Goal: Transaction & Acquisition: Book appointment/travel/reservation

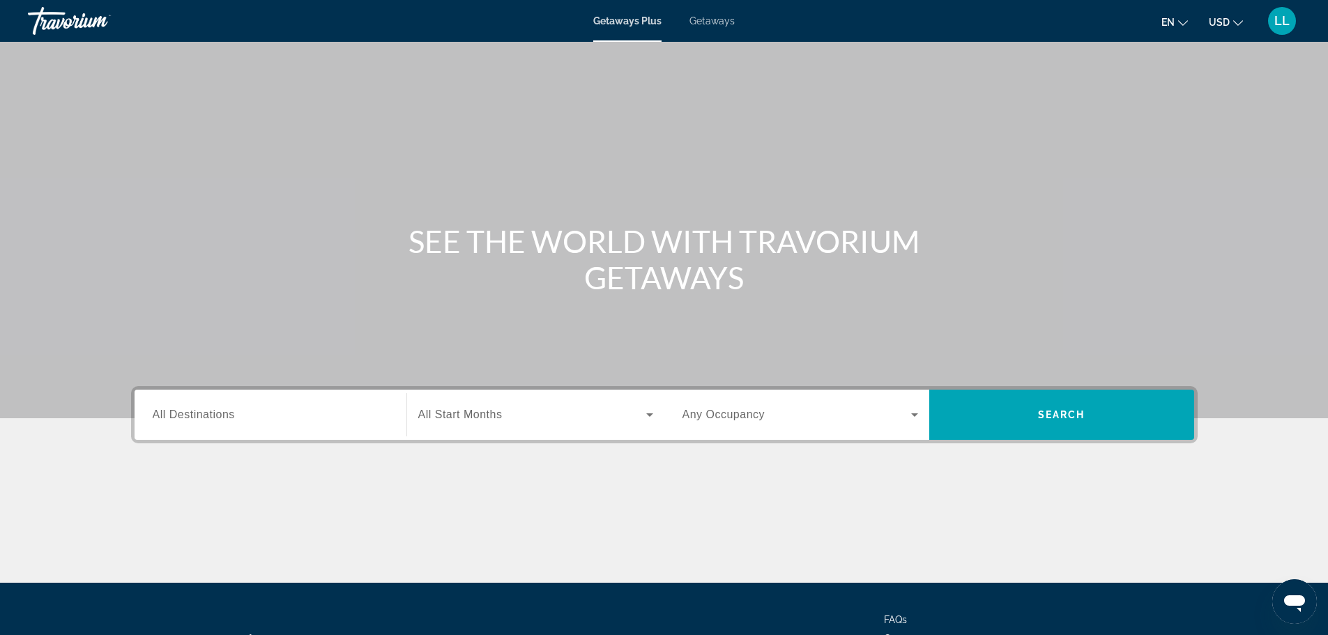
click at [714, 13] on div "Getaways Plus Getaways en English Español Français Italiano Português русский U…" at bounding box center [664, 21] width 1328 height 36
click at [700, 20] on span "Getaways" at bounding box center [711, 20] width 45 height 11
click at [239, 417] on input "Destination All Destinations" at bounding box center [271, 415] width 236 height 17
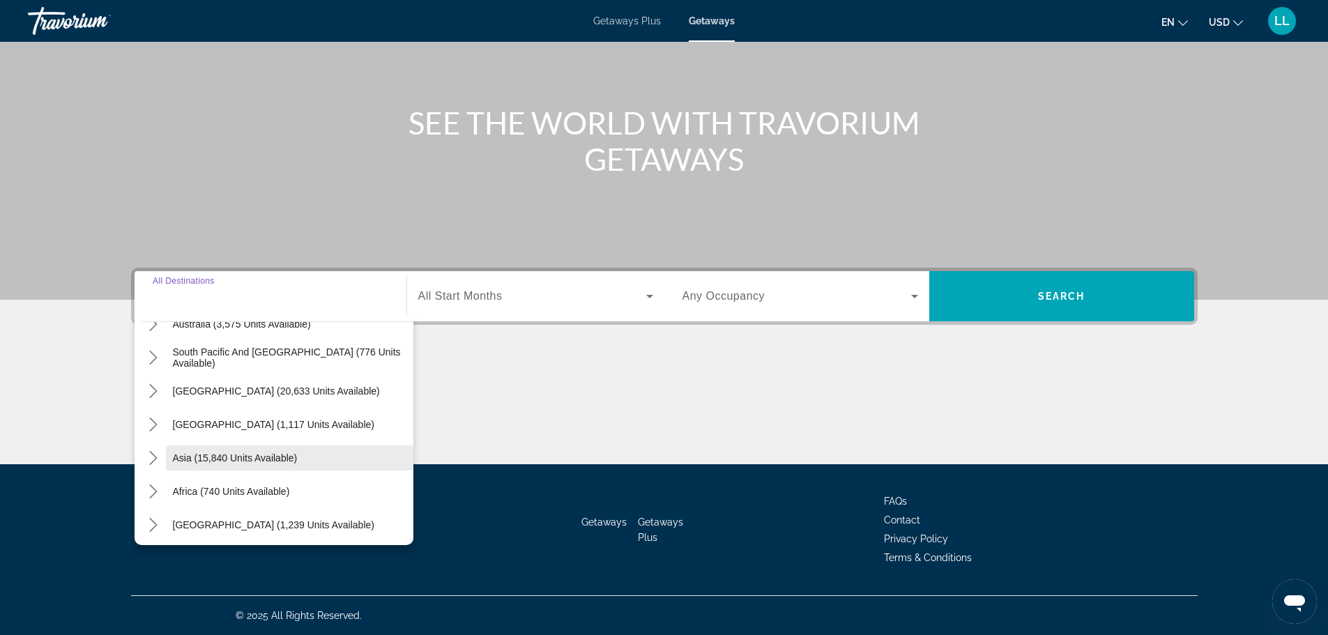
scroll to position [226, 0]
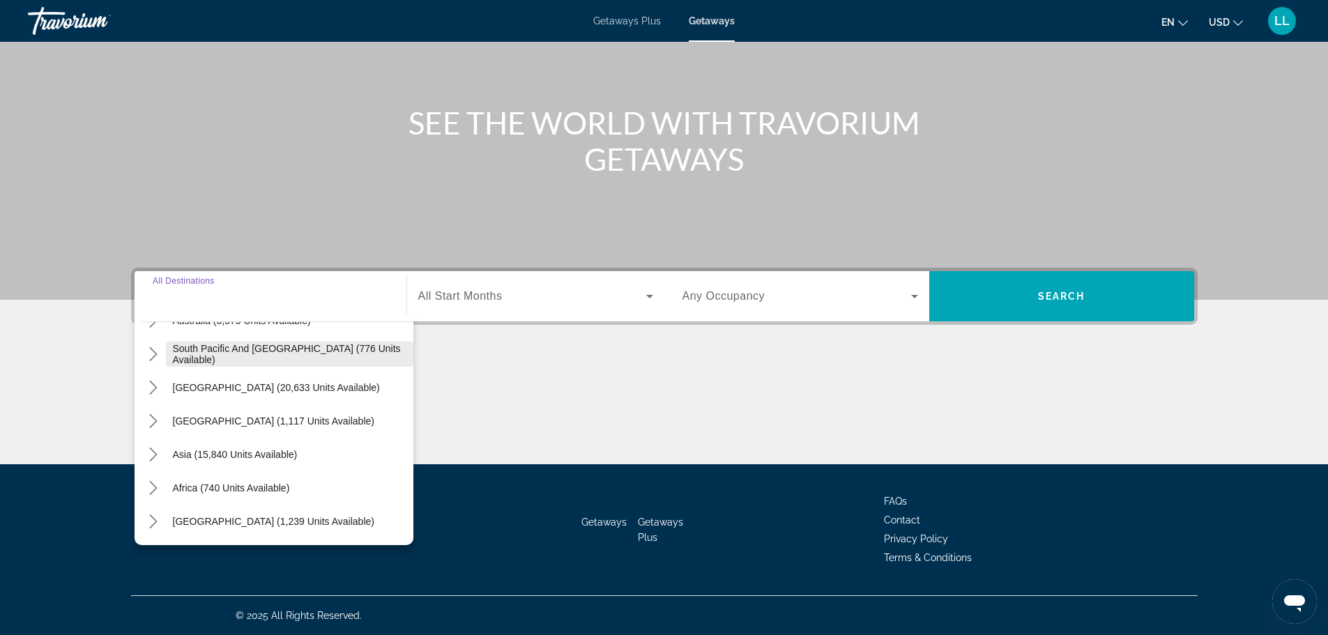
click at [250, 355] on span "South Pacific and [GEOGRAPHIC_DATA] (776 units available)" at bounding box center [289, 354] width 233 height 22
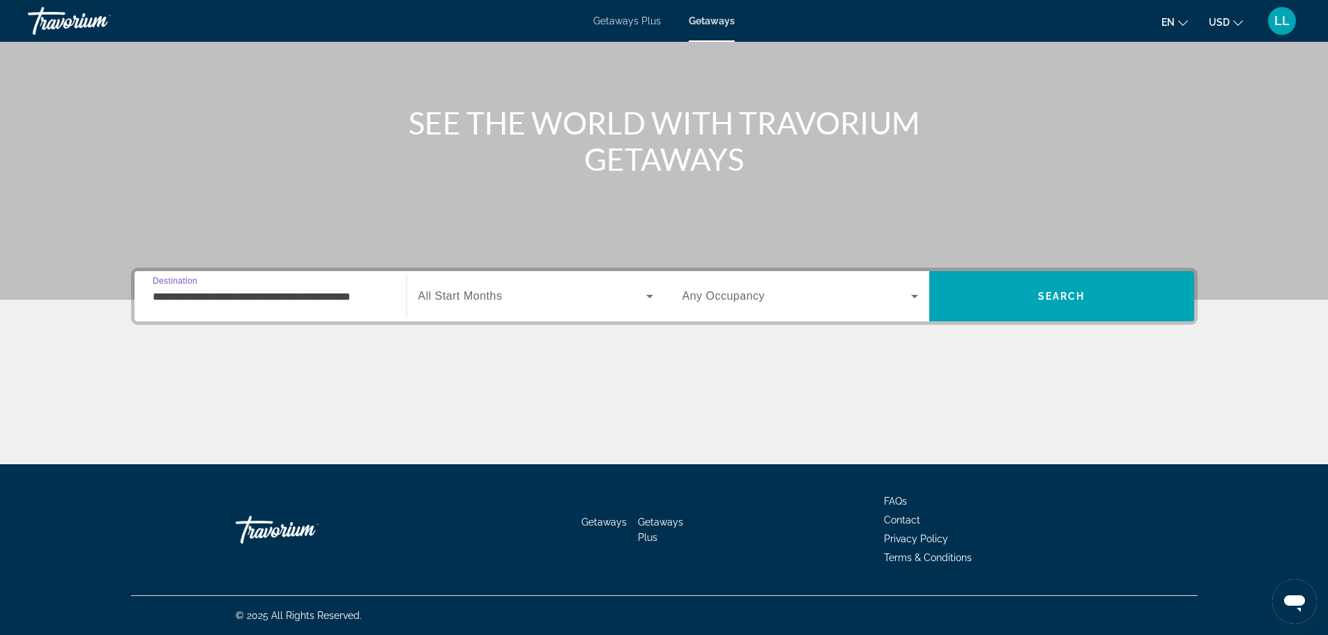
click at [282, 293] on input "**********" at bounding box center [271, 297] width 236 height 17
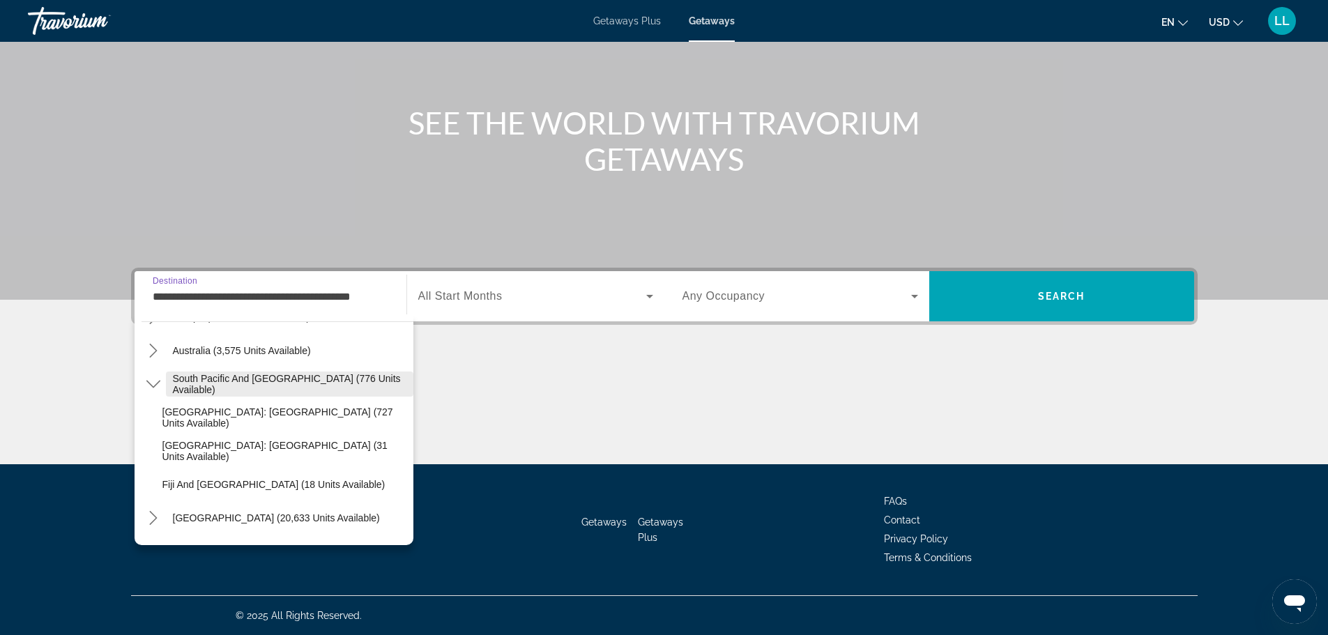
scroll to position [220, 0]
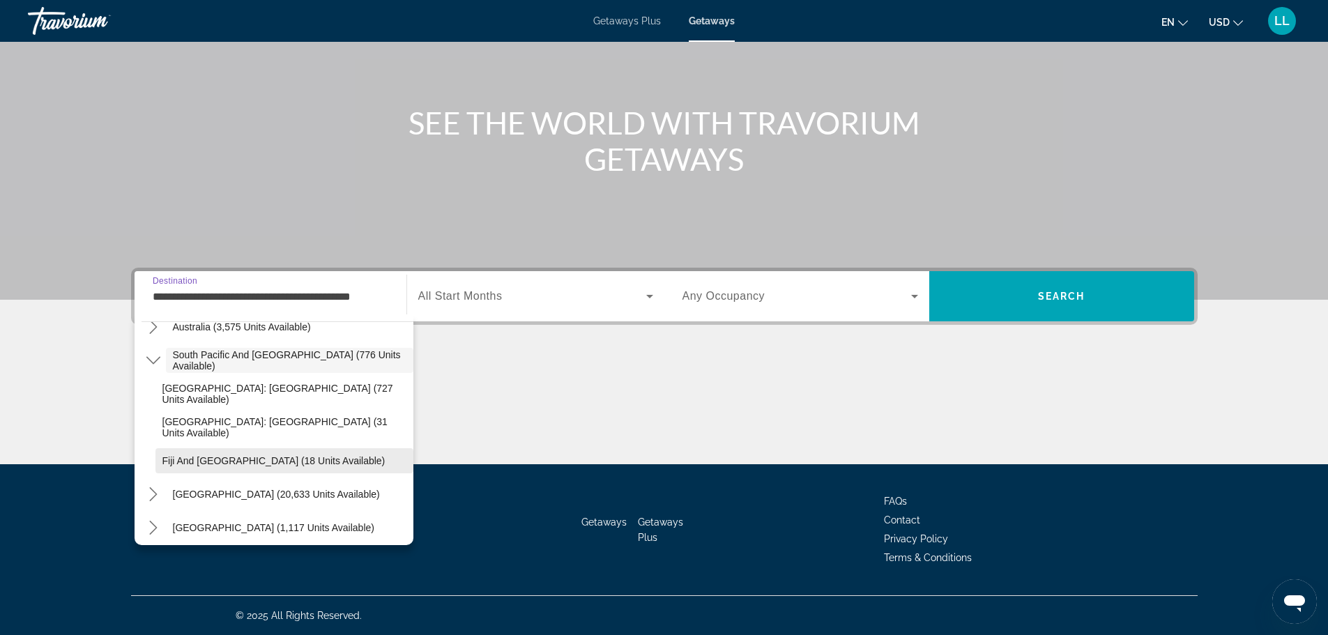
click at [216, 461] on span "Fiji and [GEOGRAPHIC_DATA] (18 units available)" at bounding box center [273, 460] width 223 height 11
type input "**********"
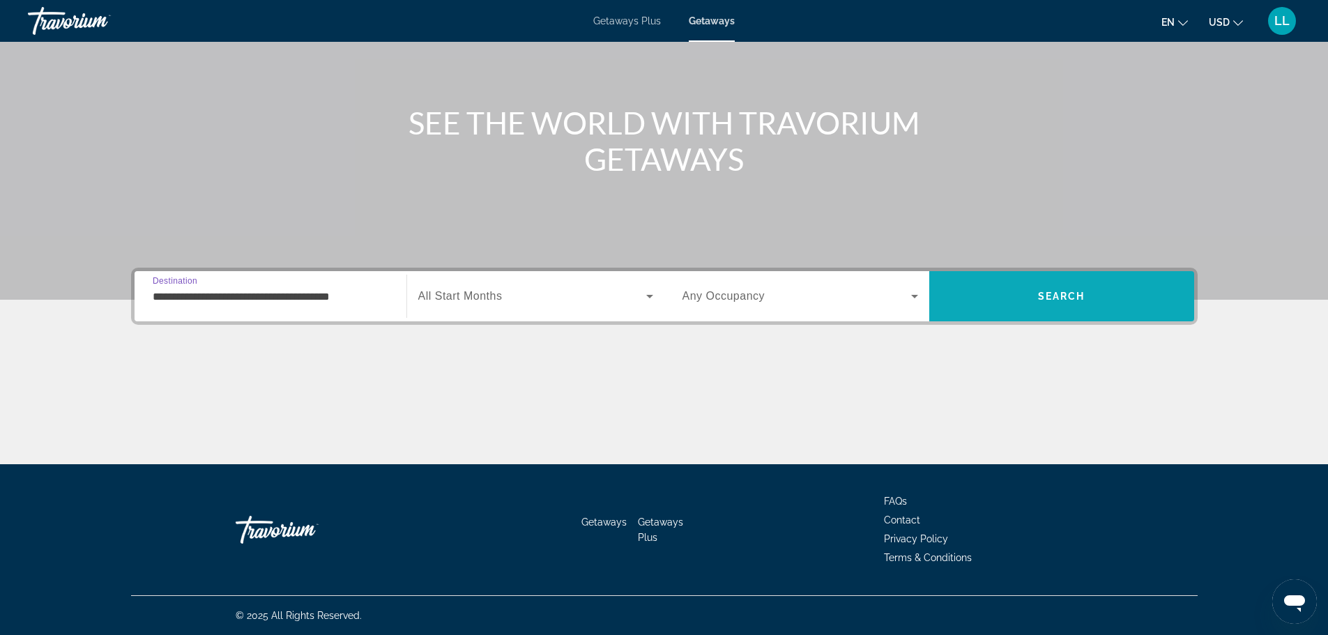
click at [987, 300] on span "Search" at bounding box center [1061, 295] width 265 height 33
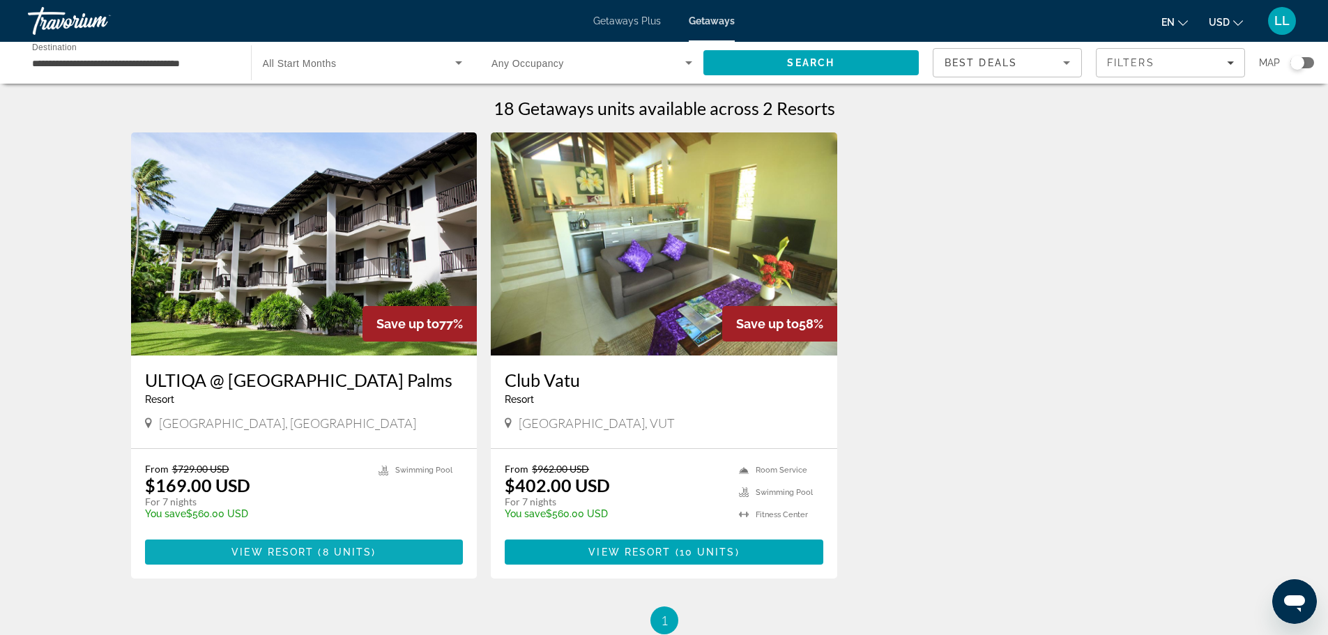
click at [284, 549] on span "View Resort" at bounding box center [272, 551] width 82 height 11
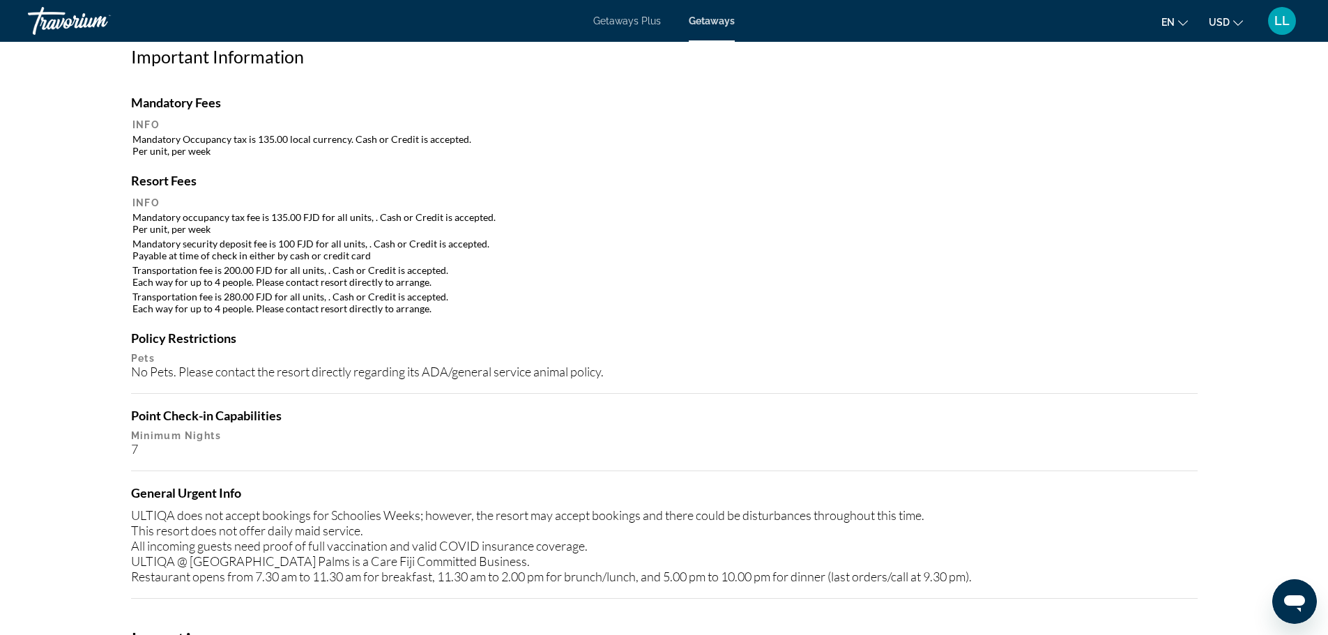
scroll to position [1185, 0]
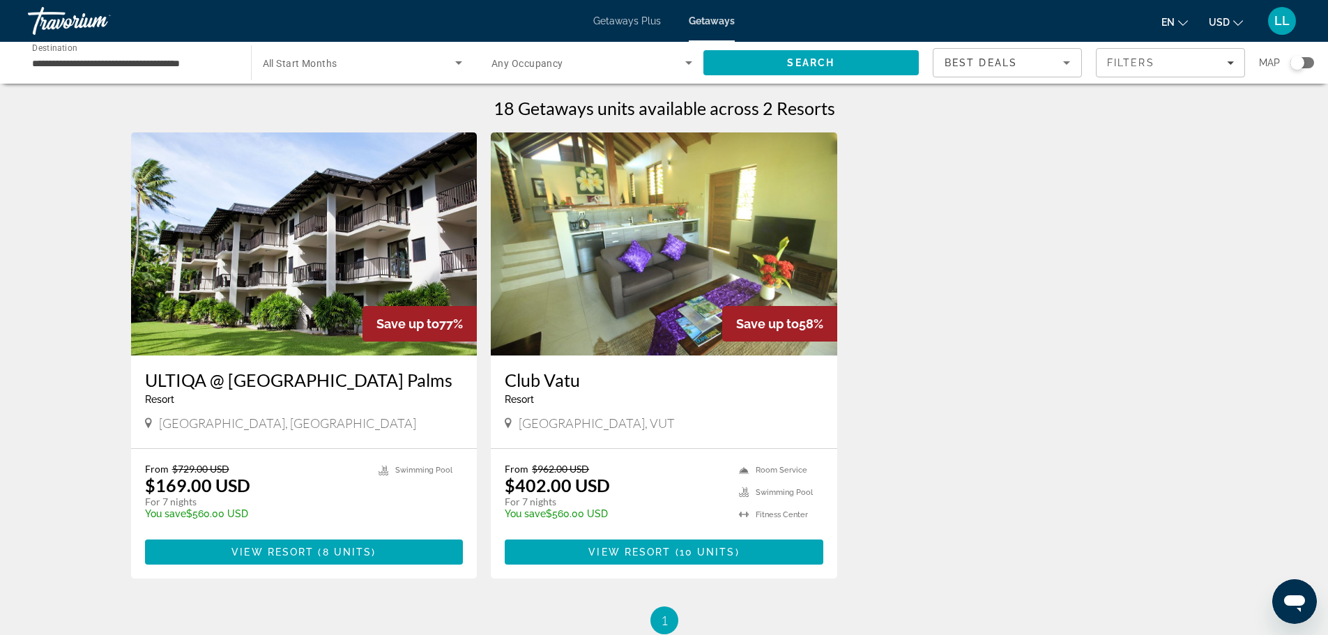
click at [663, 215] on img "Main content" at bounding box center [664, 243] width 346 height 223
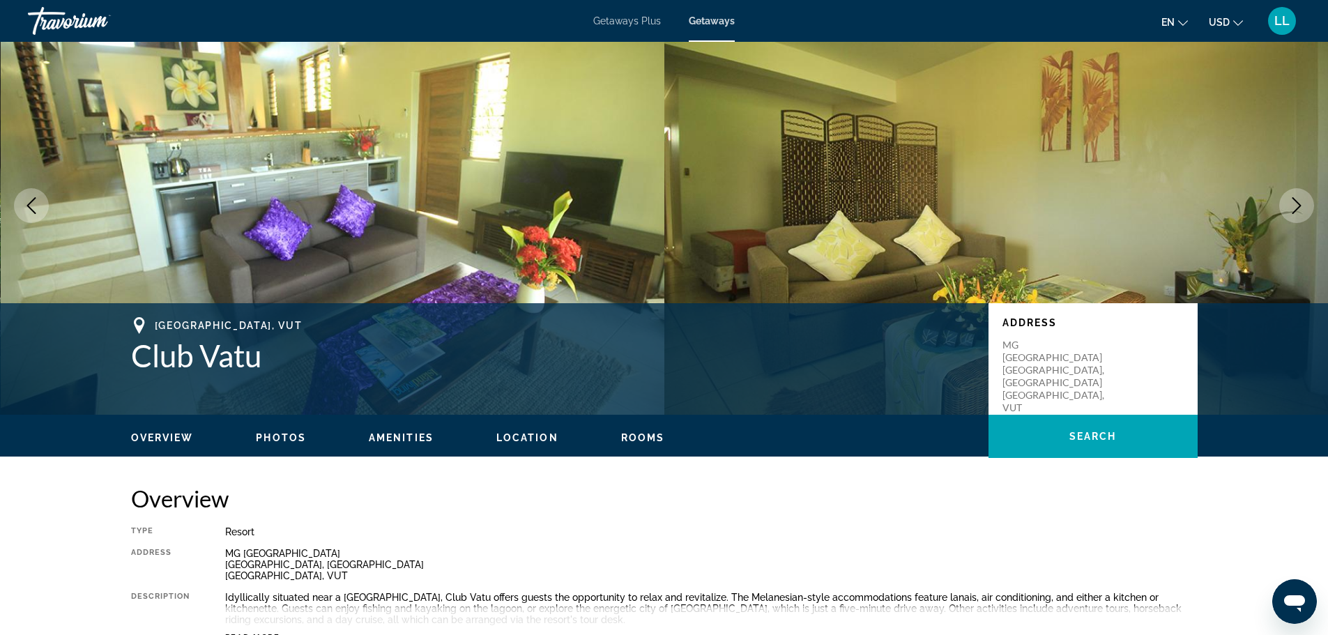
scroll to position [70, 0]
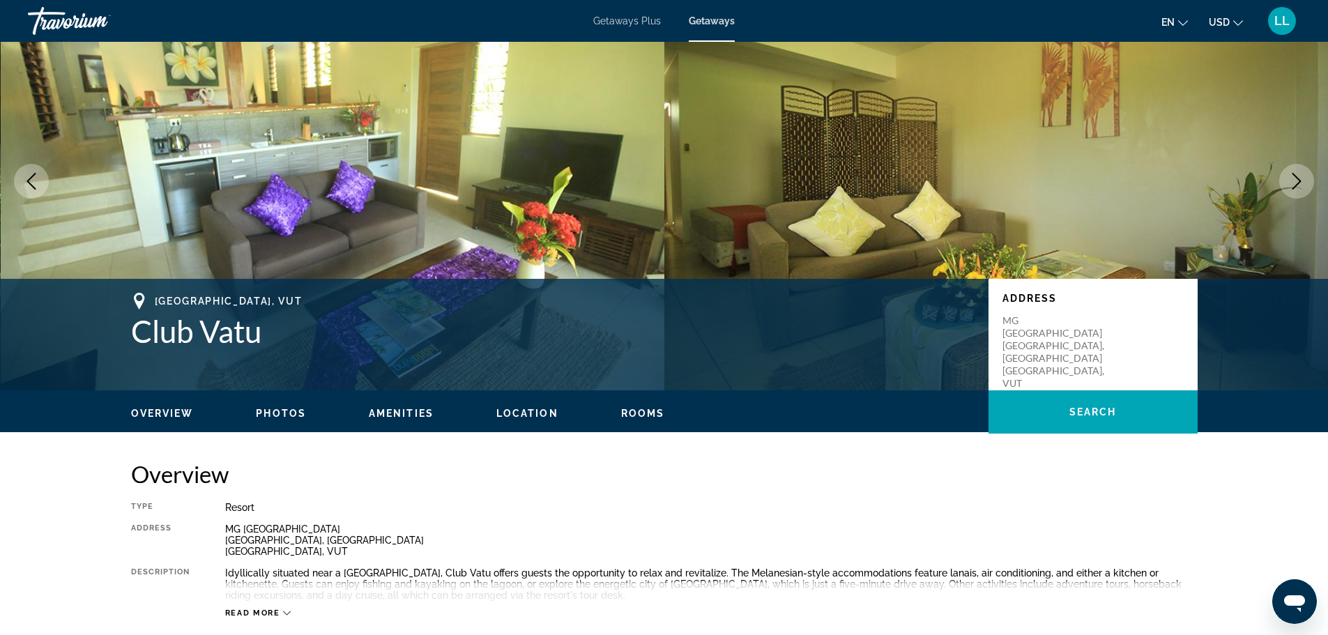
click at [1302, 175] on icon "Next image" at bounding box center [1296, 181] width 17 height 17
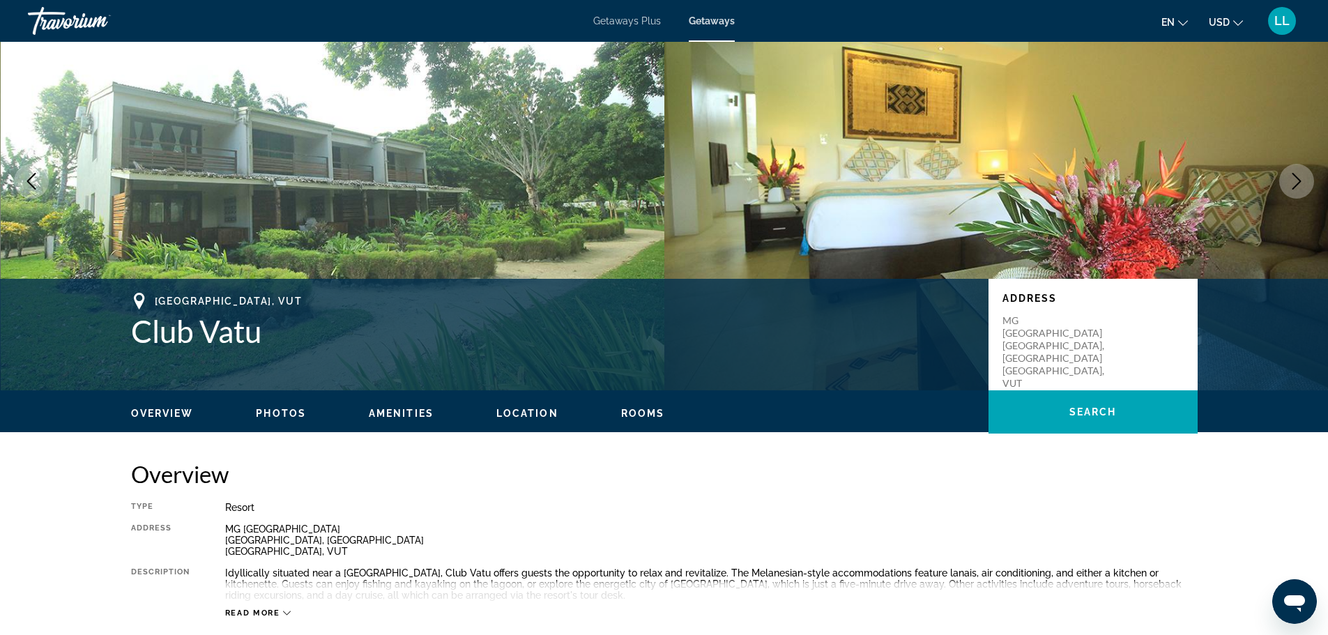
click at [1293, 183] on icon "Next image" at bounding box center [1296, 181] width 17 height 17
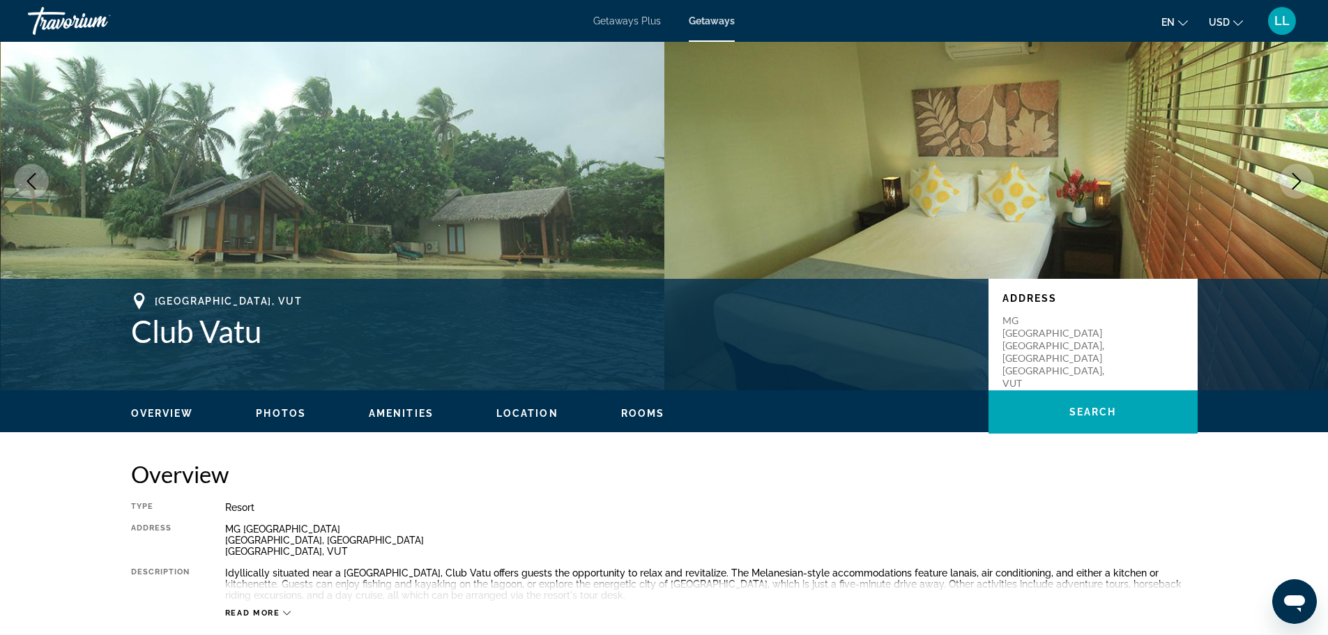
click at [1293, 183] on icon "Next image" at bounding box center [1296, 181] width 17 height 17
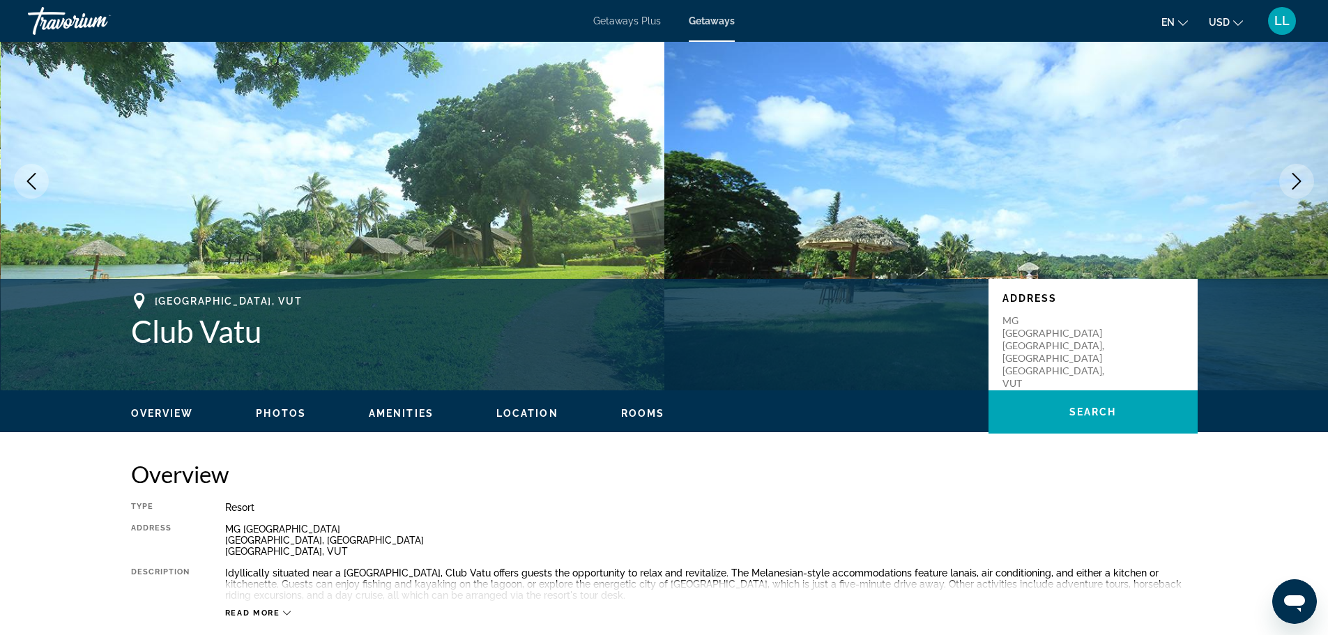
click at [25, 178] on icon "Previous image" at bounding box center [31, 181] width 17 height 17
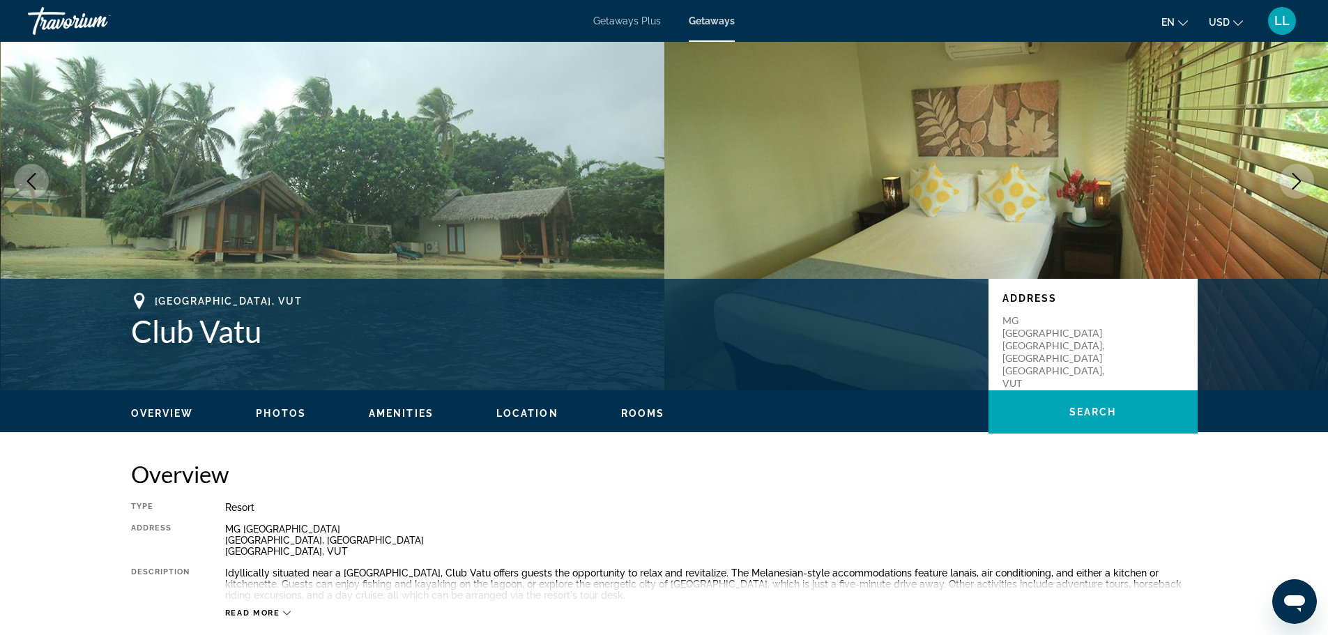
click at [1290, 174] on icon "Next image" at bounding box center [1296, 181] width 17 height 17
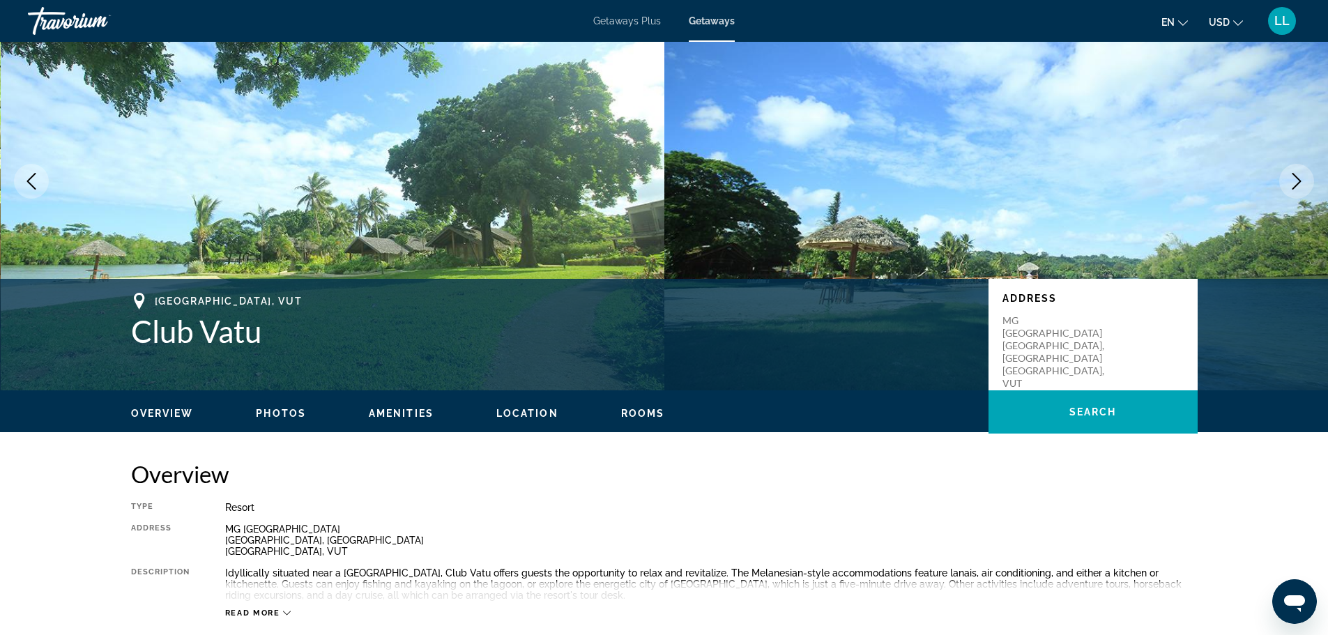
click at [1295, 184] on icon "Next image" at bounding box center [1296, 181] width 17 height 17
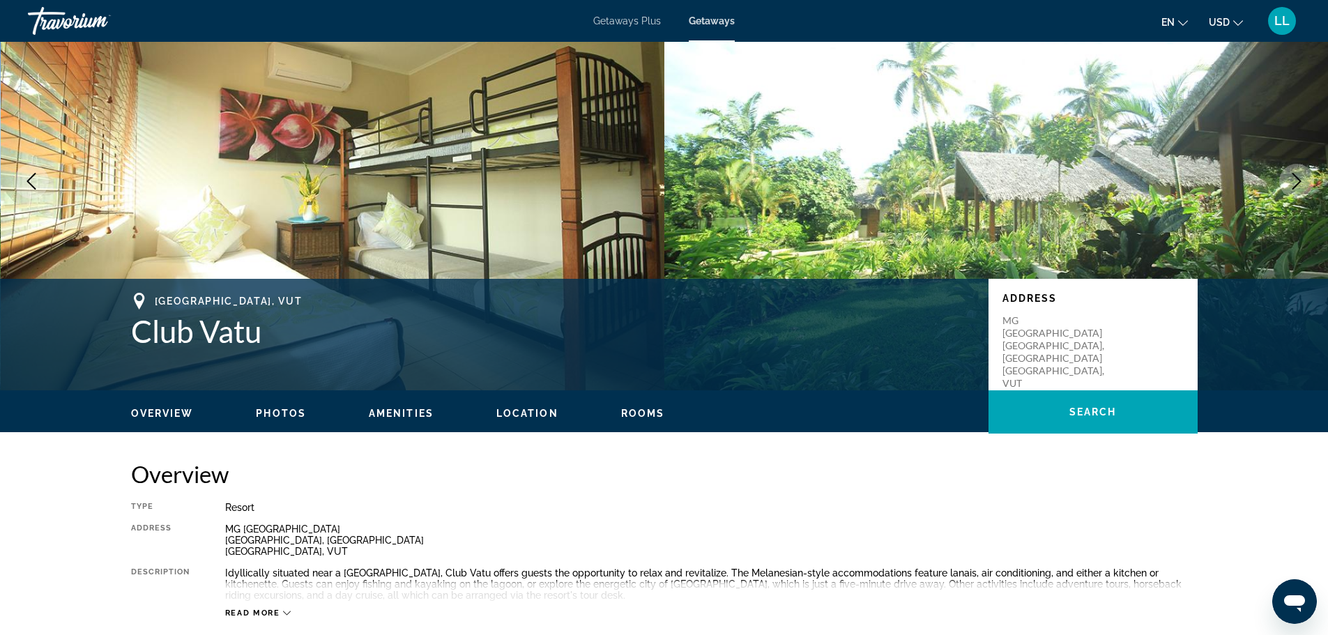
click at [1295, 184] on icon "Next image" at bounding box center [1296, 181] width 17 height 17
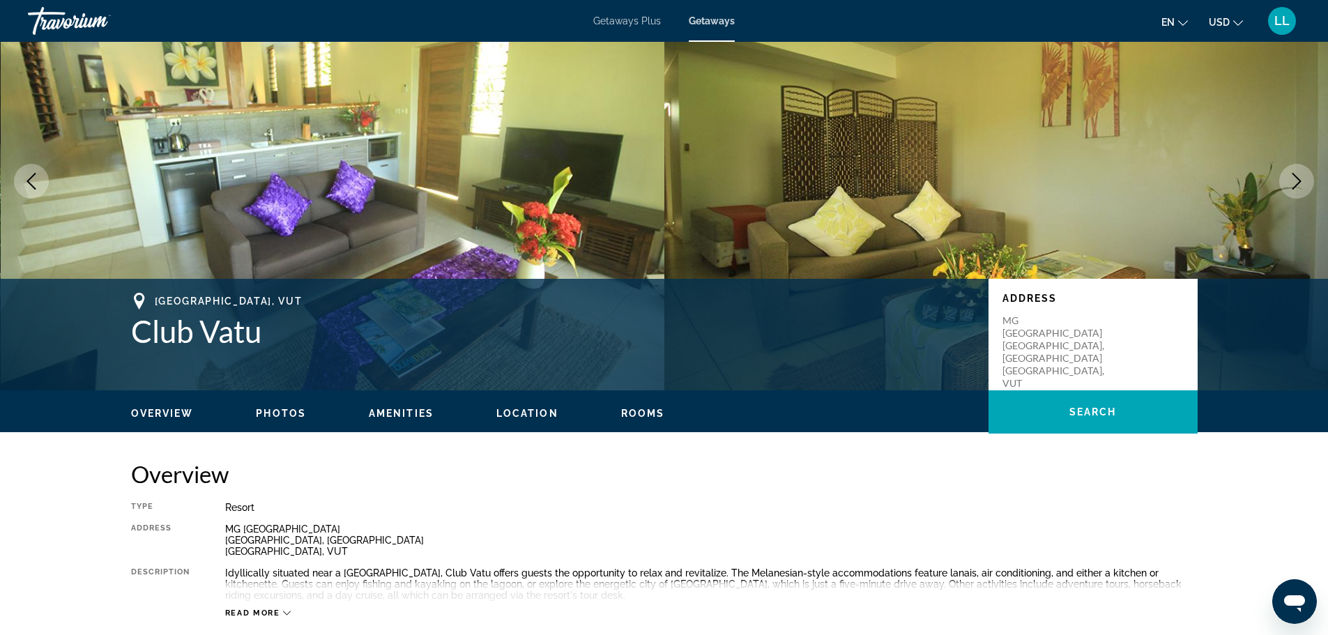
click at [1295, 184] on icon "Next image" at bounding box center [1296, 181] width 17 height 17
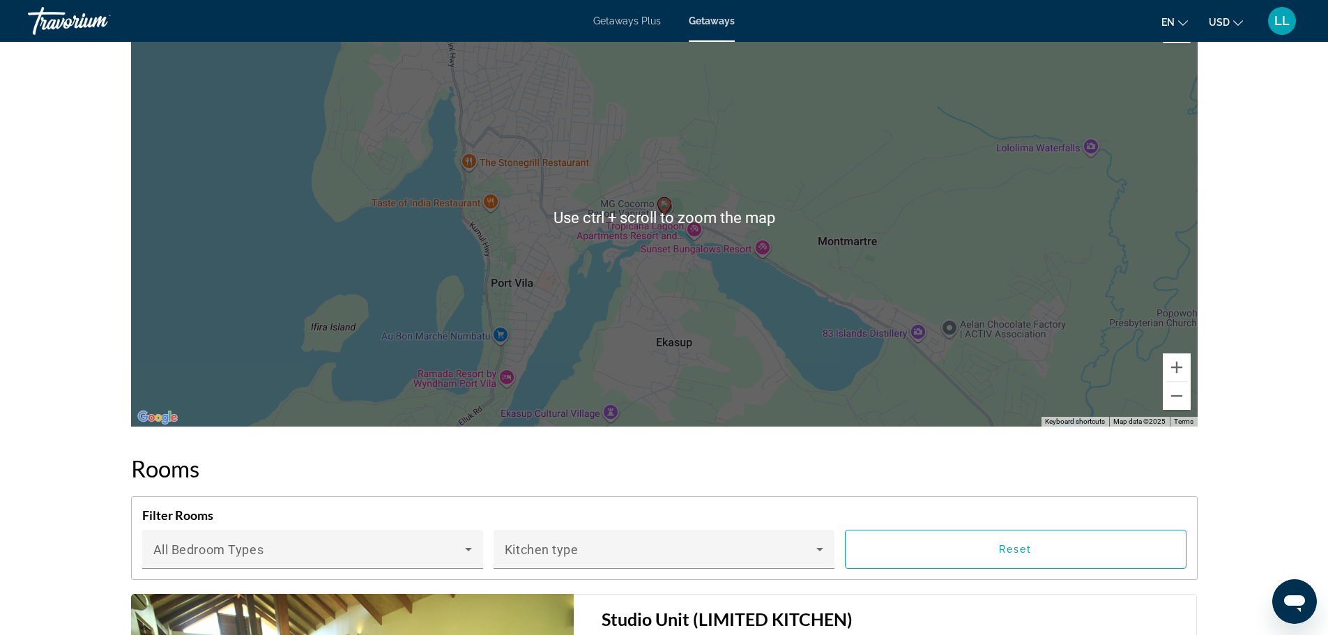
scroll to position [1603, 0]
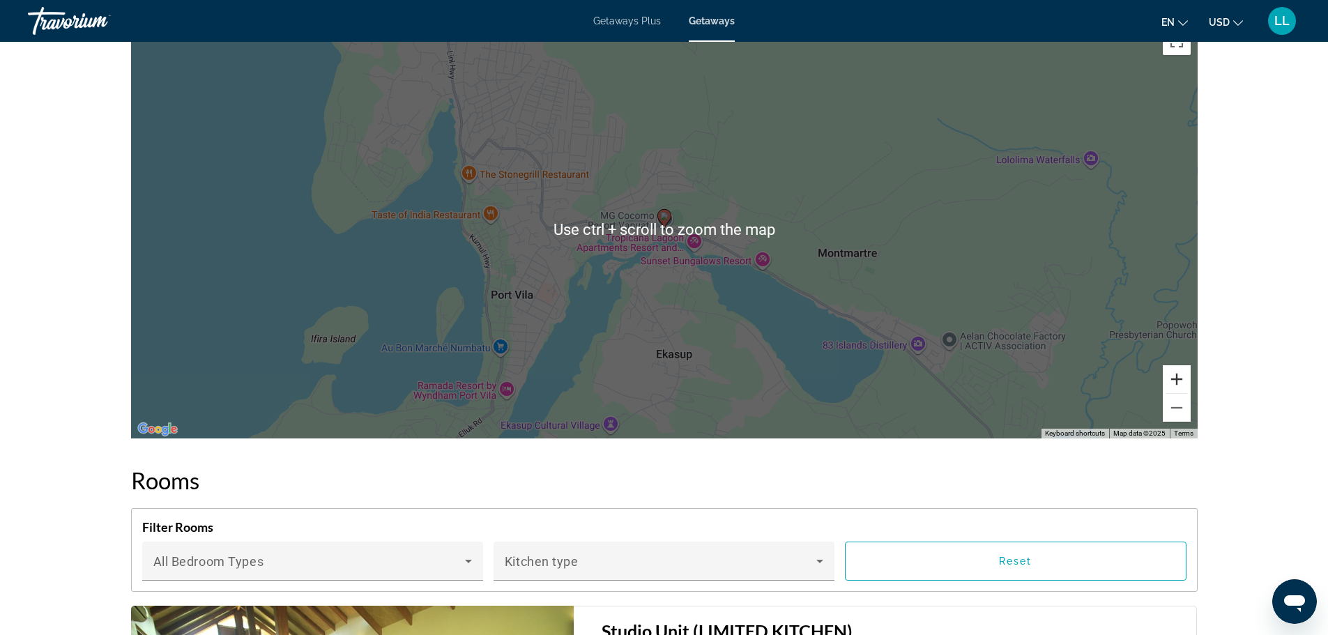
click at [1179, 370] on button "Zoom in" at bounding box center [1177, 379] width 28 height 28
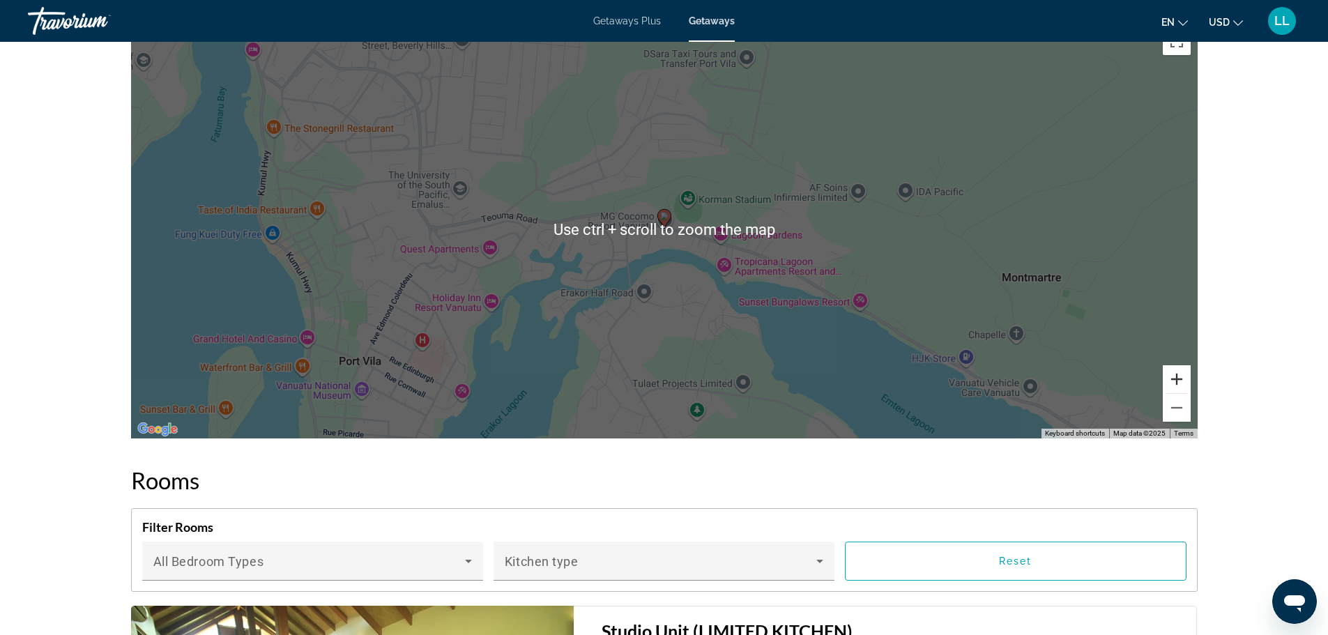
click at [1178, 376] on button "Zoom in" at bounding box center [1177, 379] width 28 height 28
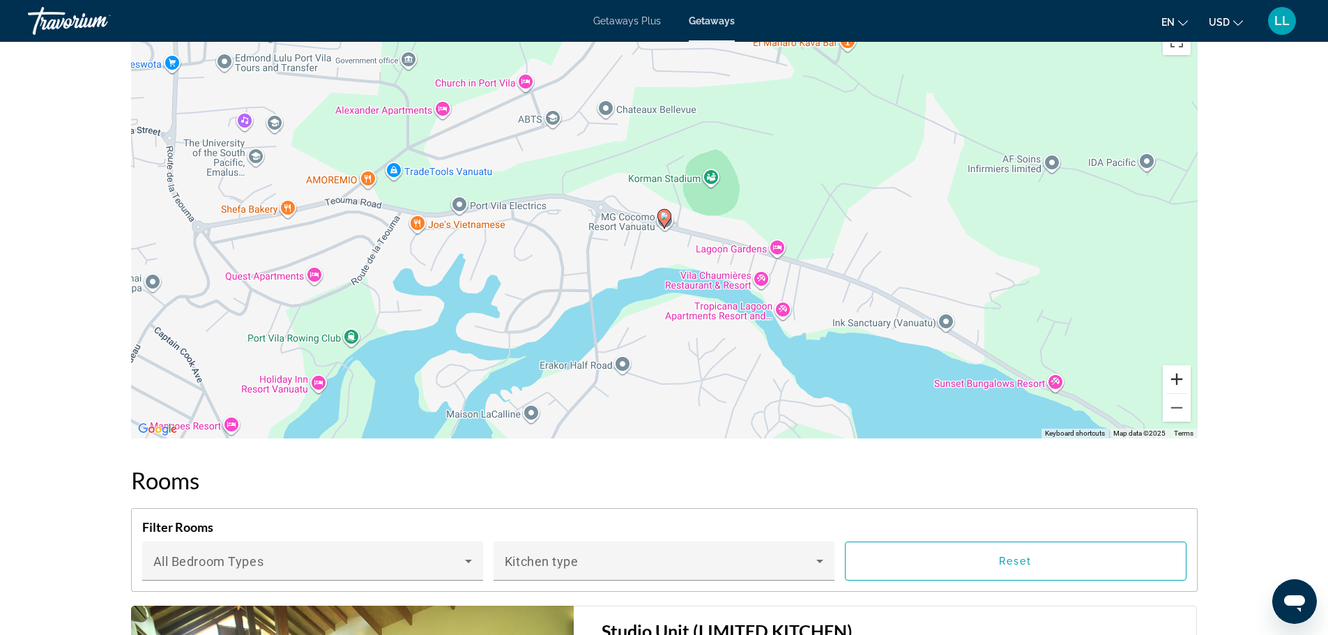
click at [1178, 376] on button "Zoom in" at bounding box center [1177, 379] width 28 height 28
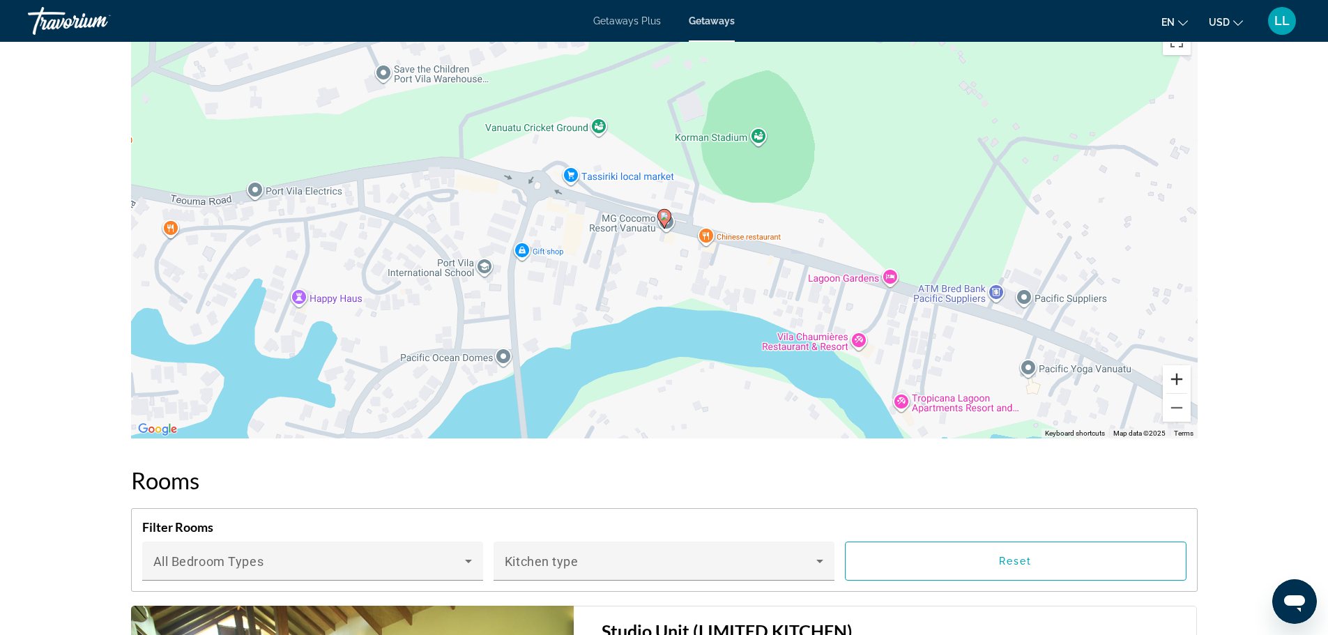
click at [1178, 376] on button "Zoom in" at bounding box center [1177, 379] width 28 height 28
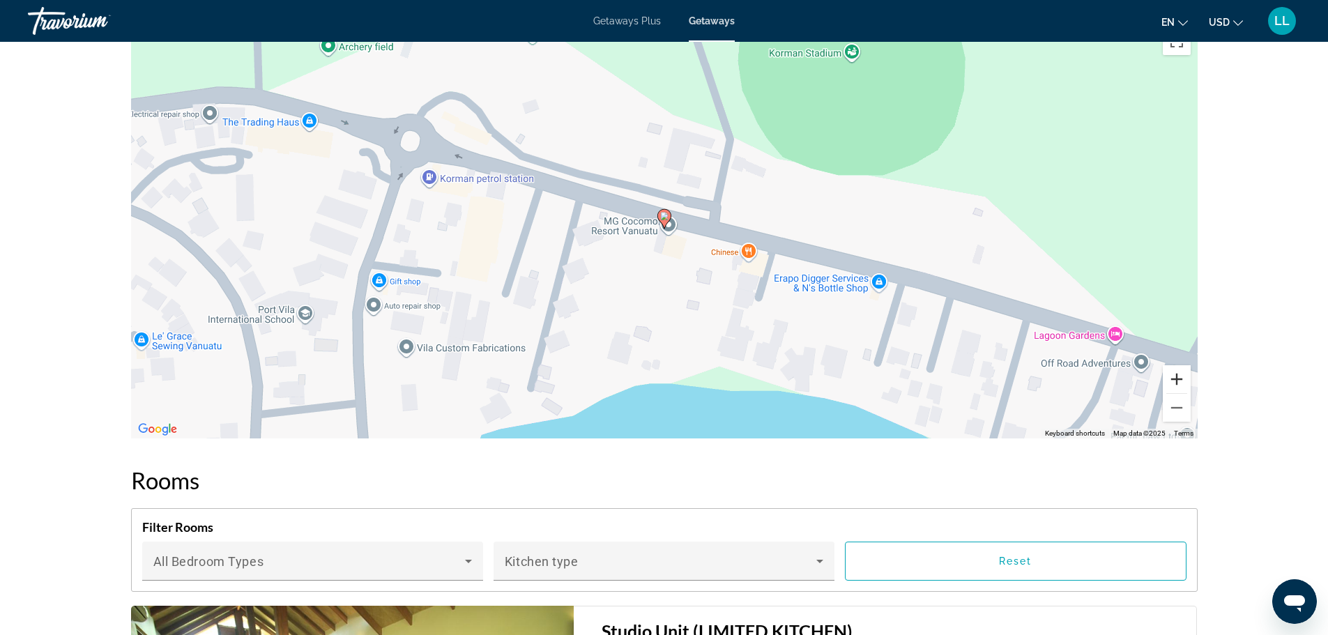
click at [1178, 376] on button "Zoom in" at bounding box center [1177, 379] width 28 height 28
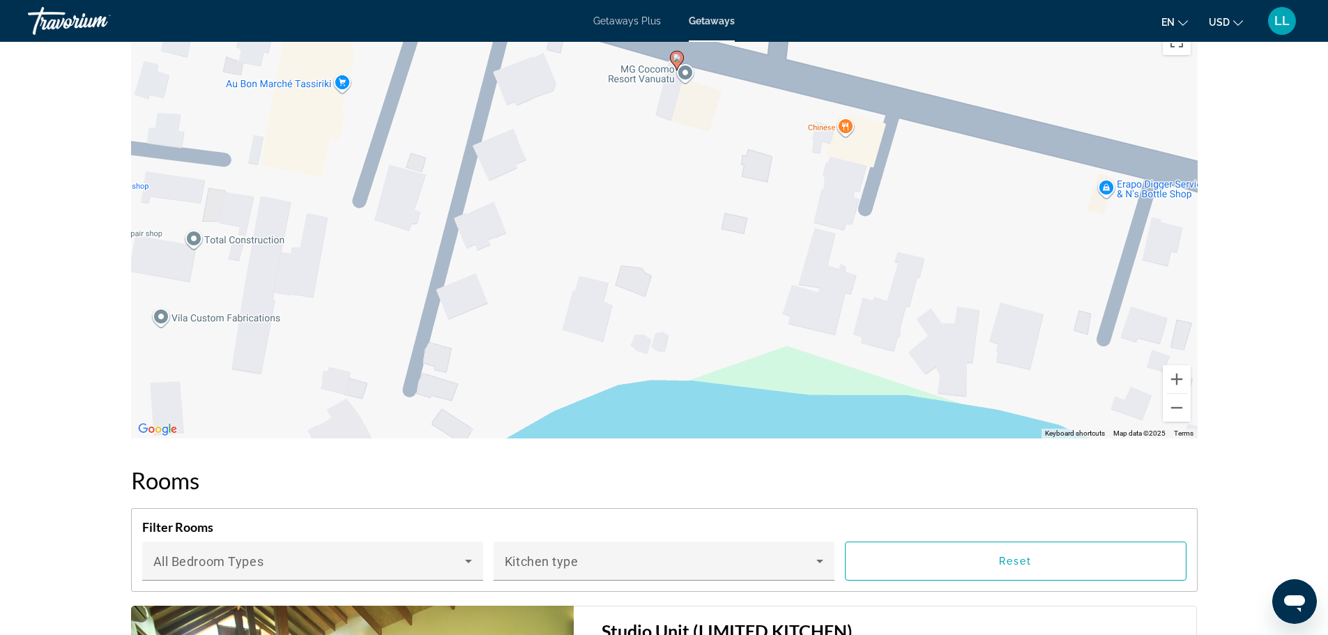
drag, startPoint x: 659, startPoint y: 271, endPoint x: 672, endPoint y: 109, distance: 162.9
click at [672, 109] on div "To activate drag with keyboard, press Alt + Enter. Once in keyboard drag state,…" at bounding box center [664, 229] width 1066 height 418
click at [1177, 406] on button "Zoom out" at bounding box center [1177, 408] width 28 height 28
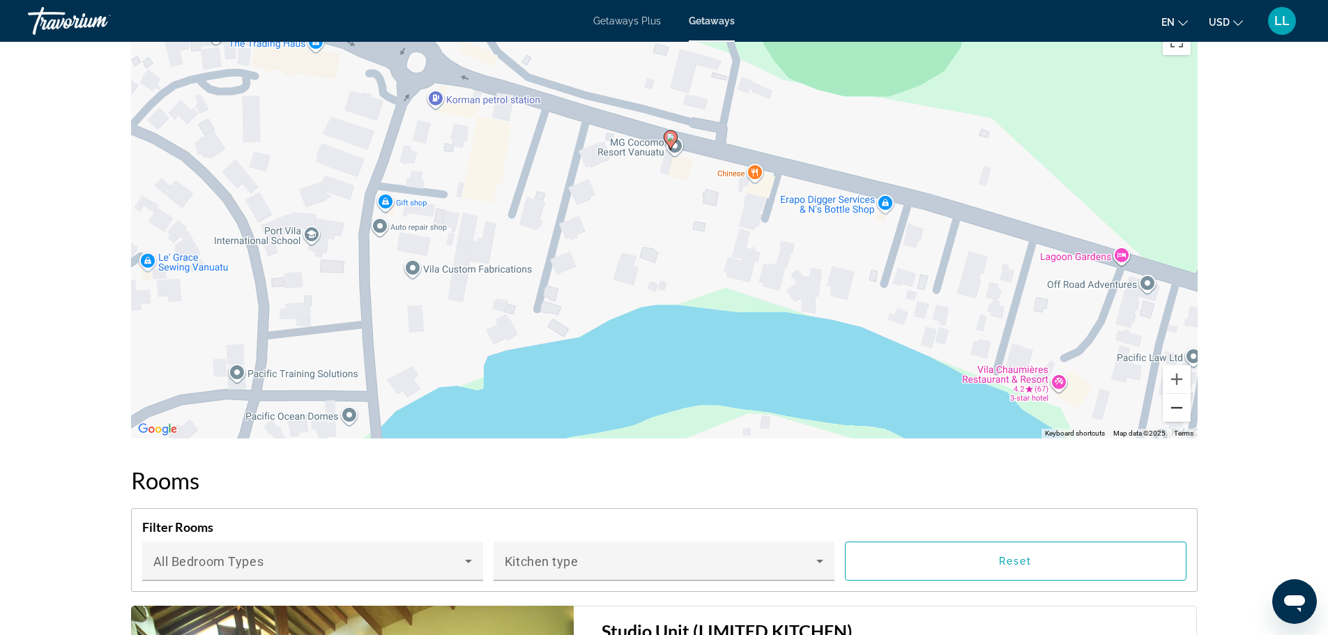
click at [1177, 406] on button "Zoom out" at bounding box center [1177, 408] width 28 height 28
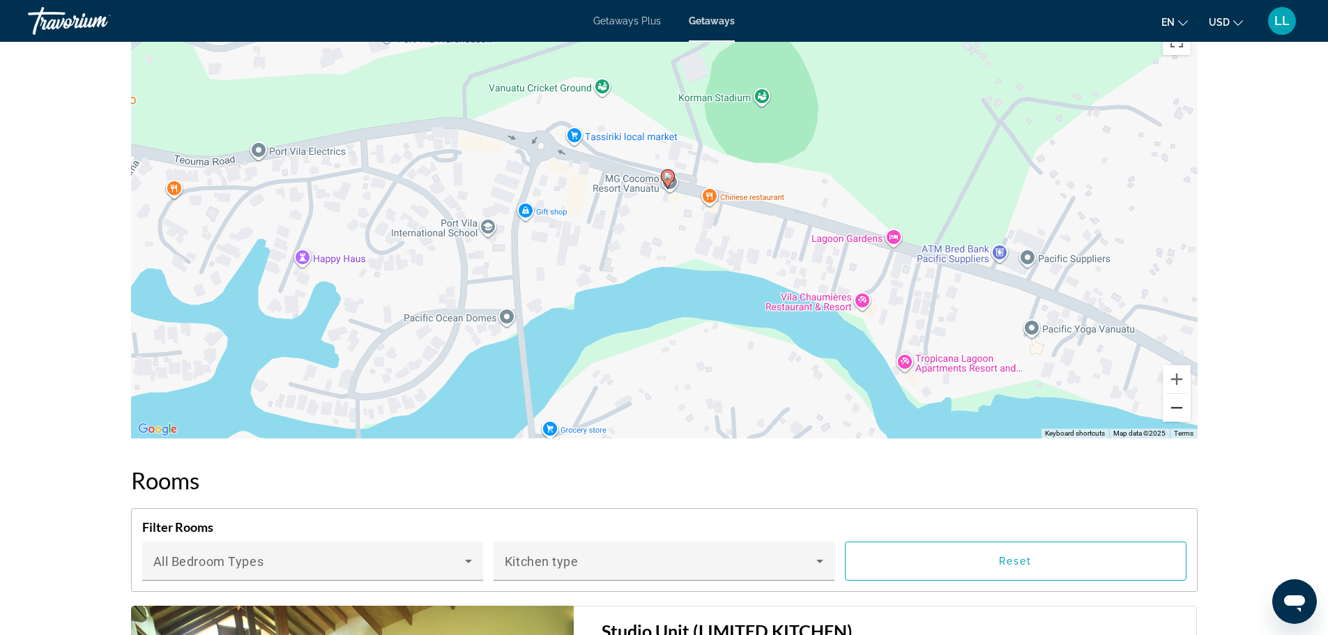
click at [1177, 406] on button "Zoom out" at bounding box center [1177, 408] width 28 height 28
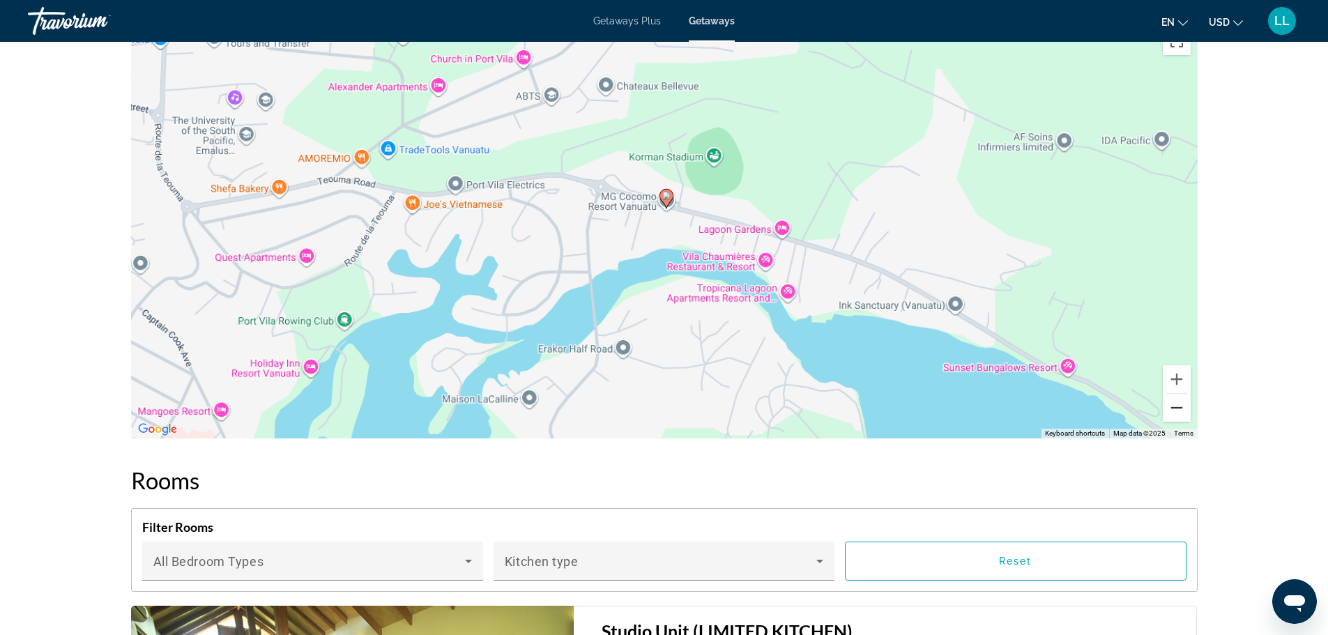
click at [1177, 406] on button "Zoom out" at bounding box center [1177, 408] width 28 height 28
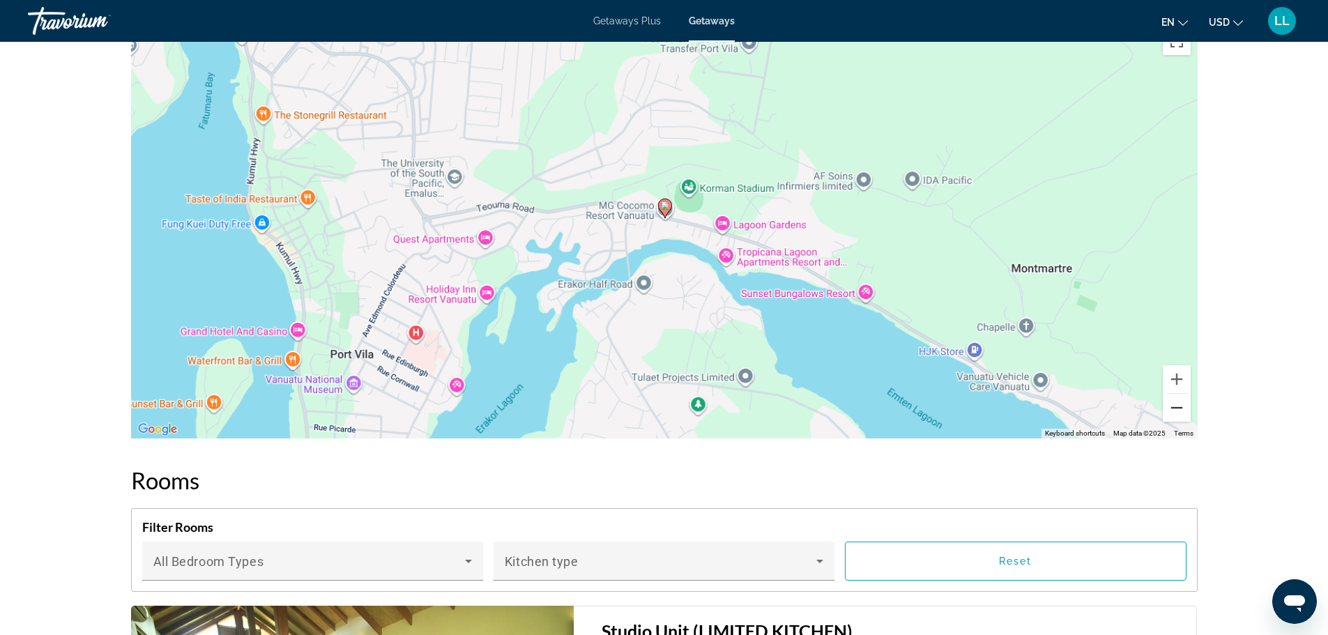
click at [1177, 406] on button "Zoom out" at bounding box center [1177, 408] width 28 height 28
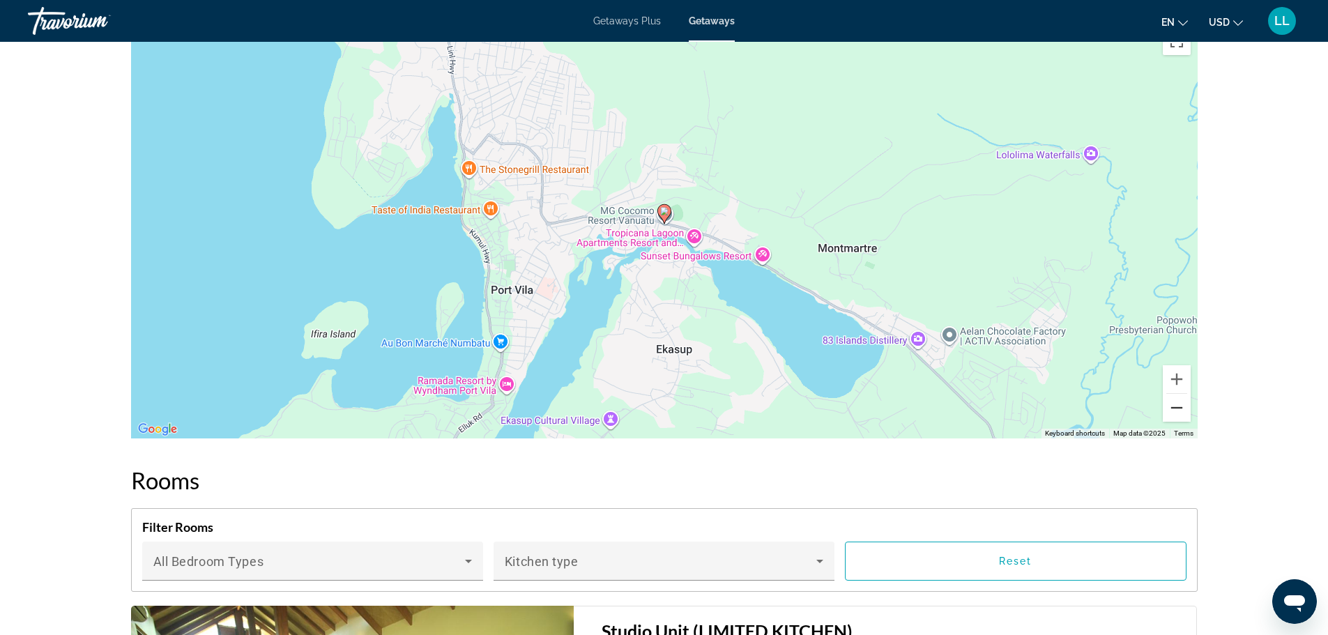
click at [1177, 406] on button "Zoom out" at bounding box center [1177, 408] width 28 height 28
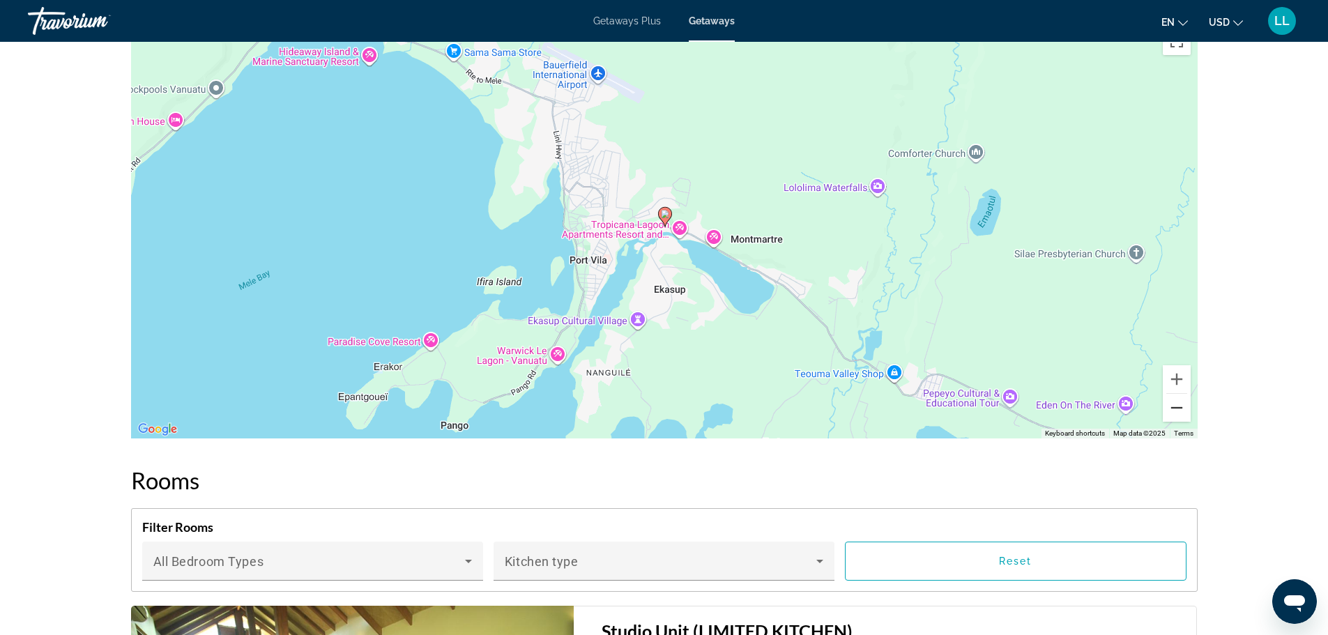
click at [1177, 406] on button "Zoom out" at bounding box center [1177, 408] width 28 height 28
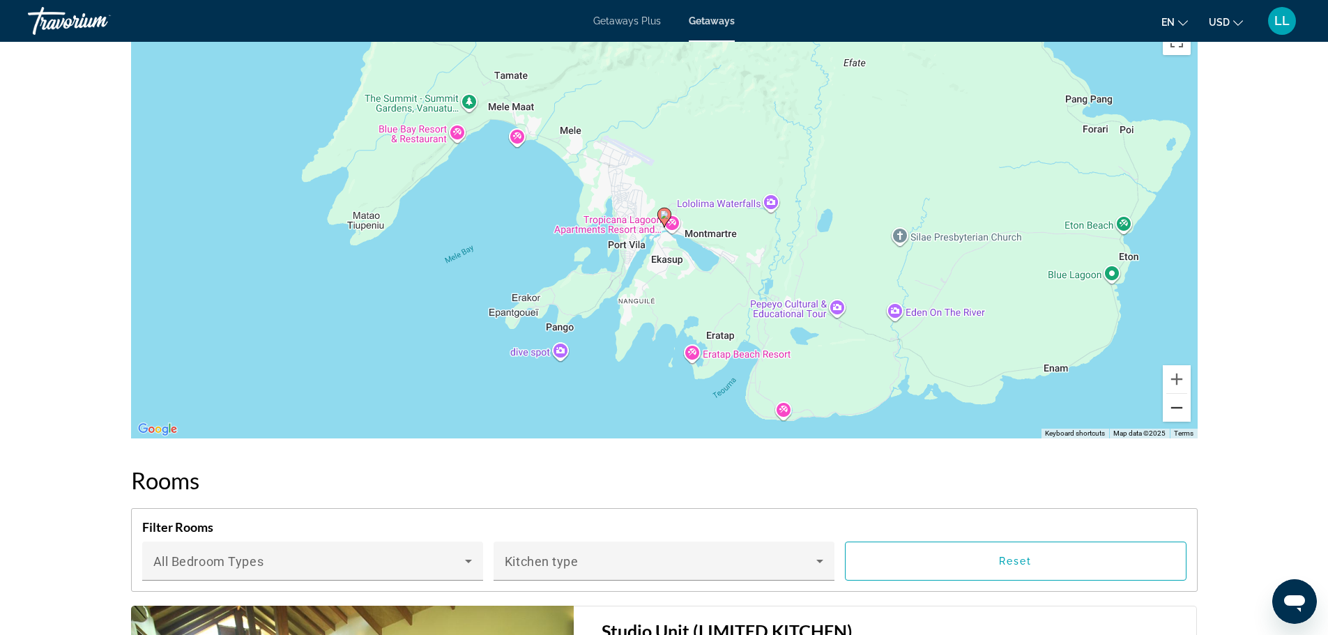
click at [1177, 406] on button "Zoom out" at bounding box center [1177, 408] width 28 height 28
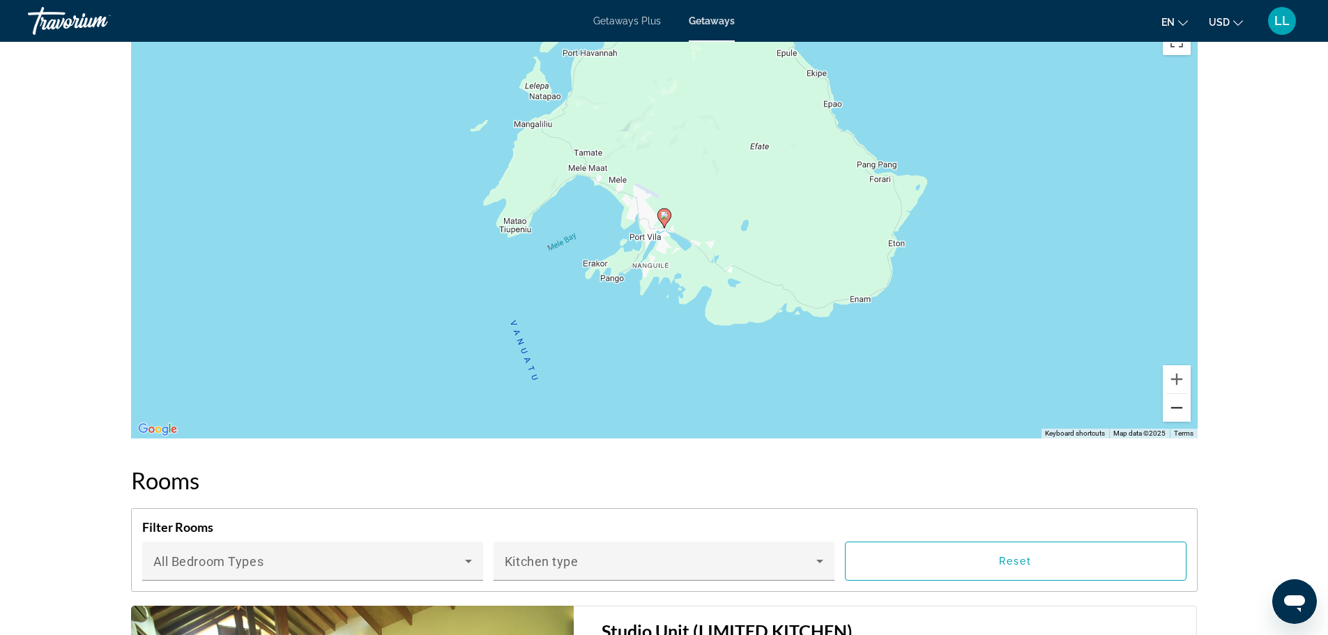
click at [1177, 406] on button "Zoom out" at bounding box center [1177, 408] width 28 height 28
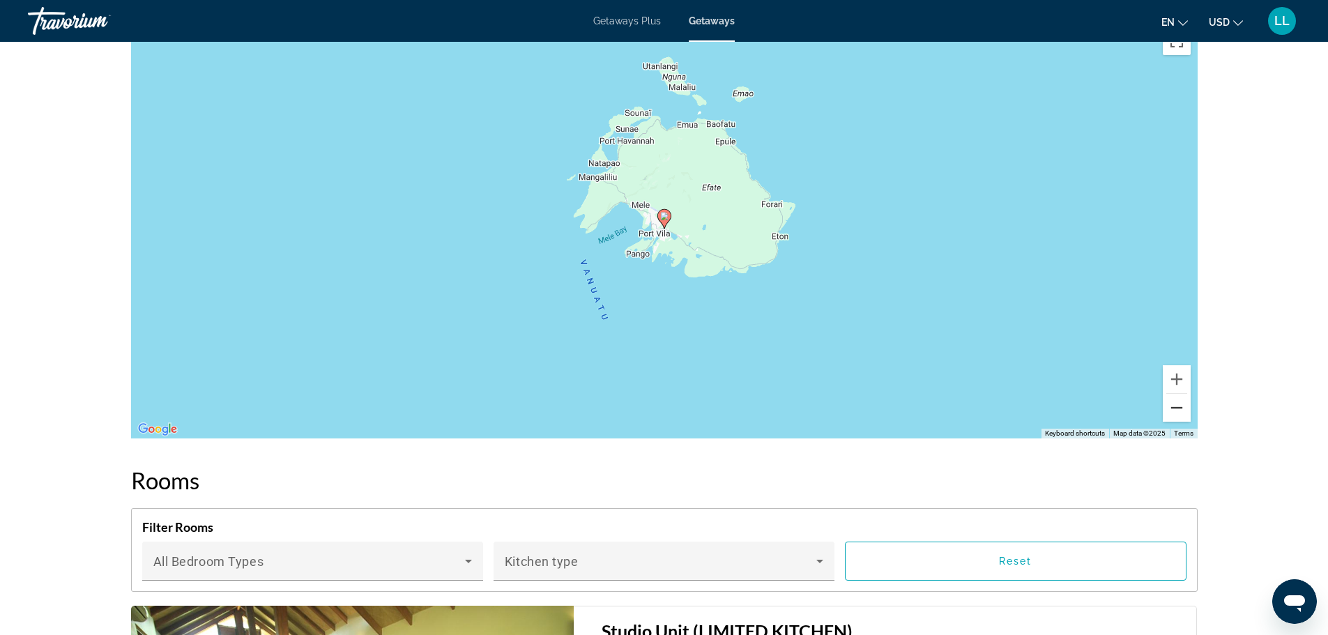
click at [1177, 406] on button "Zoom out" at bounding box center [1177, 408] width 28 height 28
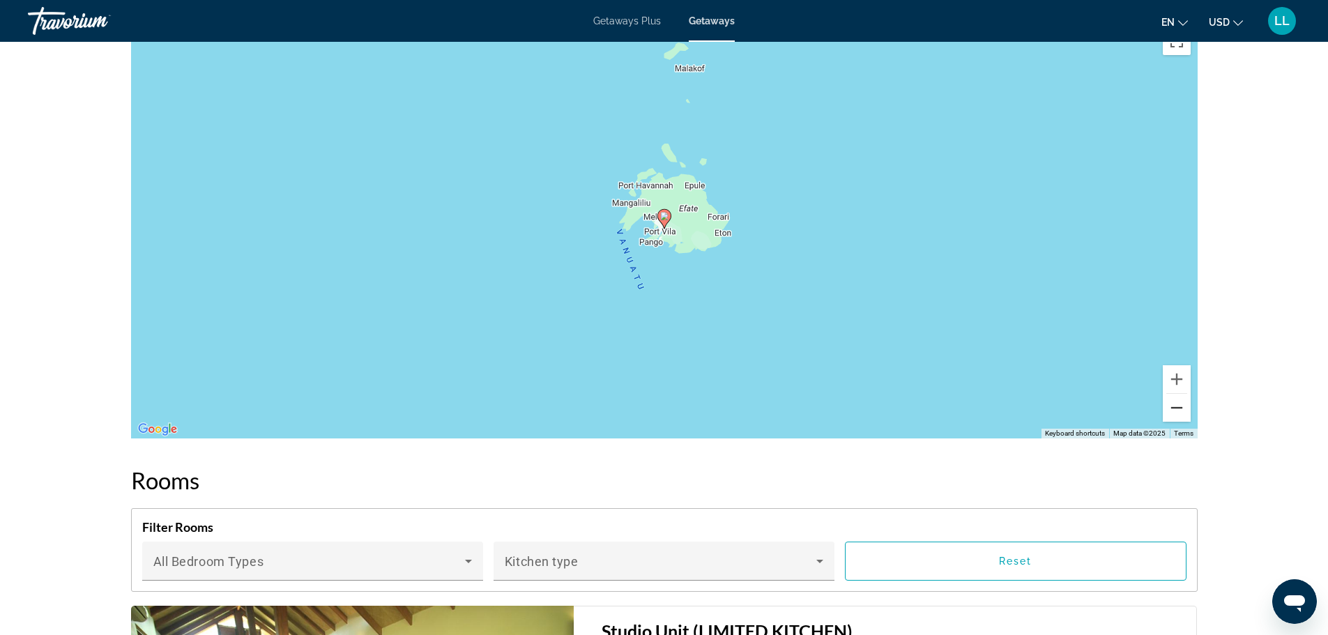
click at [1177, 406] on button "Zoom out" at bounding box center [1177, 408] width 28 height 28
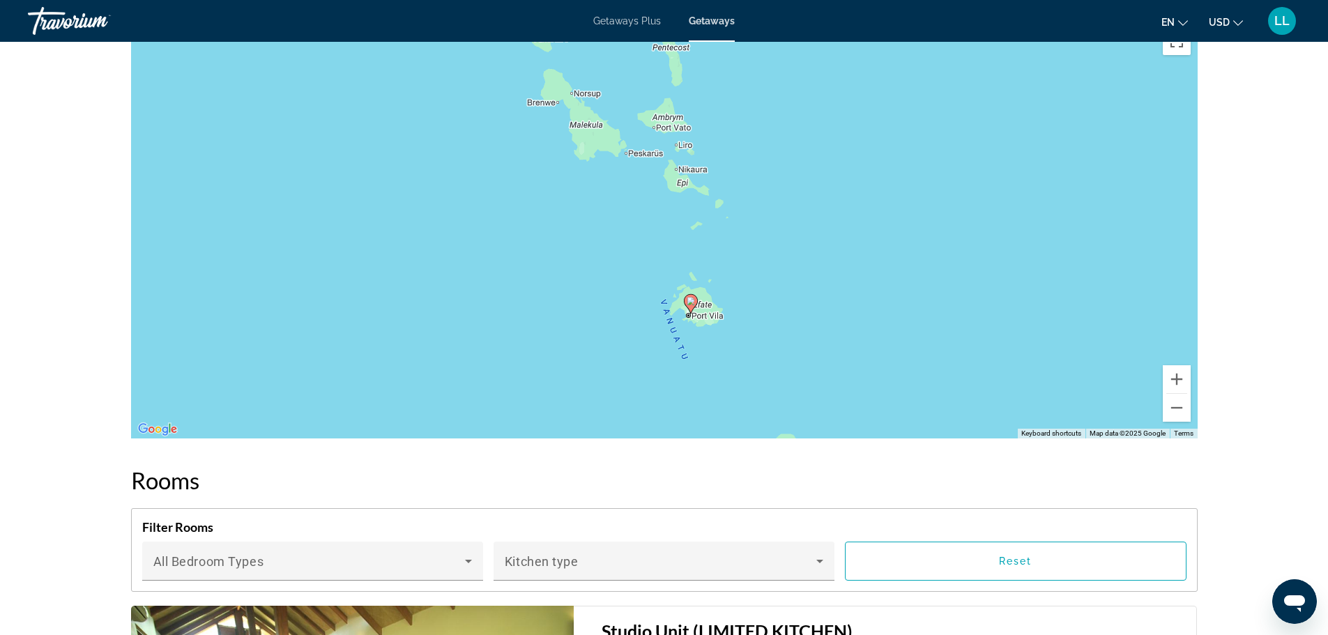
drag, startPoint x: 718, startPoint y: 308, endPoint x: 745, endPoint y: 395, distance: 91.3
click at [745, 395] on div "To activate drag with keyboard, press Alt + Enter. Once in keyboard drag state,…" at bounding box center [664, 229] width 1066 height 418
click at [1177, 411] on button "Zoom out" at bounding box center [1177, 408] width 28 height 28
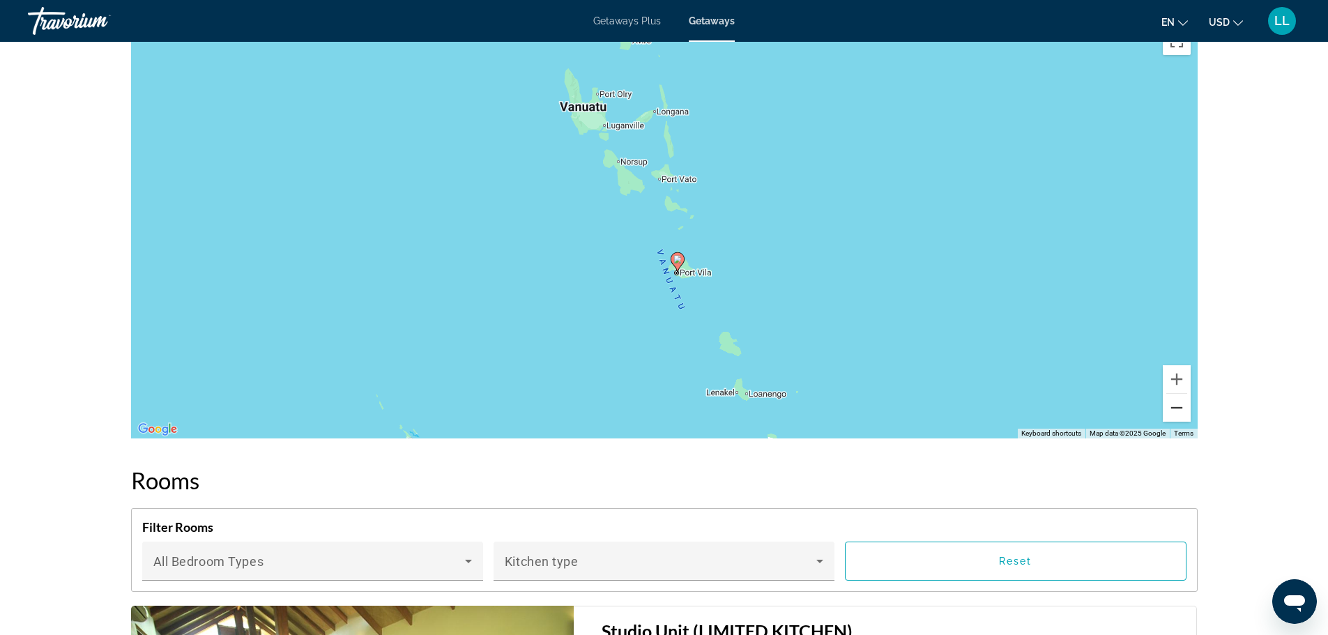
click at [1177, 411] on button "Zoom out" at bounding box center [1177, 408] width 28 height 28
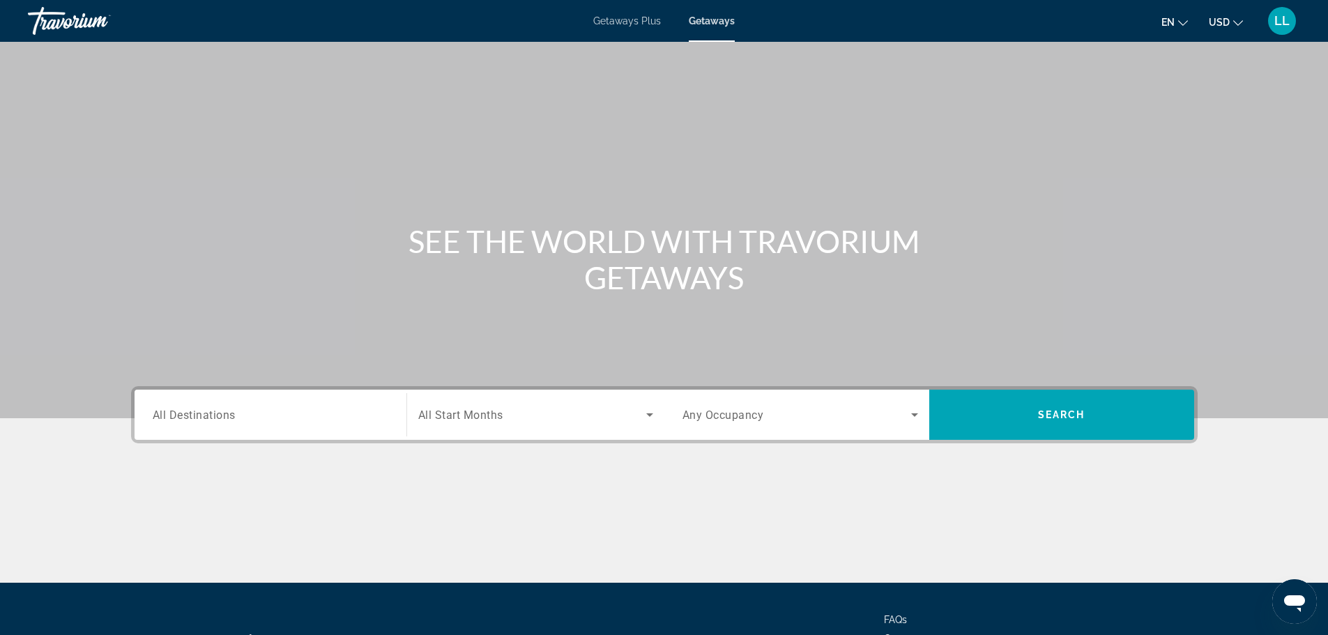
click at [215, 408] on span "All Destinations" at bounding box center [194, 414] width 83 height 13
click at [215, 408] on input "Destination All Destinations" at bounding box center [271, 415] width 236 height 17
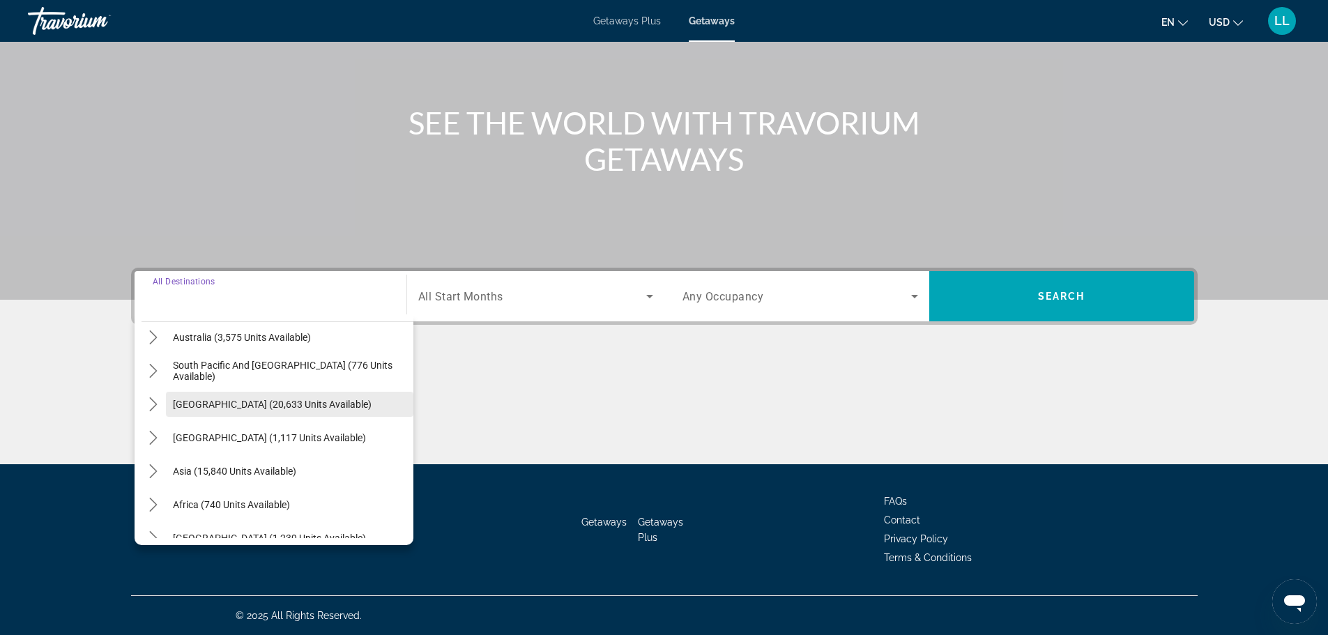
scroll to position [226, 0]
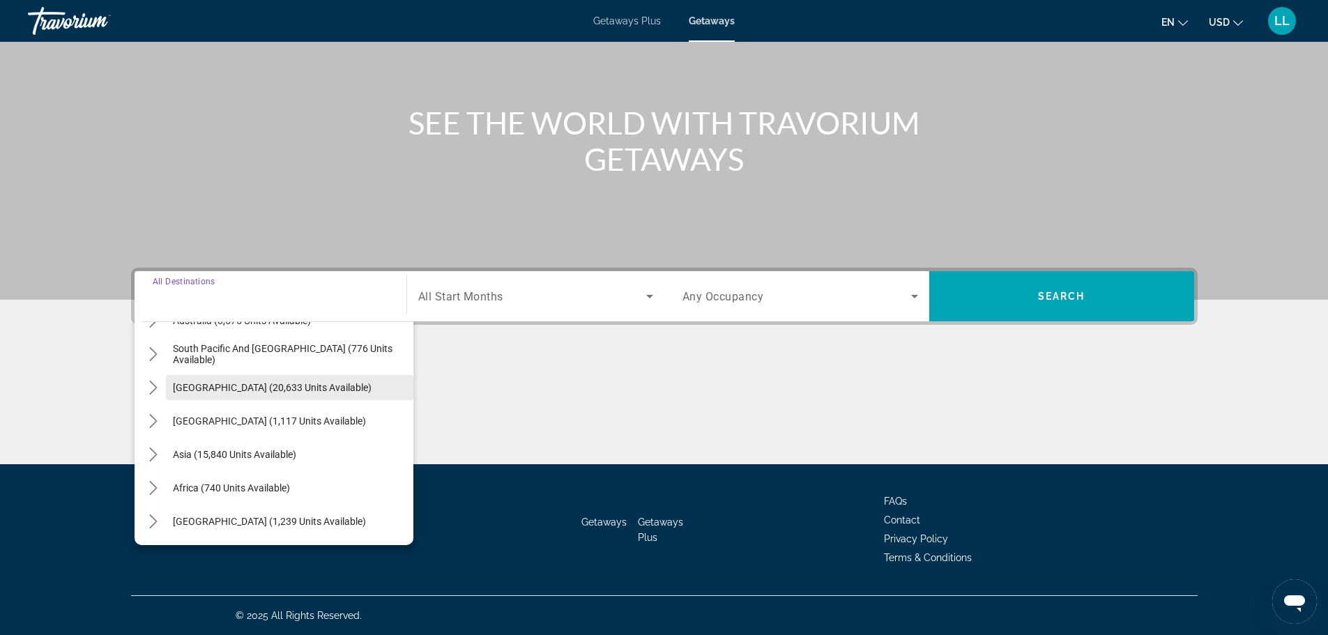
click at [222, 385] on span "[GEOGRAPHIC_DATA] (20,633 units available)" at bounding box center [272, 387] width 199 height 11
type input "**********"
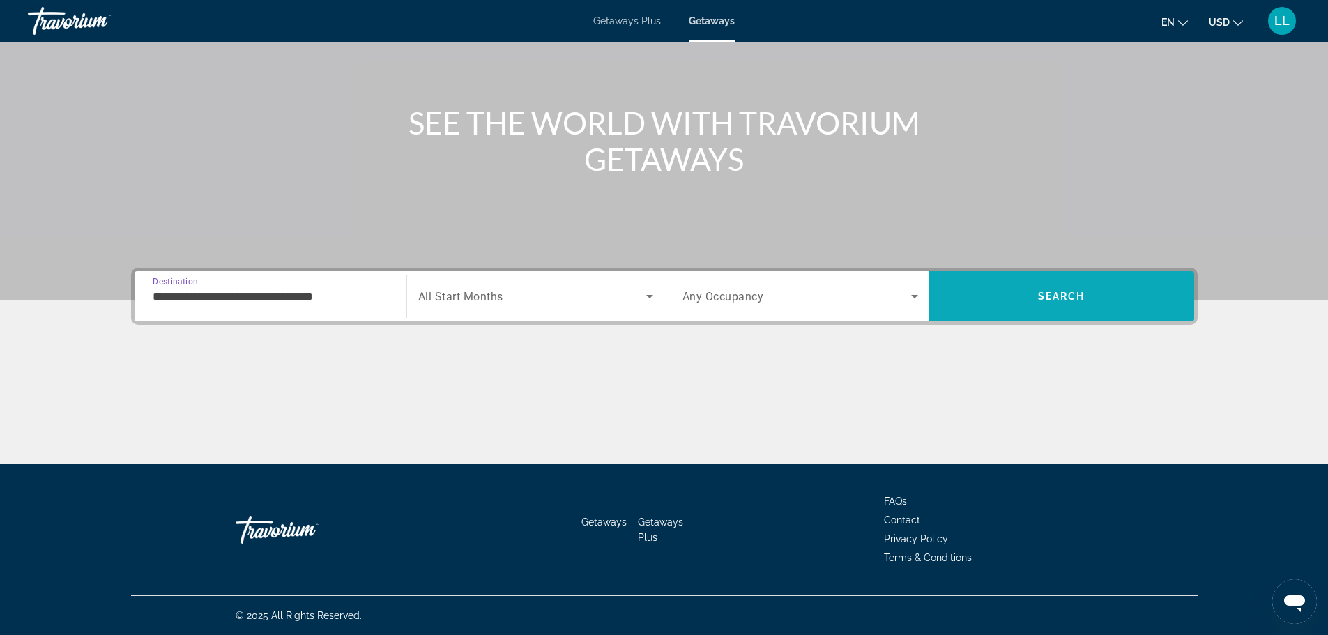
click at [1005, 298] on span "Search" at bounding box center [1061, 295] width 265 height 33
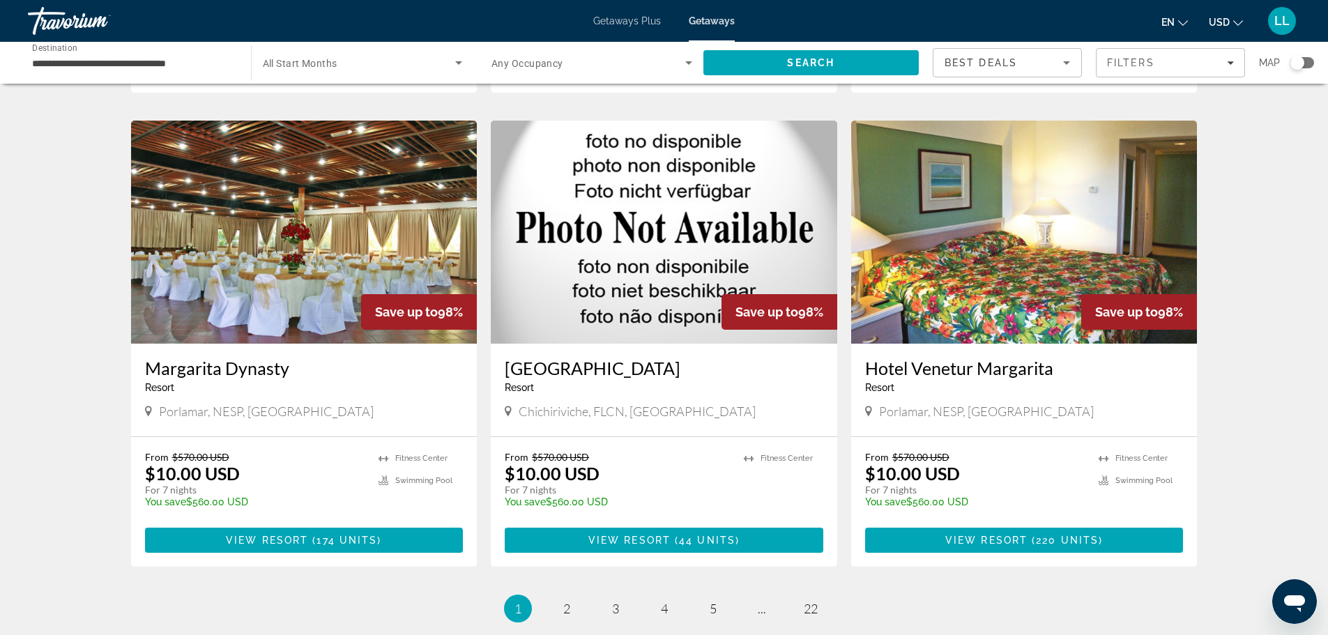
scroll to position [1533, 0]
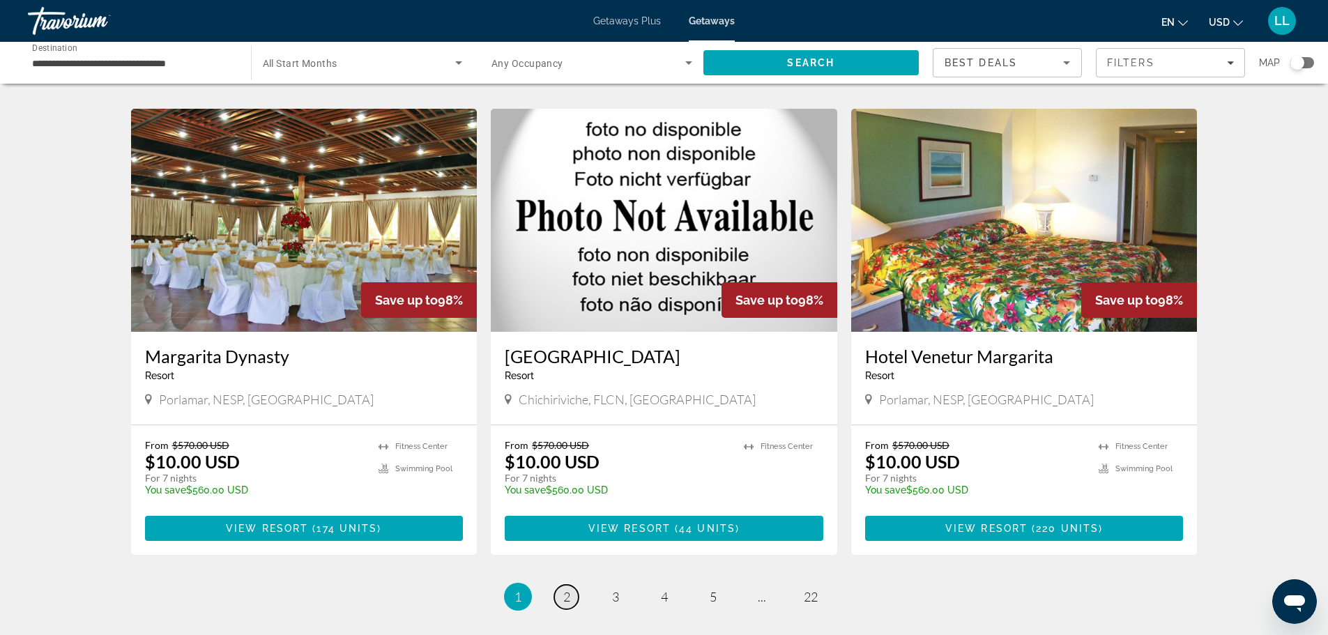
click at [567, 589] on span "2" at bounding box center [566, 596] width 7 height 15
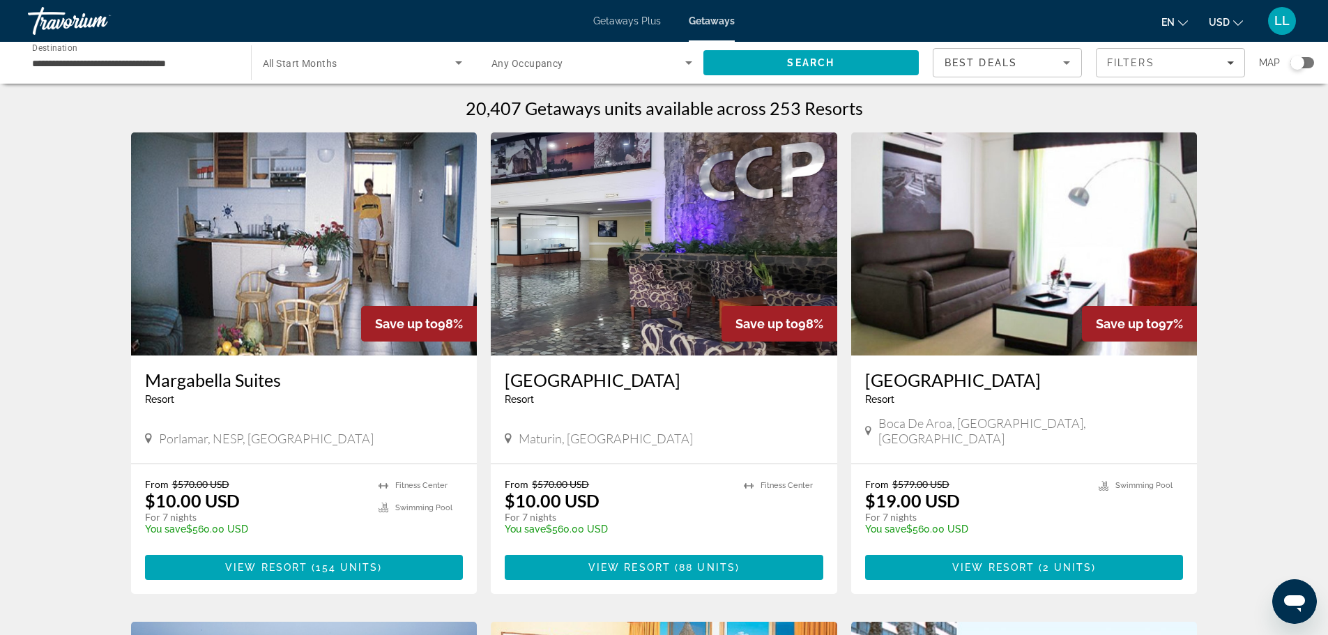
click at [1296, 64] on div "Search widget" at bounding box center [1297, 63] width 14 height 14
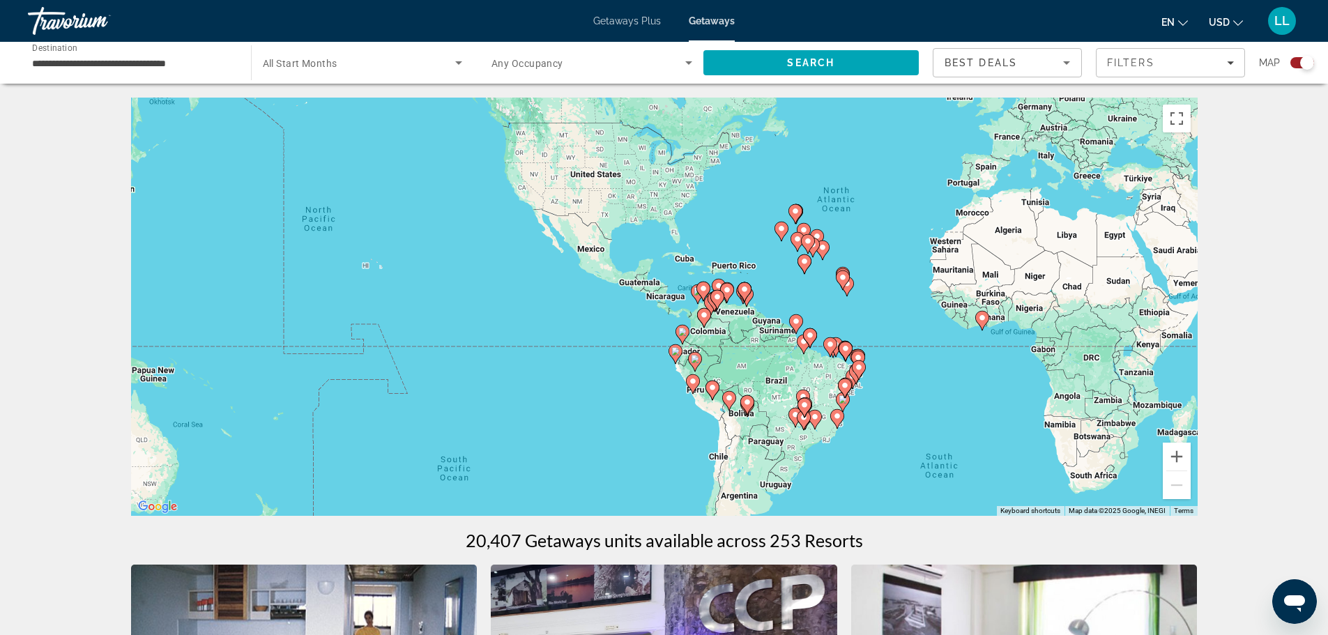
drag, startPoint x: 445, startPoint y: 307, endPoint x: 680, endPoint y: 227, distance: 248.0
click at [680, 227] on div "To activate drag with keyboard, press Alt + Enter. Once in keyboard drag state,…" at bounding box center [664, 307] width 1066 height 418
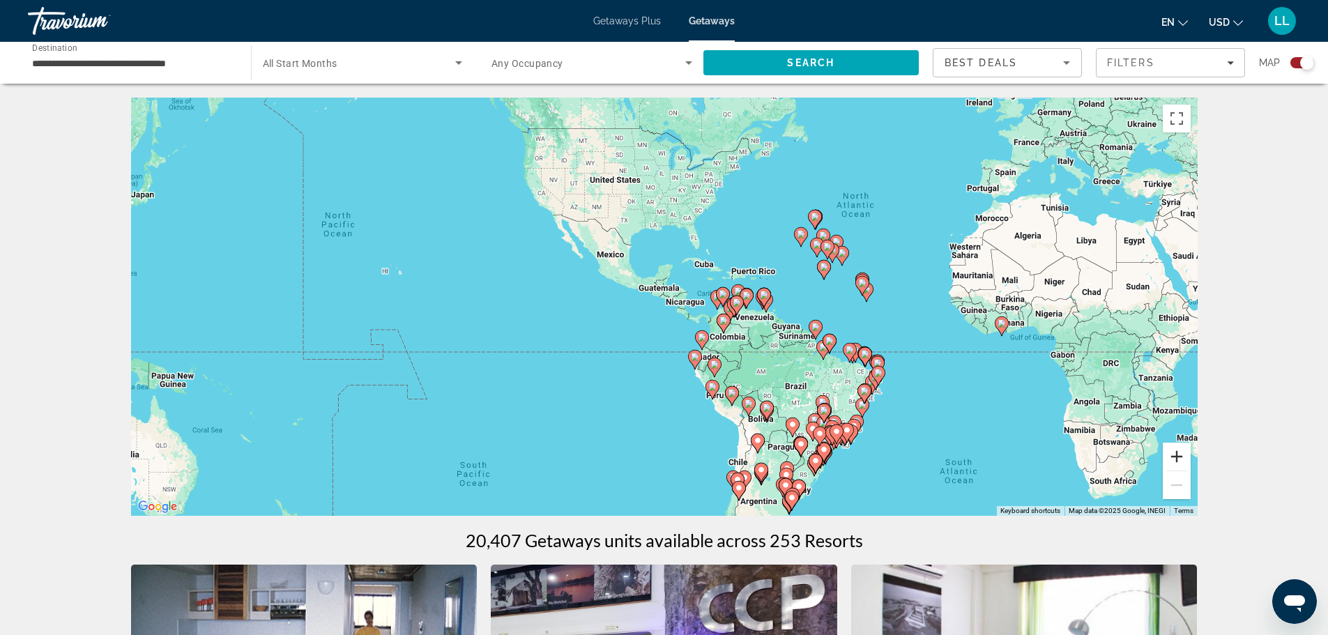
click at [1169, 457] on button "Zoom in" at bounding box center [1177, 457] width 28 height 28
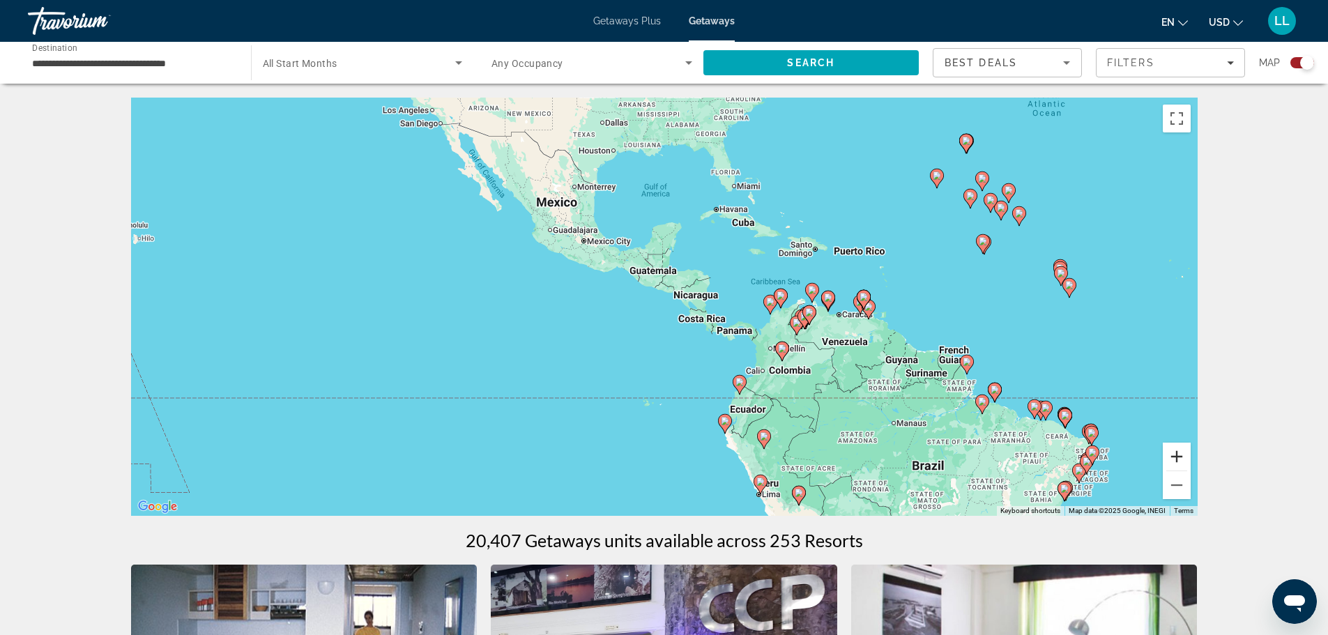
click at [1174, 455] on button "Zoom in" at bounding box center [1177, 457] width 28 height 28
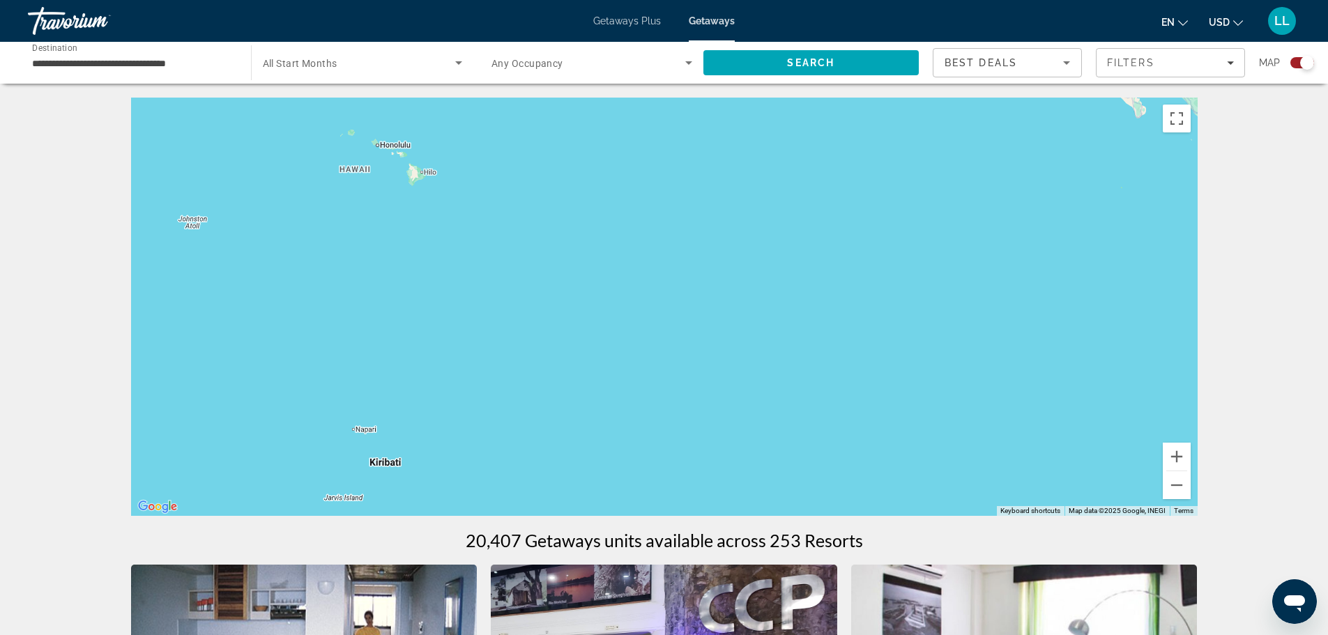
drag, startPoint x: 528, startPoint y: 307, endPoint x: 1338, endPoint y: 309, distance: 809.2
click at [1328, 309] on html "**********" at bounding box center [664, 317] width 1328 height 635
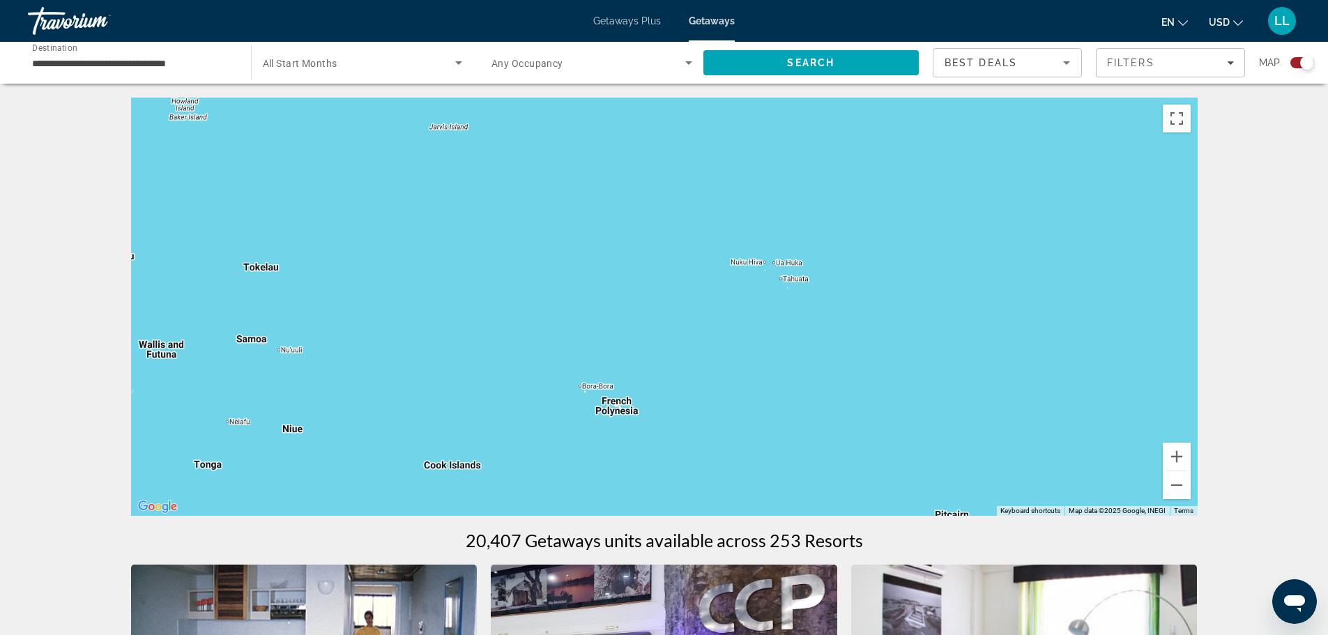
drag, startPoint x: 629, startPoint y: 286, endPoint x: 737, endPoint y: -84, distance: 386.0
click at [737, 0] on html "**********" at bounding box center [664, 317] width 1328 height 635
click at [151, 61] on input "**********" at bounding box center [132, 63] width 201 height 17
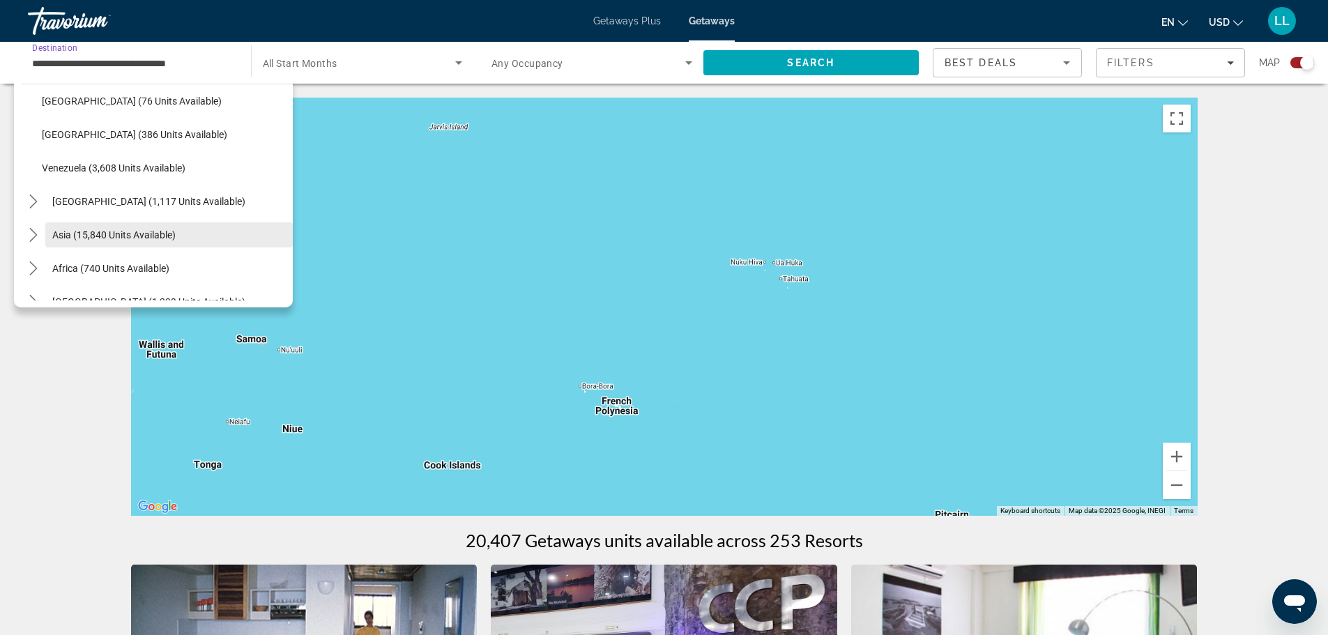
scroll to position [493, 0]
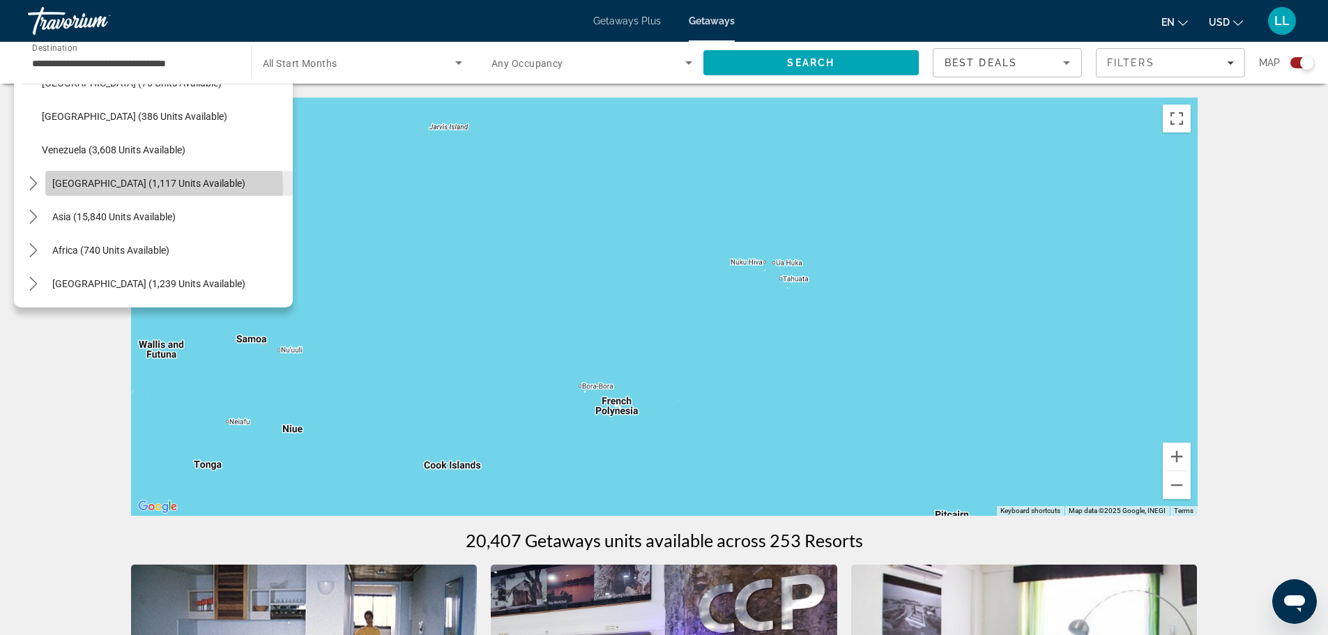
click at [160, 185] on span "[GEOGRAPHIC_DATA] (1,117 units available)" at bounding box center [148, 183] width 193 height 11
type input "**********"
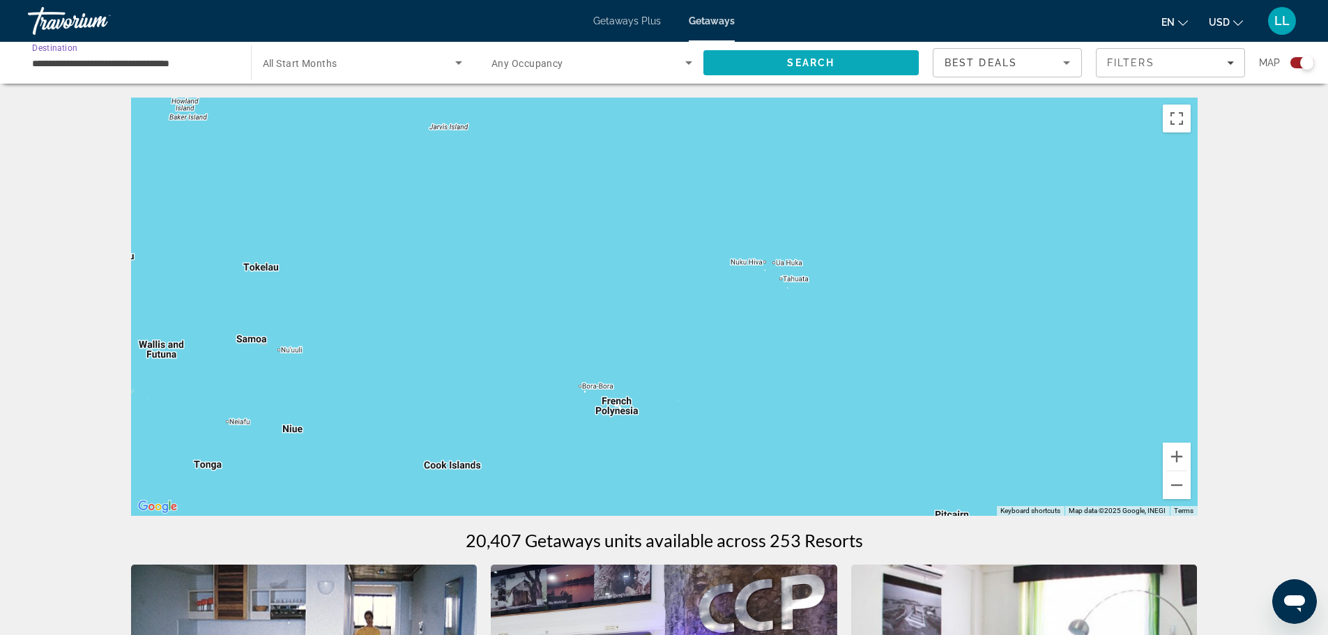
click at [845, 53] on span "Search" at bounding box center [811, 62] width 216 height 33
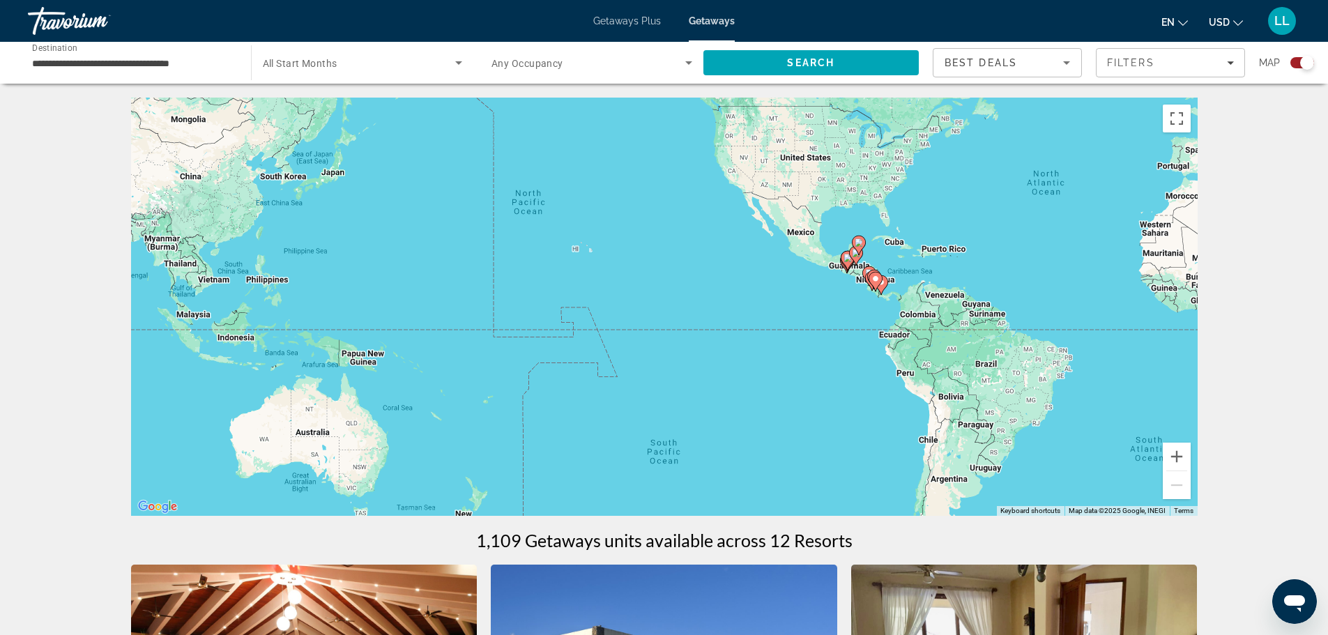
drag, startPoint x: 809, startPoint y: 233, endPoint x: 760, endPoint y: 314, distance: 94.4
click at [761, 316] on div "To activate drag with keyboard, press Alt + Enter. Once in keyboard drag state,…" at bounding box center [664, 307] width 1066 height 418
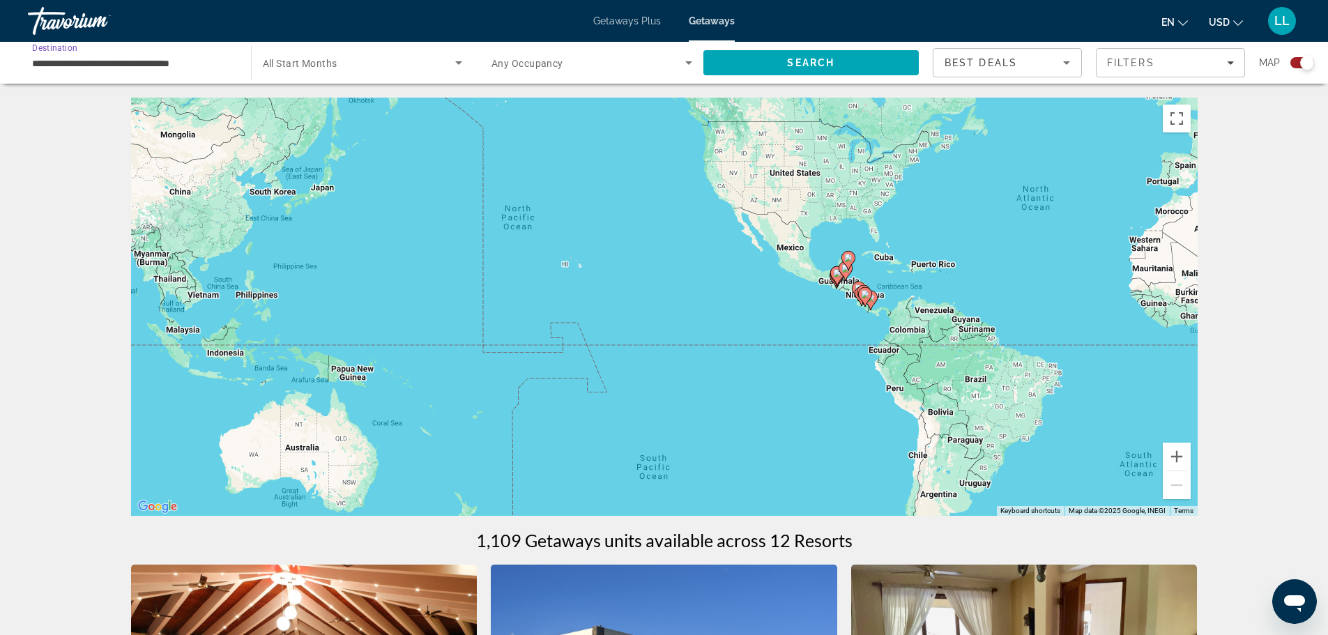
click at [140, 68] on input "**********" at bounding box center [132, 63] width 201 height 17
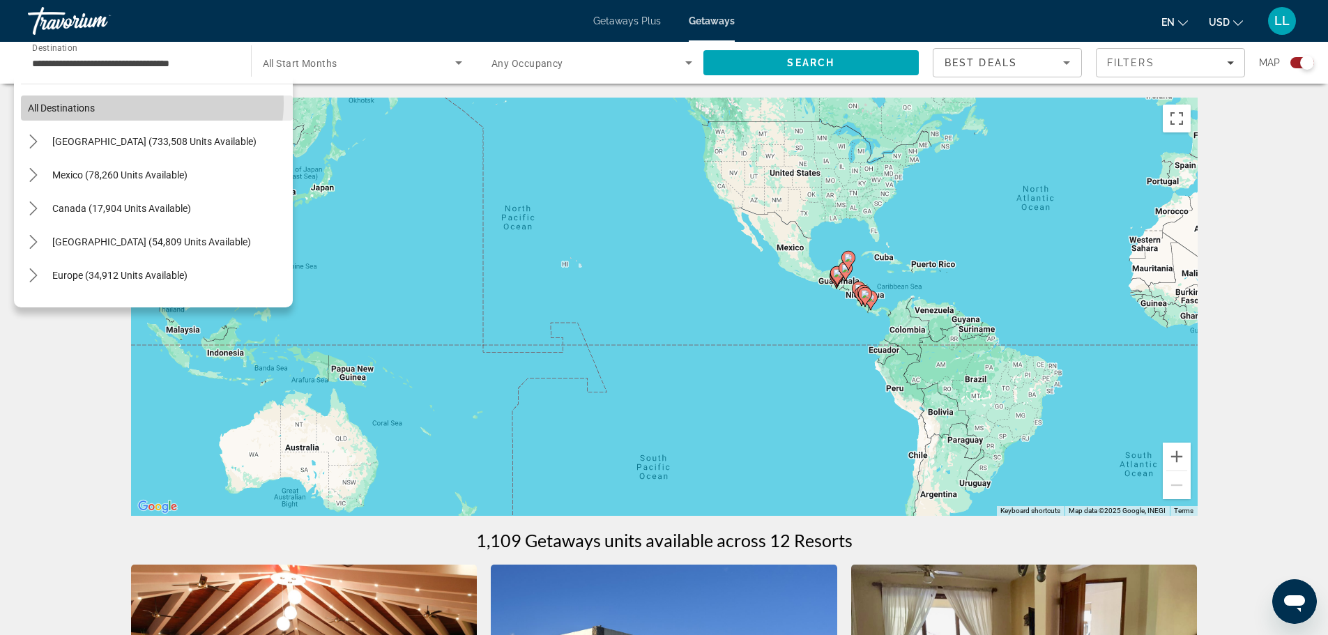
click at [150, 103] on span "Select destination: All destinations" at bounding box center [157, 107] width 272 height 33
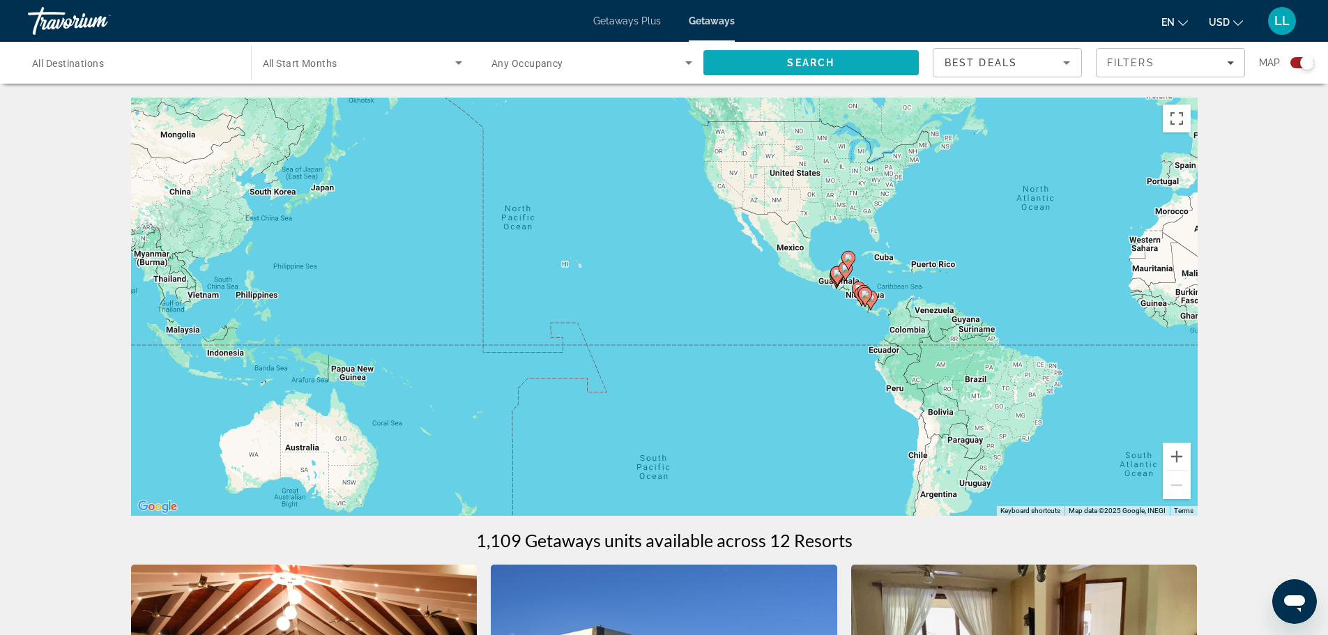
click at [871, 63] on span "Search" at bounding box center [811, 62] width 216 height 33
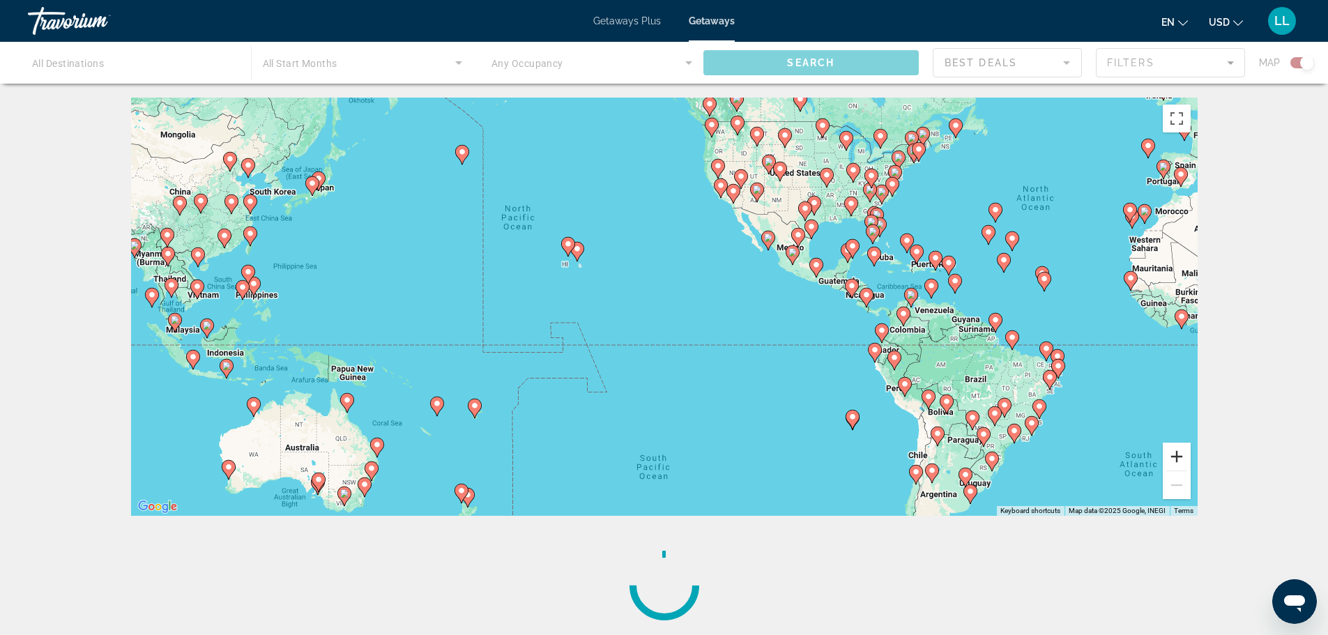
click at [1179, 465] on button "Zoom in" at bounding box center [1177, 457] width 28 height 28
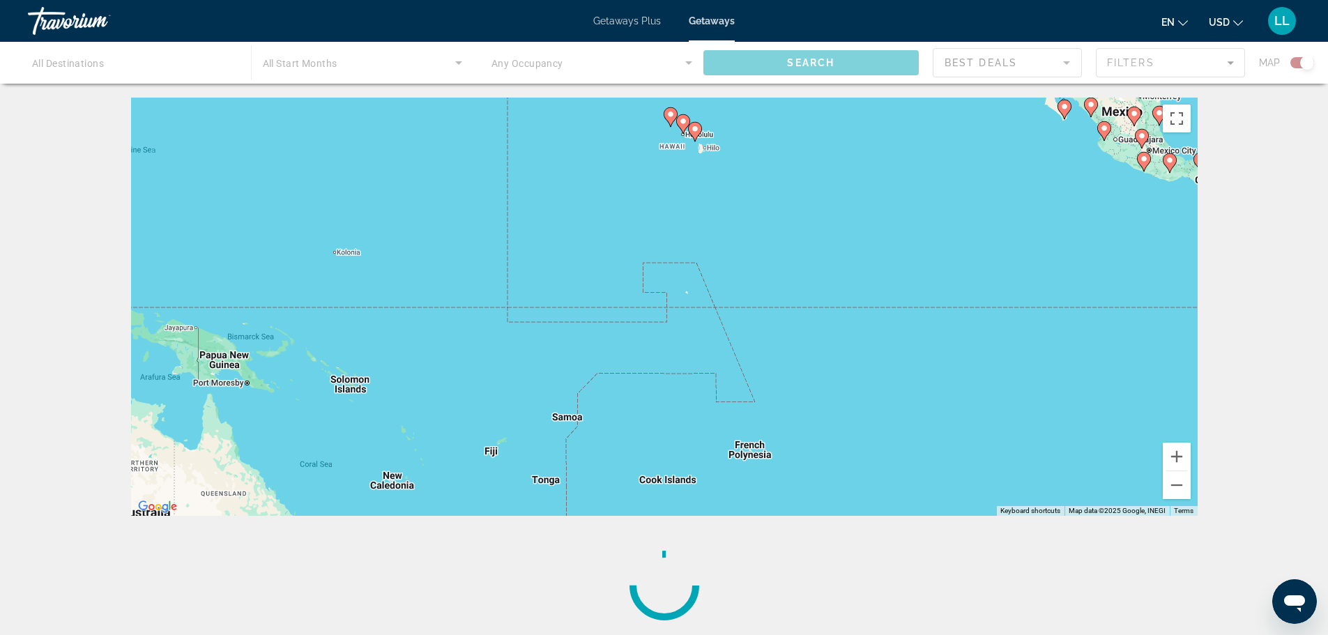
drag, startPoint x: 511, startPoint y: 260, endPoint x: 721, endPoint y: 187, distance: 222.0
click at [721, 187] on div "To activate drag with keyboard, press Alt + Enter. Once in keyboard drag state,…" at bounding box center [664, 307] width 1066 height 418
click at [1178, 452] on button "Zoom in" at bounding box center [1177, 457] width 28 height 28
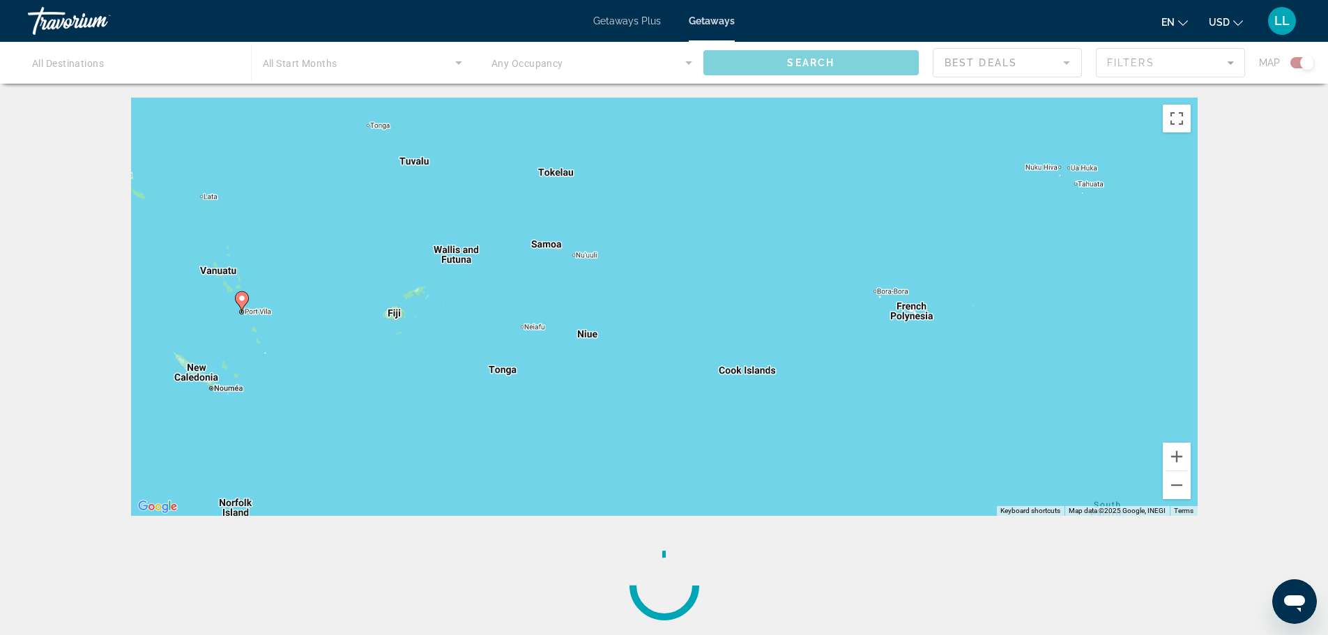
drag, startPoint x: 779, startPoint y: 351, endPoint x: 856, endPoint y: 61, distance: 300.8
click at [856, 98] on div "Destination All Destinations Start Month All Start Months Occupancy Any Occupan…" at bounding box center [664, 418] width 1328 height 641
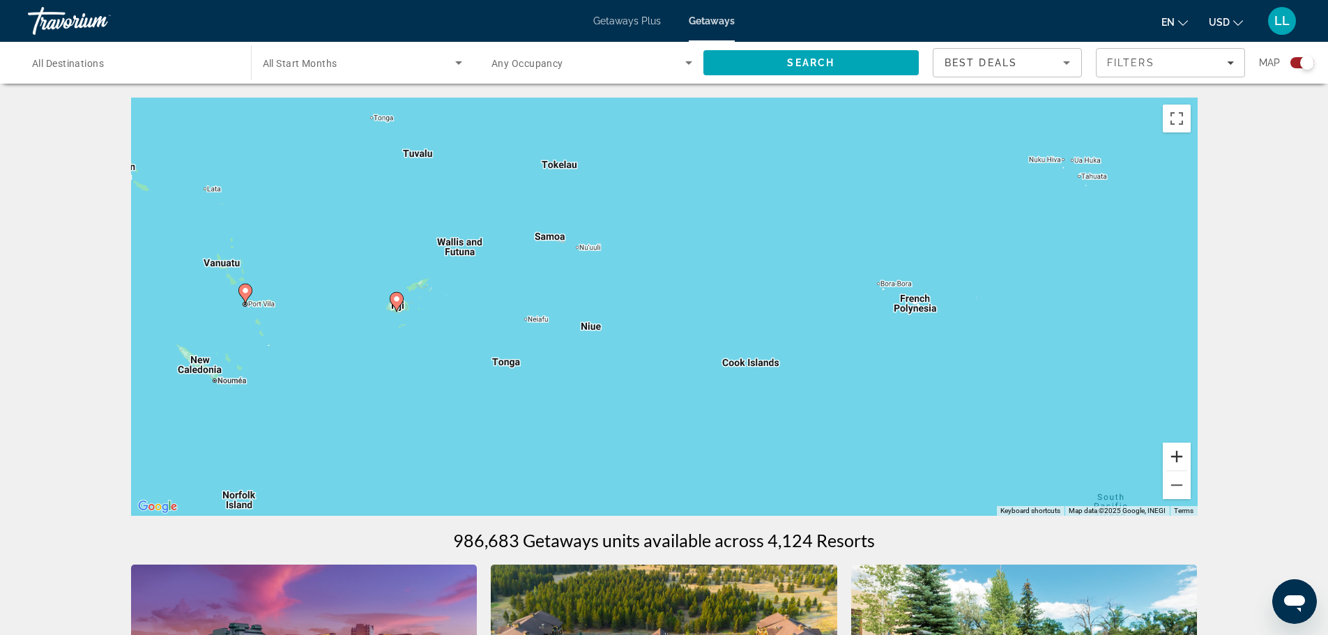
click at [1170, 459] on button "Zoom in" at bounding box center [1177, 457] width 28 height 28
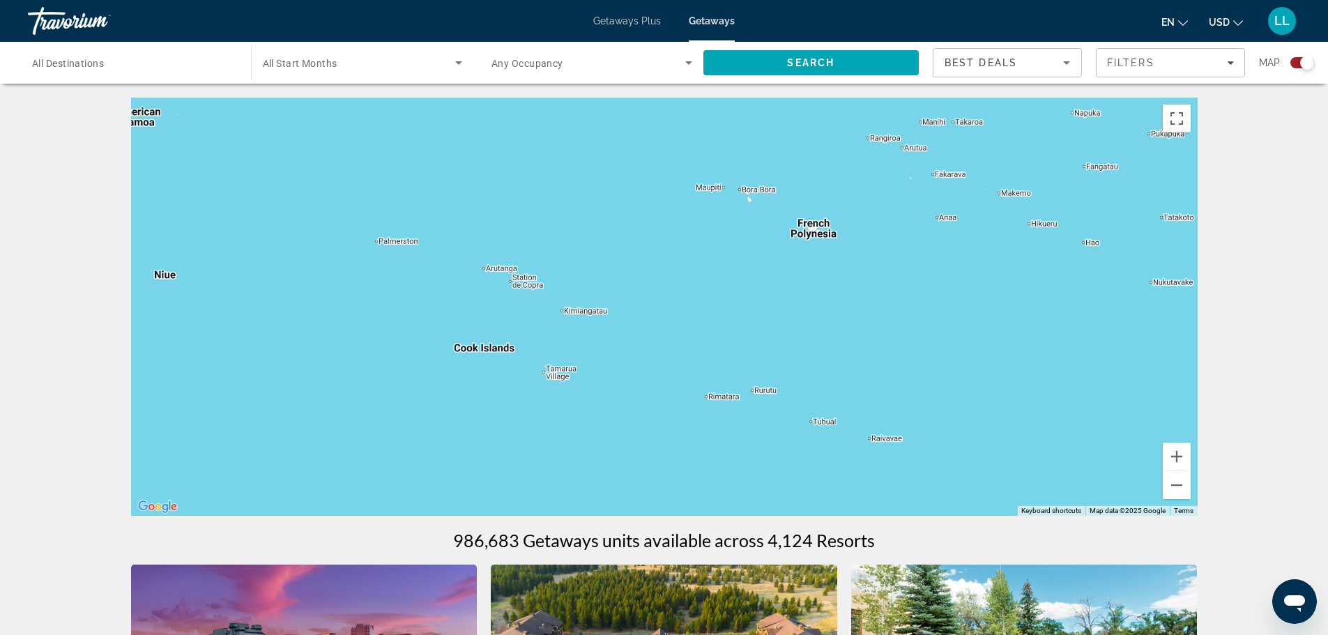
drag, startPoint x: 993, startPoint y: 368, endPoint x: 638, endPoint y: 297, distance: 361.8
click at [638, 297] on div "To activate drag with keyboard, press Alt + Enter. Once in keyboard drag state,…" at bounding box center [664, 307] width 1066 height 418
click at [1176, 482] on button "Zoom out" at bounding box center [1177, 485] width 28 height 28
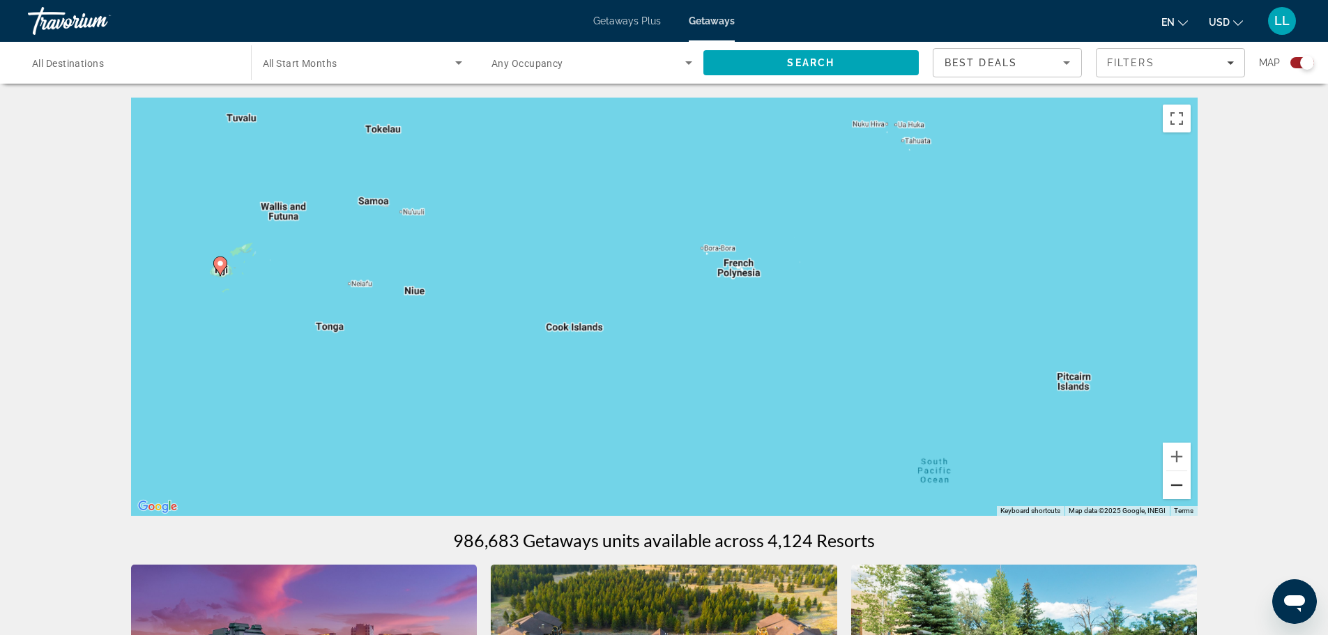
click at [1176, 482] on button "Zoom out" at bounding box center [1177, 485] width 28 height 28
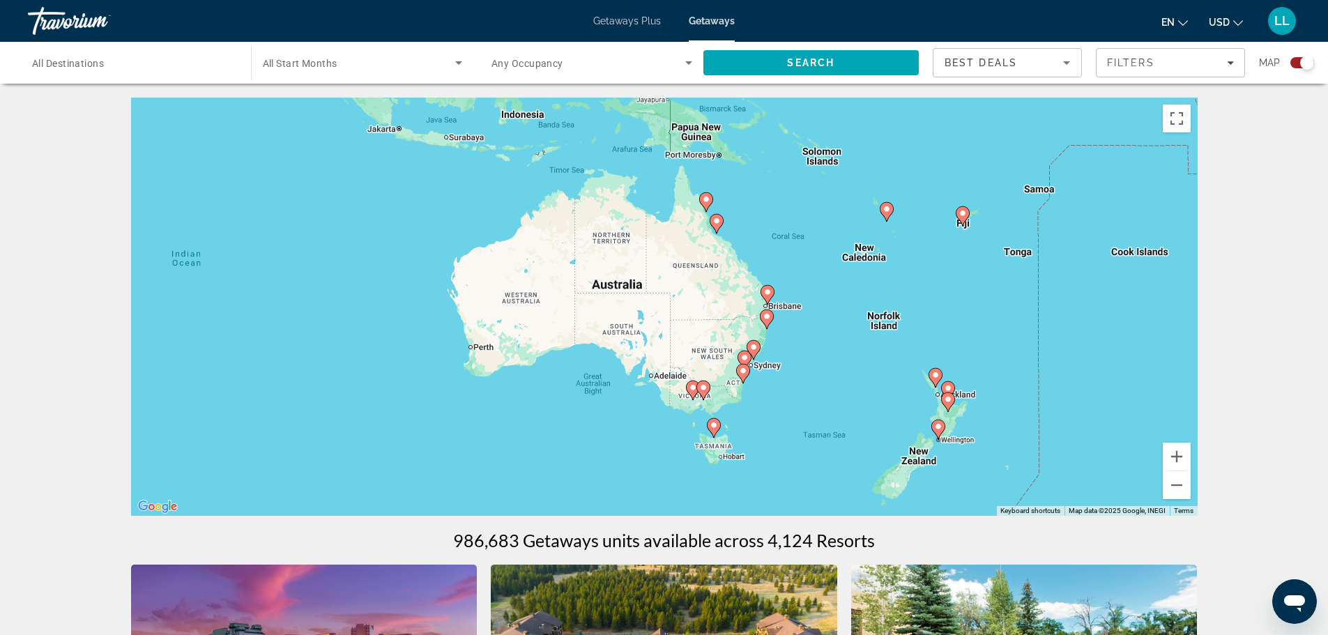
drag, startPoint x: 447, startPoint y: 311, endPoint x: 975, endPoint y: 247, distance: 531.4
click at [975, 247] on div "To activate drag with keyboard, press Alt + Enter. Once in keyboard drag state,…" at bounding box center [664, 307] width 1066 height 418
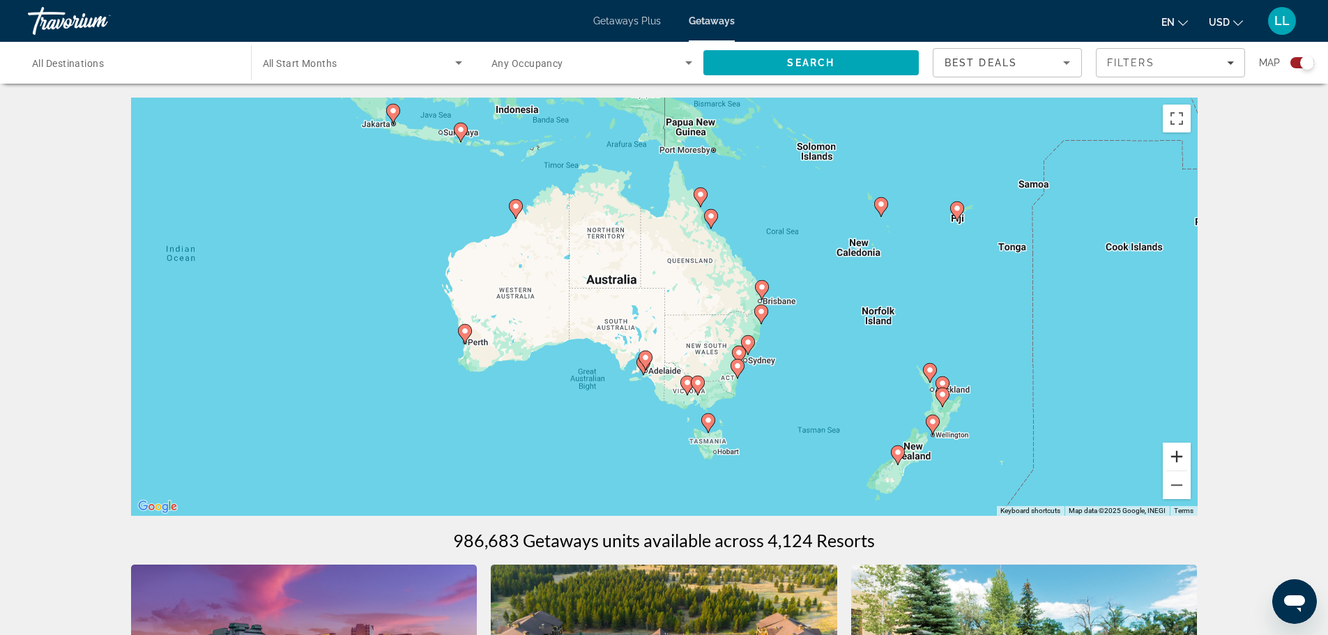
click at [1176, 461] on button "Zoom in" at bounding box center [1177, 457] width 28 height 28
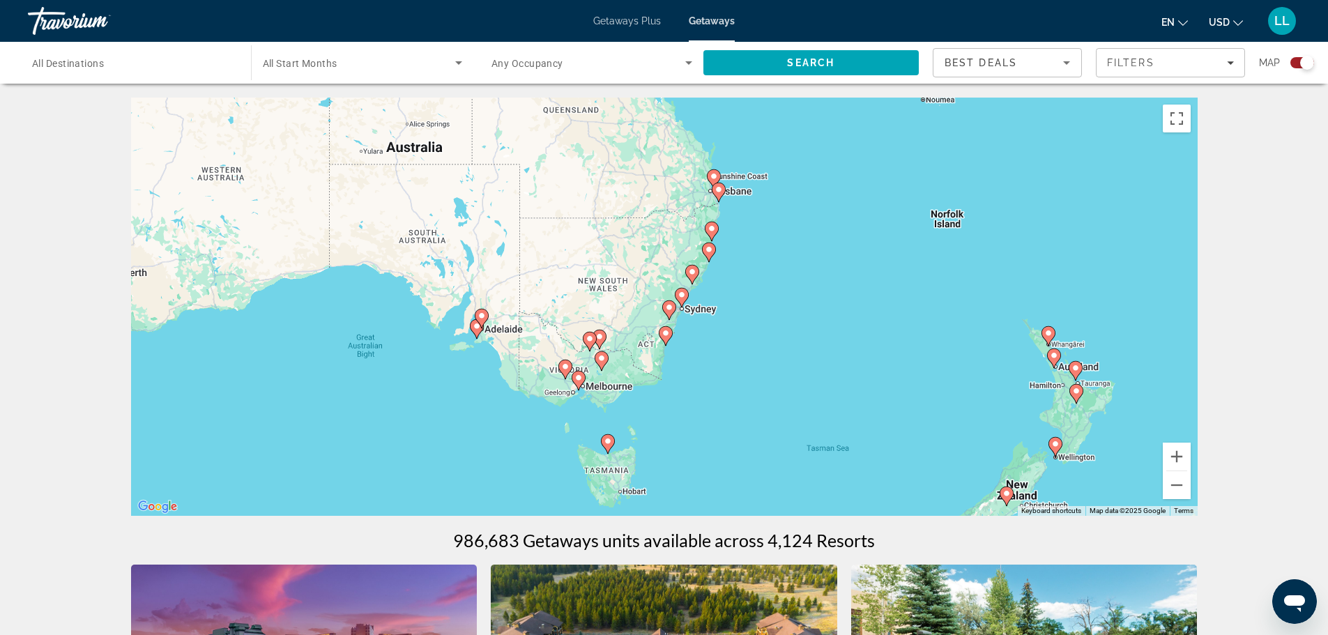
drag, startPoint x: 945, startPoint y: 367, endPoint x: 804, endPoint y: 261, distance: 175.8
click at [801, 259] on div "To activate drag with keyboard, press Alt + Enter. Once in keyboard drag state,…" at bounding box center [664, 307] width 1066 height 418
click at [1179, 456] on button "Zoom in" at bounding box center [1177, 457] width 28 height 28
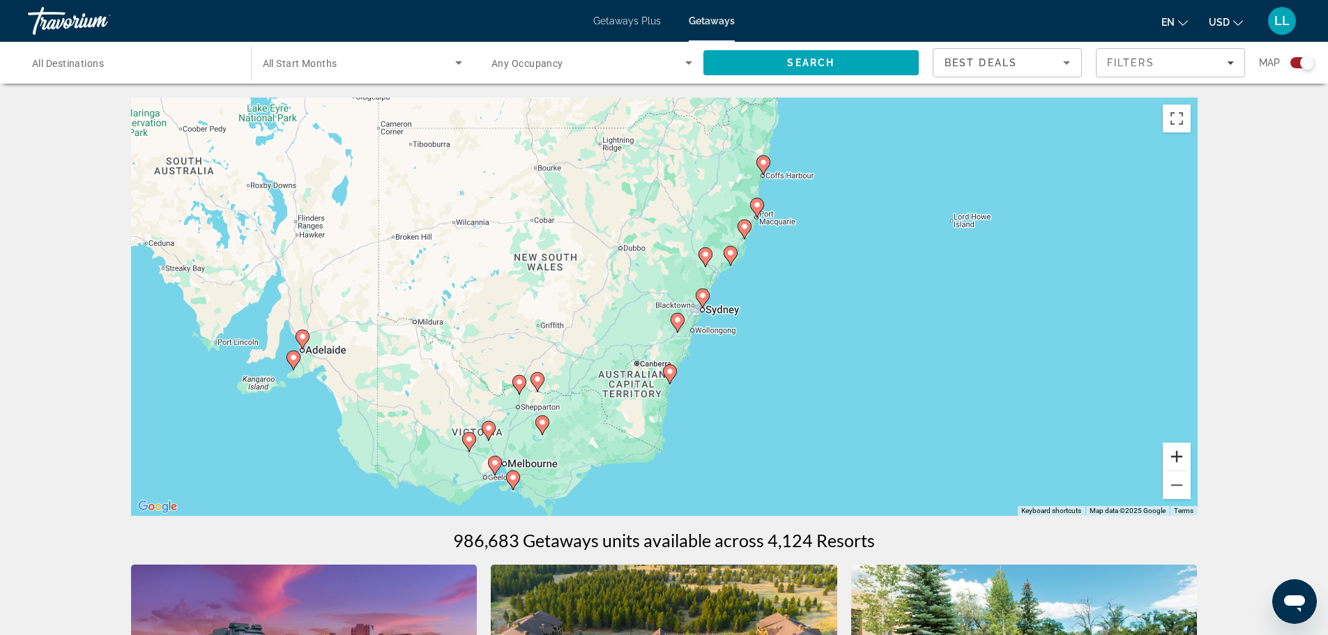
click at [1179, 456] on button "Zoom in" at bounding box center [1177, 457] width 28 height 28
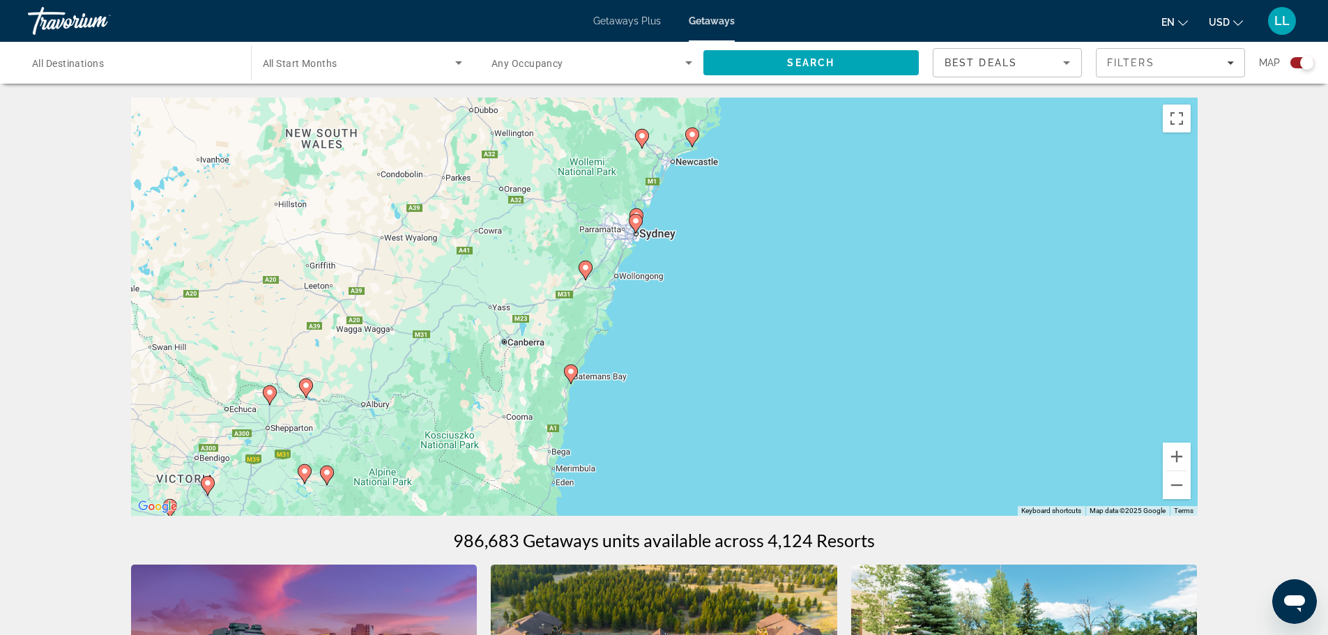
drag, startPoint x: 947, startPoint y: 351, endPoint x: 841, endPoint y: 270, distance: 133.3
click at [841, 270] on div "To activate drag with keyboard, press Alt + Enter. Once in keyboard drag state,…" at bounding box center [664, 307] width 1066 height 418
click at [1176, 459] on button "Zoom in" at bounding box center [1177, 457] width 28 height 28
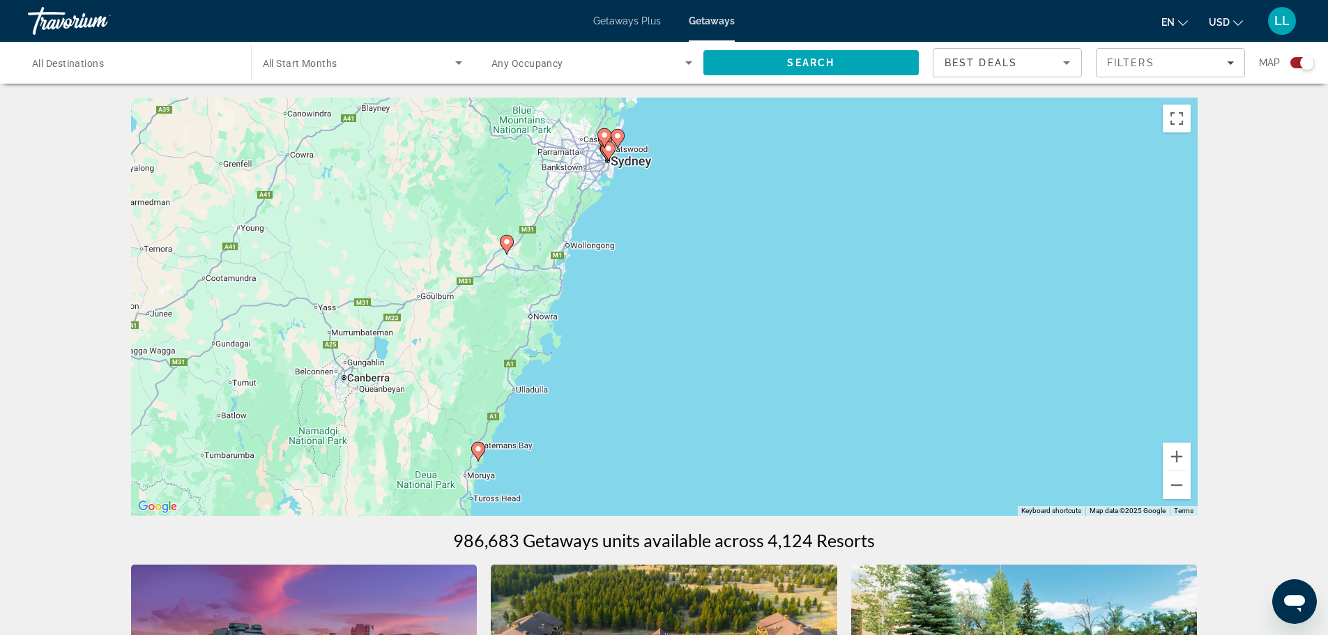
click at [477, 450] on image "Main content" at bounding box center [478, 449] width 8 height 8
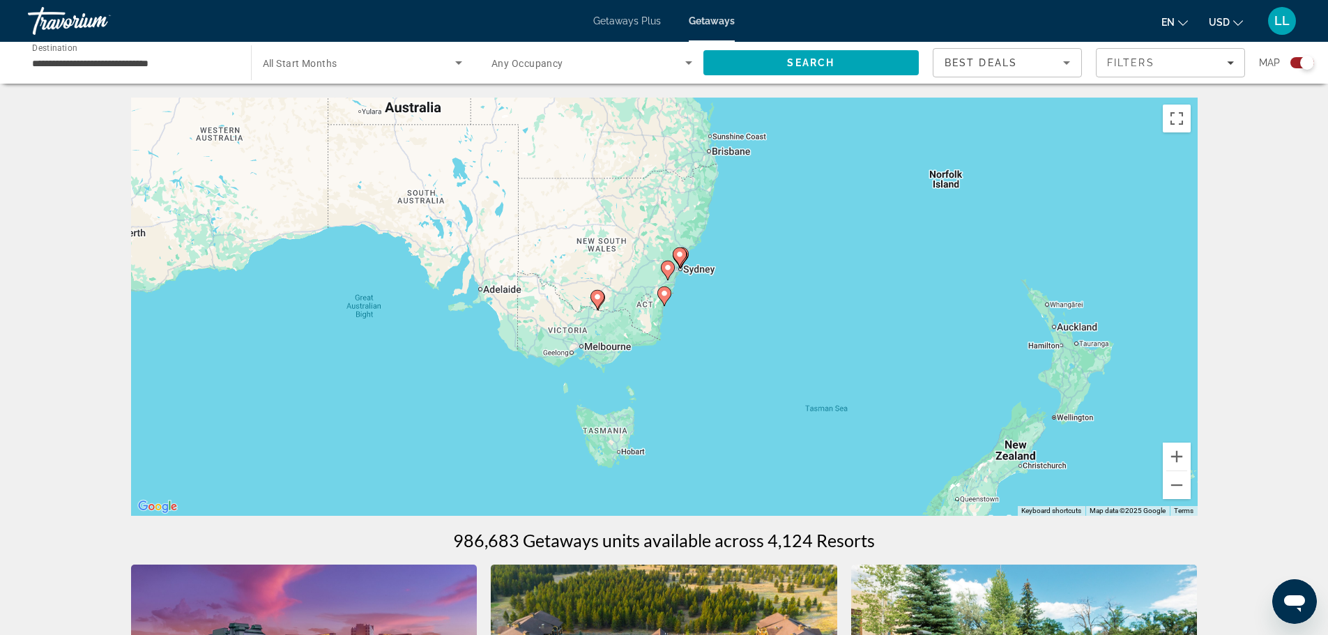
click at [666, 293] on image "Main content" at bounding box center [664, 293] width 8 height 8
type input "**********"
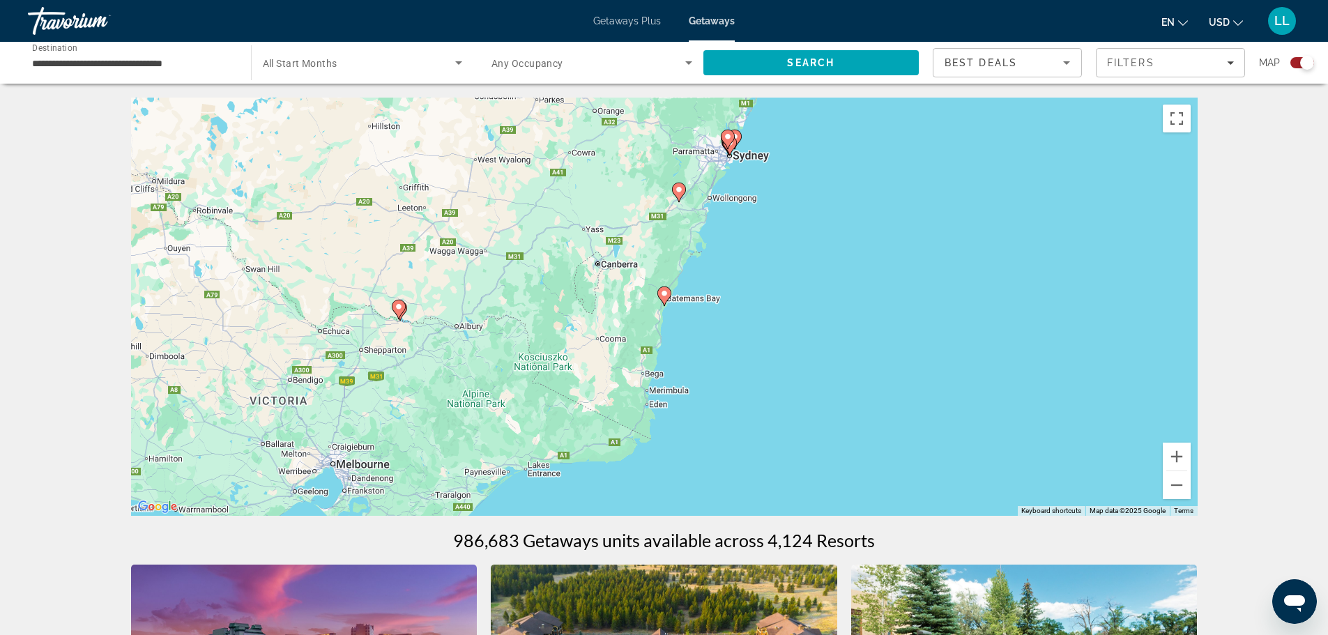
click at [666, 291] on image "Main content" at bounding box center [664, 293] width 8 height 8
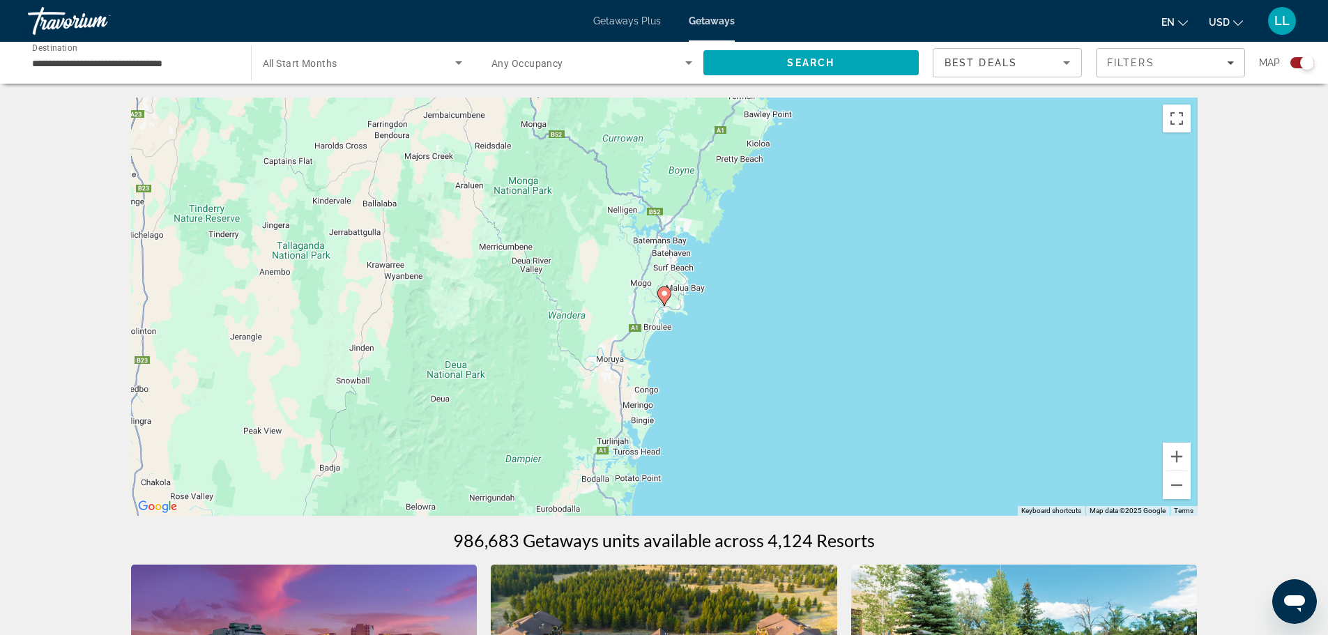
click at [666, 294] on image "Main content" at bounding box center [664, 293] width 8 height 8
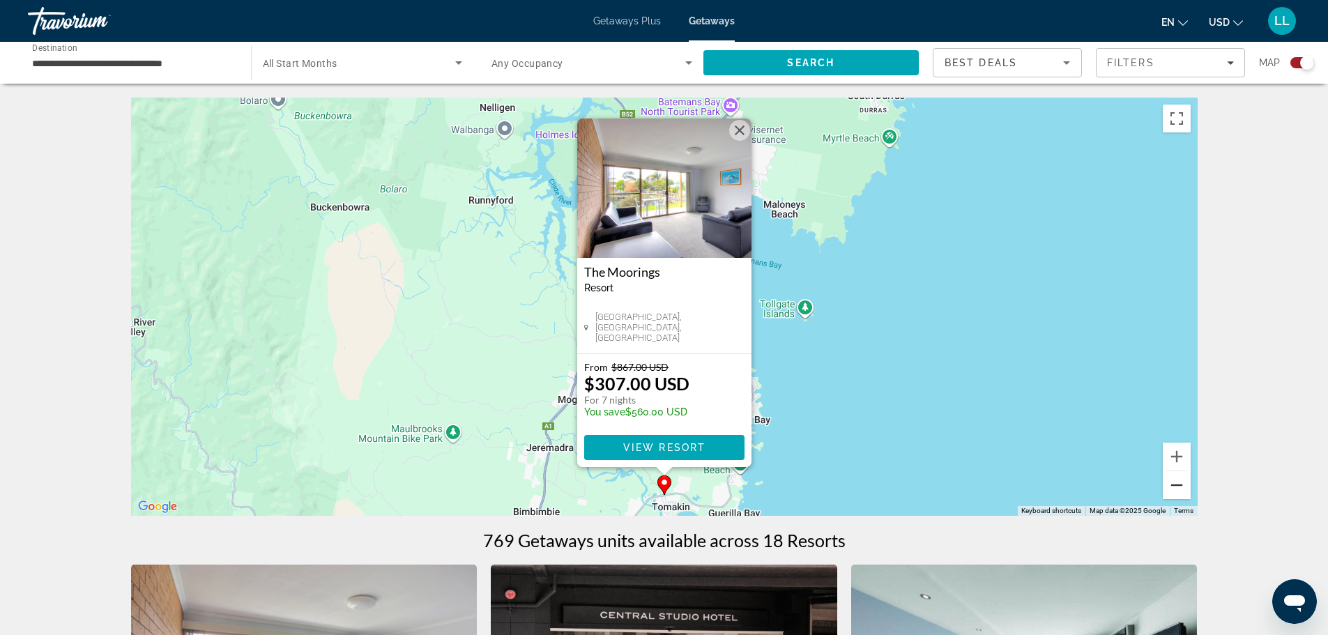
click at [1174, 483] on button "Zoom out" at bounding box center [1177, 485] width 28 height 28
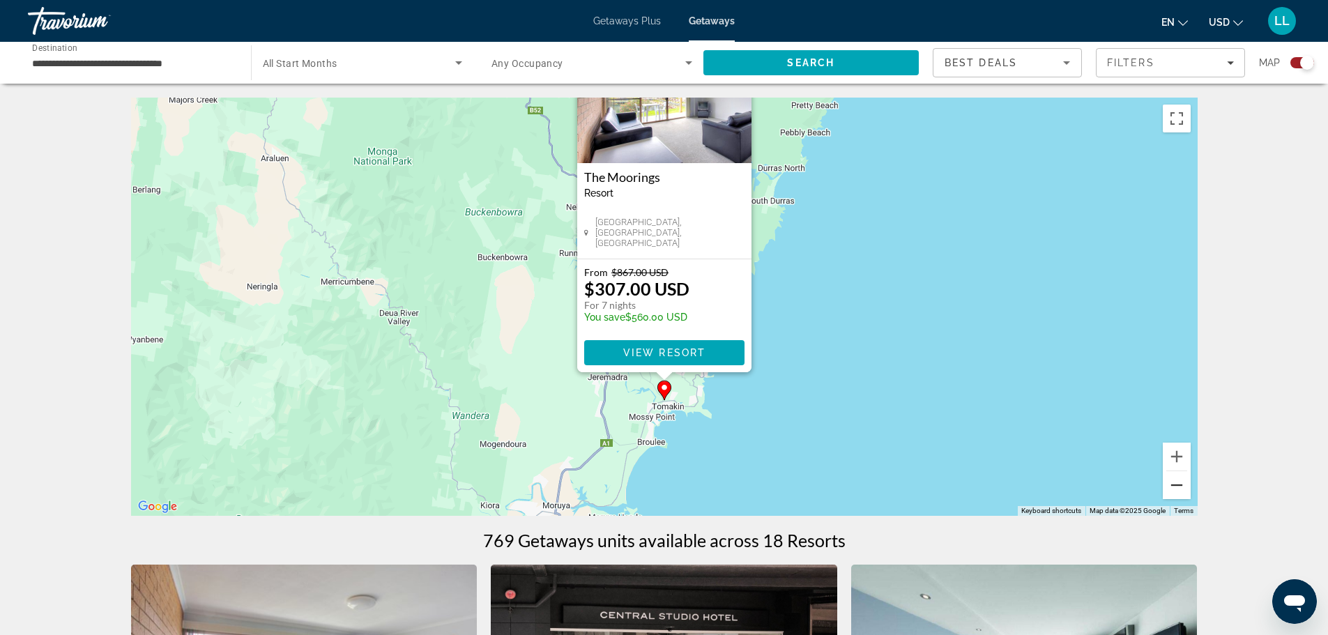
click at [1174, 483] on button "Zoom out" at bounding box center [1177, 485] width 28 height 28
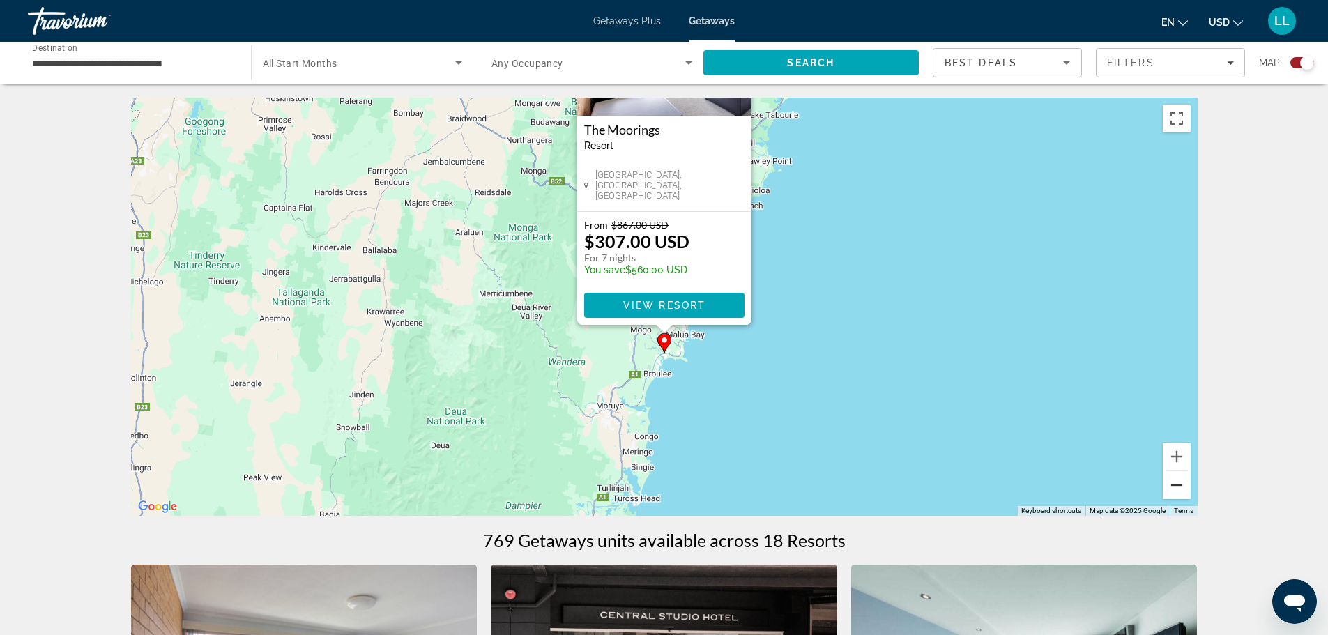
click at [1174, 483] on button "Zoom out" at bounding box center [1177, 485] width 28 height 28
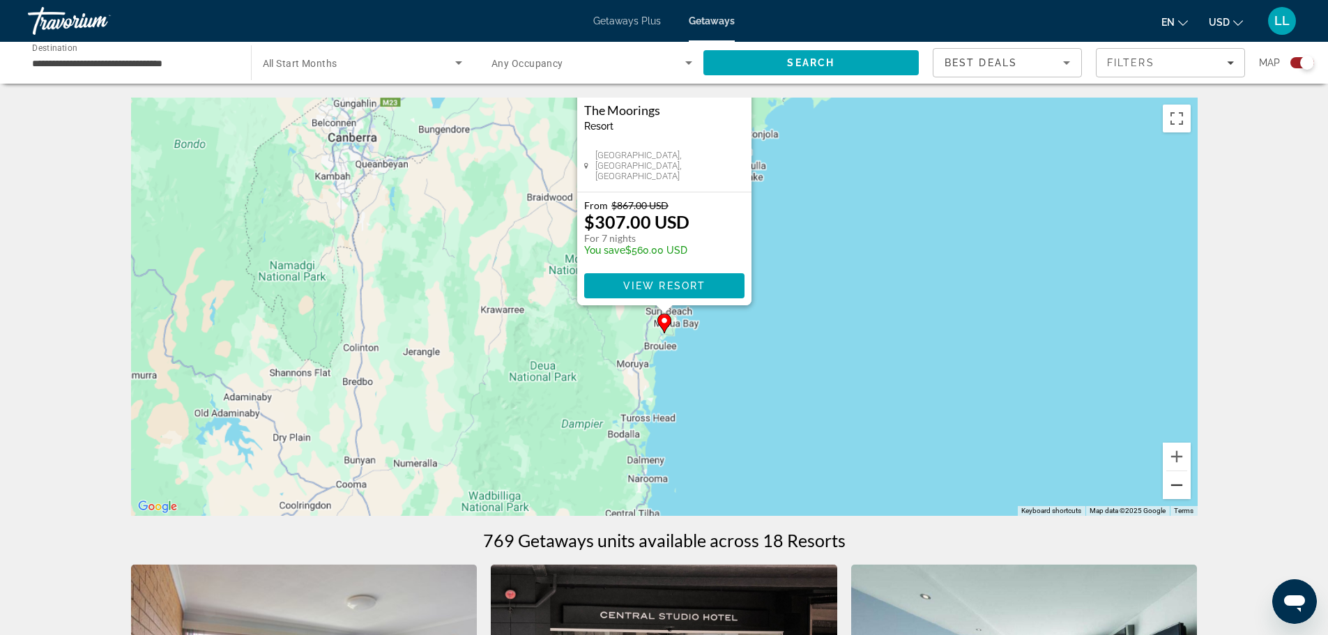
click at [1174, 483] on button "Zoom out" at bounding box center [1177, 485] width 28 height 28
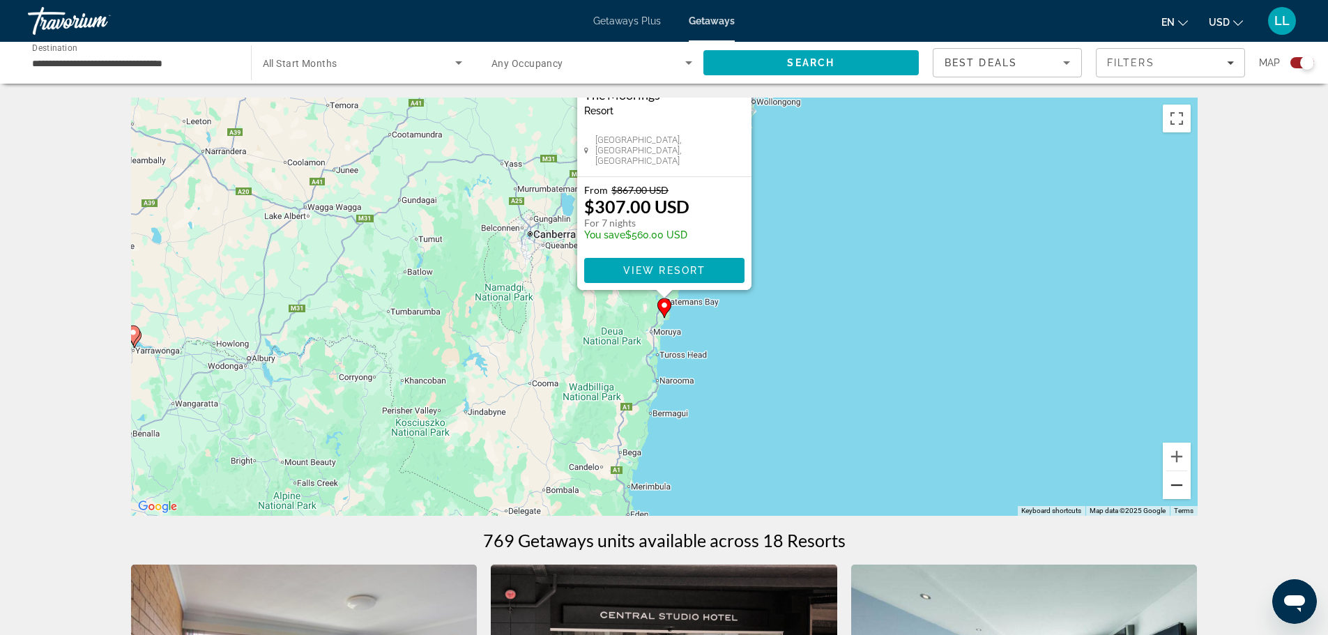
click at [1174, 483] on button "Zoom out" at bounding box center [1177, 485] width 28 height 28
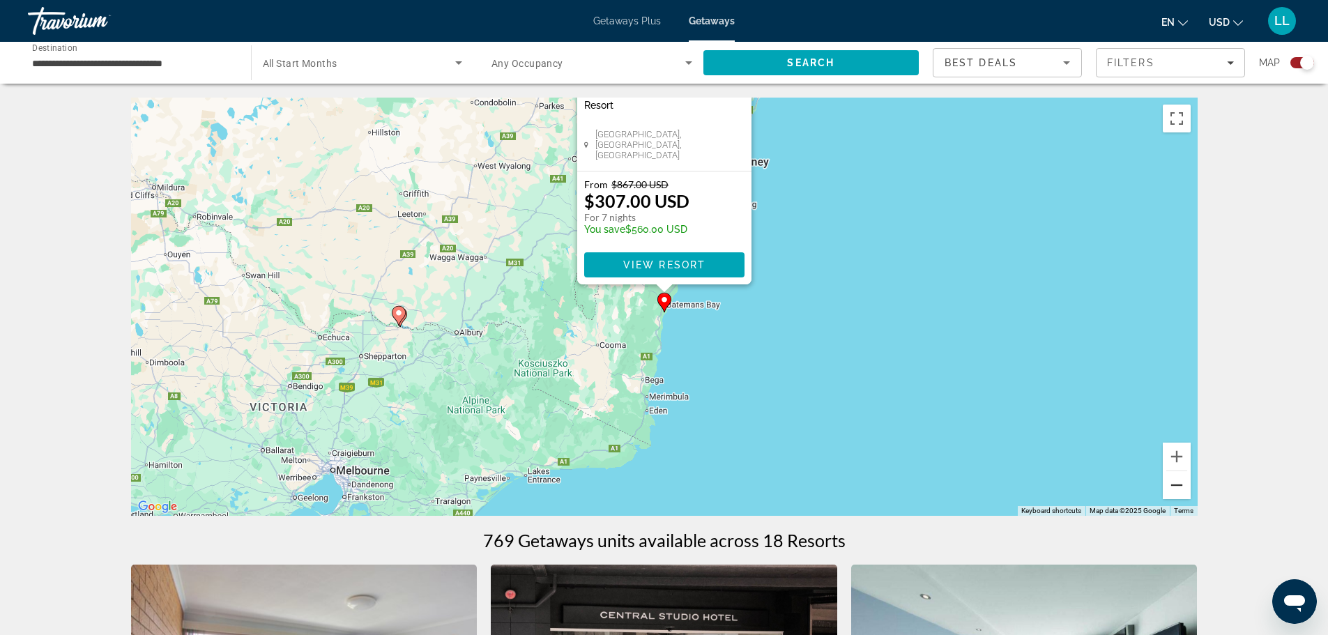
click at [1174, 483] on button "Zoom out" at bounding box center [1177, 485] width 28 height 28
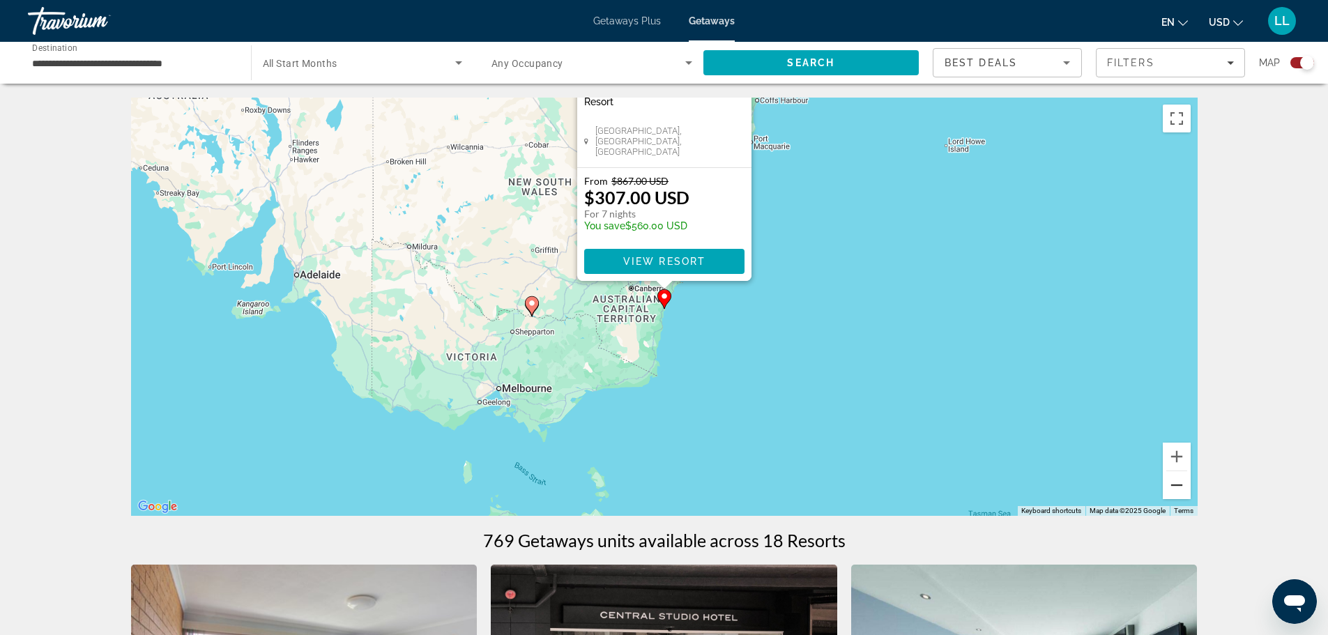
click at [1174, 483] on button "Zoom out" at bounding box center [1177, 485] width 28 height 28
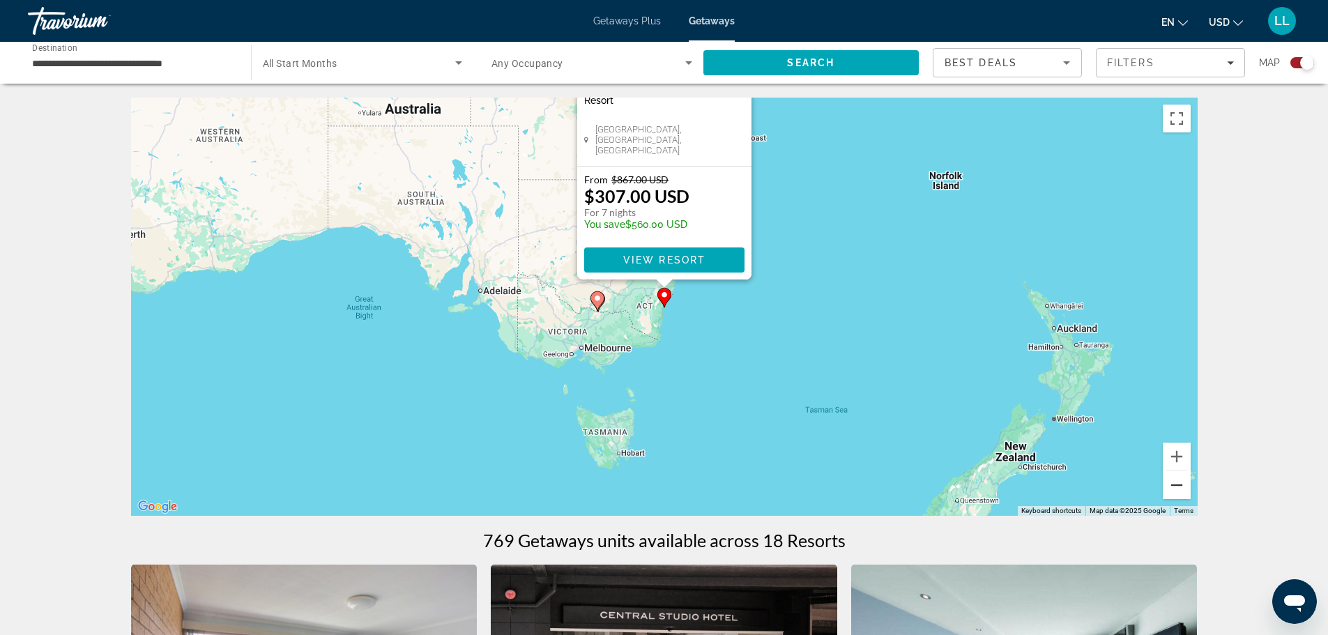
click at [1174, 483] on button "Zoom out" at bounding box center [1177, 485] width 28 height 28
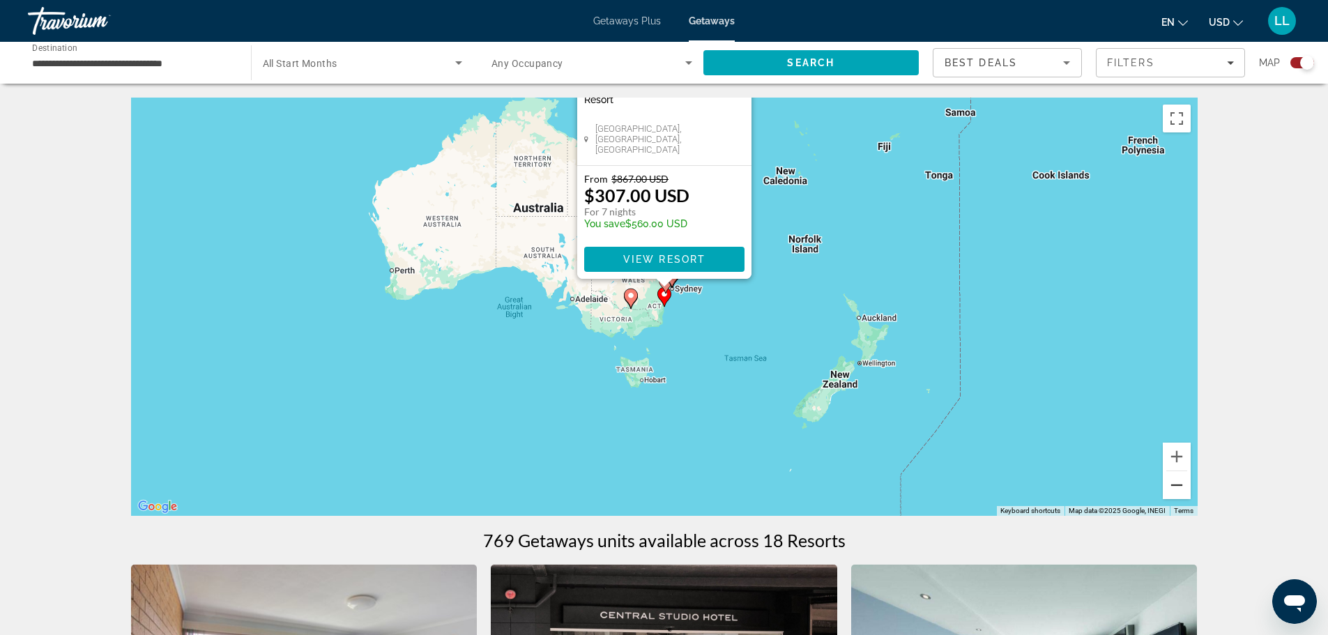
click at [1174, 483] on button "Zoom out" at bounding box center [1177, 485] width 28 height 28
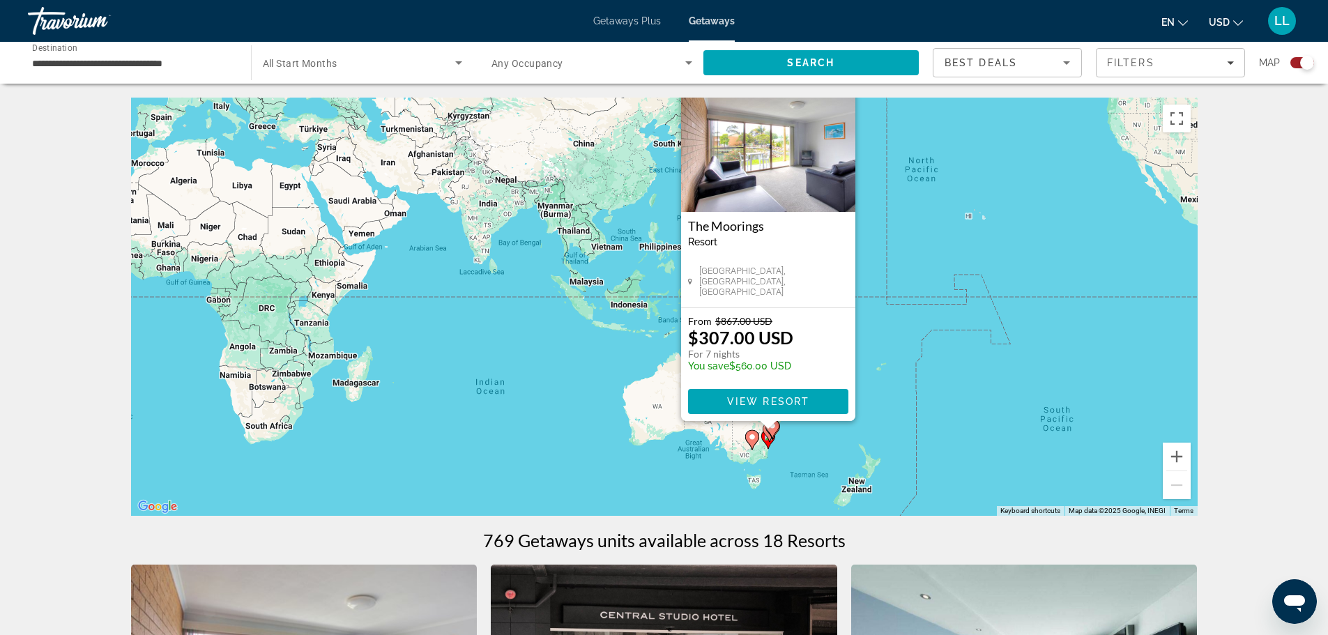
drag, startPoint x: 926, startPoint y: 312, endPoint x: 1031, endPoint y: 456, distance: 178.2
click at [1031, 456] on div "To activate drag with keyboard, press Alt + Enter. Once in keyboard drag state,…" at bounding box center [664, 307] width 1066 height 418
click at [1052, 380] on div "To activate drag with keyboard, press Alt + Enter. Once in keyboard drag state,…" at bounding box center [664, 307] width 1066 height 418
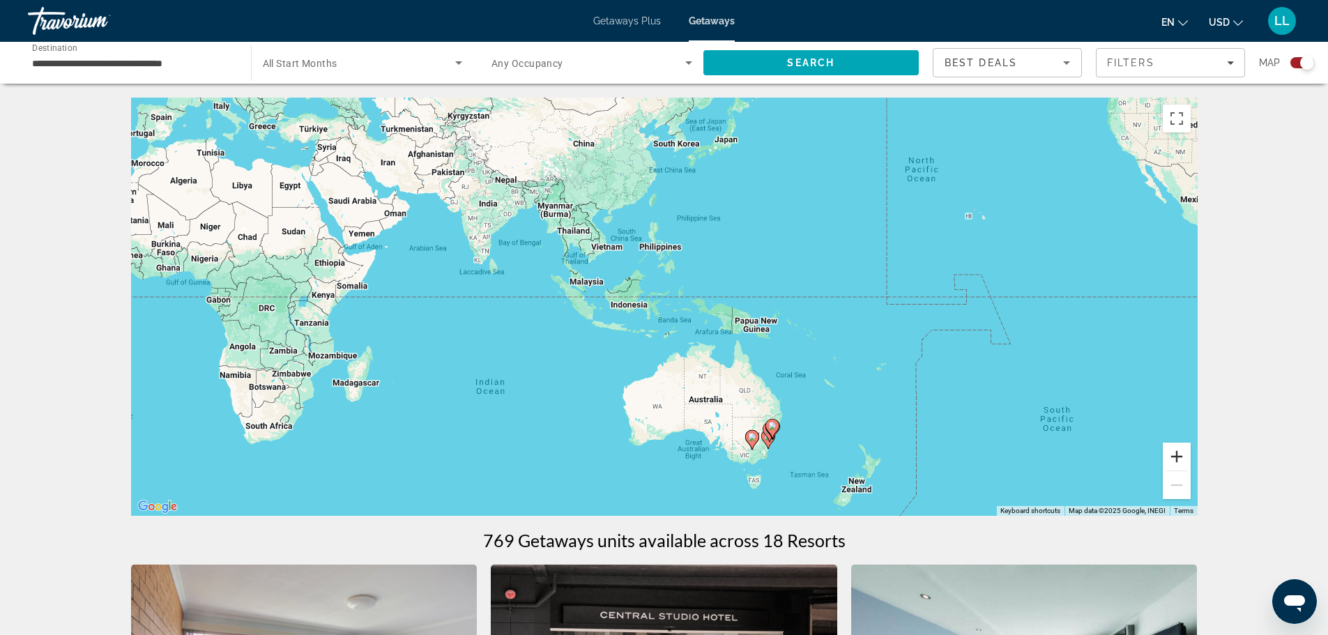
click at [1172, 453] on button "Zoom in" at bounding box center [1177, 457] width 28 height 28
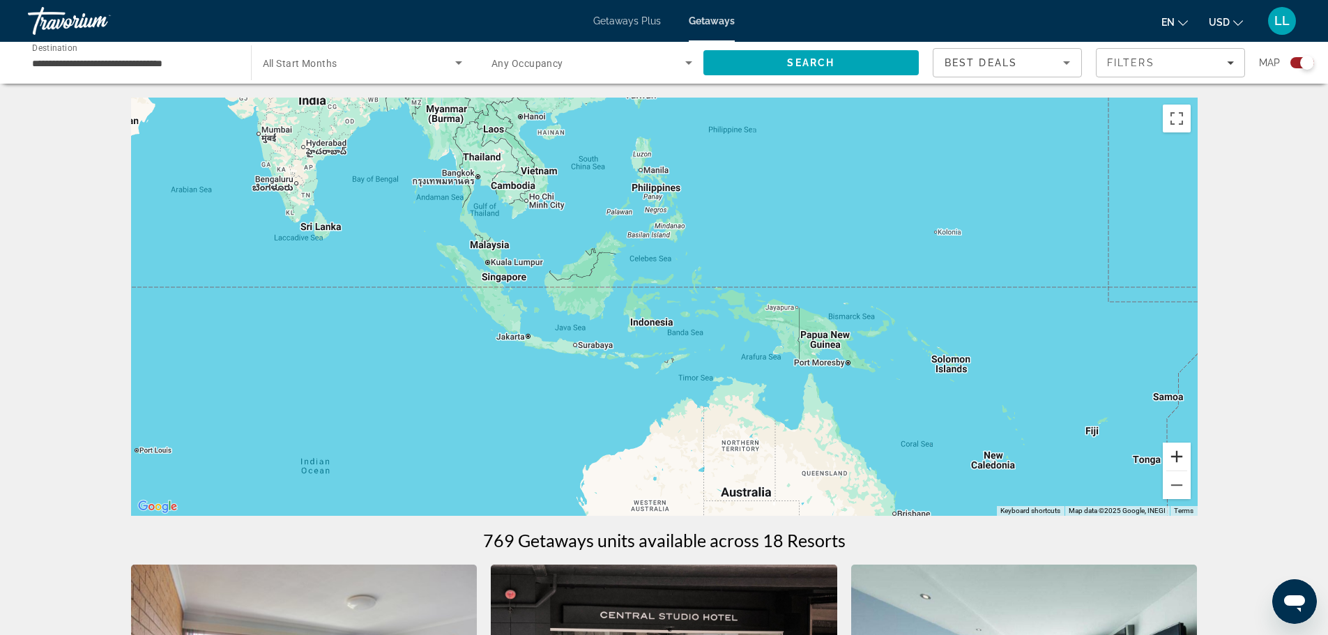
click at [1172, 453] on button "Zoom in" at bounding box center [1177, 457] width 28 height 28
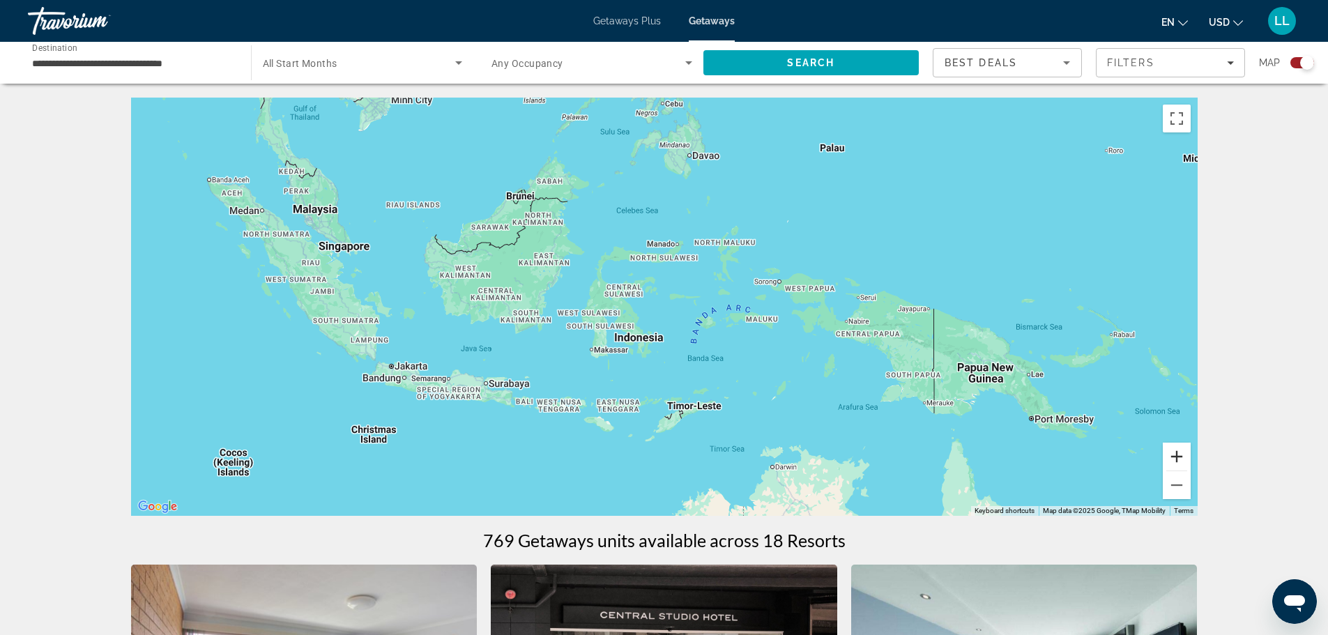
click at [1172, 453] on button "Zoom in" at bounding box center [1177, 457] width 28 height 28
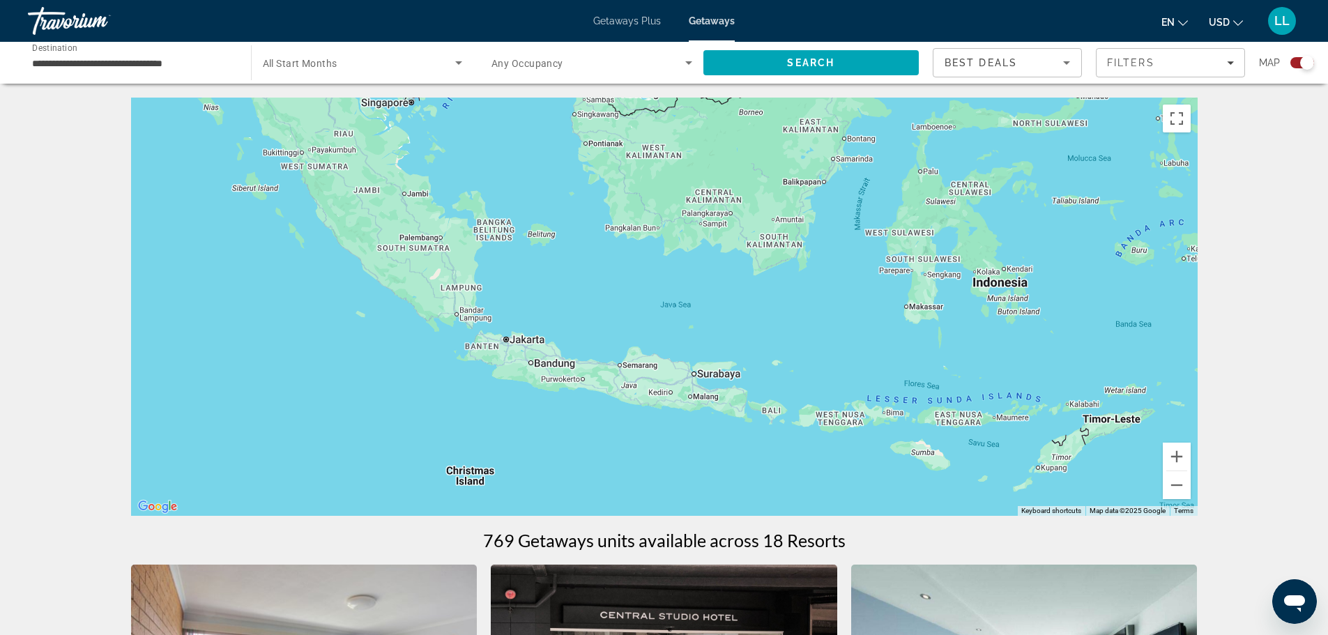
drag, startPoint x: 461, startPoint y: 421, endPoint x: 852, endPoint y: 335, distance: 400.3
click at [852, 335] on div "Main content" at bounding box center [664, 307] width 1066 height 418
click at [1172, 455] on button "Zoom in" at bounding box center [1177, 457] width 28 height 28
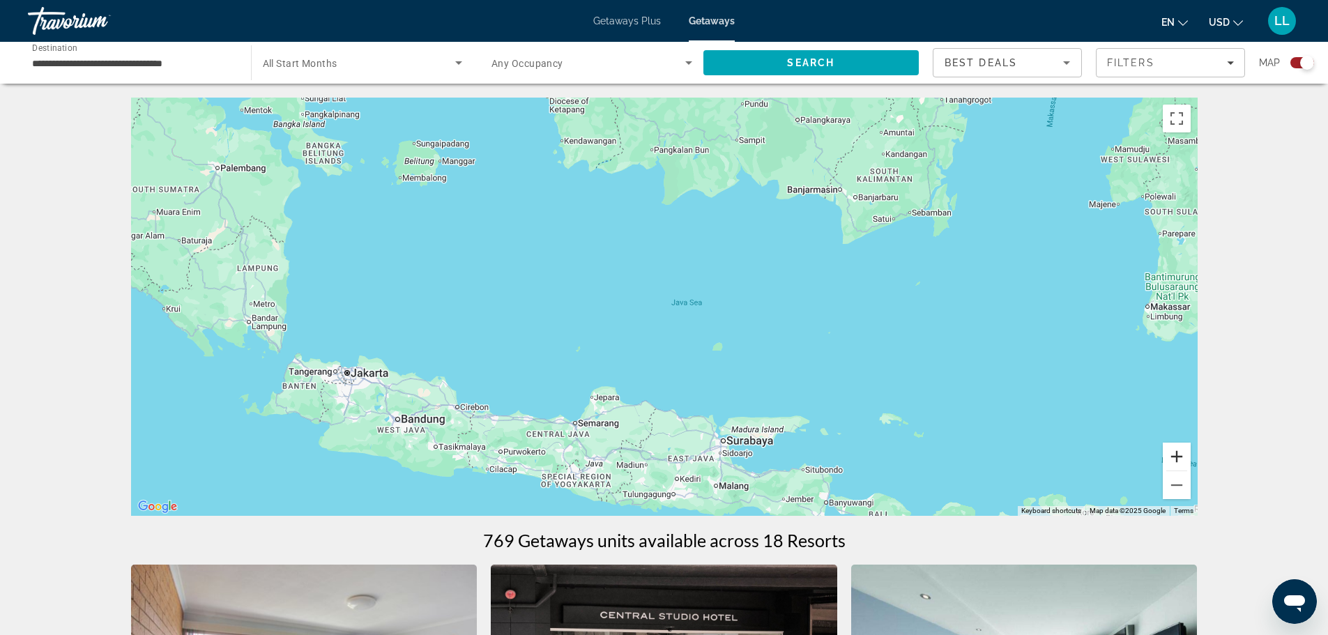
click at [1172, 455] on button "Zoom in" at bounding box center [1177, 457] width 28 height 28
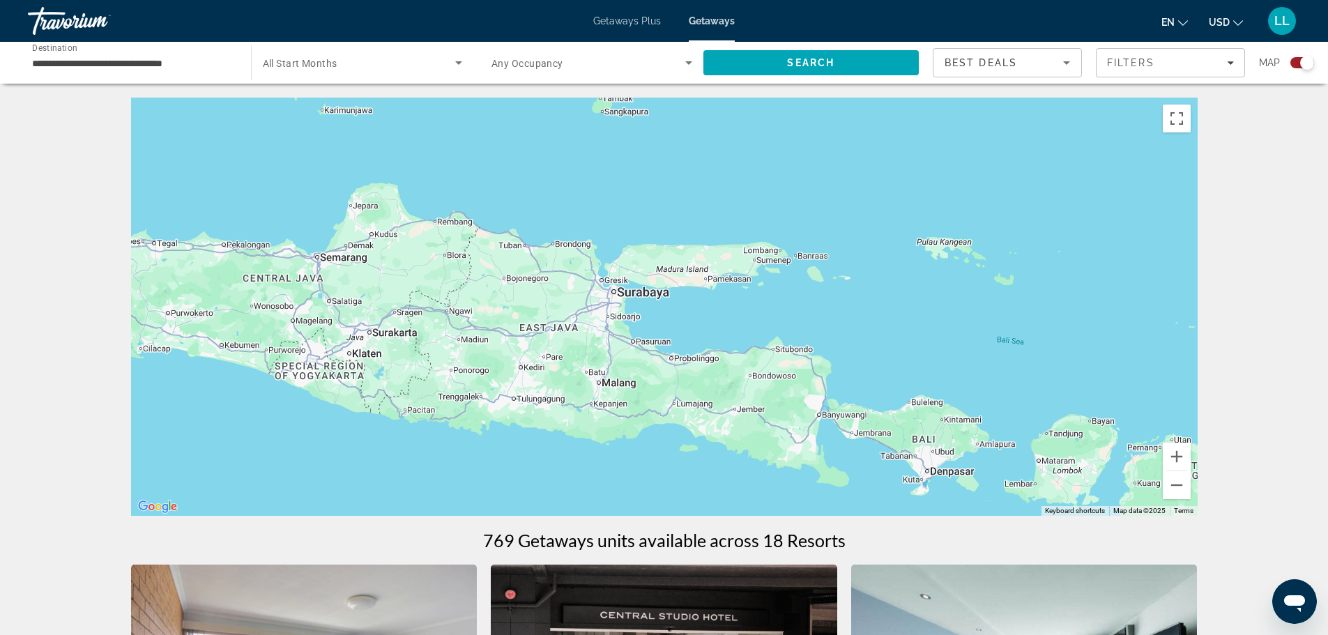
drag, startPoint x: 648, startPoint y: 369, endPoint x: 482, endPoint y: 82, distance: 331.0
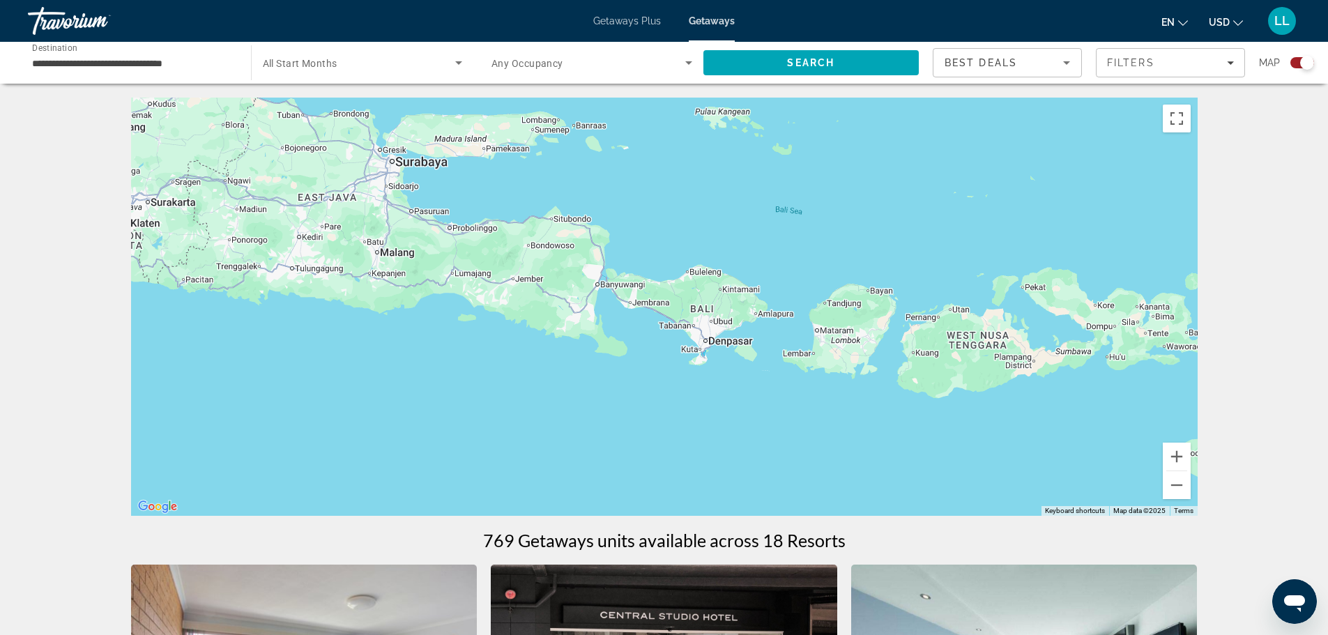
drag, startPoint x: 904, startPoint y: 309, endPoint x: 681, endPoint y: 177, distance: 259.0
click at [681, 177] on div "Main content" at bounding box center [664, 307] width 1066 height 418
click at [1177, 488] on button "Zoom out" at bounding box center [1177, 485] width 28 height 28
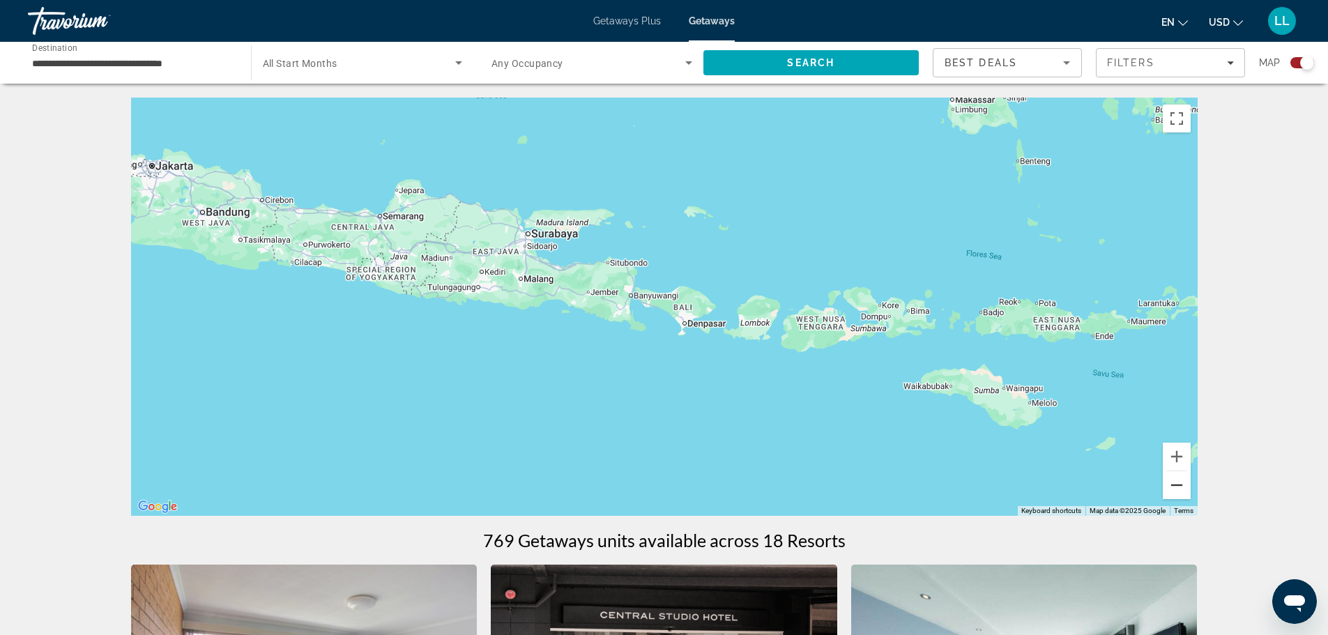
click at [1177, 488] on button "Zoom out" at bounding box center [1177, 485] width 28 height 28
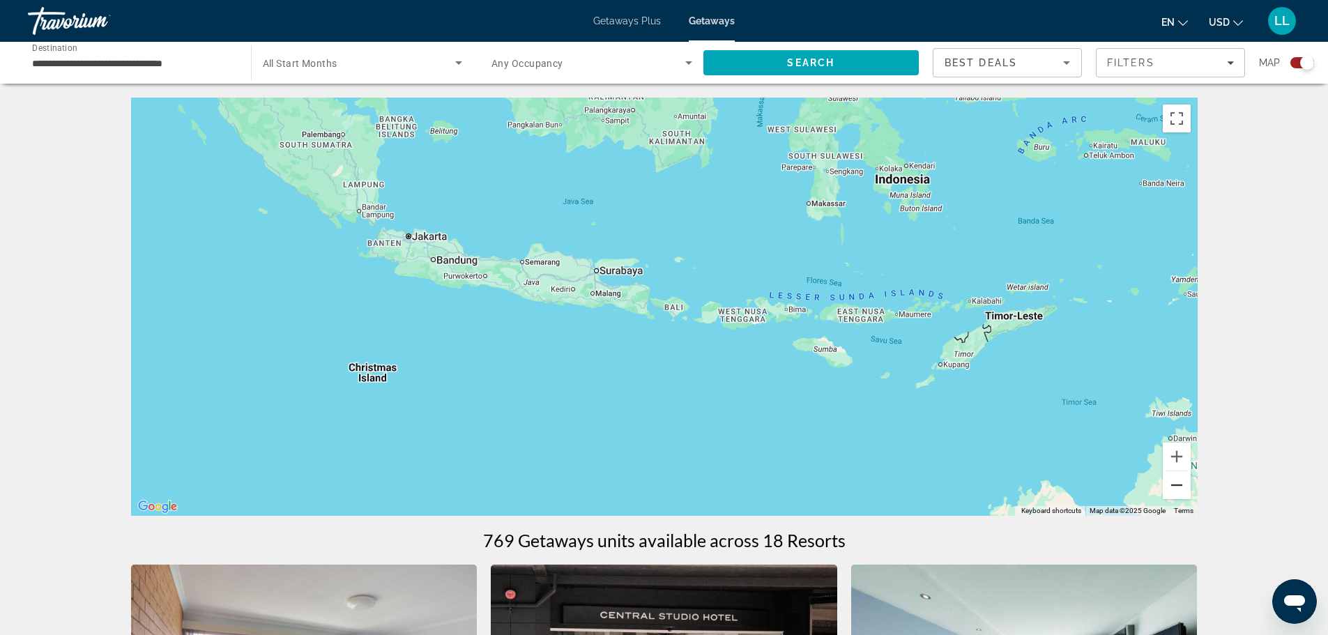
click at [1177, 488] on button "Zoom out" at bounding box center [1177, 485] width 28 height 28
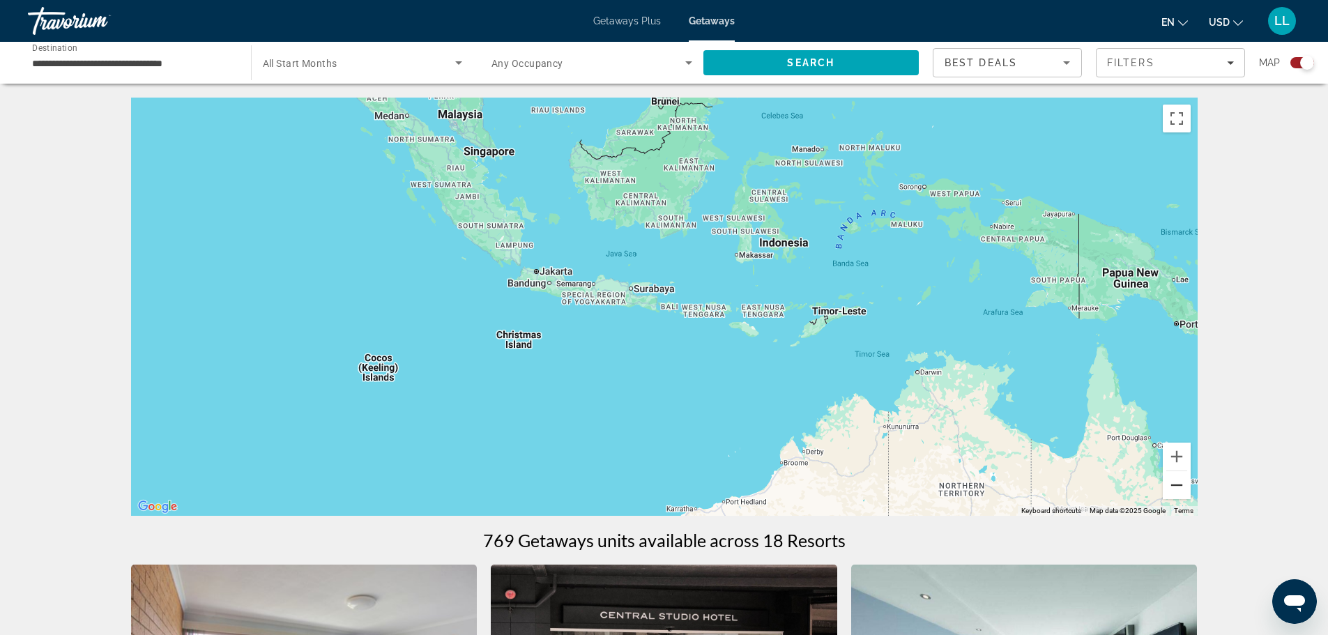
click at [1177, 488] on button "Zoom out" at bounding box center [1177, 485] width 28 height 28
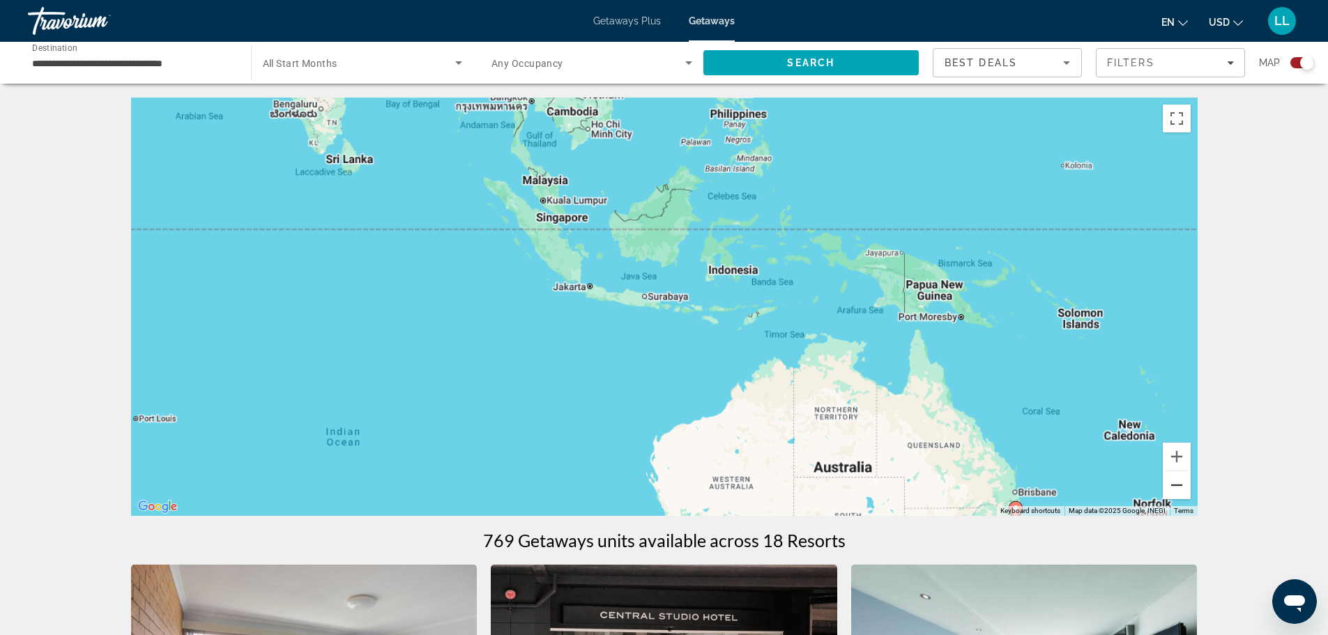
click at [1177, 488] on button "Zoom out" at bounding box center [1177, 485] width 28 height 28
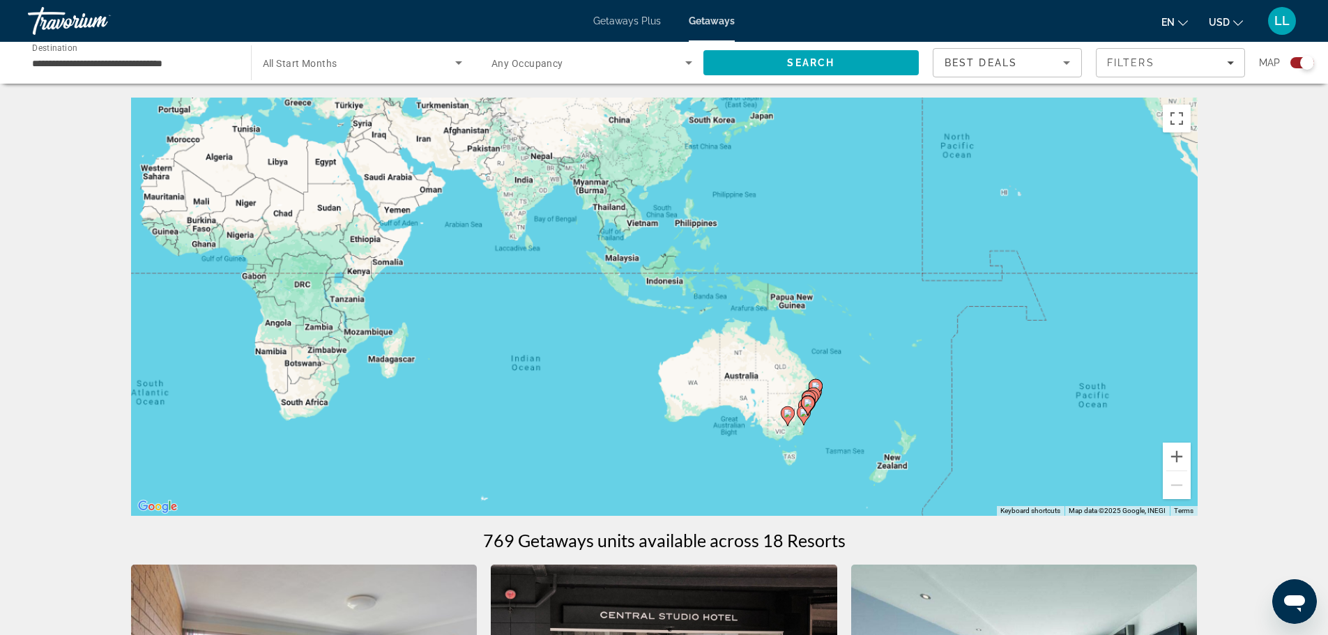
click at [82, 62] on input "**********" at bounding box center [132, 63] width 201 height 17
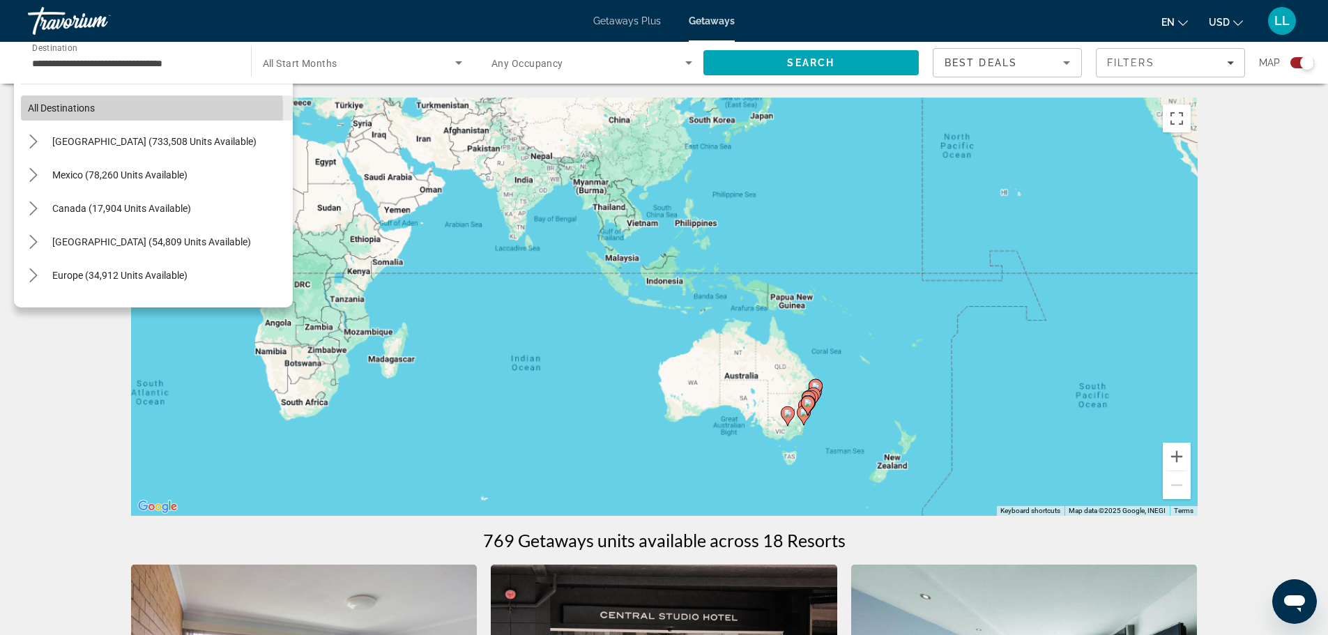
click at [93, 111] on span "All destinations" at bounding box center [61, 107] width 67 height 11
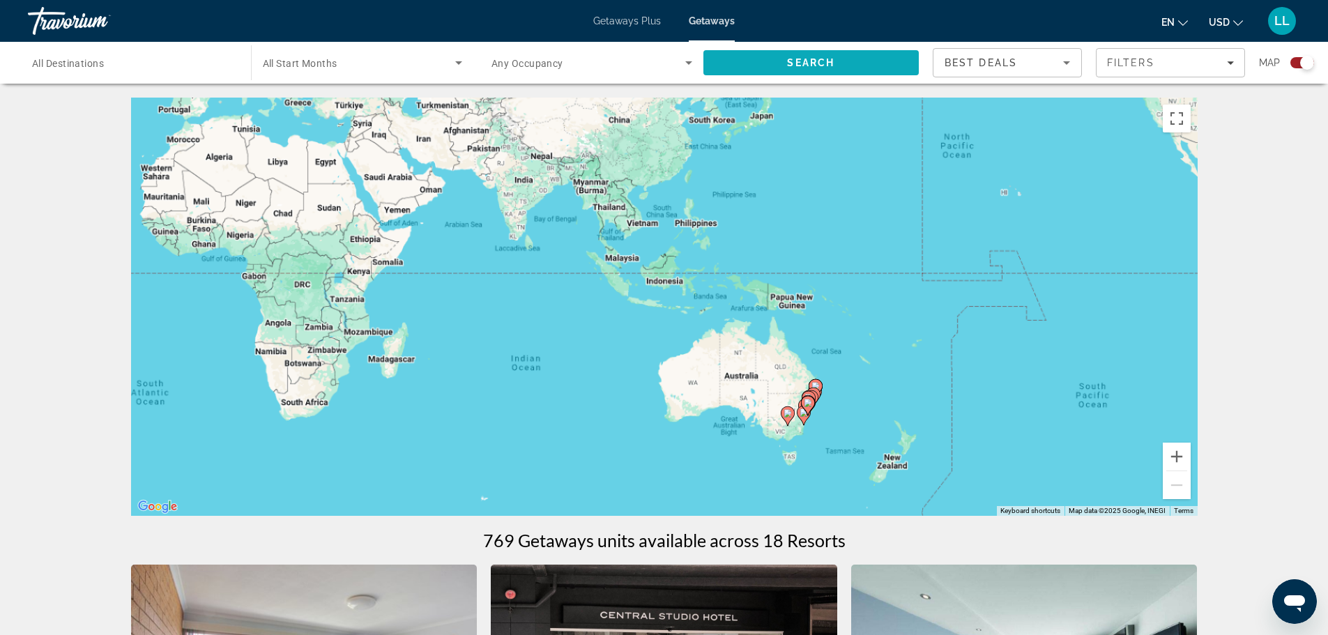
click at [758, 55] on span "Search" at bounding box center [811, 62] width 216 height 33
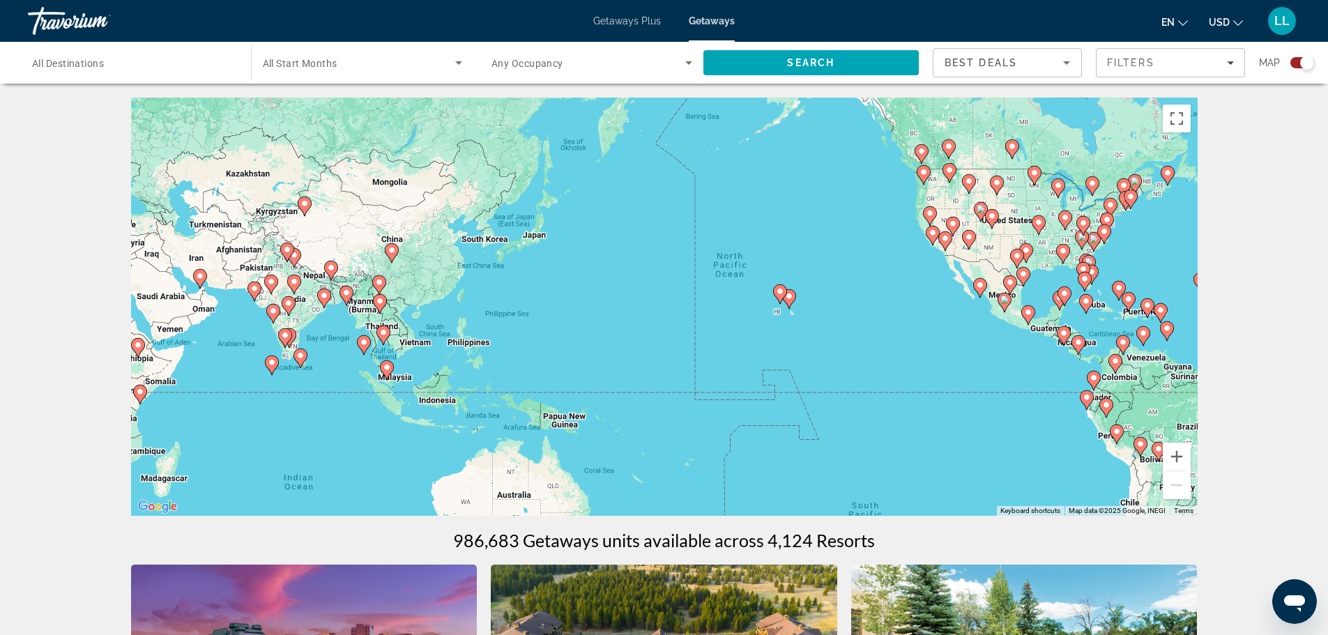
drag, startPoint x: 592, startPoint y: 260, endPoint x: 1221, endPoint y: 221, distance: 629.9
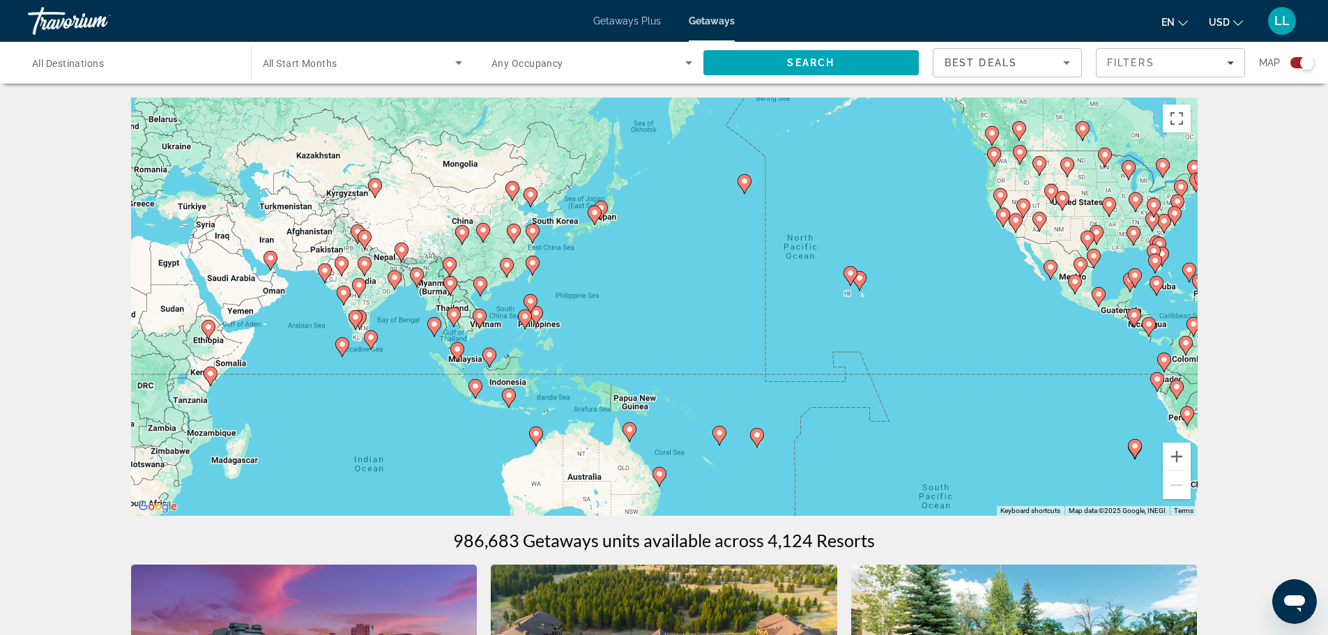
drag, startPoint x: 662, startPoint y: 352, endPoint x: 813, endPoint y: 348, distance: 151.3
click at [747, 325] on div "To activate drag with keyboard, press Alt + Enter. Once in keyboard drag state,…" at bounding box center [664, 307] width 1066 height 418
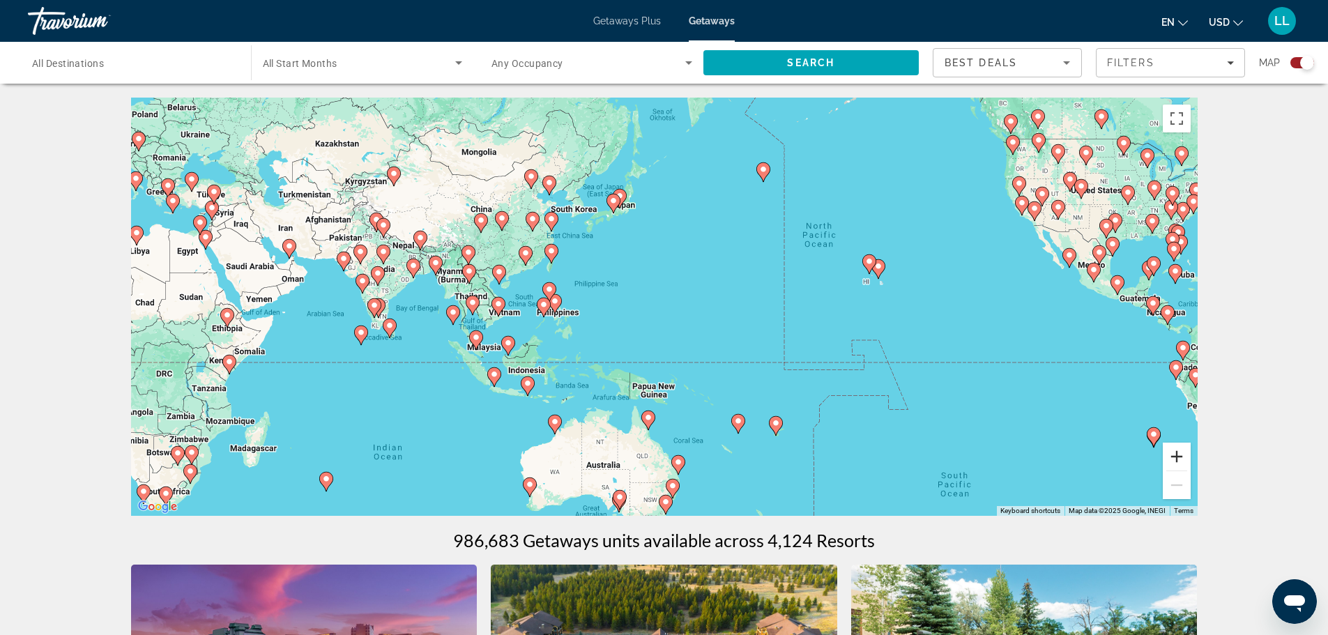
click at [1181, 451] on button "Zoom in" at bounding box center [1177, 457] width 28 height 28
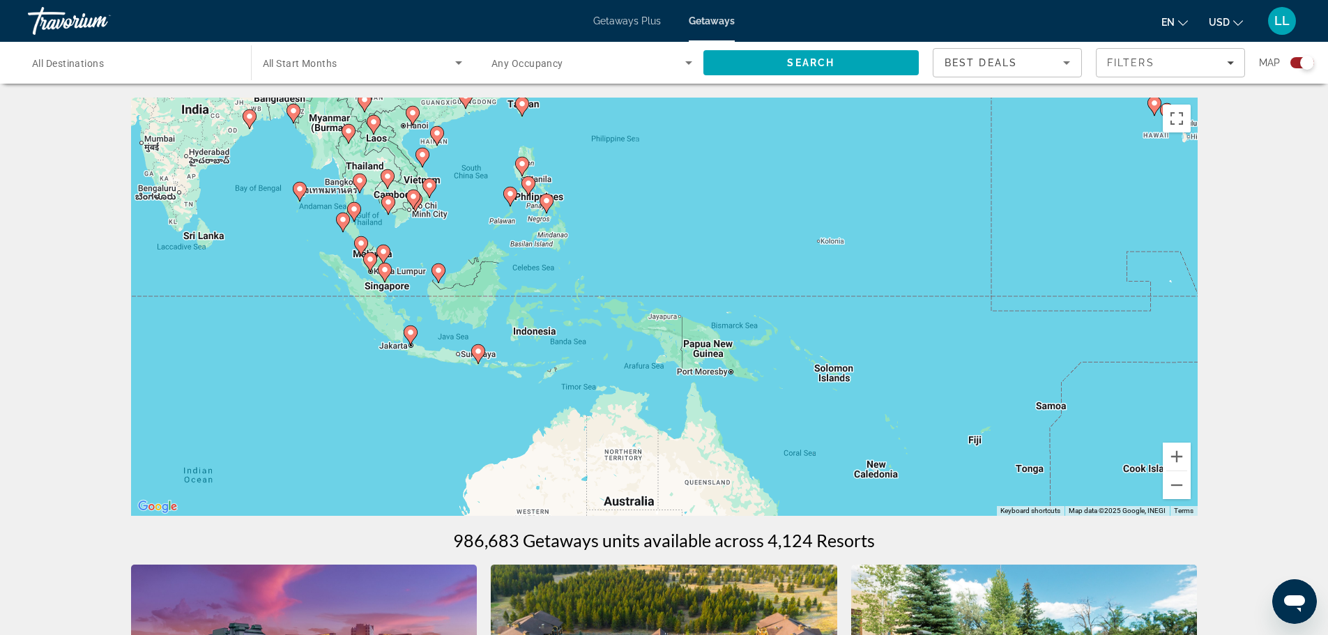
drag, startPoint x: 591, startPoint y: 390, endPoint x: 679, endPoint y: 265, distance: 152.6
click at [679, 265] on div "To activate drag with keyboard, press Alt + Enter. Once in keyboard drag state,…" at bounding box center [664, 307] width 1066 height 418
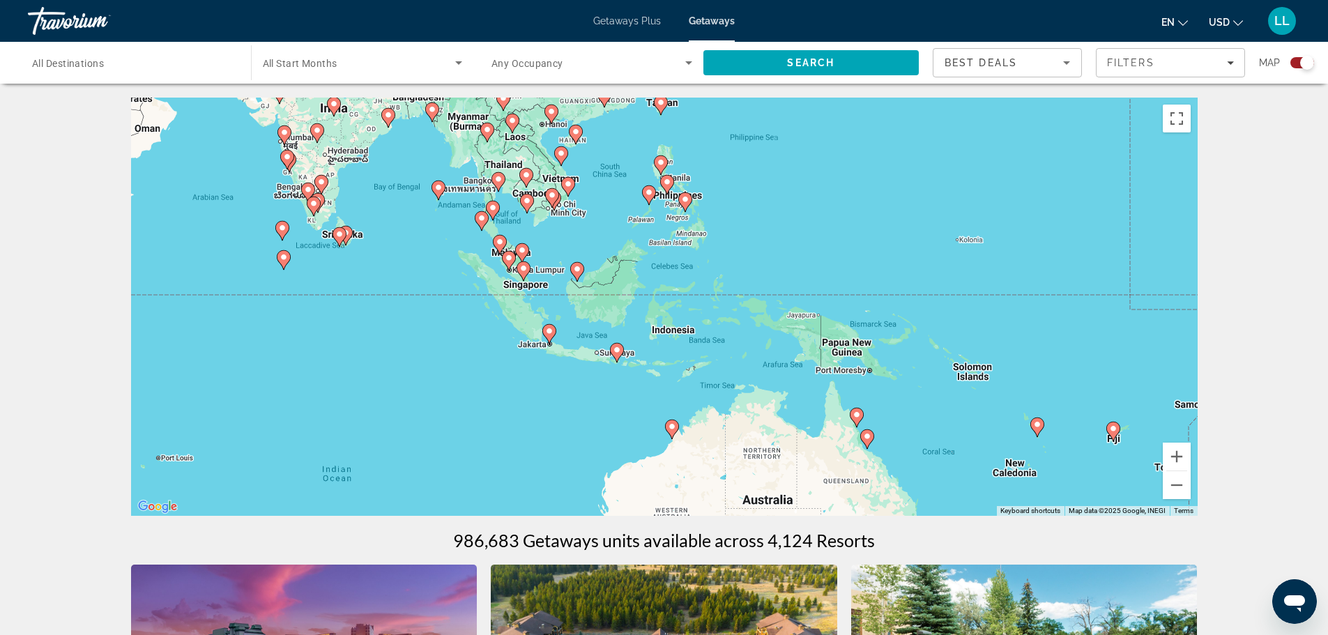
drag, startPoint x: 569, startPoint y: 284, endPoint x: 710, endPoint y: 283, distance: 140.8
click at [710, 283] on div "To activate drag with keyboard, press Alt + Enter. Once in keyboard drag state,…" at bounding box center [664, 307] width 1066 height 418
click at [1174, 459] on button "Zoom in" at bounding box center [1177, 457] width 28 height 28
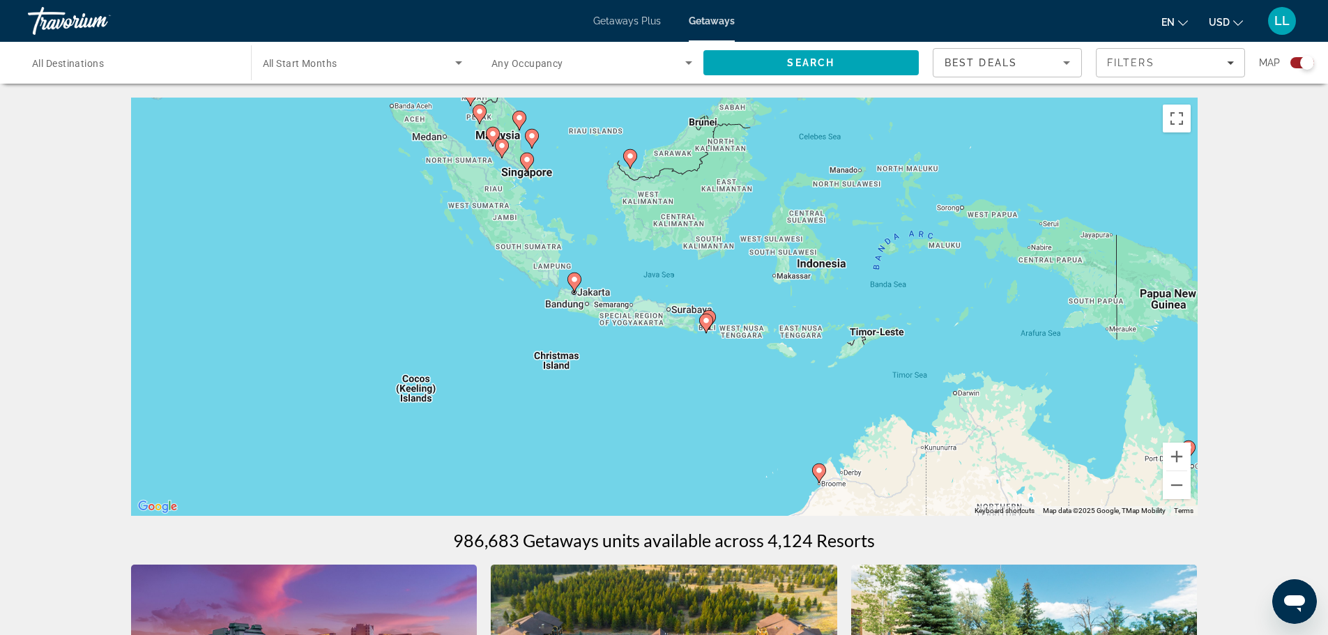
drag, startPoint x: 631, startPoint y: 380, endPoint x: 772, endPoint y: 287, distance: 168.6
click at [772, 287] on div "To activate drag with keyboard, press Alt + Enter. Once in keyboard drag state,…" at bounding box center [664, 307] width 1066 height 418
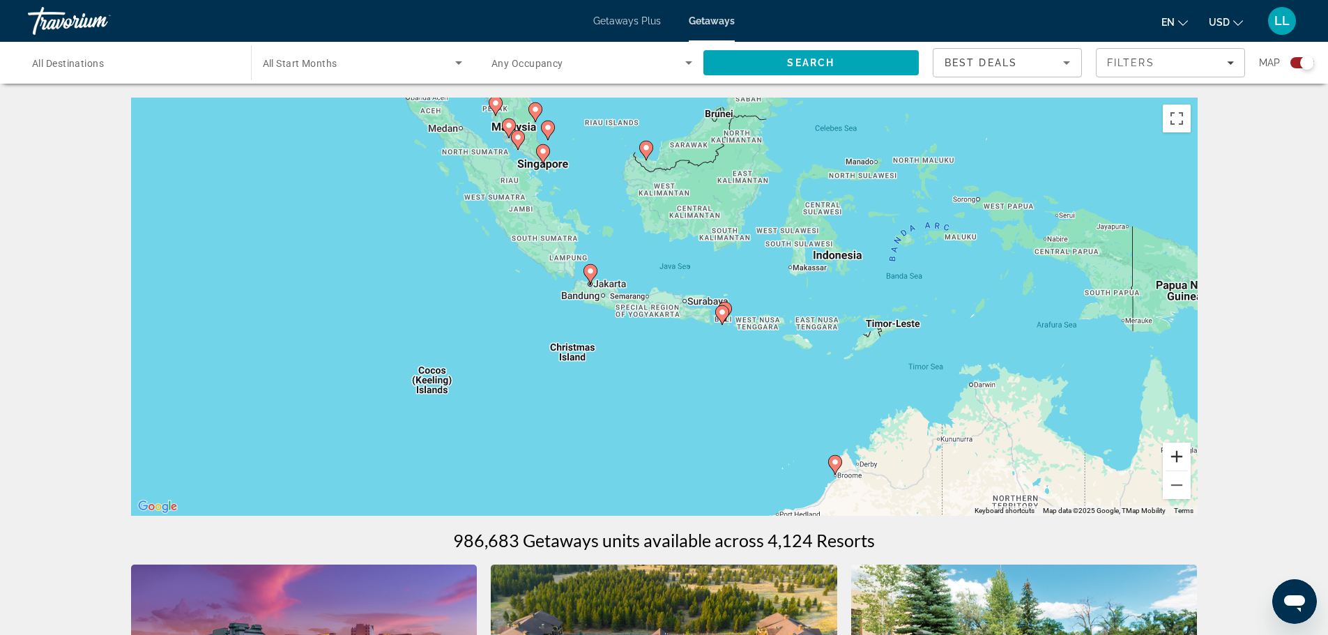
click at [1183, 459] on button "Zoom in" at bounding box center [1177, 457] width 28 height 28
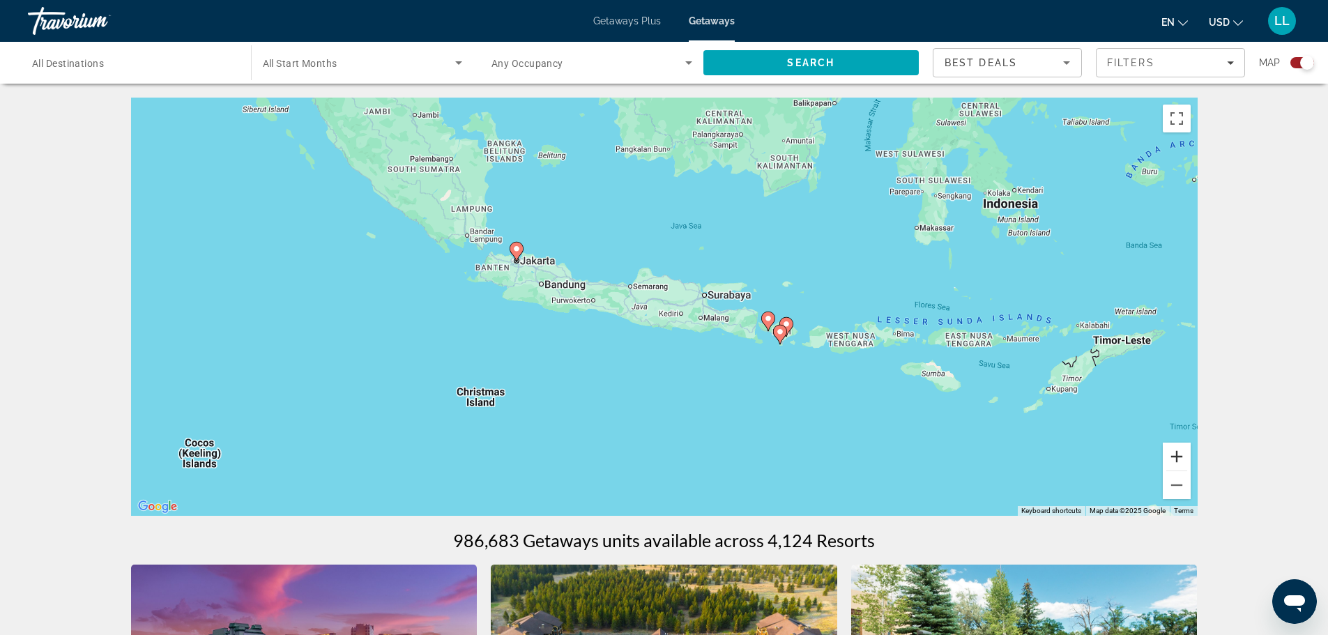
click at [1183, 459] on button "Zoom in" at bounding box center [1177, 457] width 28 height 28
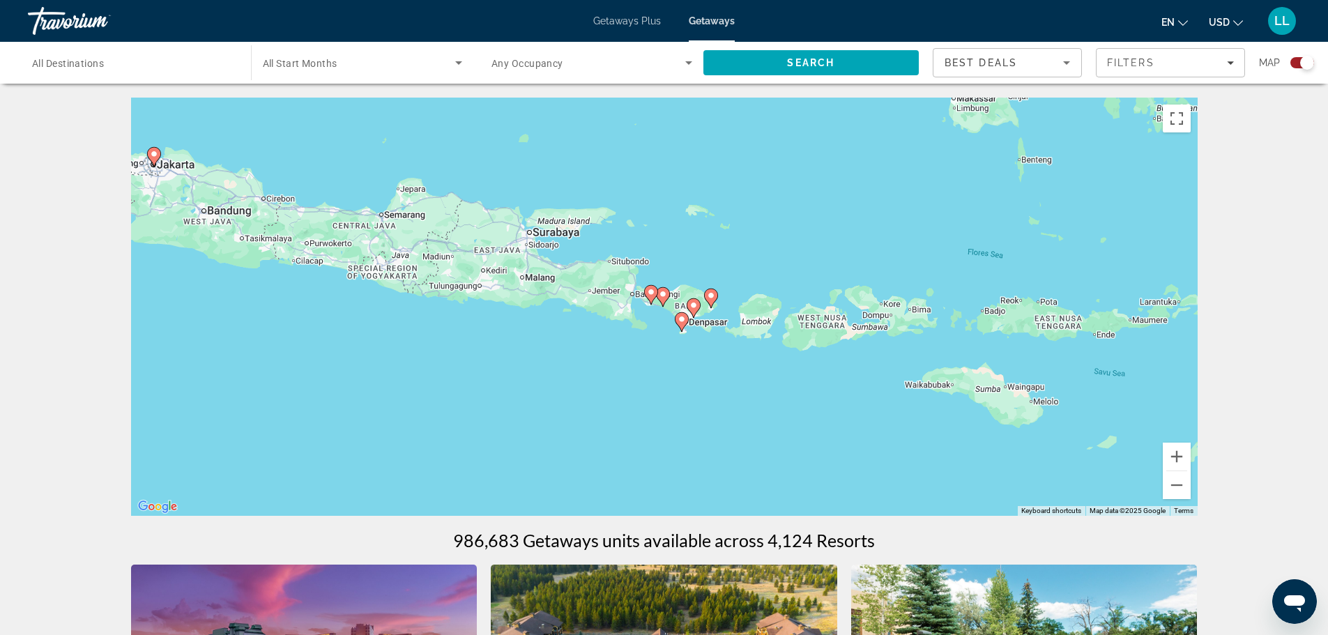
drag, startPoint x: 937, startPoint y: 409, endPoint x: 721, endPoint y: 357, distance: 223.0
click at [721, 357] on div "To activate drag with keyboard, press Alt + Enter. Once in keyboard drag state,…" at bounding box center [664, 307] width 1066 height 418
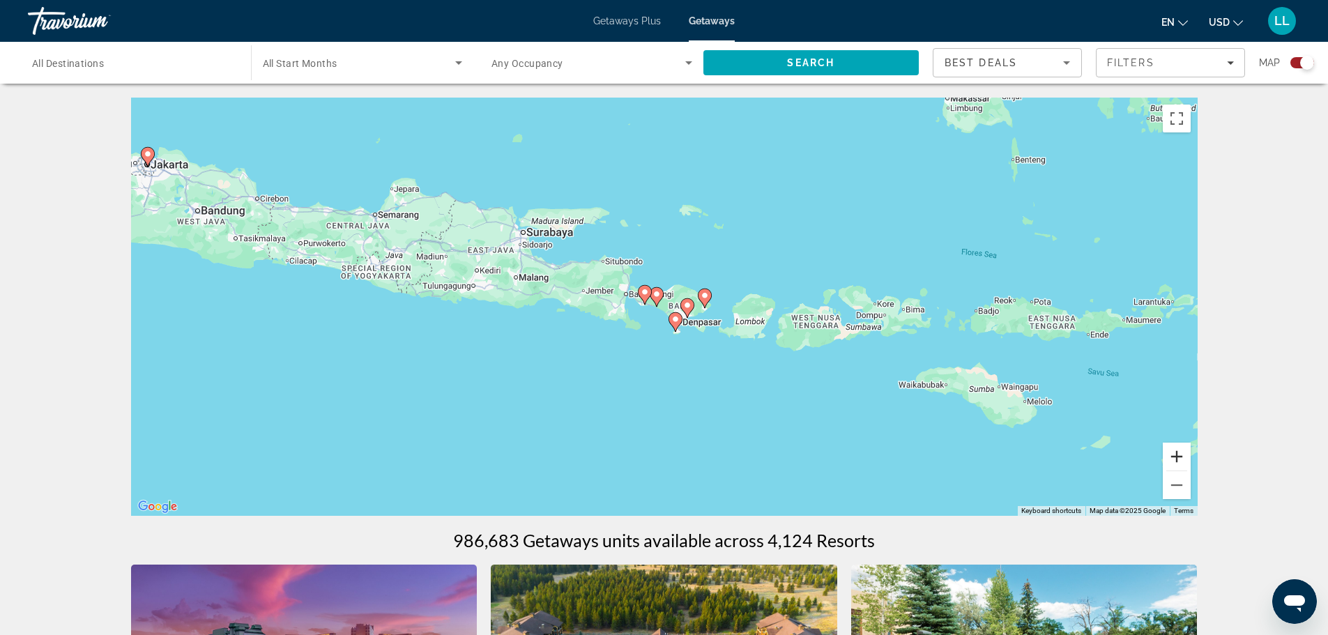
click at [1181, 461] on button "Zoom in" at bounding box center [1177, 457] width 28 height 28
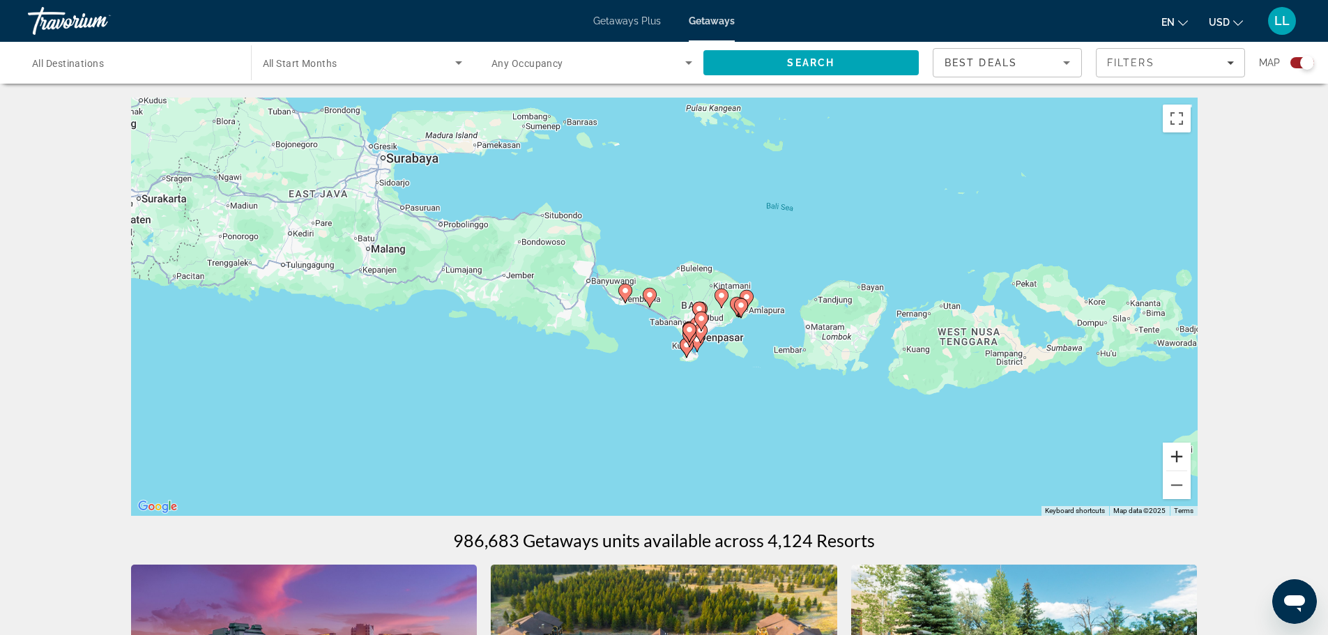
click at [1181, 461] on button "Zoom in" at bounding box center [1177, 457] width 28 height 28
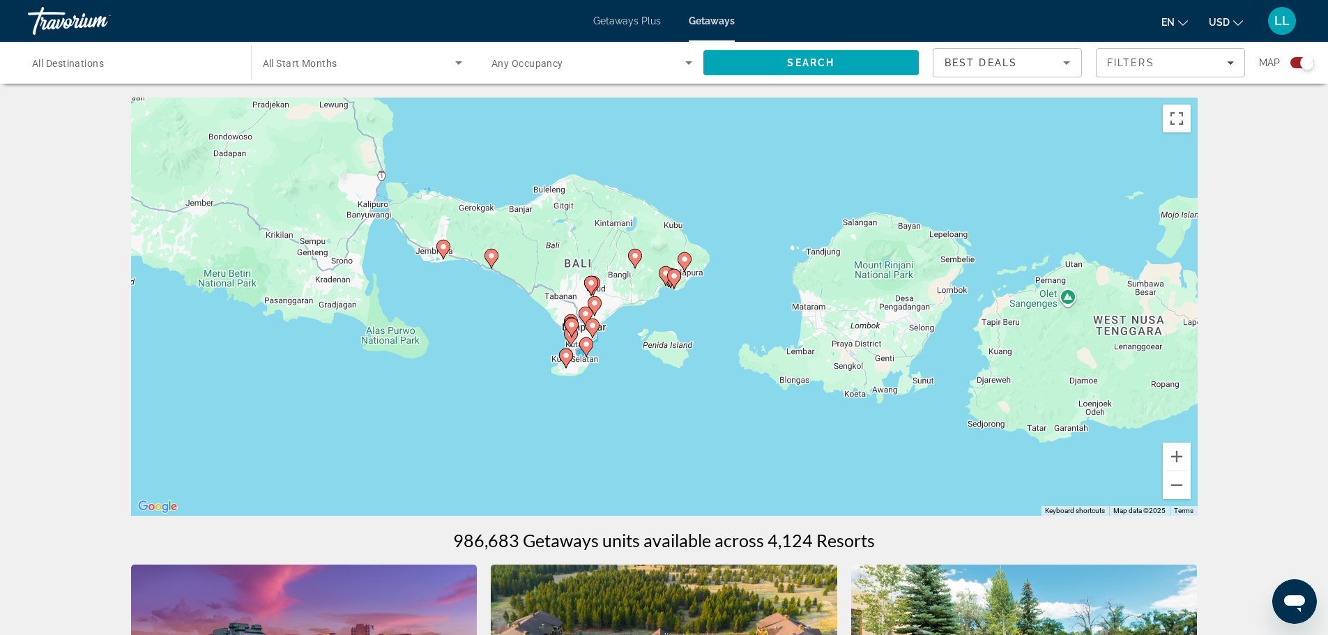
drag, startPoint x: 842, startPoint y: 434, endPoint x: 697, endPoint y: 391, distance: 151.1
click at [697, 391] on div "To activate drag with keyboard, press Alt + Enter. Once in keyboard drag state,…" at bounding box center [664, 307] width 1066 height 418
click at [1173, 459] on button "Zoom in" at bounding box center [1177, 457] width 28 height 28
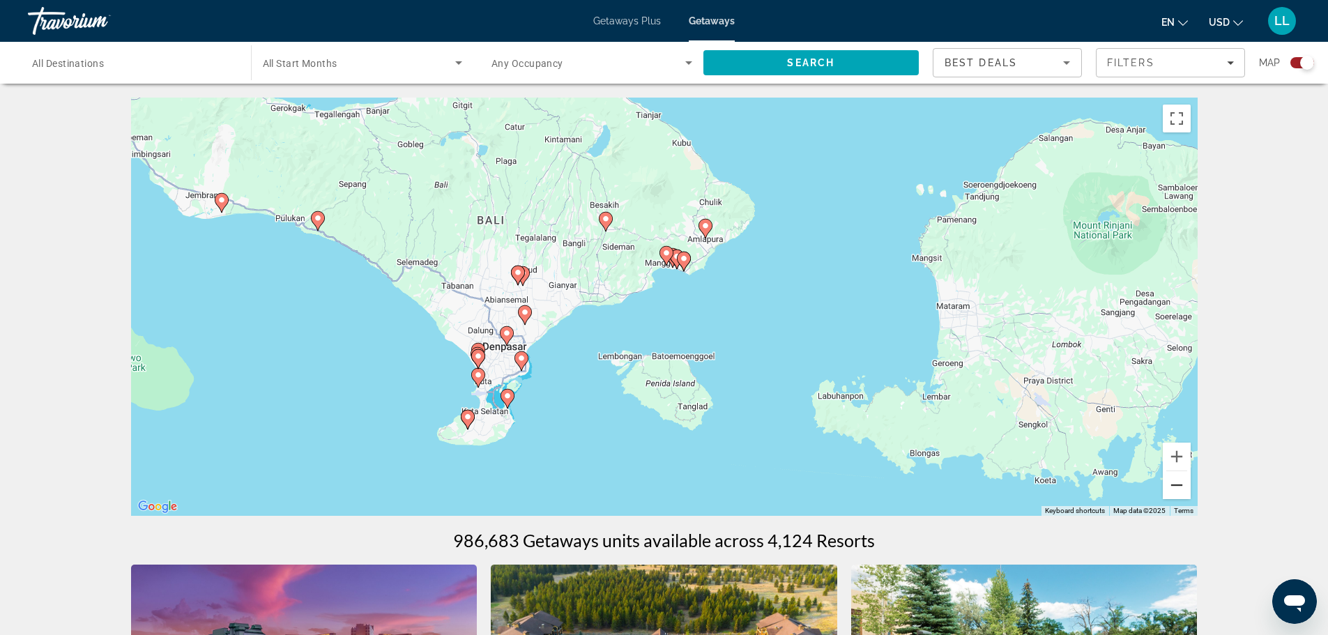
click at [1179, 490] on button "Zoom out" at bounding box center [1177, 485] width 28 height 28
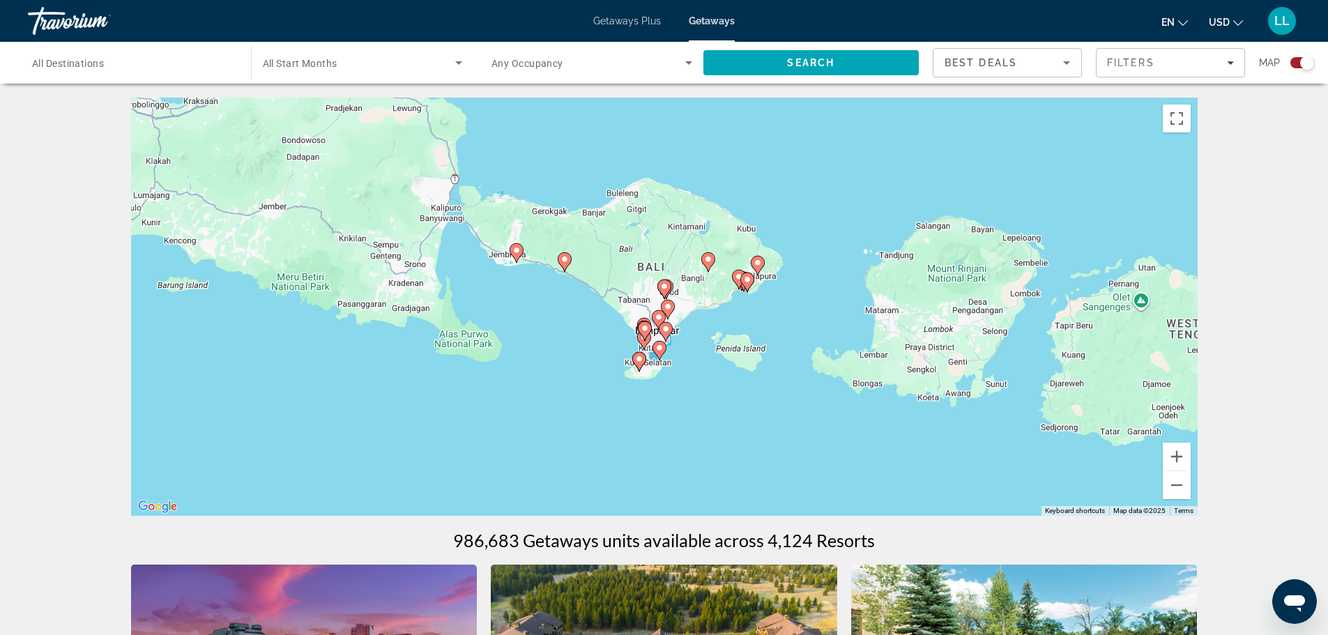
drag, startPoint x: 638, startPoint y: 312, endPoint x: 713, endPoint y: 315, distance: 75.4
click at [713, 315] on div "To activate drag with keyboard, press Alt + Enter. Once in keyboard drag state,…" at bounding box center [664, 307] width 1066 height 418
click at [760, 263] on image "Main content" at bounding box center [757, 263] width 8 height 8
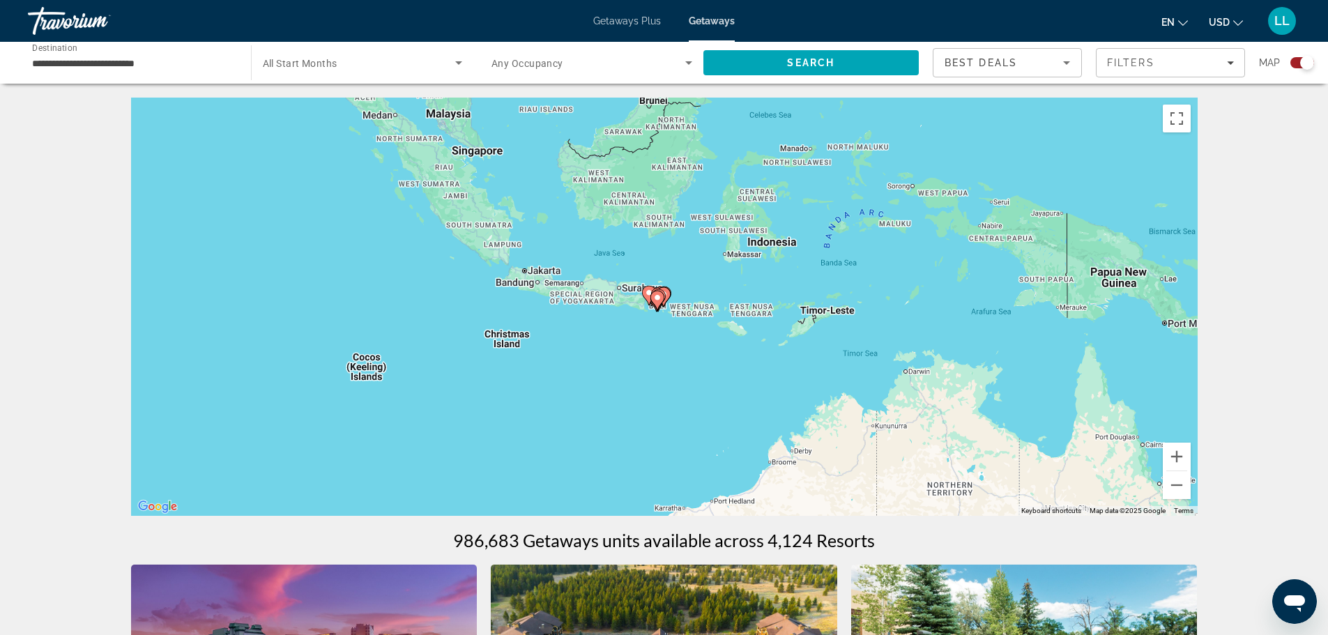
click at [657, 300] on image "Main content" at bounding box center [657, 297] width 8 height 8
type input "**********"
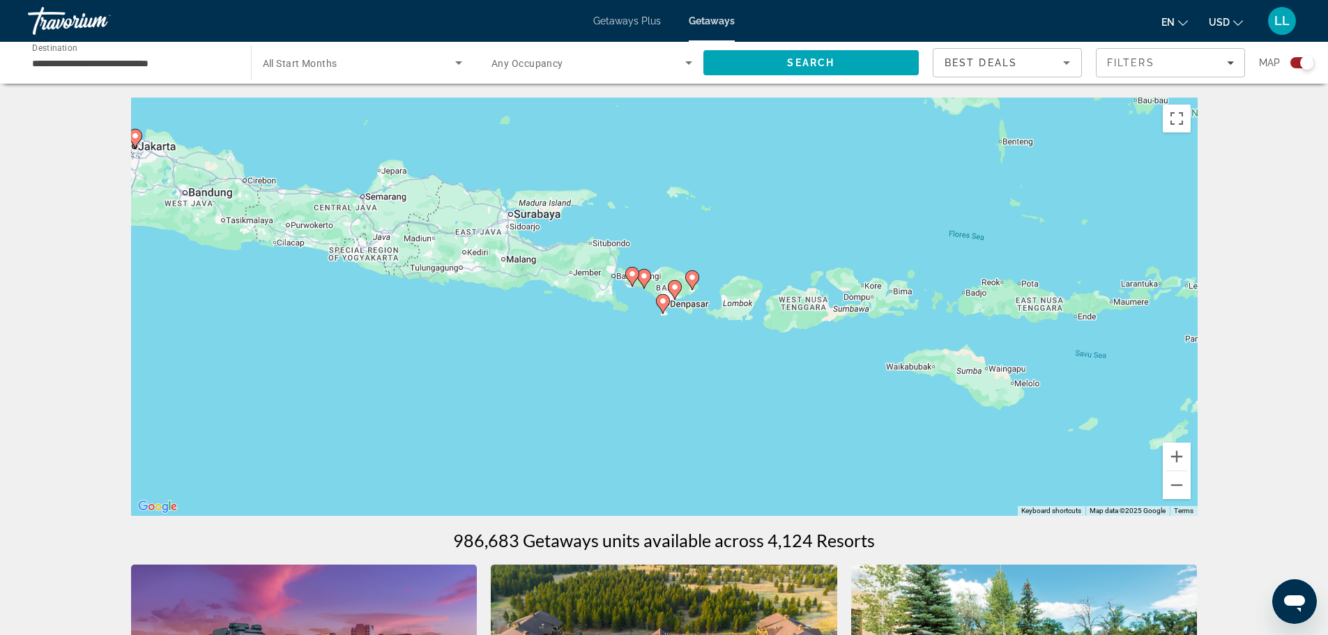
click at [664, 300] on image "Main content" at bounding box center [663, 301] width 8 height 8
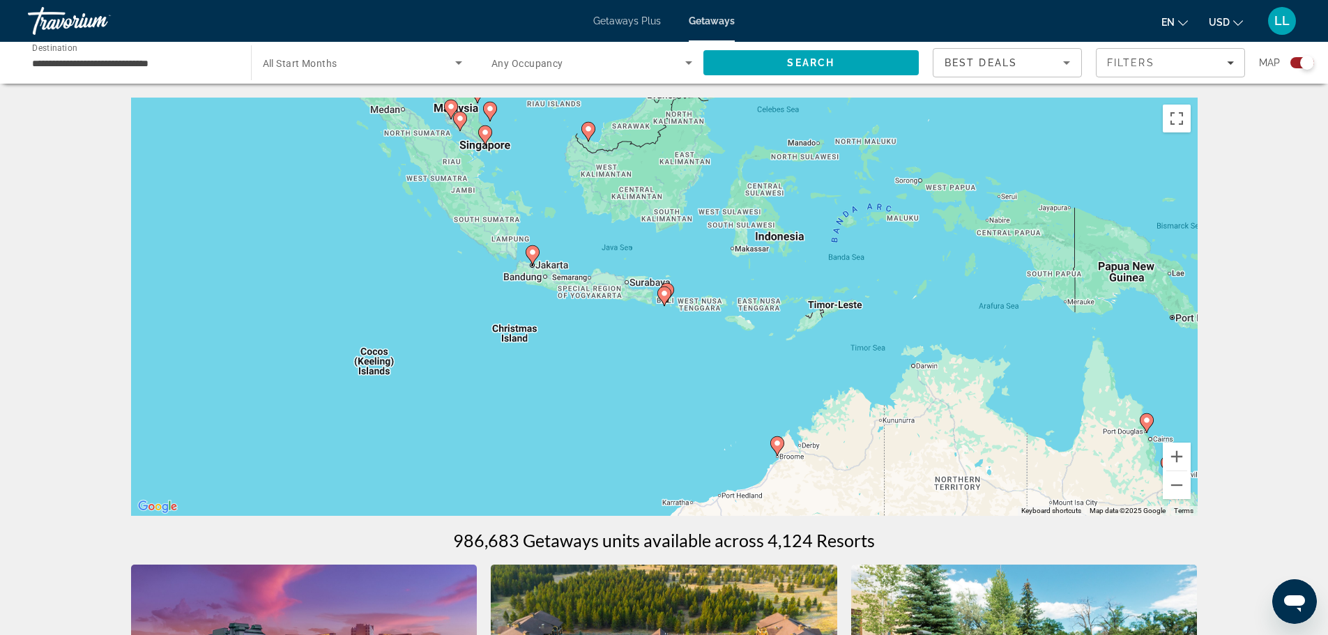
click at [662, 295] on image "Main content" at bounding box center [664, 293] width 8 height 8
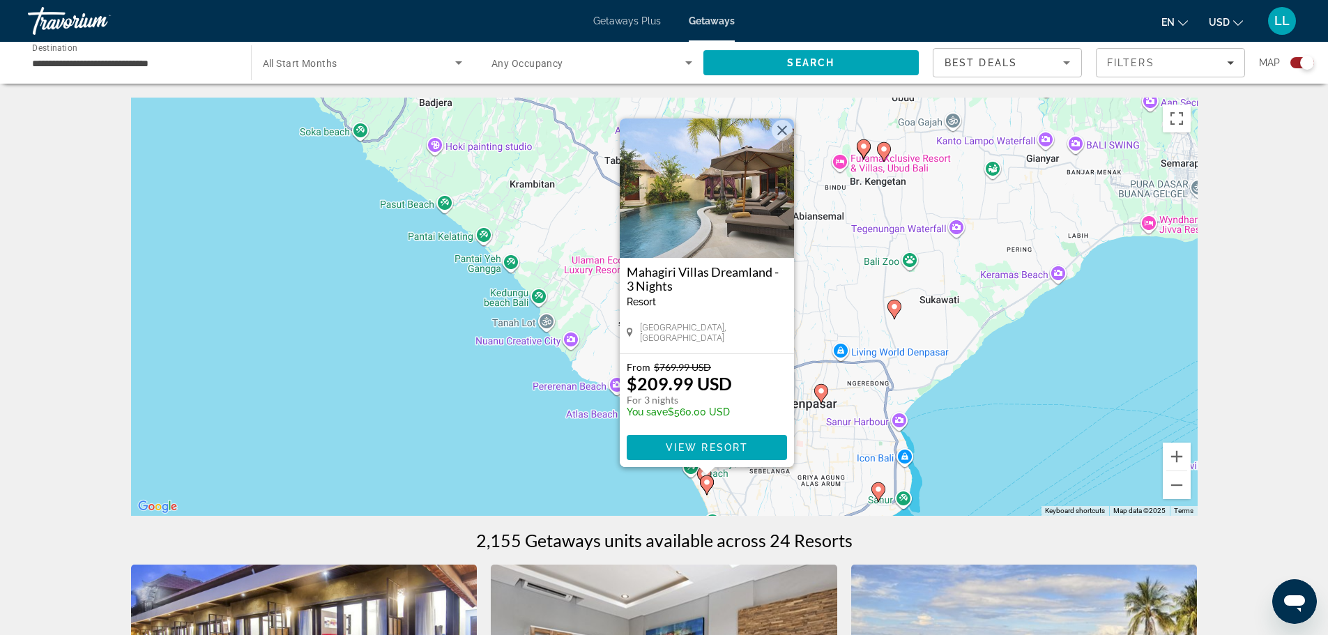
click at [782, 125] on button "Close" at bounding box center [782, 130] width 21 height 21
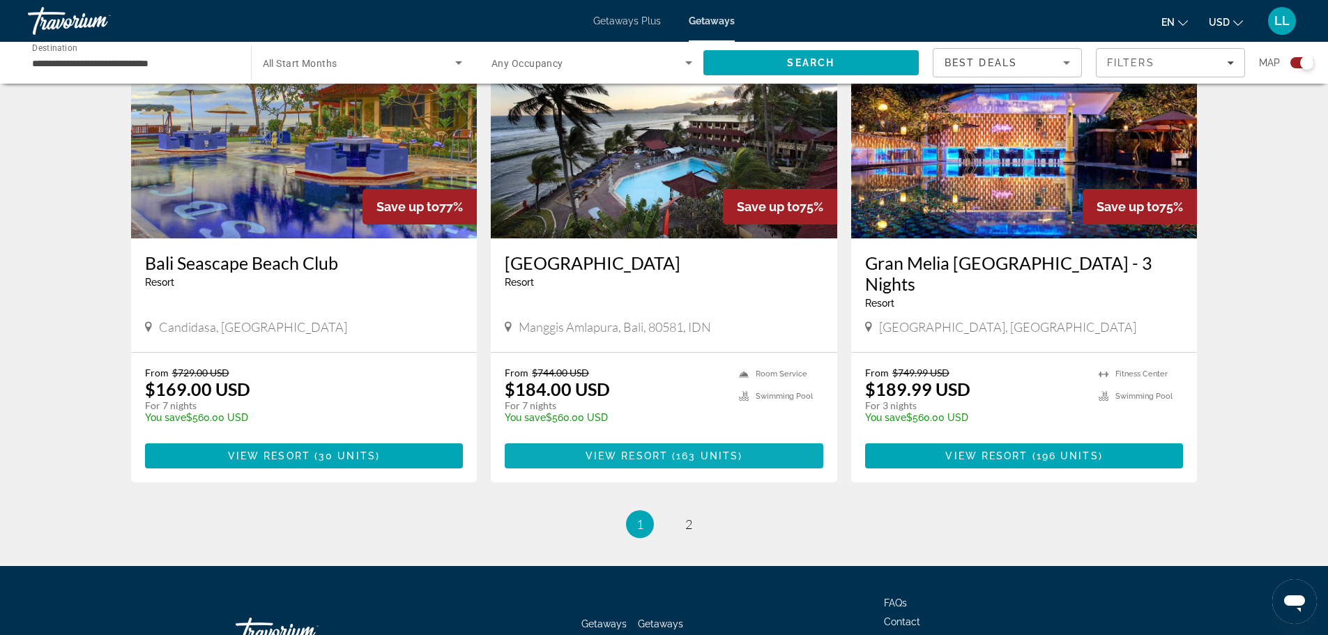
scroll to position [2052, 0]
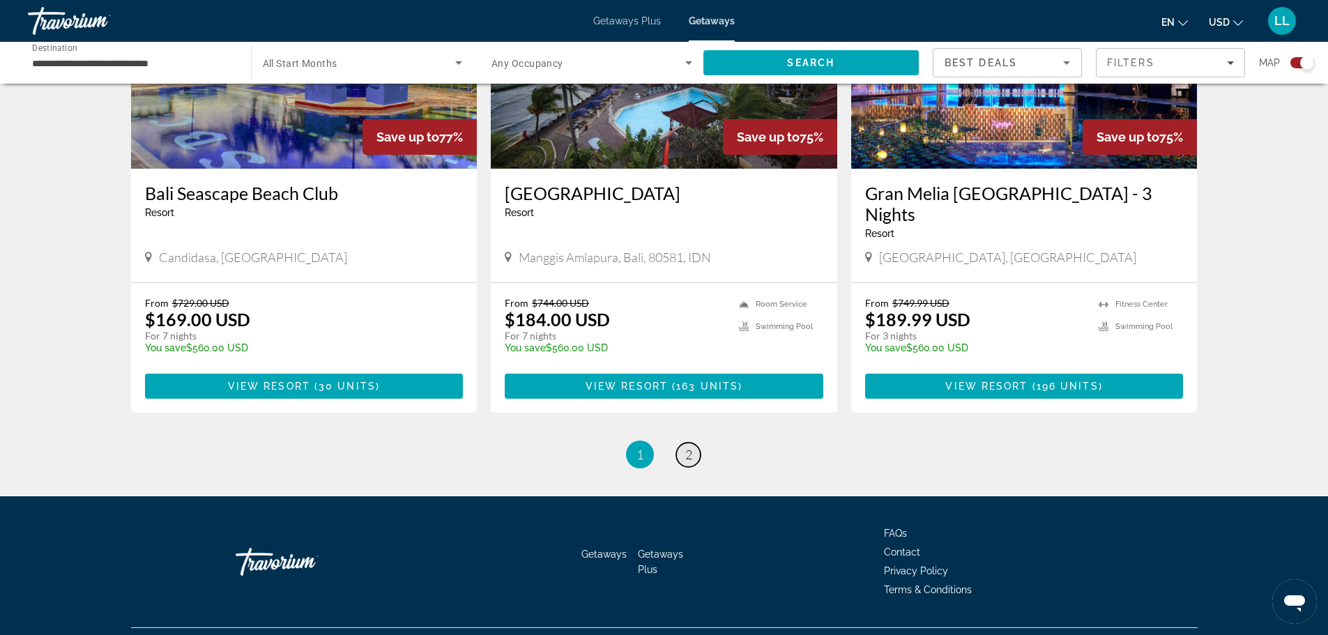
click at [686, 447] on span "2" at bounding box center [688, 454] width 7 height 15
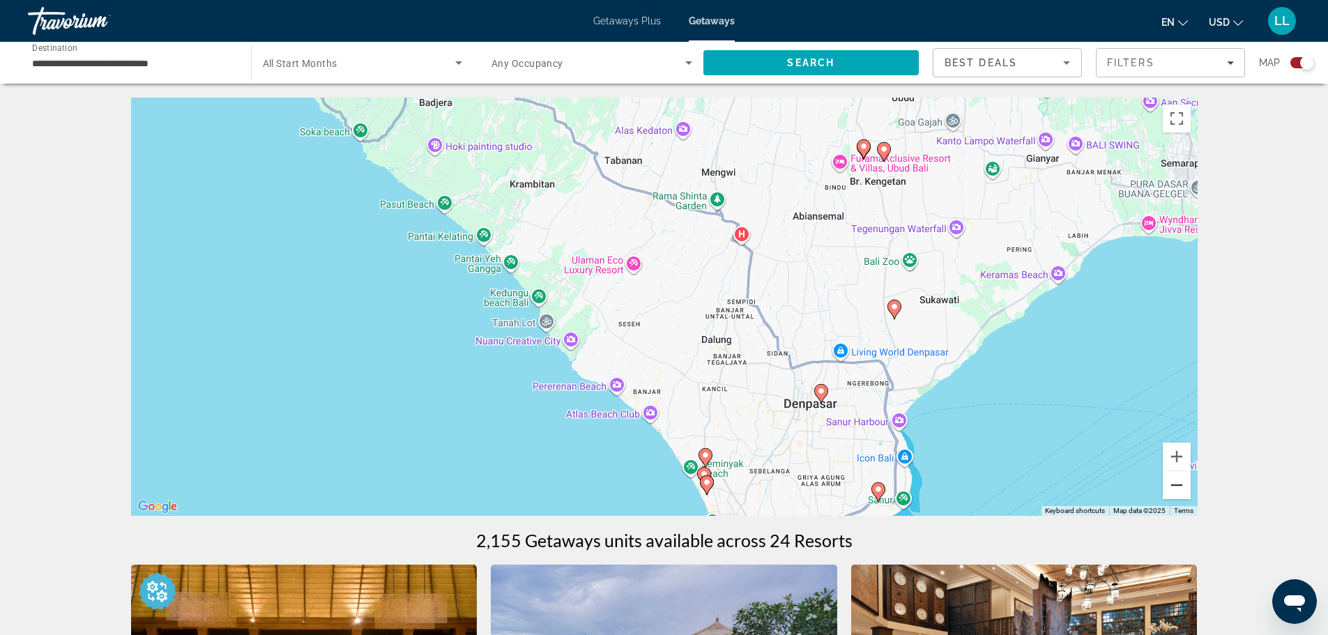
click at [1179, 484] on button "Zoom out" at bounding box center [1177, 485] width 28 height 28
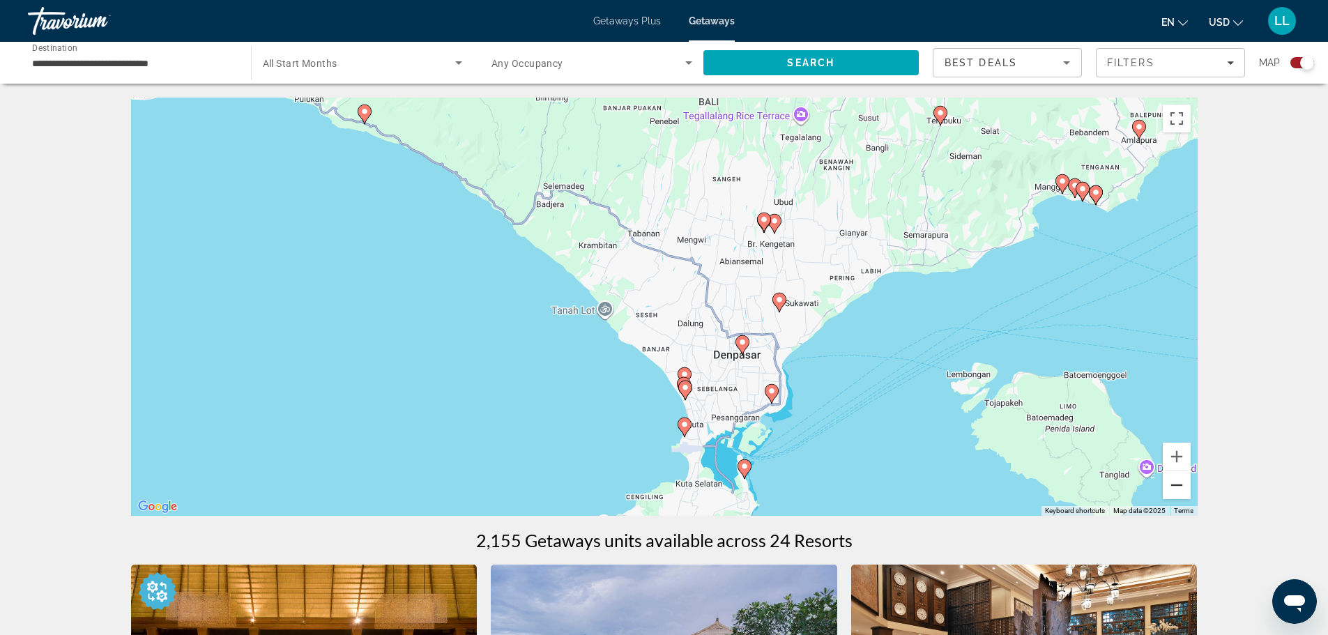
click at [1179, 486] on button "Zoom out" at bounding box center [1177, 485] width 28 height 28
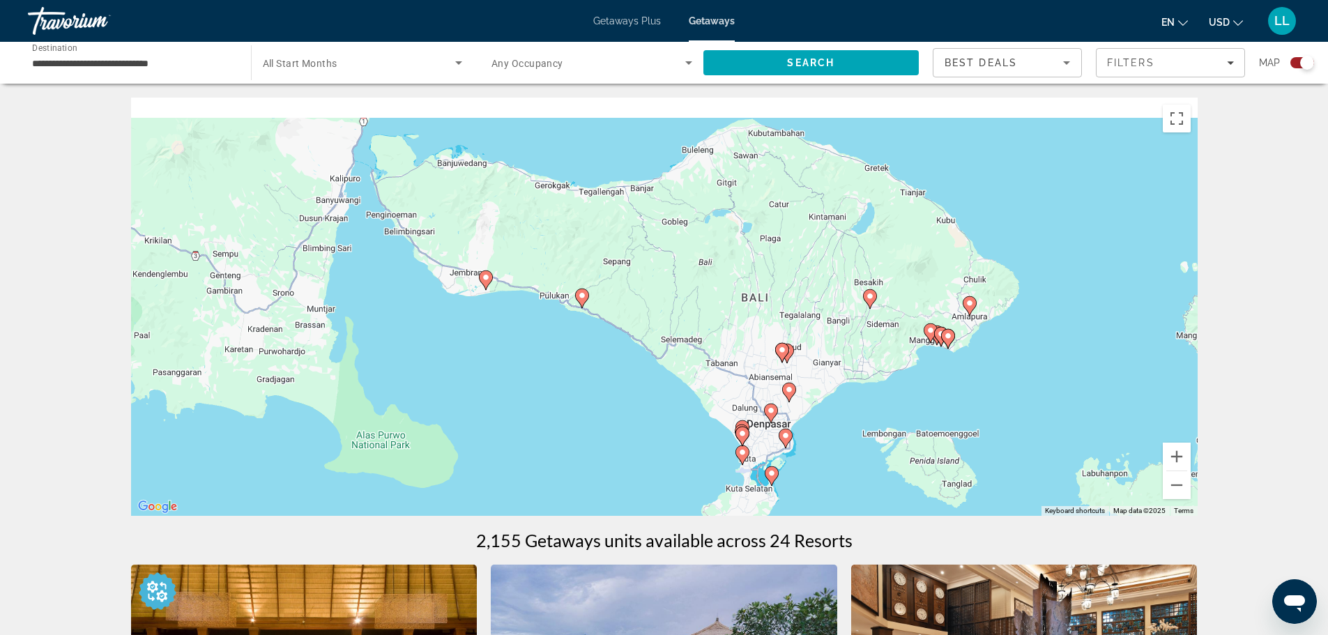
drag, startPoint x: 938, startPoint y: 314, endPoint x: 1011, endPoint y: 413, distance: 123.1
click at [1011, 413] on div "To activate drag with keyboard, press Alt + Enter. Once in keyboard drag state,…" at bounding box center [664, 307] width 1066 height 418
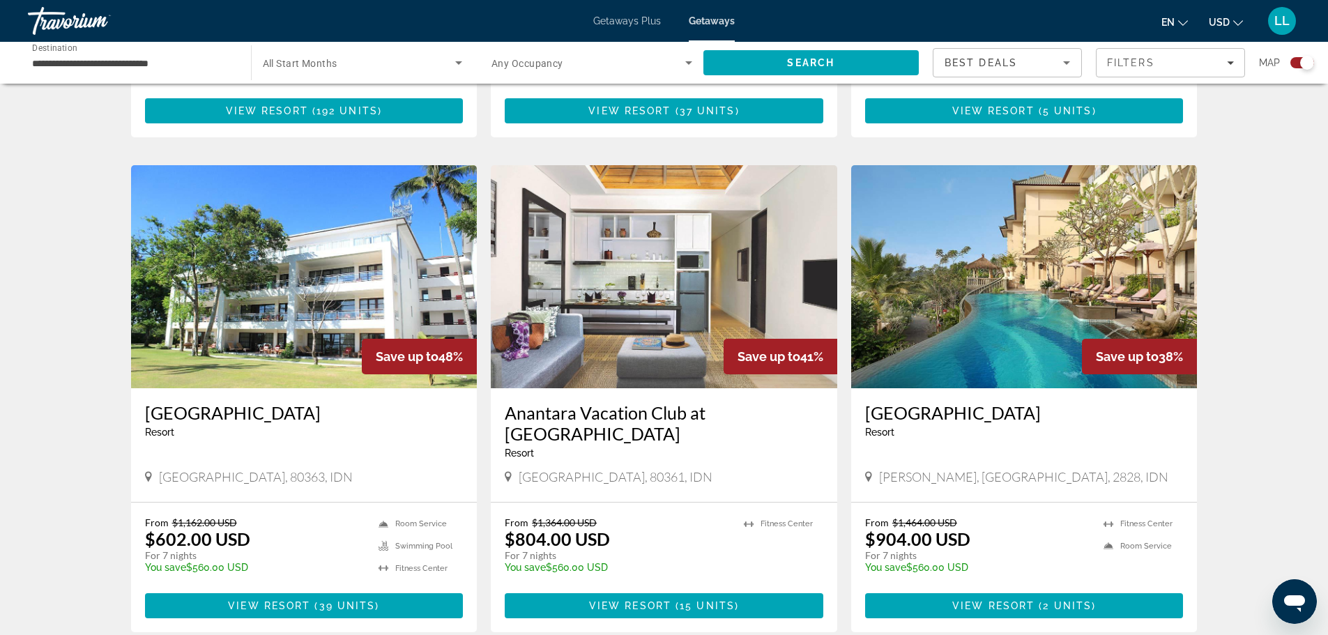
scroll to position [1815, 0]
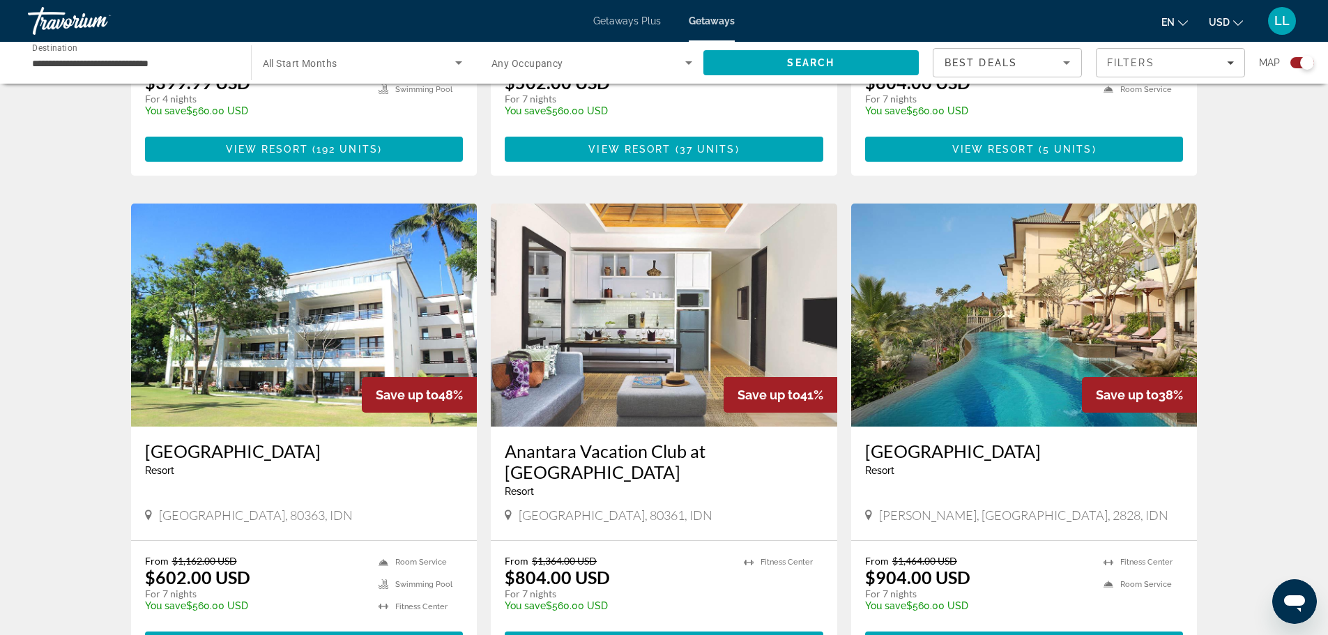
click at [1070, 312] on img "Main content" at bounding box center [1024, 315] width 346 height 223
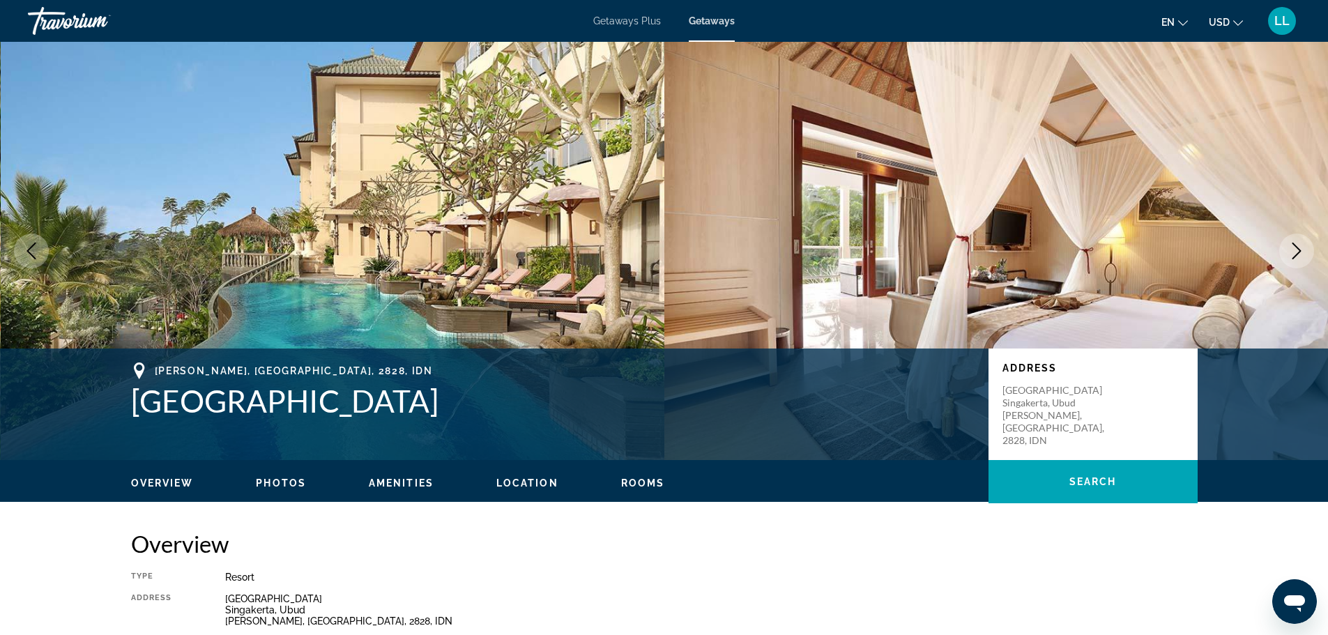
click at [551, 244] on img "Main content" at bounding box center [333, 251] width 664 height 418
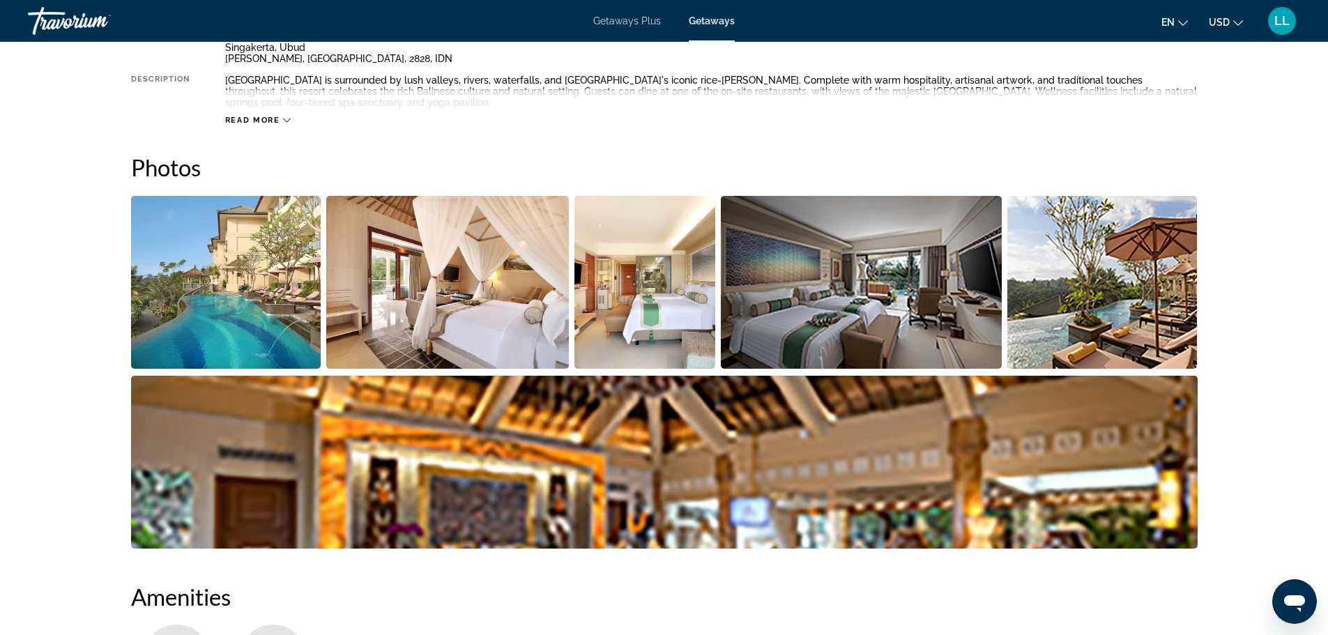
scroll to position [627, 0]
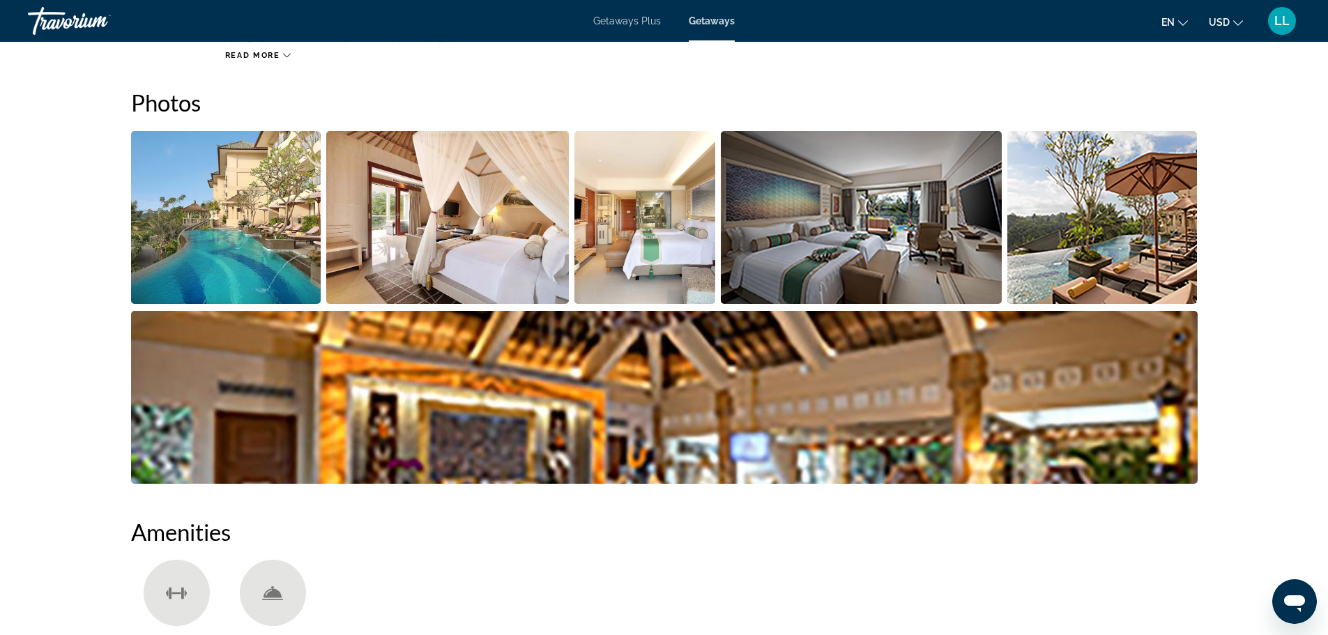
click at [242, 227] on img "Open full-screen image slider" at bounding box center [226, 217] width 190 height 173
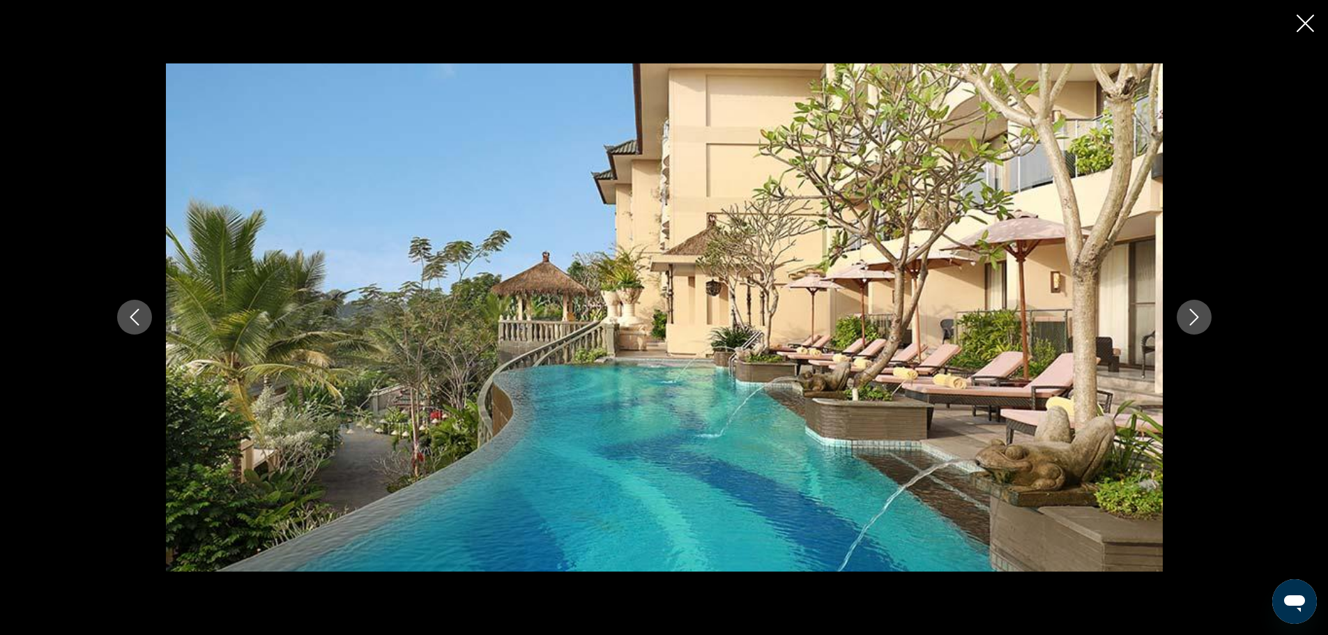
click at [1195, 316] on icon "Next image" at bounding box center [1194, 317] width 17 height 17
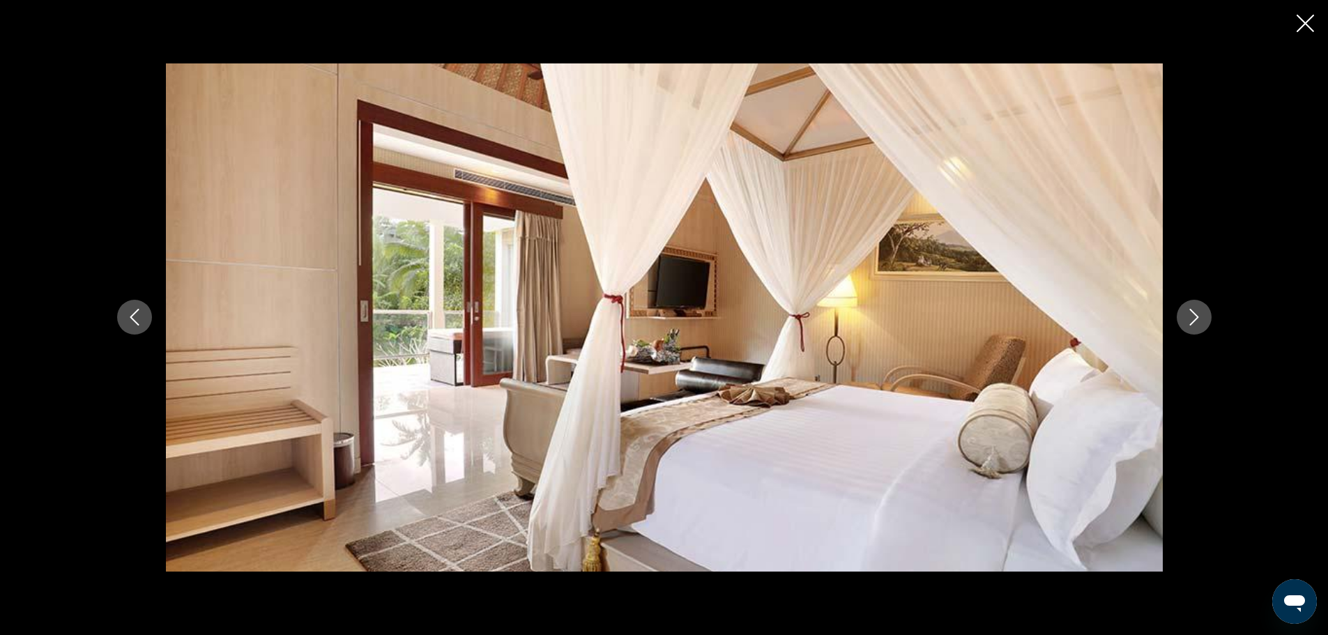
click at [1195, 316] on icon "Next image" at bounding box center [1194, 317] width 17 height 17
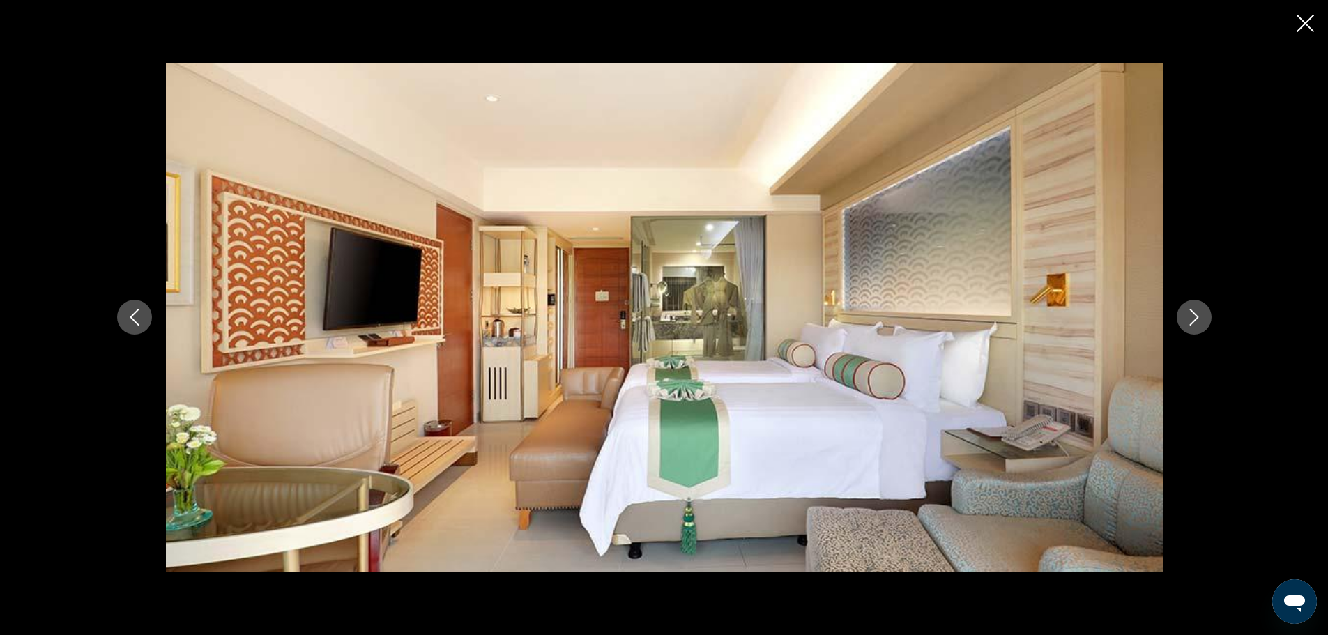
click at [1195, 316] on icon "Next image" at bounding box center [1194, 317] width 17 height 17
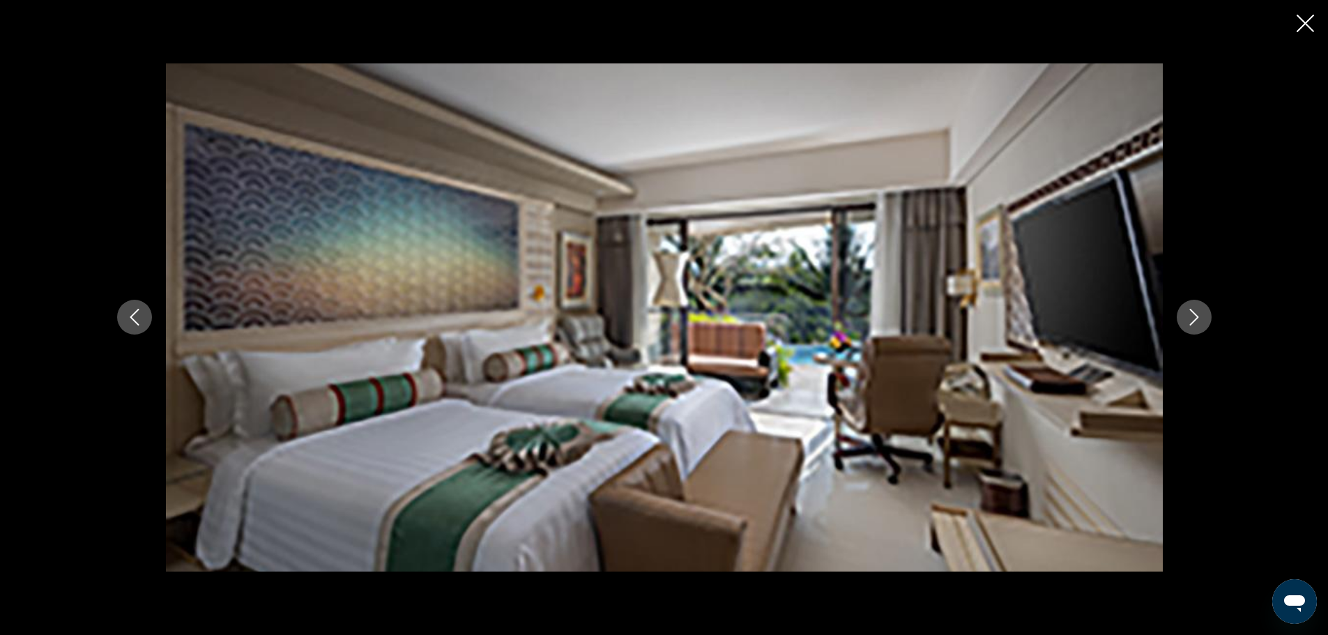
click at [1195, 316] on icon "Next image" at bounding box center [1194, 317] width 17 height 17
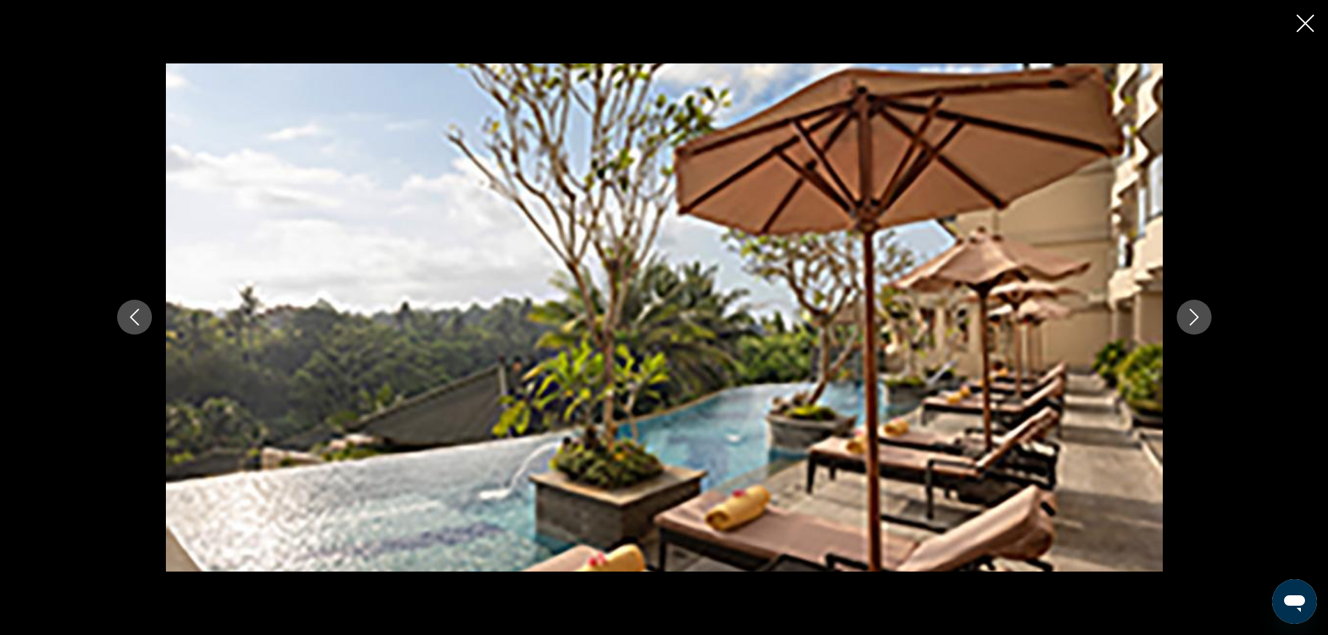
click at [1195, 316] on icon "Next image" at bounding box center [1194, 317] width 17 height 17
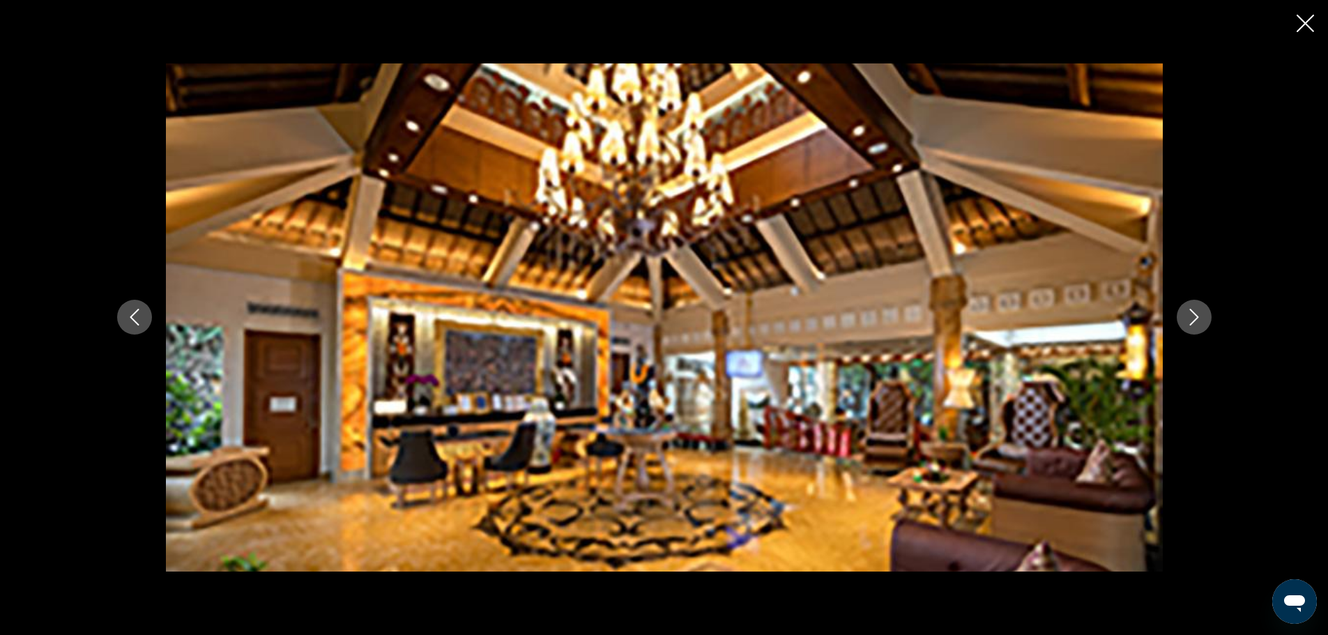
click at [1195, 316] on icon "Next image" at bounding box center [1194, 317] width 17 height 17
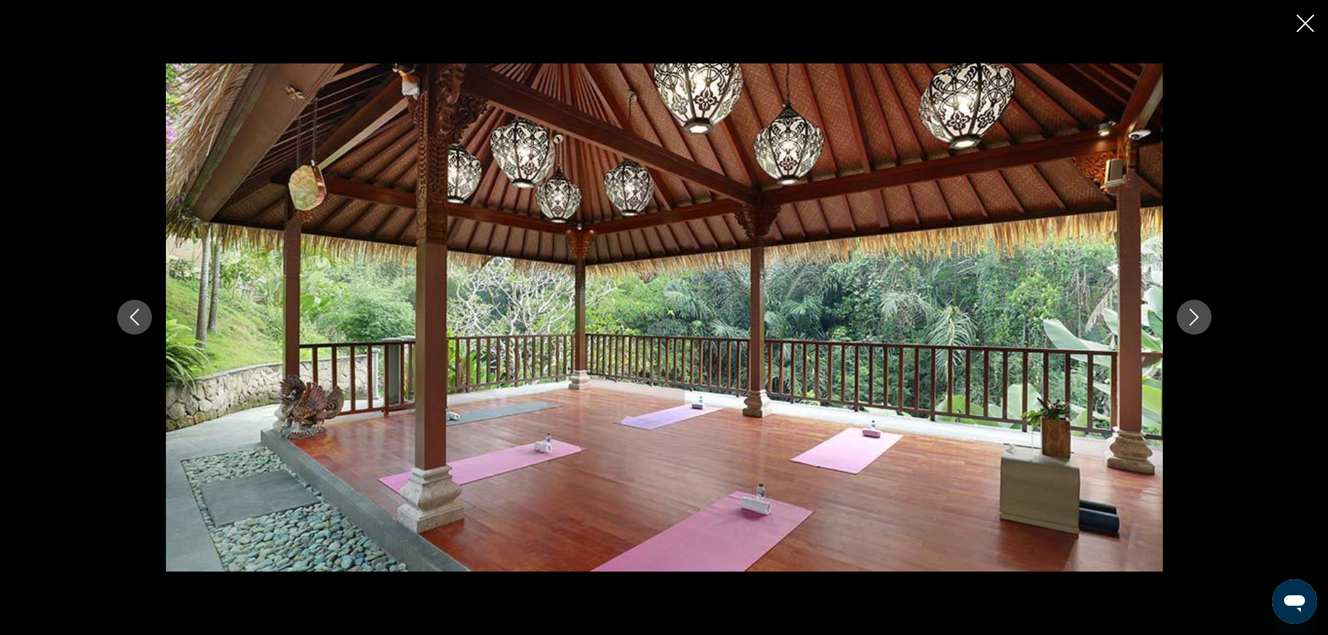
click at [1195, 316] on icon "Next image" at bounding box center [1194, 317] width 17 height 17
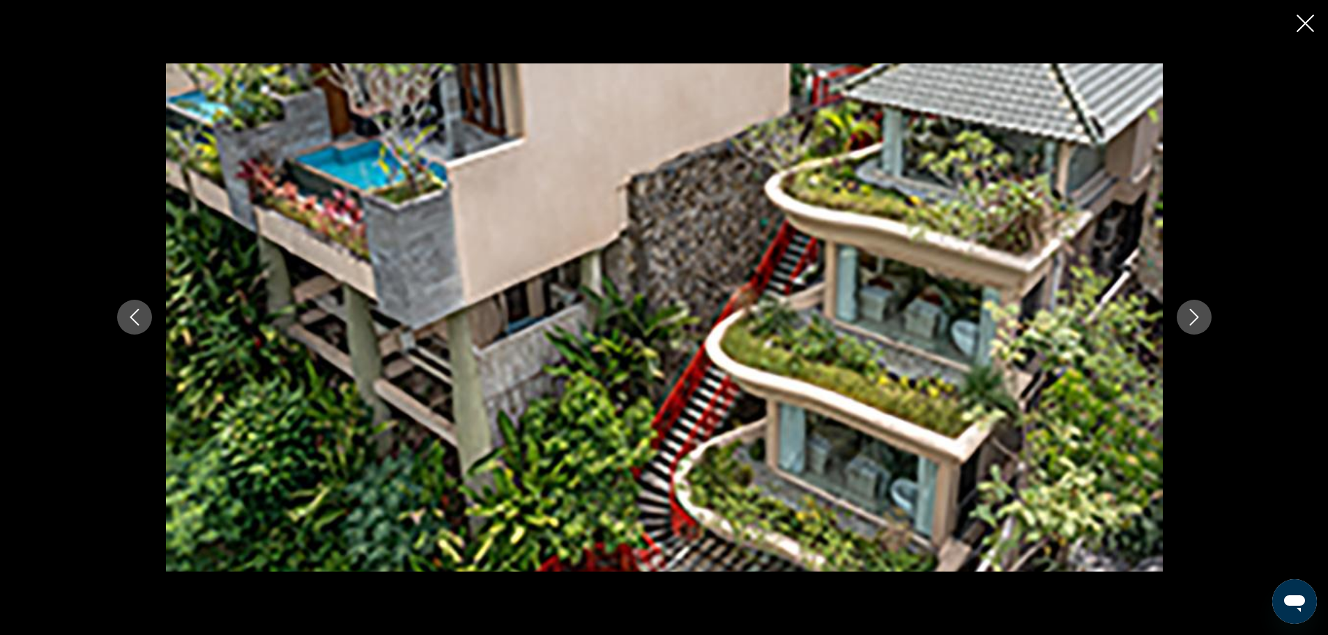
click at [1199, 316] on icon "Next image" at bounding box center [1194, 317] width 17 height 17
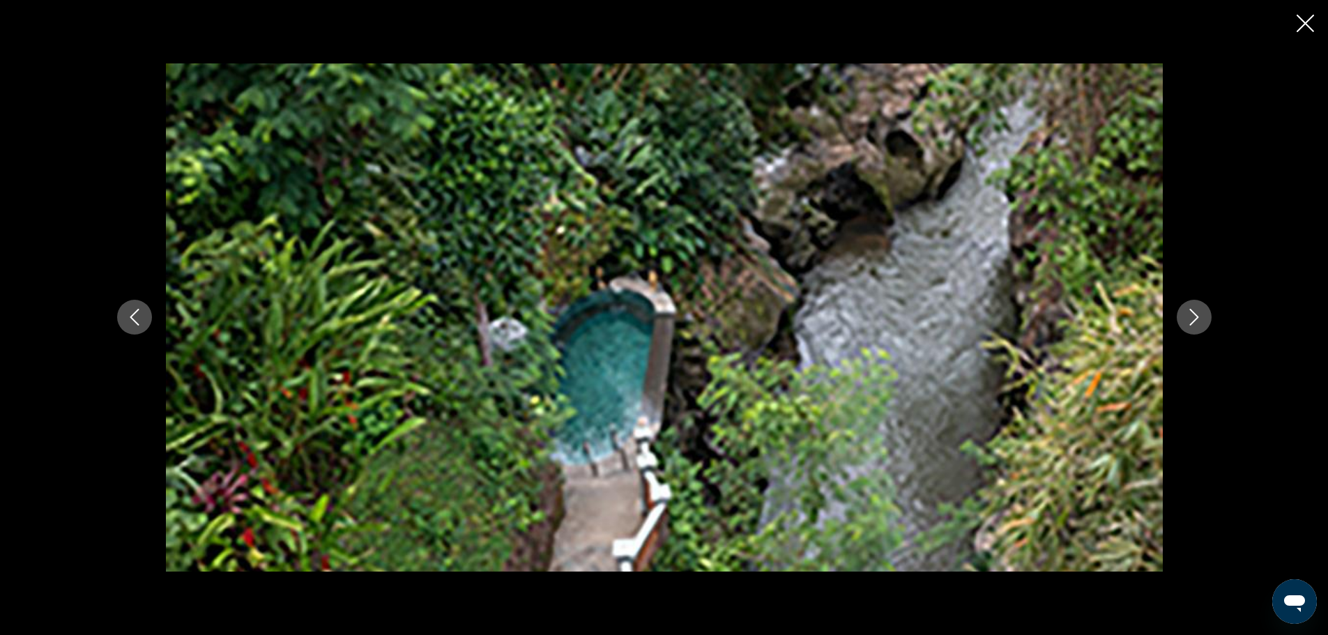
click at [1199, 316] on icon "Next image" at bounding box center [1194, 317] width 17 height 17
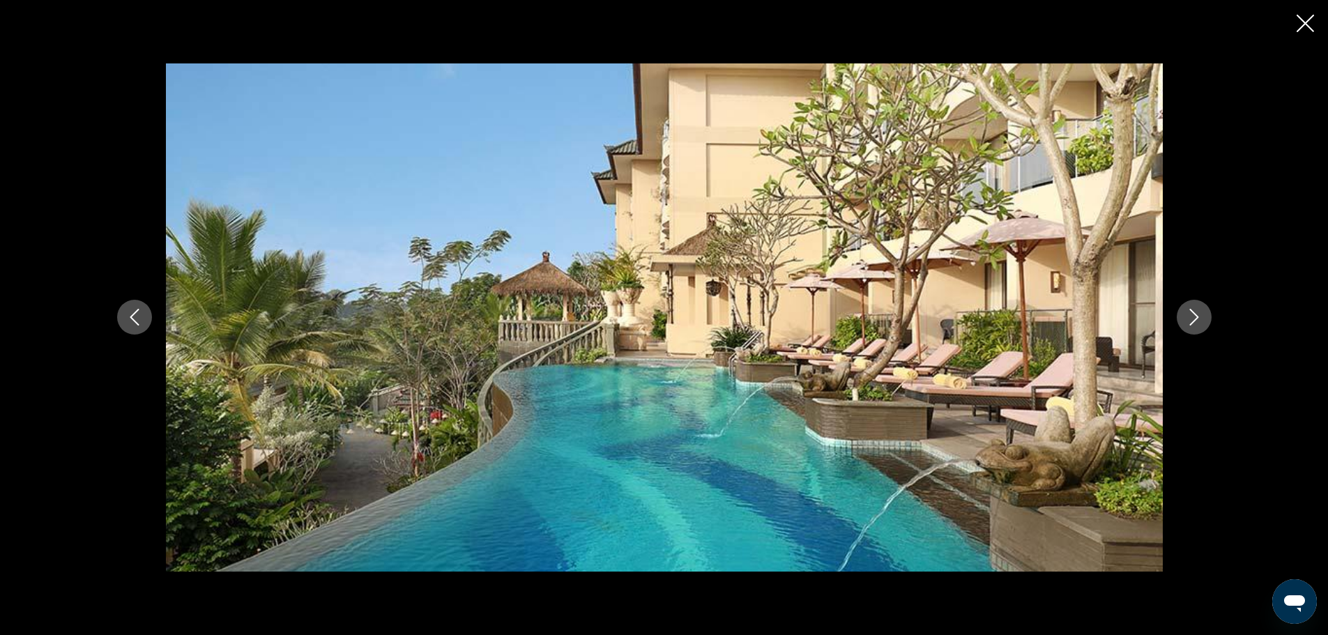
click at [1199, 316] on icon "Next image" at bounding box center [1194, 317] width 17 height 17
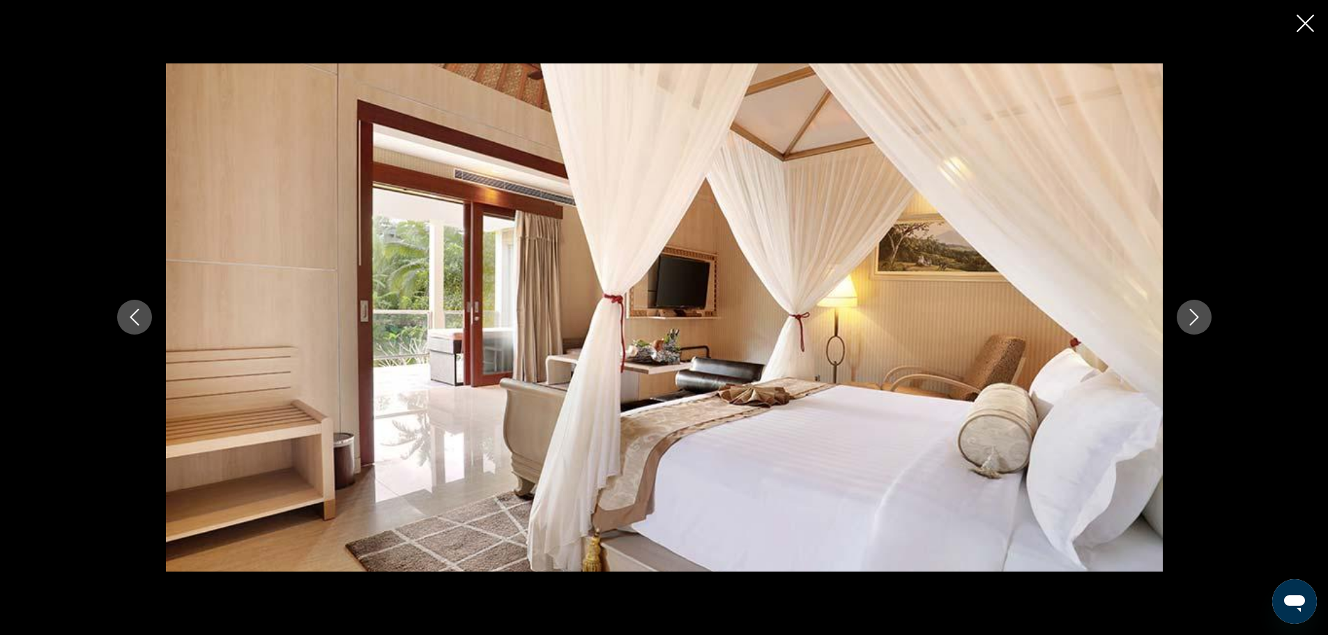
click at [1199, 316] on icon "Next image" at bounding box center [1194, 317] width 17 height 17
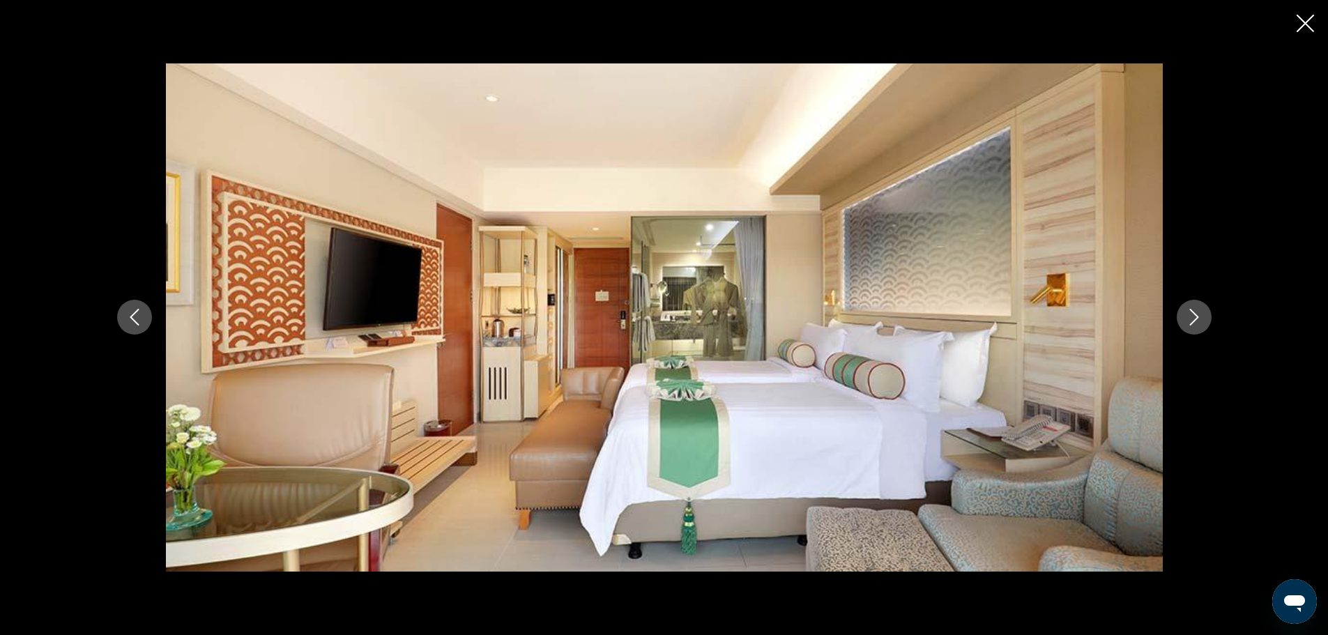
click at [1199, 316] on icon "Next image" at bounding box center [1194, 317] width 17 height 17
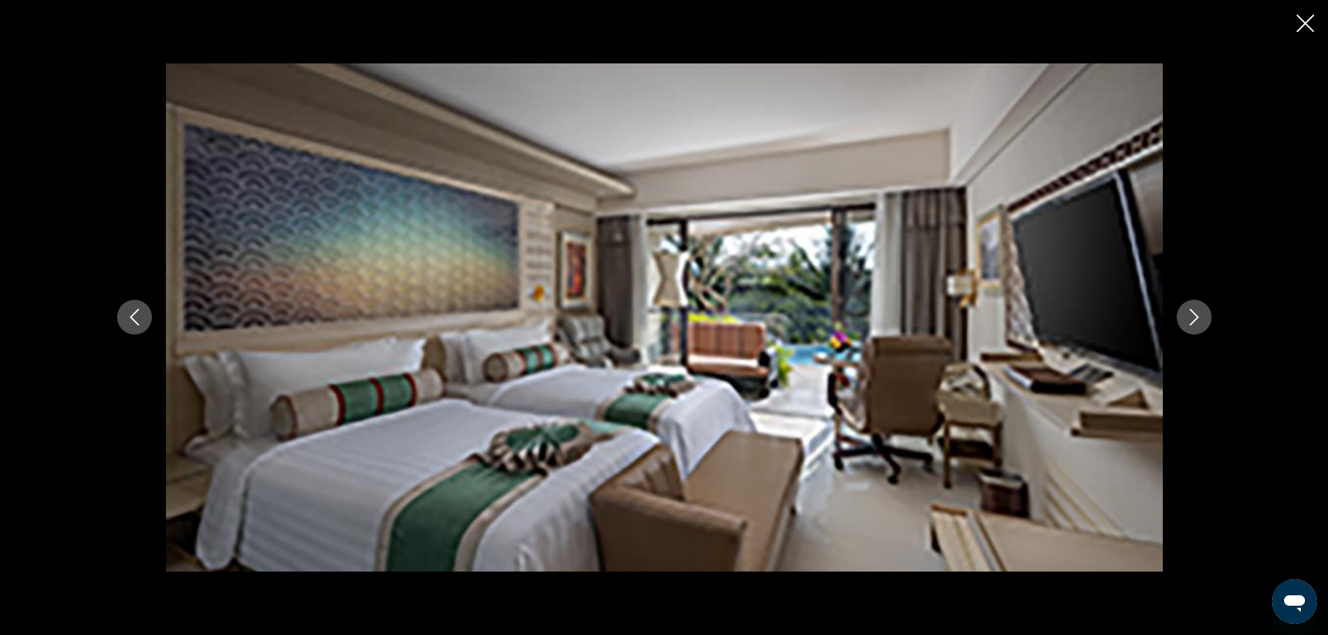
click at [1199, 316] on icon "Next image" at bounding box center [1194, 317] width 17 height 17
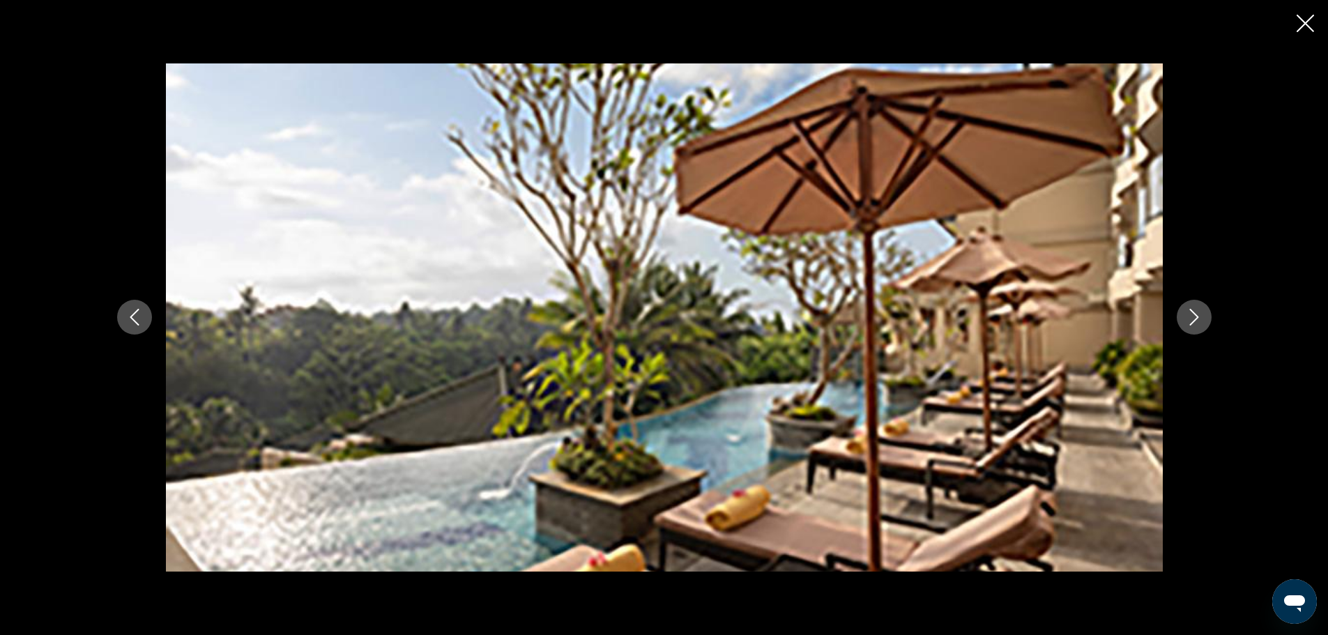
click at [1199, 316] on icon "Next image" at bounding box center [1194, 317] width 17 height 17
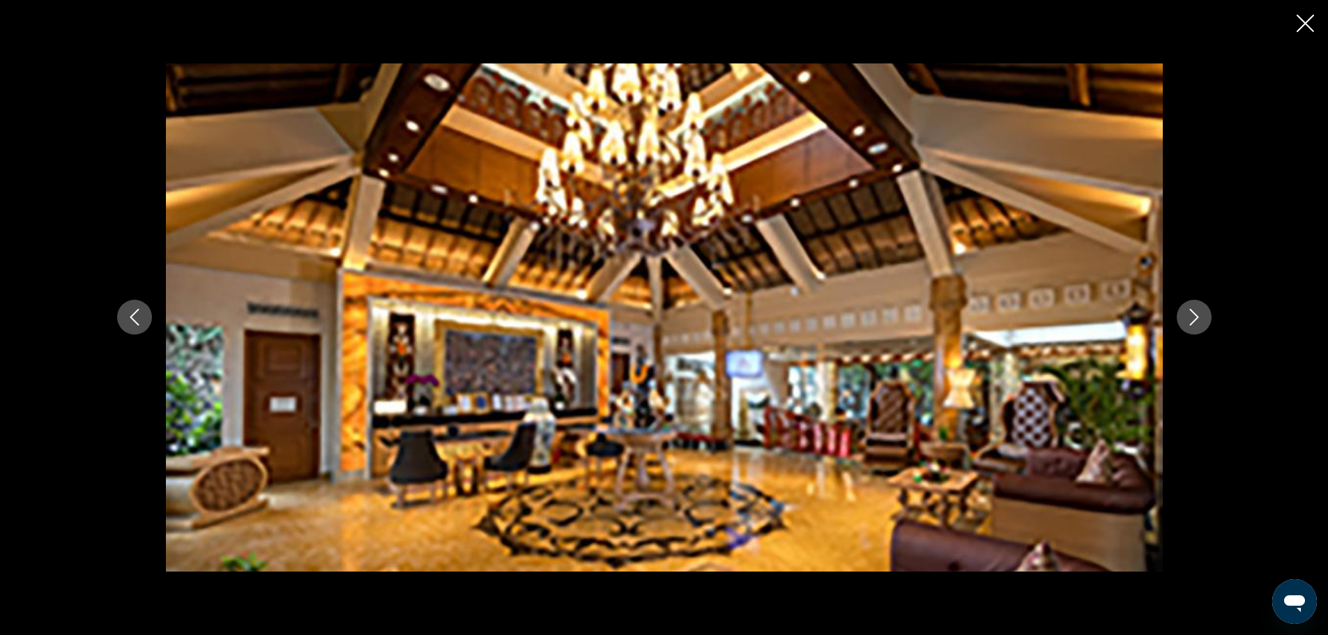
click at [1199, 316] on icon "Next image" at bounding box center [1194, 317] width 17 height 17
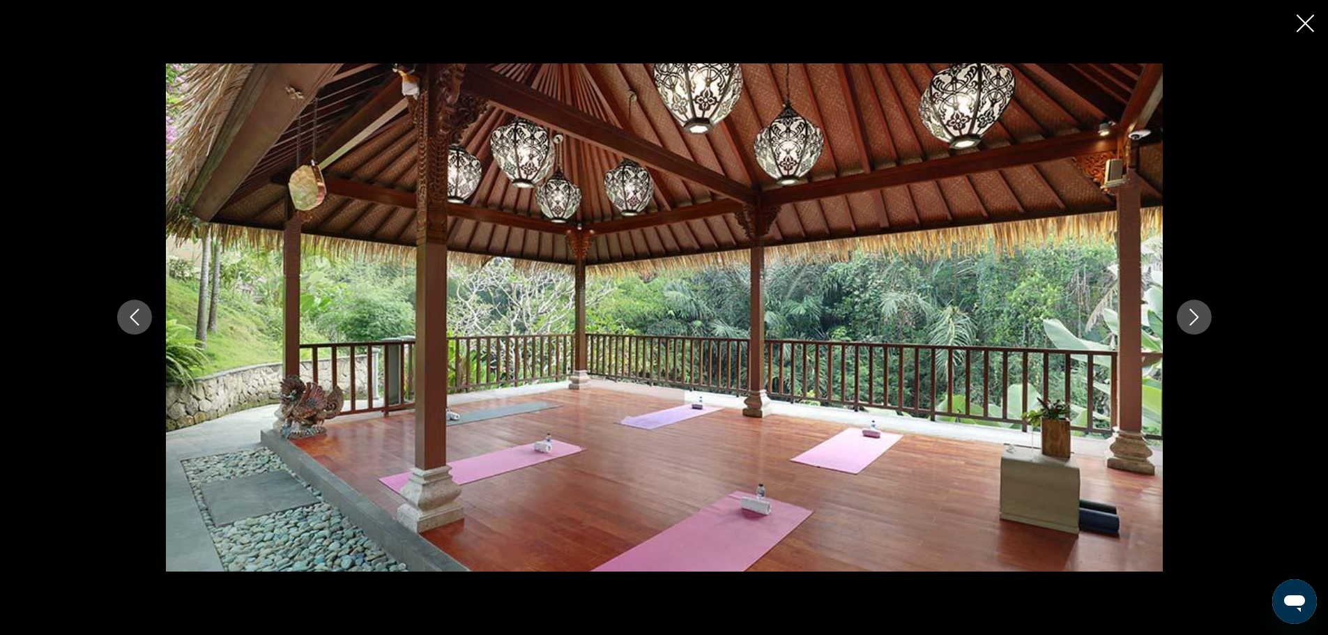
click at [1199, 316] on icon "Next image" at bounding box center [1194, 317] width 17 height 17
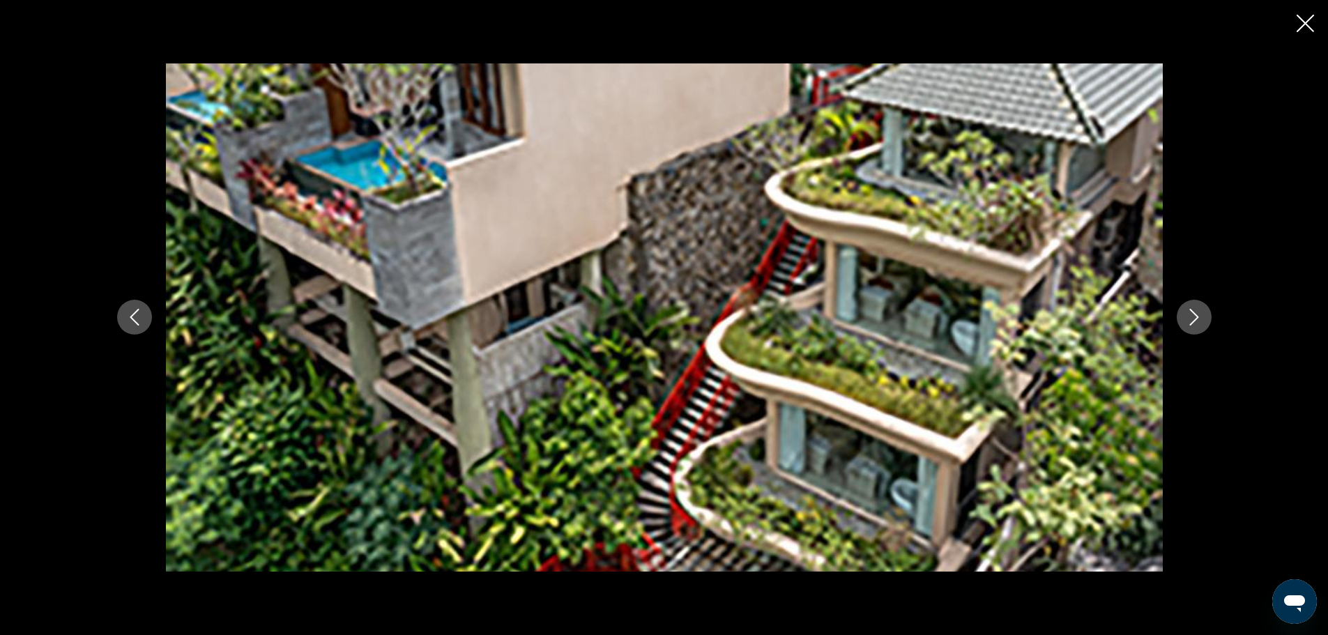
click at [1199, 316] on icon "Next image" at bounding box center [1194, 317] width 17 height 17
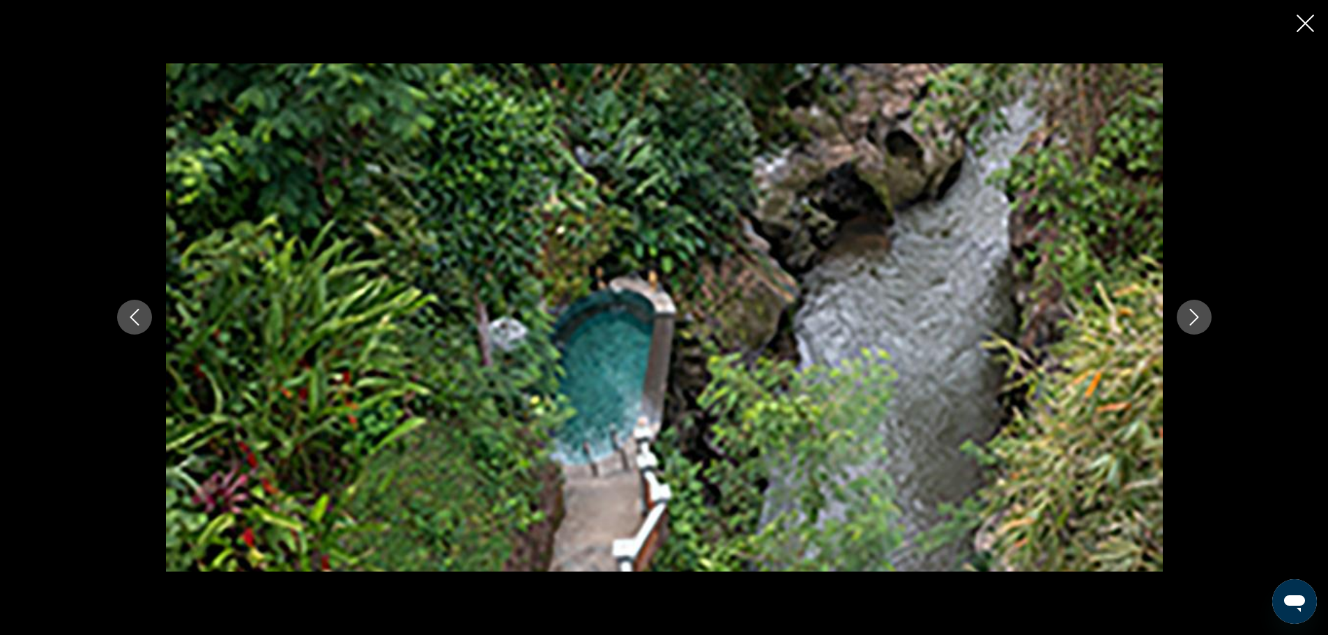
click at [1305, 20] on icon "Close slideshow" at bounding box center [1304, 23] width 17 height 17
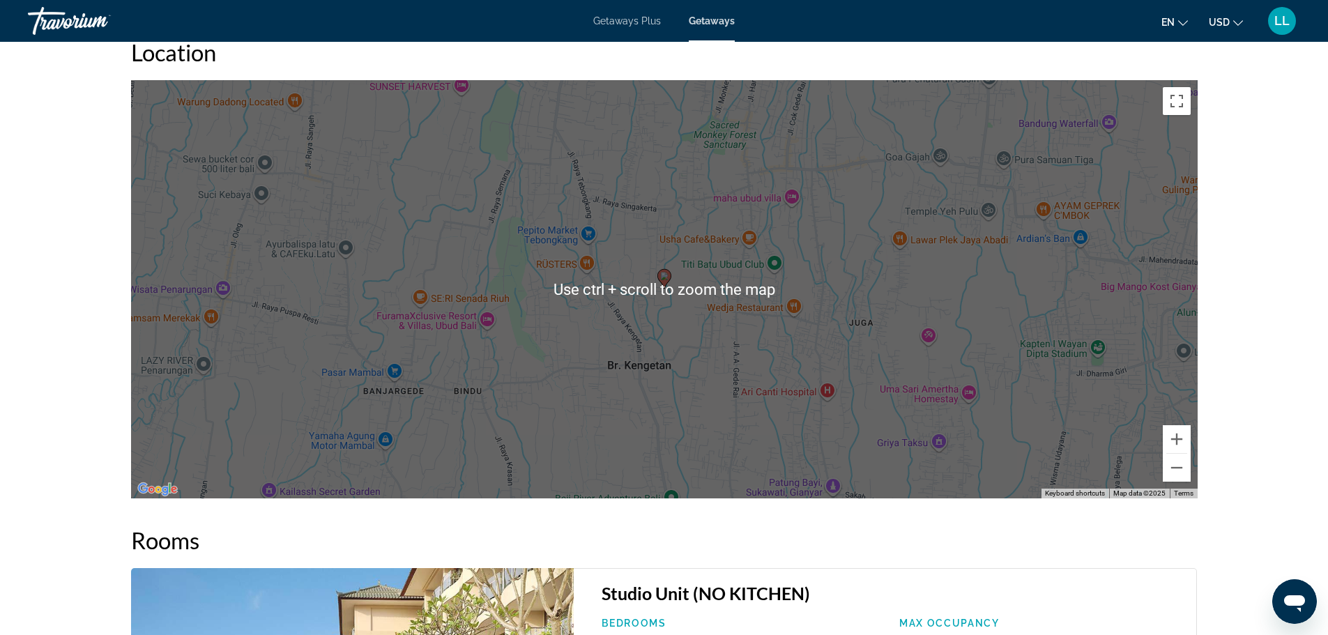
scroll to position [1742, 0]
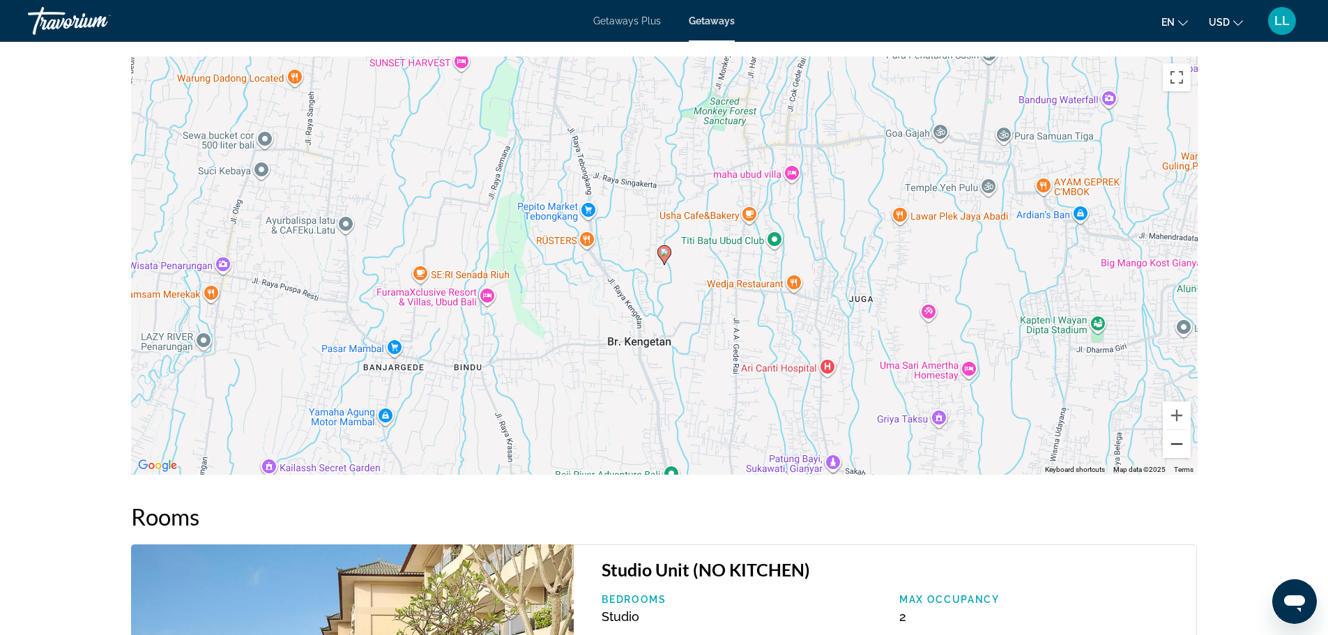
click at [1187, 441] on button "Zoom out" at bounding box center [1177, 444] width 28 height 28
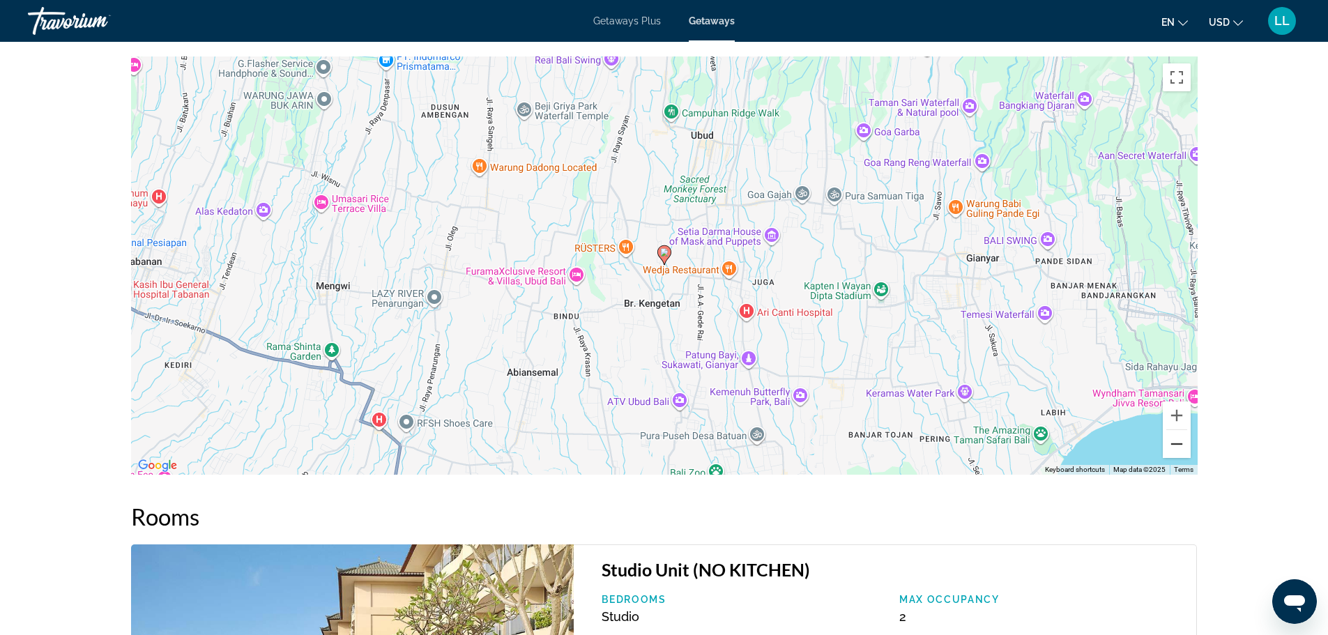
click at [1187, 441] on button "Zoom out" at bounding box center [1177, 444] width 28 height 28
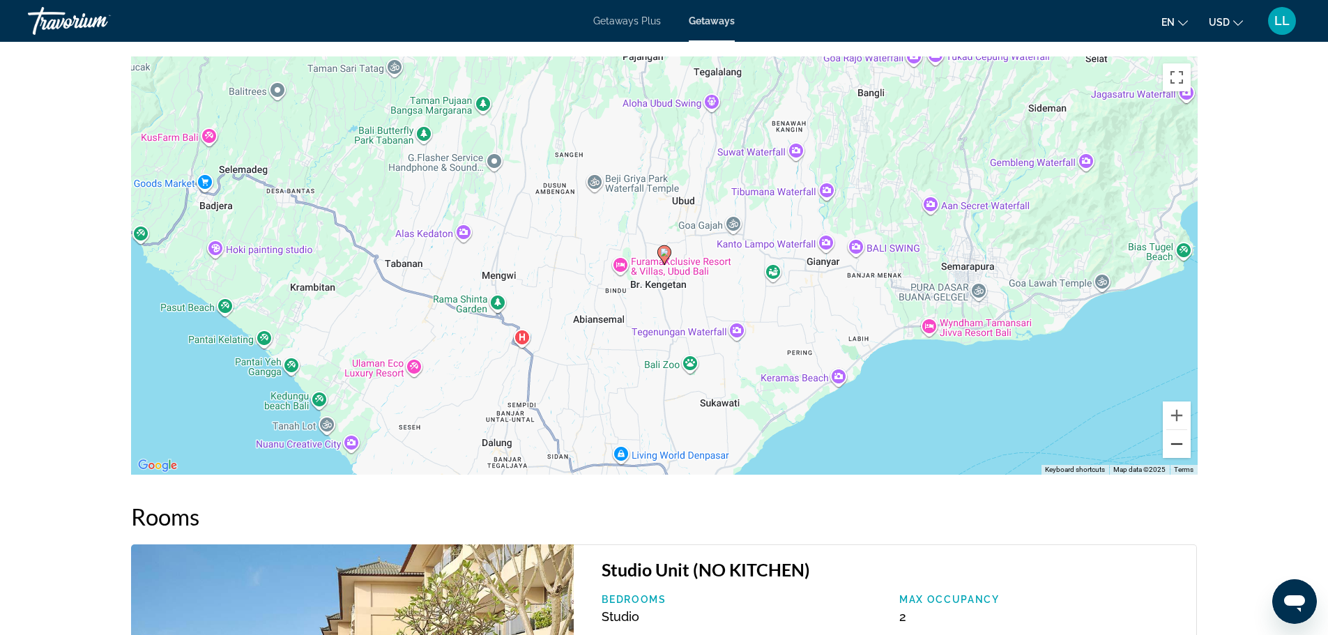
click at [1187, 441] on button "Zoom out" at bounding box center [1177, 444] width 28 height 28
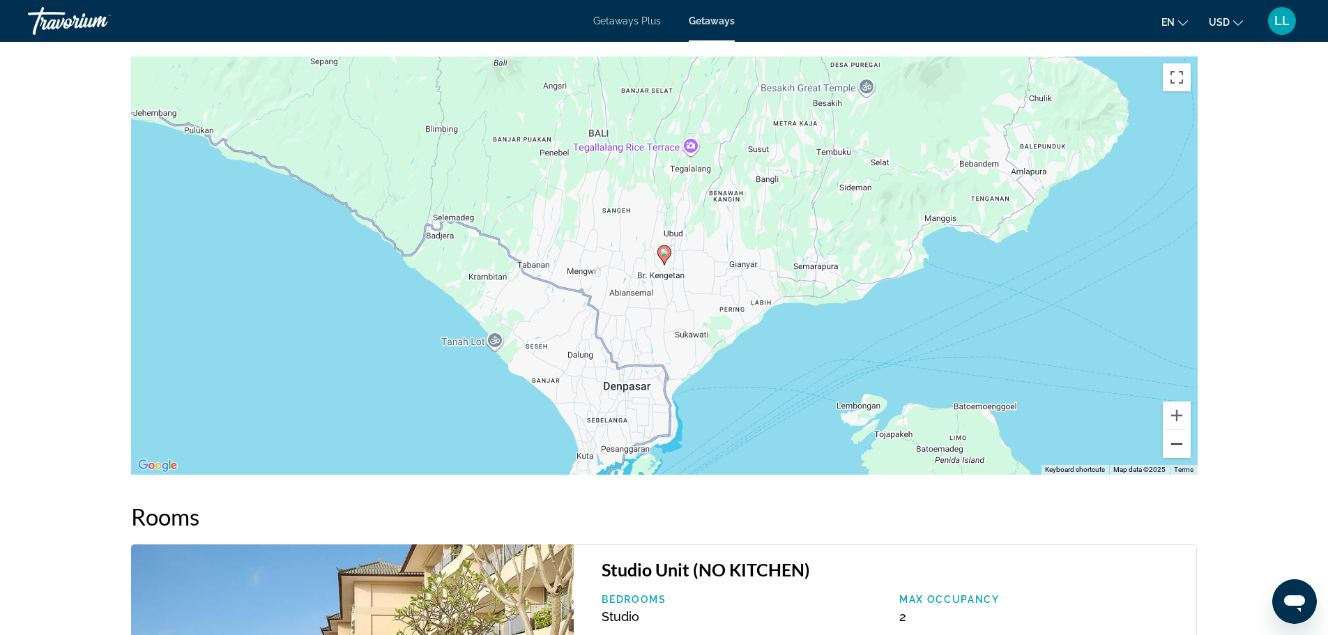
click at [1187, 441] on button "Zoom out" at bounding box center [1177, 444] width 28 height 28
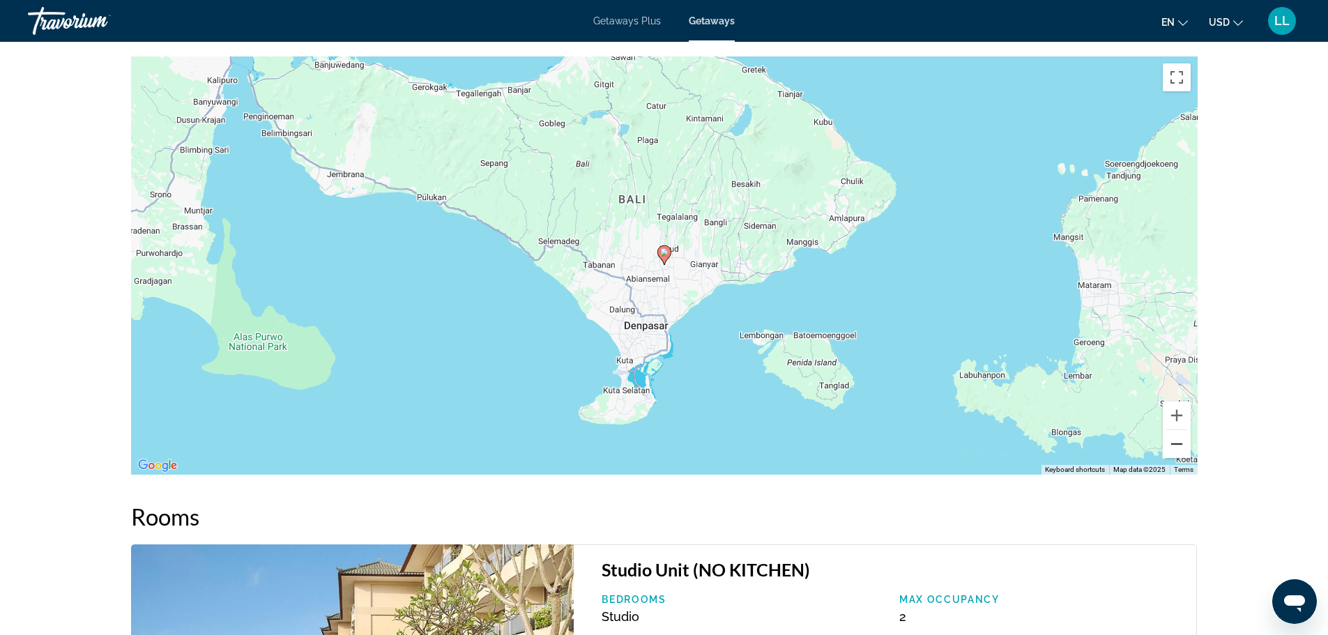
click at [1187, 441] on button "Zoom out" at bounding box center [1177, 444] width 28 height 28
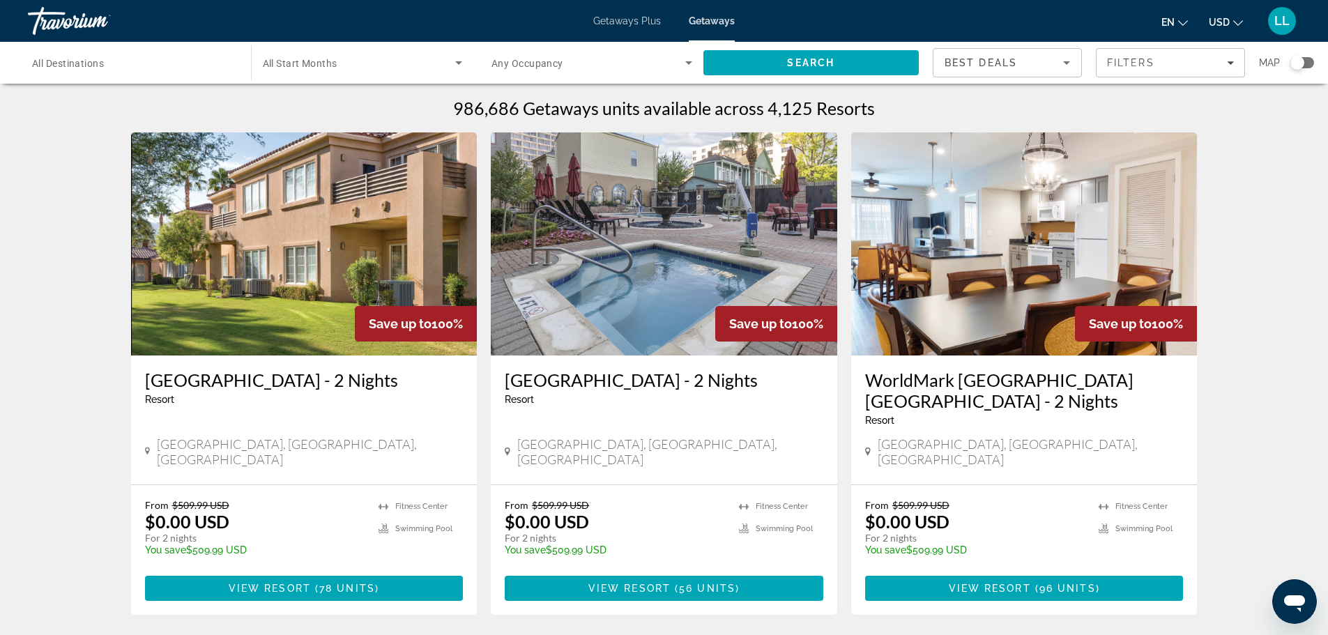
click at [1299, 62] on div "Search widget" at bounding box center [1297, 63] width 14 height 14
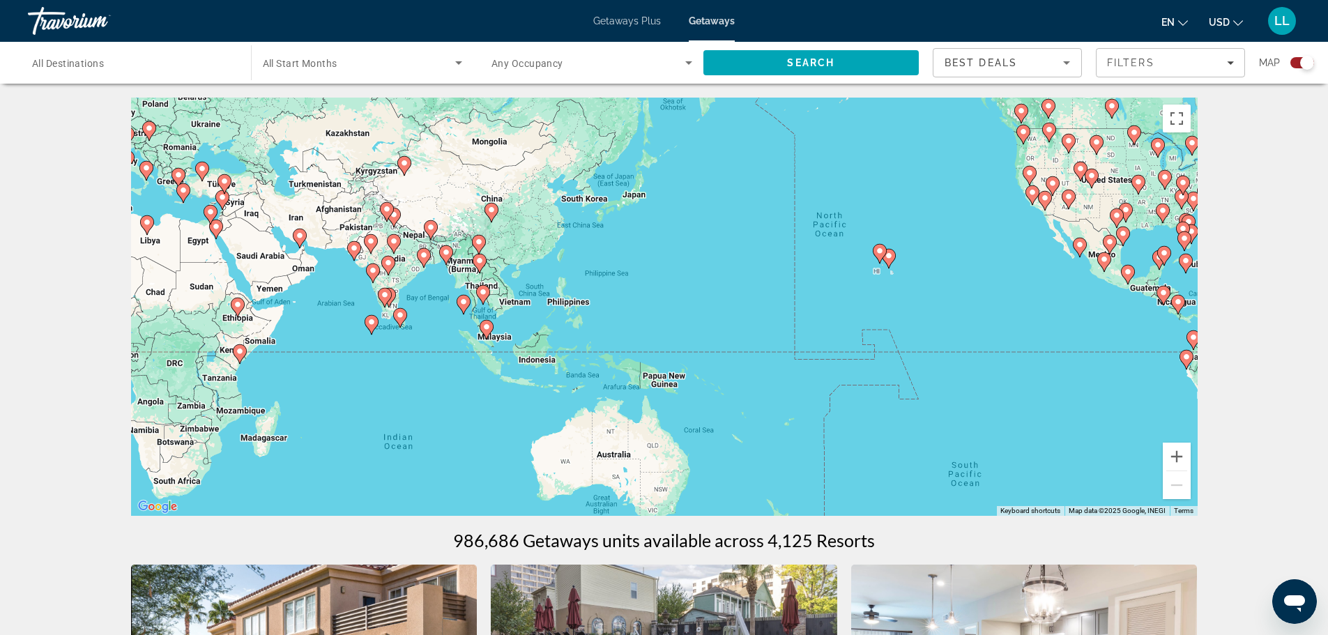
drag, startPoint x: 590, startPoint y: 267, endPoint x: 1316, endPoint y: 187, distance: 730.6
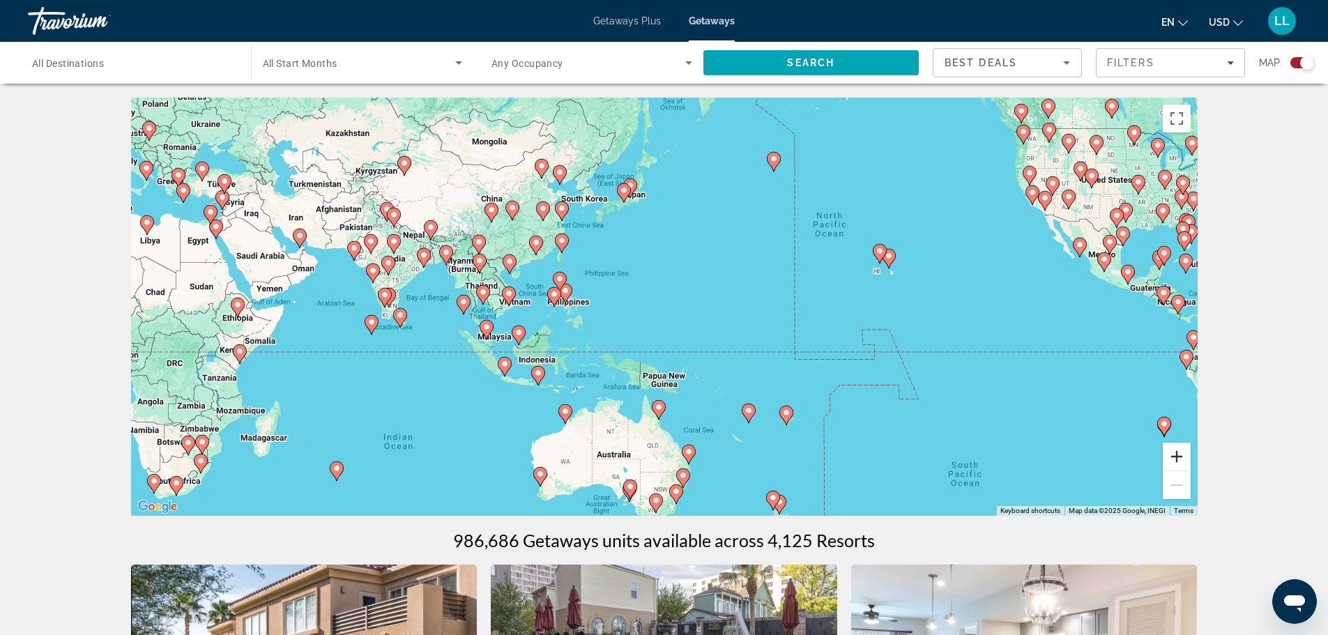
click at [1178, 457] on button "Zoom in" at bounding box center [1177, 457] width 28 height 28
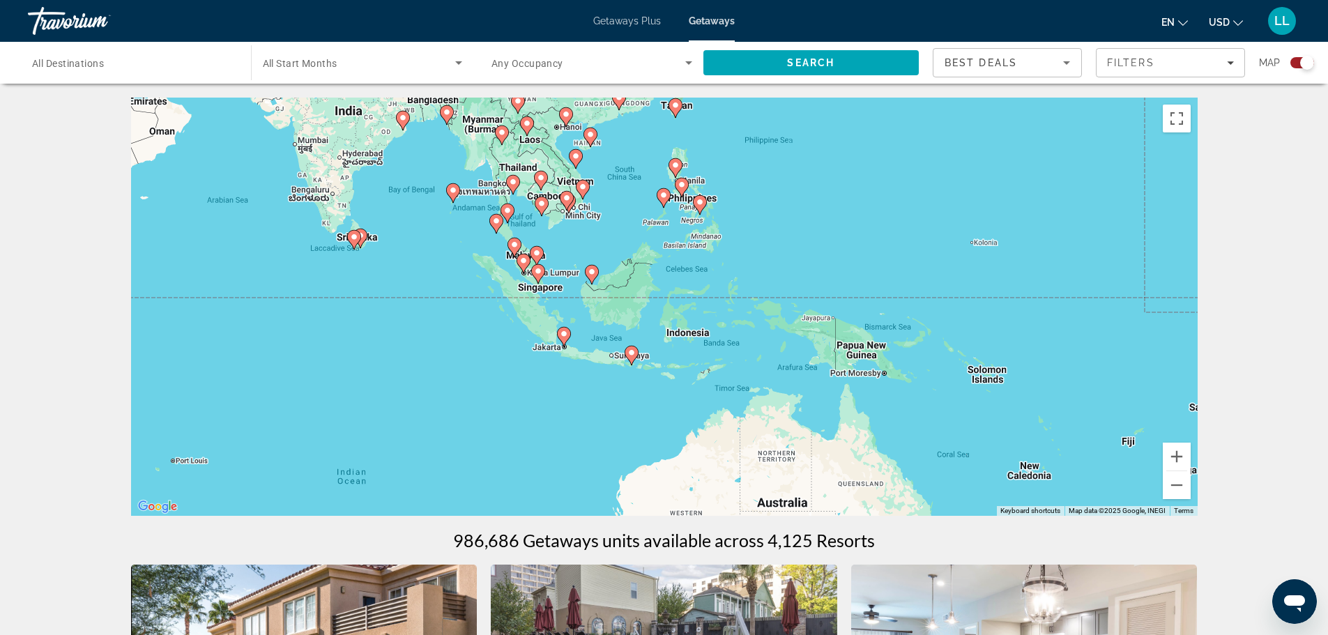
drag, startPoint x: 541, startPoint y: 328, endPoint x: 764, endPoint y: 228, distance: 244.6
click at [764, 228] on div "To activate drag with keyboard, press Alt + Enter. Once in keyboard drag state,…" at bounding box center [664, 307] width 1066 height 418
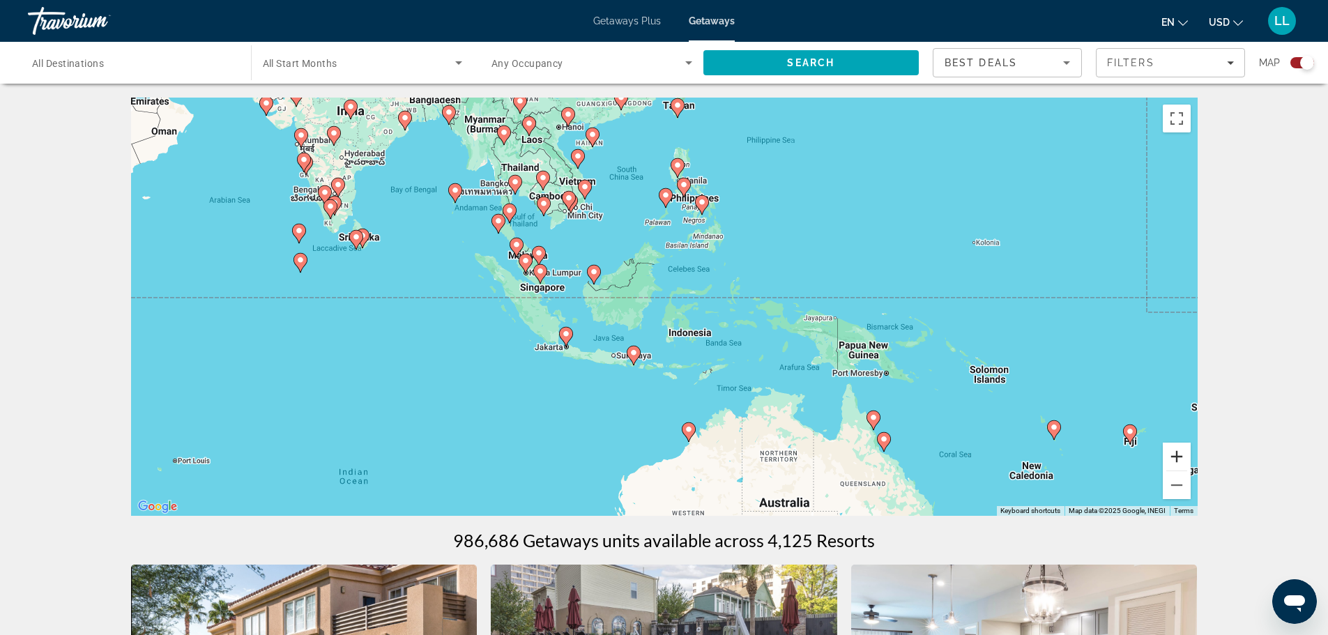
click at [1177, 453] on button "Zoom in" at bounding box center [1177, 457] width 28 height 28
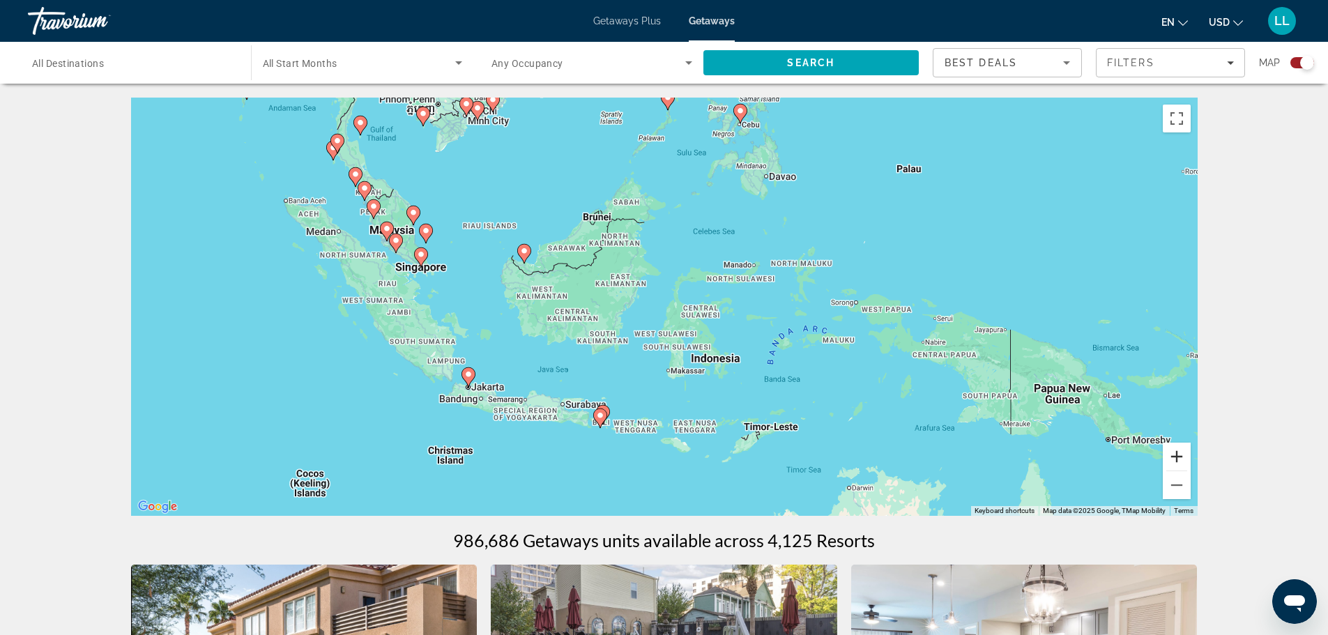
click at [1177, 453] on button "Zoom in" at bounding box center [1177, 457] width 28 height 28
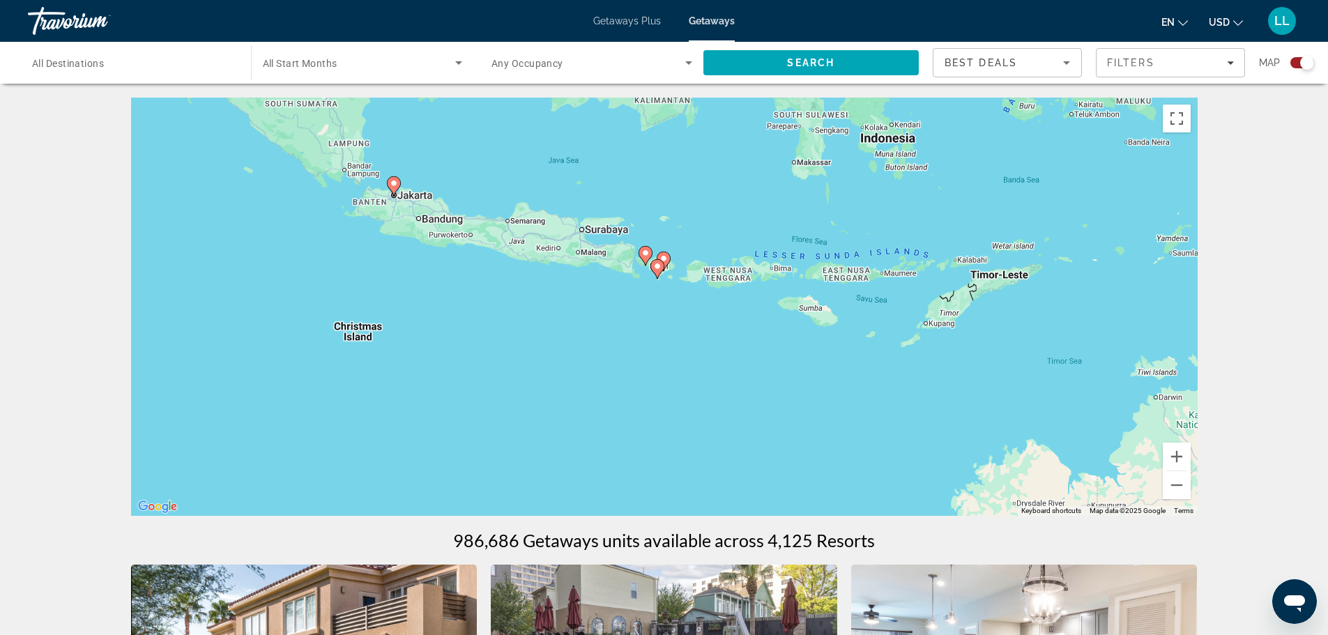
drag, startPoint x: 529, startPoint y: 456, endPoint x: 650, endPoint y: 183, distance: 298.9
click at [650, 183] on div "To activate drag with keyboard, press Alt + Enter. Once in keyboard drag state,…" at bounding box center [664, 307] width 1066 height 418
click at [1173, 461] on button "Zoom in" at bounding box center [1177, 457] width 28 height 28
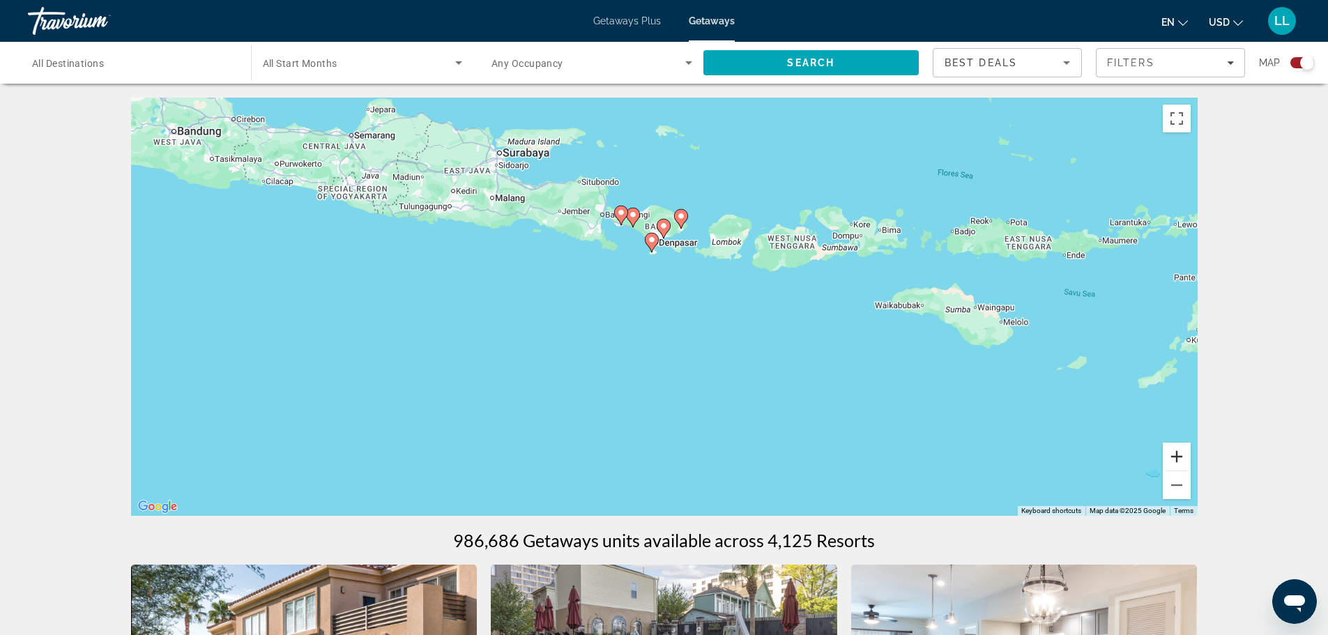
click at [1173, 461] on button "Zoom in" at bounding box center [1177, 457] width 28 height 28
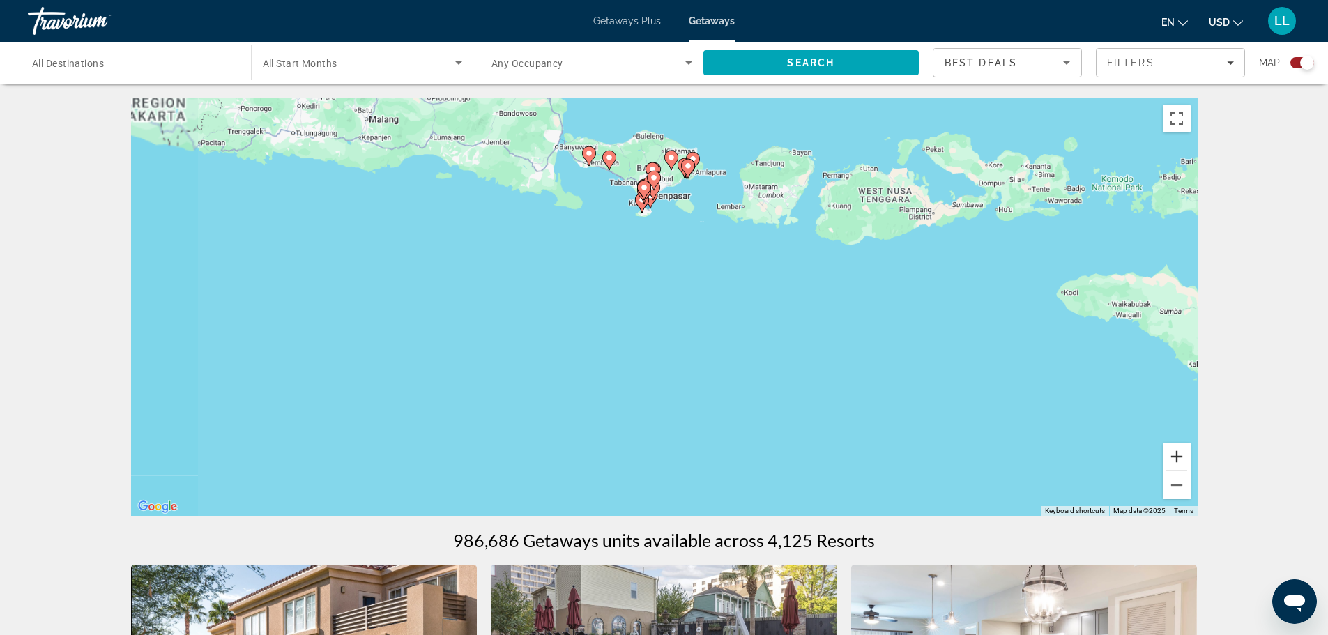
click at [1173, 461] on button "Zoom in" at bounding box center [1177, 457] width 28 height 28
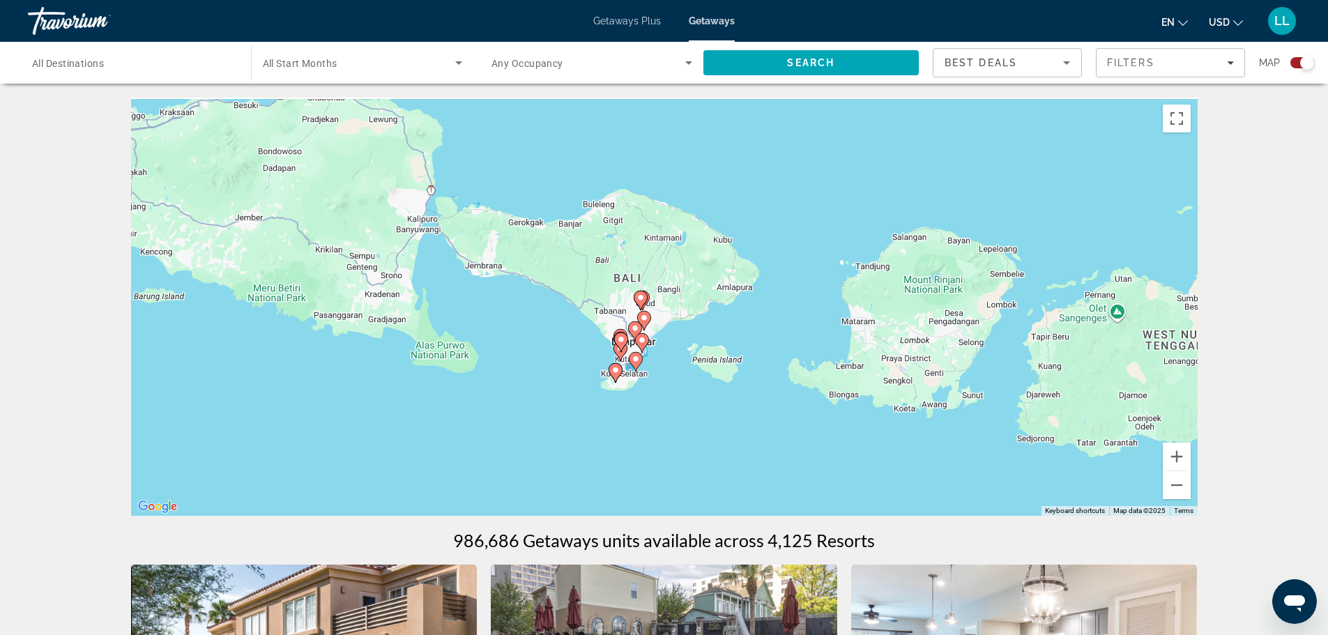
drag, startPoint x: 702, startPoint y: 223, endPoint x: 708, endPoint y: 494, distance: 271.2
click at [703, 495] on div "To activate drag with keyboard, press Alt + Enter. Once in keyboard drag state,…" at bounding box center [664, 307] width 1066 height 418
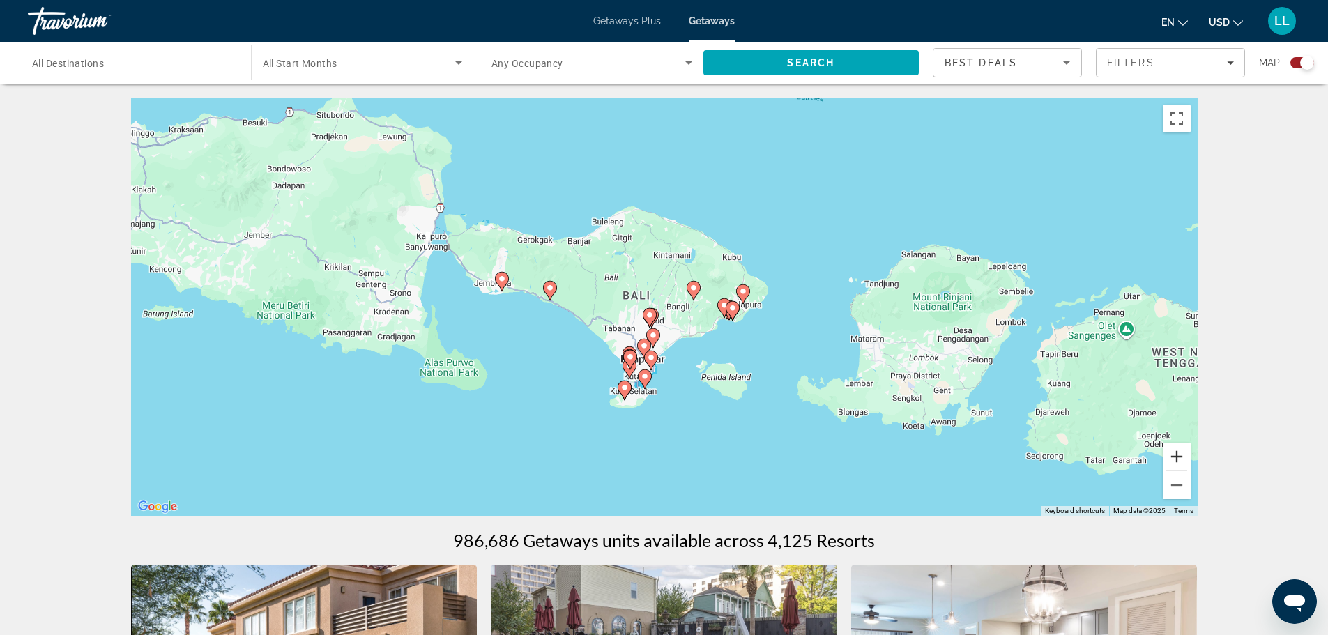
click at [1174, 458] on button "Zoom in" at bounding box center [1177, 457] width 28 height 28
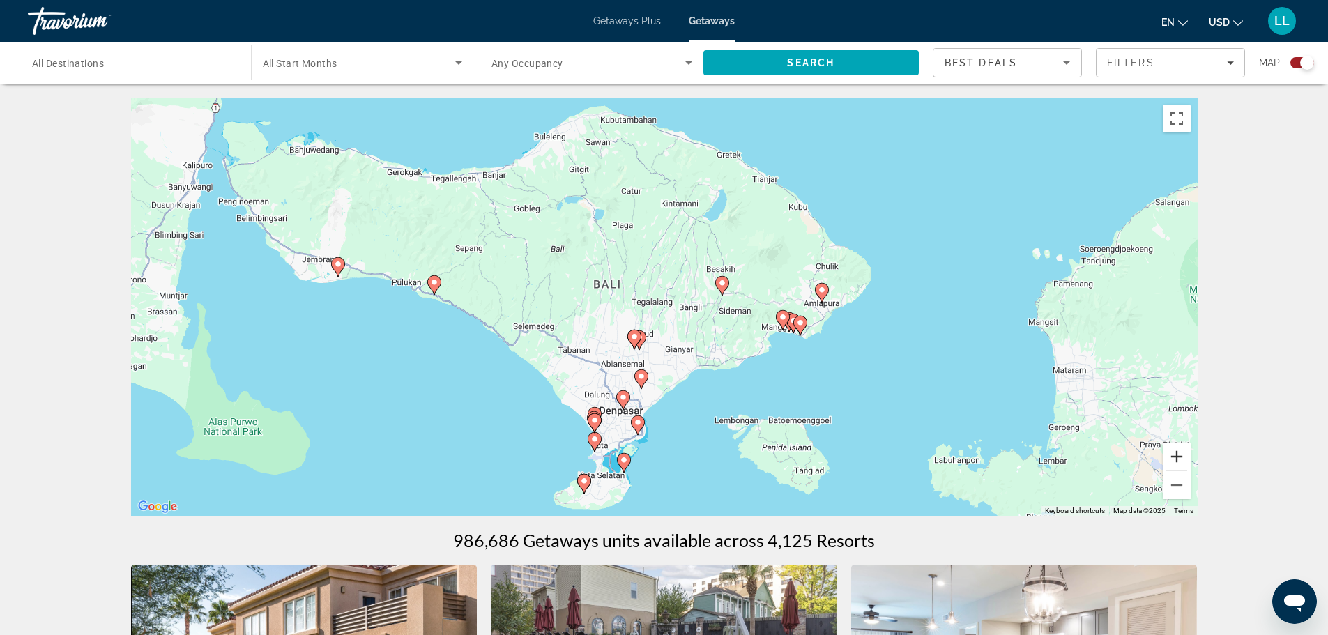
click at [1172, 453] on button "Zoom in" at bounding box center [1177, 457] width 28 height 28
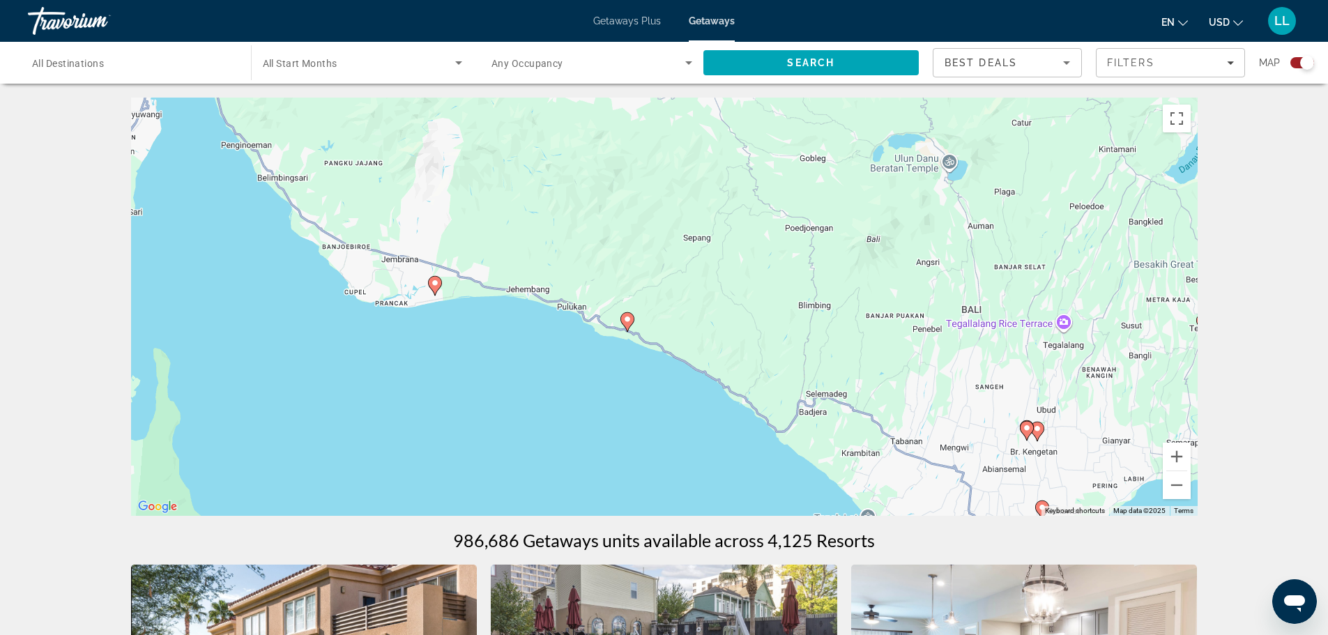
drag, startPoint x: 653, startPoint y: 317, endPoint x: 1096, endPoint y: 369, distance: 446.4
click at [1096, 369] on div "To activate drag with keyboard, press Alt + Enter. Once in keyboard drag state,…" at bounding box center [664, 307] width 1066 height 418
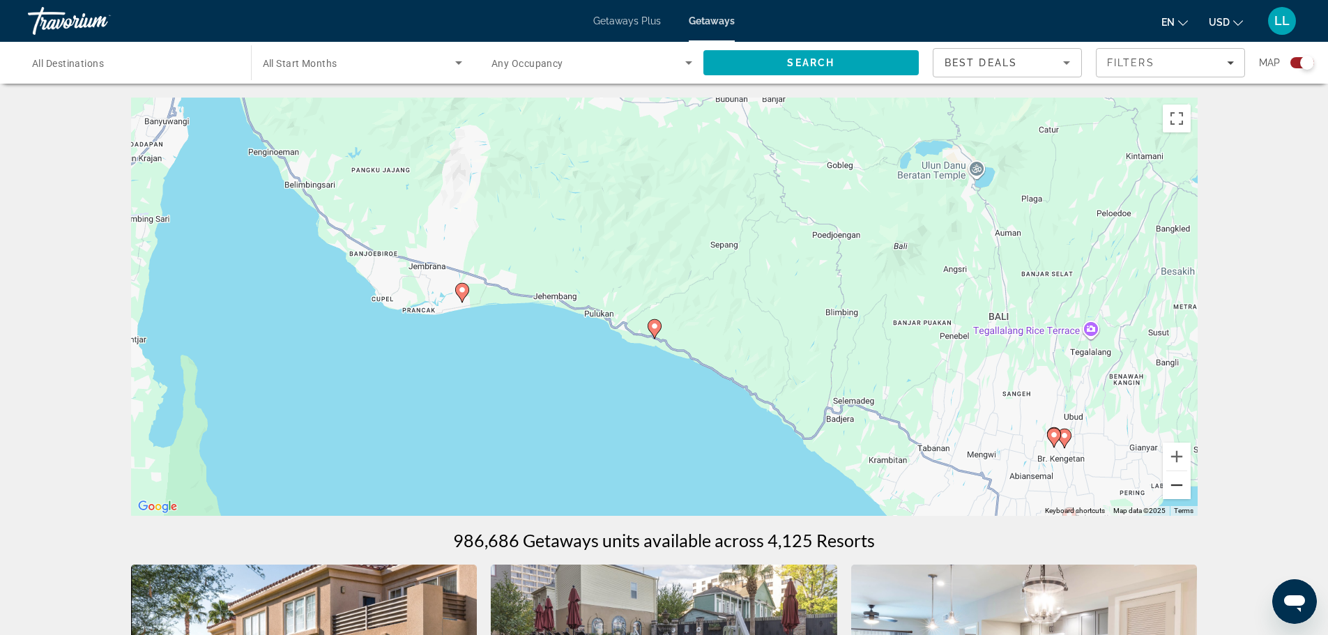
click at [1179, 480] on button "Zoom out" at bounding box center [1177, 485] width 28 height 28
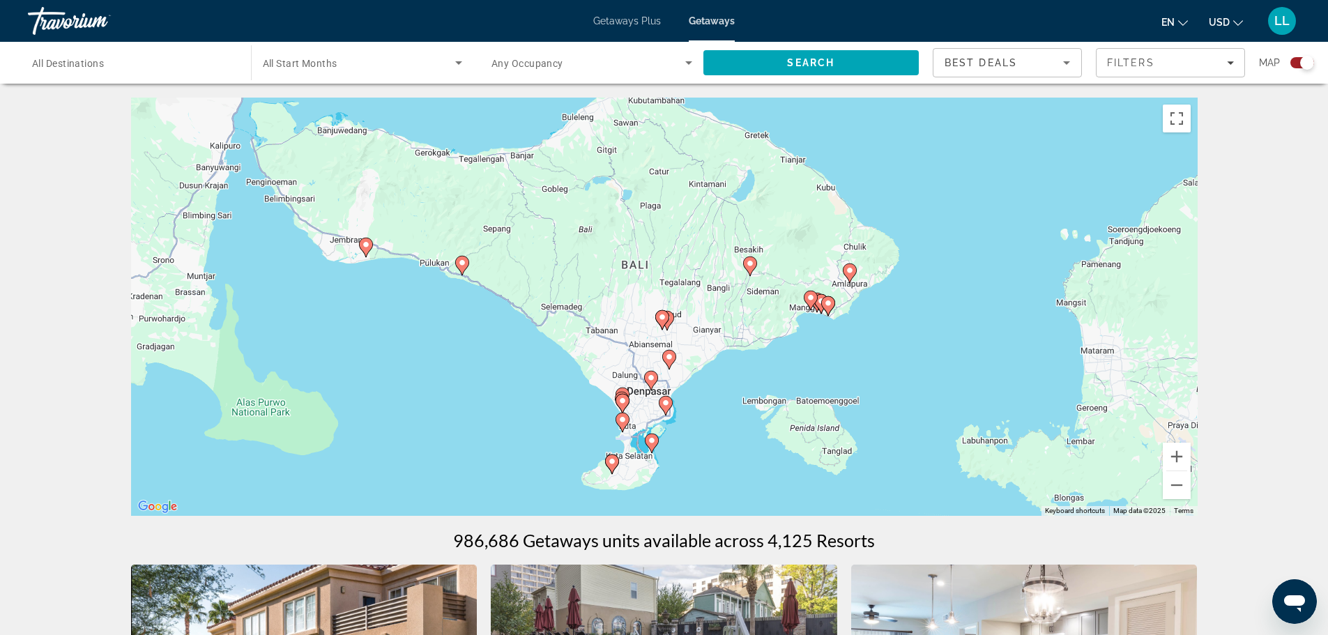
drag, startPoint x: 760, startPoint y: 308, endPoint x: 560, endPoint y: 261, distance: 205.6
click at [560, 261] on div "To activate drag with keyboard, press Alt + Enter. Once in keyboard drag state,…" at bounding box center [664, 307] width 1066 height 418
click at [1173, 451] on button "Zoom in" at bounding box center [1177, 457] width 28 height 28
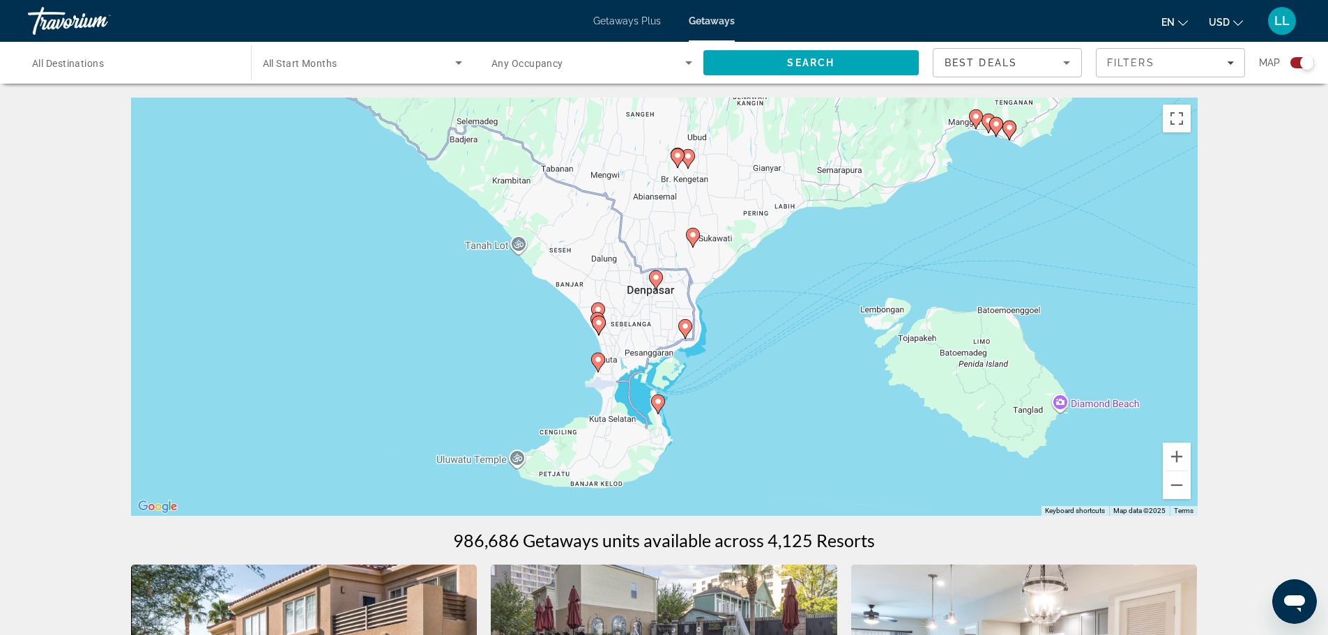
drag, startPoint x: 788, startPoint y: 397, endPoint x: 805, endPoint y: 211, distance: 186.9
click at [805, 211] on div "To activate drag with keyboard, press Alt + Enter. Once in keyboard drag state,…" at bounding box center [664, 307] width 1066 height 418
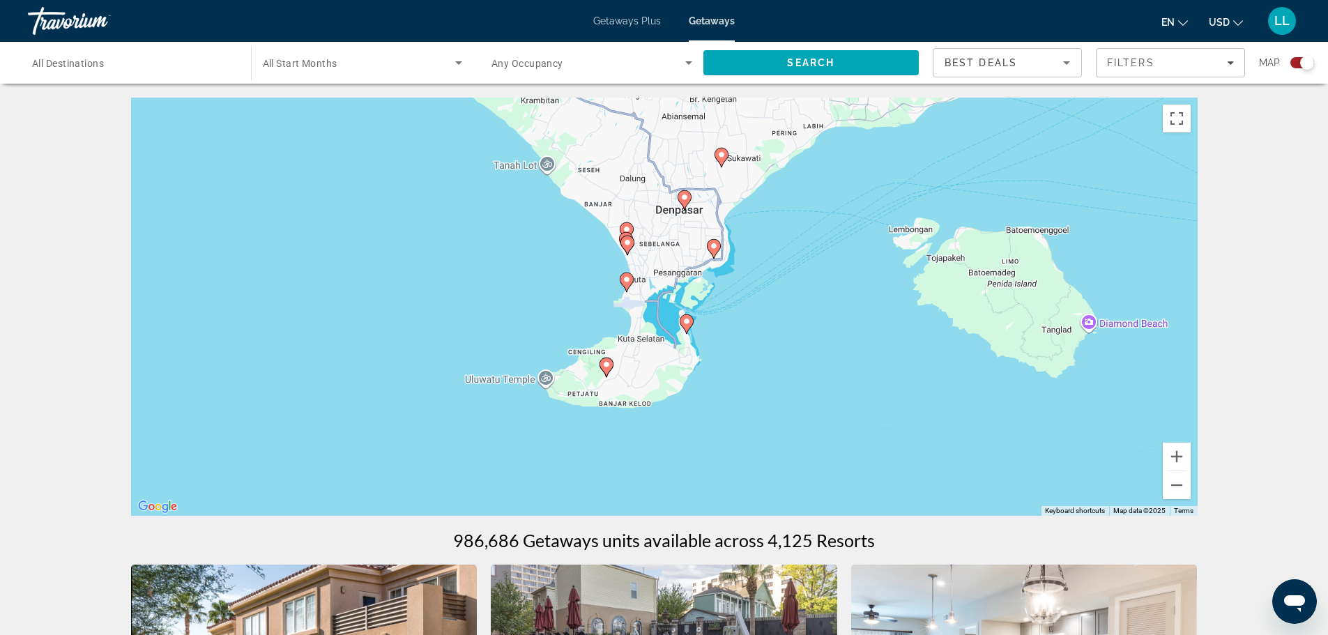
drag, startPoint x: 810, startPoint y: 402, endPoint x: 838, endPoint y: 320, distance: 87.1
click at [838, 320] on div "To activate drag with keyboard, press Alt + Enter. Once in keyboard drag state,…" at bounding box center [664, 307] width 1066 height 418
click at [1179, 464] on button "Zoom in" at bounding box center [1177, 457] width 28 height 28
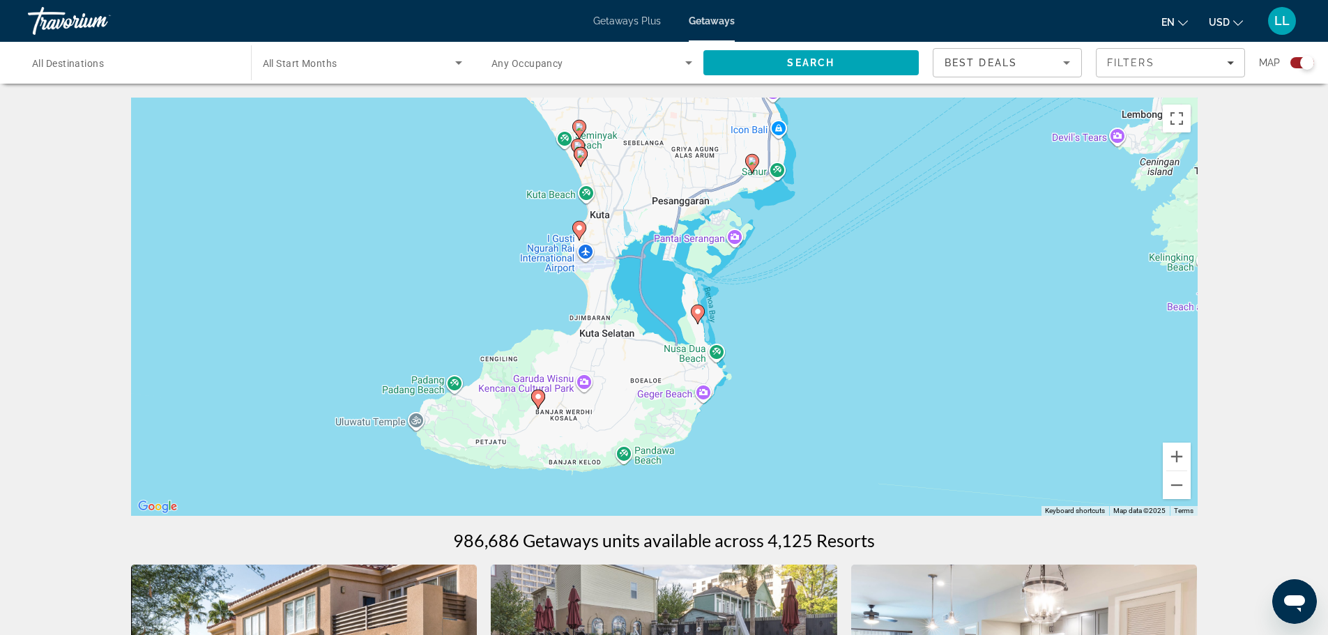
drag, startPoint x: 882, startPoint y: 452, endPoint x: 857, endPoint y: 394, distance: 62.4
click at [862, 400] on div "To activate drag with keyboard, press Alt + Enter. Once in keyboard drag state,…" at bounding box center [664, 307] width 1066 height 418
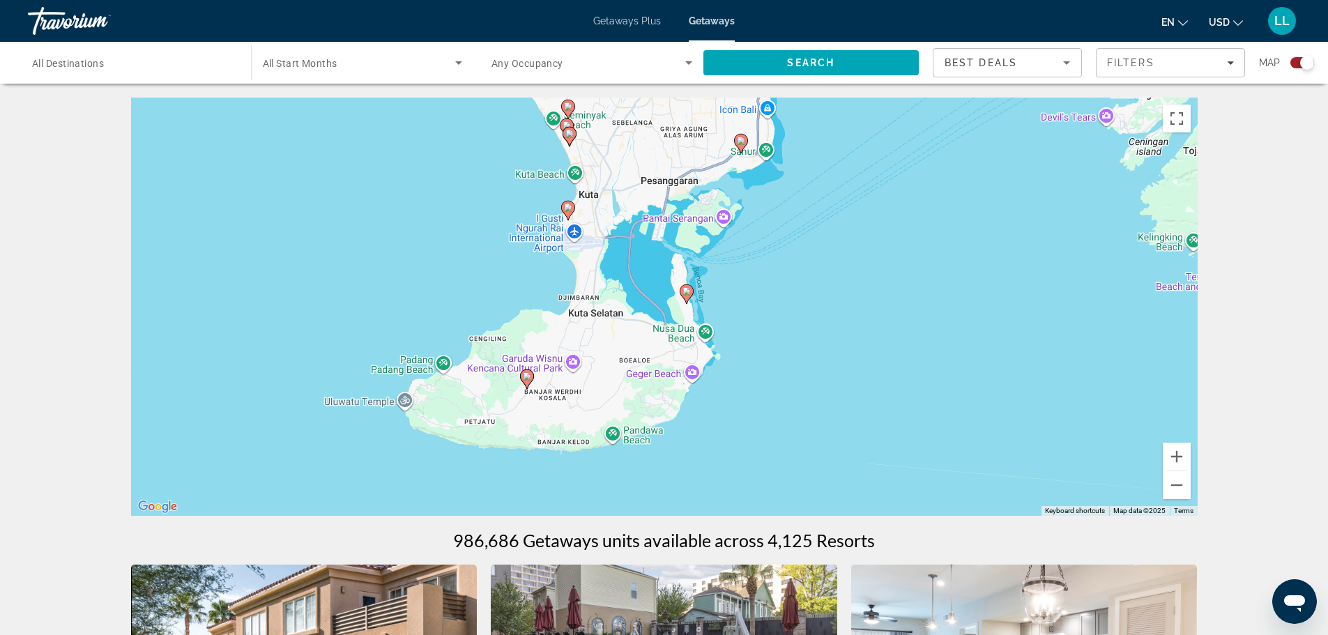
click at [686, 289] on image "Main content" at bounding box center [686, 291] width 8 height 8
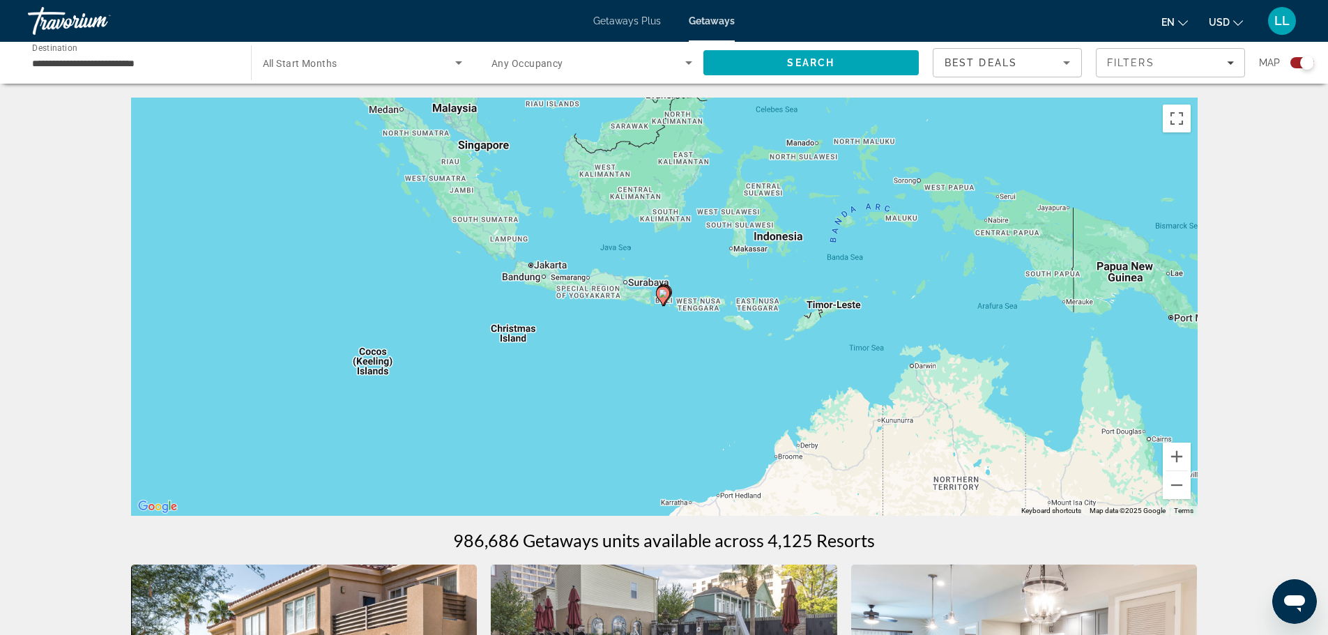
click at [663, 292] on image "Main content" at bounding box center [663, 293] width 8 height 8
click at [663, 293] on image "Main content" at bounding box center [664, 293] width 8 height 8
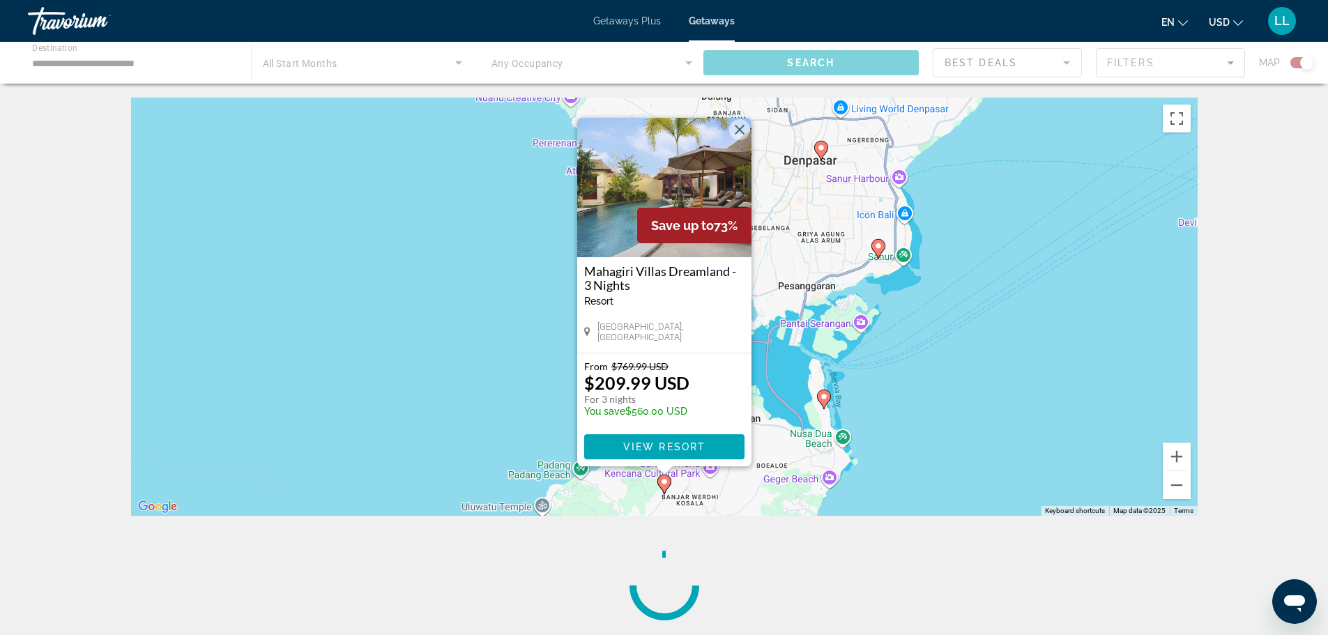
click at [740, 121] on button "Close" at bounding box center [739, 129] width 21 height 21
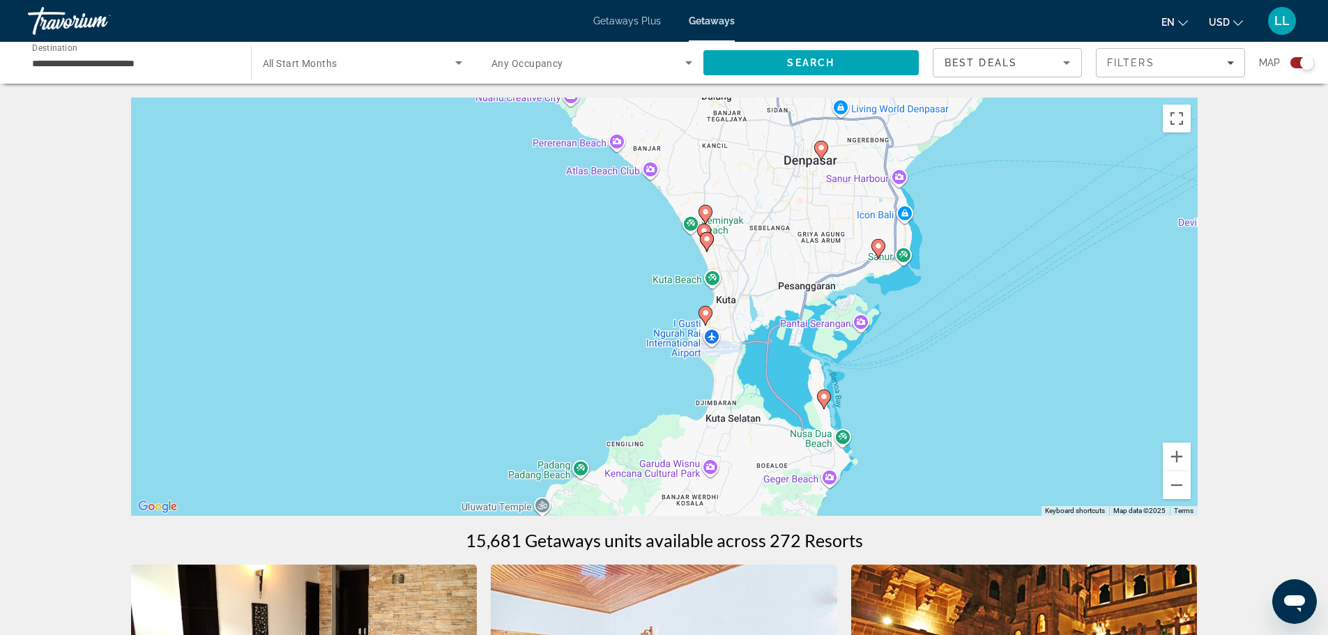
click at [822, 400] on image "Main content" at bounding box center [824, 396] width 8 height 8
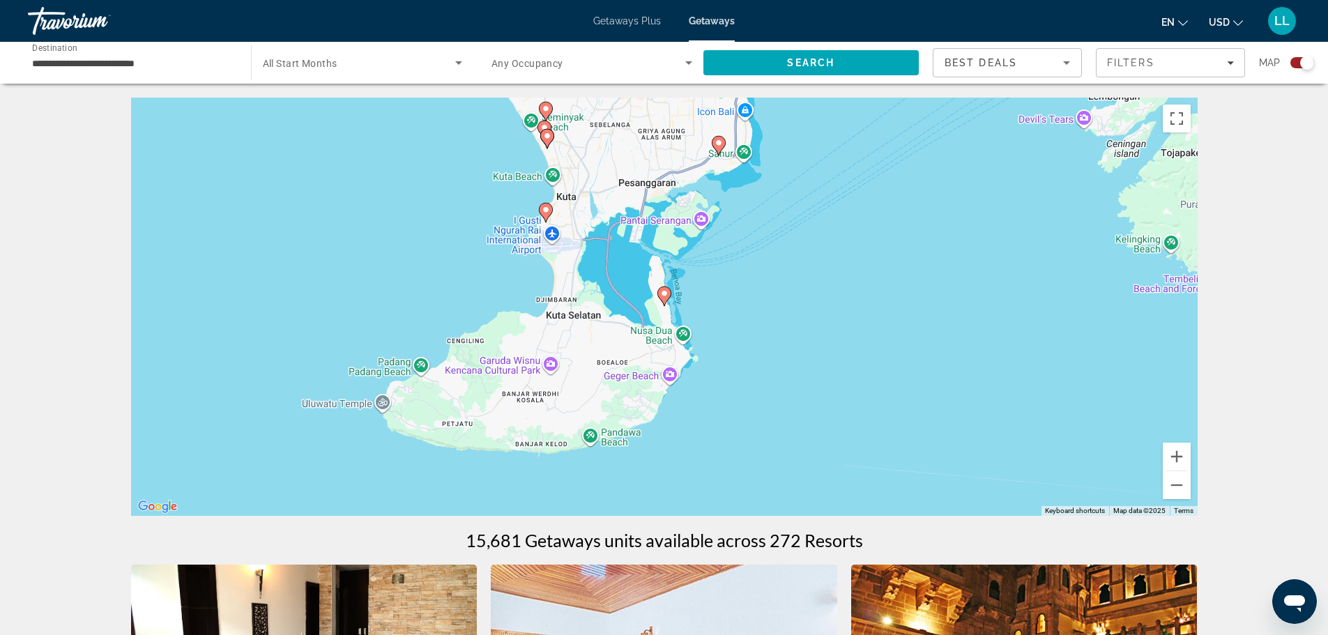
click at [662, 294] on image "Main content" at bounding box center [664, 293] width 8 height 8
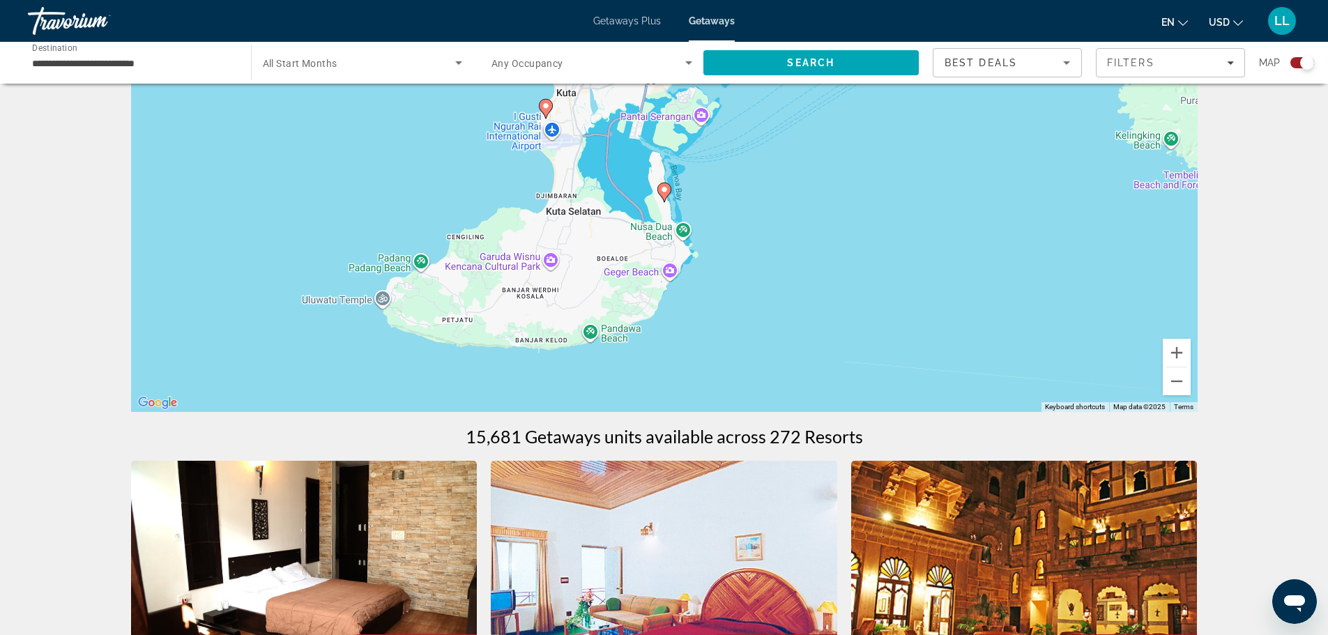
scroll to position [70, 0]
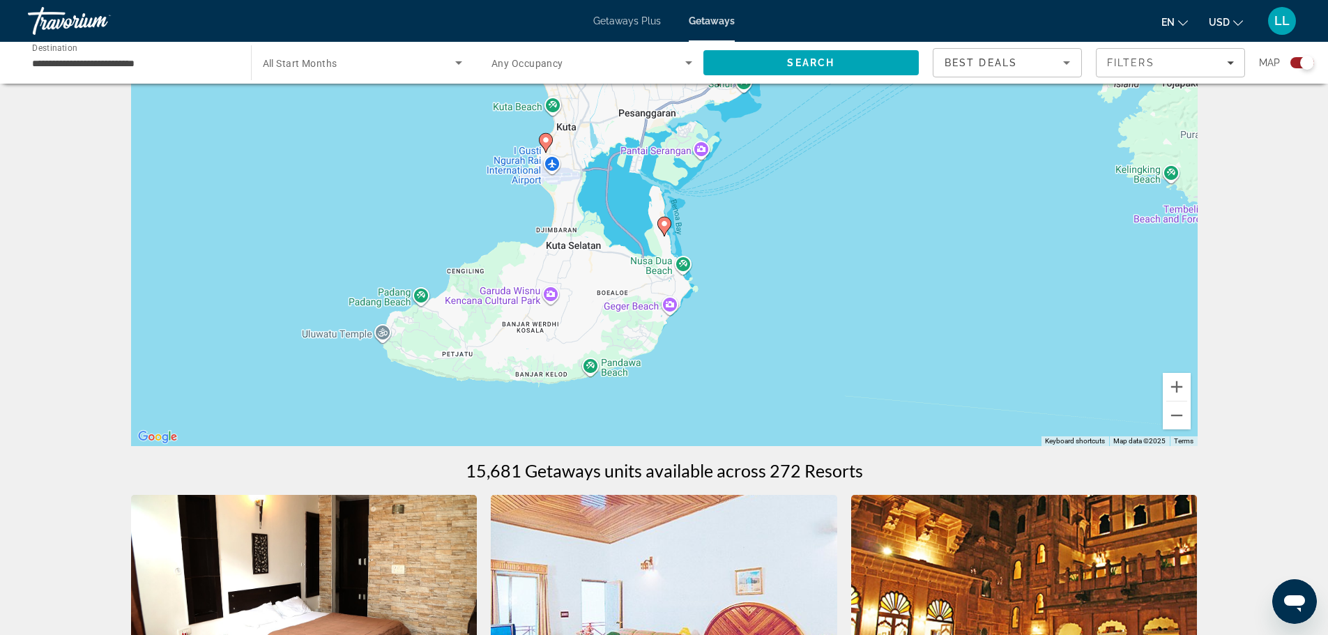
click at [665, 227] on image "Main content" at bounding box center [664, 224] width 8 height 8
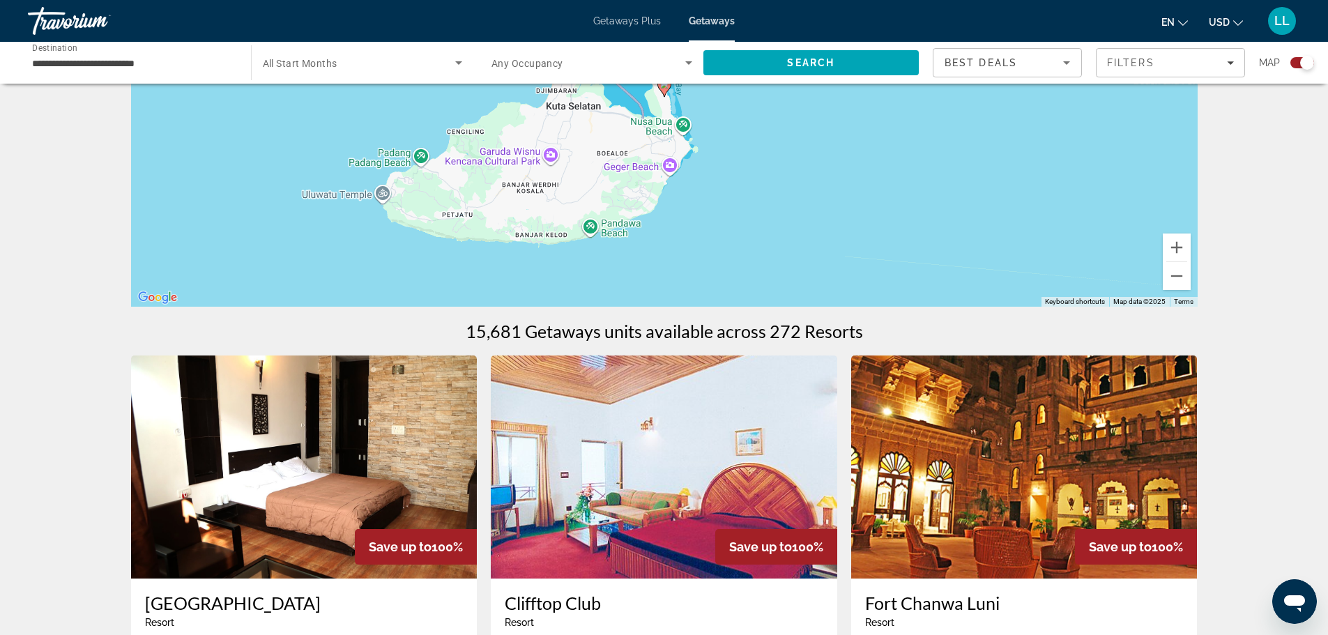
scroll to position [0, 0]
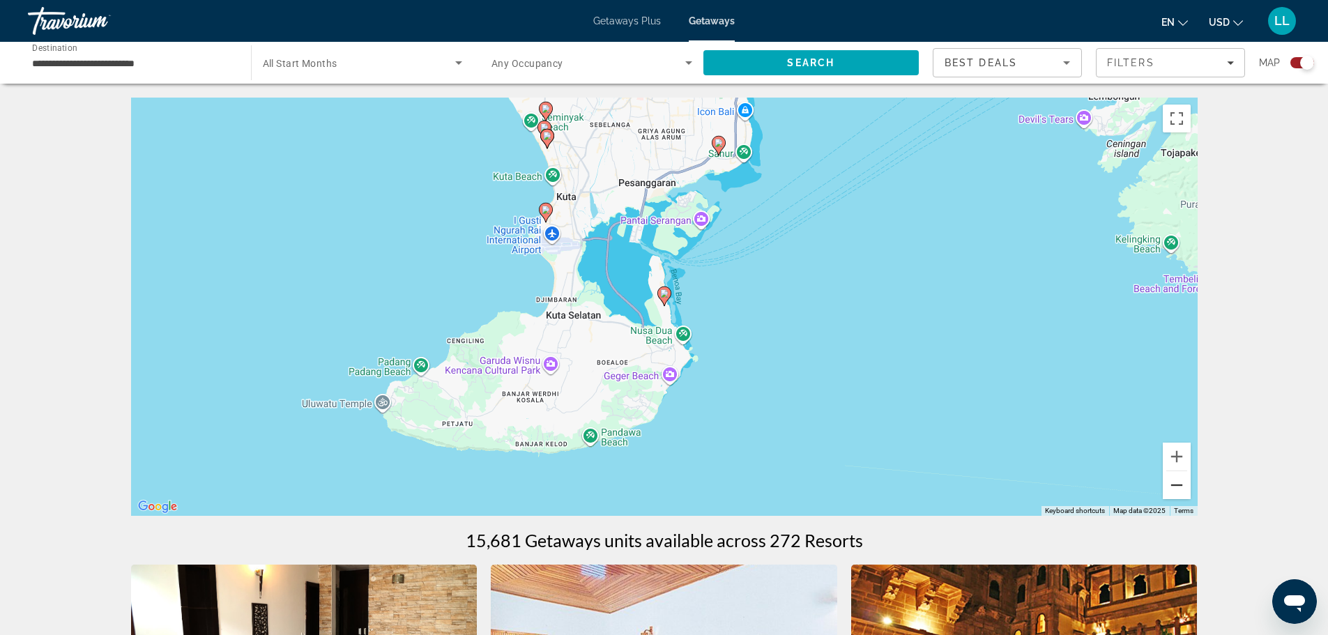
click at [1180, 484] on button "Zoom out" at bounding box center [1177, 485] width 28 height 28
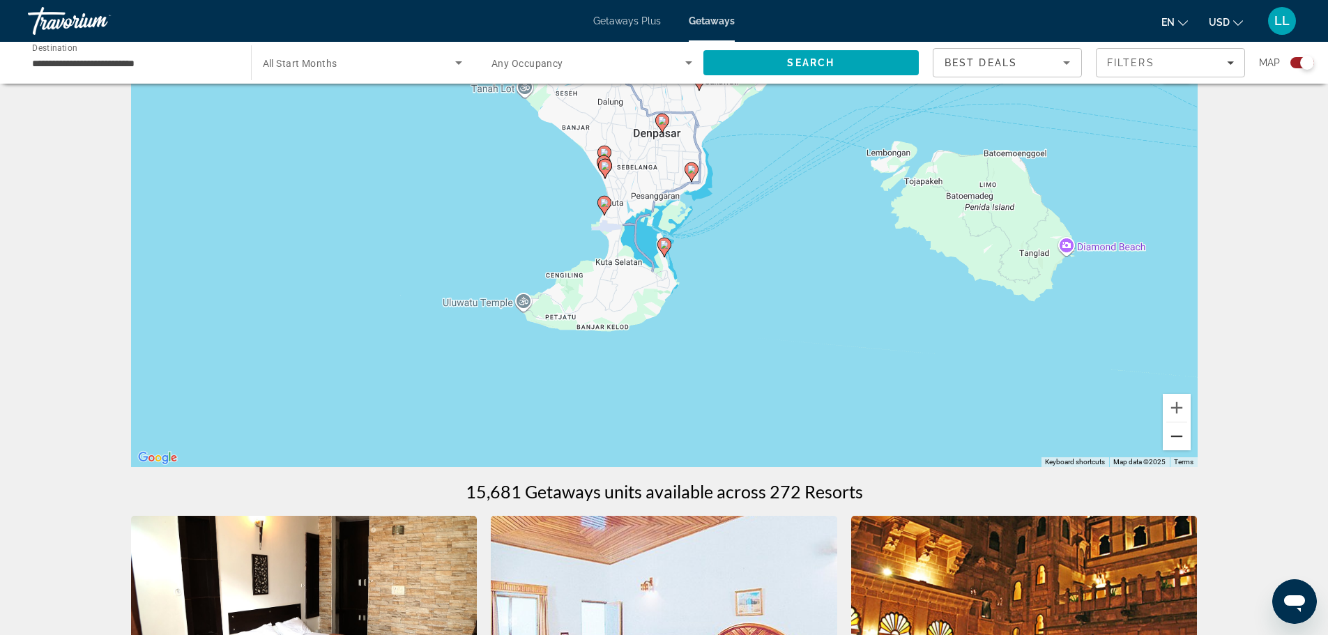
scroll to position [70, 0]
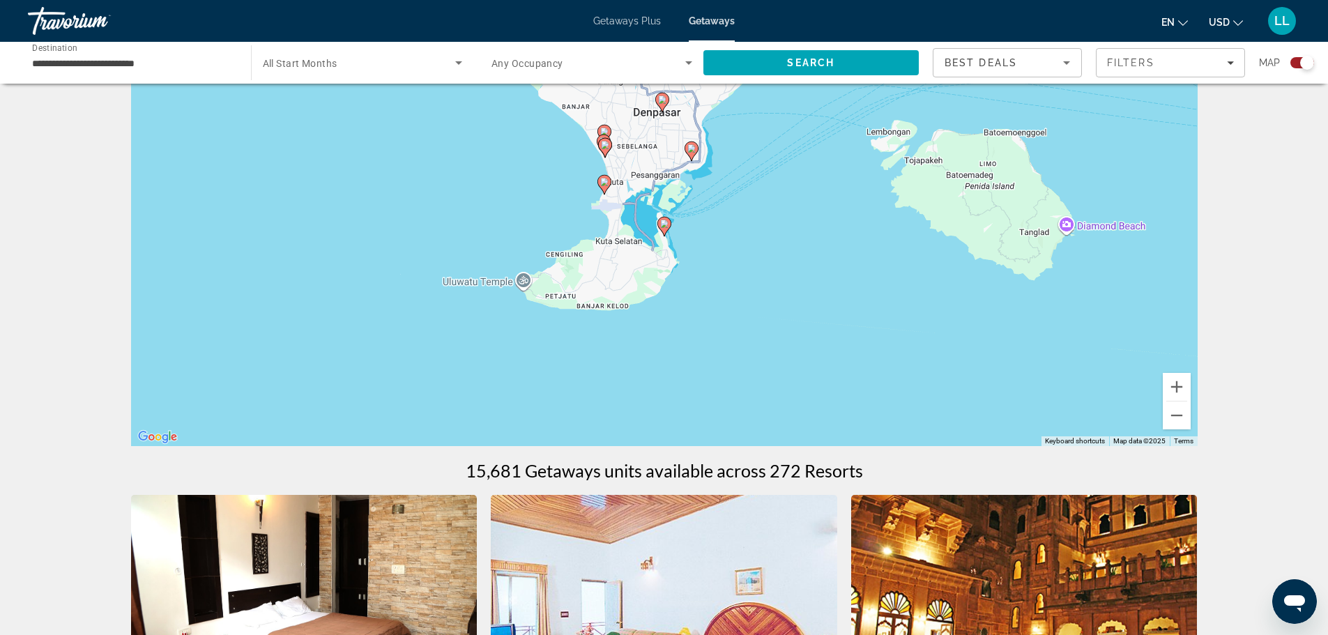
click at [664, 227] on image "Main content" at bounding box center [664, 224] width 8 height 8
click at [665, 222] on image "Main content" at bounding box center [664, 224] width 8 height 8
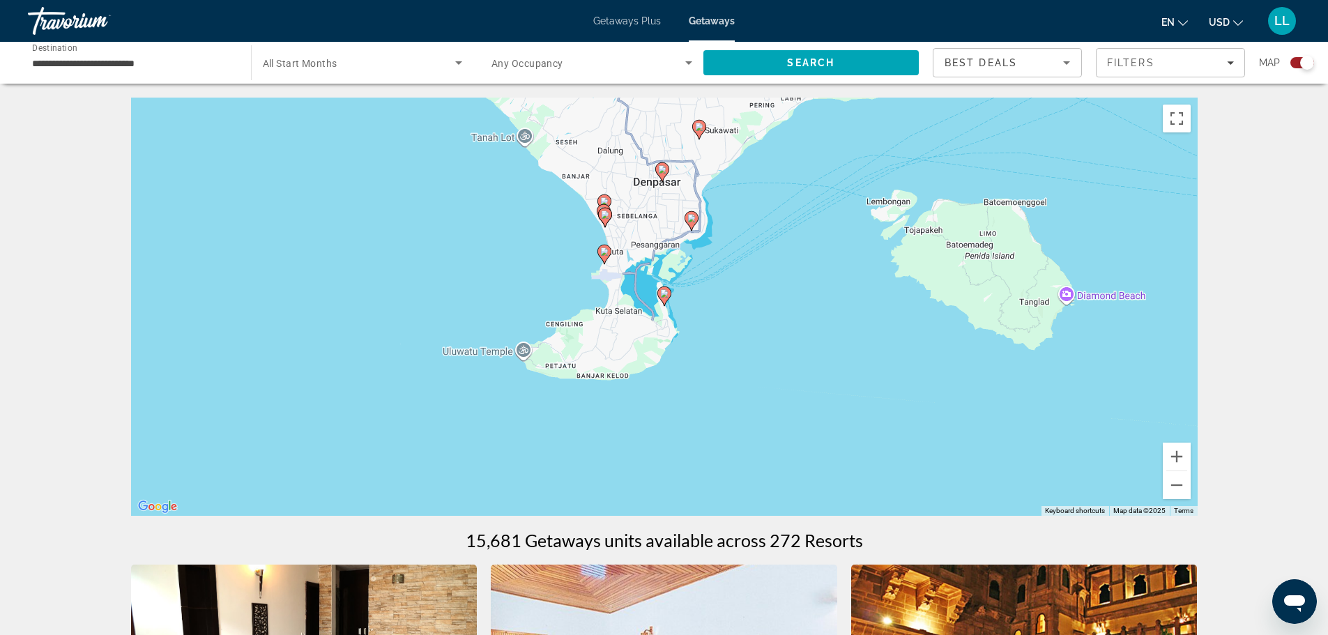
click at [664, 292] on image "Main content" at bounding box center [664, 293] width 8 height 8
click at [664, 293] on image "Main content" at bounding box center [664, 293] width 8 height 8
click at [1177, 451] on button "Zoom in" at bounding box center [1177, 457] width 28 height 28
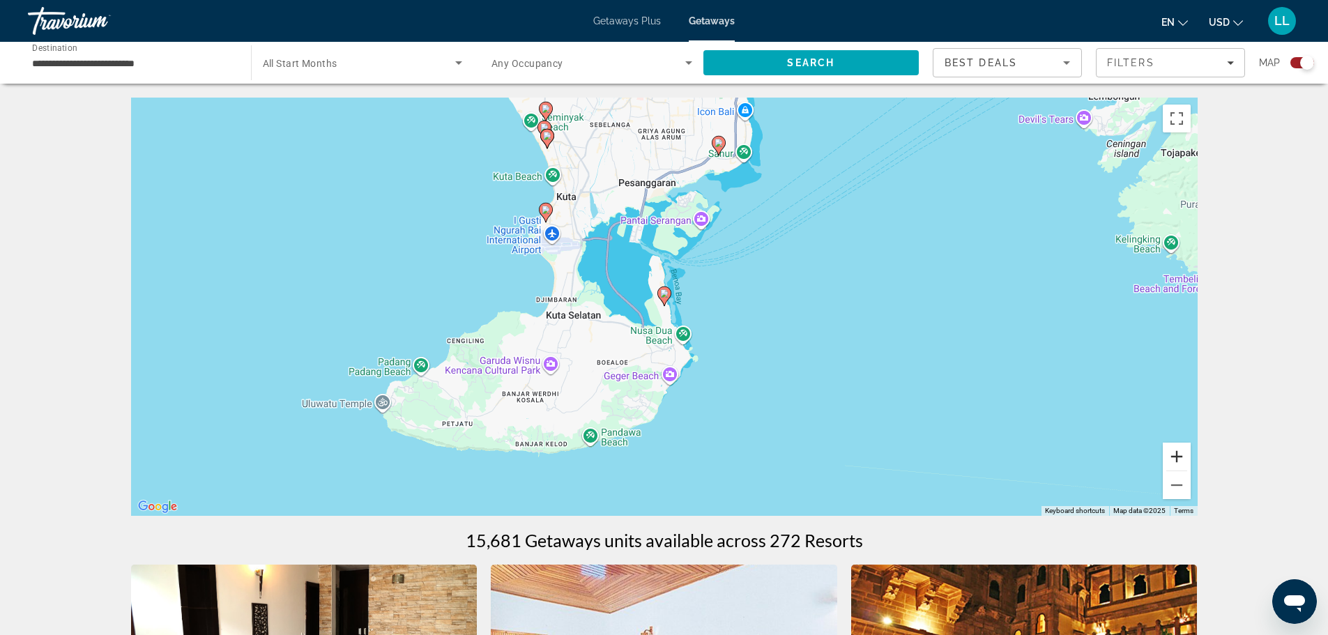
click at [1177, 451] on button "Zoom in" at bounding box center [1177, 457] width 28 height 28
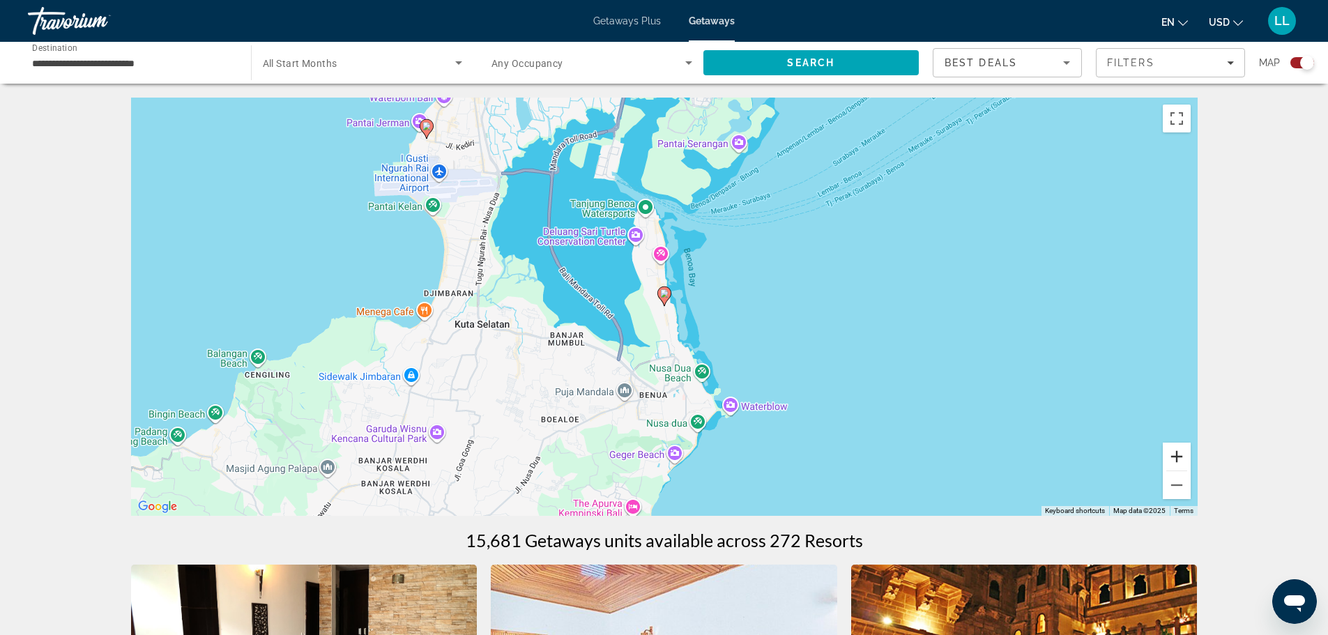
click at [1177, 451] on button "Zoom in" at bounding box center [1177, 457] width 28 height 28
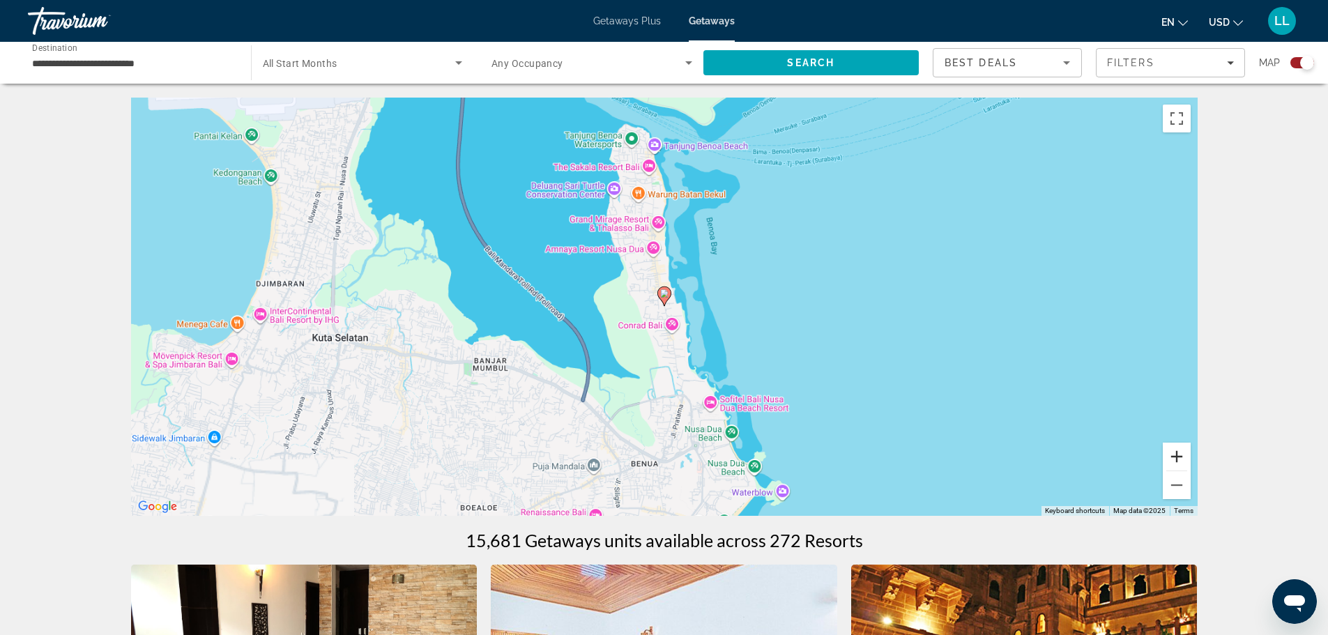
click at [1177, 451] on button "Zoom in" at bounding box center [1177, 457] width 28 height 28
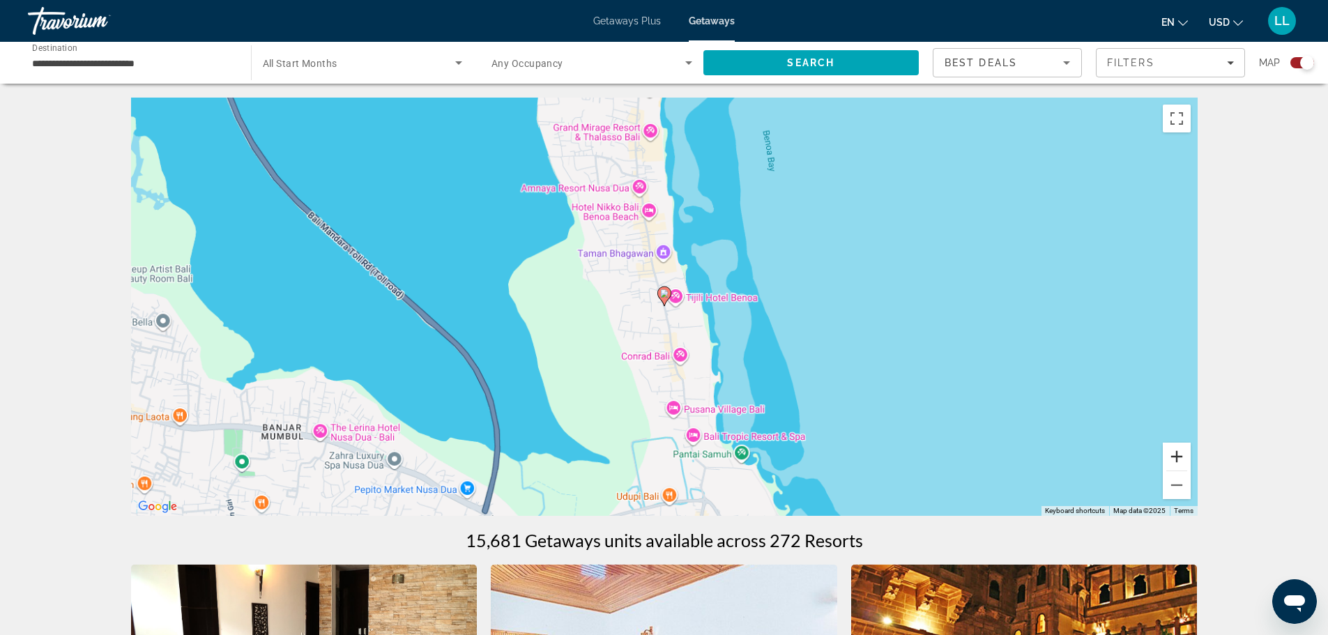
click at [1177, 451] on button "Zoom in" at bounding box center [1177, 457] width 28 height 28
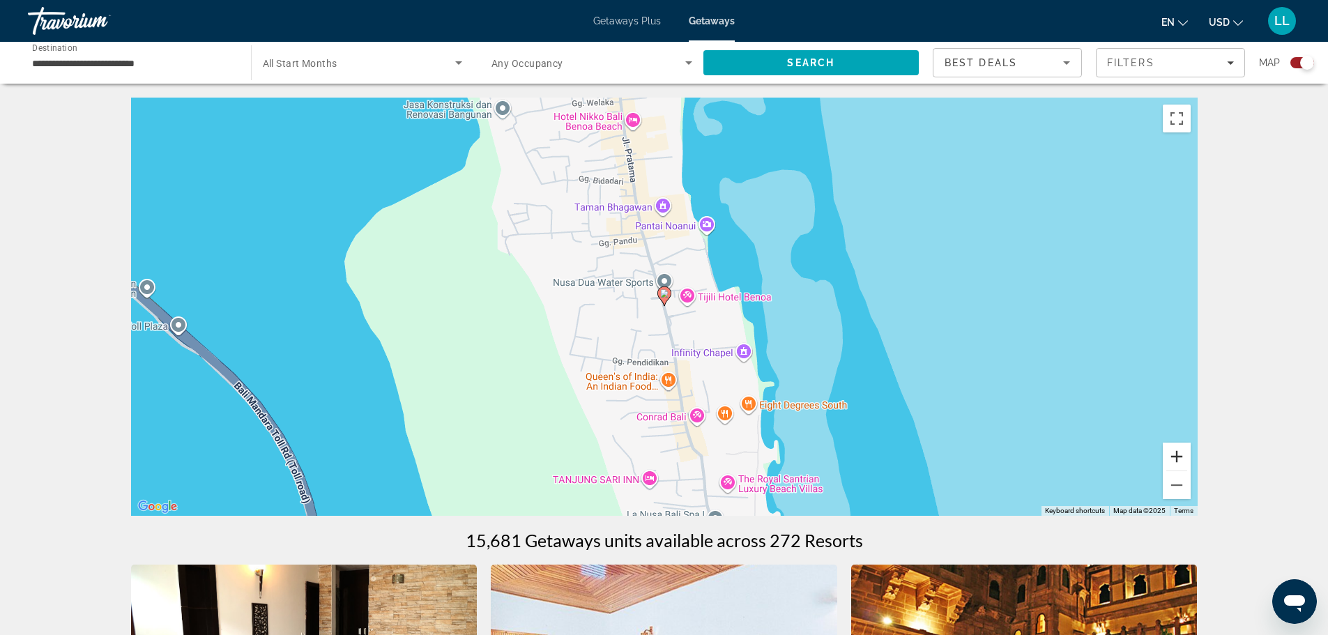
click at [1177, 451] on button "Zoom in" at bounding box center [1177, 457] width 28 height 28
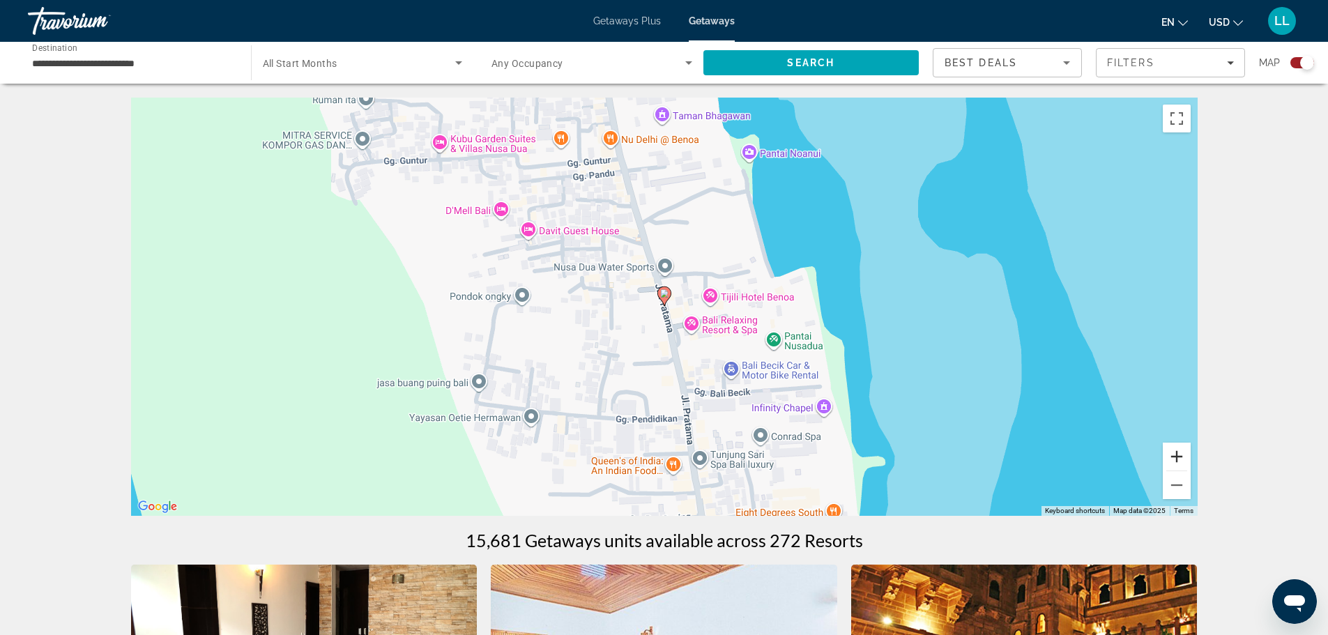
click at [1177, 451] on button "Zoom in" at bounding box center [1177, 457] width 28 height 28
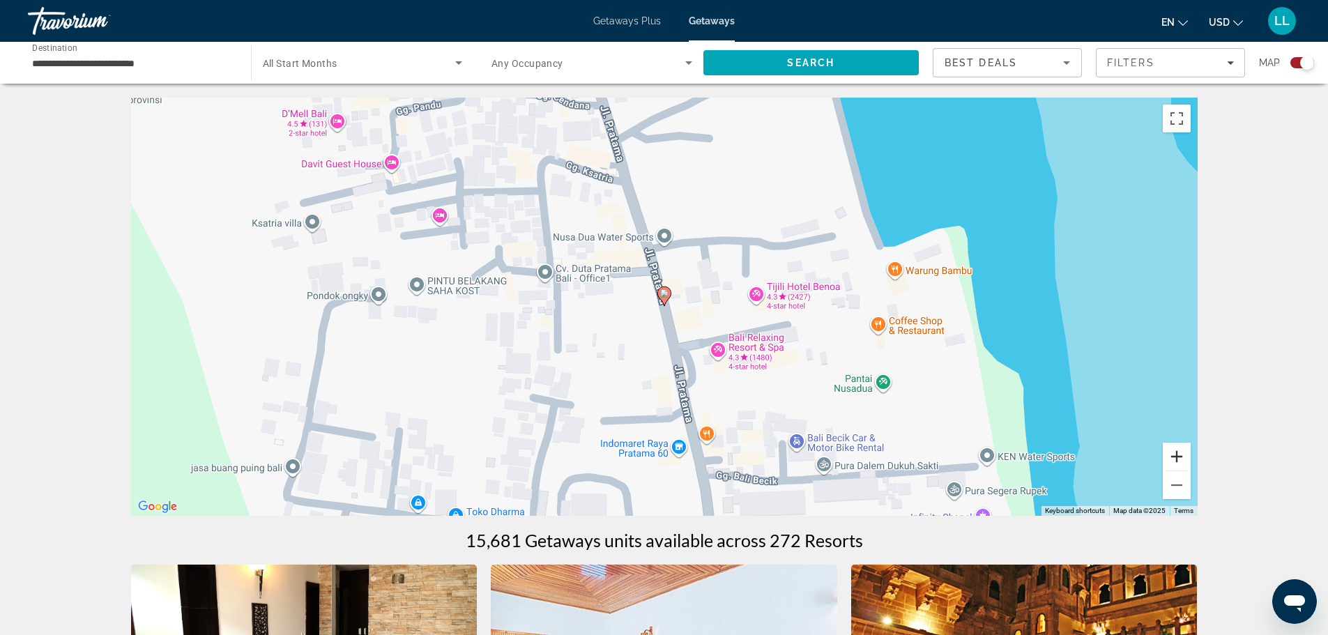
click at [1177, 451] on button "Zoom in" at bounding box center [1177, 457] width 28 height 28
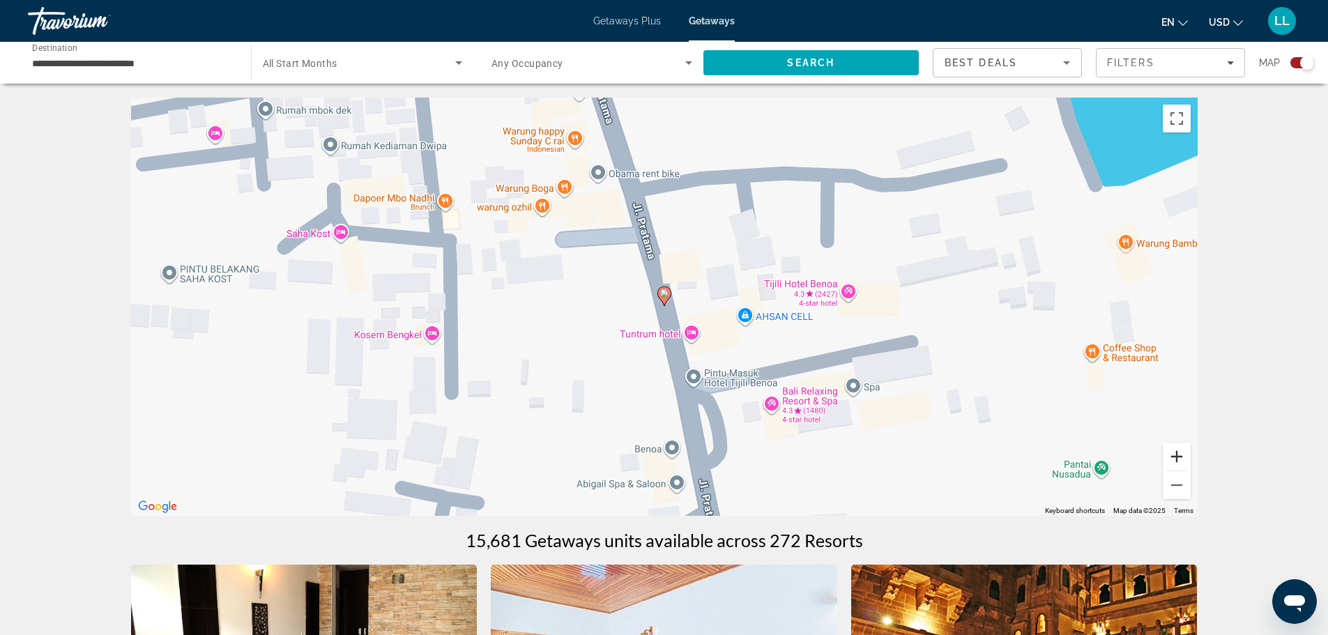
click at [1177, 451] on button "Zoom in" at bounding box center [1177, 457] width 28 height 28
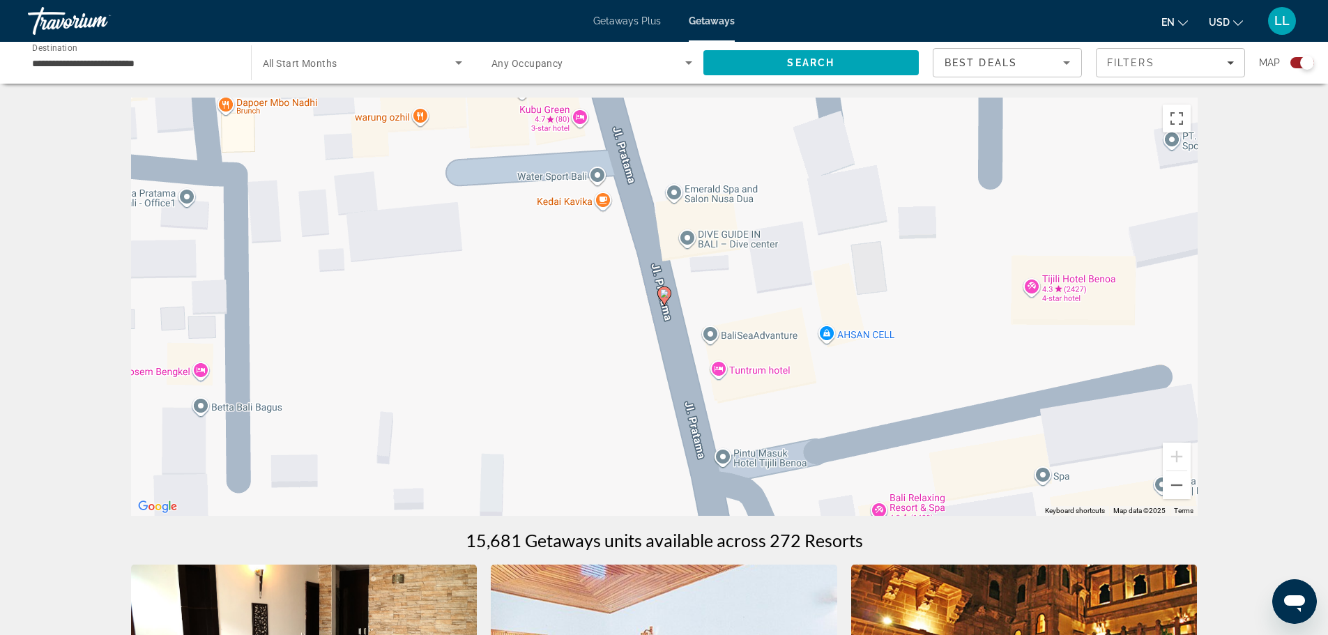
click at [666, 291] on image "Main content" at bounding box center [664, 293] width 8 height 8
click at [1035, 286] on div "To navigate, press the arrow keys. To activate drag with keyboard, press Alt + …" at bounding box center [664, 307] width 1066 height 418
click at [1177, 482] on button "Zoom out" at bounding box center [1177, 485] width 28 height 28
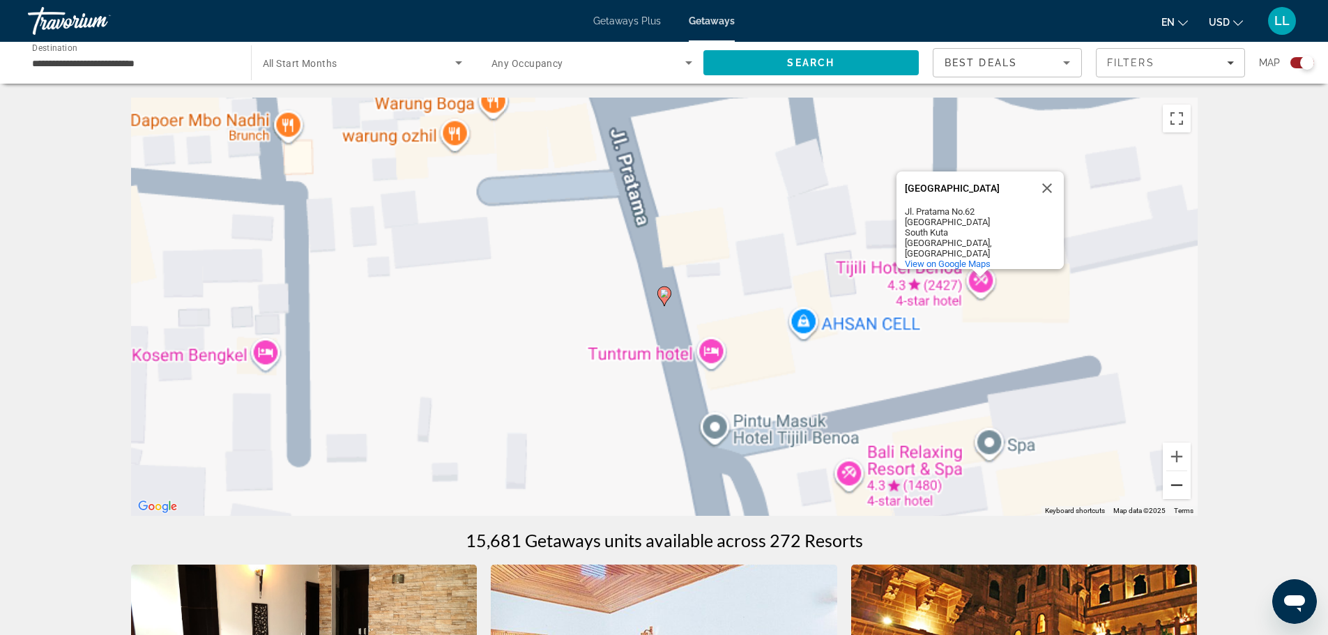
click at [1177, 482] on button "Zoom out" at bounding box center [1177, 485] width 28 height 28
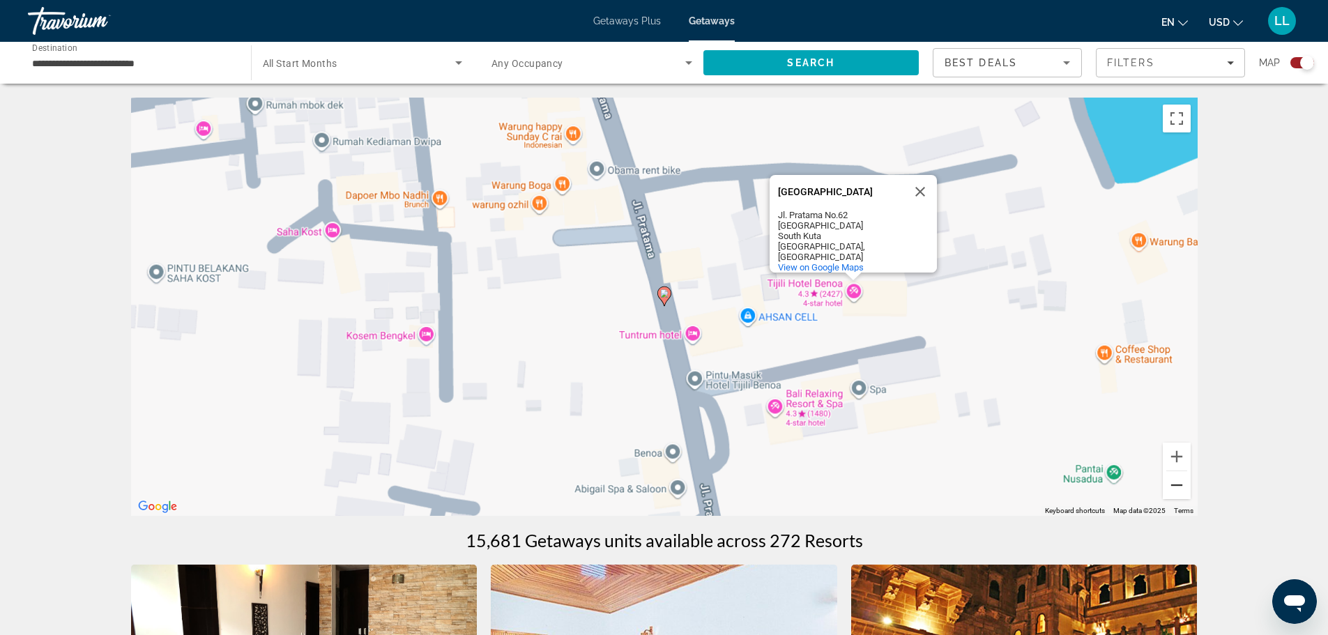
click at [1177, 482] on button "Zoom out" at bounding box center [1177, 485] width 28 height 28
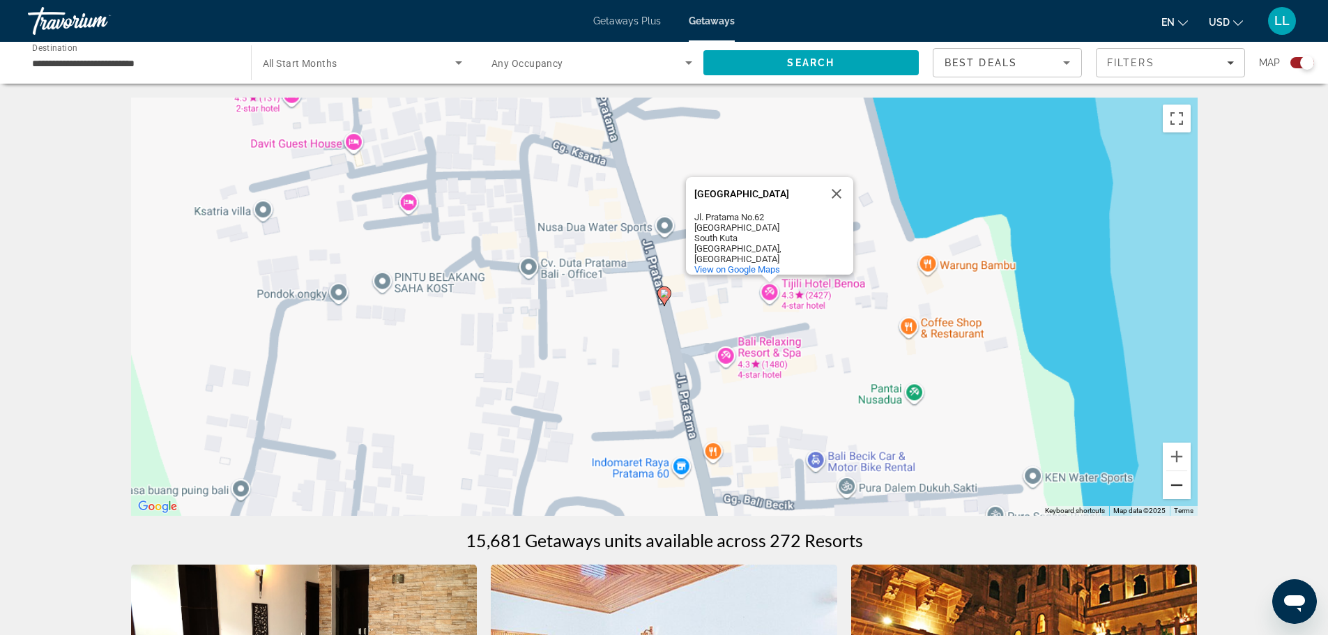
click at [1177, 482] on button "Zoom out" at bounding box center [1177, 485] width 28 height 28
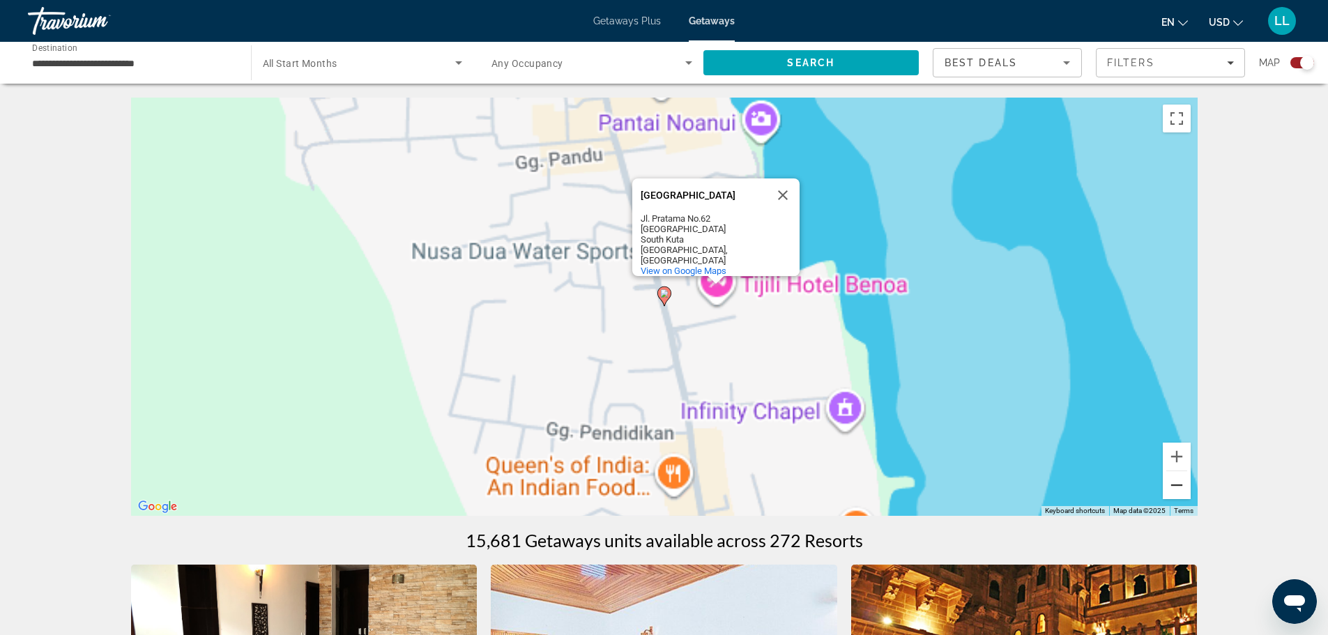
click at [1177, 482] on button "Zoom out" at bounding box center [1177, 485] width 28 height 28
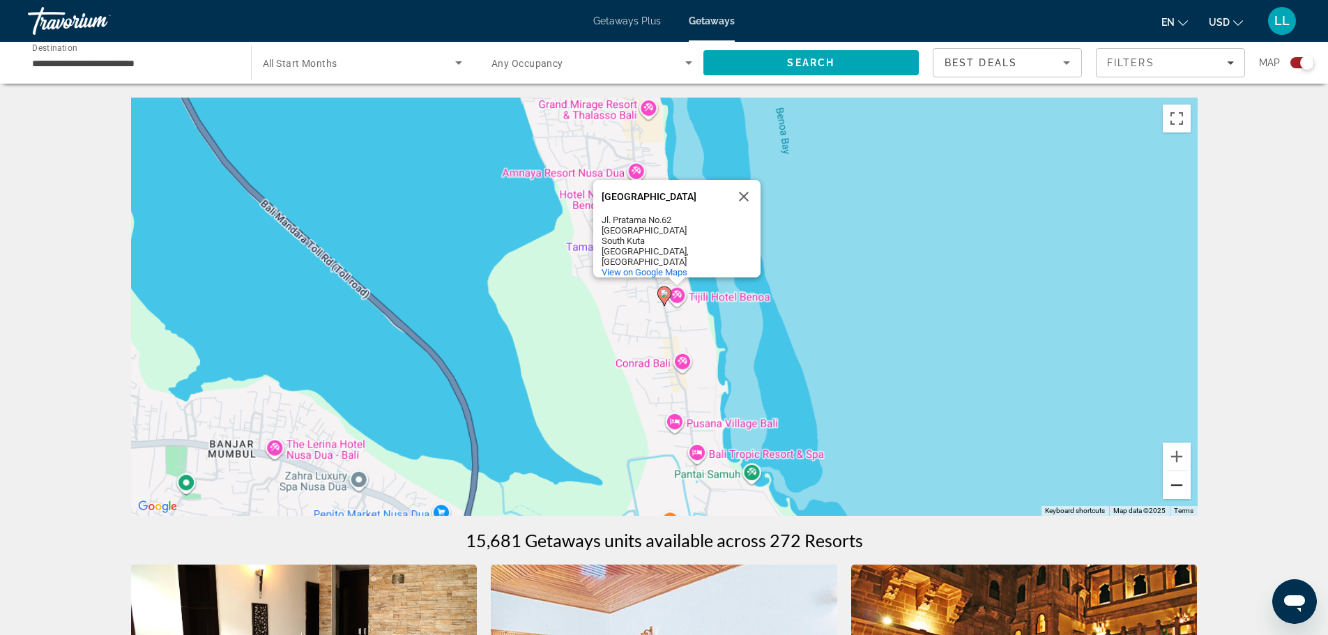
click at [1177, 482] on button "Zoom out" at bounding box center [1177, 485] width 28 height 28
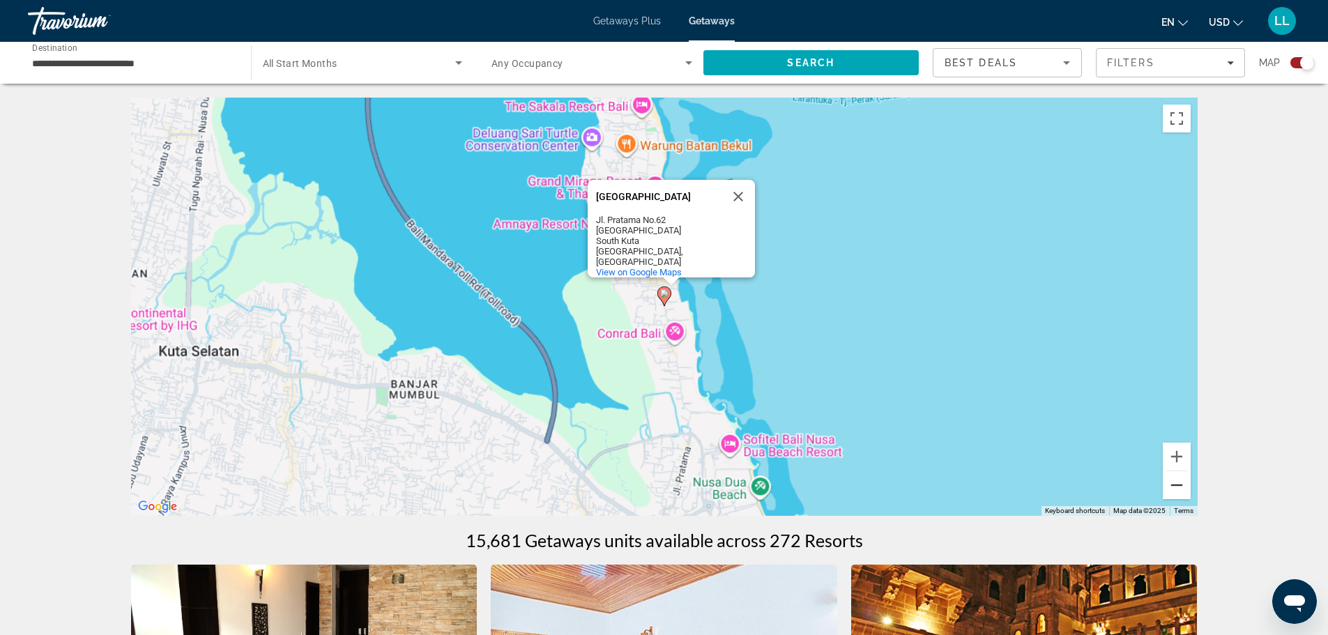
click at [1177, 482] on button "Zoom out" at bounding box center [1177, 485] width 28 height 28
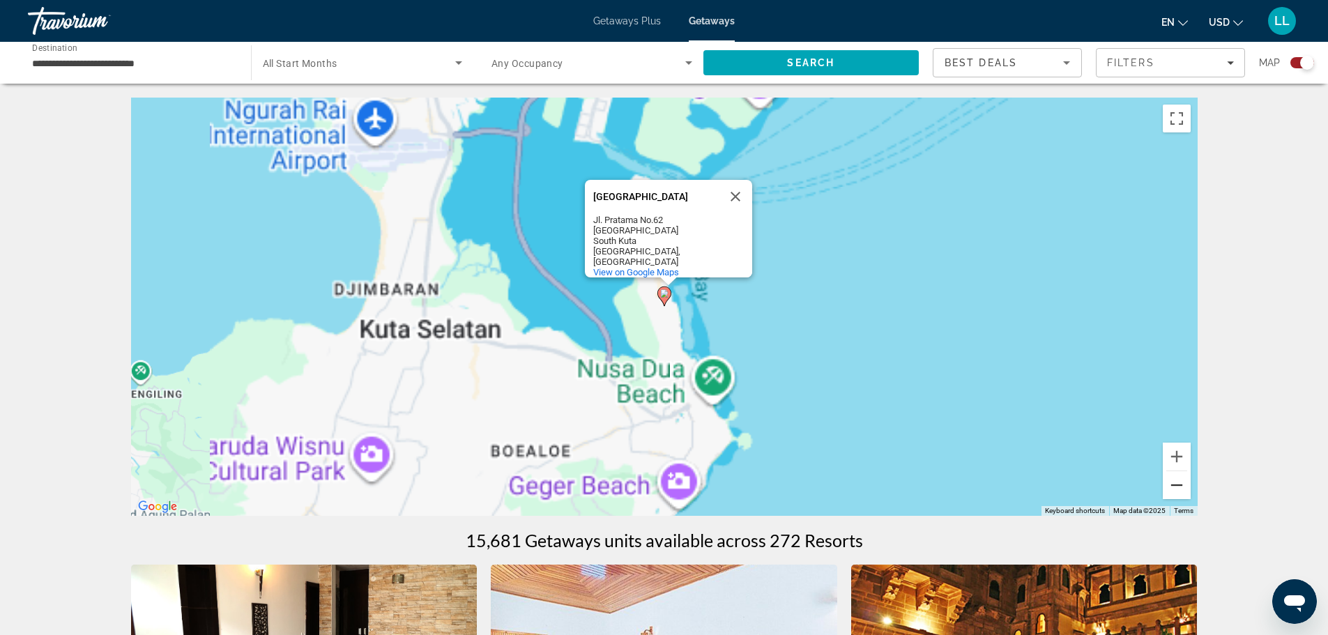
click at [1177, 482] on button "Zoom out" at bounding box center [1177, 485] width 28 height 28
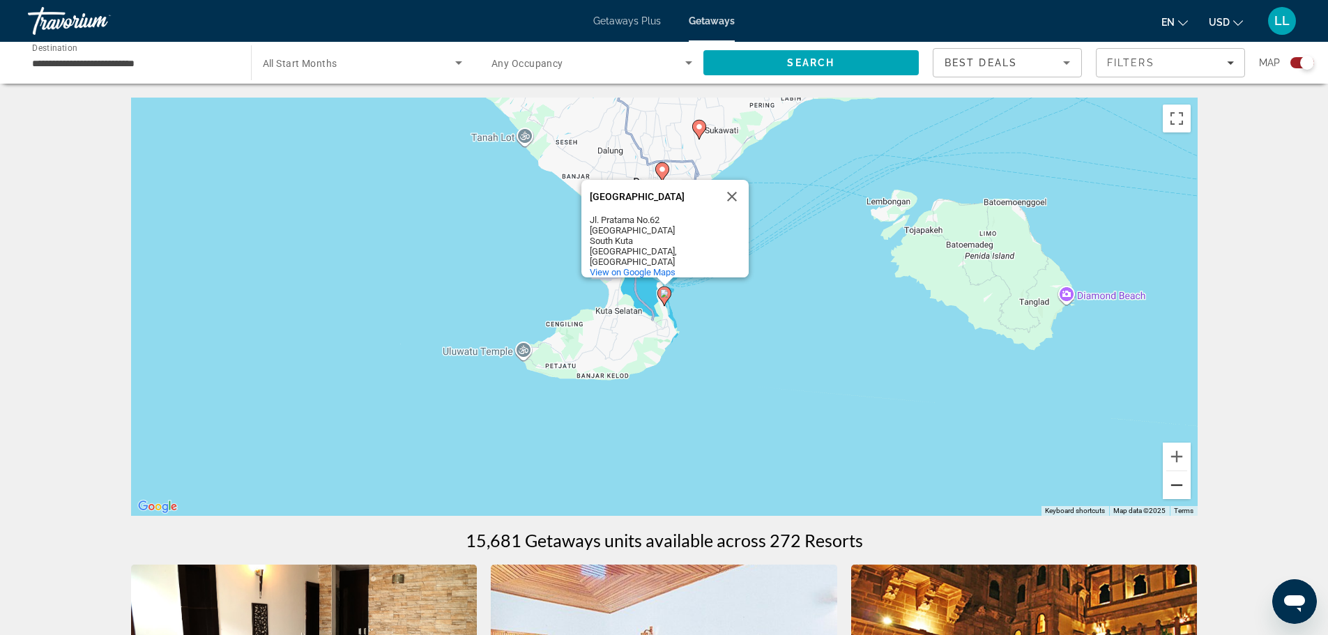
click at [1177, 482] on button "Zoom out" at bounding box center [1177, 485] width 28 height 28
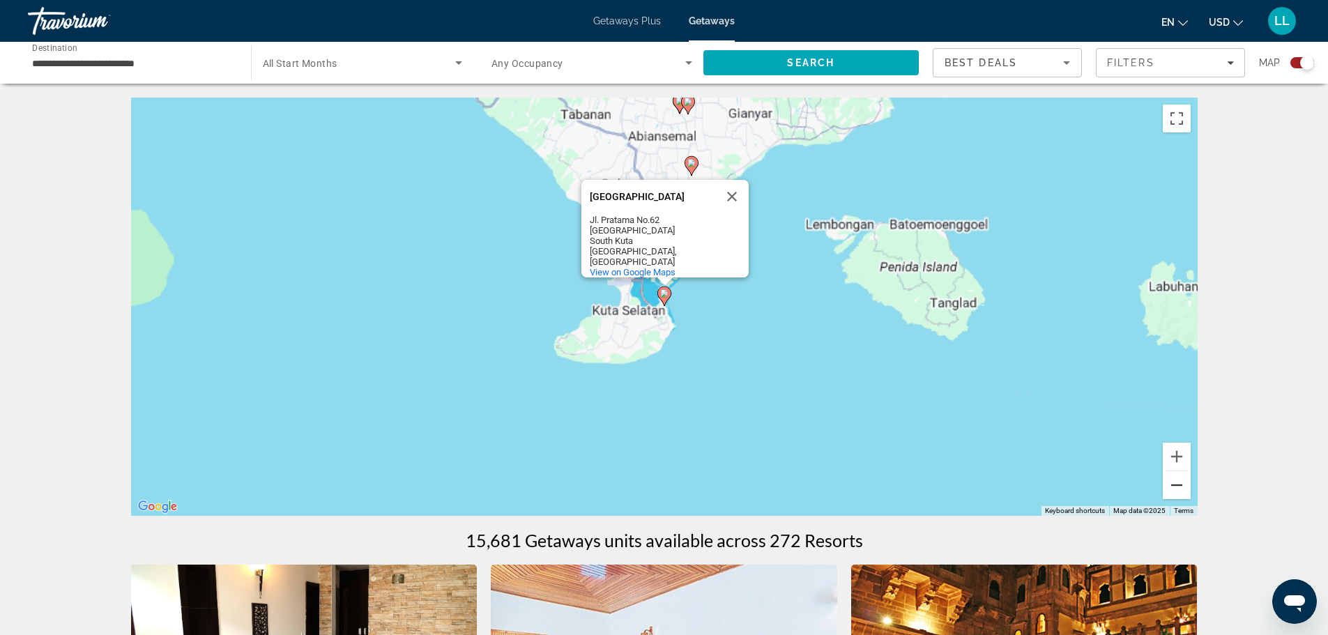
click at [1177, 482] on button "Zoom out" at bounding box center [1177, 485] width 28 height 28
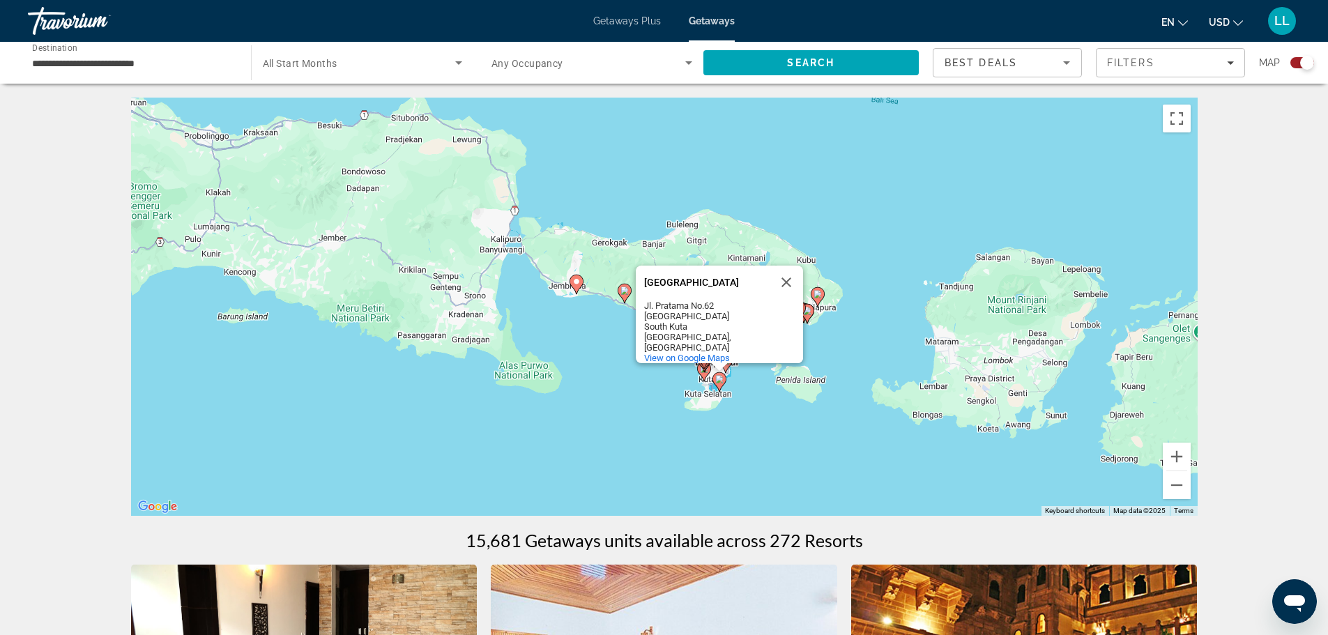
drag, startPoint x: 831, startPoint y: 307, endPoint x: 885, endPoint y: 394, distance: 102.7
click at [885, 394] on div "To activate drag with keyboard, press Alt + Enter. Once in keyboard drag state,…" at bounding box center [664, 307] width 1066 height 418
click at [788, 269] on button "Close" at bounding box center [785, 282] width 33 height 33
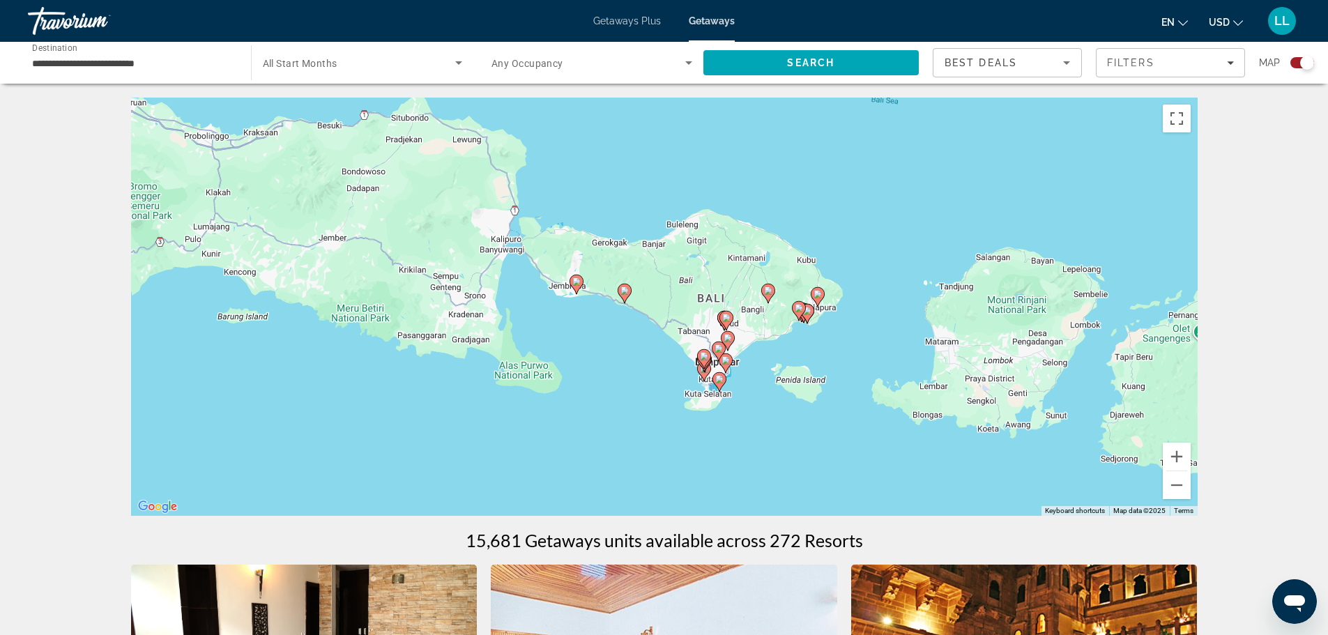
click at [799, 309] on image "Main content" at bounding box center [799, 308] width 8 height 8
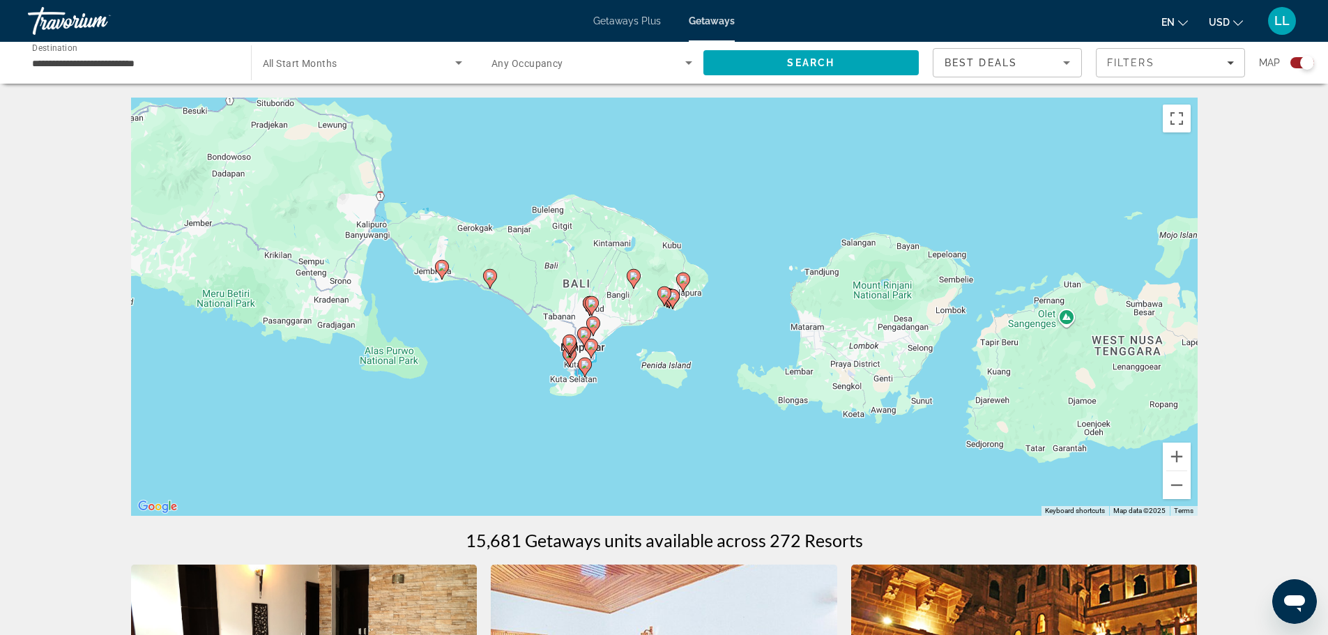
click at [682, 279] on image "Main content" at bounding box center [683, 279] width 8 height 8
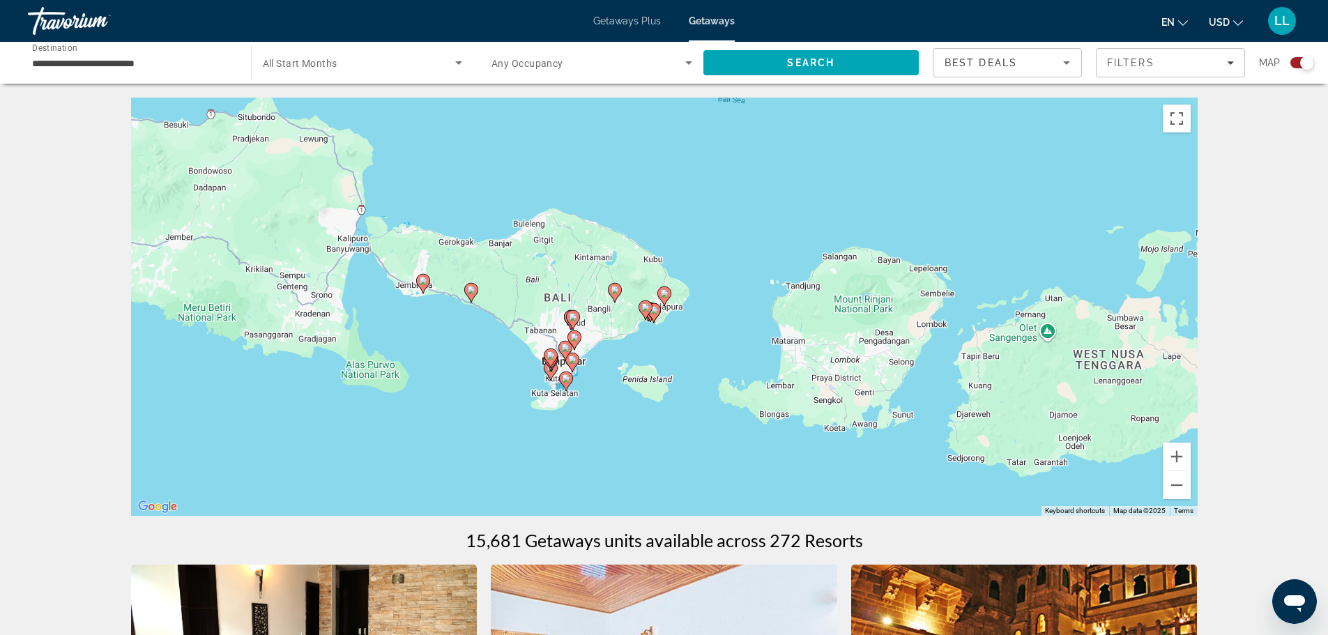
click at [665, 294] on image "Main content" at bounding box center [664, 293] width 8 height 8
click at [1301, 62] on div "Search widget" at bounding box center [1307, 63] width 14 height 14
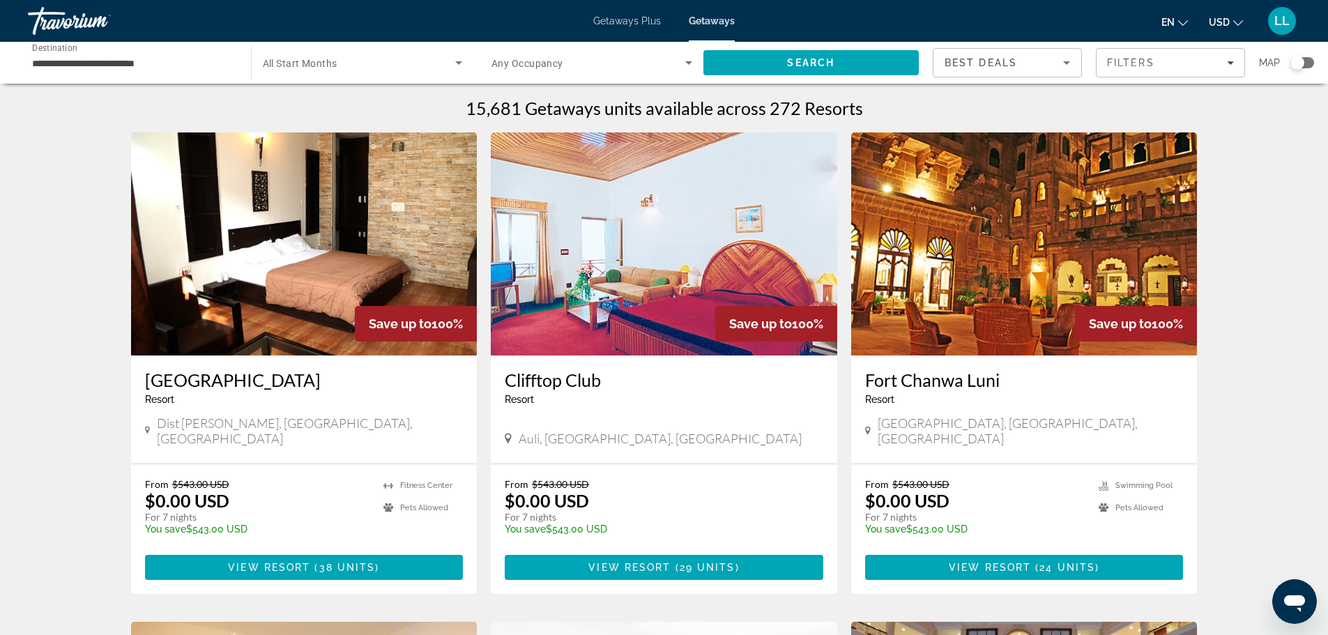
click at [1299, 61] on div "Search widget" at bounding box center [1297, 63] width 14 height 14
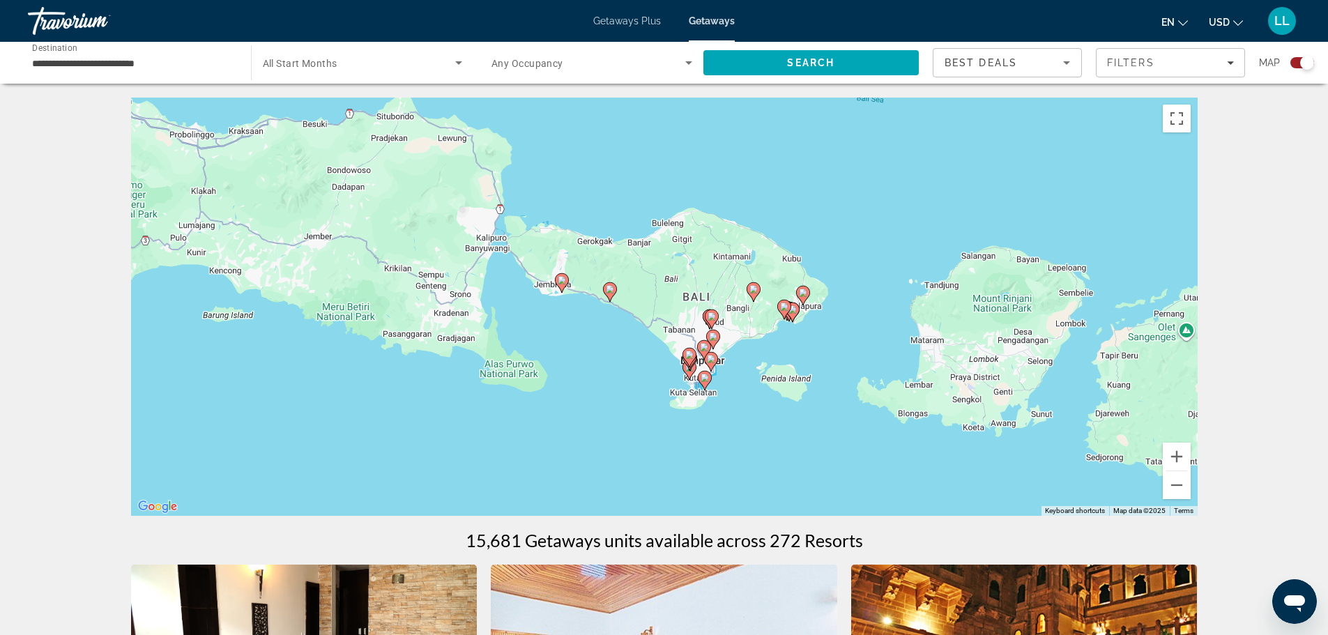
drag, startPoint x: 648, startPoint y: 362, endPoint x: 787, endPoint y: 364, distance: 138.7
click at [787, 364] on div "To activate drag with keyboard, press Alt + Enter. Once in keyboard drag state,…" at bounding box center [664, 307] width 1066 height 418
click at [1178, 483] on button "Zoom out" at bounding box center [1177, 485] width 28 height 28
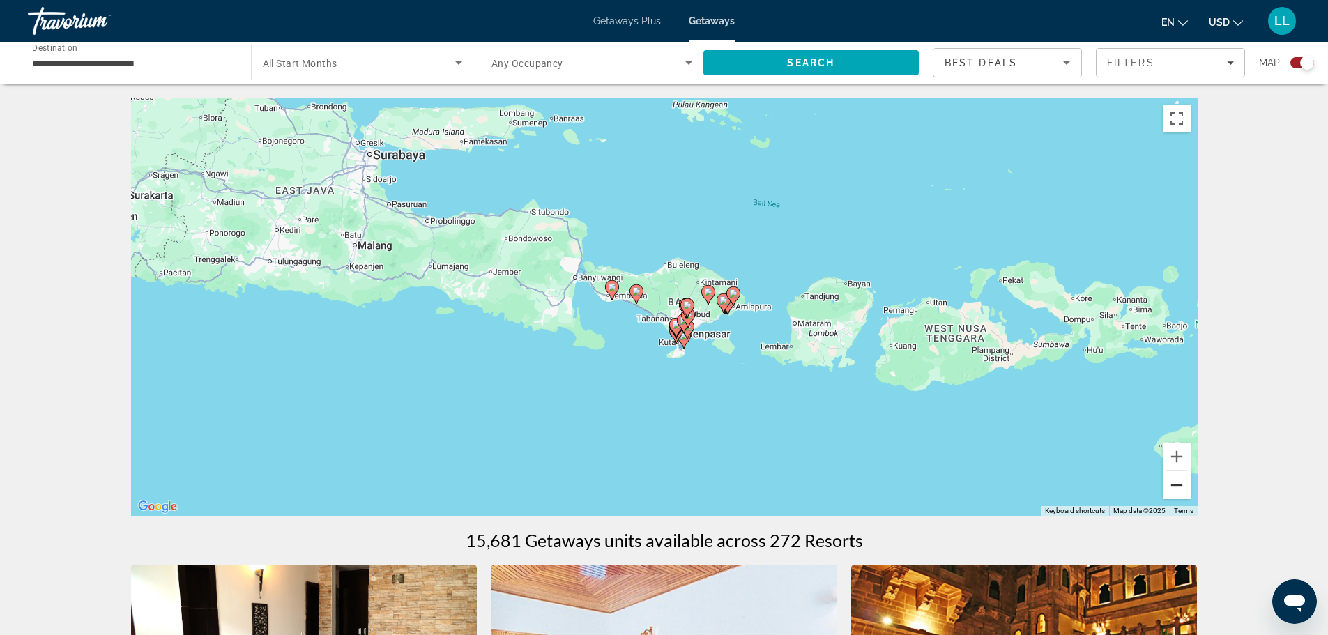
click at [1178, 483] on button "Zoom out" at bounding box center [1177, 485] width 28 height 28
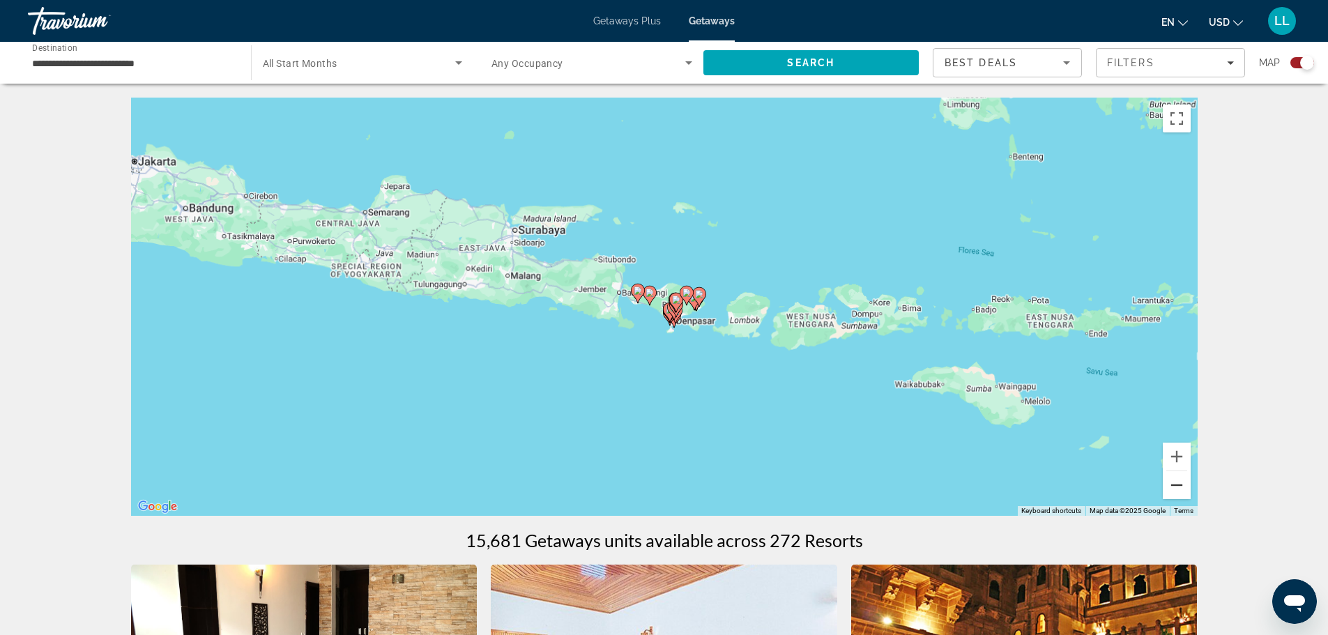
click at [1178, 483] on button "Zoom out" at bounding box center [1177, 485] width 28 height 28
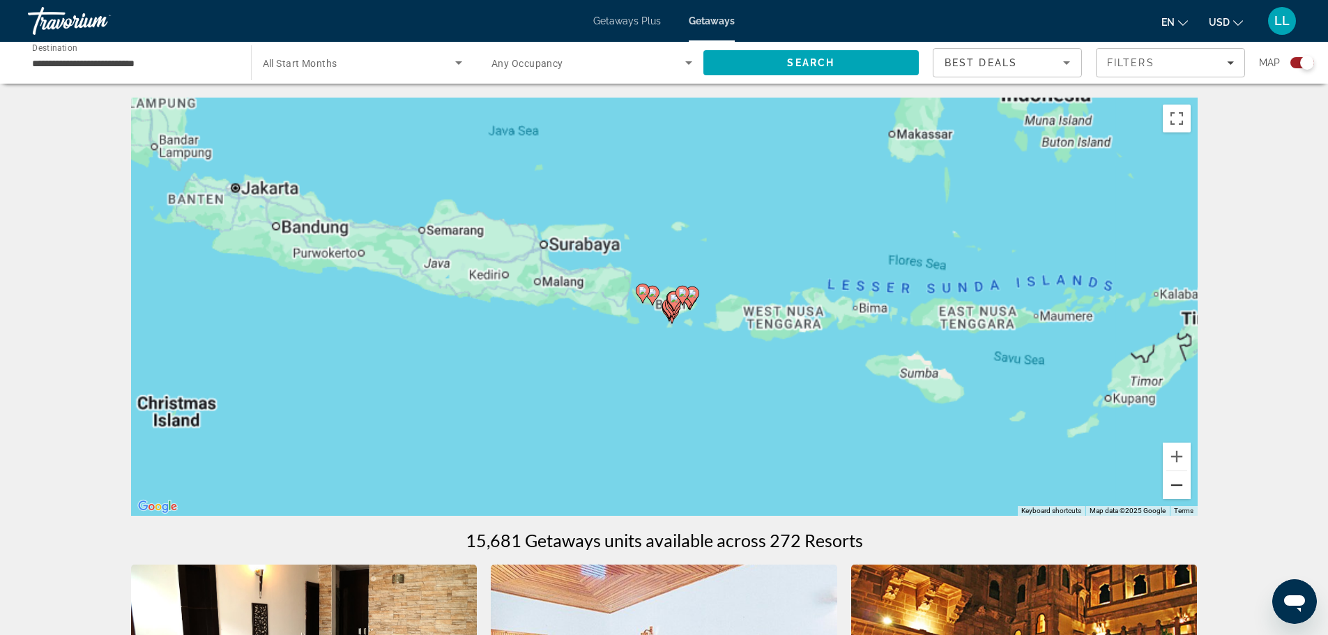
click at [1178, 483] on button "Zoom out" at bounding box center [1177, 485] width 28 height 28
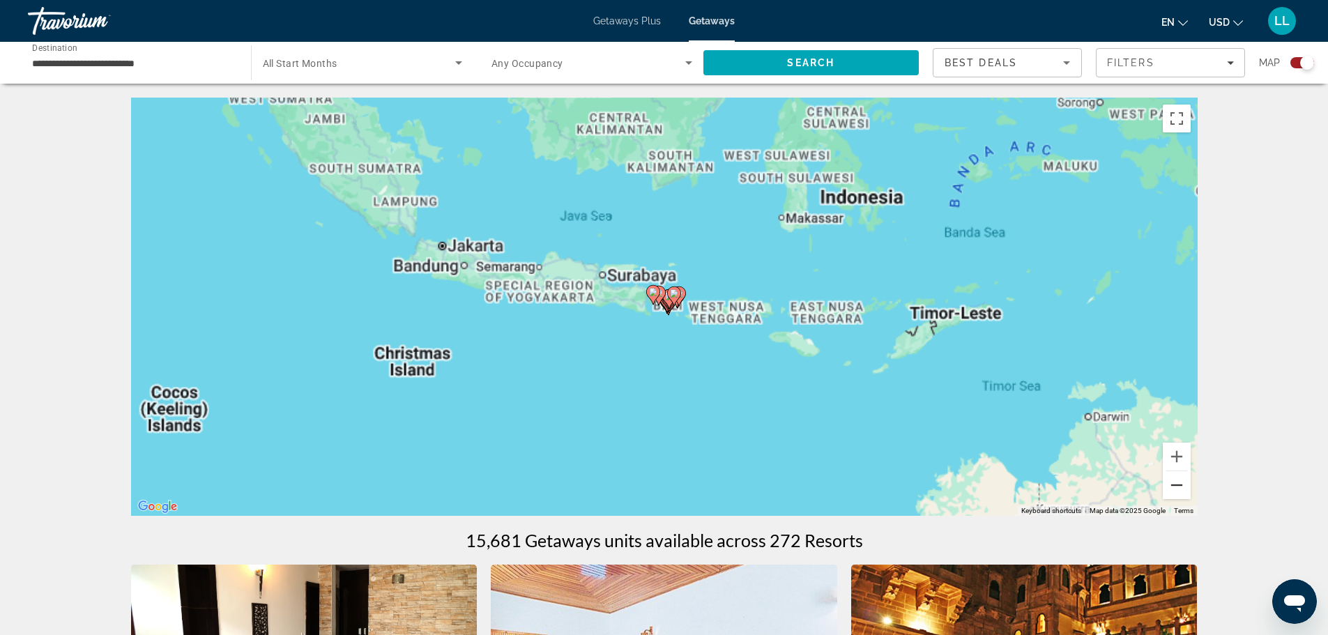
click at [1178, 483] on button "Zoom out" at bounding box center [1177, 485] width 28 height 28
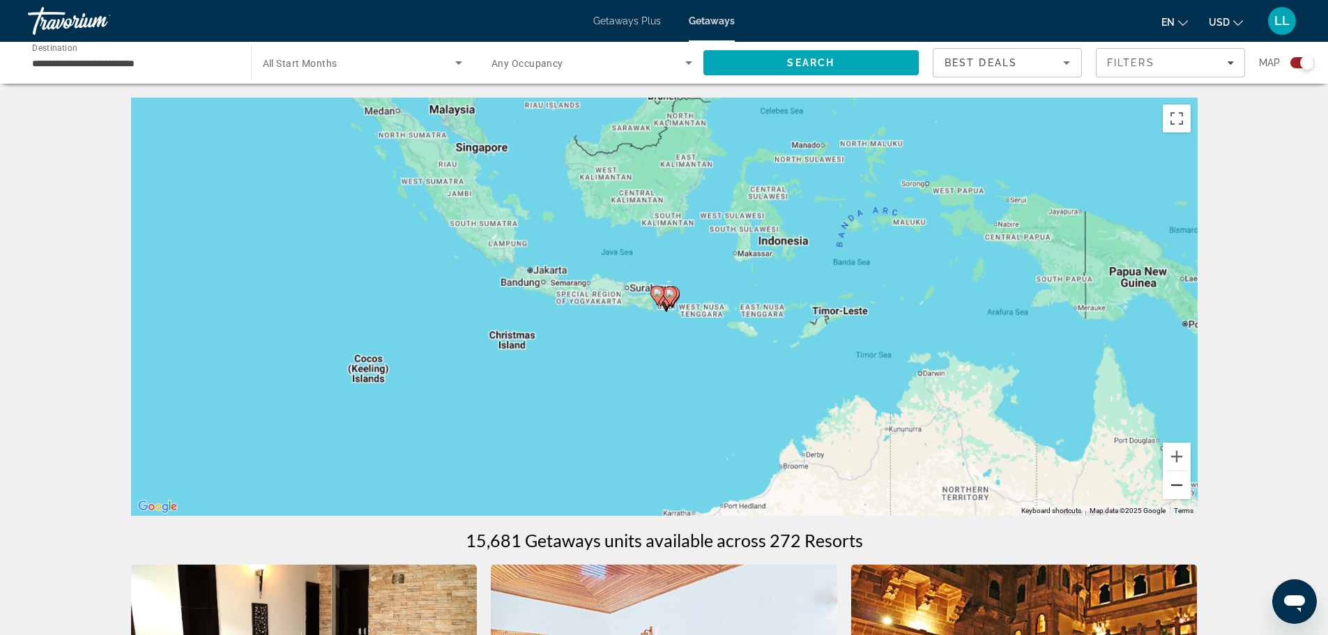
click at [1178, 483] on button "Zoom out" at bounding box center [1177, 485] width 28 height 28
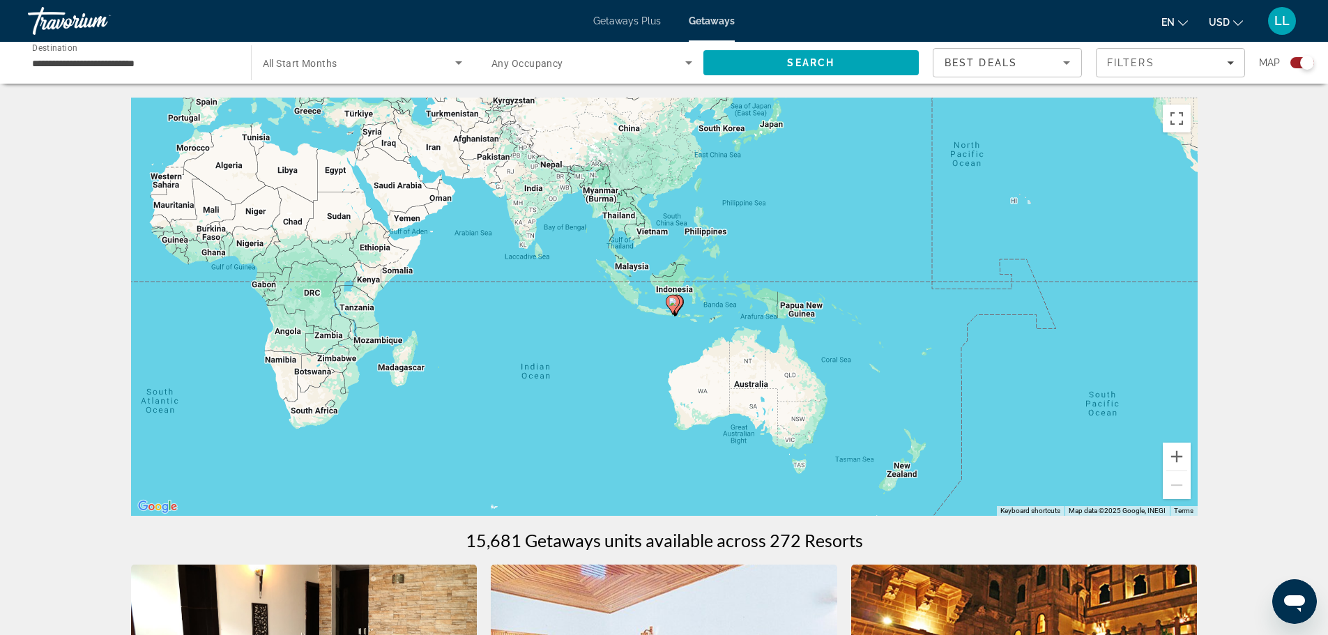
click at [1043, 441] on div "To activate drag with keyboard, press Alt + Enter. Once in keyboard drag state,…" at bounding box center [664, 307] width 1066 height 418
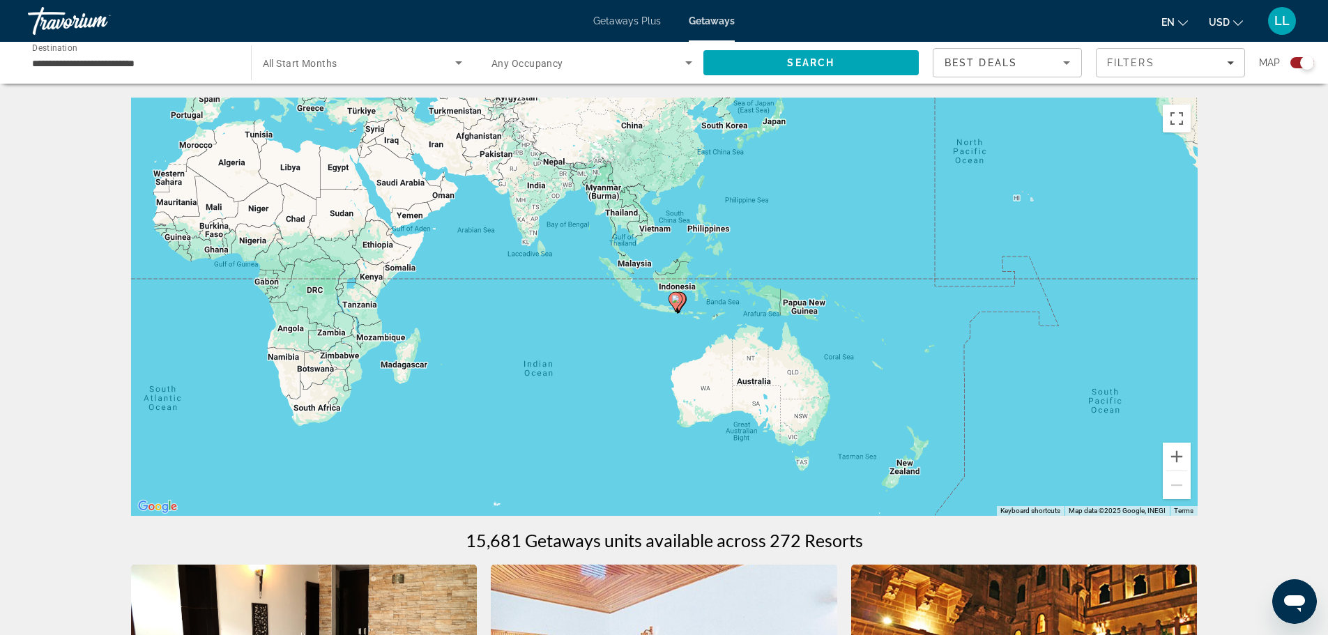
click at [84, 62] on input "**********" at bounding box center [132, 63] width 201 height 17
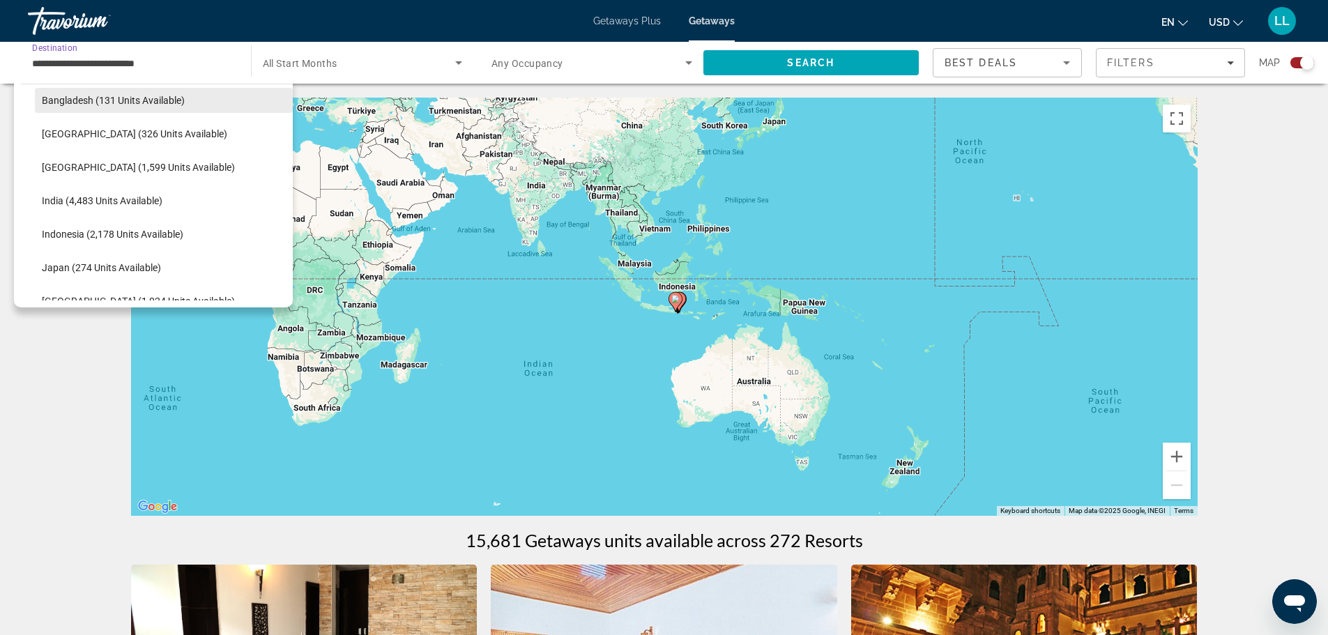
scroll to position [390, 0]
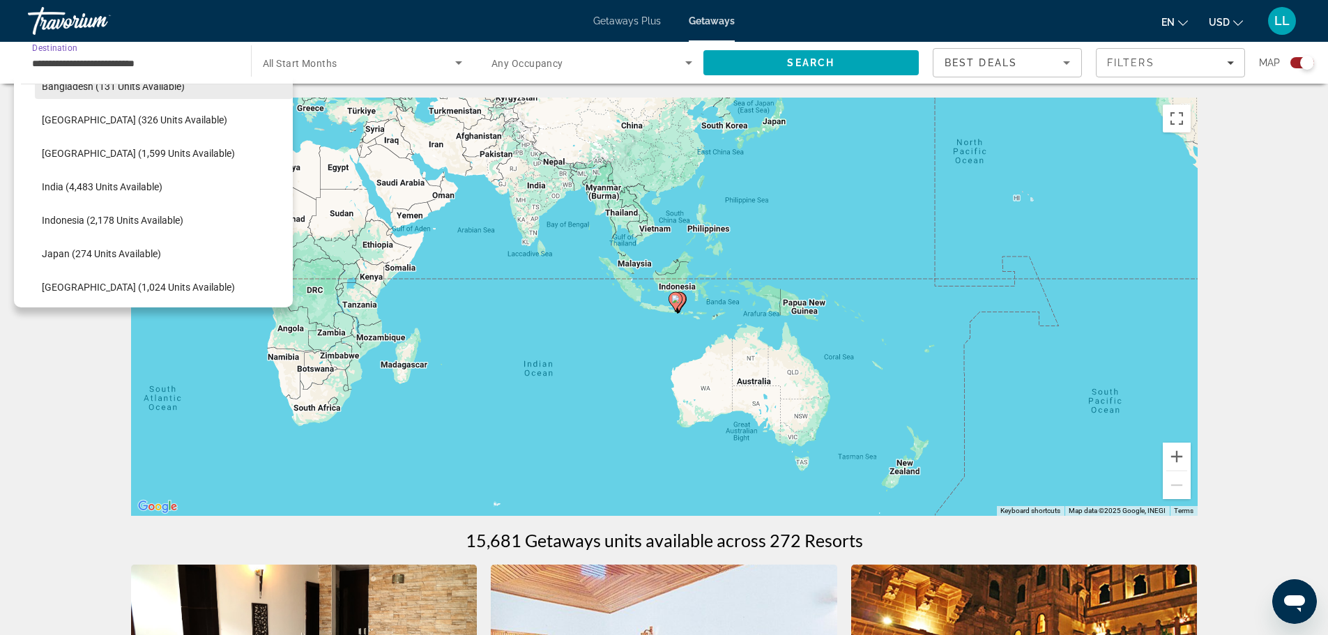
click at [118, 218] on span "Indonesia (2,178 units available)" at bounding box center [112, 220] width 141 height 11
type input "**********"
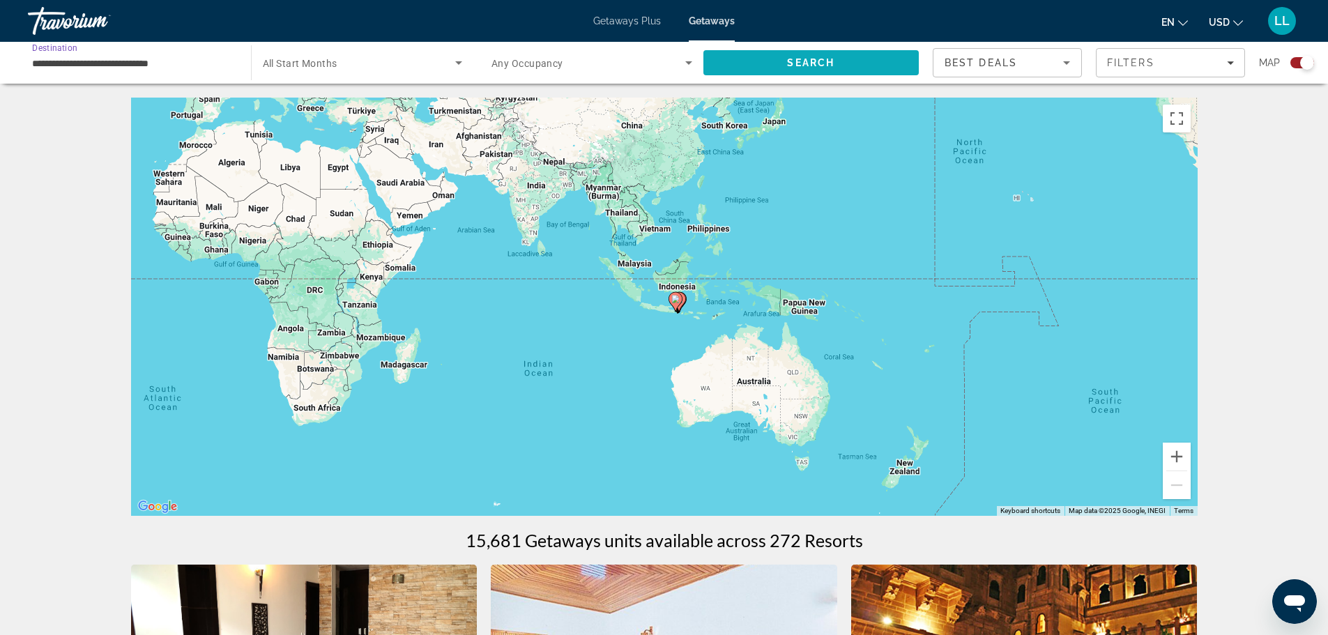
click at [860, 64] on span "Search" at bounding box center [811, 62] width 216 height 33
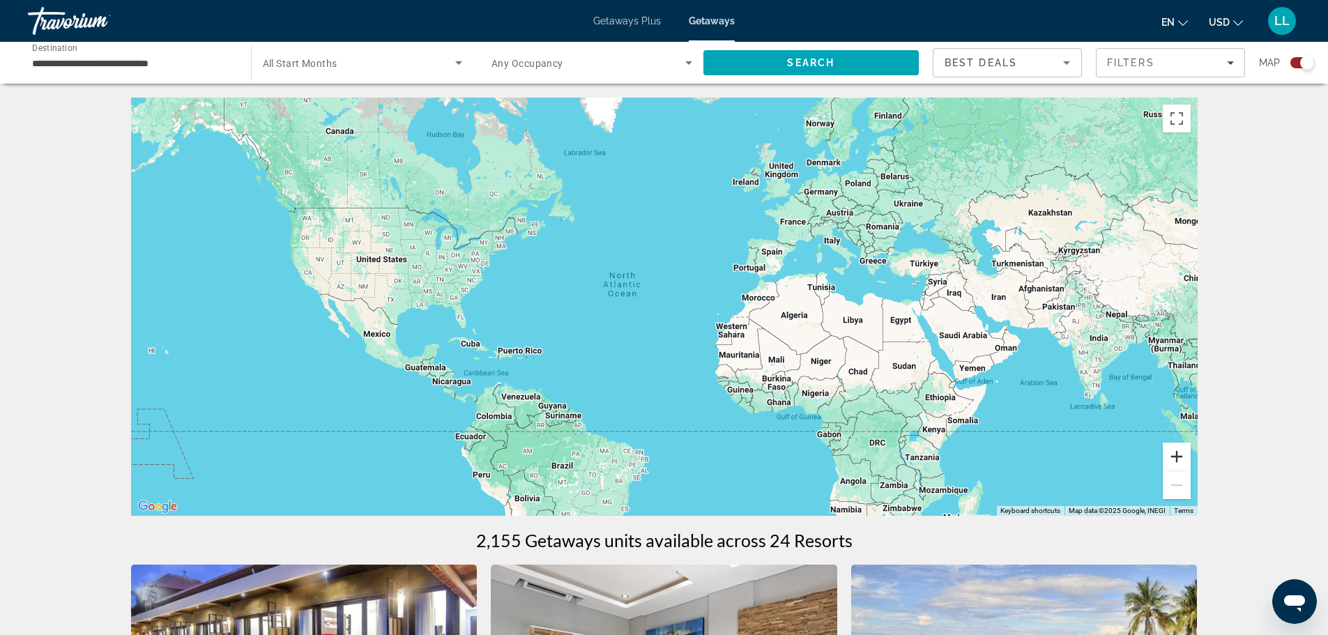
click at [1177, 454] on button "Zoom in" at bounding box center [1177, 457] width 28 height 28
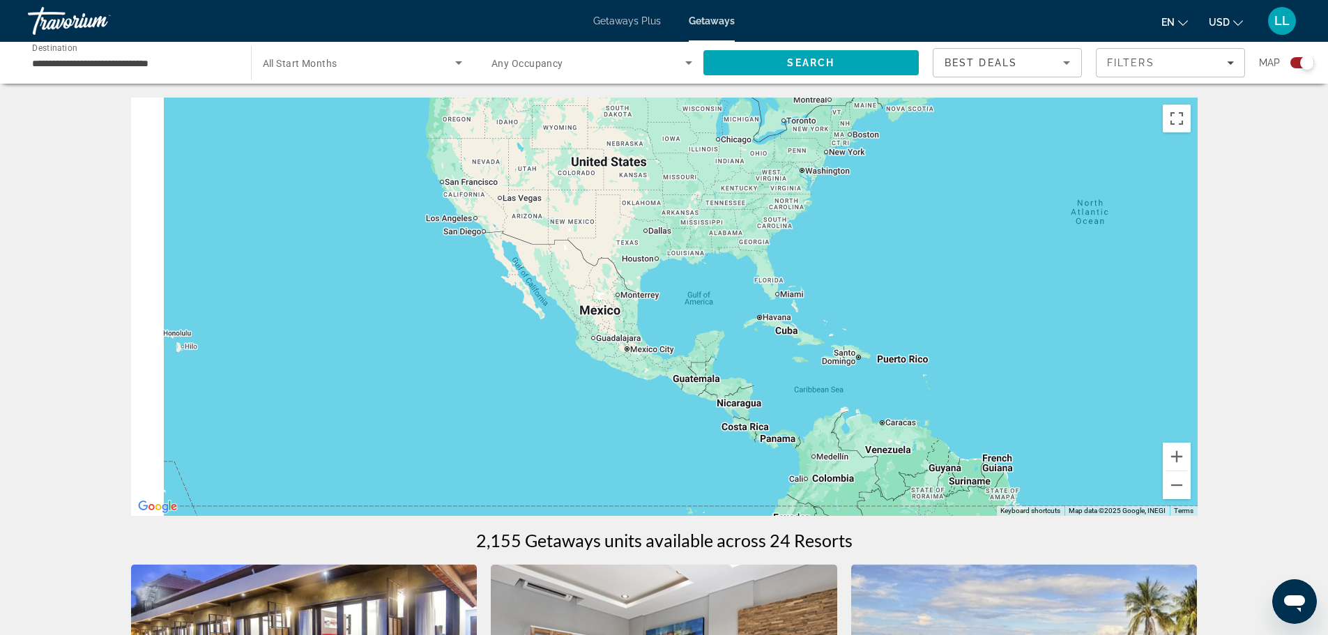
drag, startPoint x: 533, startPoint y: 395, endPoint x: 1319, endPoint y: 335, distance: 788.5
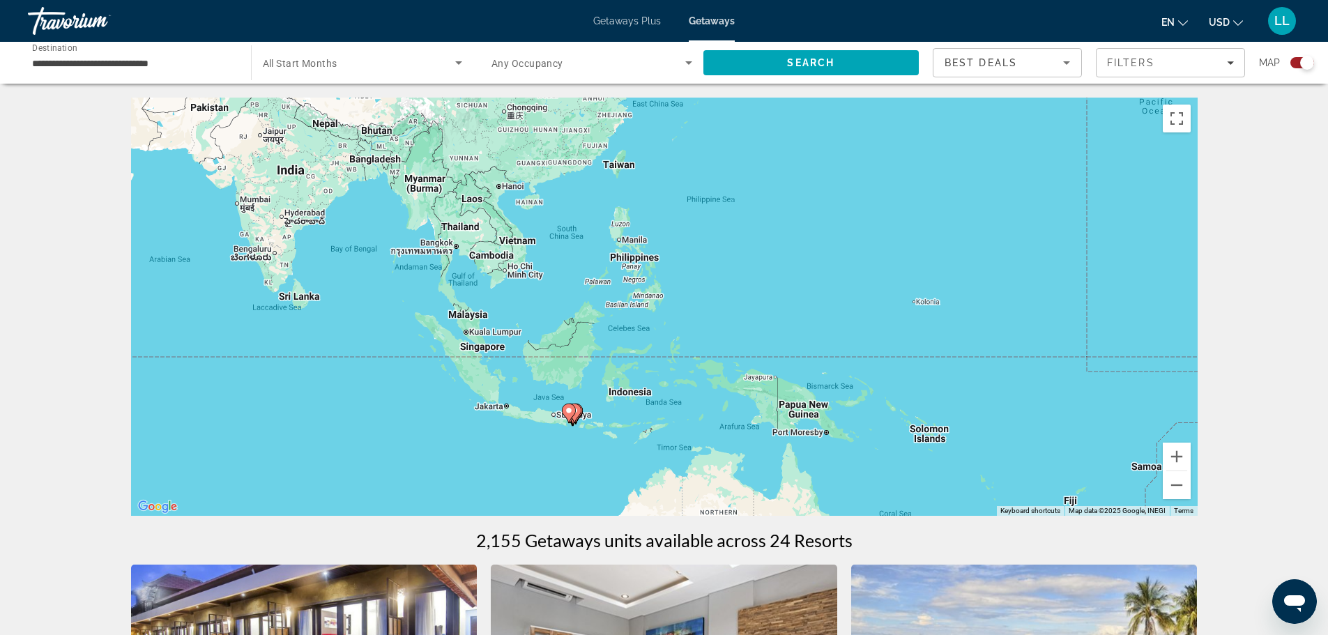
drag, startPoint x: 569, startPoint y: 277, endPoint x: 949, endPoint y: 155, distance: 398.5
click at [949, 155] on div "To activate drag with keyboard, press Alt + Enter. Once in keyboard drag state,…" at bounding box center [664, 307] width 1066 height 418
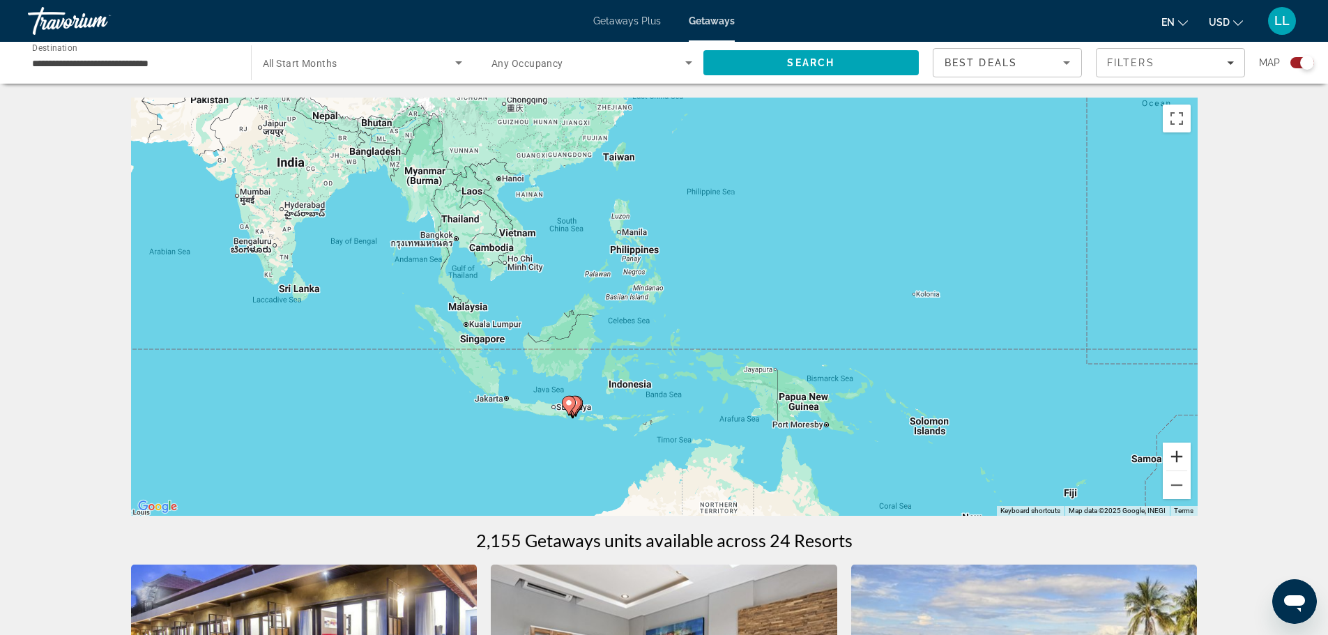
click at [1174, 453] on button "Zoom in" at bounding box center [1177, 457] width 28 height 28
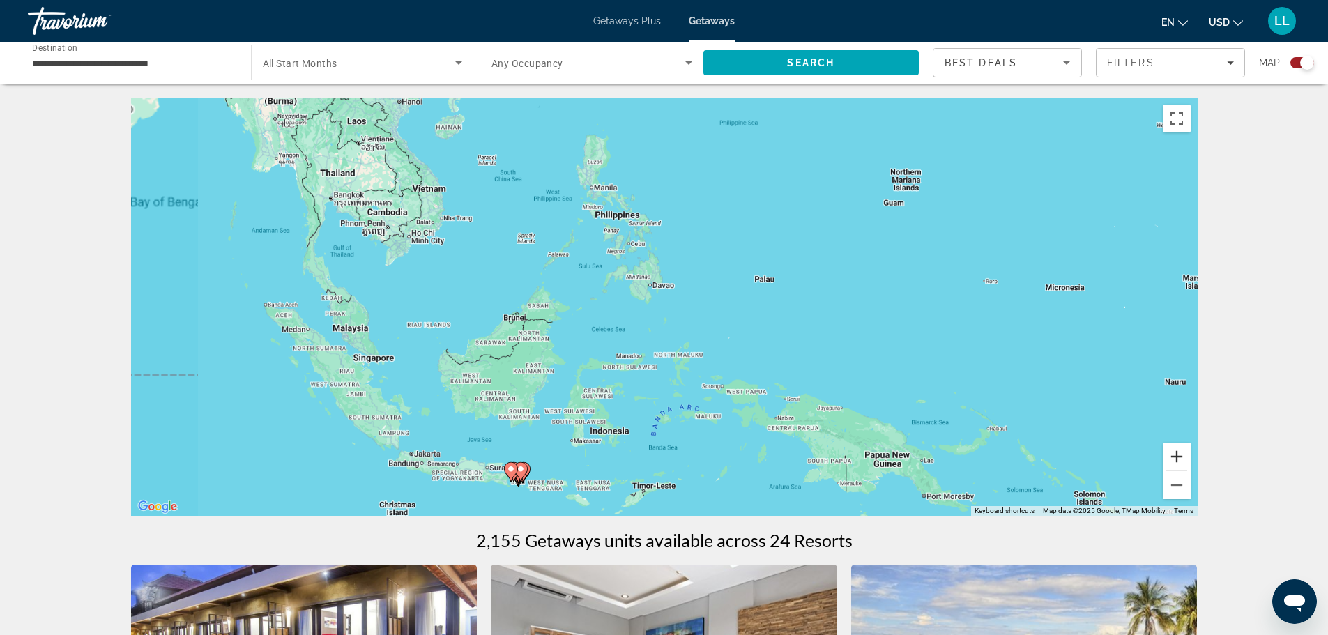
click at [1174, 453] on button "Zoom in" at bounding box center [1177, 457] width 28 height 28
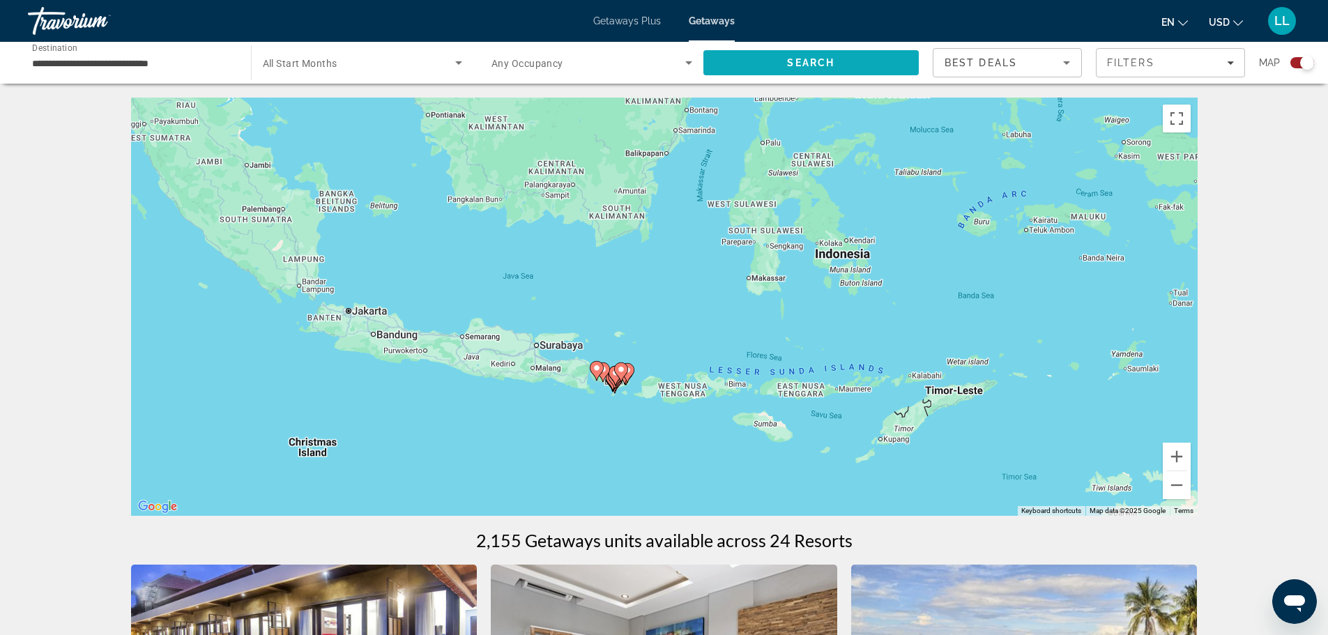
drag, startPoint x: 588, startPoint y: 420, endPoint x: 915, endPoint y: 47, distance: 496.3
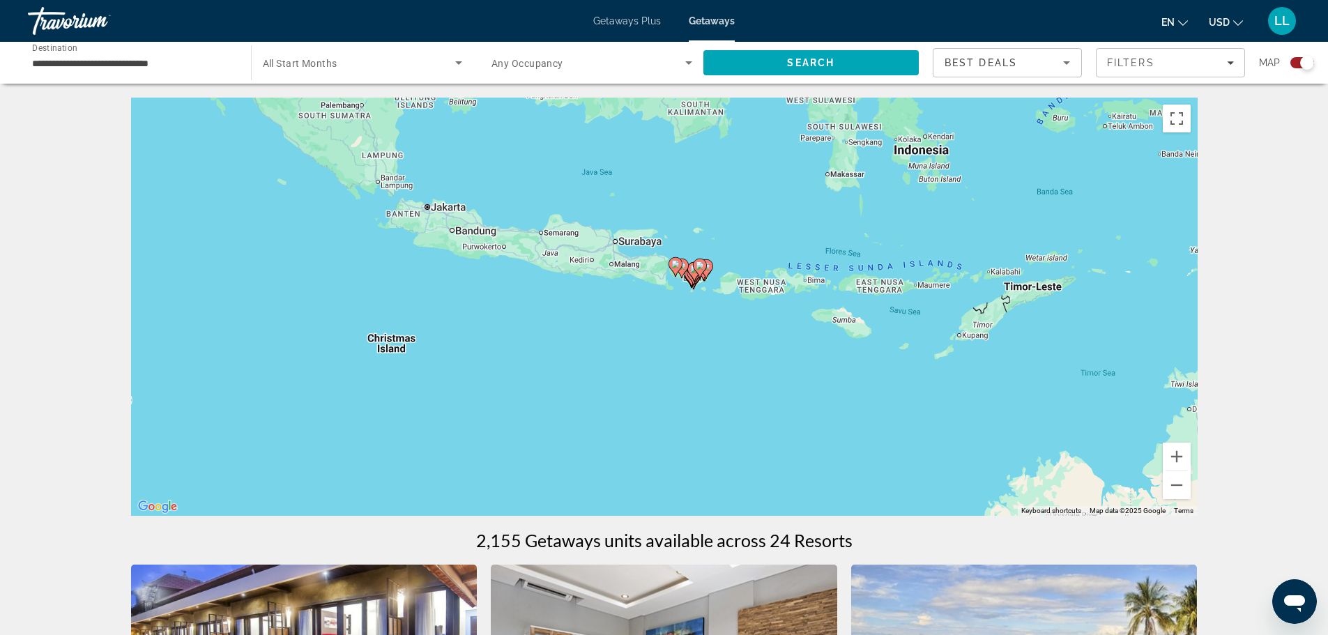
drag, startPoint x: 614, startPoint y: 315, endPoint x: 636, endPoint y: 207, distance: 110.2
click at [636, 207] on div "To activate drag with keyboard, press Alt + Enter. Once in keyboard drag state,…" at bounding box center [664, 307] width 1066 height 418
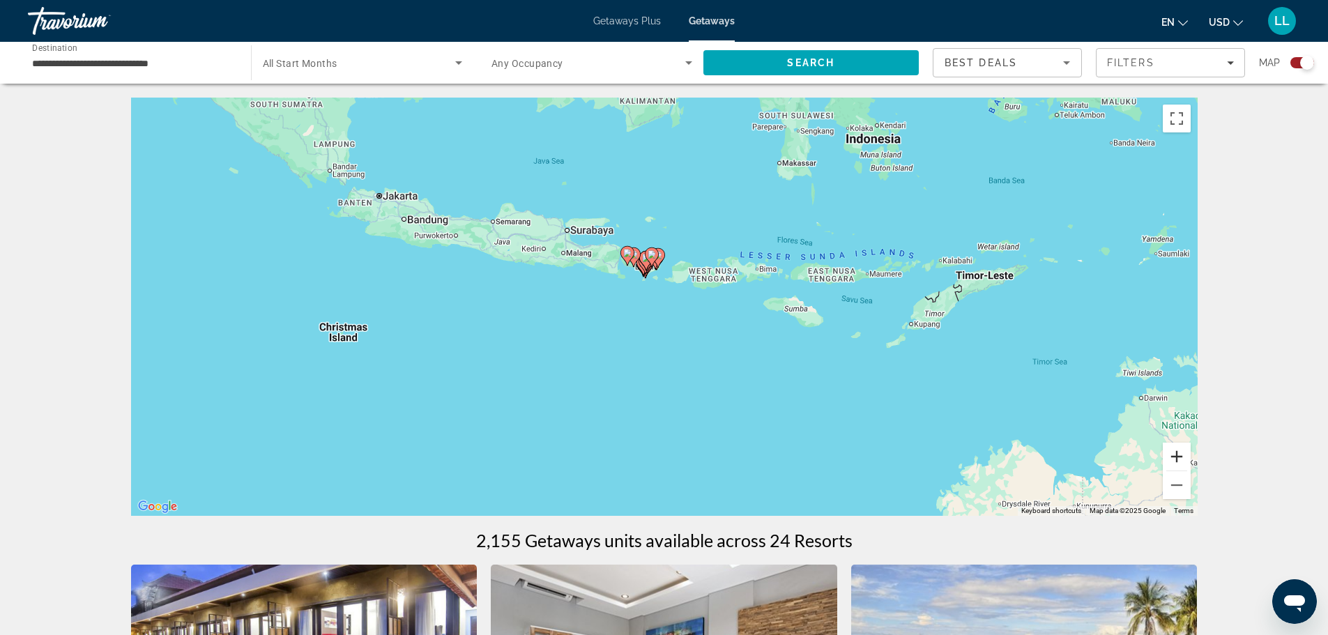
click at [1182, 455] on button "Zoom in" at bounding box center [1177, 457] width 28 height 28
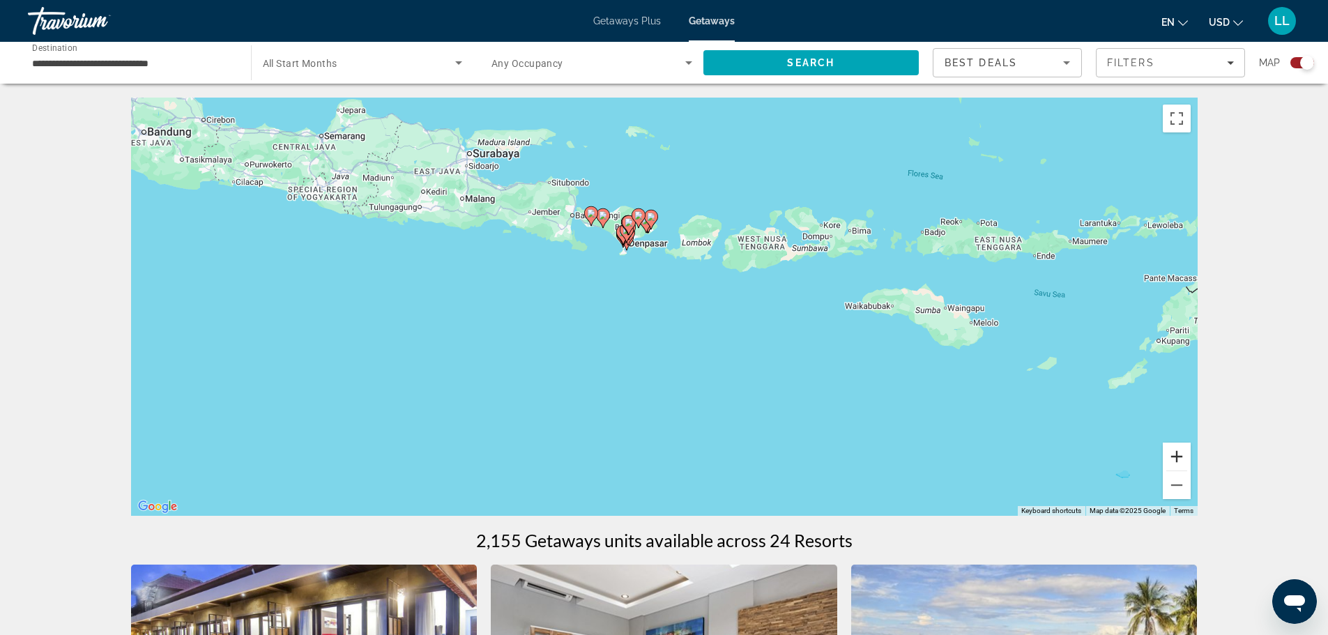
click at [1181, 455] on button "Zoom in" at bounding box center [1177, 457] width 28 height 28
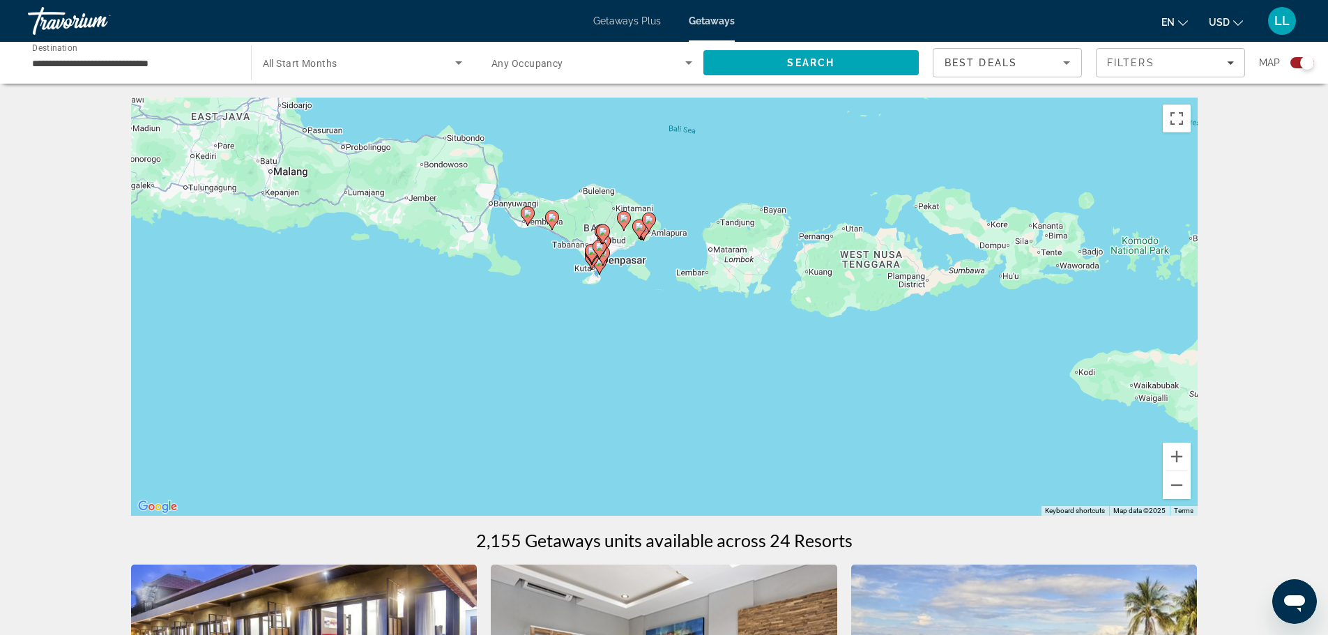
drag, startPoint x: 748, startPoint y: 306, endPoint x: 744, endPoint y: 404, distance: 98.3
click at [744, 404] on div "To activate drag with keyboard, press Alt + Enter. Once in keyboard drag state,…" at bounding box center [664, 307] width 1066 height 418
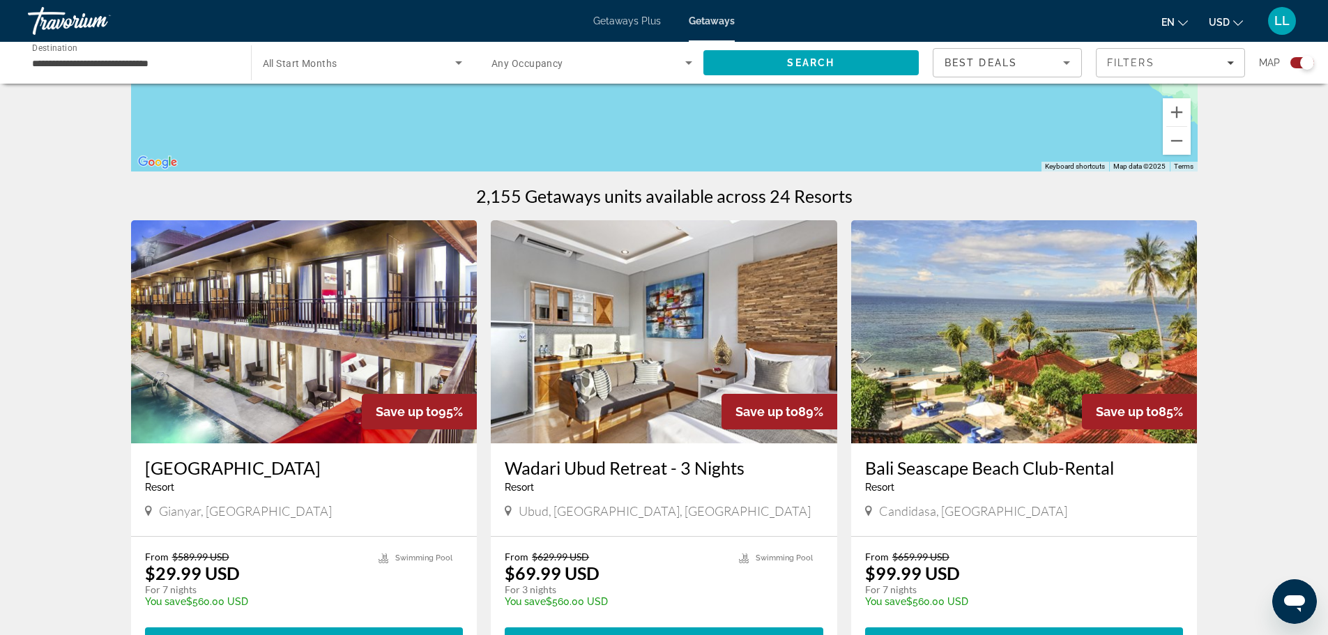
scroll to position [348, 0]
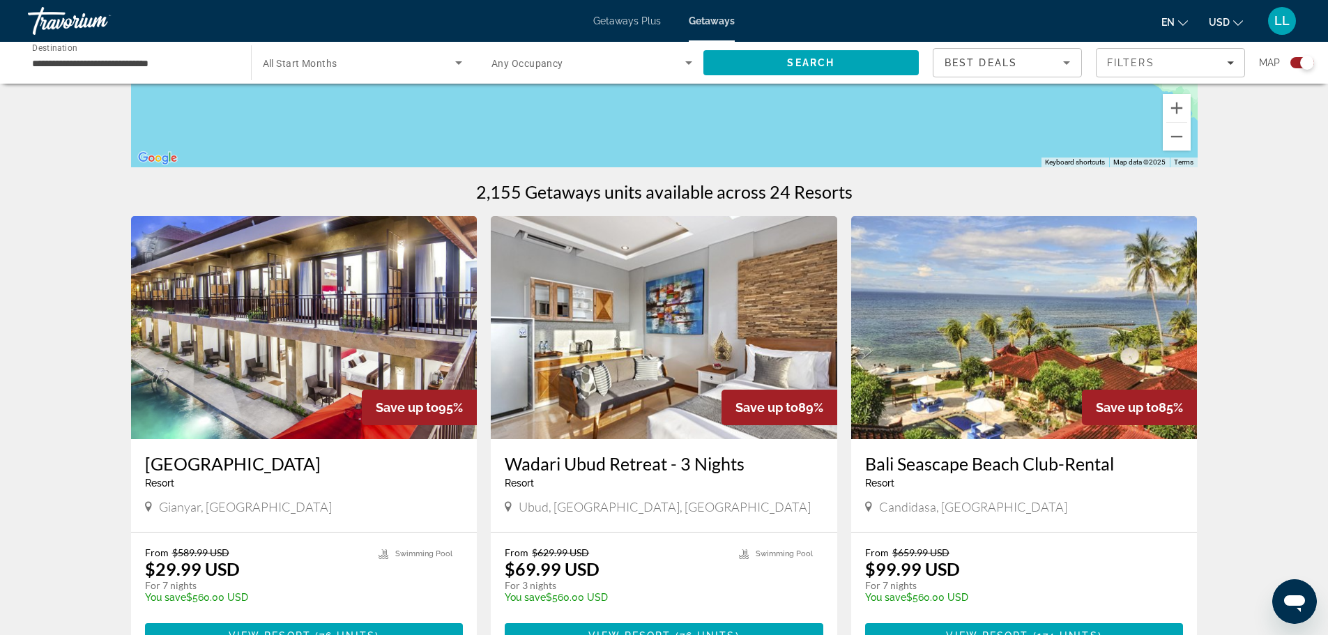
click at [647, 337] on img "Main content" at bounding box center [664, 327] width 346 height 223
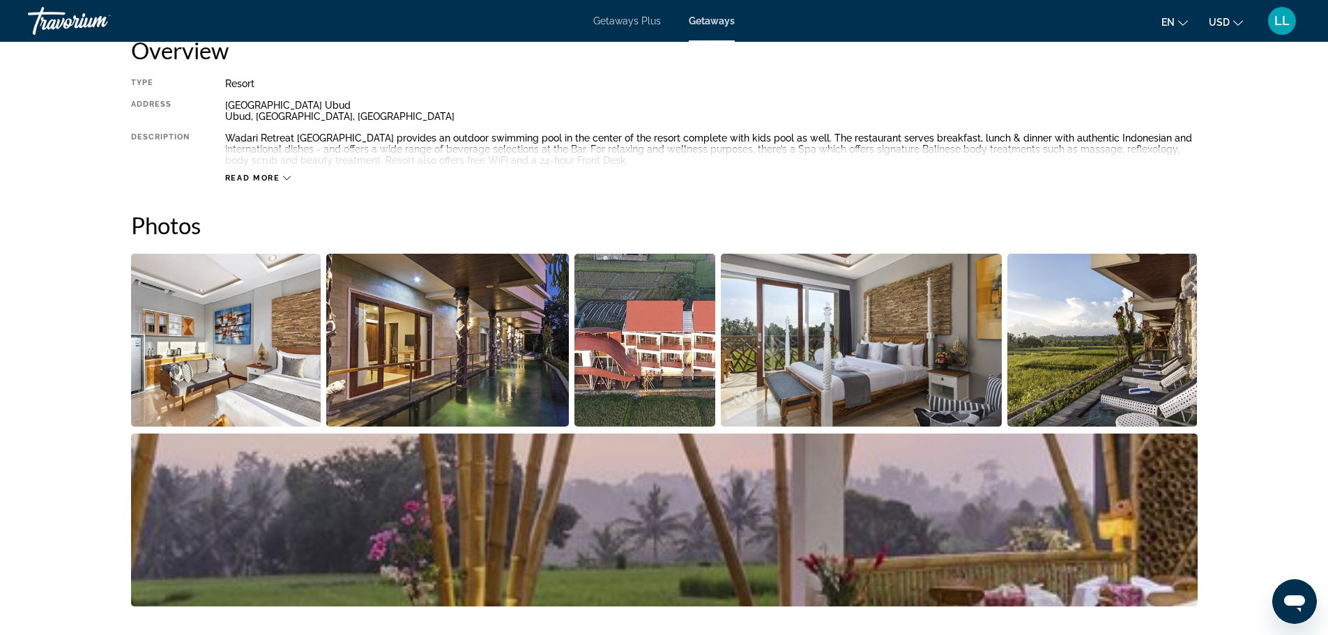
scroll to position [627, 0]
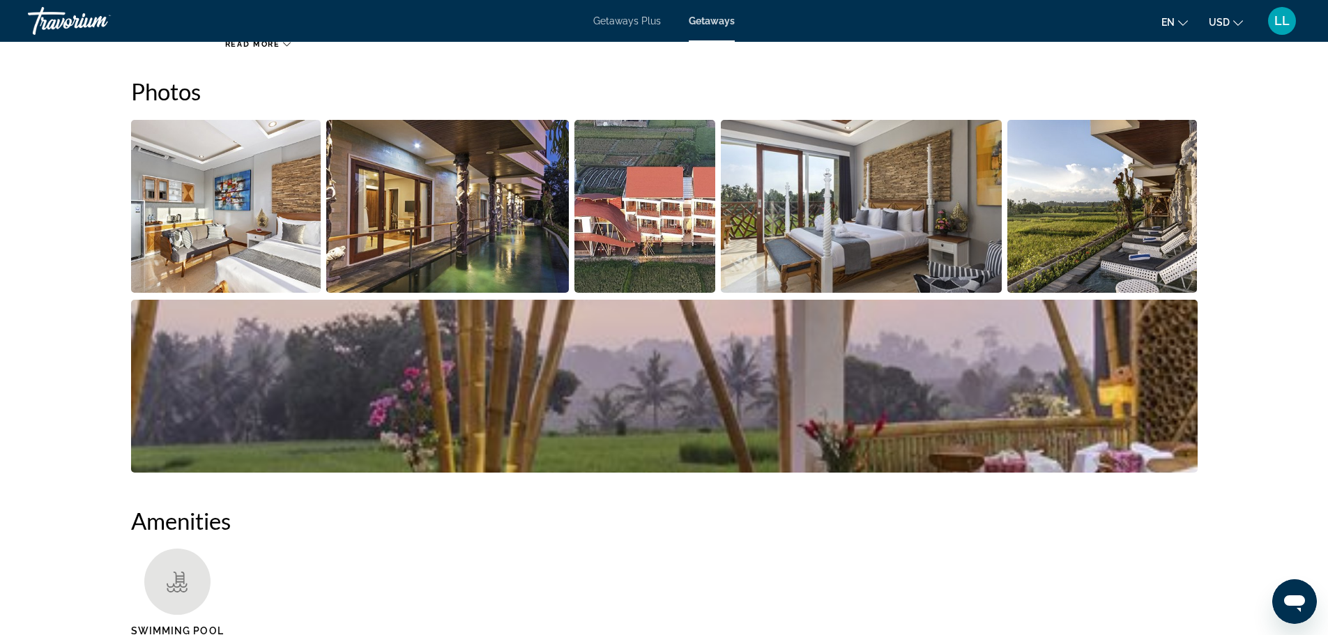
click at [211, 194] on img "Open full-screen image slider" at bounding box center [226, 206] width 190 height 173
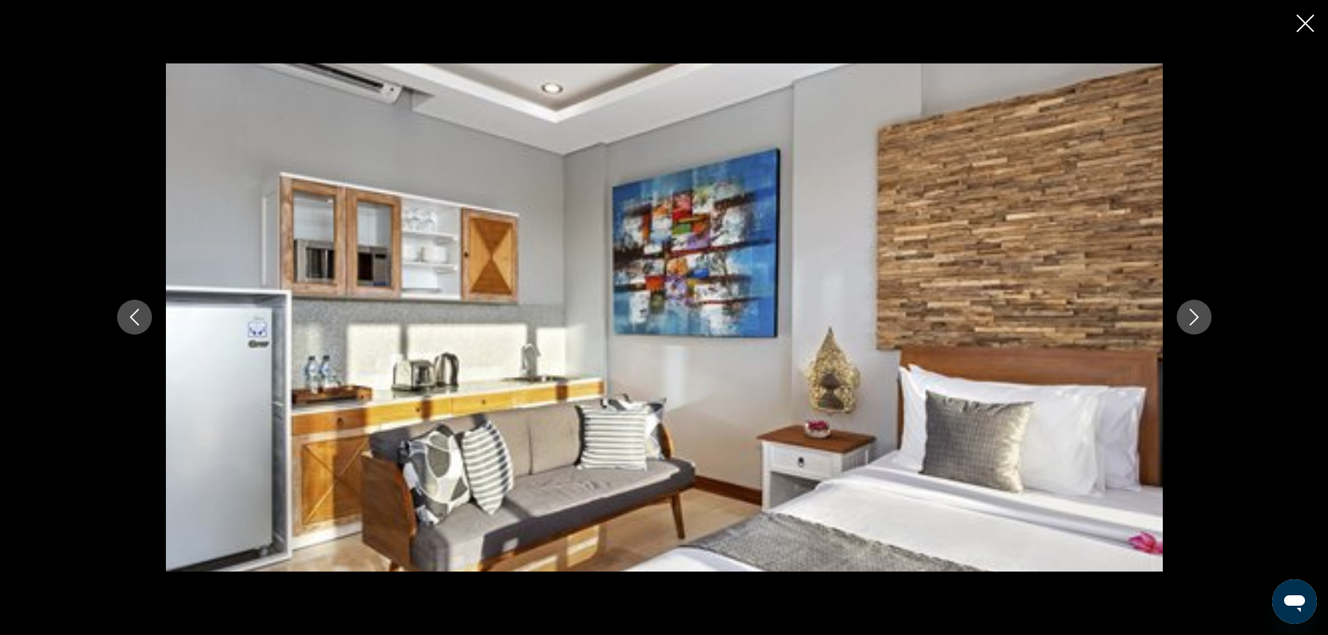
click at [1195, 309] on icon "Next image" at bounding box center [1194, 317] width 17 height 17
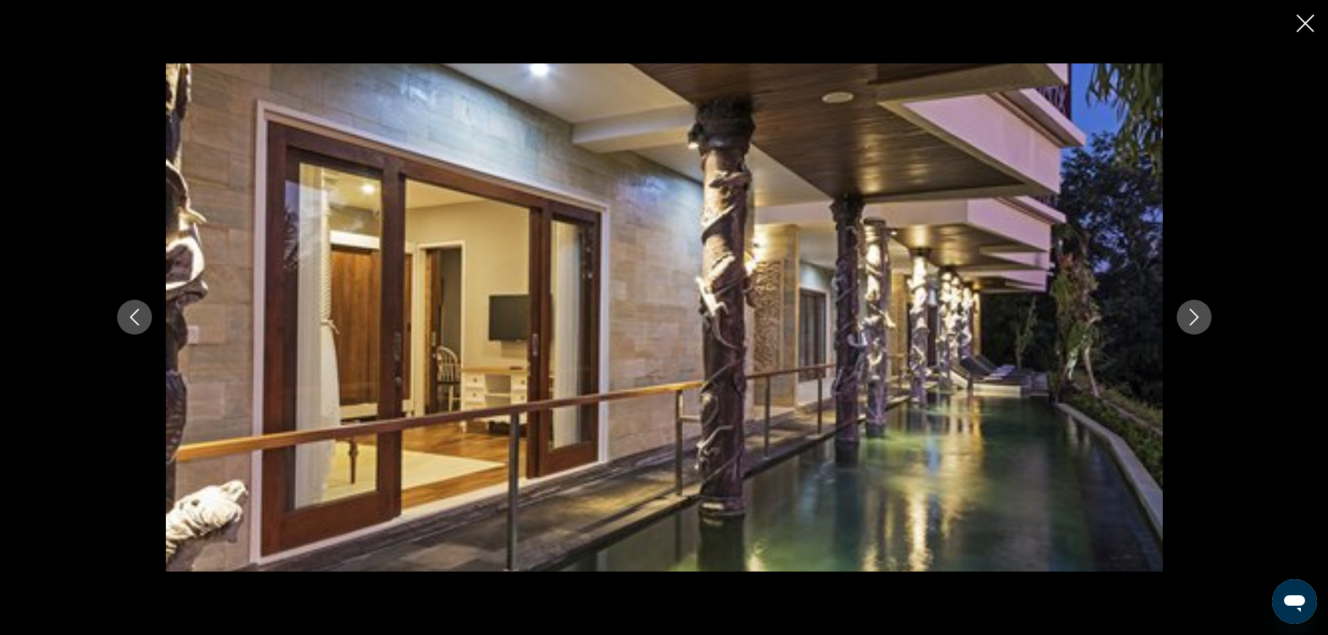
click at [1195, 309] on icon "Next image" at bounding box center [1194, 317] width 17 height 17
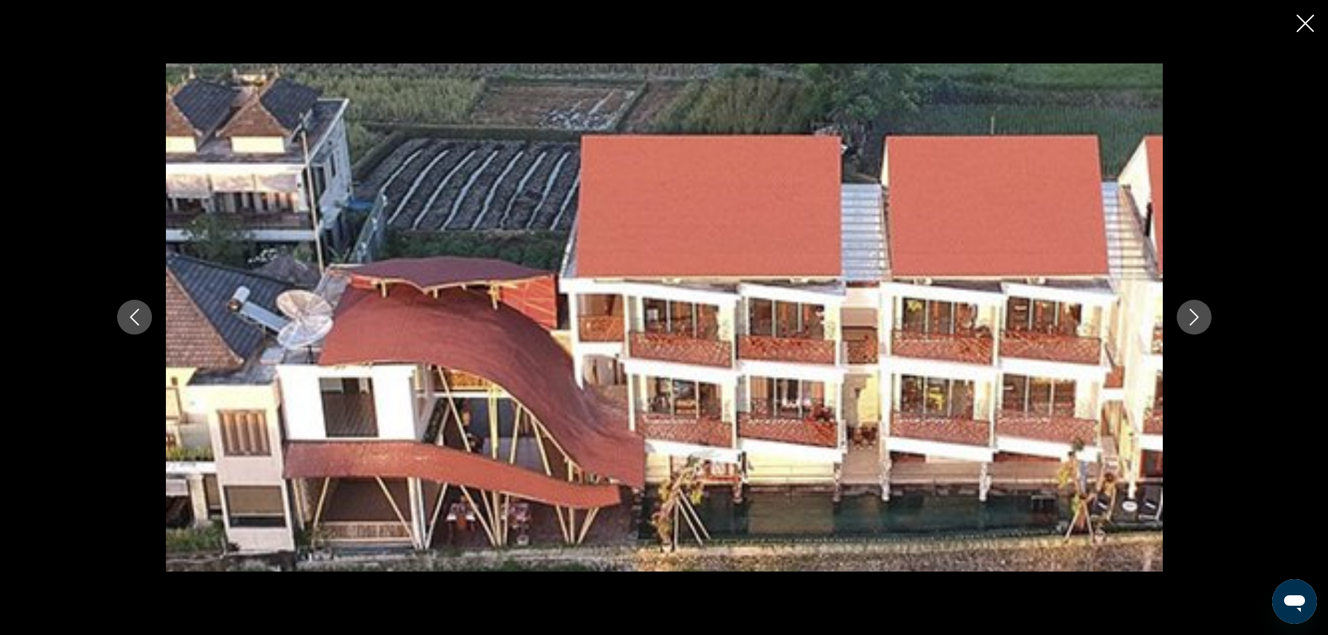
click at [1195, 309] on icon "Next image" at bounding box center [1194, 317] width 17 height 17
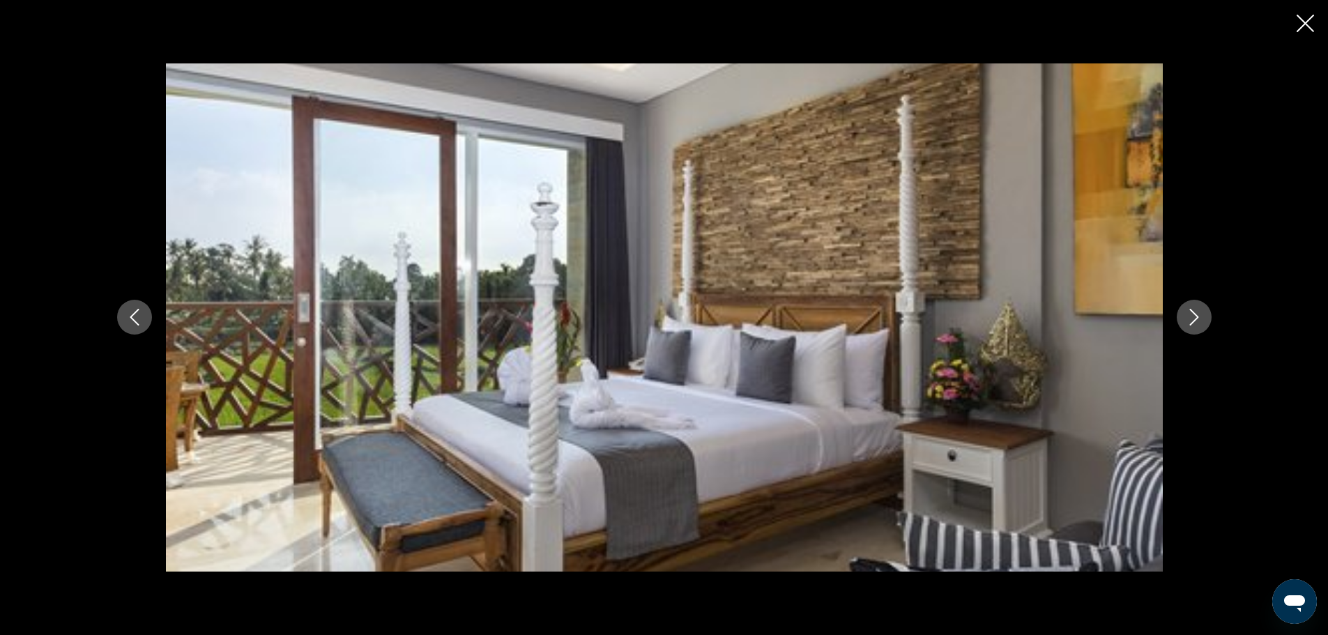
click at [1195, 309] on icon "Next image" at bounding box center [1194, 317] width 17 height 17
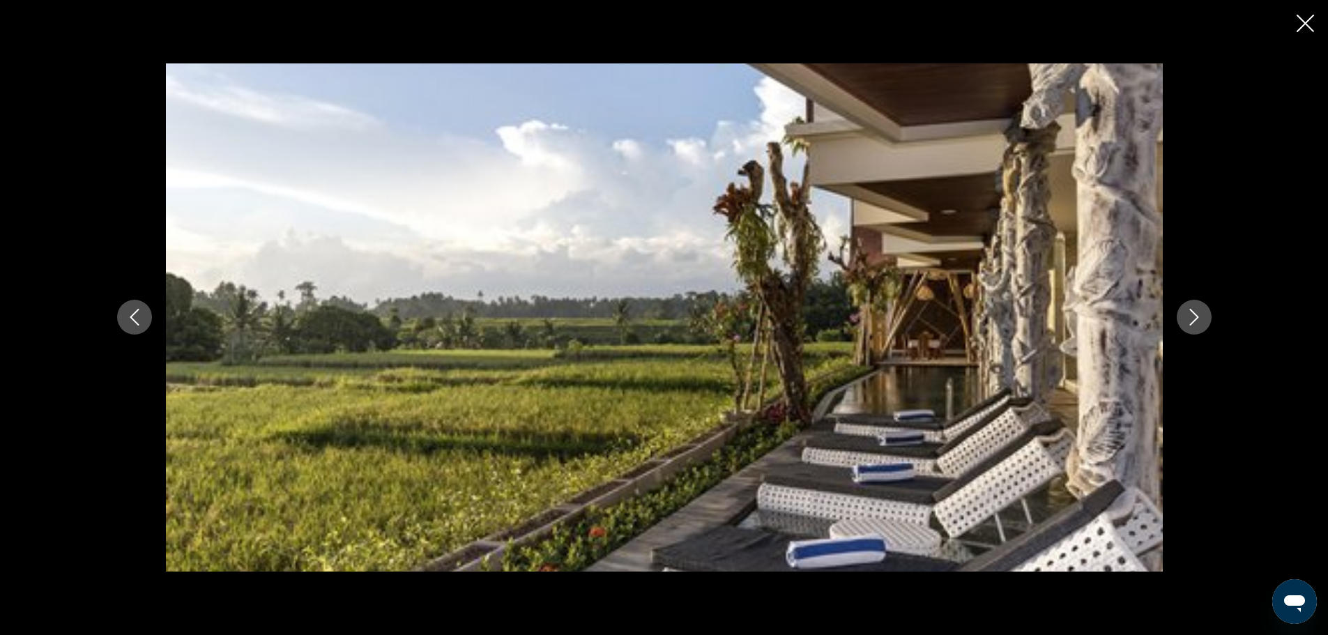
click at [1195, 309] on icon "Next image" at bounding box center [1194, 317] width 17 height 17
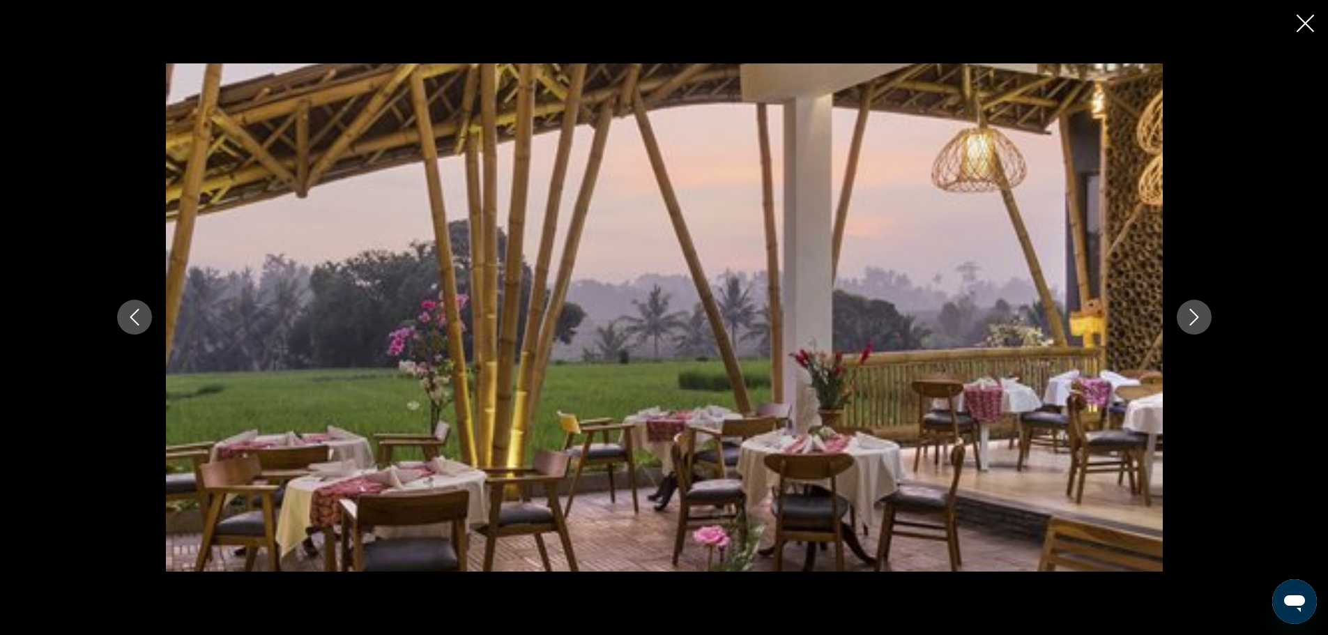
click at [1195, 309] on icon "Next image" at bounding box center [1194, 317] width 17 height 17
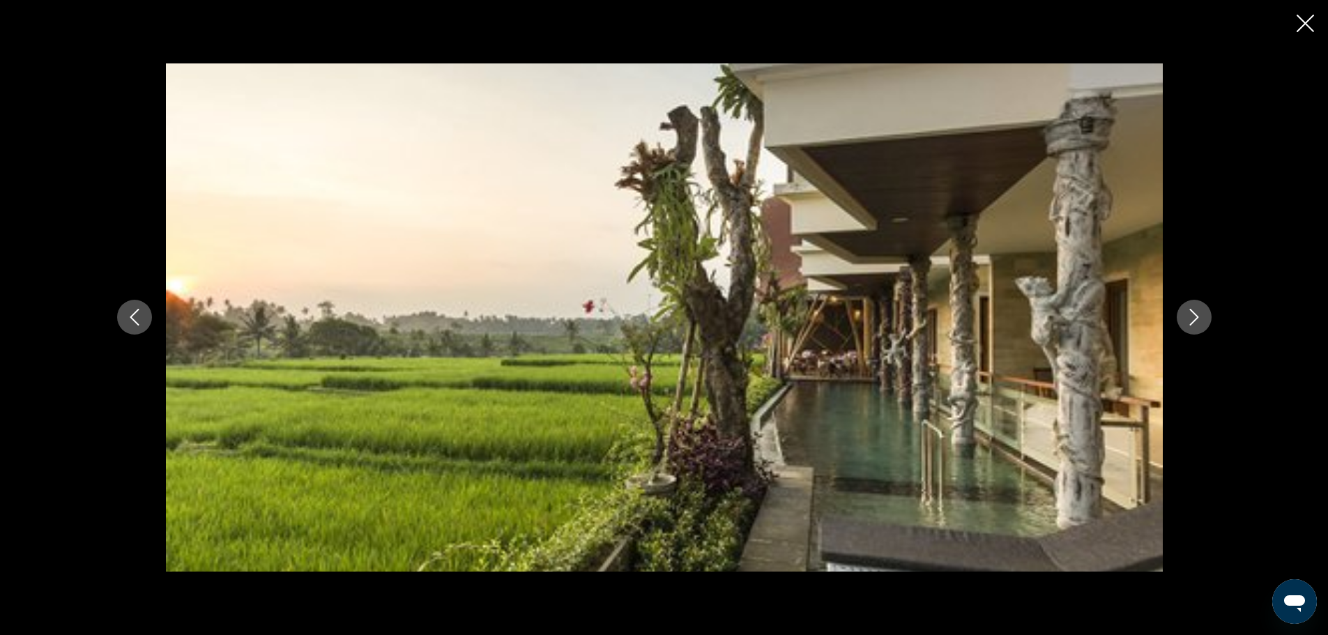
click at [1202, 314] on icon "Next image" at bounding box center [1194, 317] width 17 height 17
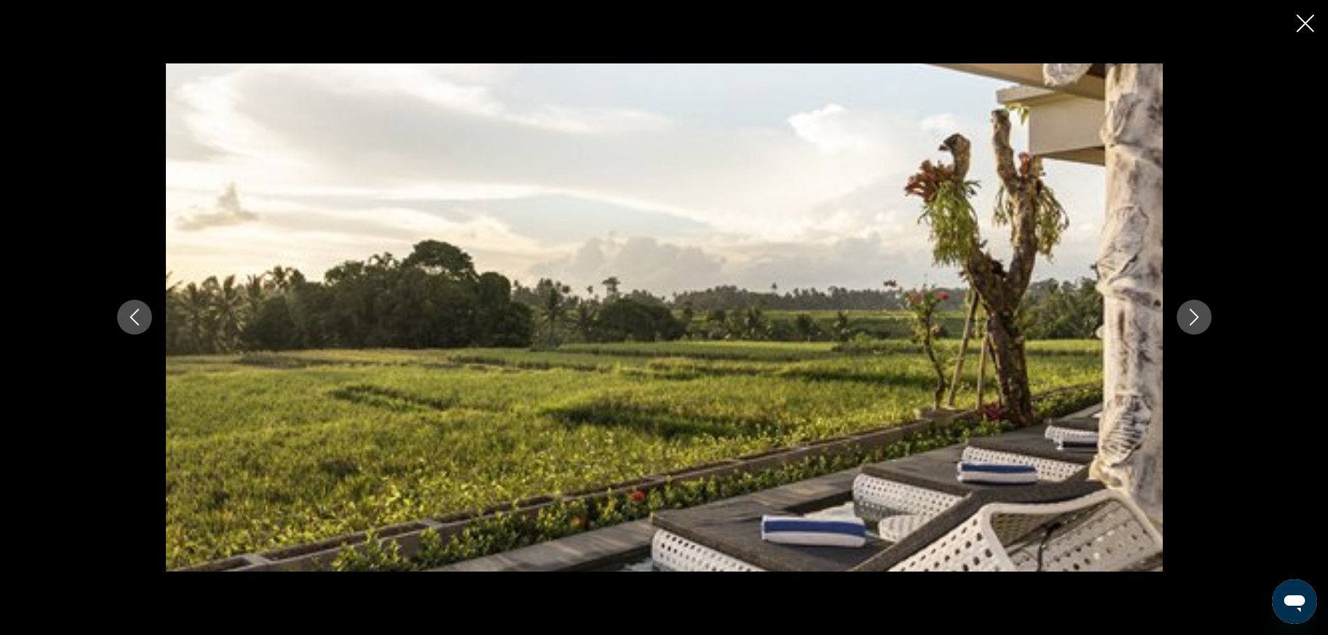
click at [1199, 313] on icon "Next image" at bounding box center [1194, 317] width 17 height 17
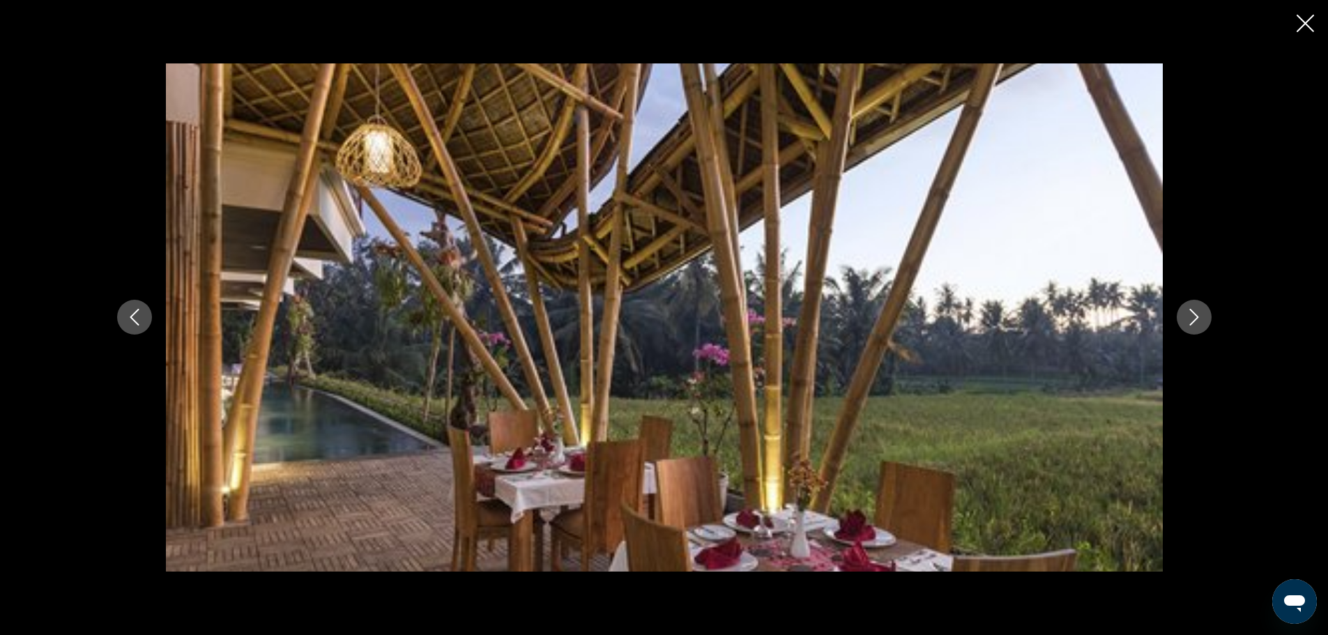
click at [1200, 314] on icon "Next image" at bounding box center [1194, 317] width 17 height 17
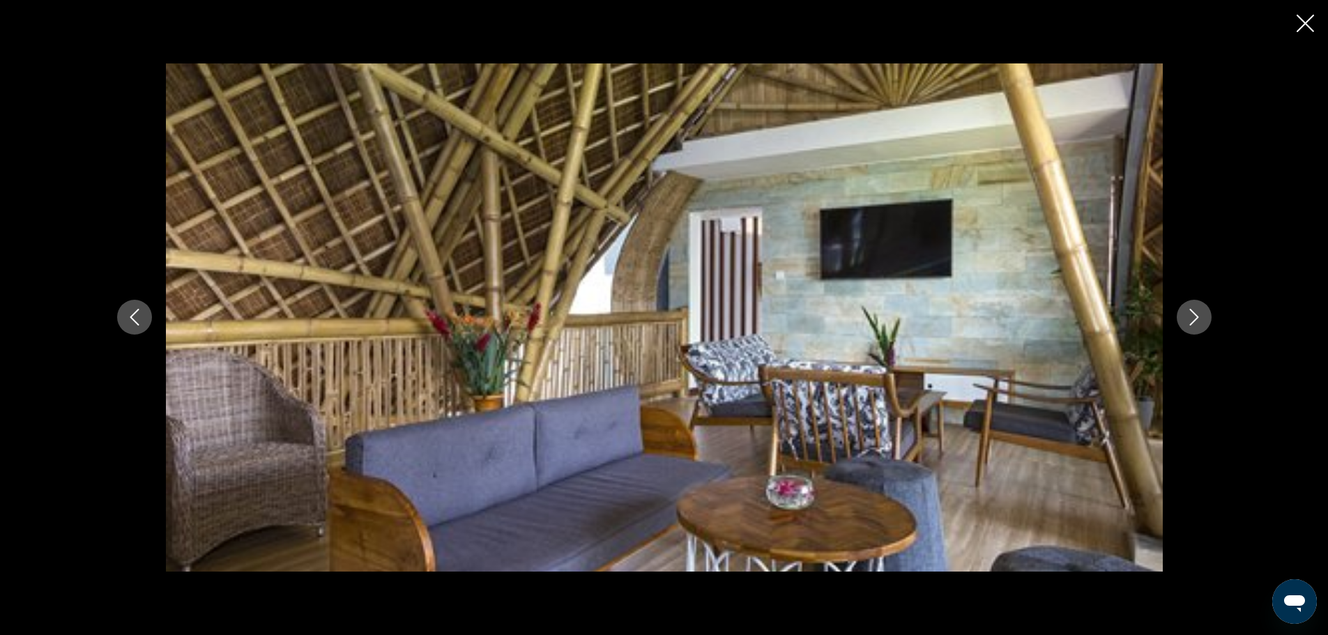
click at [1202, 314] on icon "Next image" at bounding box center [1194, 317] width 17 height 17
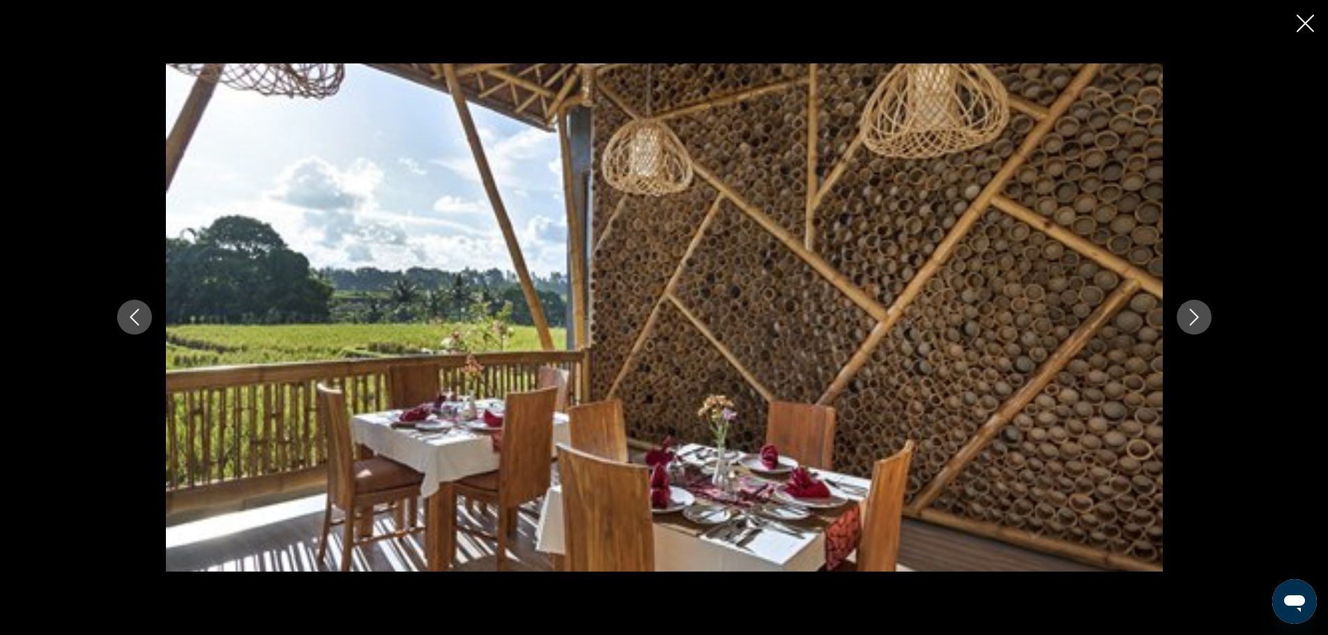
click at [1202, 314] on icon "Next image" at bounding box center [1194, 317] width 17 height 17
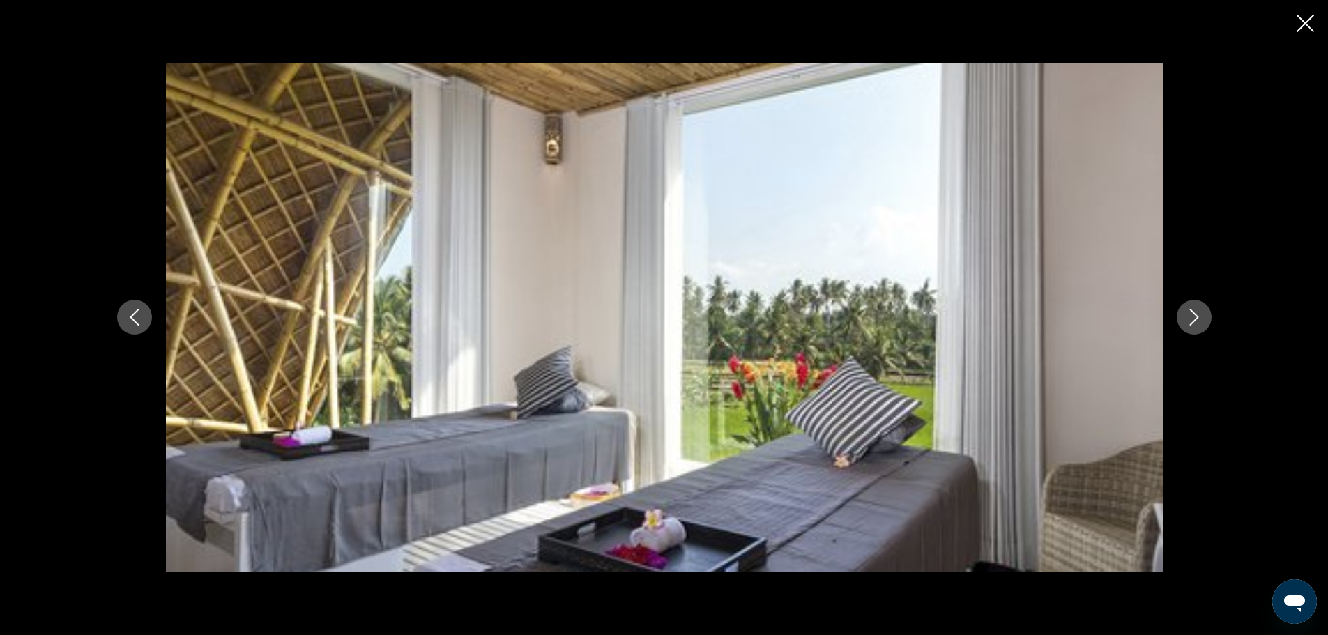
click at [1202, 315] on button "Next image" at bounding box center [1194, 317] width 35 height 35
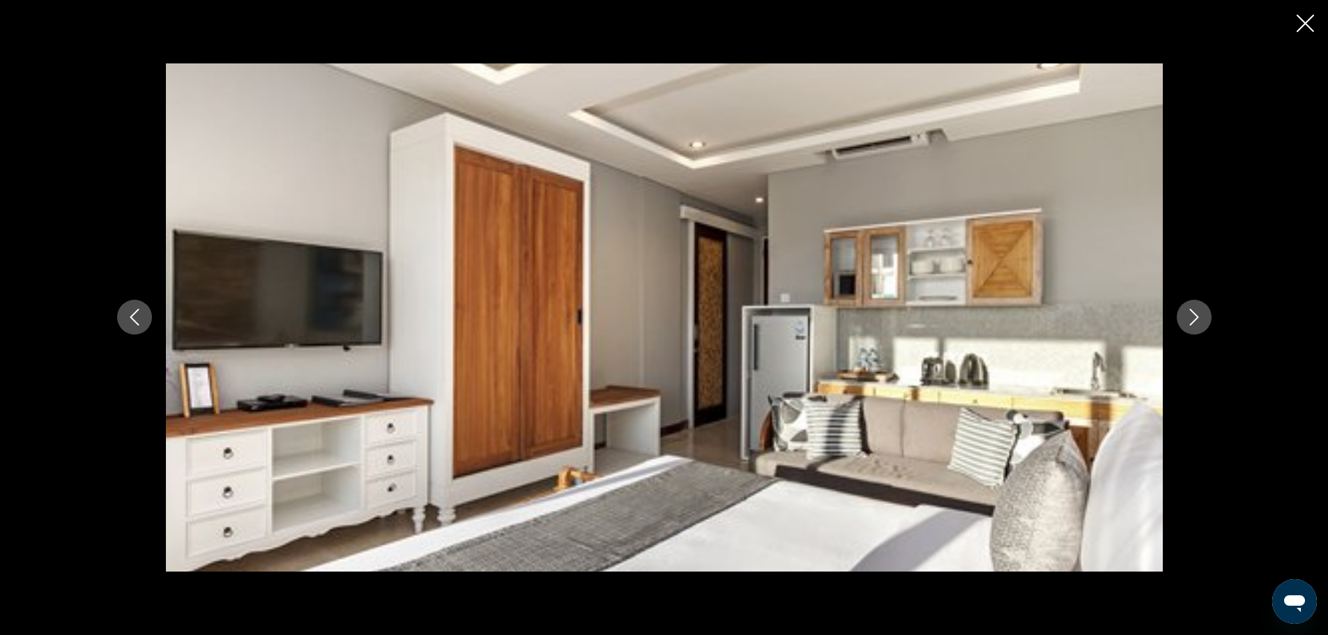
click at [1203, 315] on button "Next image" at bounding box center [1194, 317] width 35 height 35
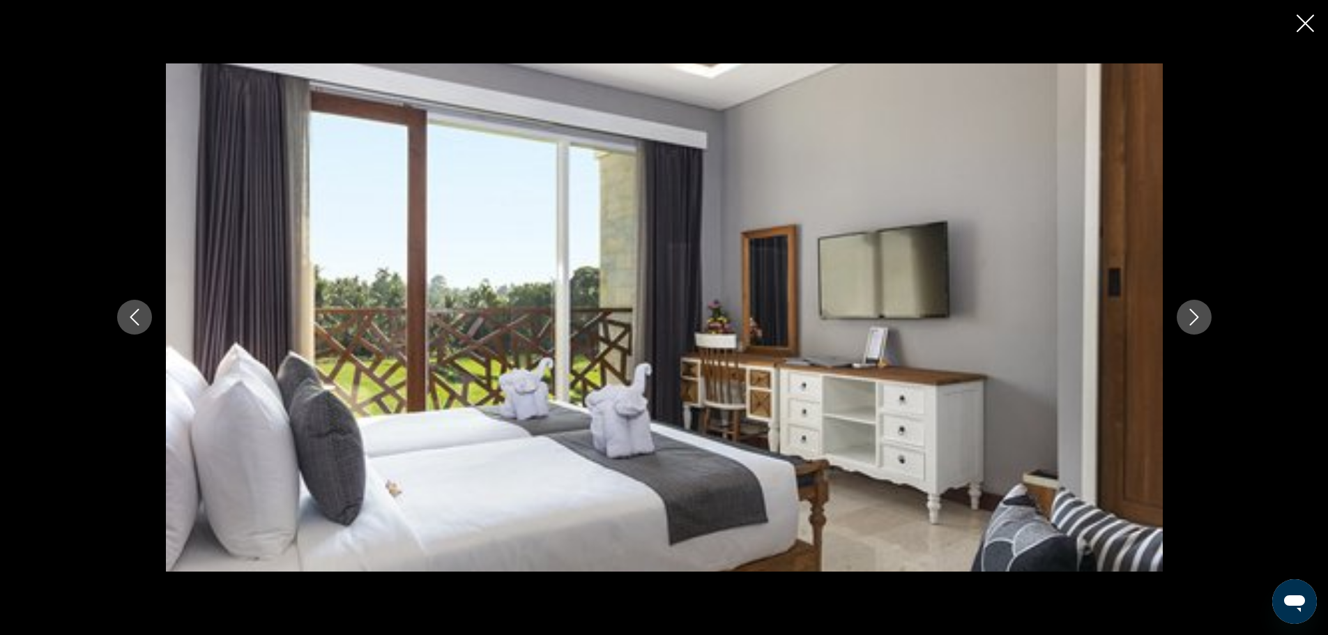
click at [1203, 315] on button "Next image" at bounding box center [1194, 317] width 35 height 35
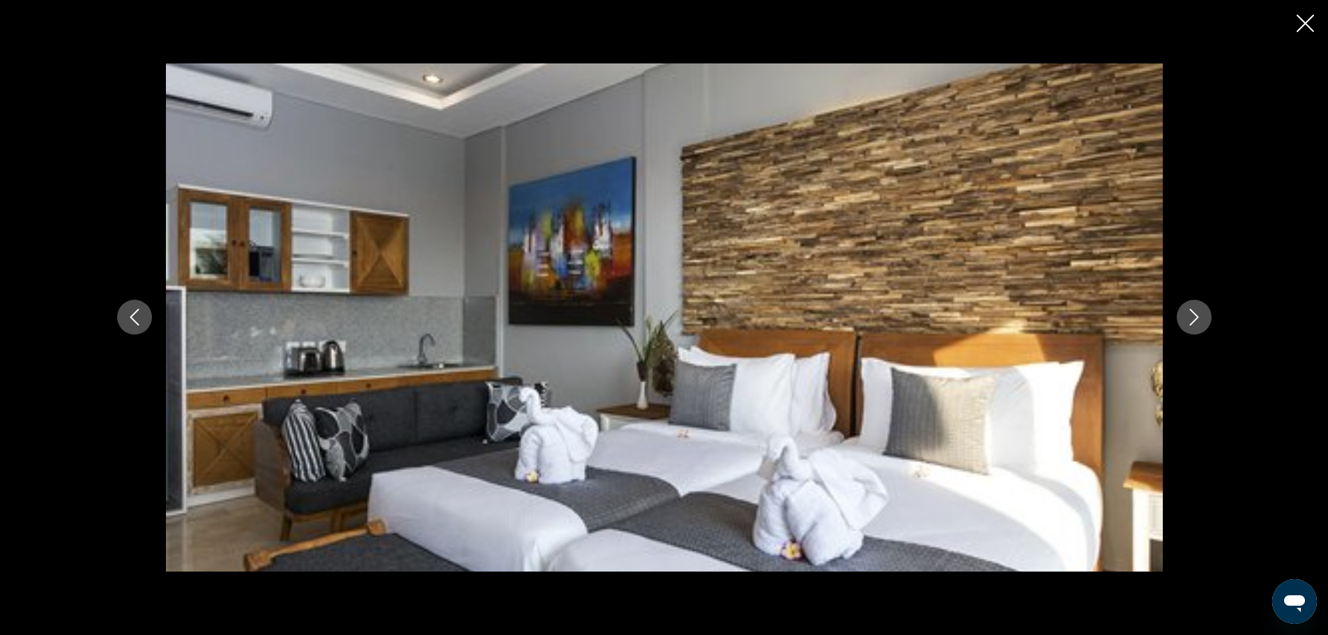
click at [1203, 315] on button "Next image" at bounding box center [1194, 317] width 35 height 35
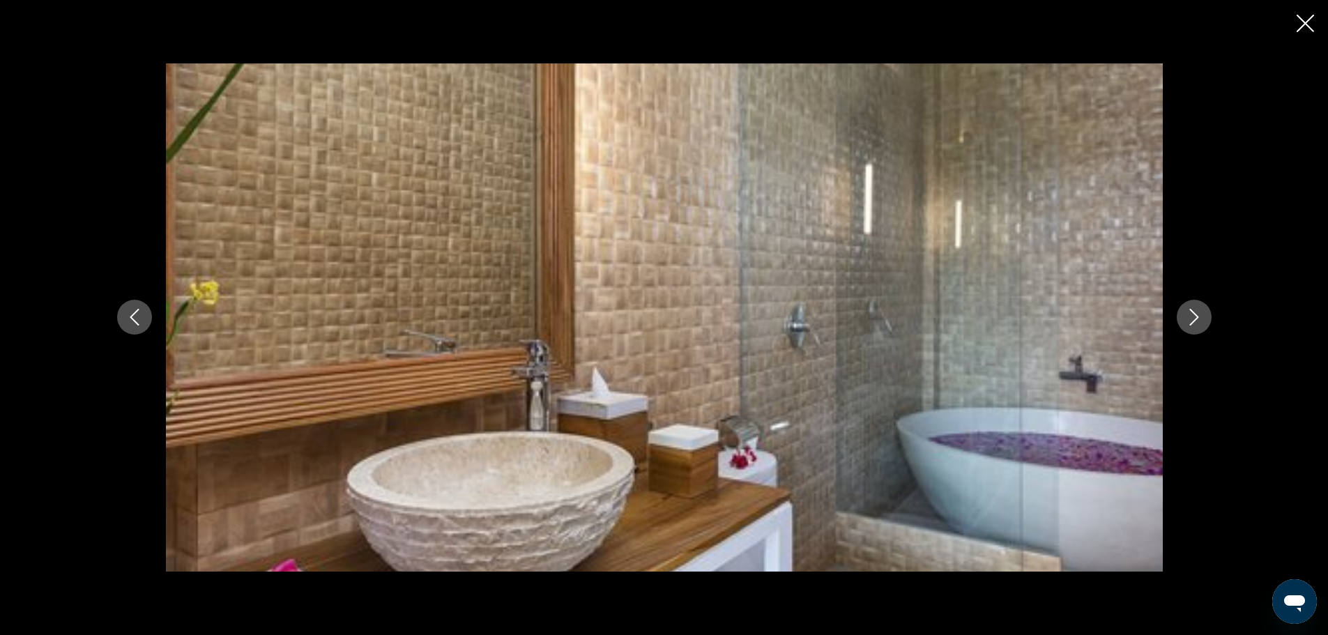
click at [1194, 318] on icon "Next image" at bounding box center [1194, 317] width 17 height 17
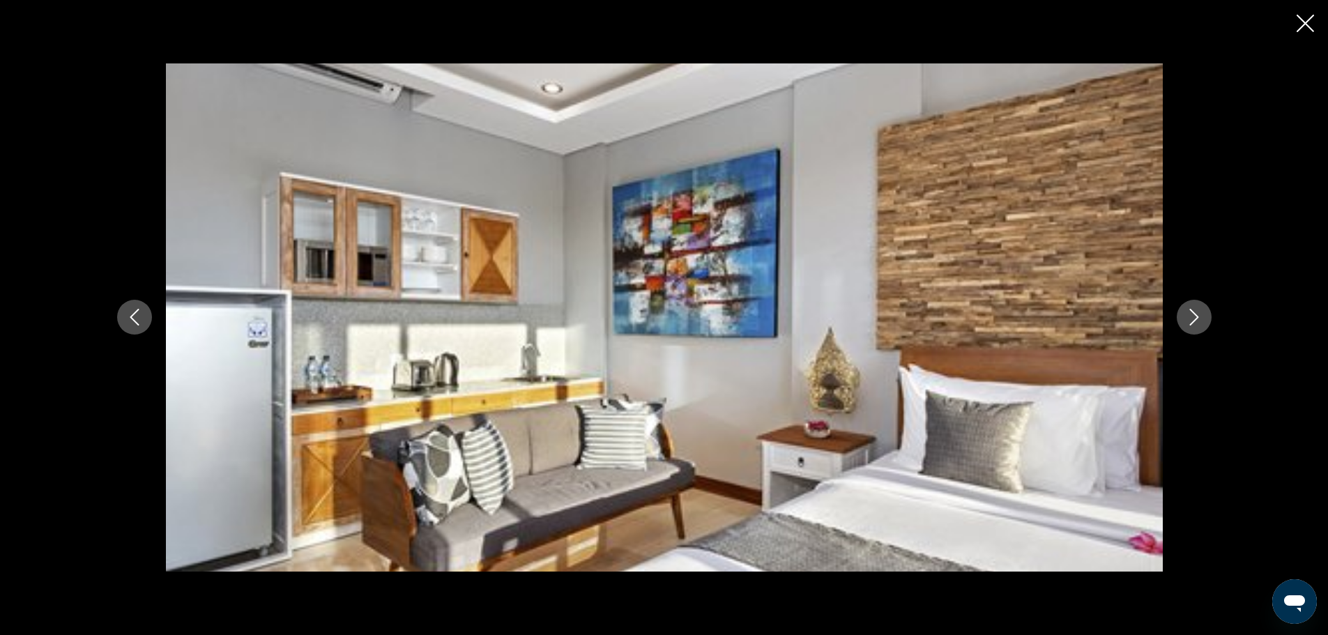
click at [1194, 318] on icon "Next image" at bounding box center [1194, 317] width 17 height 17
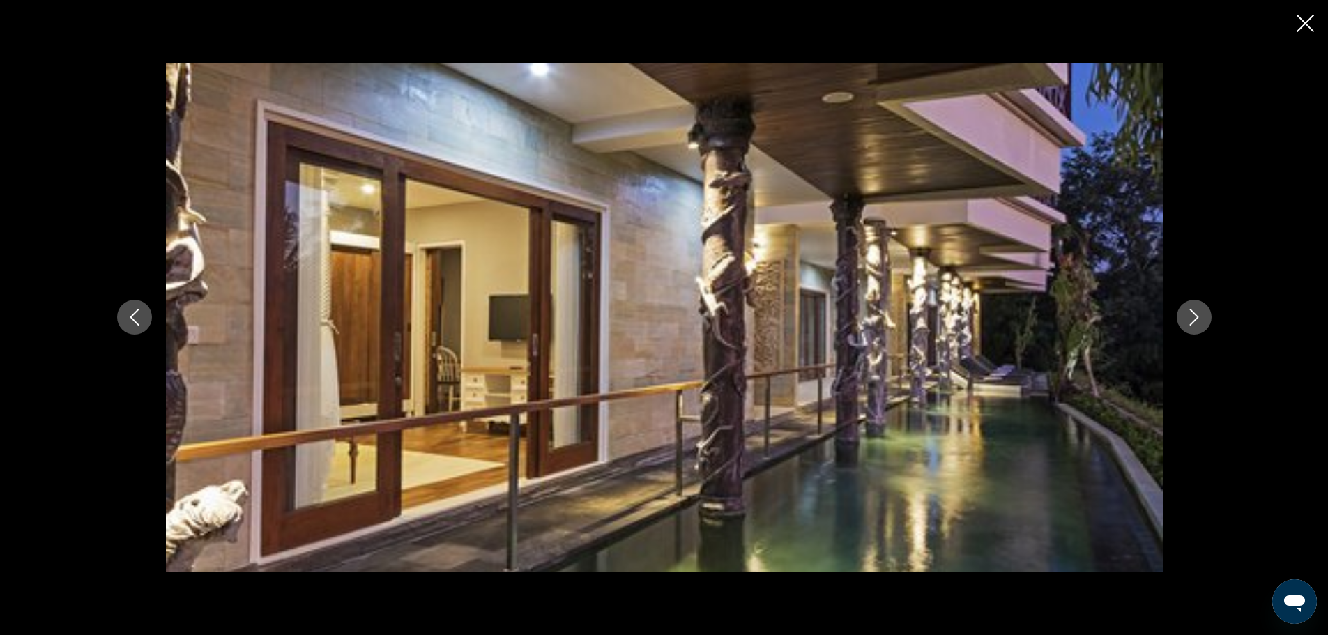
click at [1194, 318] on icon "Next image" at bounding box center [1194, 317] width 17 height 17
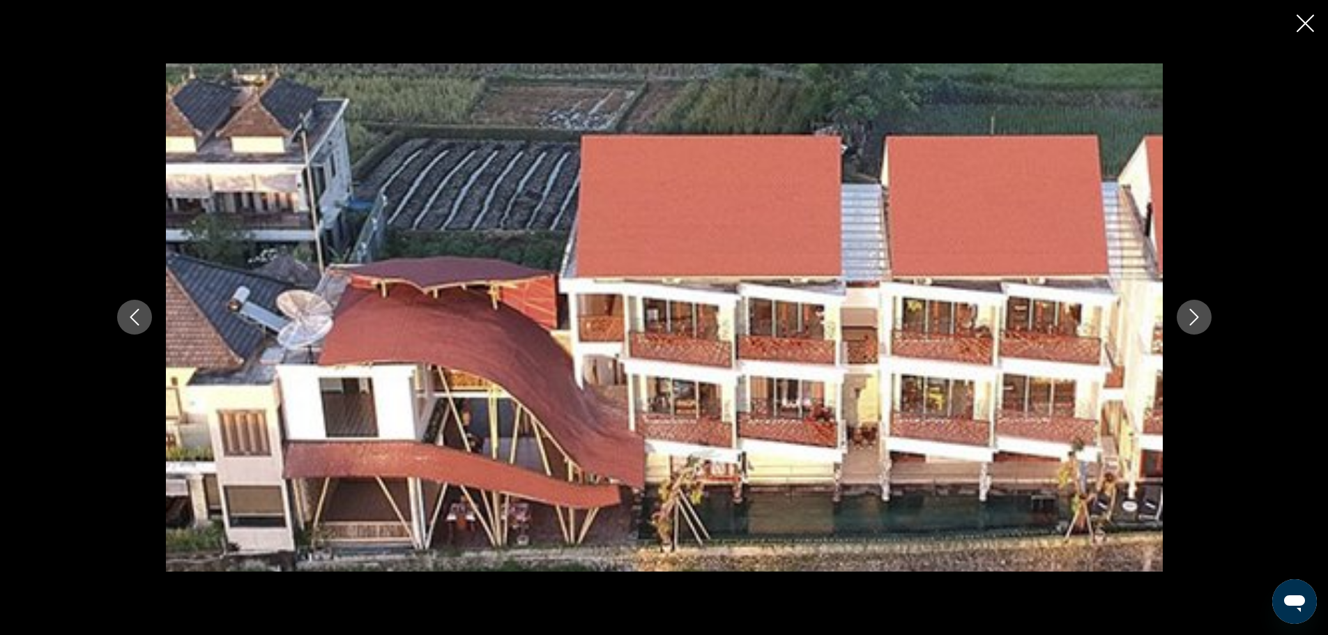
click at [1194, 318] on icon "Next image" at bounding box center [1194, 317] width 17 height 17
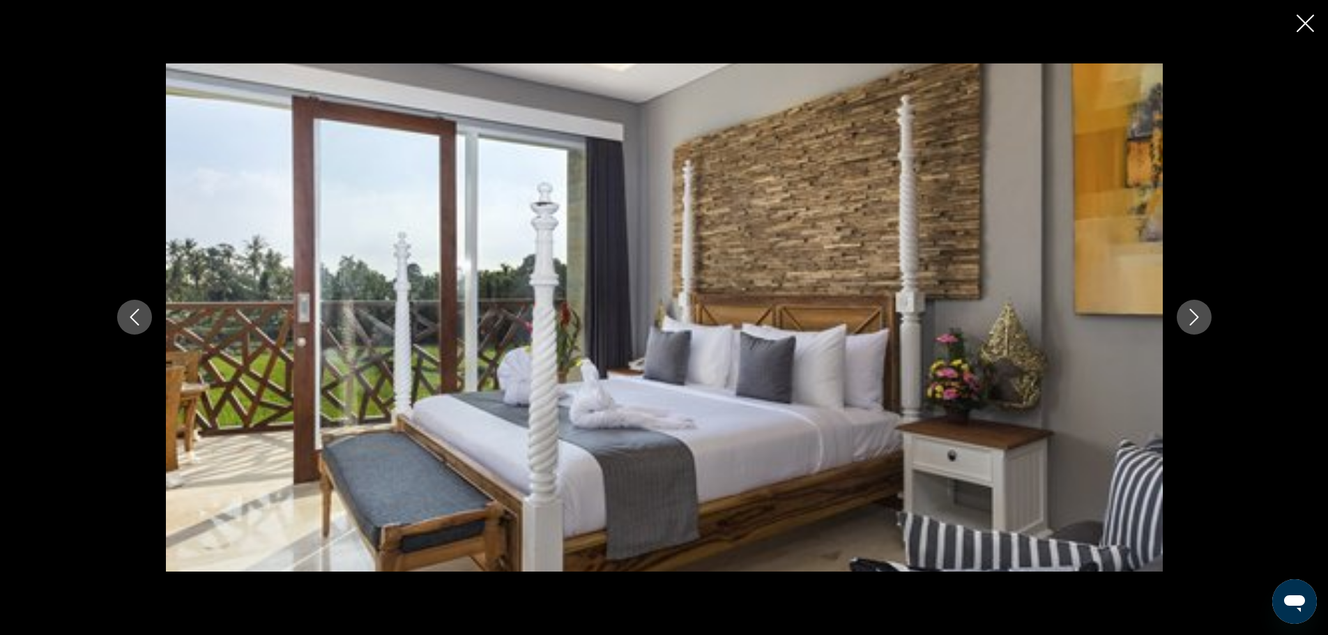
click at [1307, 5] on div "prev next" at bounding box center [664, 317] width 1328 height 635
click at [1305, 19] on icon "Close slideshow" at bounding box center [1304, 23] width 17 height 17
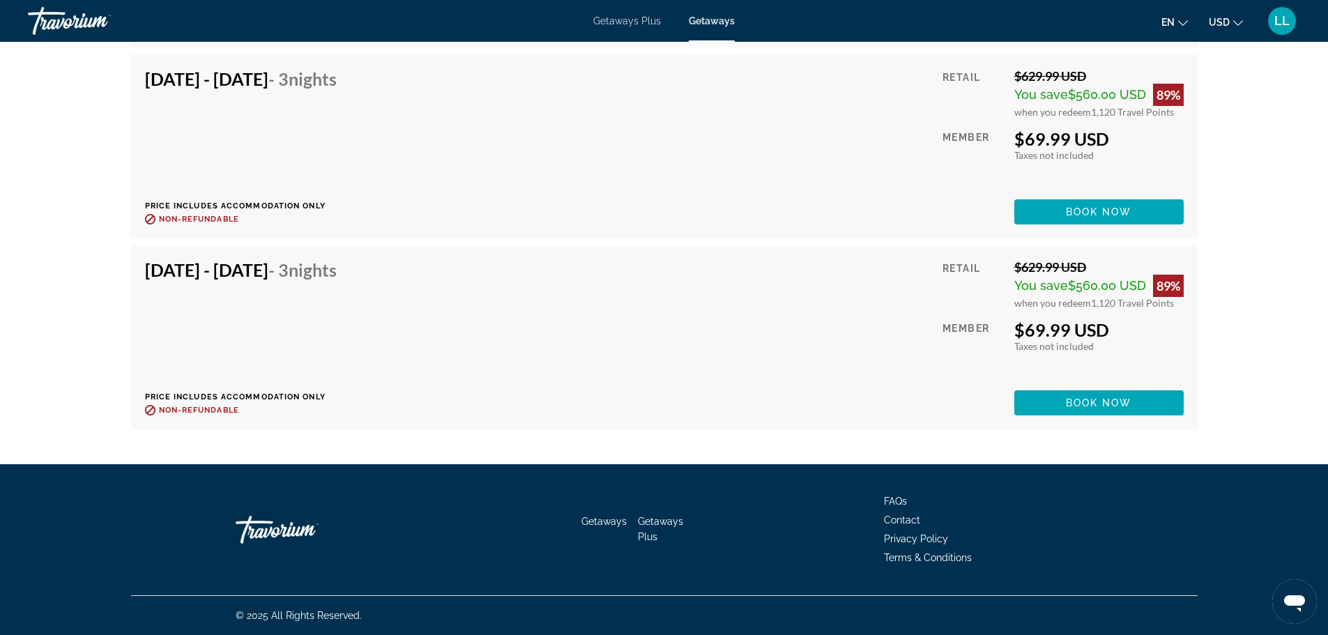
scroll to position [5986, 0]
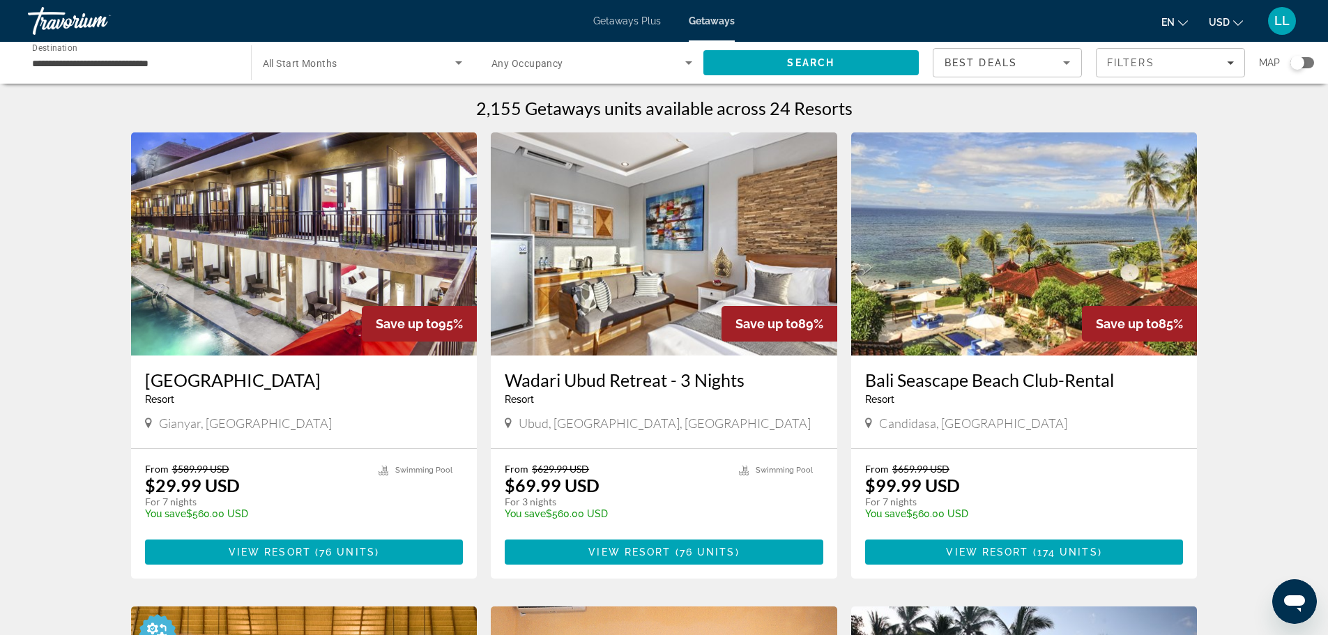
click at [1300, 58] on div "Search widget" at bounding box center [1297, 63] width 14 height 14
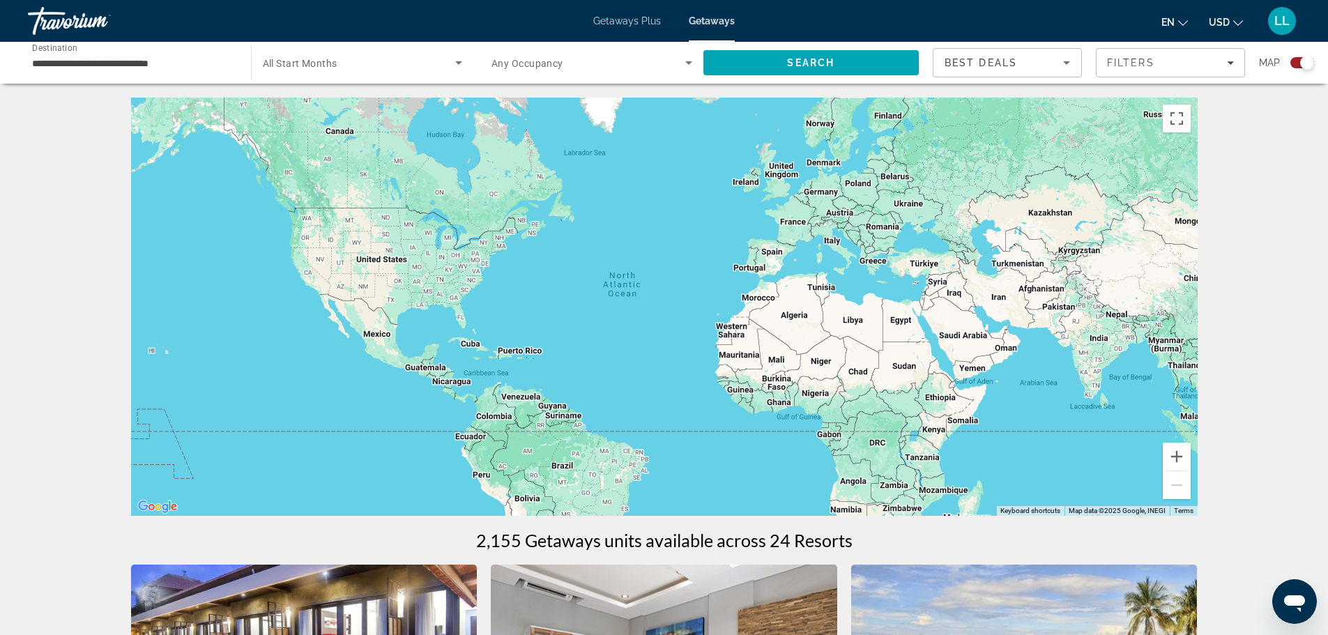
click at [59, 66] on input "**********" at bounding box center [132, 63] width 201 height 17
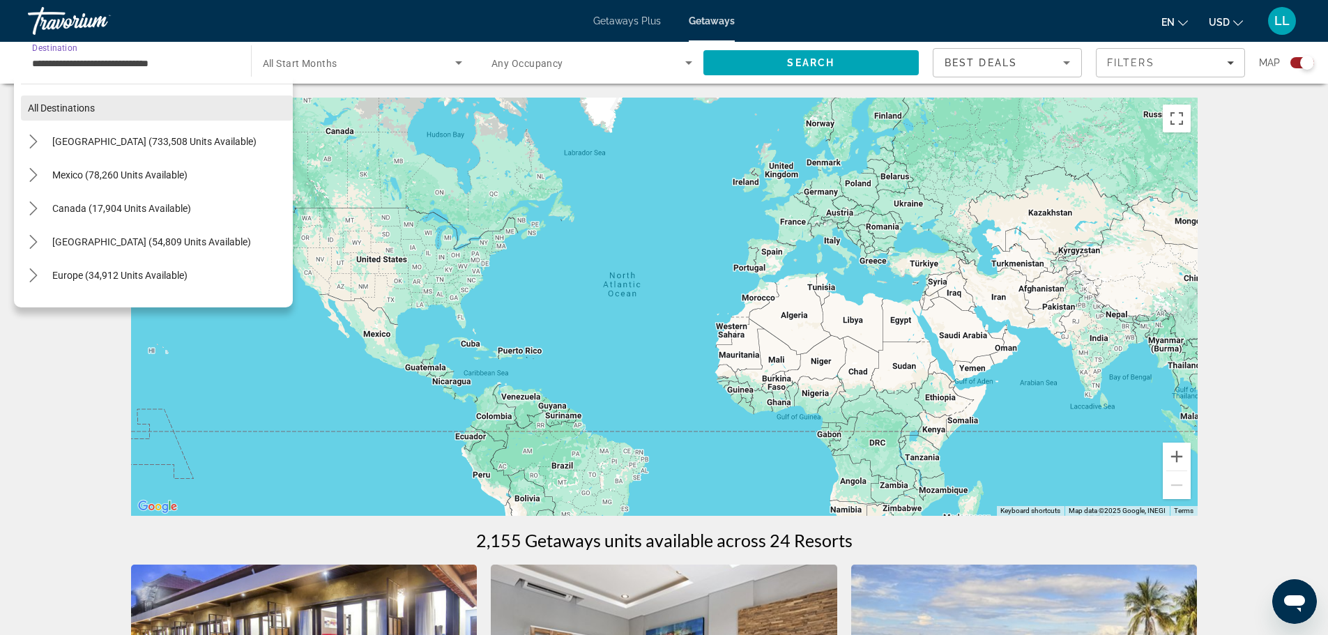
click at [84, 106] on span "All destinations" at bounding box center [61, 107] width 67 height 11
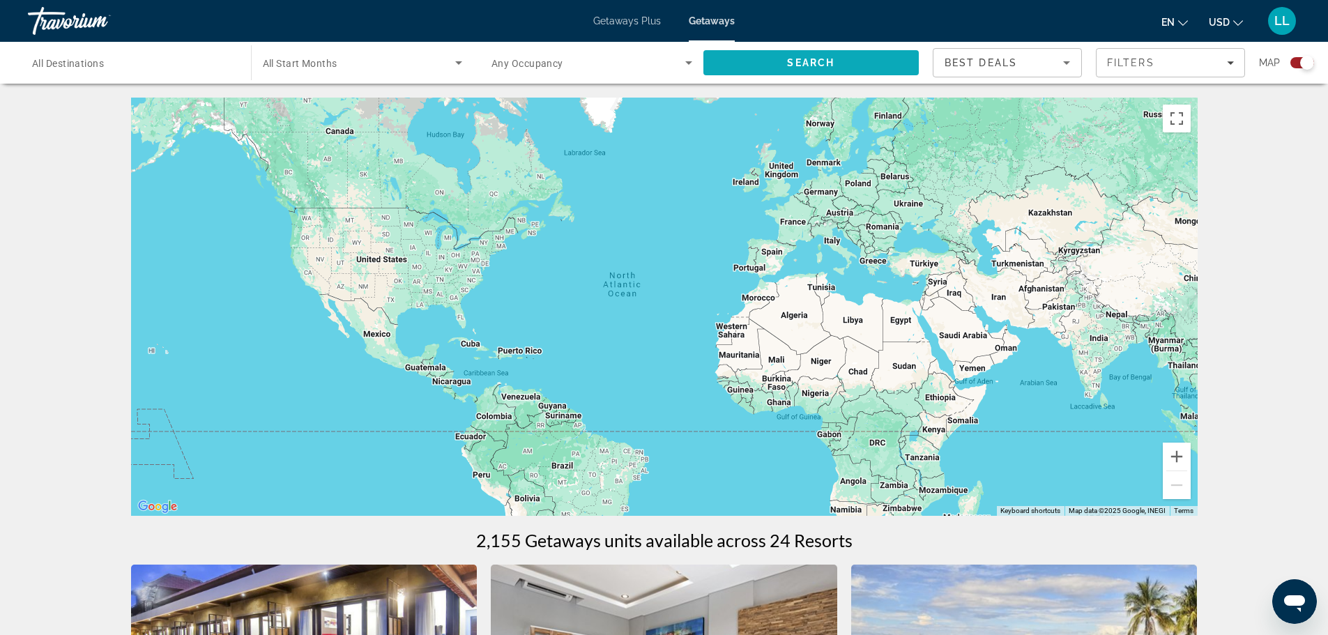
click at [877, 68] on span "Search" at bounding box center [811, 62] width 216 height 33
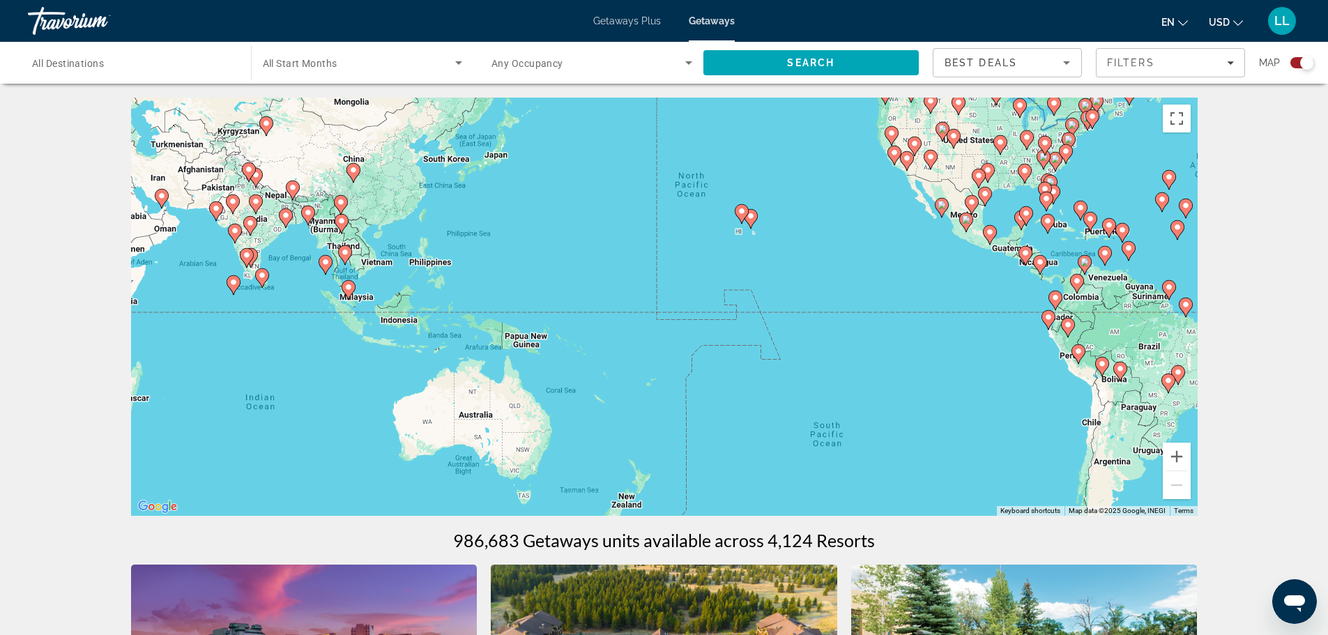
drag, startPoint x: 441, startPoint y: 290, endPoint x: 1041, endPoint y: 176, distance: 610.9
click at [1030, 167] on div "To activate drag with keyboard, press Alt + Enter. Once in keyboard drag state,…" at bounding box center [664, 307] width 1066 height 418
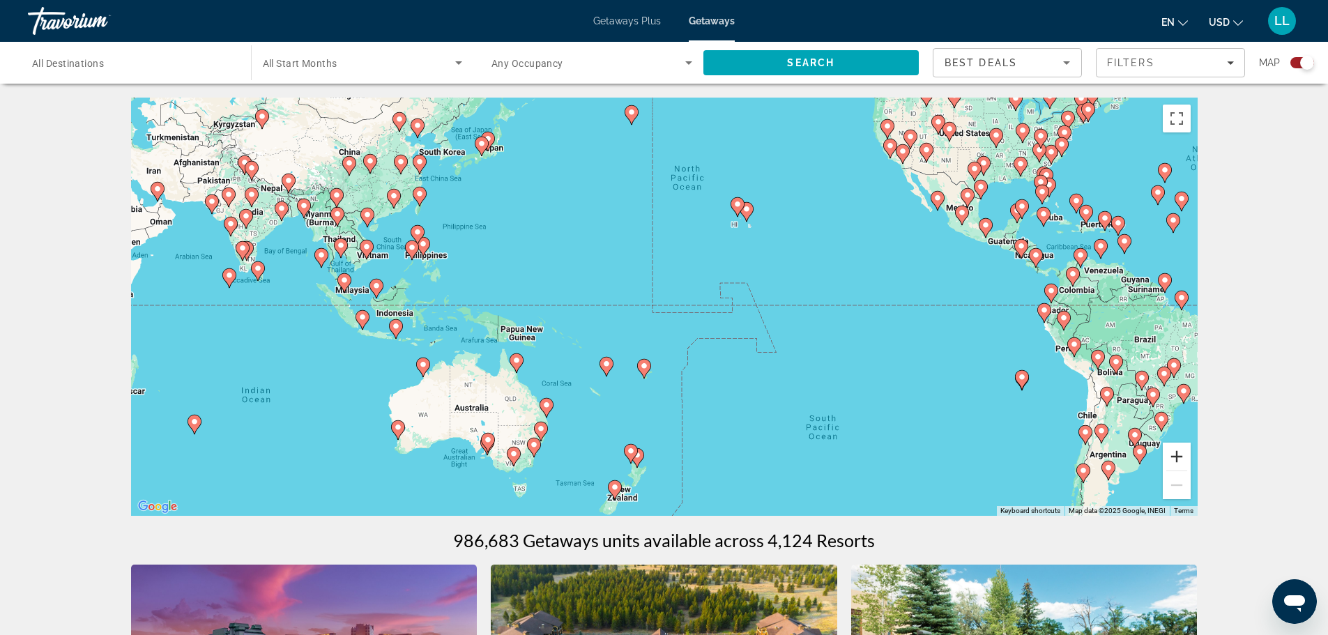
click at [1177, 454] on button "Zoom in" at bounding box center [1177, 457] width 28 height 28
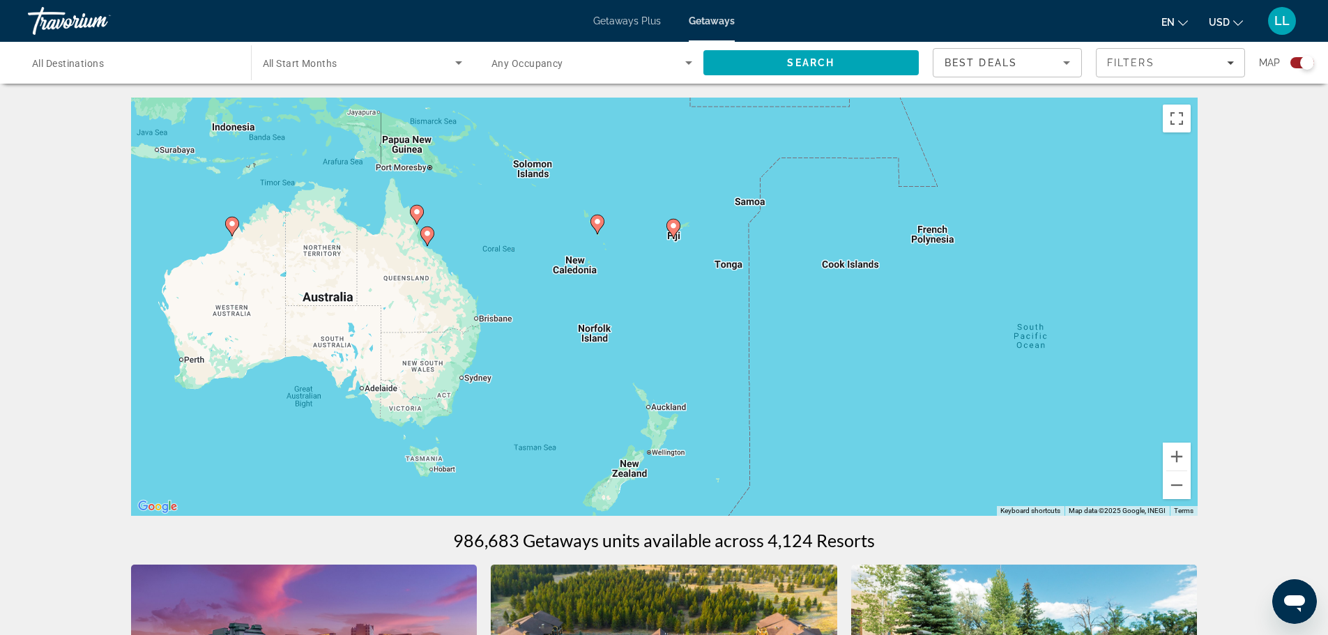
drag, startPoint x: 752, startPoint y: 431, endPoint x: 801, endPoint y: 218, distance: 218.1
click at [801, 218] on div "To activate drag with keyboard, press Alt + Enter. Once in keyboard drag state,…" at bounding box center [664, 307] width 1066 height 418
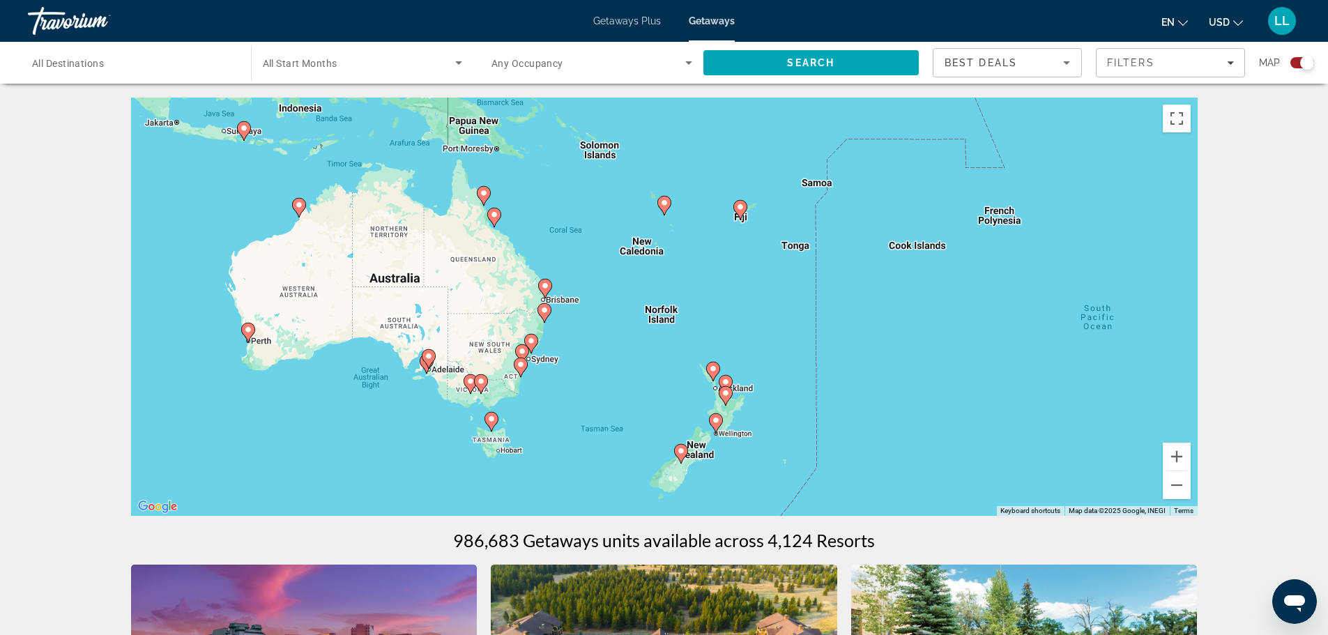
drag, startPoint x: 774, startPoint y: 346, endPoint x: 866, endPoint y: 317, distance: 95.7
click at [865, 317] on div "To activate drag with keyboard, press Alt + Enter. Once in keyboard drag state,…" at bounding box center [664, 307] width 1066 height 418
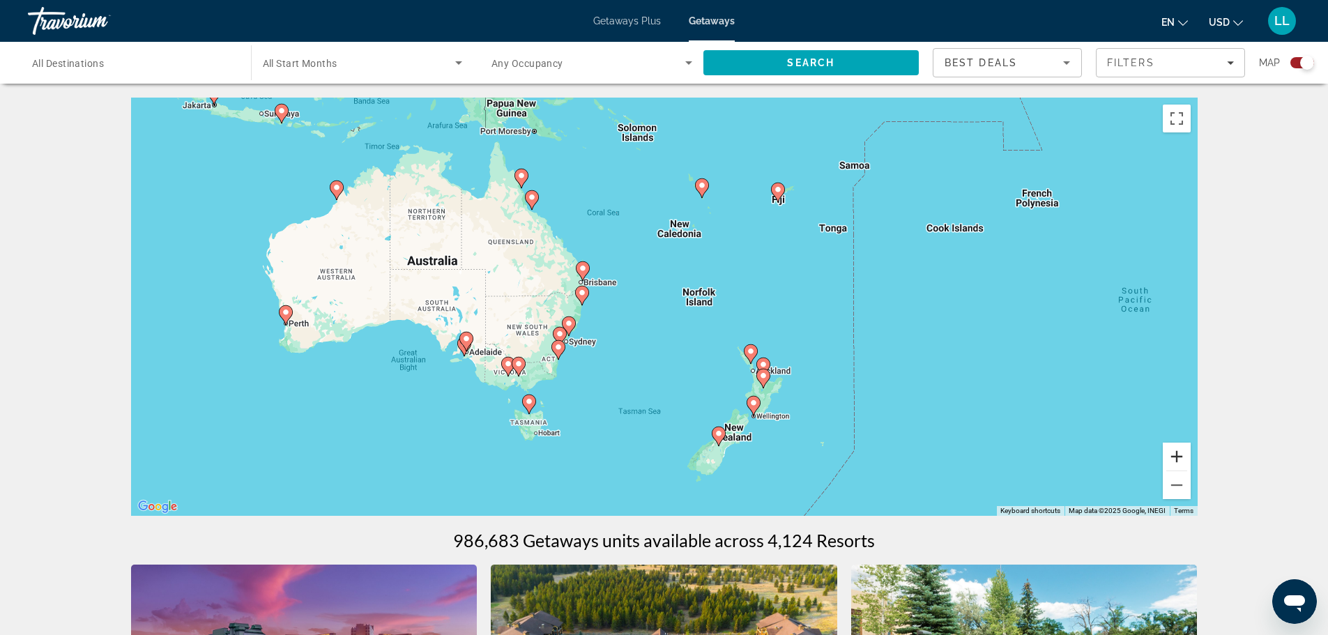
click at [1177, 445] on button "Zoom in" at bounding box center [1177, 457] width 28 height 28
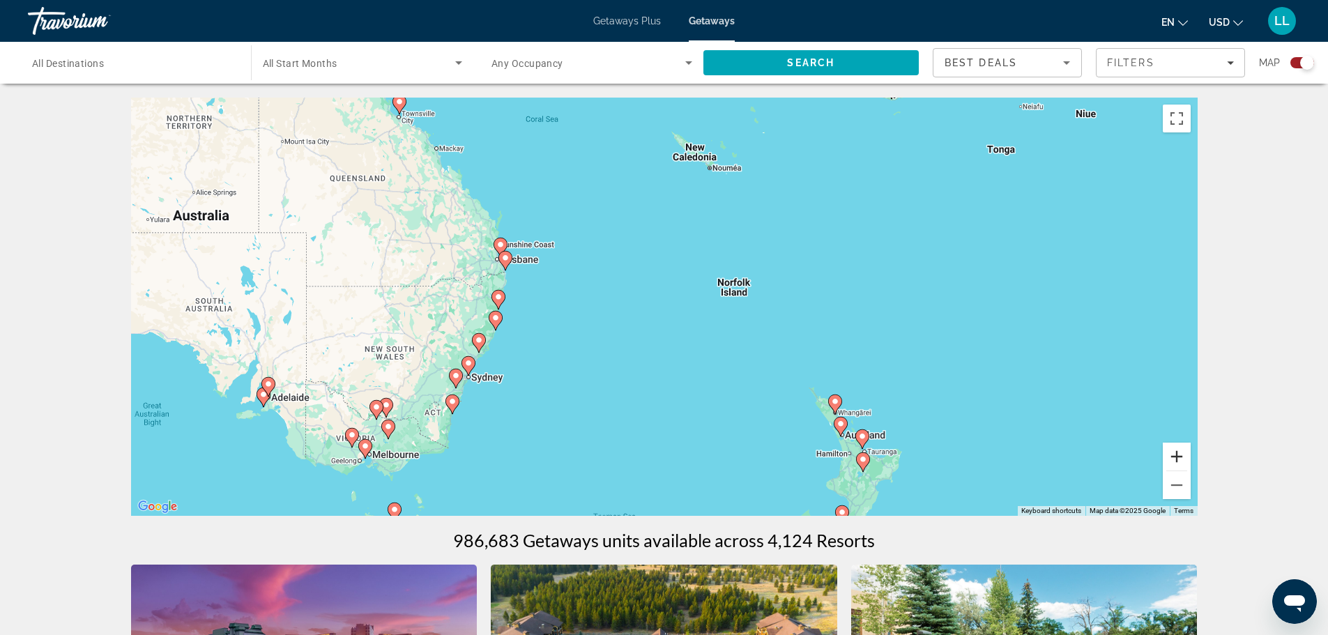
click at [1177, 452] on button "Zoom in" at bounding box center [1177, 457] width 28 height 28
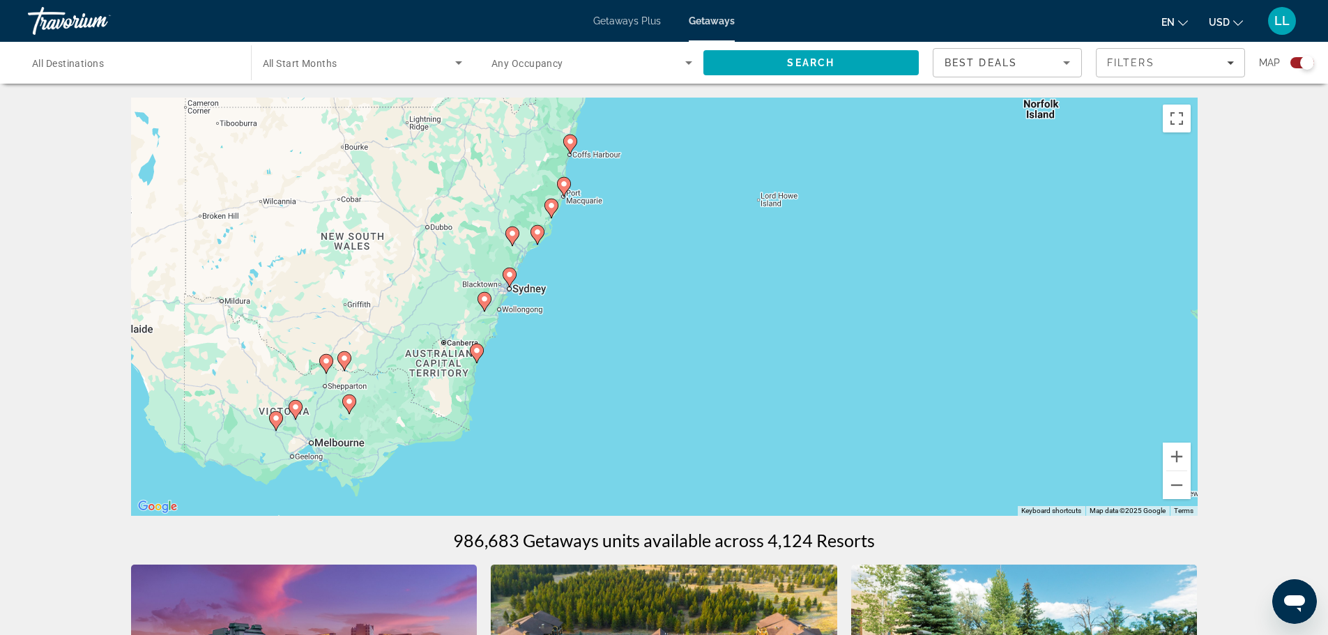
drag, startPoint x: 499, startPoint y: 438, endPoint x: 743, endPoint y: 276, distance: 293.1
click at [743, 276] on div "To activate drag with keyboard, press Alt + Enter. Once in keyboard drag state,…" at bounding box center [664, 307] width 1066 height 418
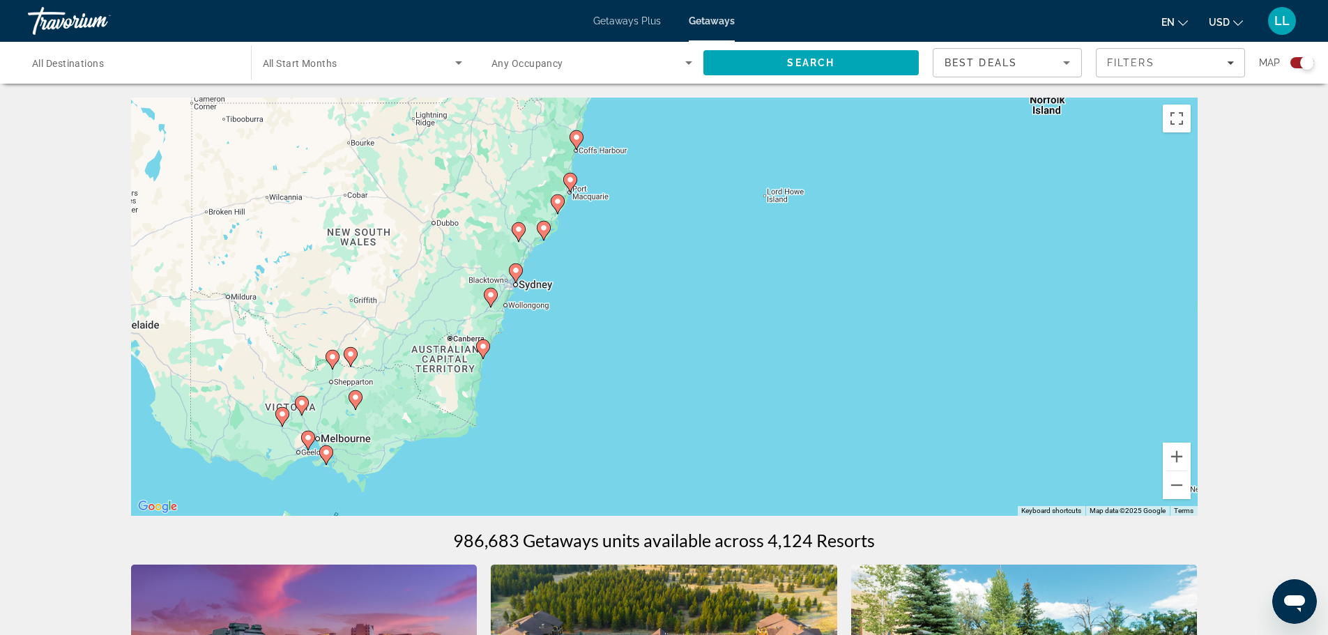
click at [515, 271] on image "Main content" at bounding box center [516, 270] width 8 height 8
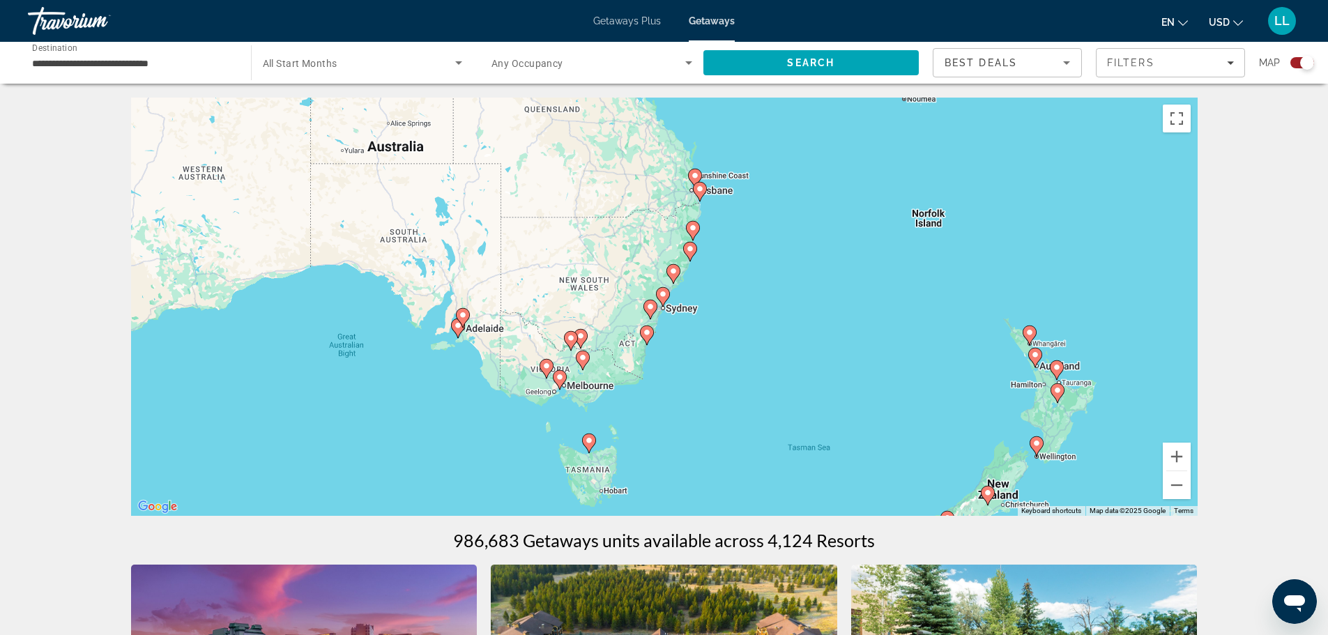
click at [662, 294] on image "Main content" at bounding box center [663, 294] width 8 height 8
type input "**********"
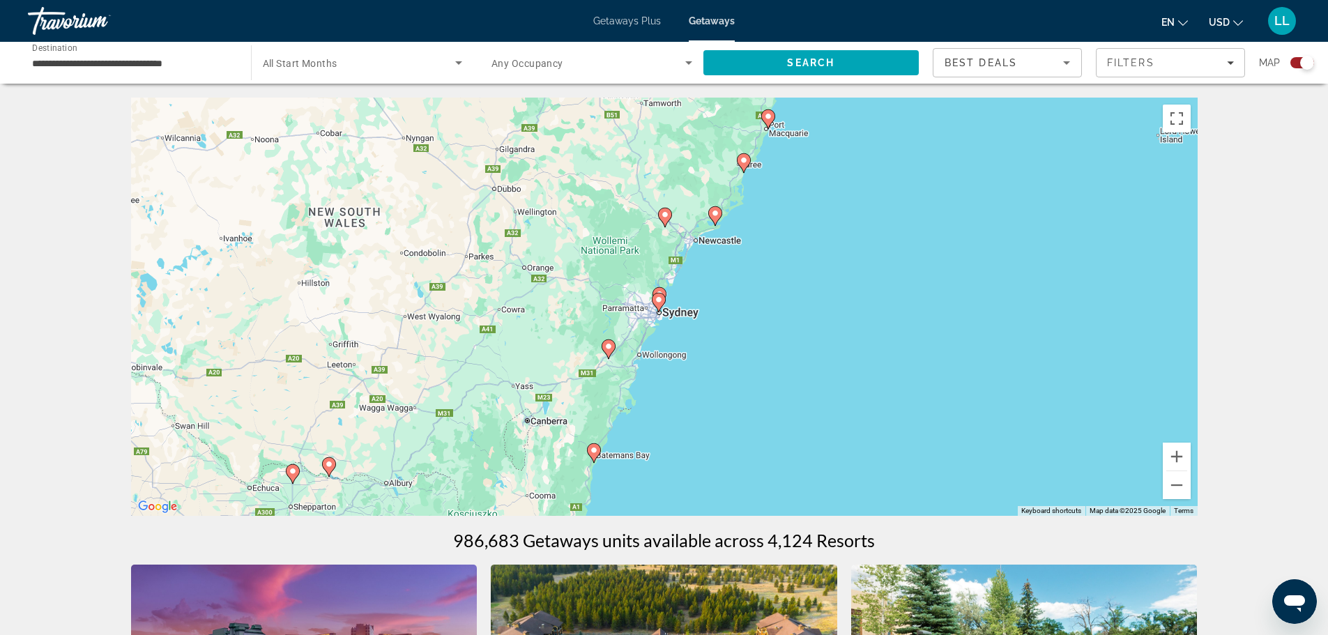
click at [659, 300] on image "Main content" at bounding box center [658, 300] width 8 height 8
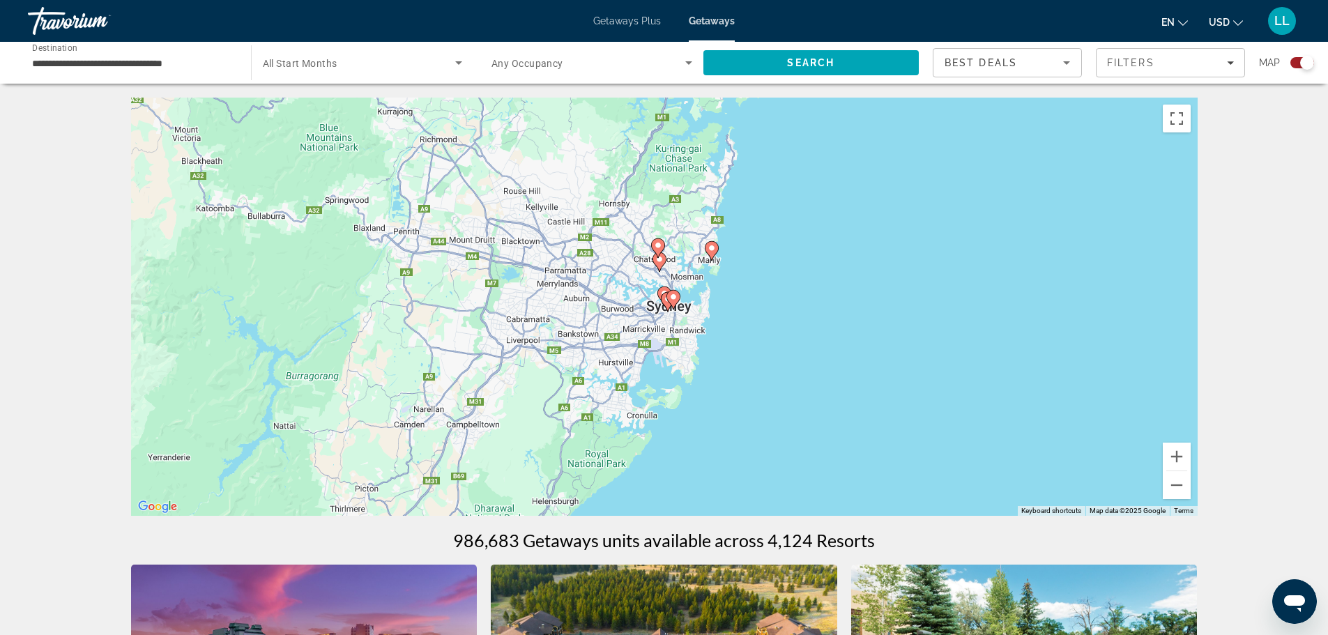
click at [712, 246] on image "Main content" at bounding box center [711, 248] width 8 height 8
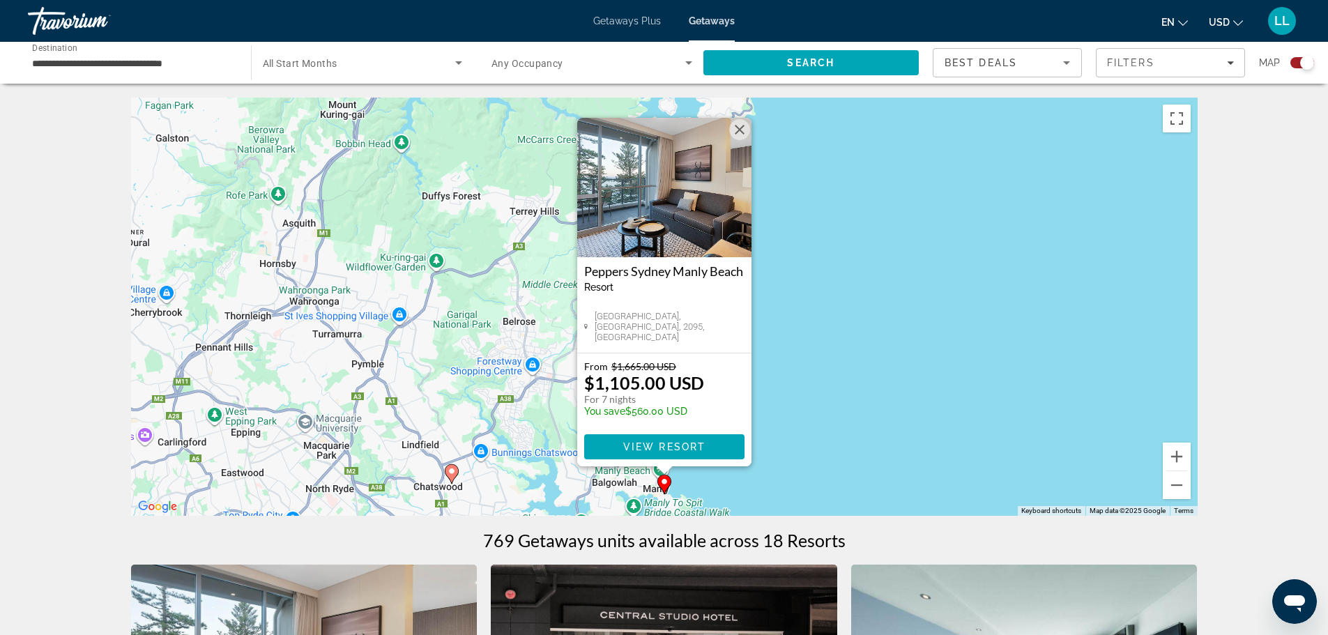
click at [661, 443] on span "View Resort" at bounding box center [663, 446] width 82 height 11
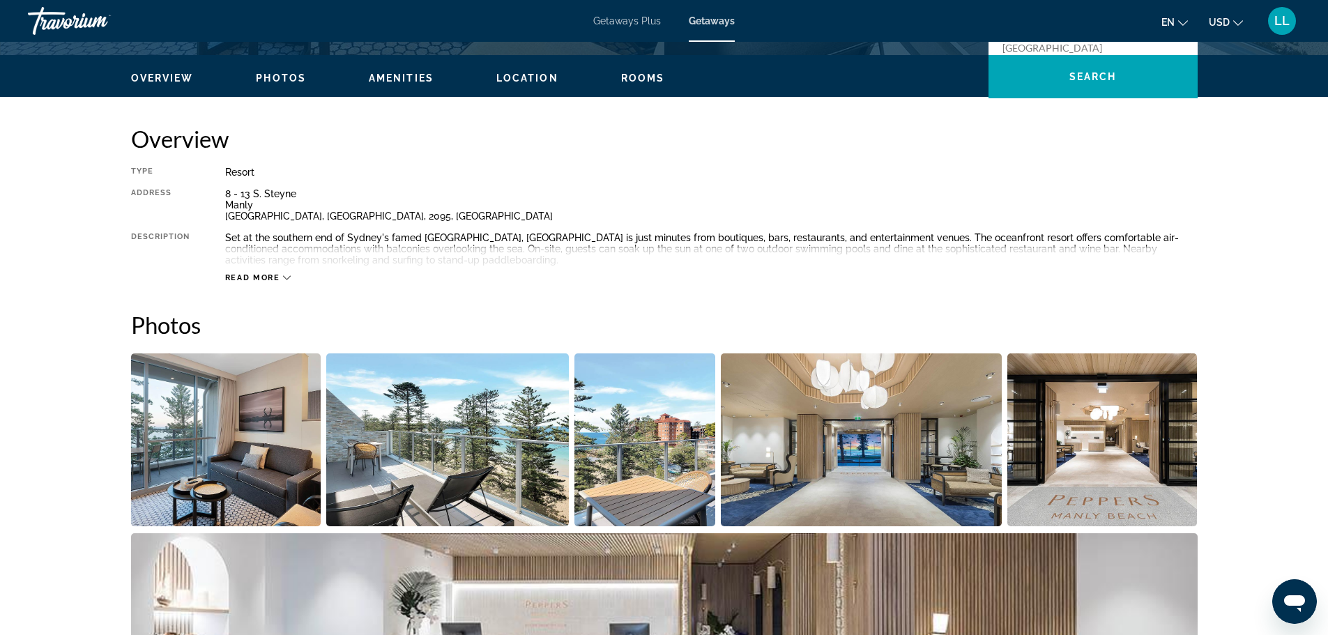
scroll to position [558, 0]
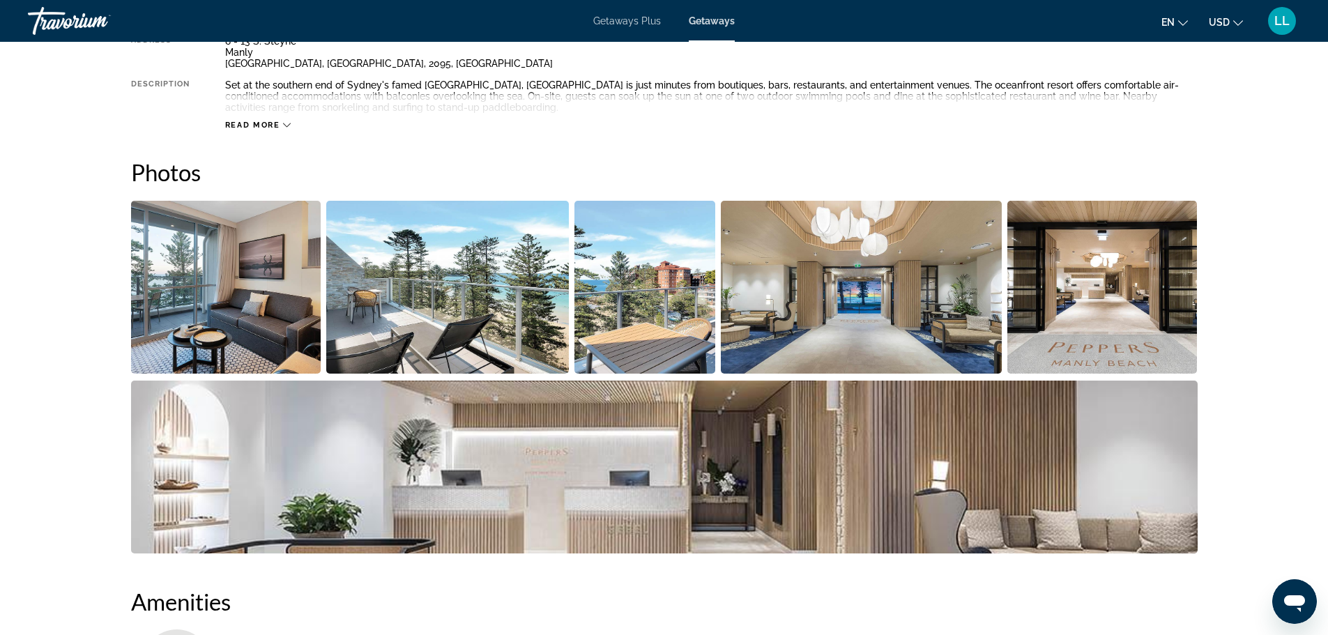
click at [245, 287] on img "Open full-screen image slider" at bounding box center [226, 287] width 190 height 173
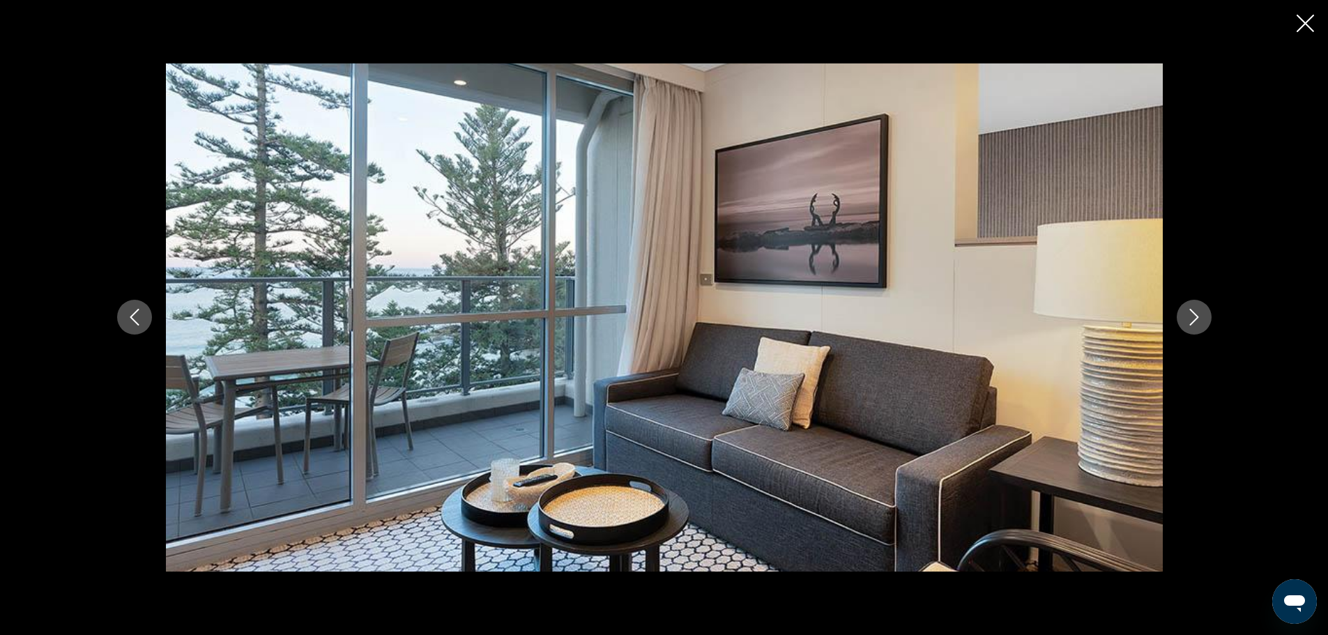
click at [1195, 317] on icon "Next image" at bounding box center [1194, 317] width 17 height 17
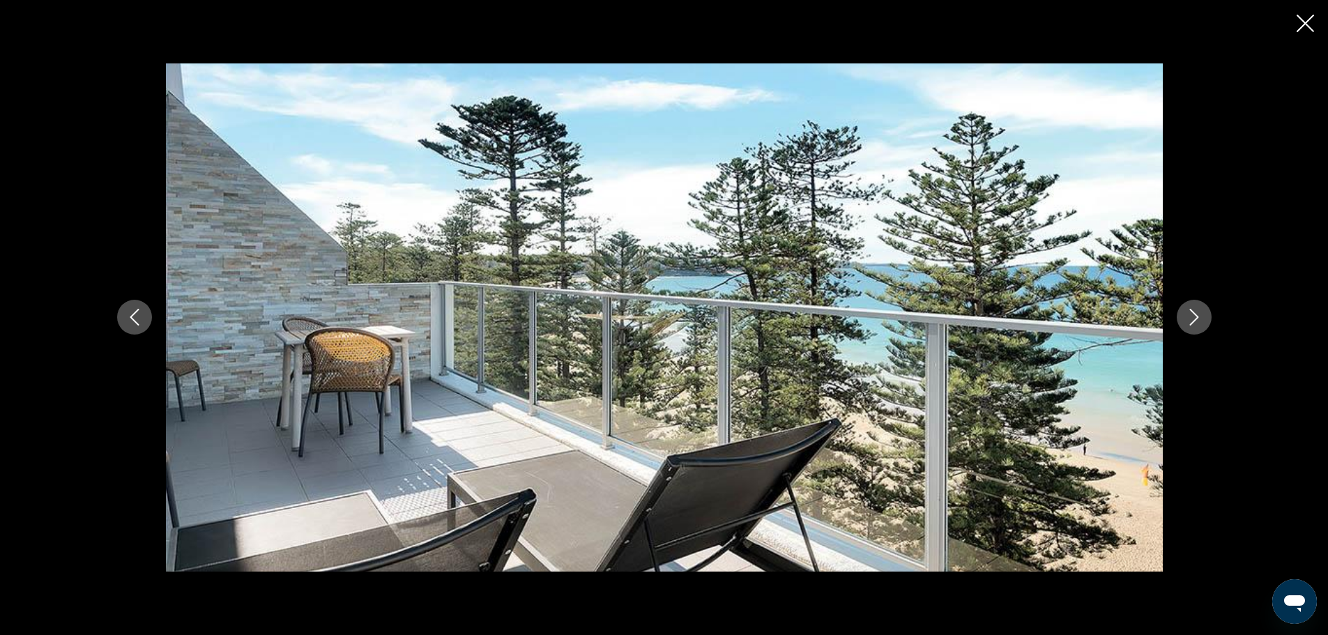
click at [1195, 317] on icon "Next image" at bounding box center [1194, 317] width 17 height 17
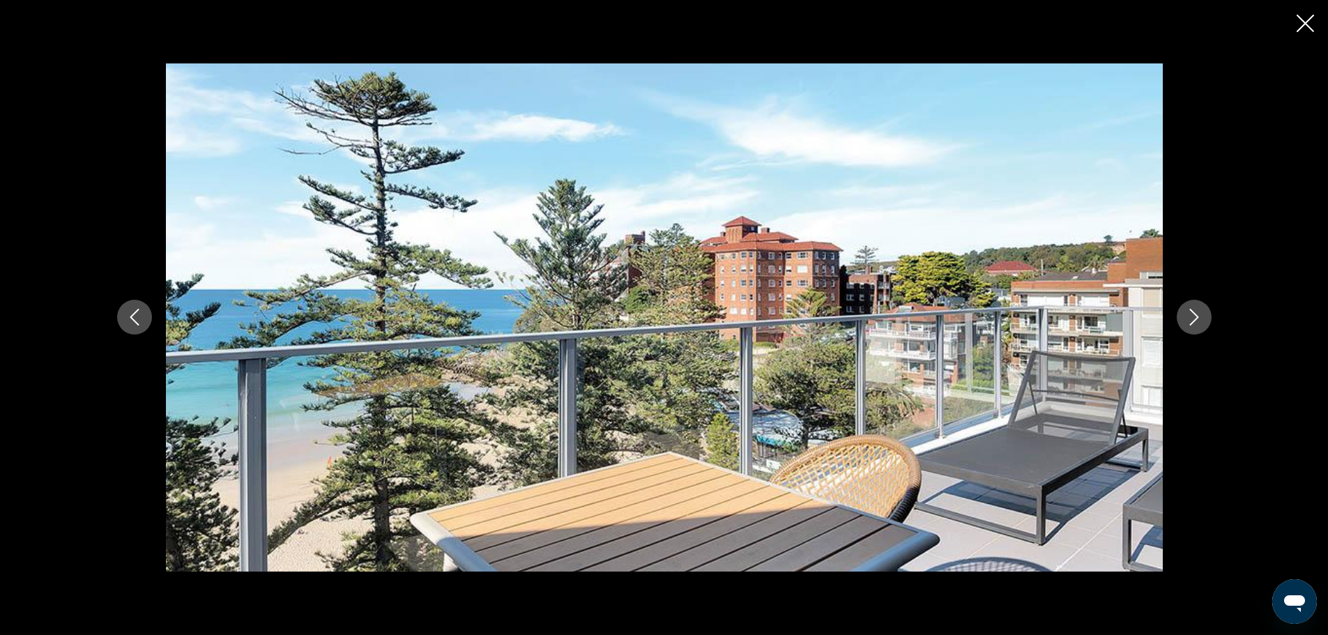
click at [1195, 317] on icon "Next image" at bounding box center [1194, 317] width 17 height 17
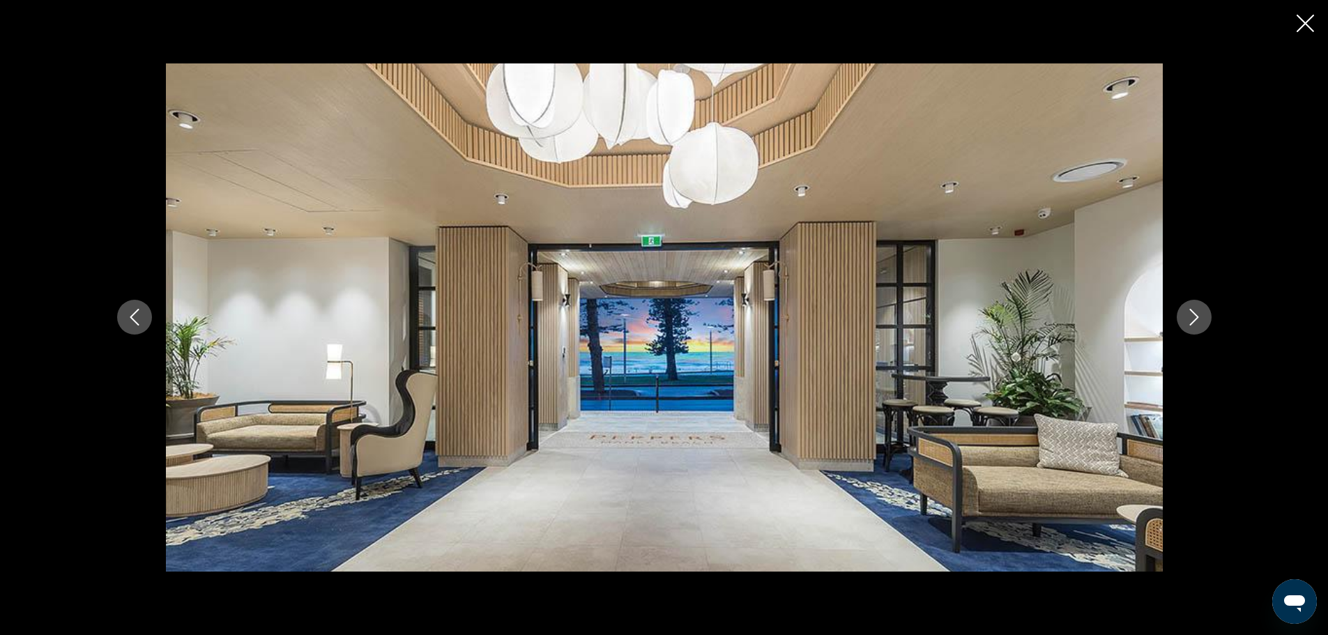
click at [1195, 317] on icon "Next image" at bounding box center [1194, 317] width 17 height 17
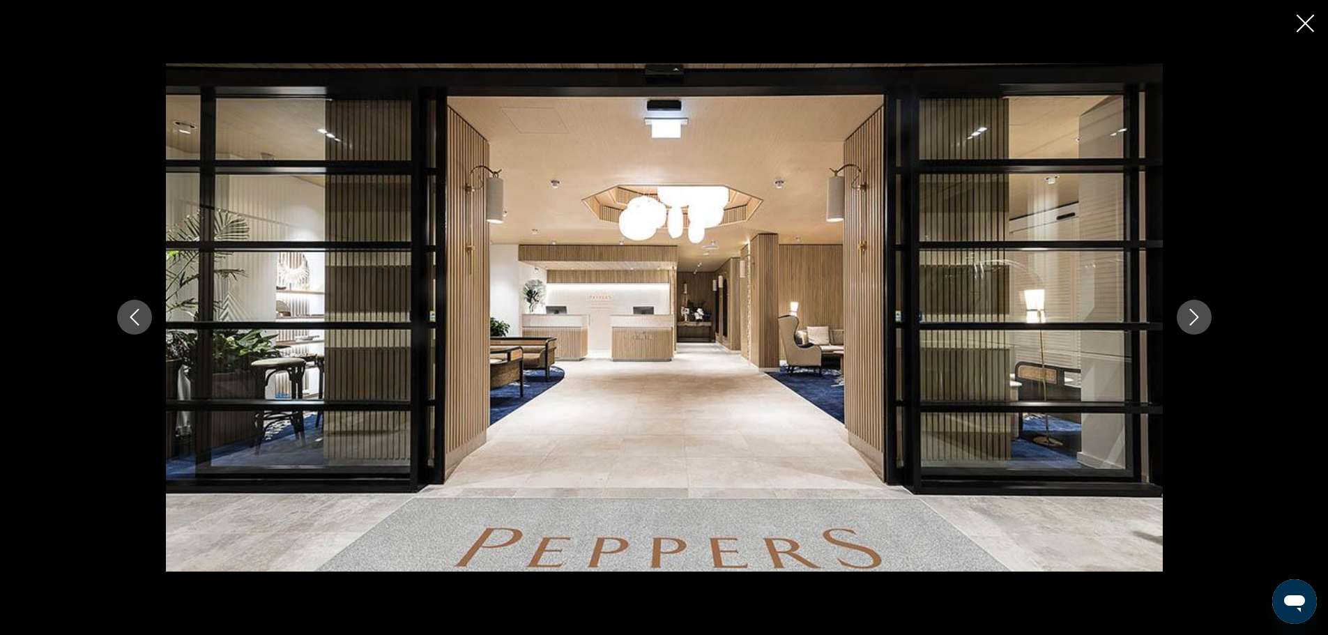
click at [1195, 317] on icon "Next image" at bounding box center [1194, 317] width 17 height 17
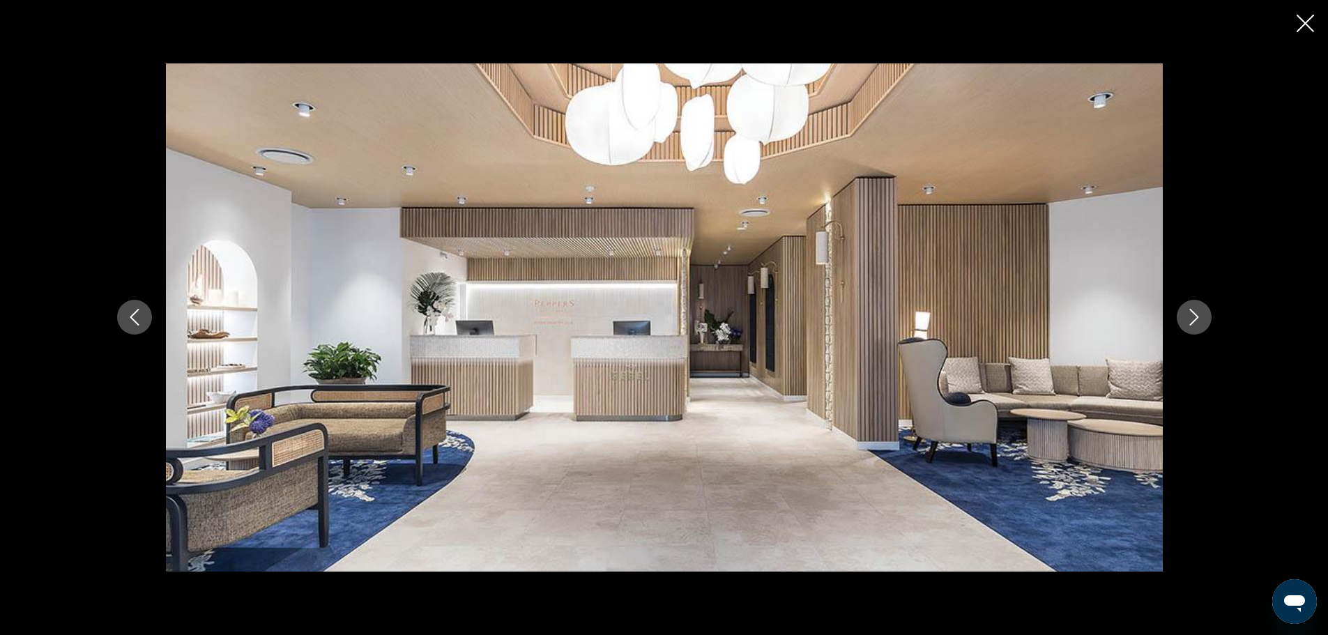
click at [1195, 317] on icon "Next image" at bounding box center [1194, 317] width 17 height 17
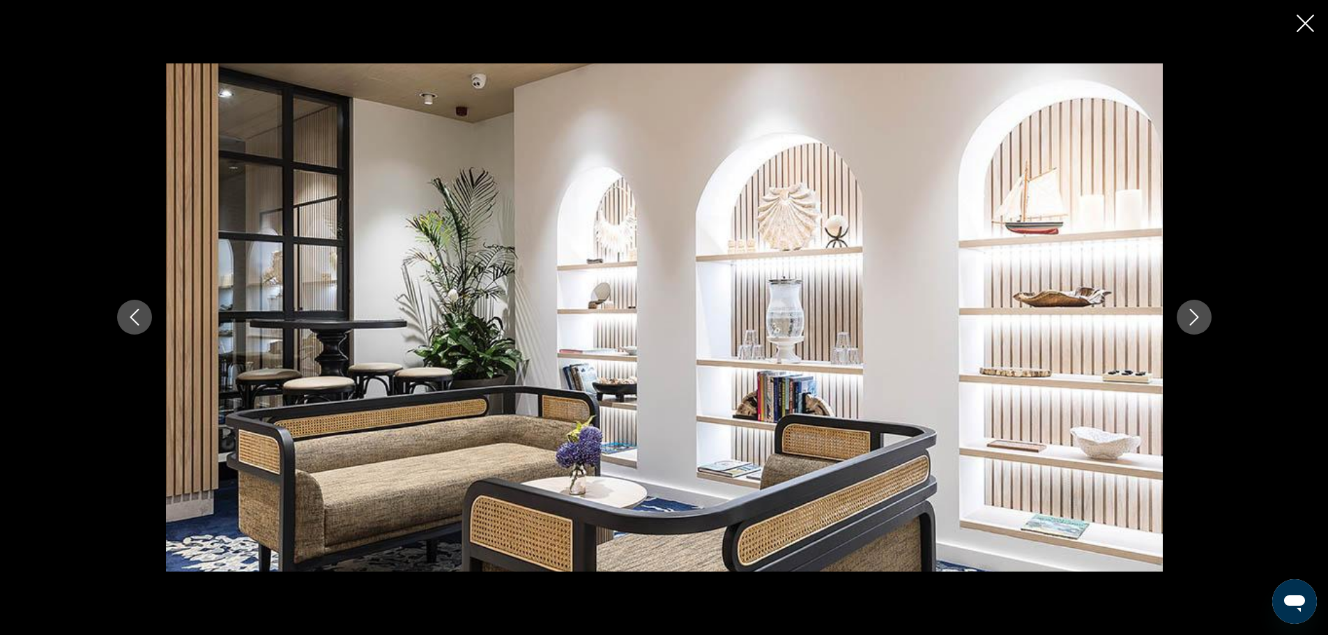
click at [1195, 317] on icon "Next image" at bounding box center [1194, 317] width 17 height 17
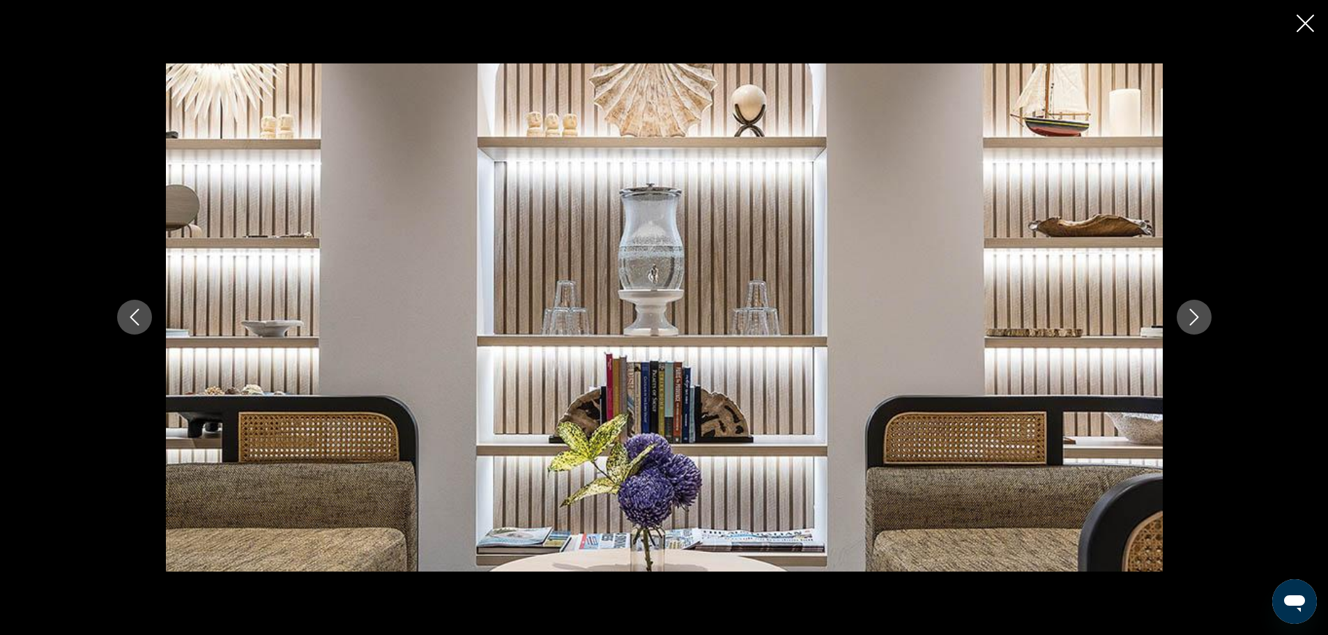
click at [1195, 317] on icon "Next image" at bounding box center [1194, 317] width 17 height 17
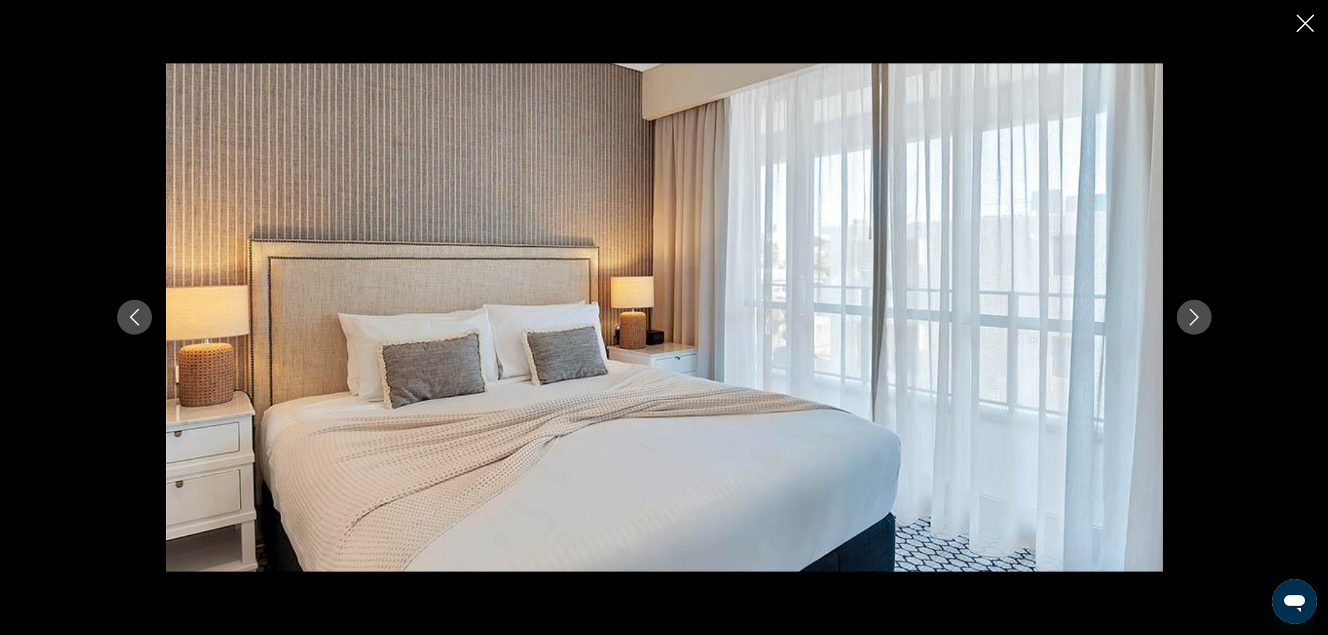
click at [1195, 317] on icon "Next image" at bounding box center [1194, 317] width 17 height 17
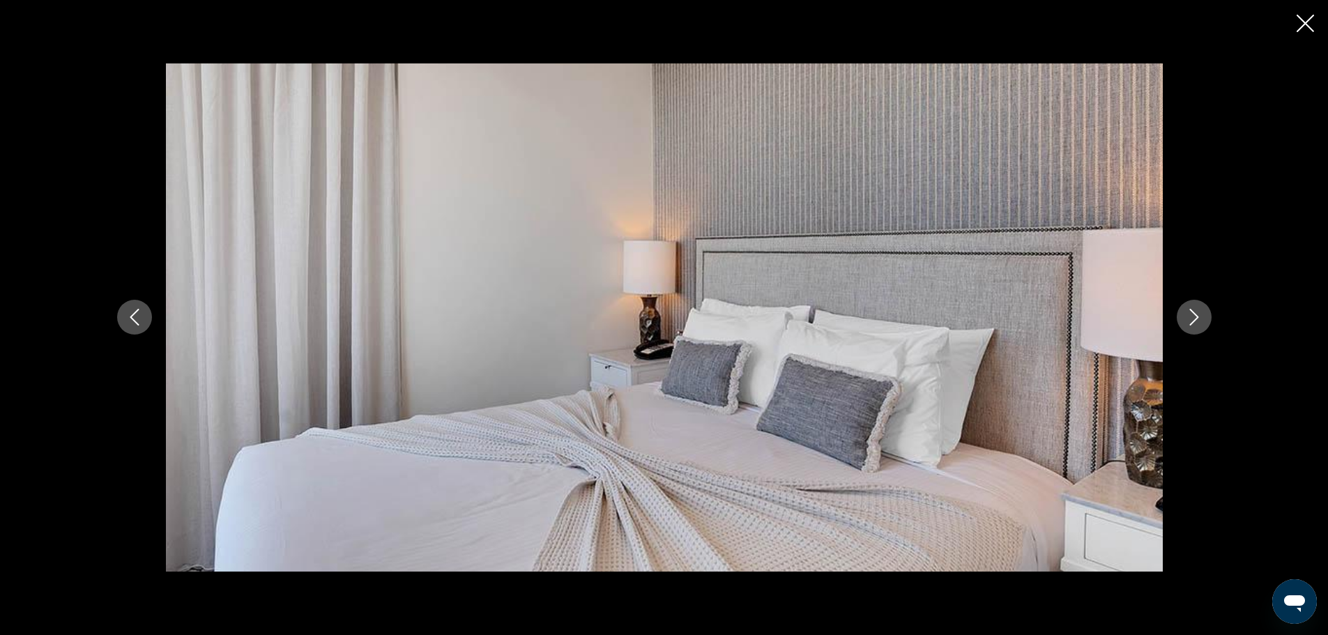
click at [1195, 317] on icon "Next image" at bounding box center [1194, 317] width 17 height 17
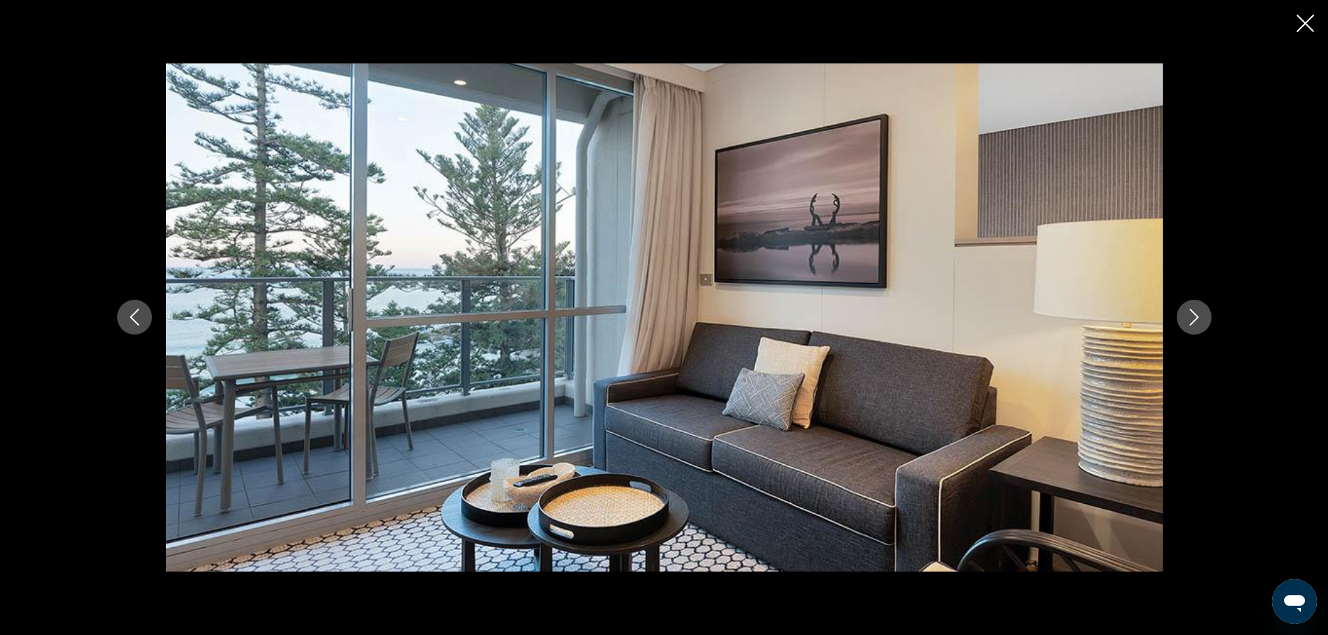
click at [1195, 317] on icon "Next image" at bounding box center [1194, 317] width 17 height 17
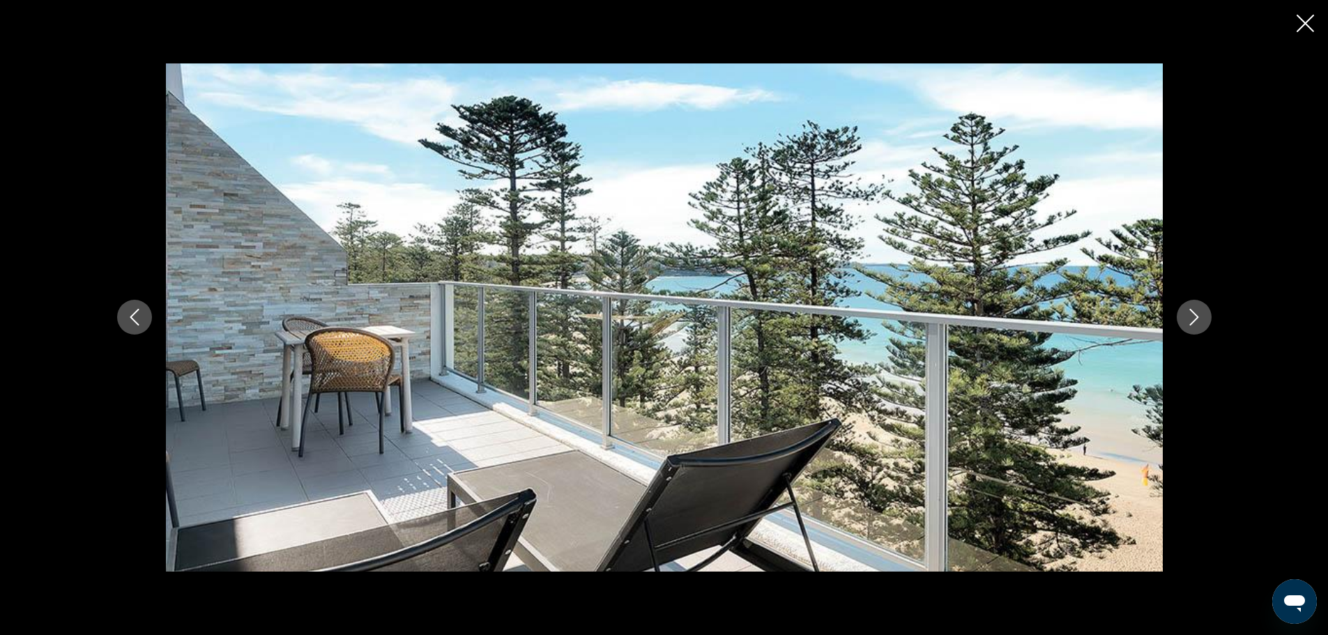
click at [1195, 317] on icon "Next image" at bounding box center [1194, 317] width 17 height 17
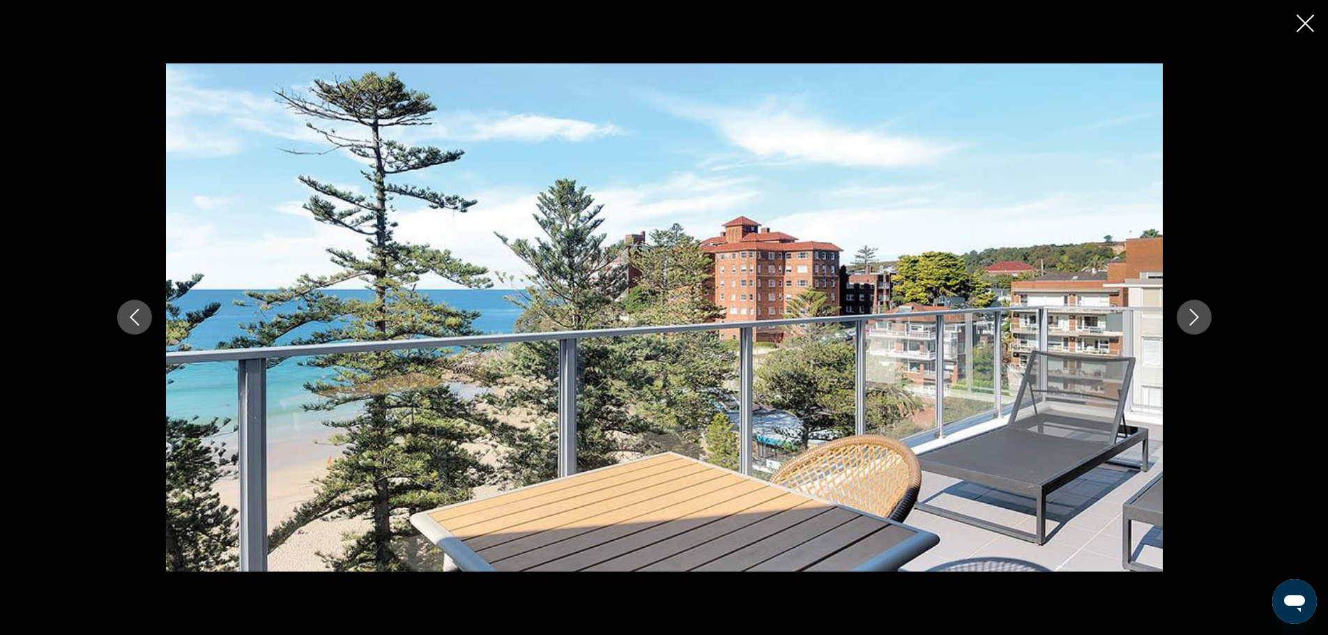
click at [1195, 317] on icon "Next image" at bounding box center [1194, 317] width 17 height 17
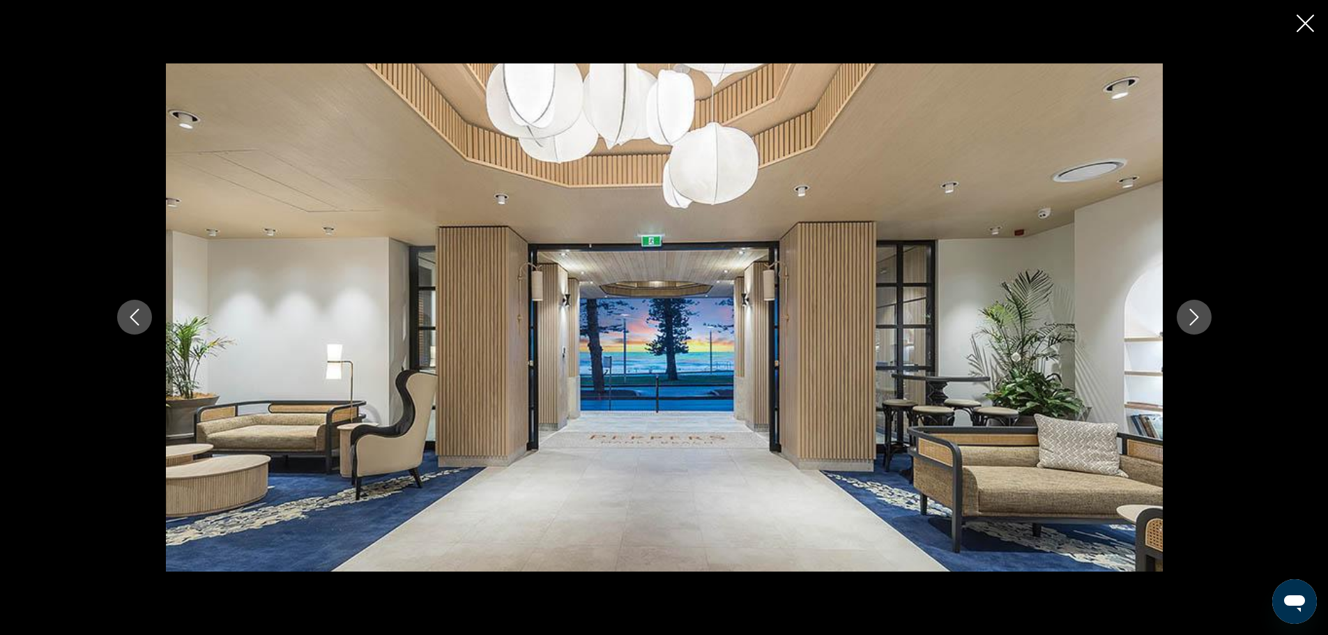
click at [1195, 317] on icon "Next image" at bounding box center [1194, 317] width 17 height 17
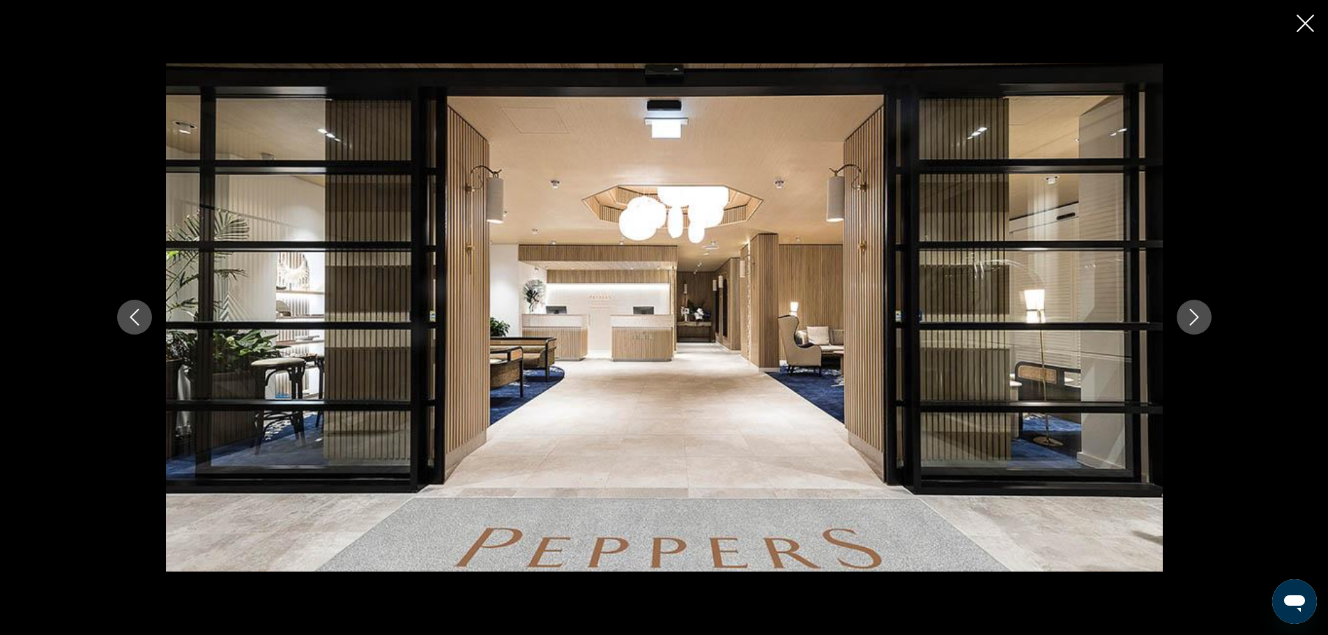
click at [1195, 317] on icon "Next image" at bounding box center [1194, 317] width 17 height 17
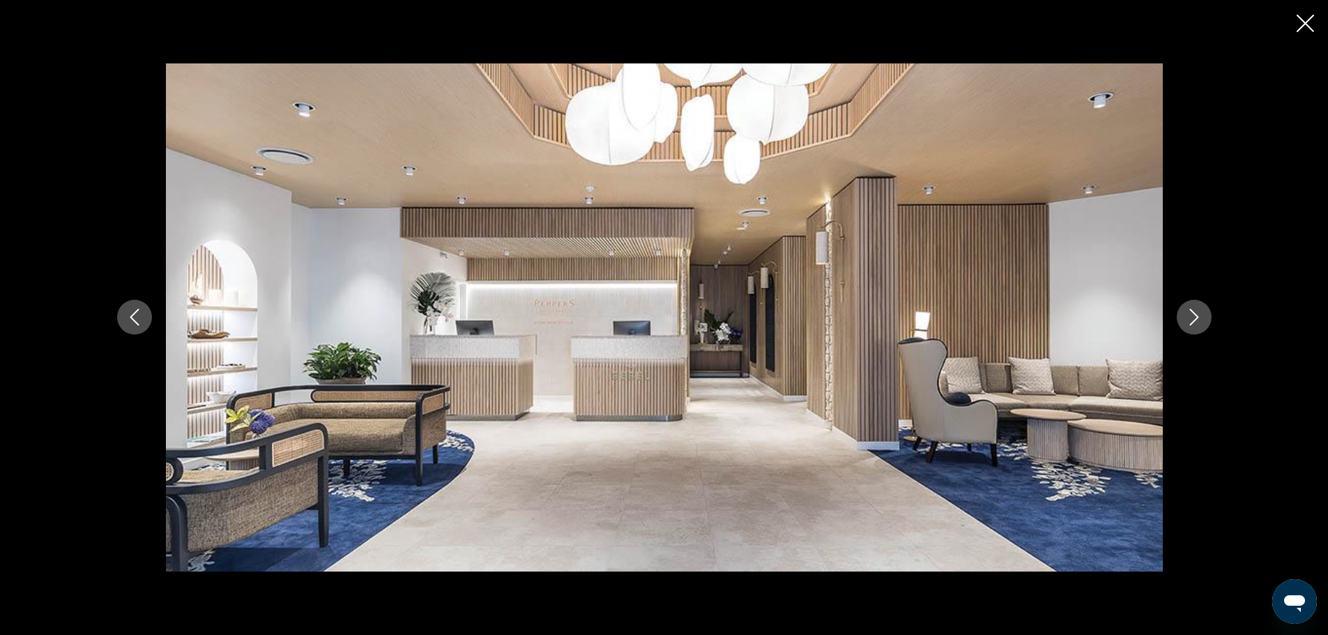
click at [1195, 317] on icon "Next image" at bounding box center [1194, 317] width 17 height 17
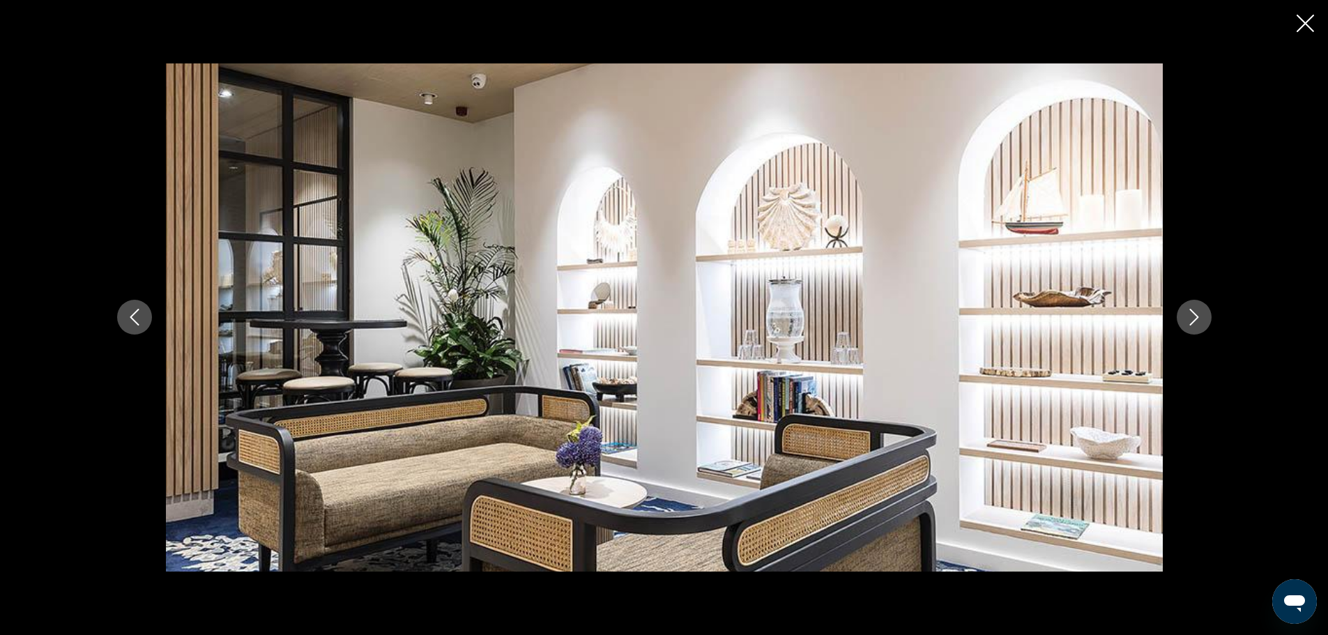
click at [1195, 317] on icon "Next image" at bounding box center [1194, 317] width 17 height 17
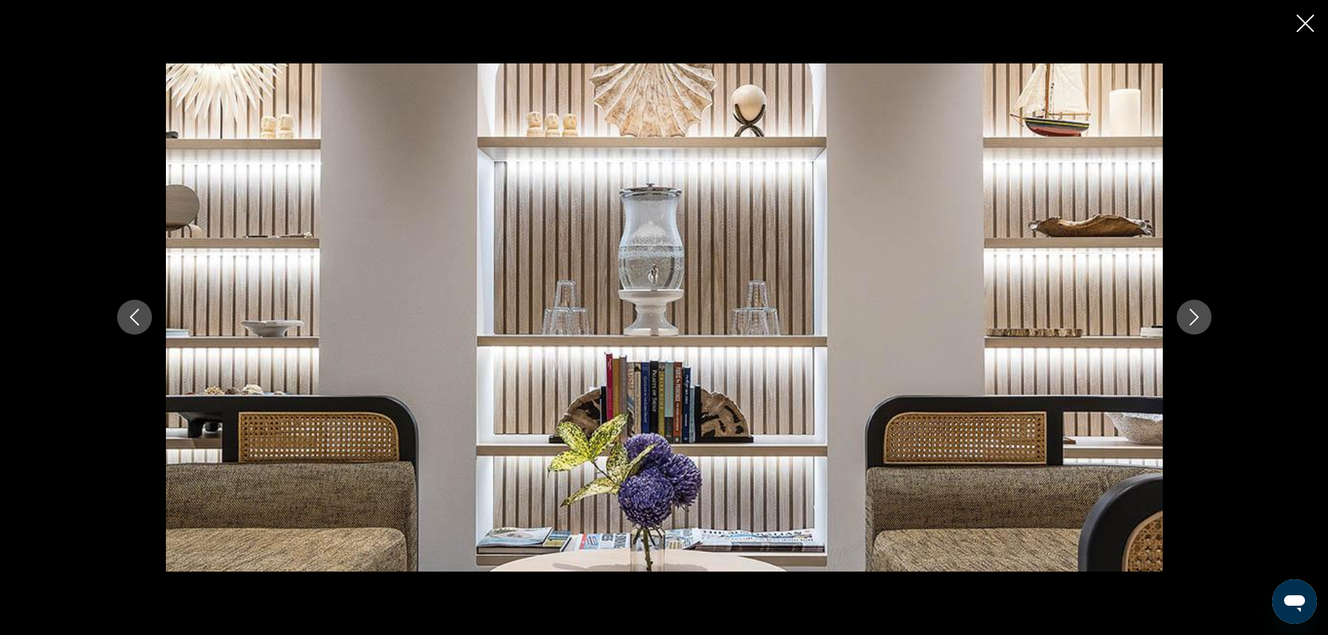
click at [1296, 13] on div "prev next" at bounding box center [664, 317] width 1328 height 635
click at [1308, 14] on button "Close slideshow" at bounding box center [1304, 25] width 17 height 22
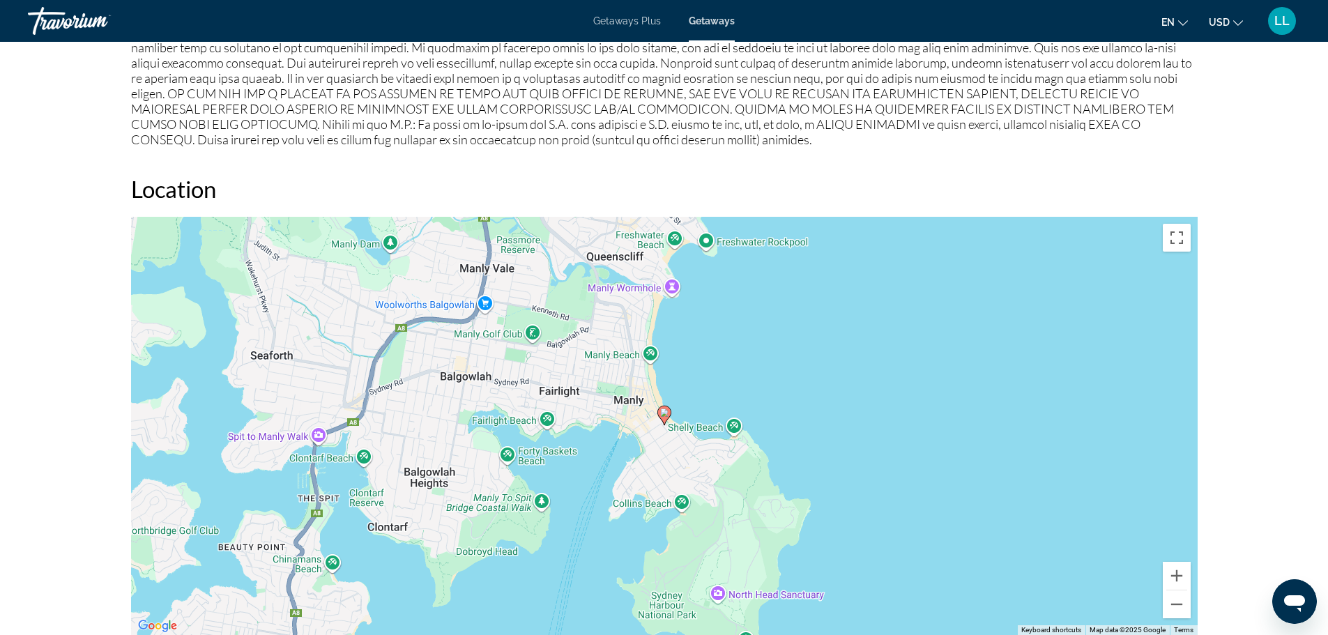
scroll to position [1517, 0]
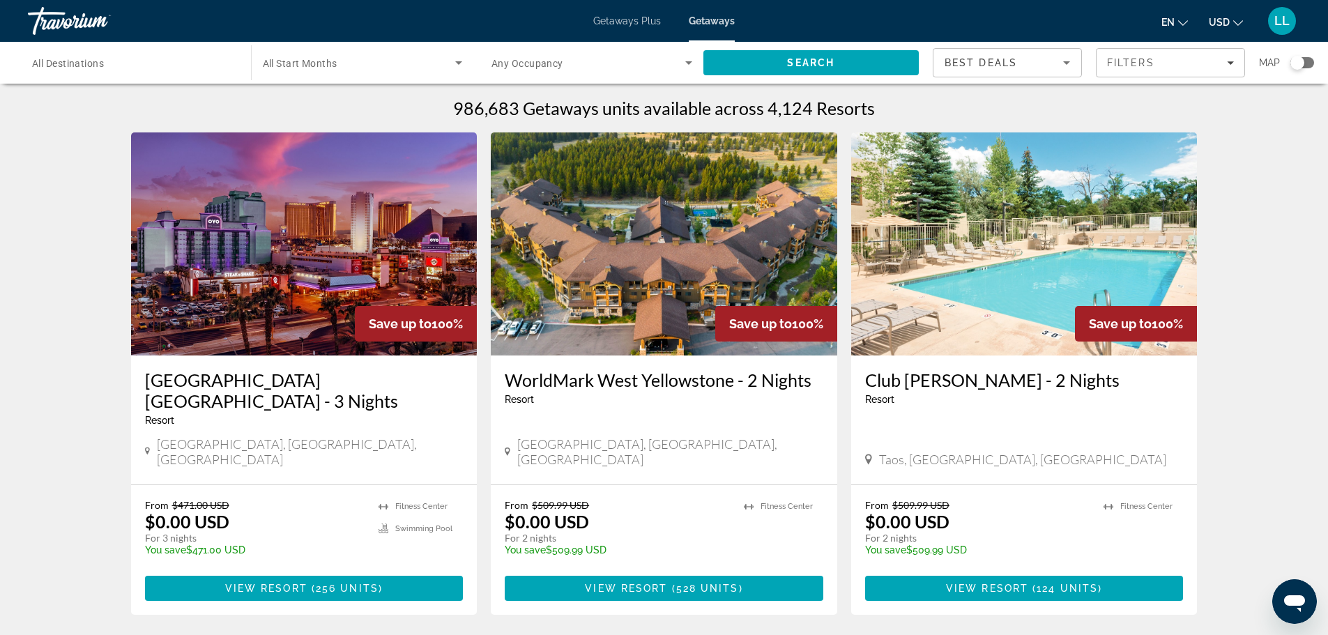
click at [132, 56] on input "Destination All Destinations" at bounding box center [132, 63] width 201 height 17
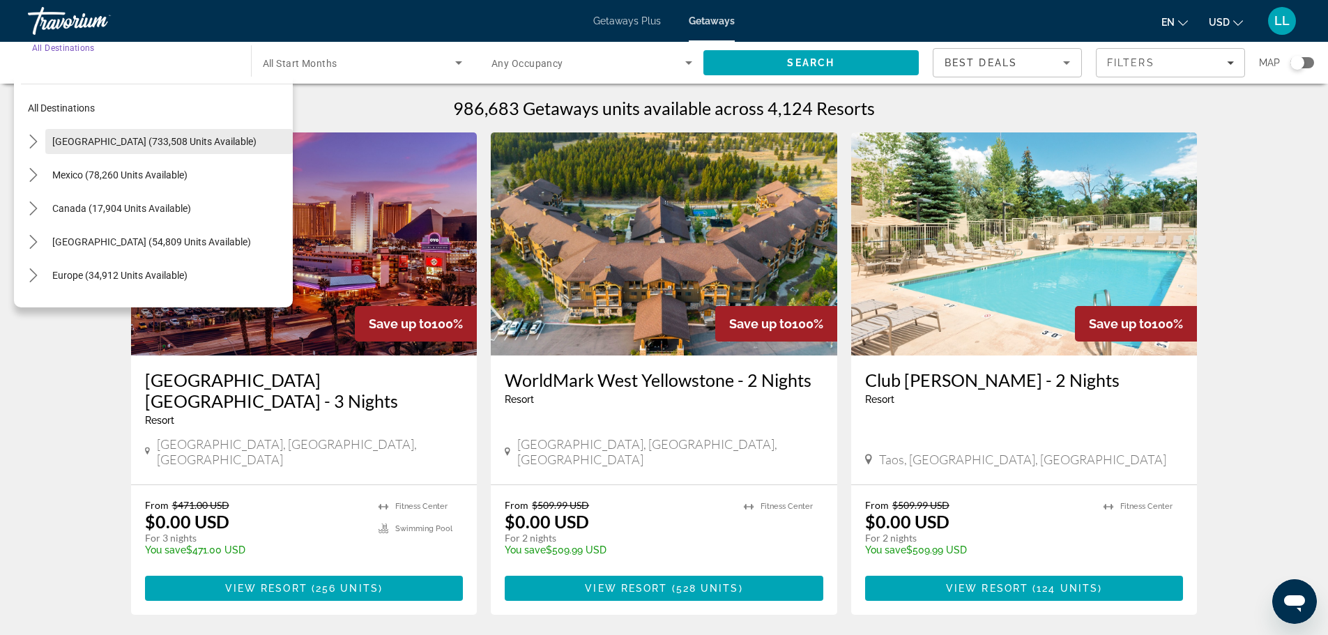
click at [98, 141] on span "[GEOGRAPHIC_DATA] (733,508 units available)" at bounding box center [154, 141] width 204 height 11
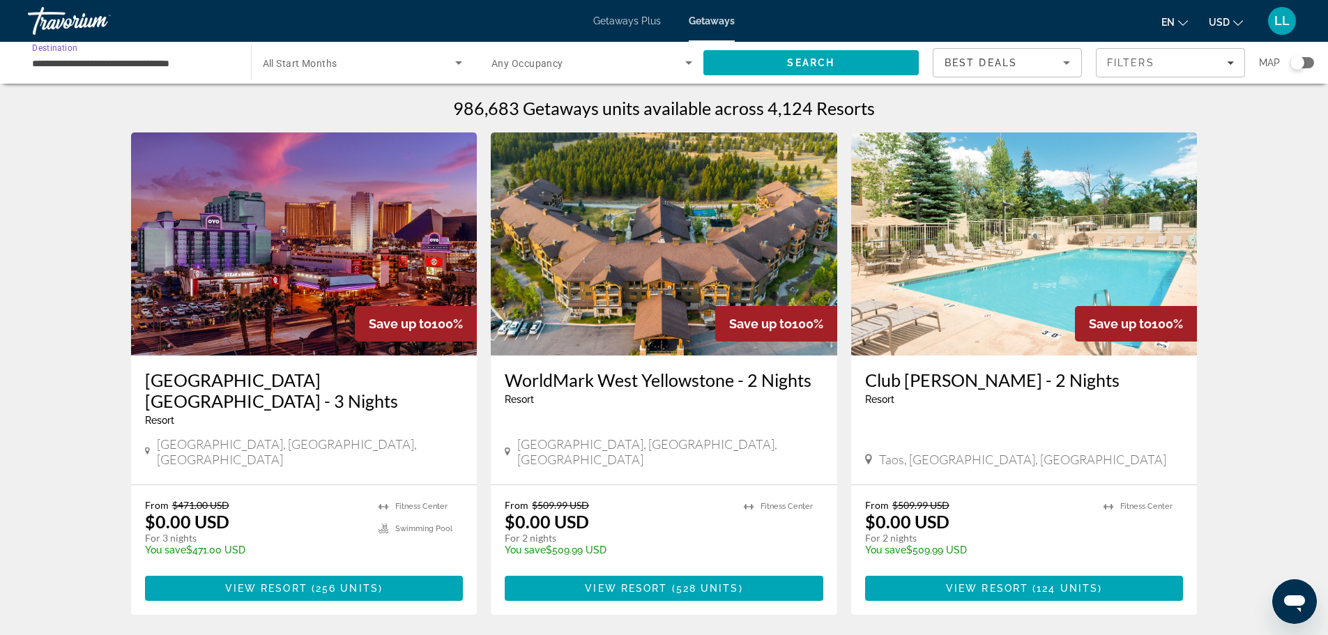
click at [138, 59] on input "**********" at bounding box center [132, 63] width 201 height 17
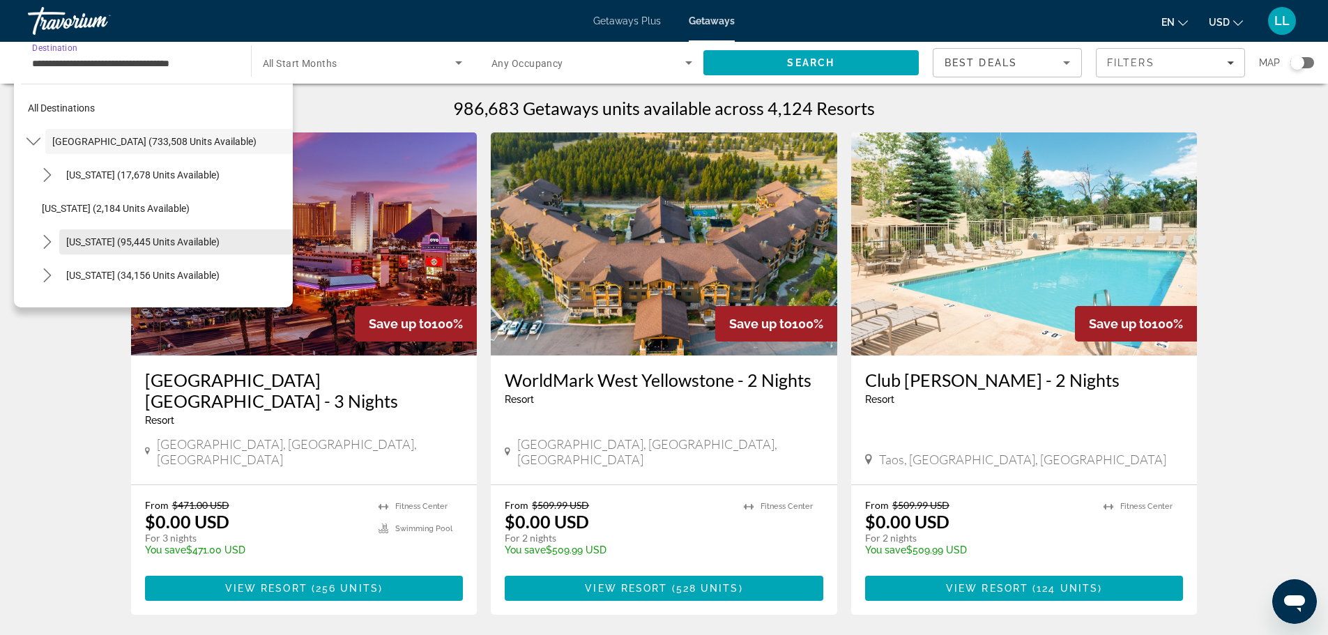
click at [113, 243] on span "[US_STATE] (95,445 units available)" at bounding box center [142, 241] width 153 height 11
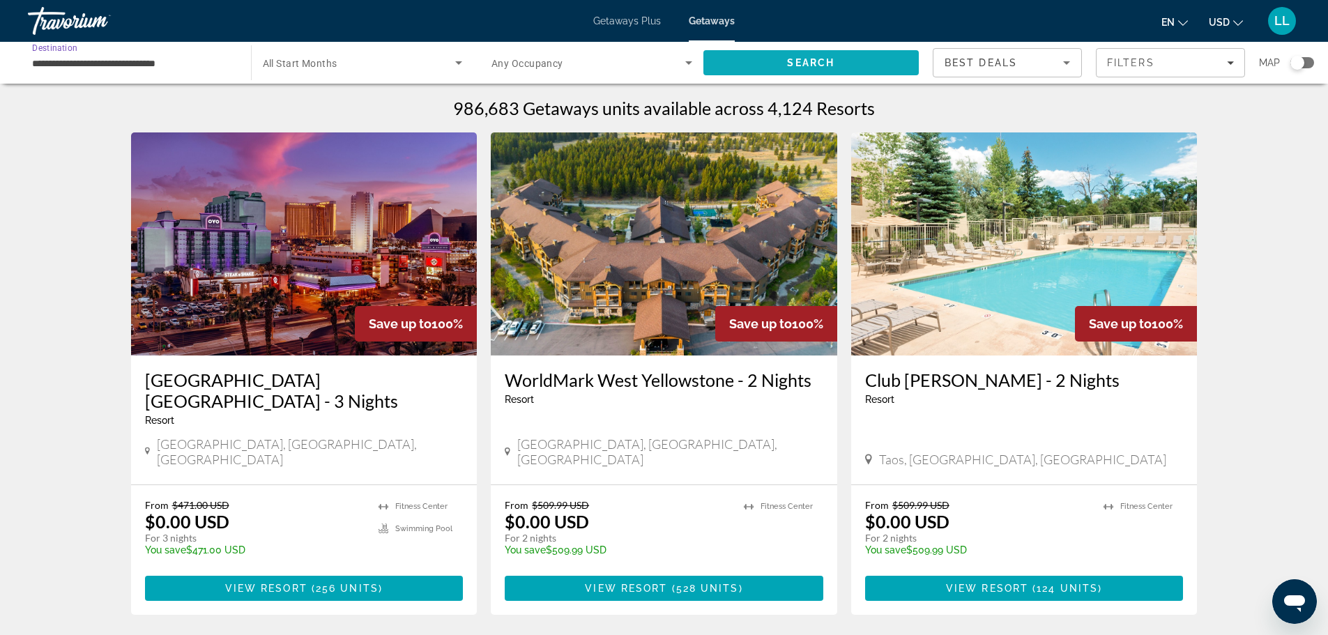
click at [809, 66] on span "Search" at bounding box center [810, 62] width 47 height 11
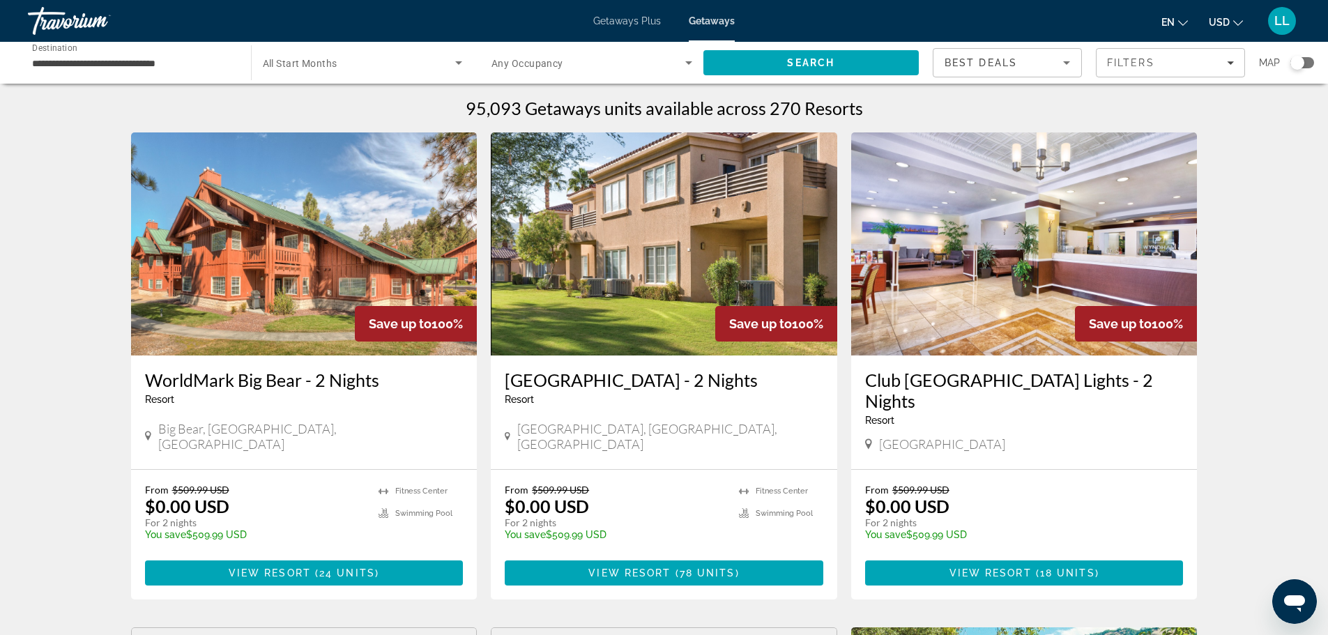
click at [1308, 61] on div "Search widget" at bounding box center [1302, 62] width 24 height 11
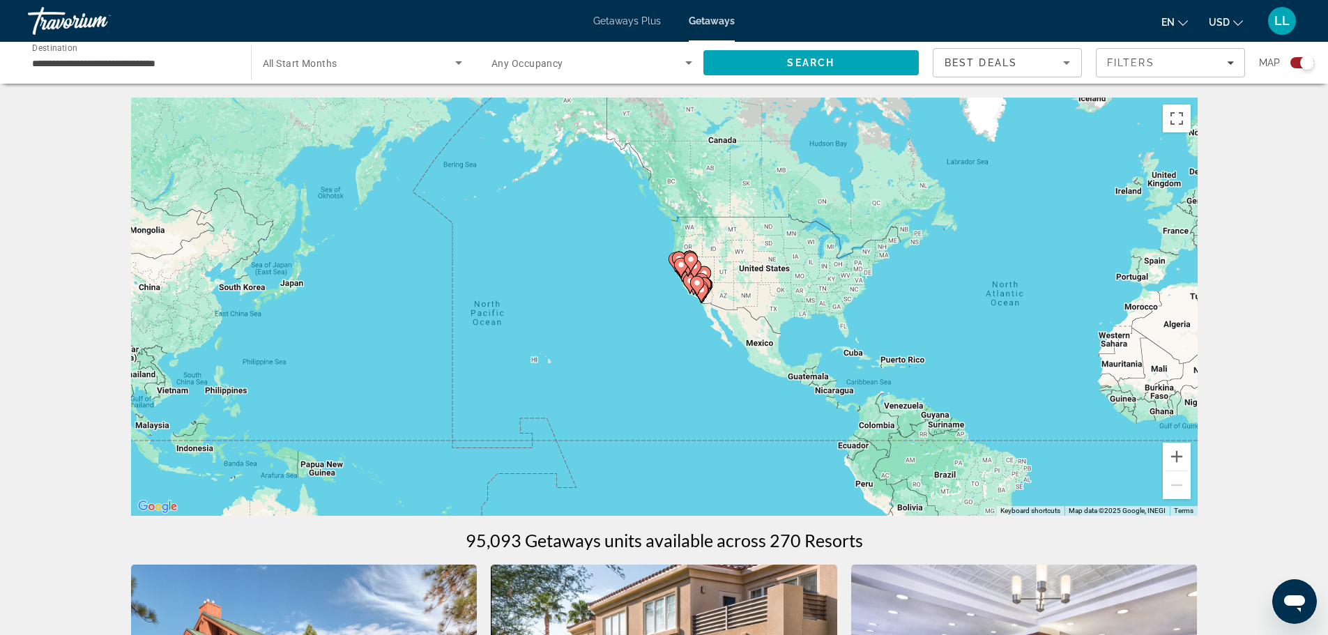
drag, startPoint x: 406, startPoint y: 345, endPoint x: 764, endPoint y: 334, distance: 357.7
click at [764, 334] on div "To activate drag with keyboard, press Alt + Enter. Once in keyboard drag state,…" at bounding box center [664, 307] width 1066 height 418
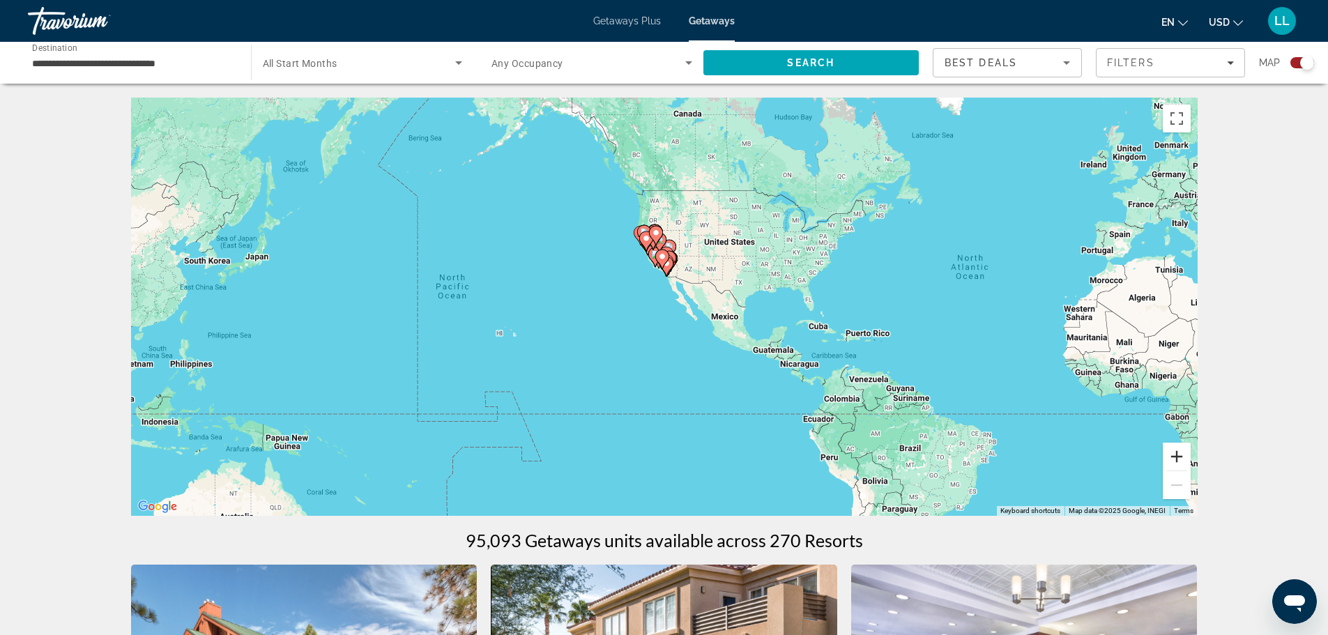
click at [1174, 459] on button "Zoom in" at bounding box center [1177, 457] width 28 height 28
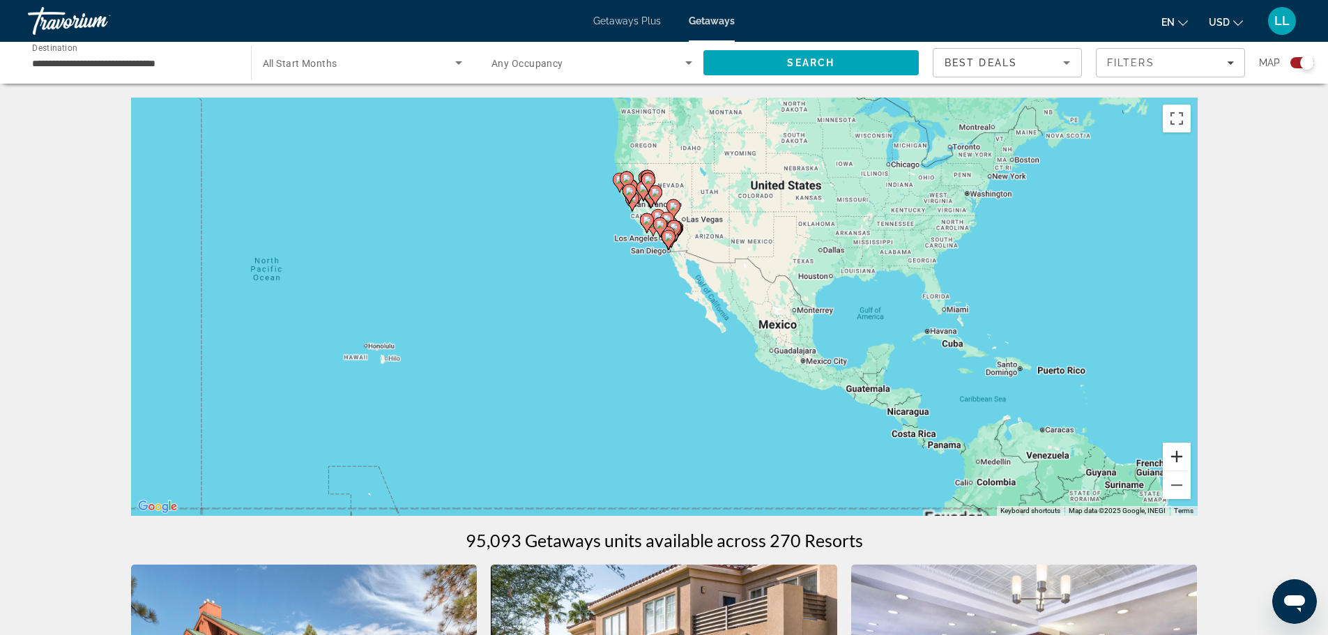
click at [1174, 459] on button "Zoom in" at bounding box center [1177, 457] width 28 height 28
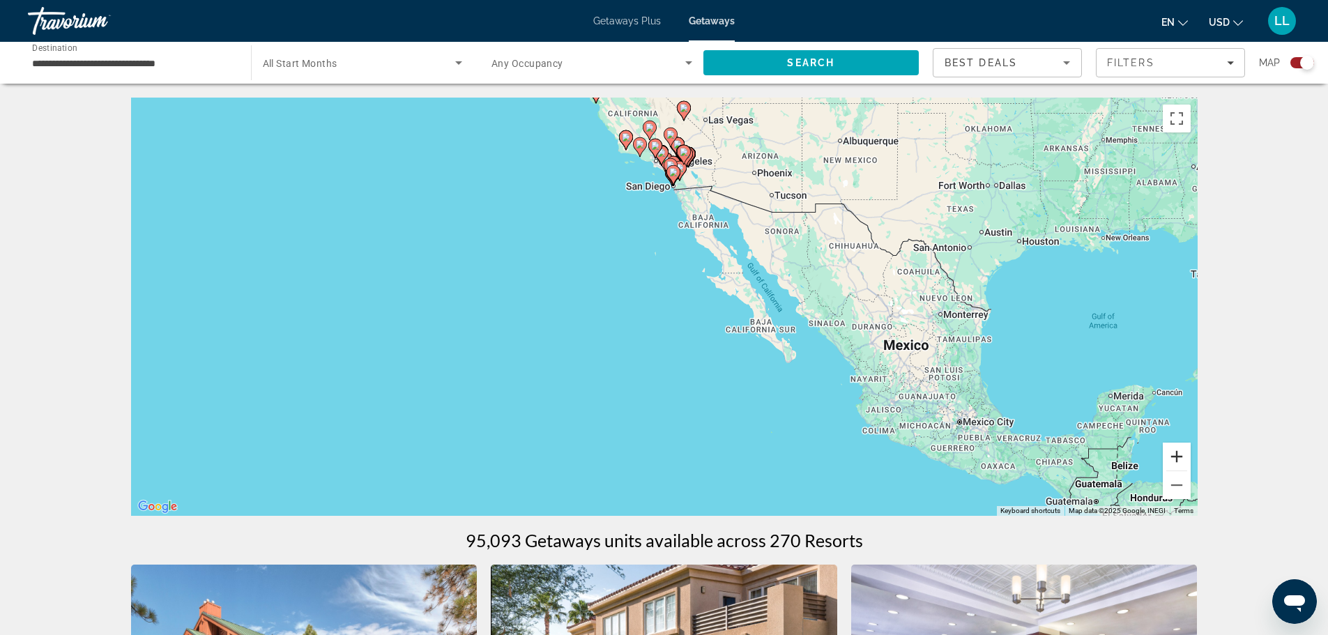
click at [1174, 459] on button "Zoom in" at bounding box center [1177, 457] width 28 height 28
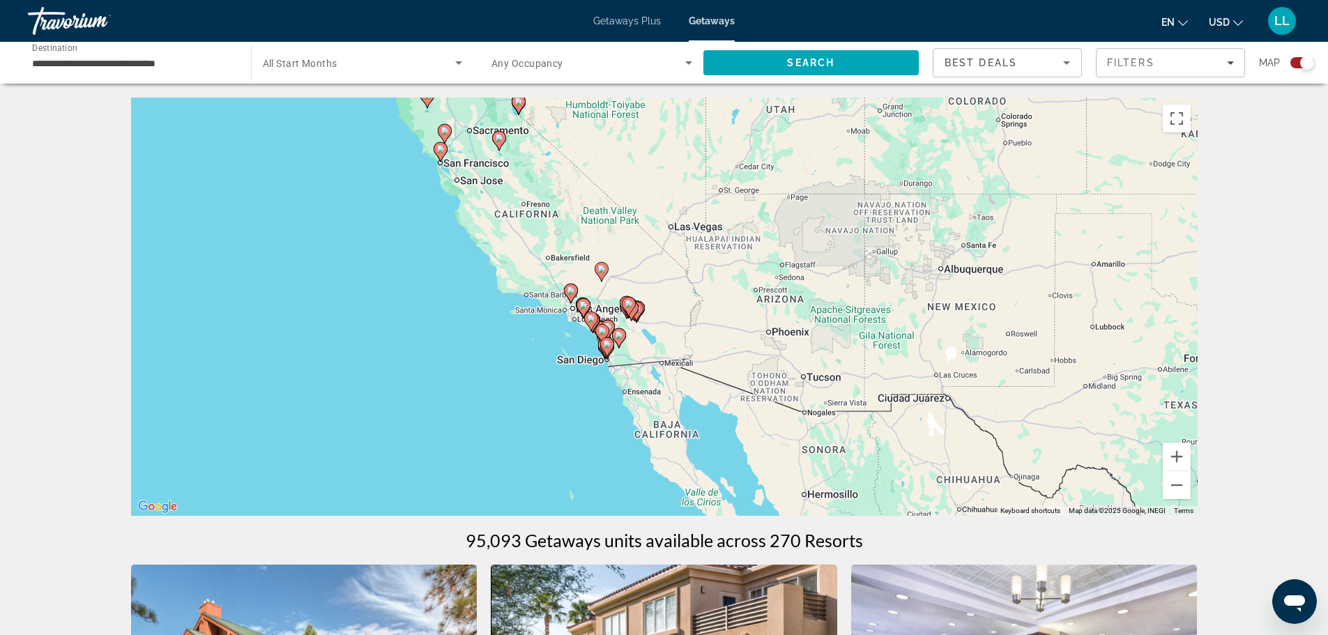
drag, startPoint x: 658, startPoint y: 205, endPoint x: 588, endPoint y: 517, distance: 319.9
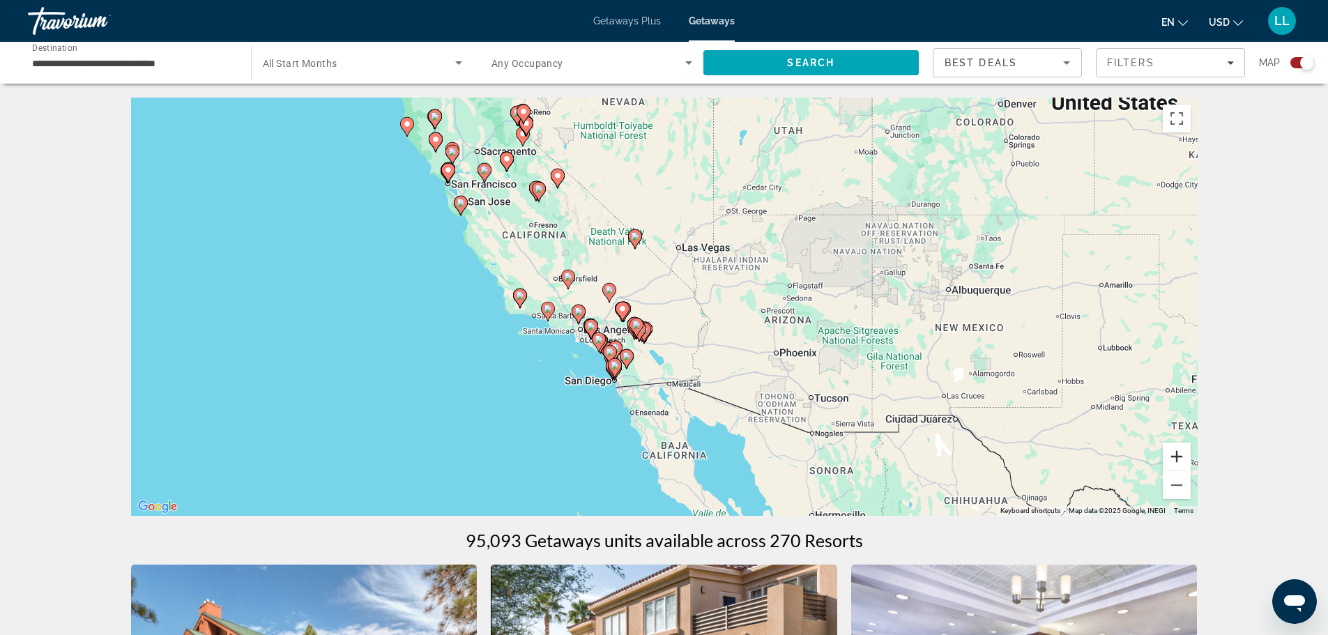
click at [1175, 456] on button "Zoom in" at bounding box center [1177, 457] width 28 height 28
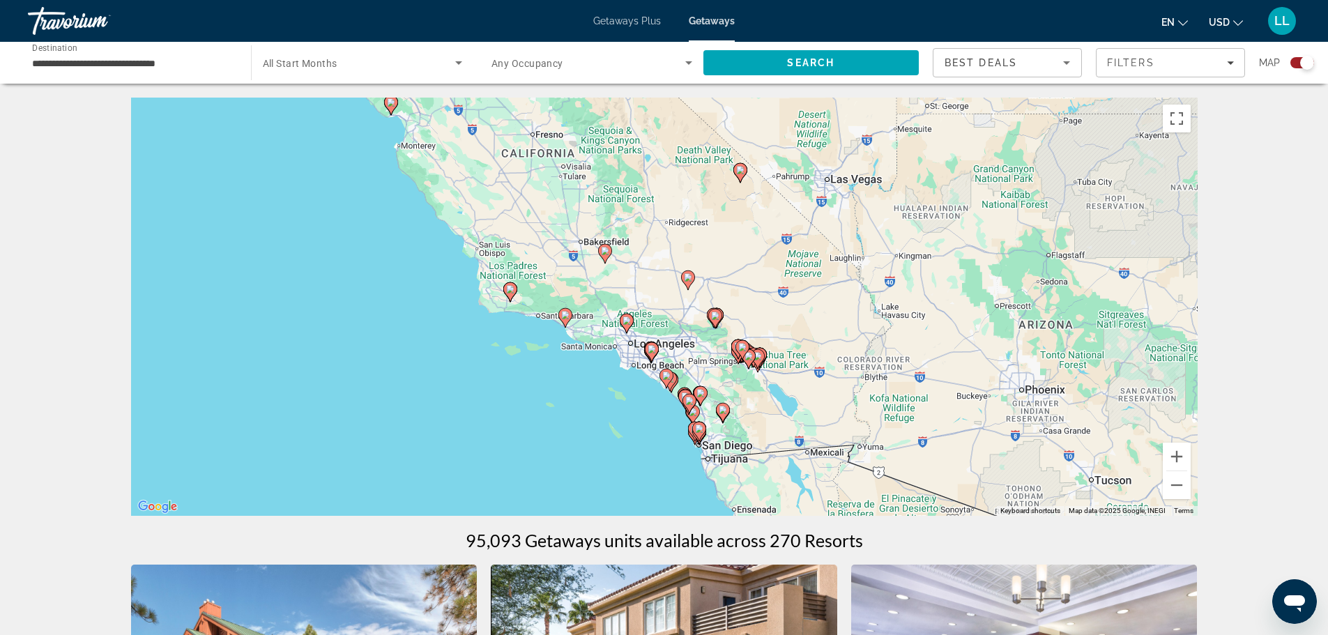
drag, startPoint x: 749, startPoint y: 353, endPoint x: 885, endPoint y: 344, distance: 136.9
click at [885, 344] on div "To activate drag with keyboard, press Alt + Enter. Once in keyboard drag state,…" at bounding box center [664, 307] width 1066 height 418
click at [1178, 454] on button "Zoom in" at bounding box center [1177, 457] width 28 height 28
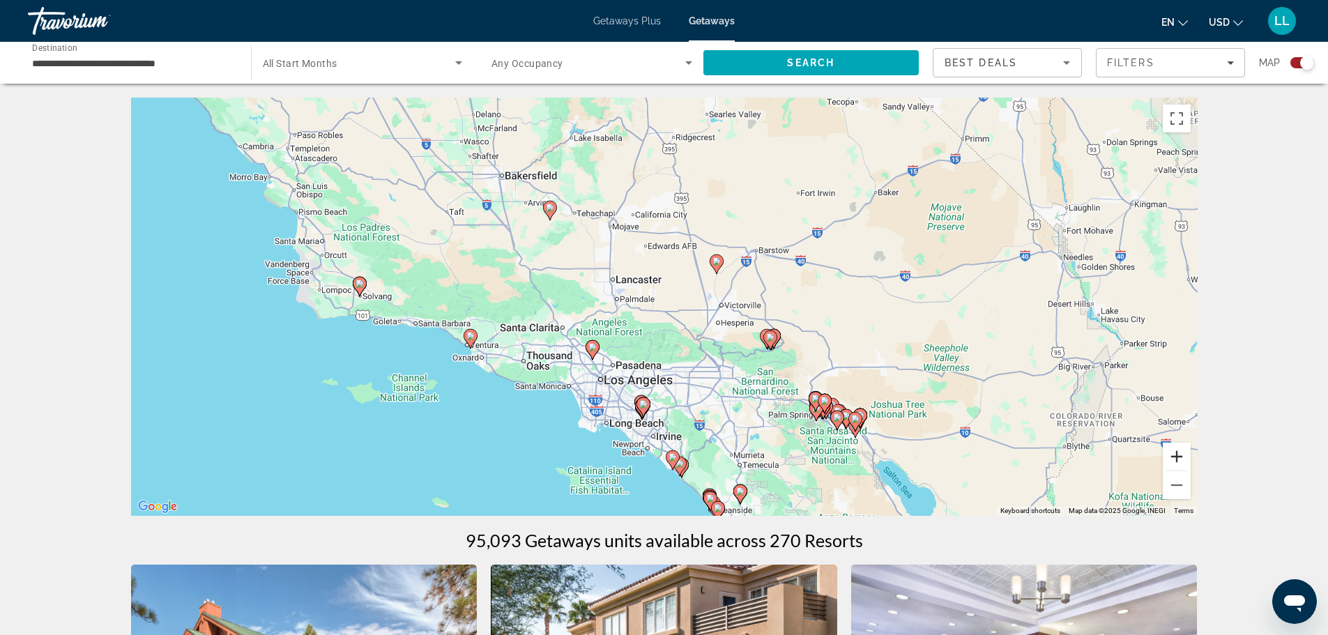
click at [1178, 454] on button "Zoom in" at bounding box center [1177, 457] width 28 height 28
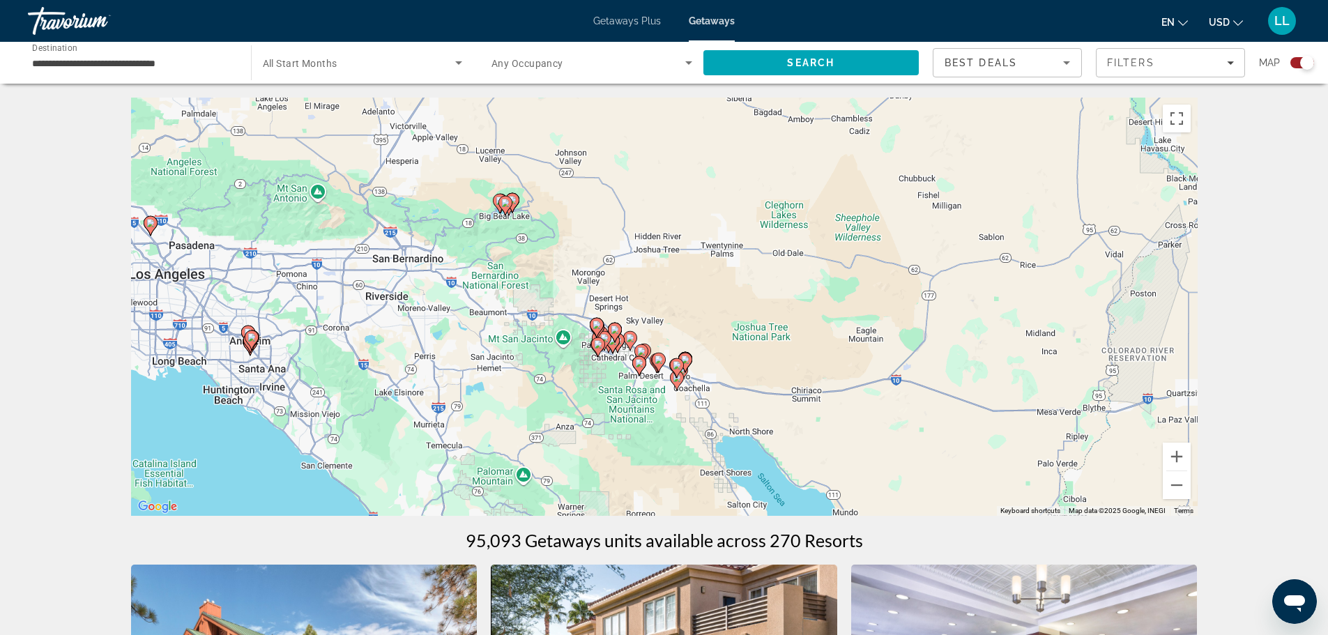
drag, startPoint x: 1048, startPoint y: 407, endPoint x: 677, endPoint y: 228, distance: 411.8
click at [677, 228] on div "To activate drag with keyboard, press Alt + Enter. Once in keyboard drag state,…" at bounding box center [664, 307] width 1066 height 418
click at [1179, 455] on button "Zoom in" at bounding box center [1177, 457] width 28 height 28
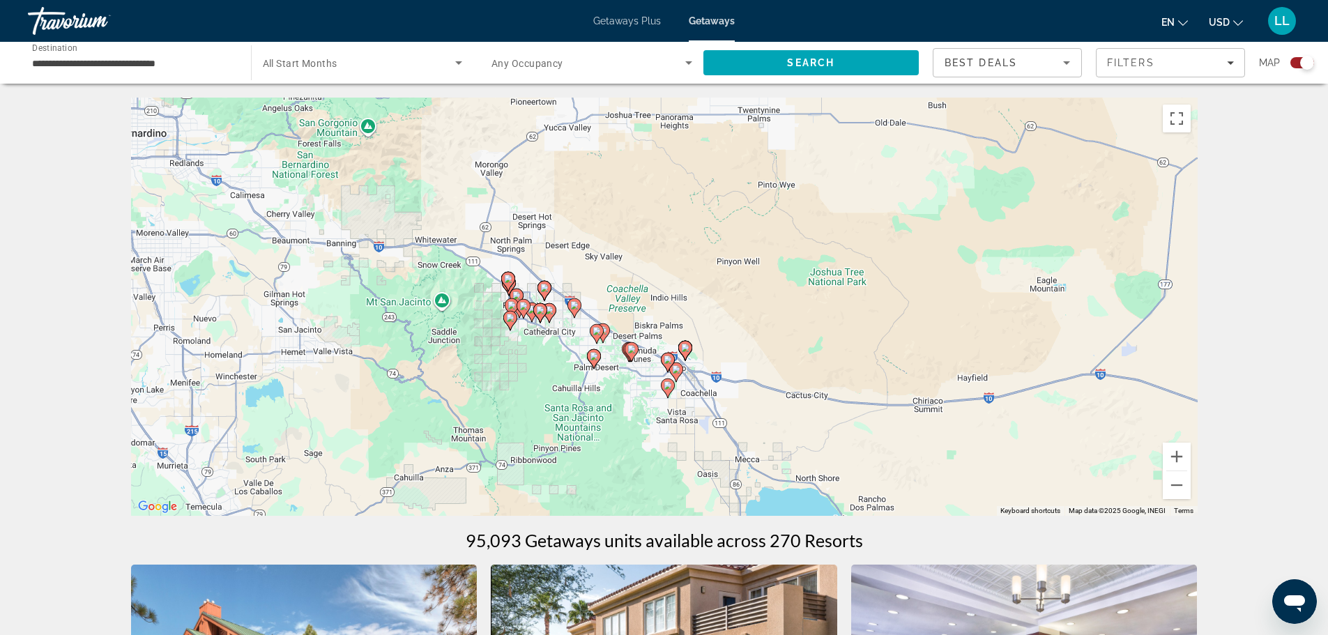
drag, startPoint x: 820, startPoint y: 374, endPoint x: 795, endPoint y: 291, distance: 86.7
click at [795, 291] on div "To activate drag with keyboard, press Alt + Enter. Once in keyboard drag state,…" at bounding box center [664, 307] width 1066 height 418
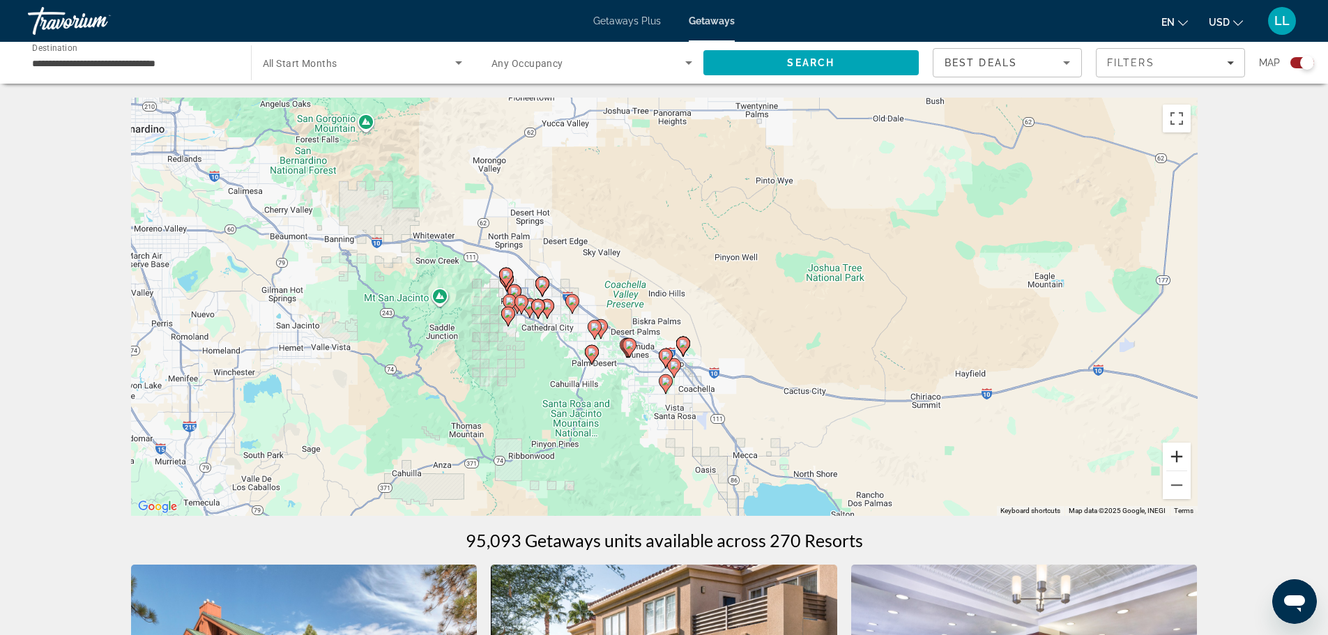
click at [1173, 455] on button "Zoom in" at bounding box center [1177, 457] width 28 height 28
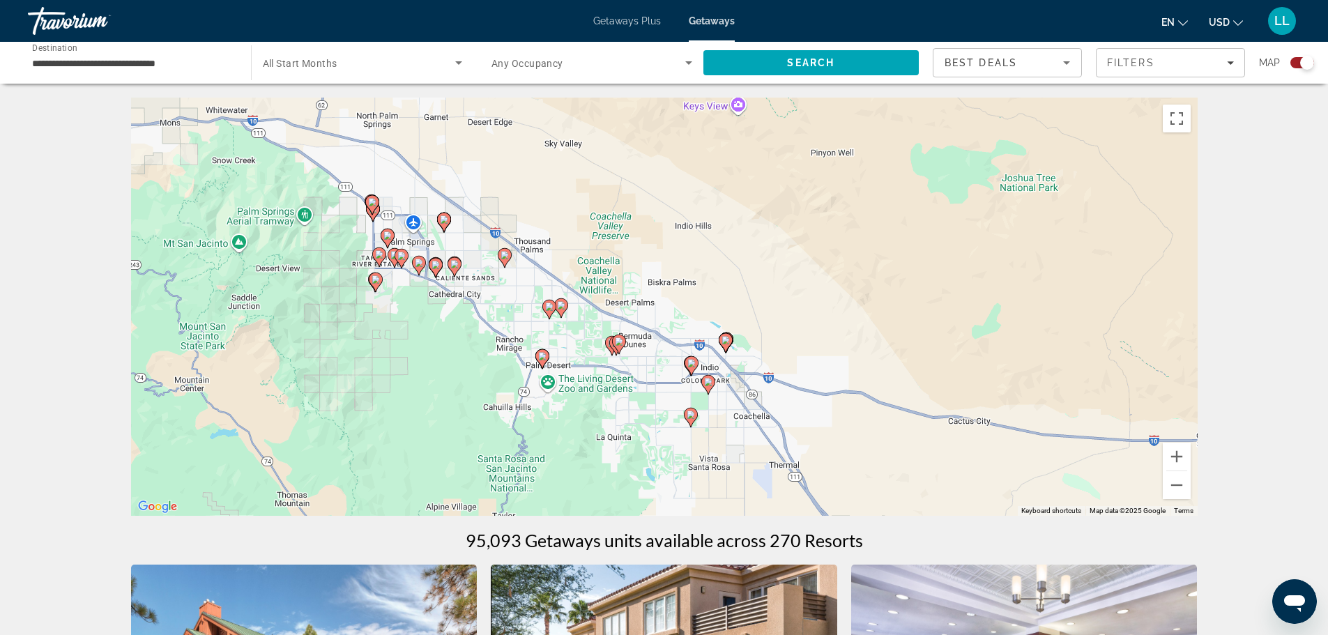
drag, startPoint x: 877, startPoint y: 386, endPoint x: 901, endPoint y: 331, distance: 60.2
click at [901, 331] on div "To activate drag with keyboard, press Alt + Enter. Once in keyboard drag state,…" at bounding box center [664, 307] width 1066 height 418
click at [135, 59] on input "**********" at bounding box center [132, 63] width 201 height 17
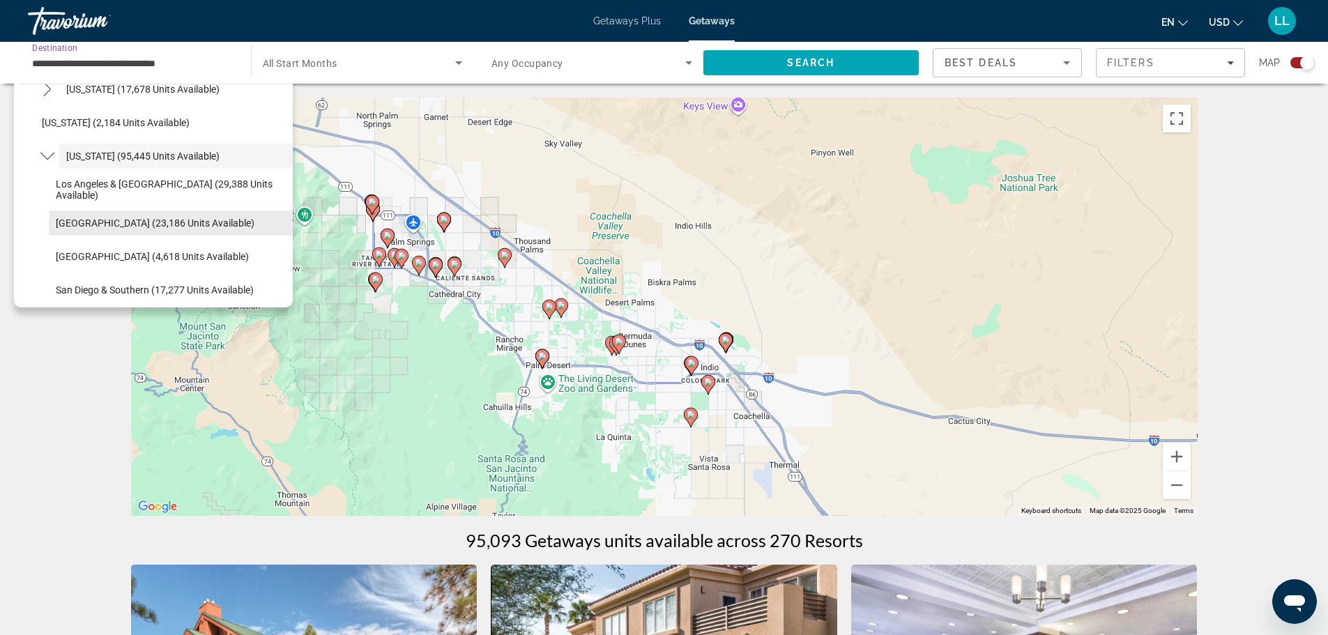
scroll to position [119, 0]
click at [123, 223] on span "[GEOGRAPHIC_DATA] (4,618 units available)" at bounding box center [152, 222] width 193 height 11
type input "**********"
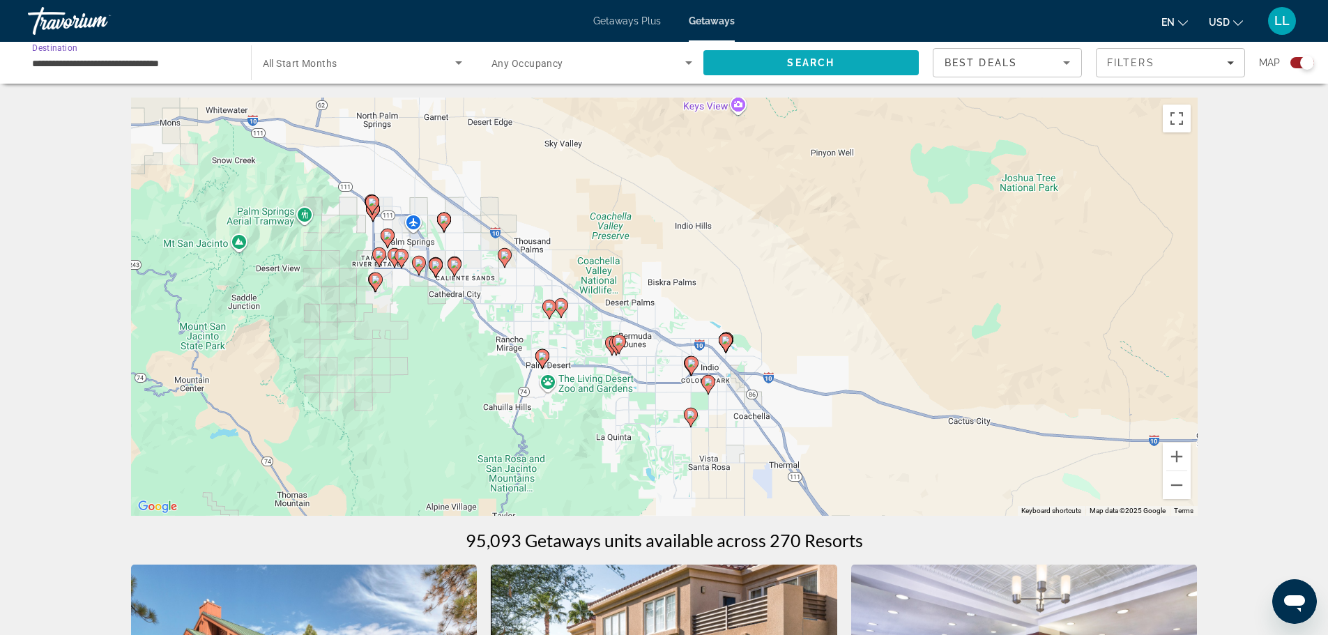
click at [830, 64] on span "Search" at bounding box center [810, 62] width 47 height 11
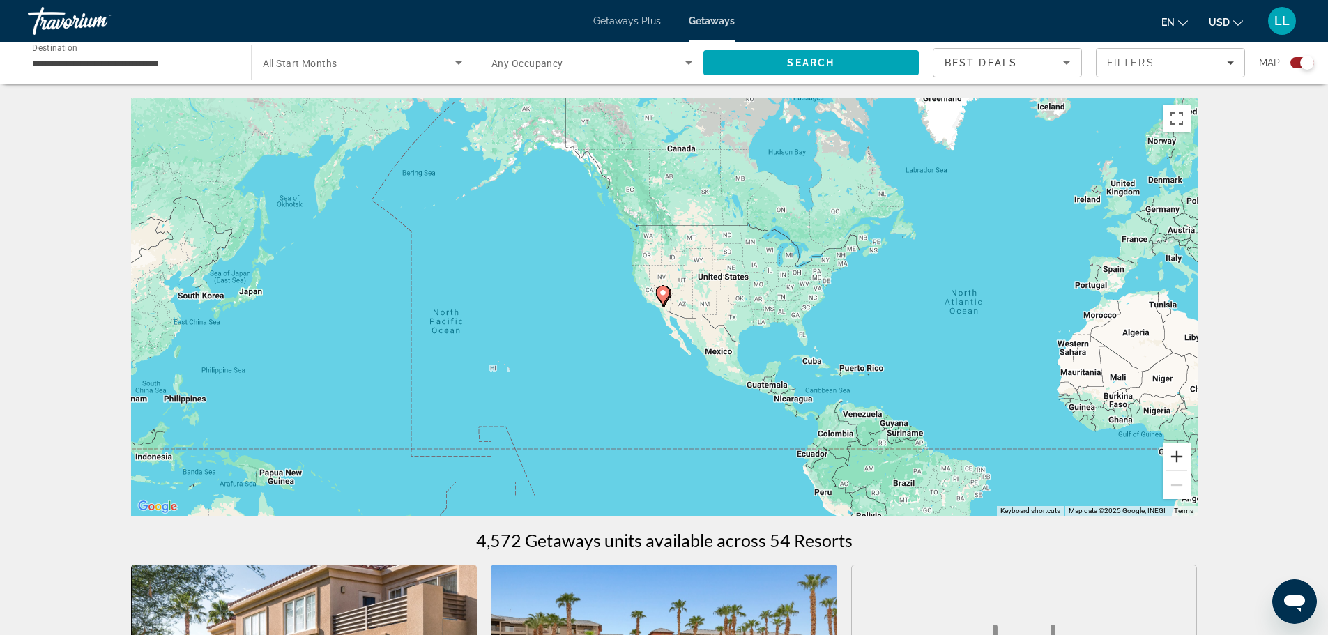
click at [1177, 460] on button "Zoom in" at bounding box center [1177, 457] width 28 height 28
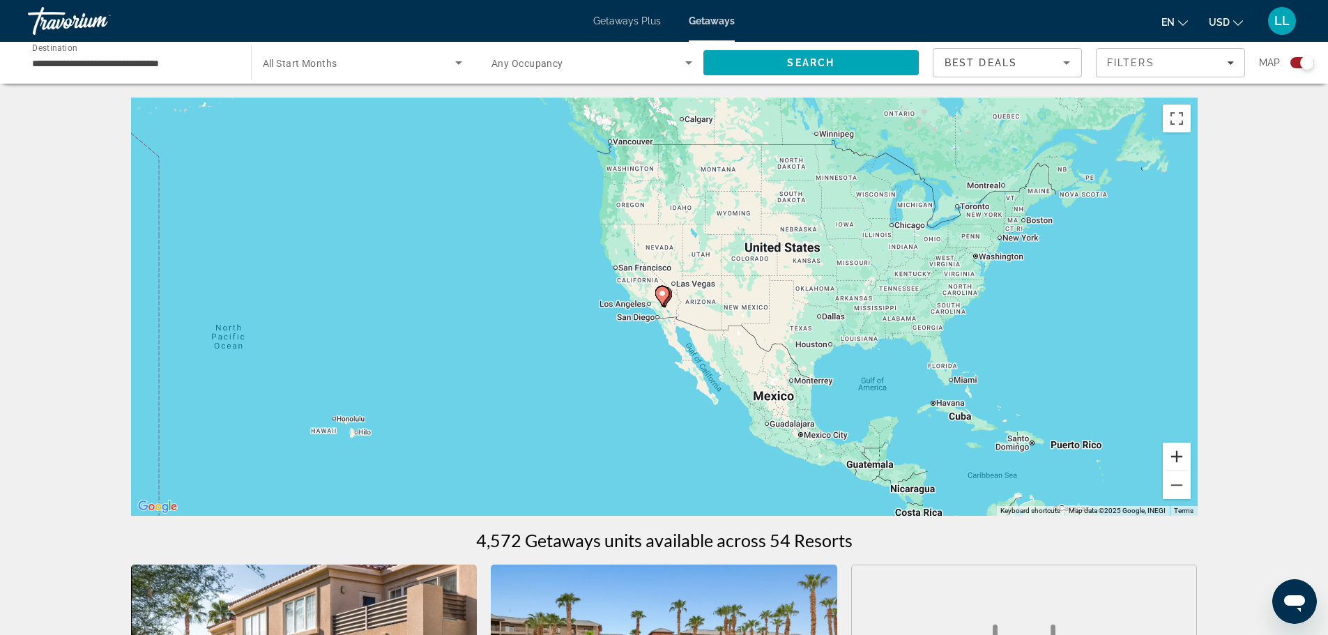
click at [1177, 460] on button "Zoom in" at bounding box center [1177, 457] width 28 height 28
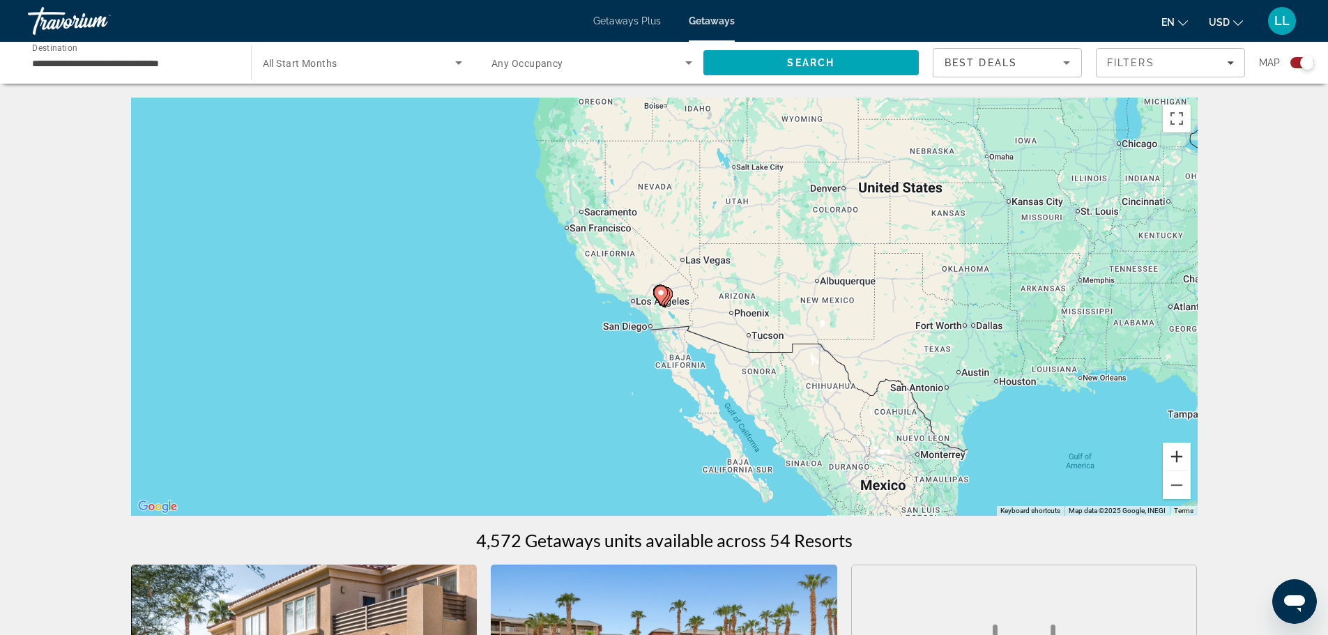
click at [1177, 460] on button "Zoom in" at bounding box center [1177, 457] width 28 height 28
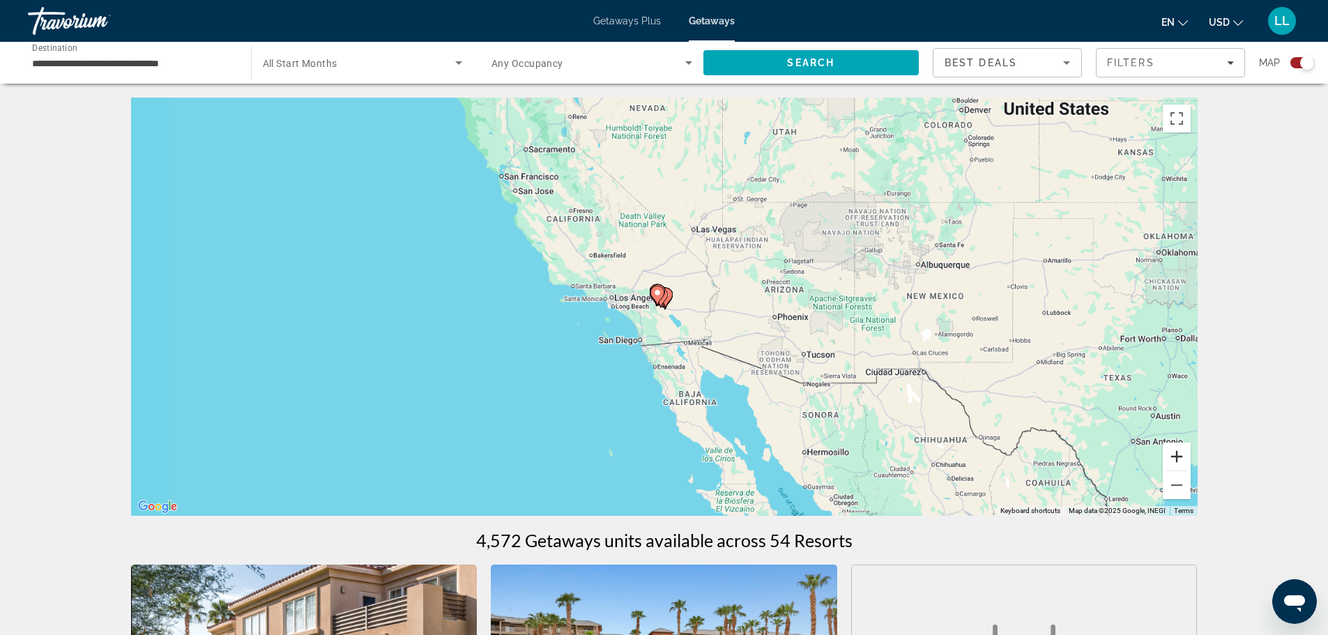
click at [1177, 460] on button "Zoom in" at bounding box center [1177, 457] width 28 height 28
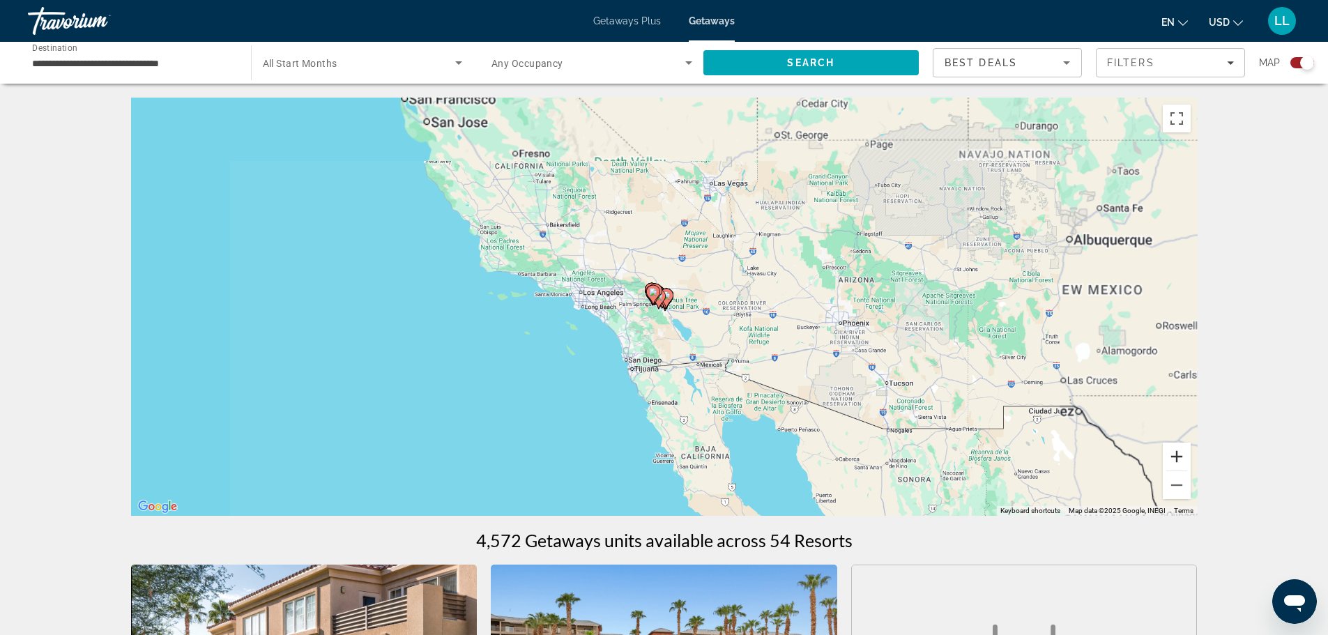
click at [1177, 460] on button "Zoom in" at bounding box center [1177, 457] width 28 height 28
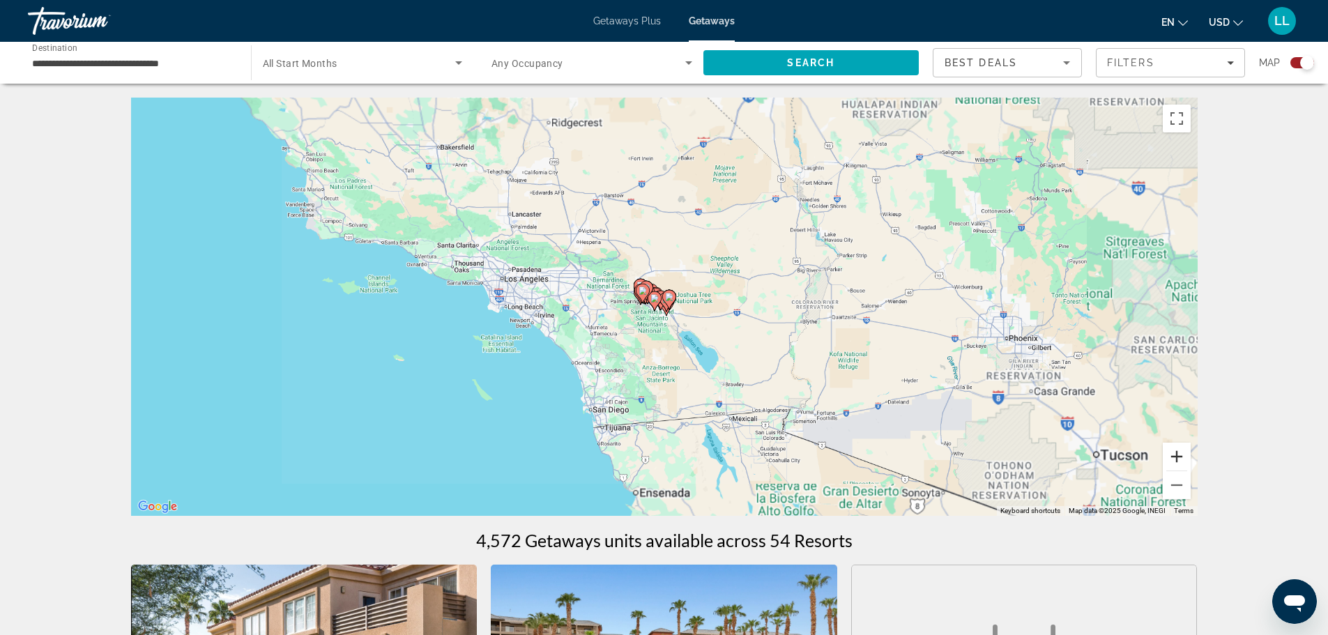
click at [1177, 460] on button "Zoom in" at bounding box center [1177, 457] width 28 height 28
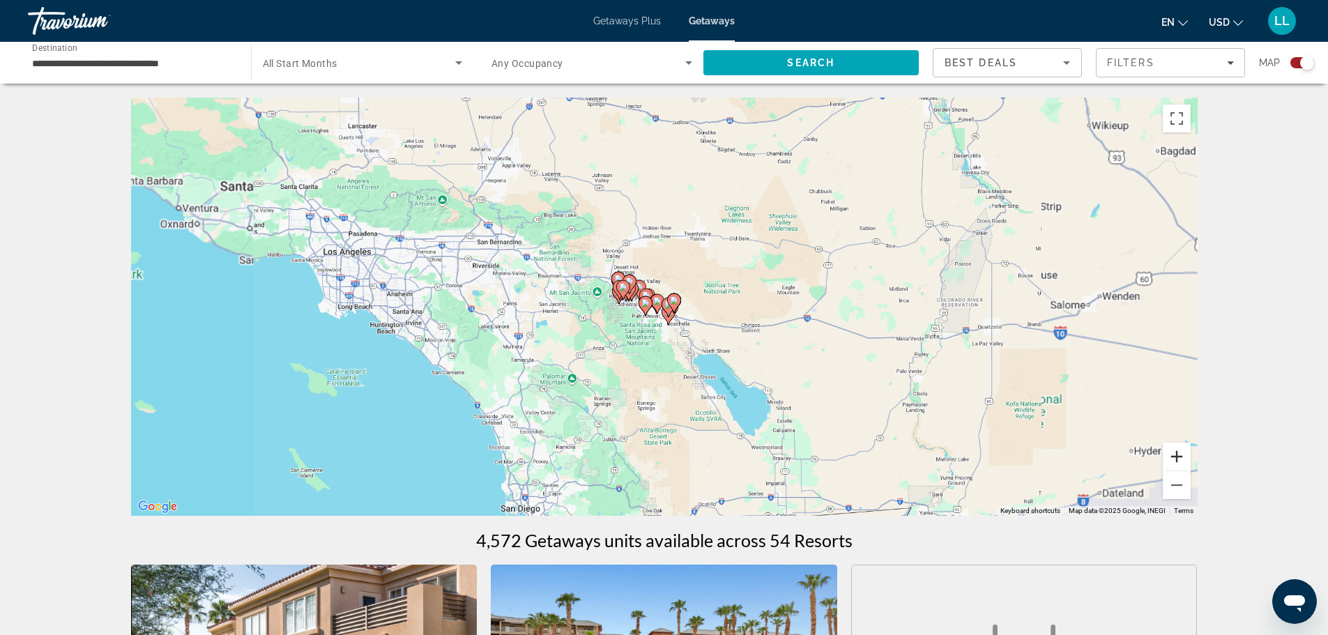
click at [1177, 460] on button "Zoom in" at bounding box center [1177, 457] width 28 height 28
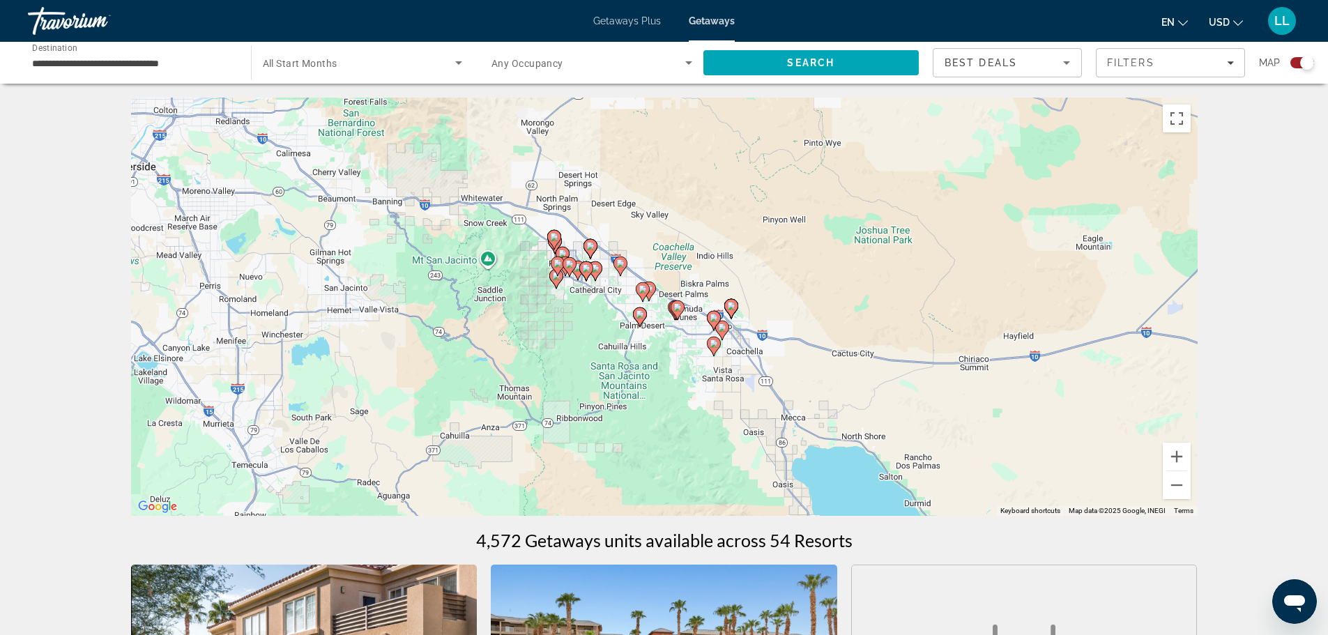
drag, startPoint x: 740, startPoint y: 270, endPoint x: 779, endPoint y: 258, distance: 41.0
click at [779, 258] on div "To activate drag with keyboard, press Alt + Enter. Once in keyboard drag state,…" at bounding box center [664, 307] width 1066 height 418
click at [1180, 460] on button "Zoom in" at bounding box center [1177, 457] width 28 height 28
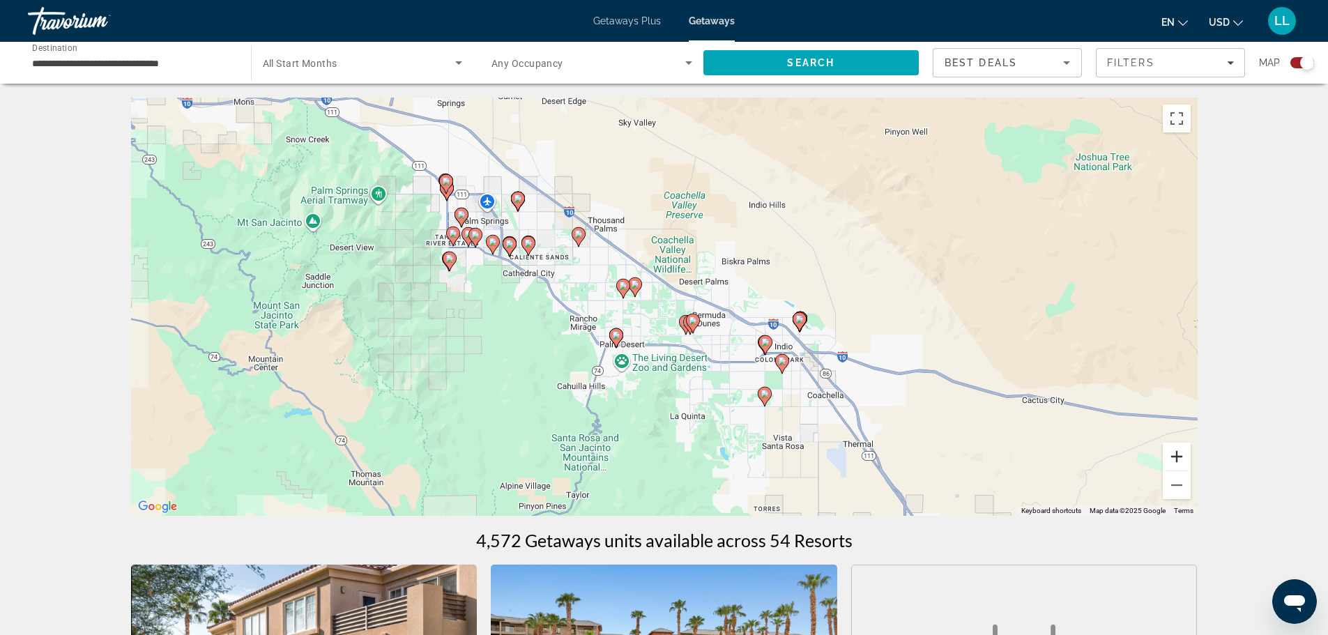
click at [1173, 457] on button "Zoom in" at bounding box center [1177, 457] width 28 height 28
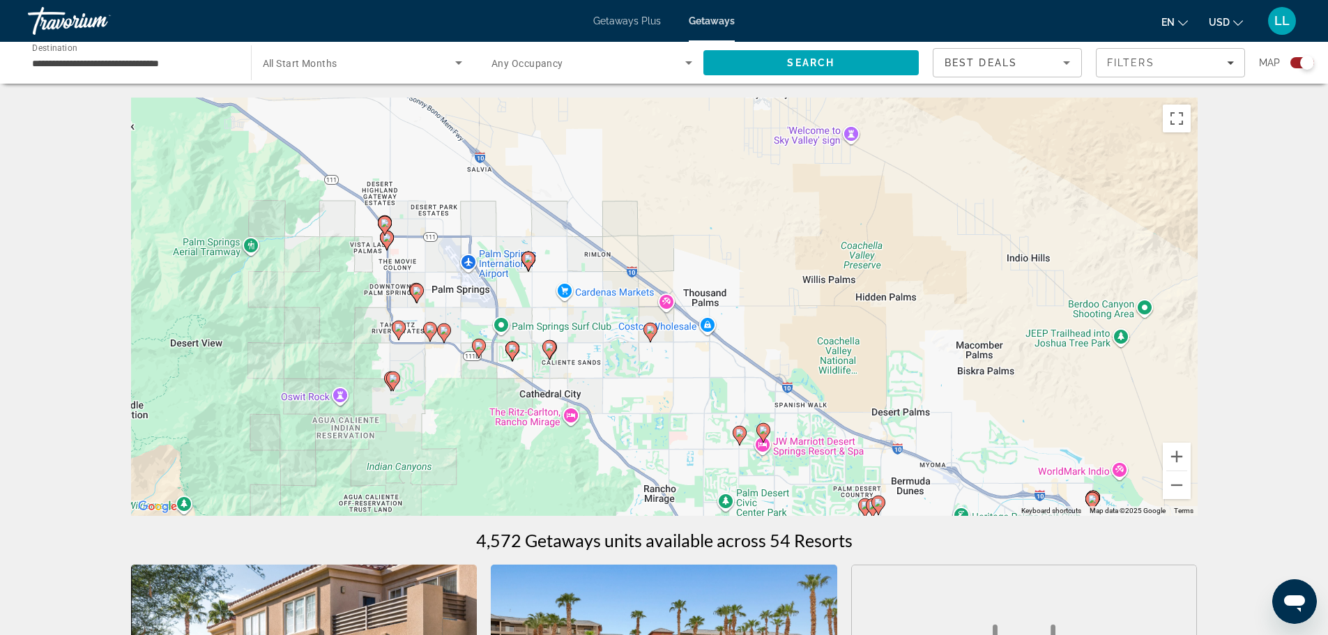
drag, startPoint x: 330, startPoint y: 301, endPoint x: 491, endPoint y: 458, distance: 224.8
click at [491, 458] on div "To activate drag with keyboard, press Alt + Enter. Once in keyboard drag state,…" at bounding box center [664, 307] width 1066 height 418
click at [388, 240] on image "Main content" at bounding box center [388, 238] width 8 height 8
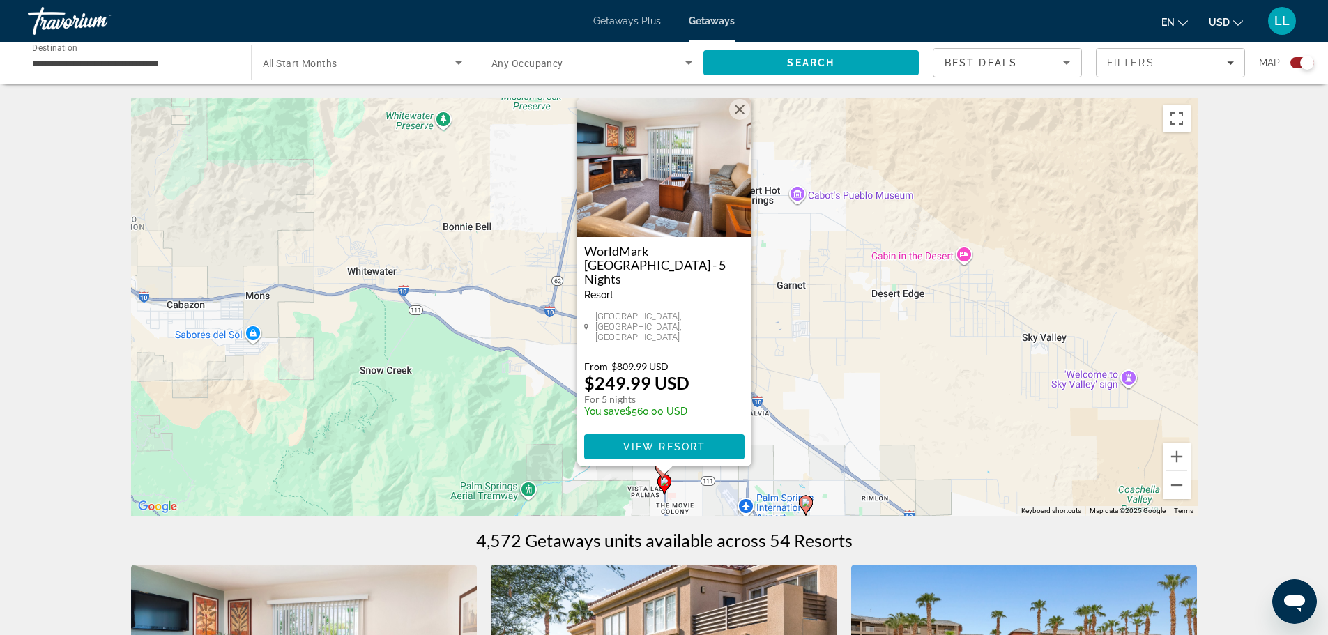
click at [745, 120] on button "Close" at bounding box center [739, 109] width 21 height 21
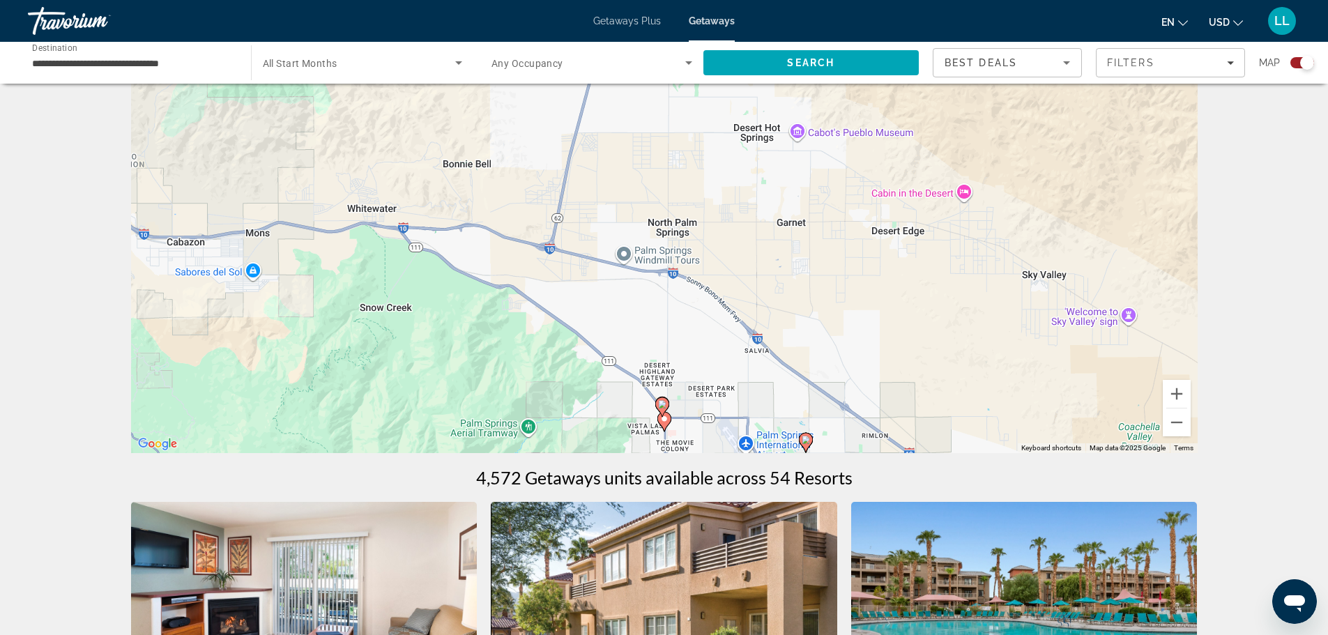
scroll to position [139, 0]
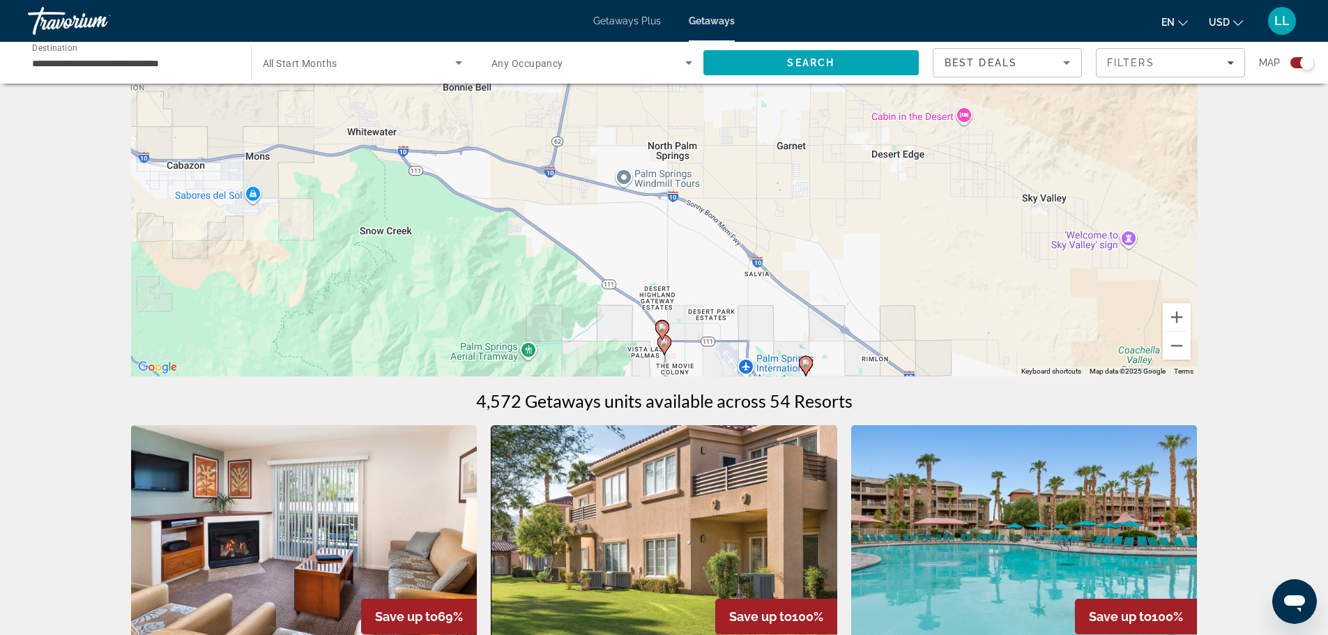
click at [661, 327] on image "Main content" at bounding box center [662, 327] width 8 height 8
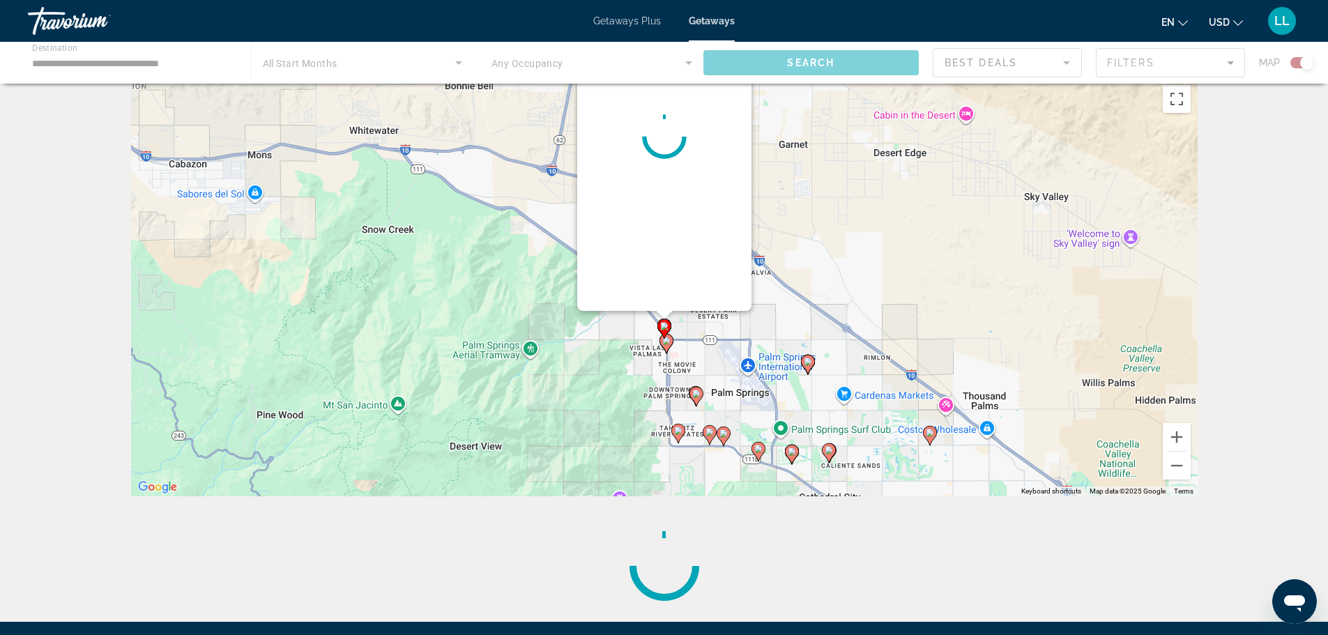
scroll to position [0, 0]
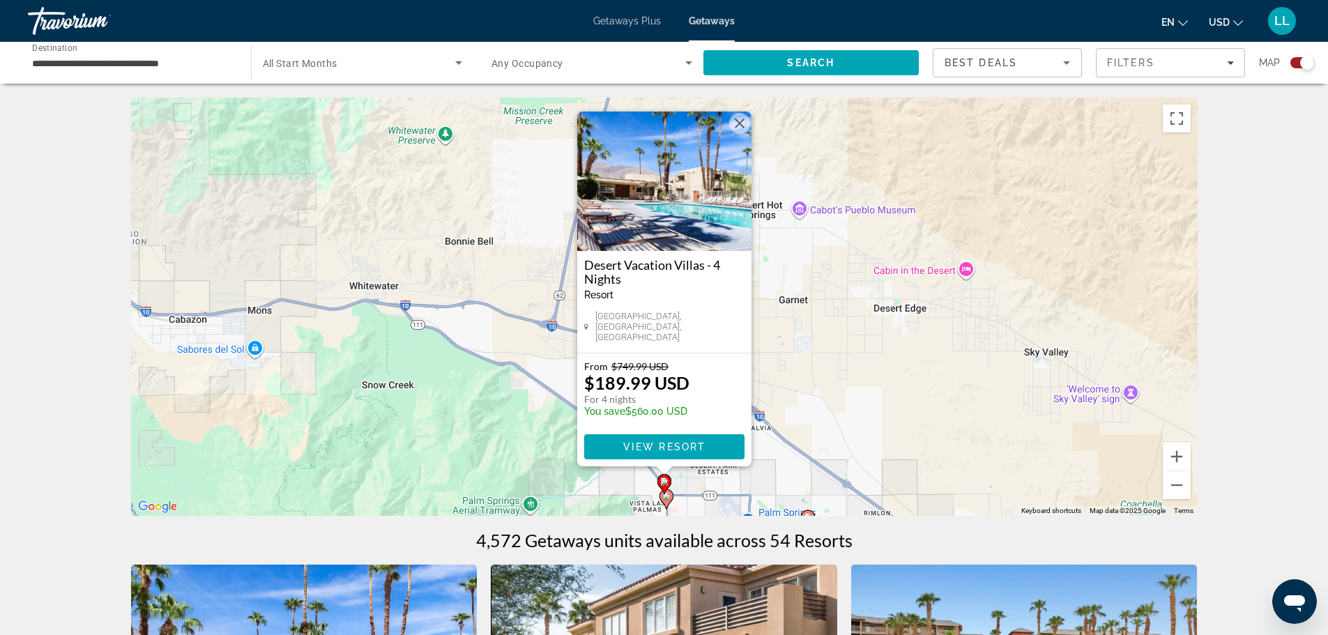
click at [654, 213] on img "Main content" at bounding box center [664, 181] width 174 height 139
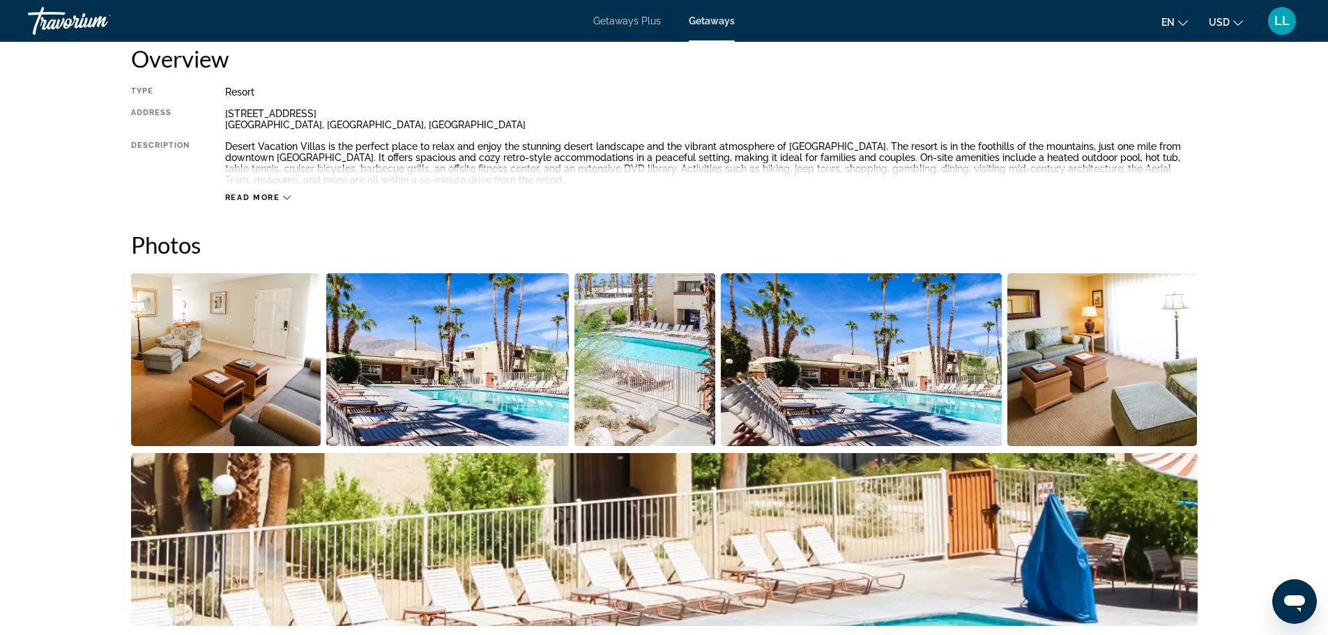
scroll to position [488, 0]
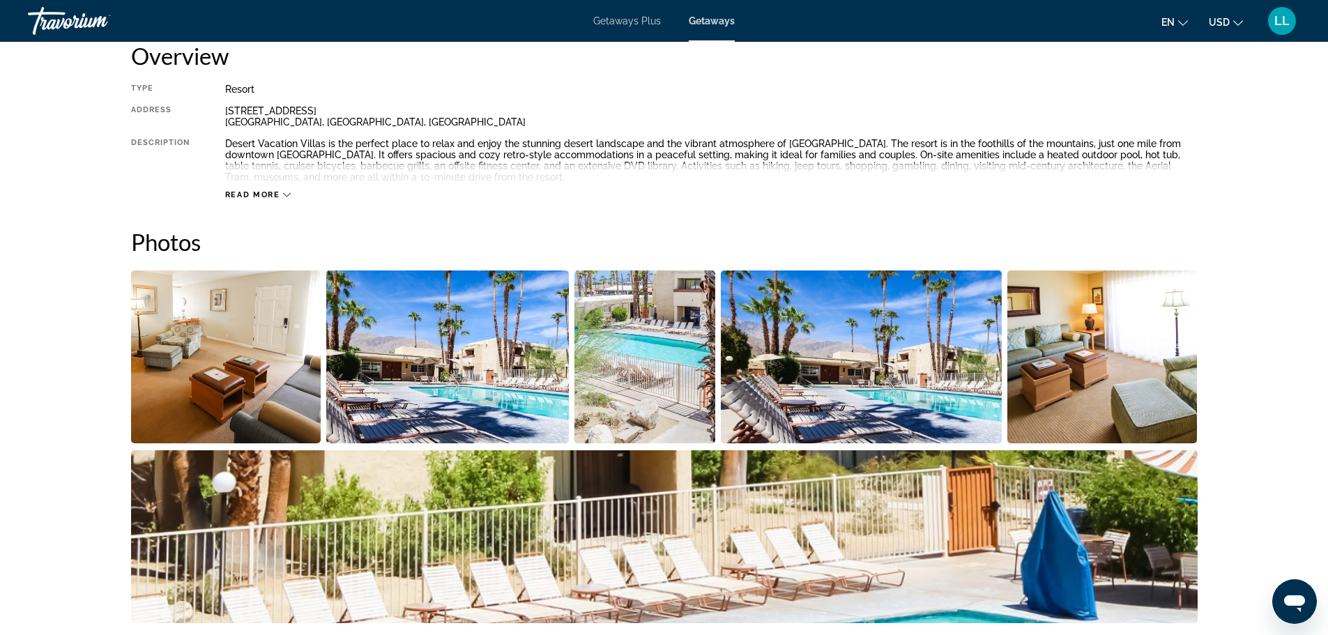
click at [181, 339] on img "Open full-screen image slider" at bounding box center [226, 356] width 190 height 173
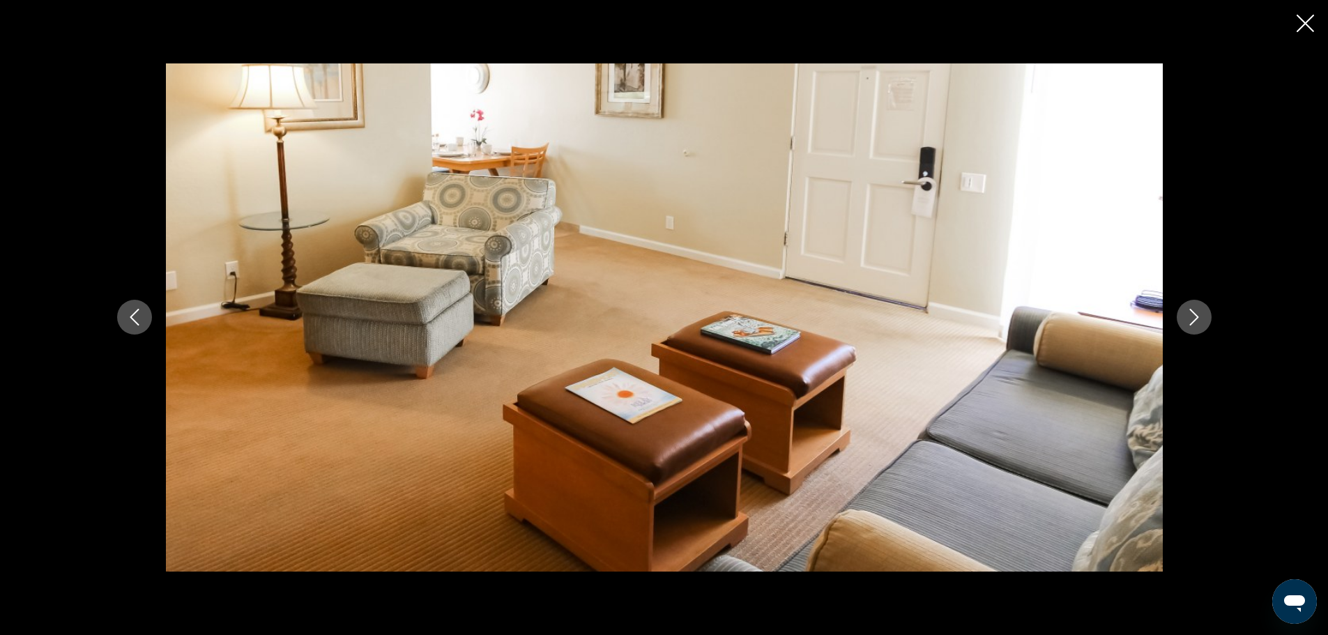
click at [1200, 307] on button "Next image" at bounding box center [1194, 317] width 35 height 35
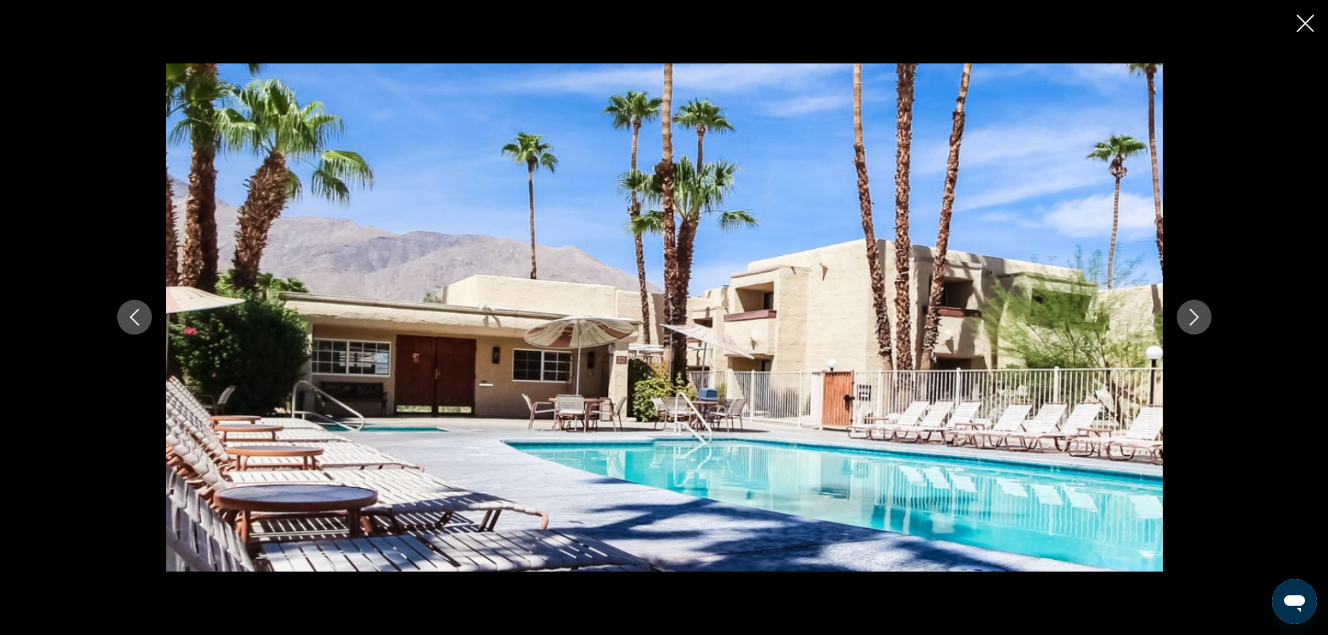
click at [1200, 313] on icon "Next image" at bounding box center [1194, 317] width 17 height 17
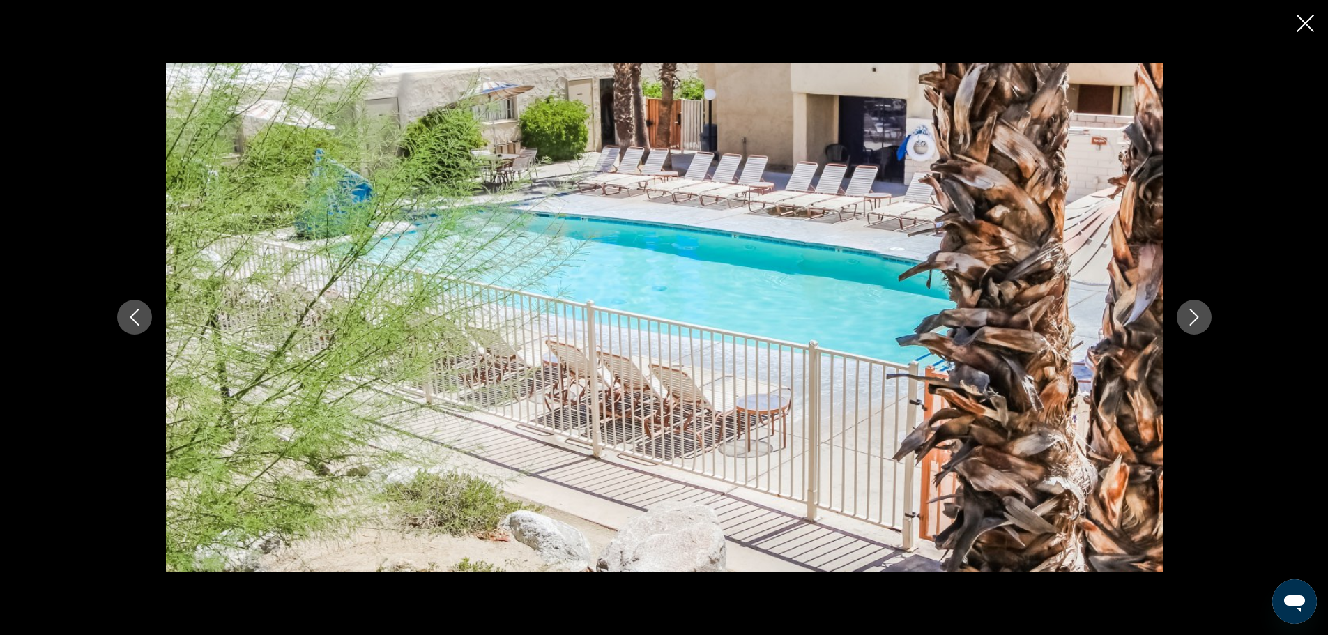
click at [1200, 313] on icon "Next image" at bounding box center [1194, 317] width 17 height 17
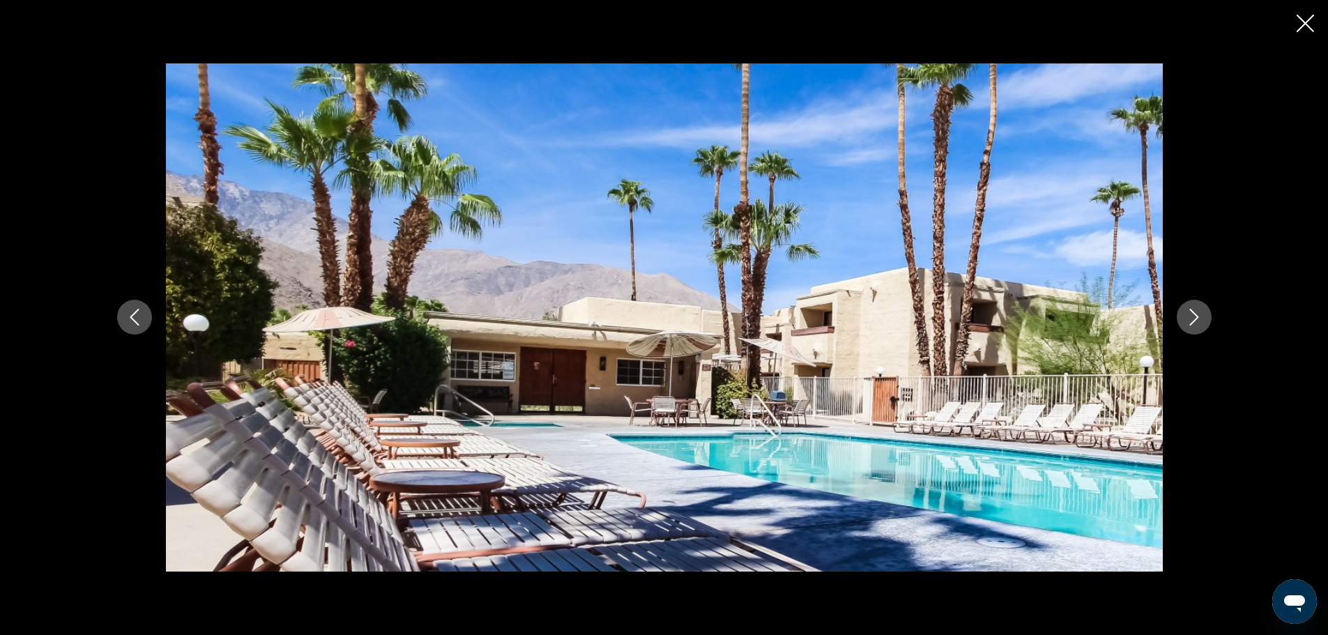
click at [1200, 313] on icon "Next image" at bounding box center [1194, 317] width 17 height 17
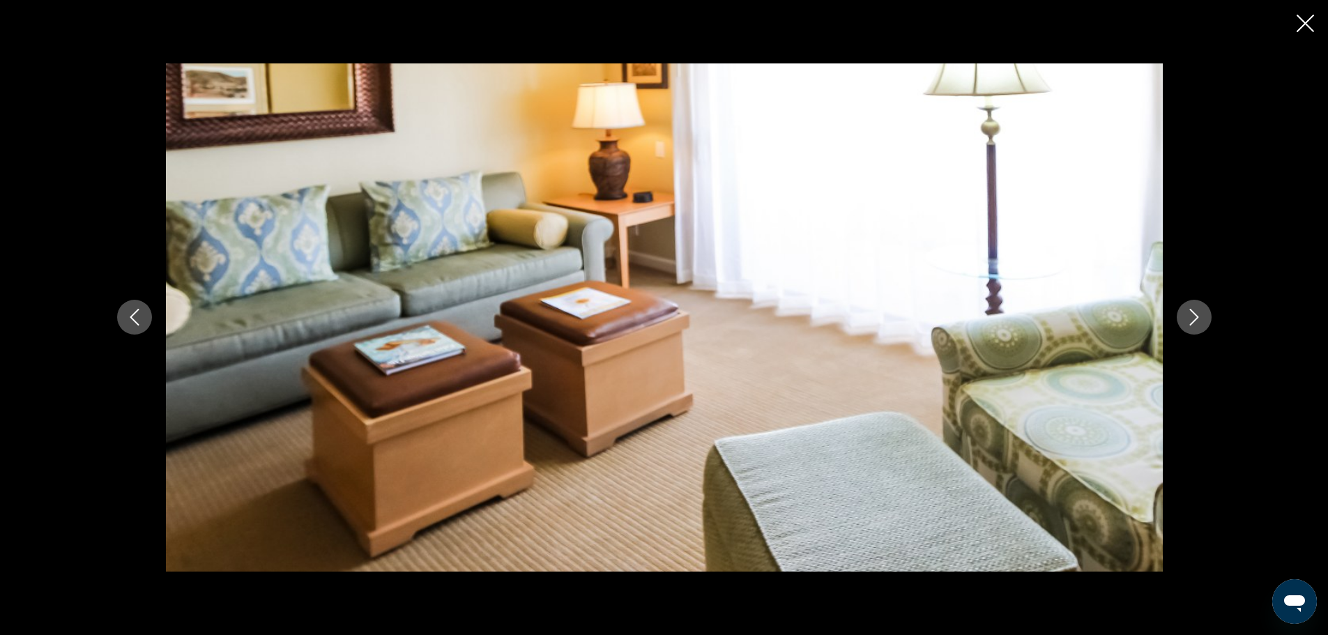
click at [1200, 313] on icon "Next image" at bounding box center [1194, 317] width 17 height 17
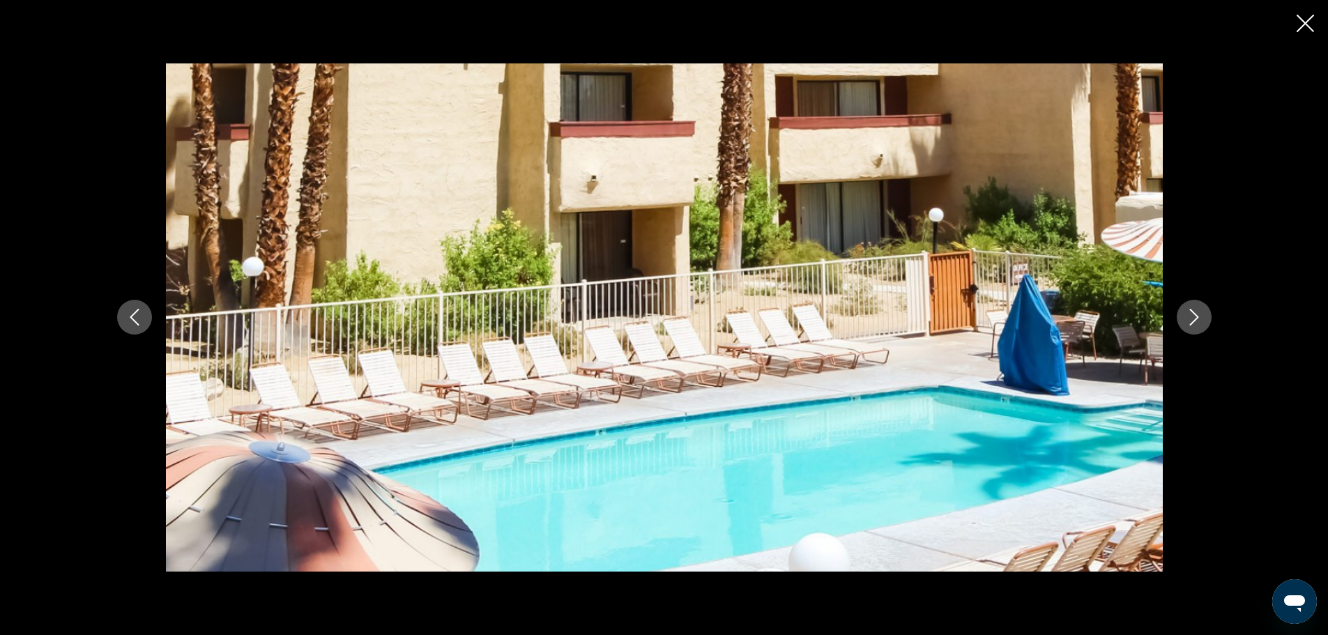
click at [1200, 313] on icon "Next image" at bounding box center [1194, 317] width 17 height 17
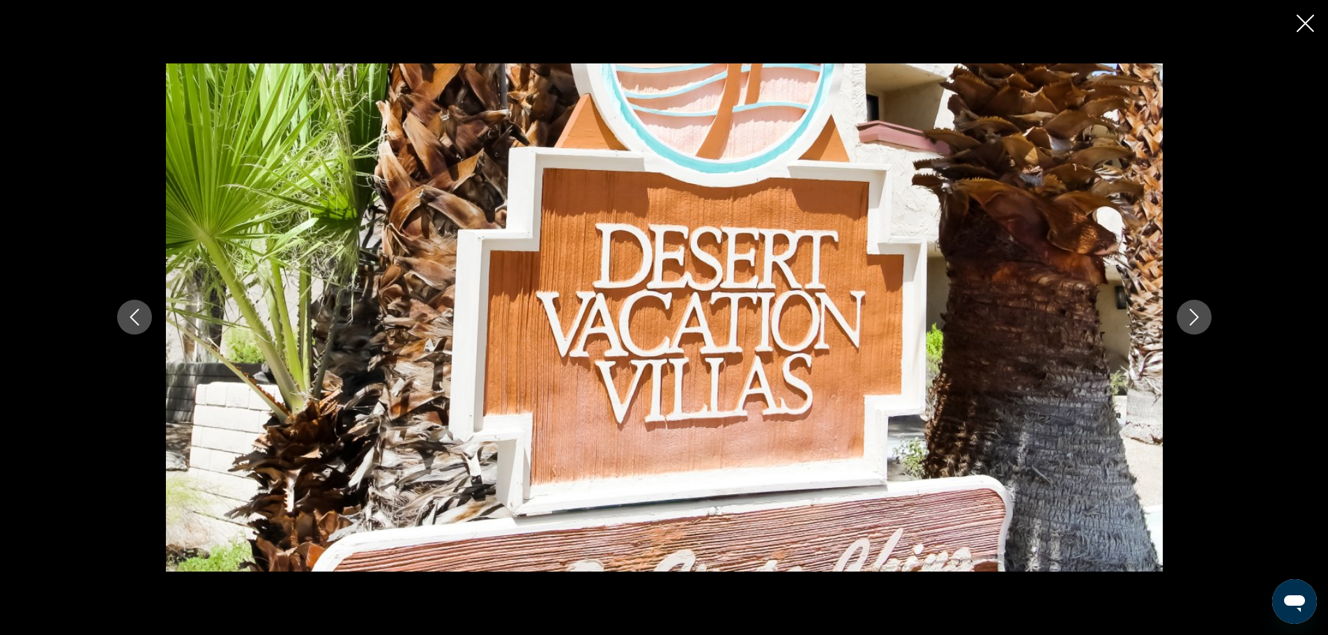
click at [1200, 313] on icon "Next image" at bounding box center [1194, 317] width 17 height 17
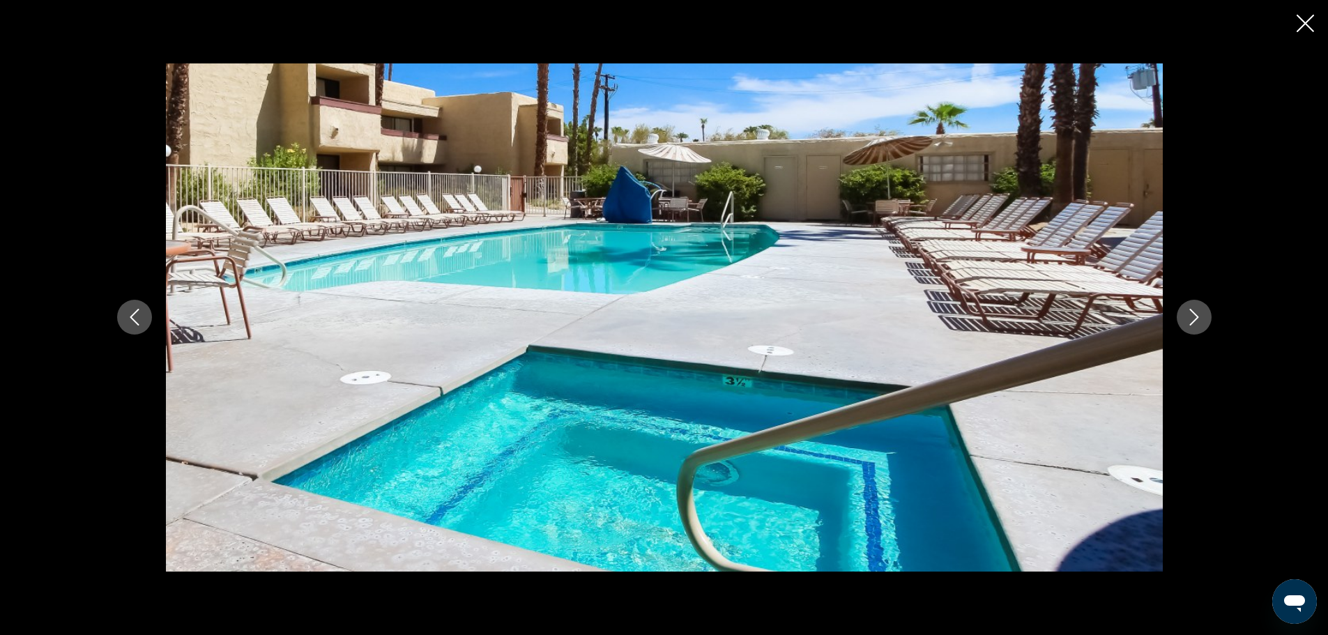
click at [1200, 313] on icon "Next image" at bounding box center [1194, 317] width 17 height 17
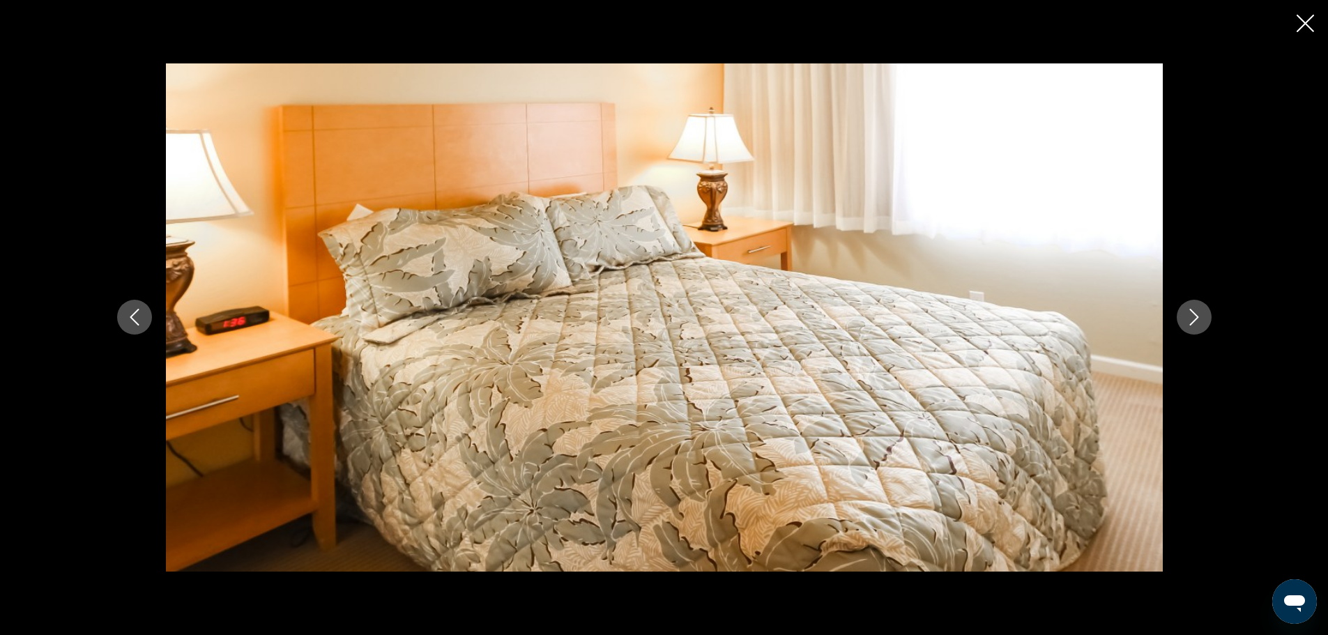
click at [1200, 313] on icon "Next image" at bounding box center [1194, 317] width 17 height 17
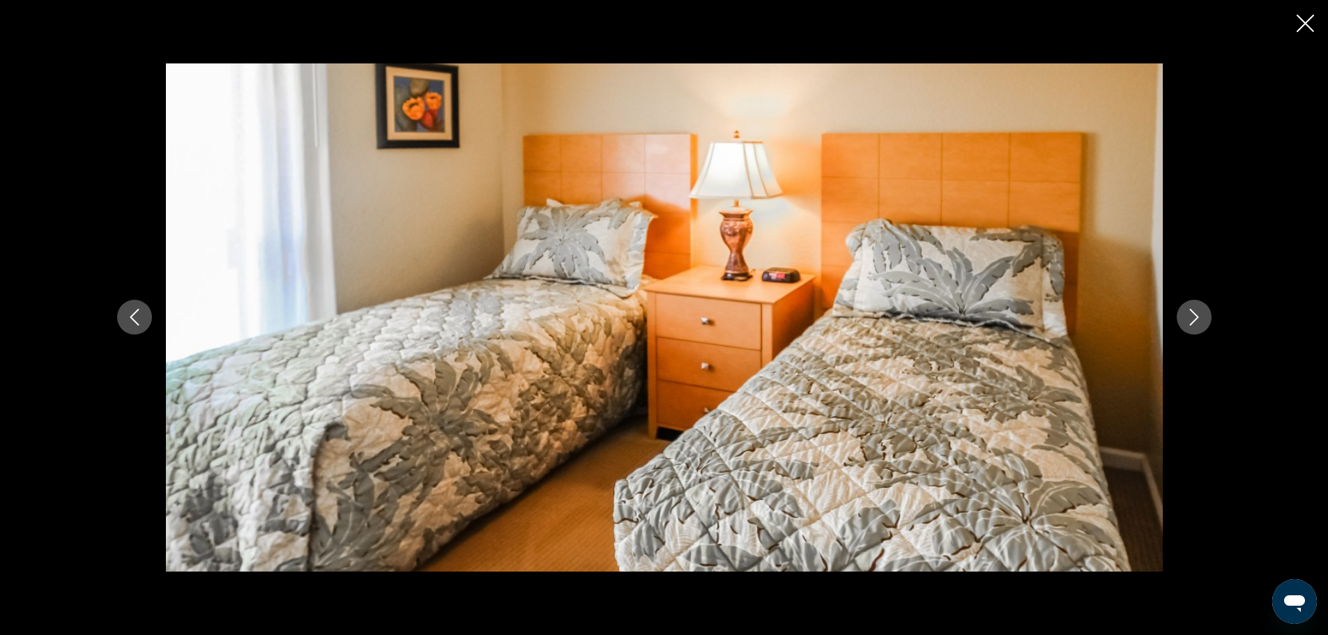
click at [1200, 313] on icon "Next image" at bounding box center [1194, 317] width 17 height 17
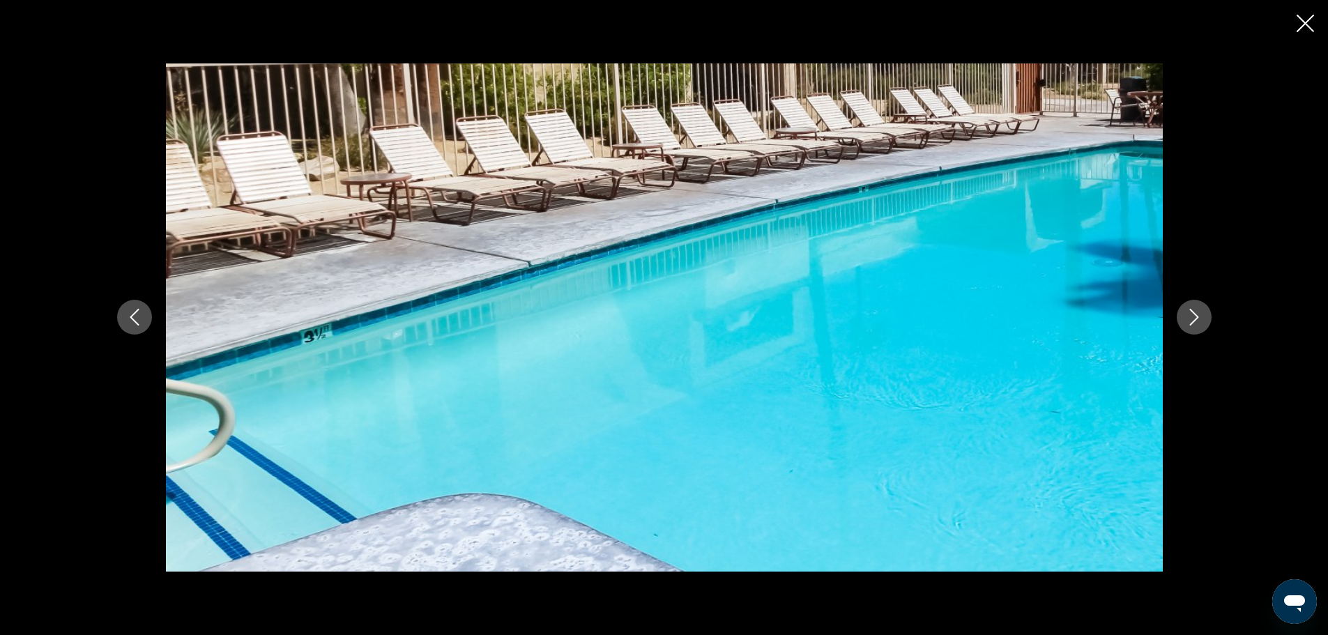
click at [1200, 313] on icon "Next image" at bounding box center [1194, 317] width 17 height 17
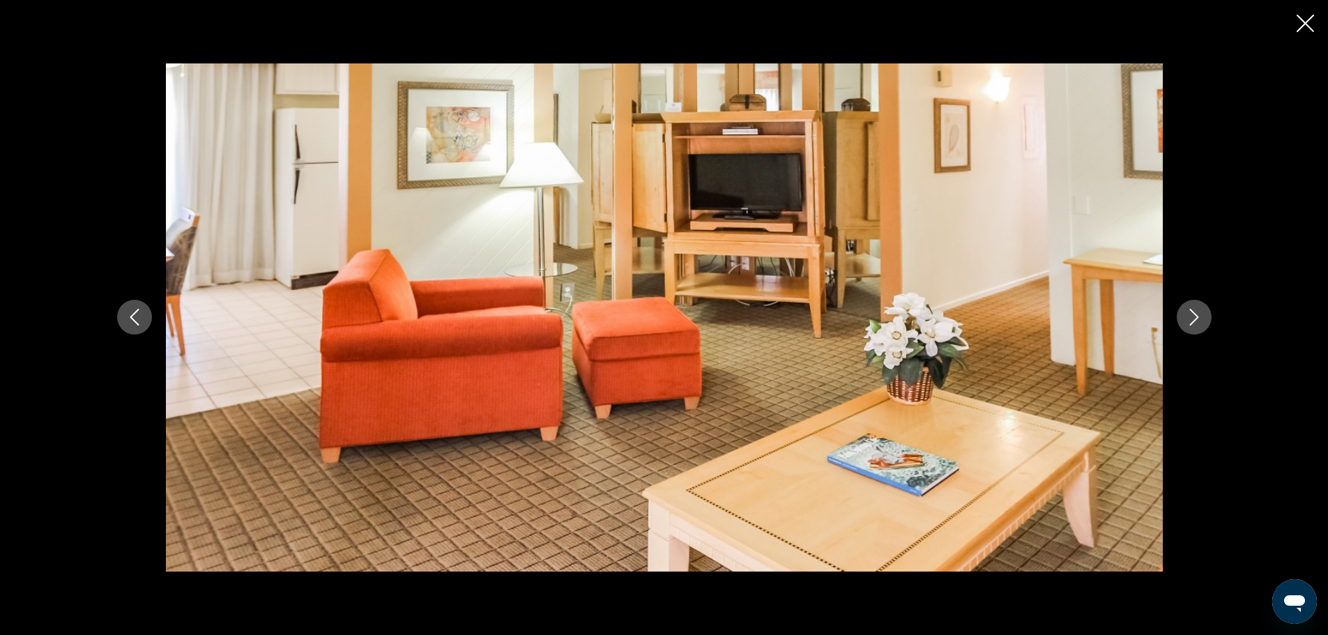
click at [1200, 313] on icon "Next image" at bounding box center [1194, 317] width 17 height 17
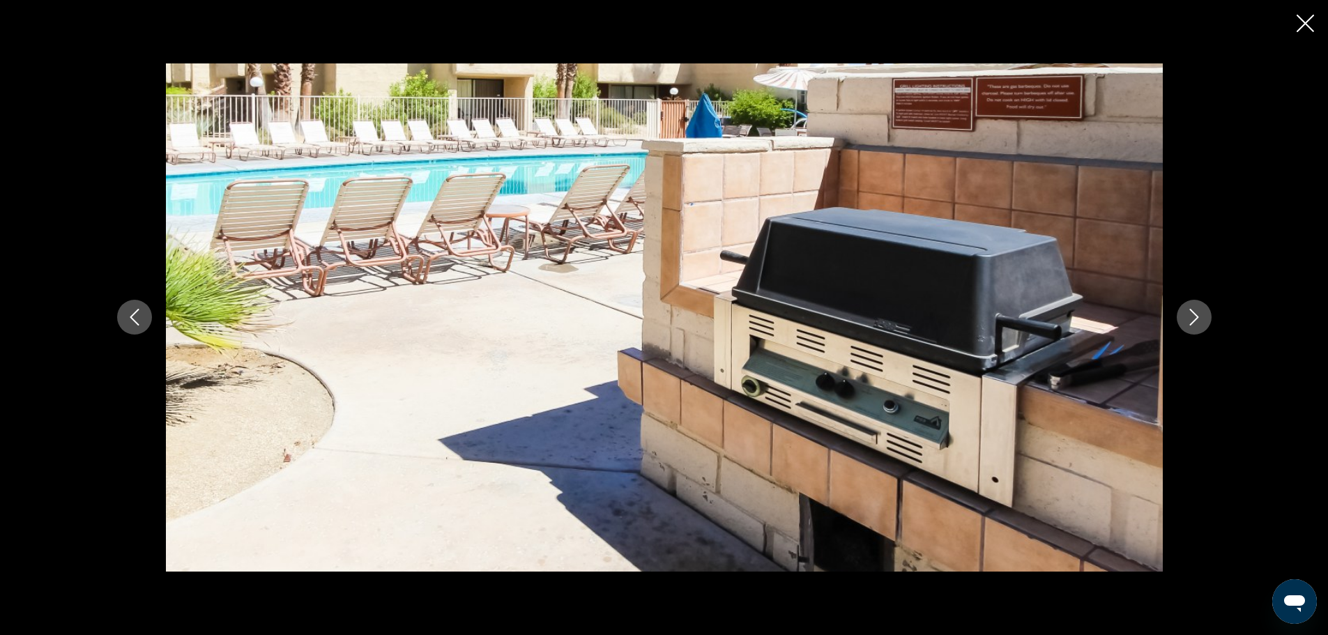
click at [1299, 18] on icon "Close slideshow" at bounding box center [1304, 23] width 17 height 17
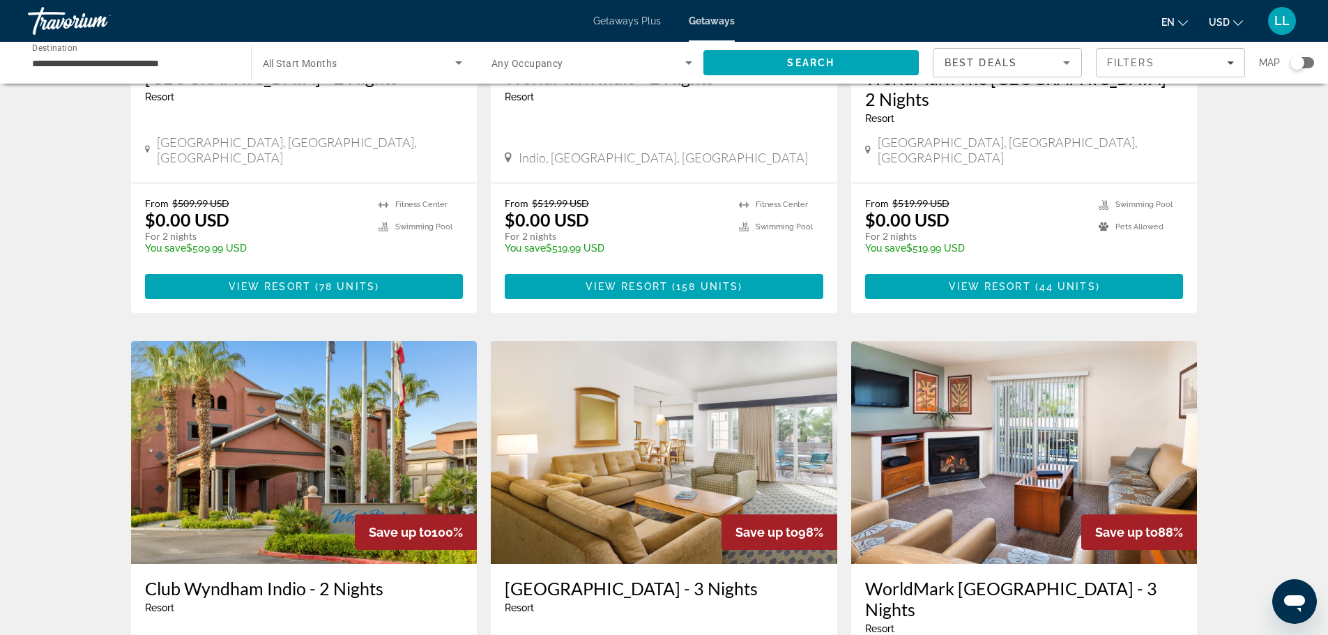
scroll to position [279, 0]
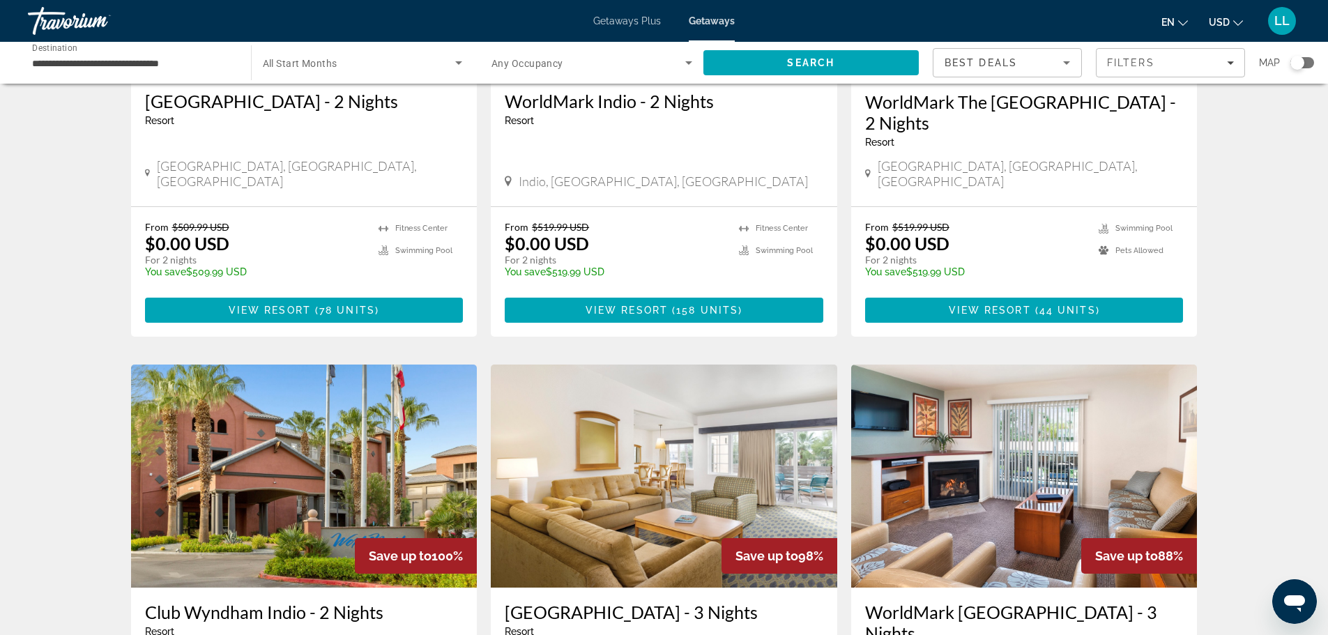
click at [1296, 65] on div "Search widget" at bounding box center [1297, 63] width 14 height 14
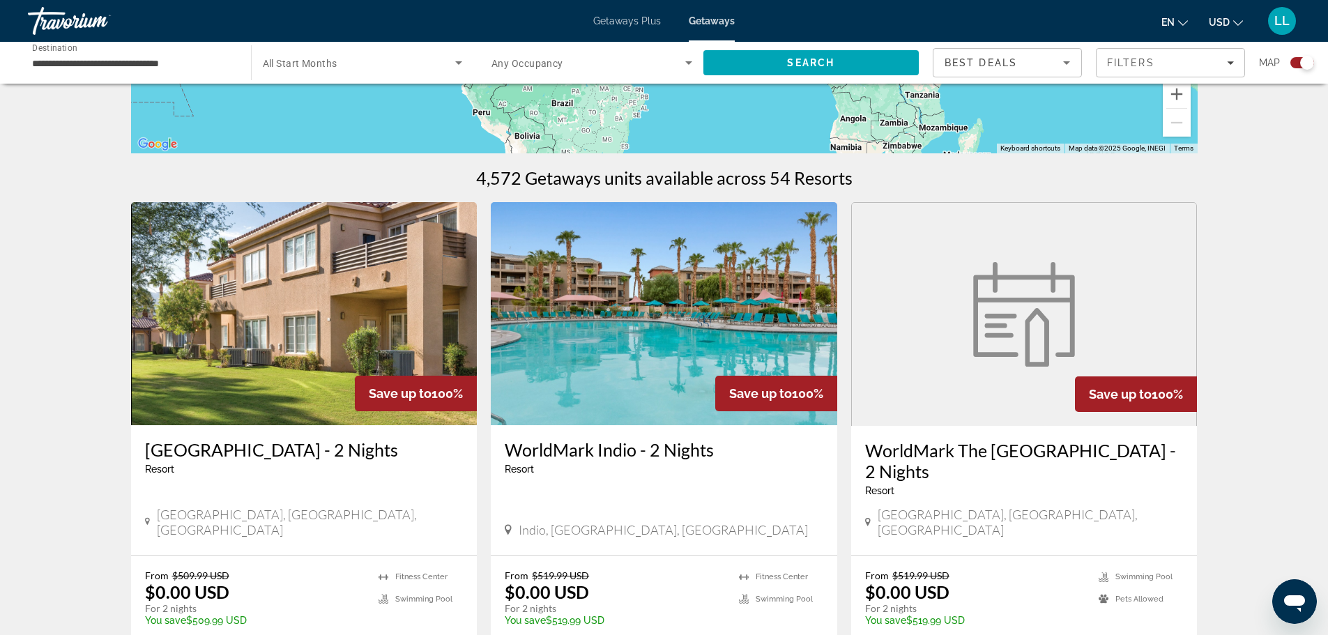
scroll to position [0, 0]
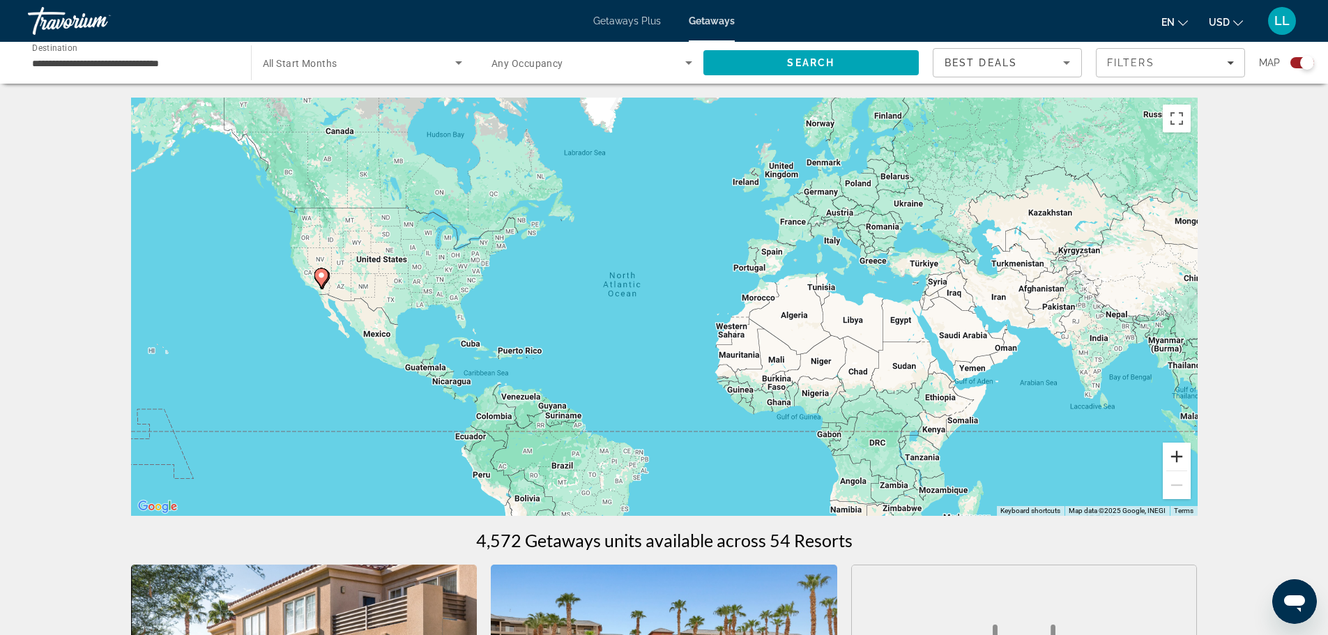
click at [1181, 455] on button "Zoom in" at bounding box center [1177, 457] width 28 height 28
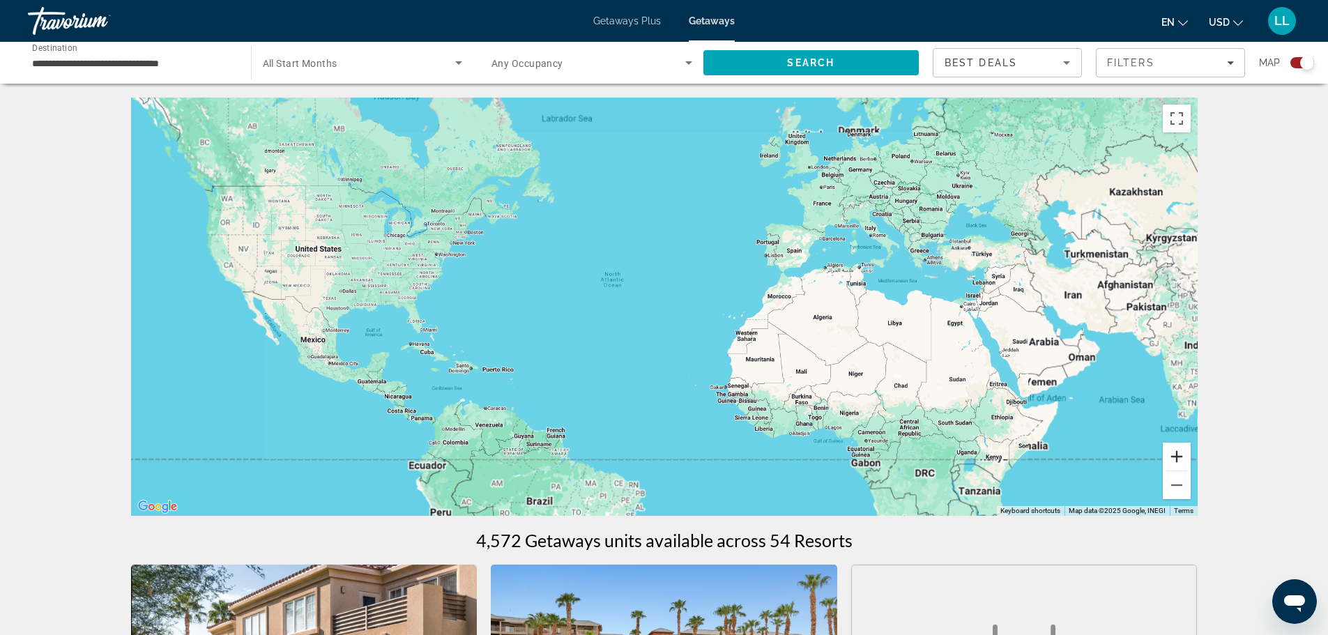
click at [1180, 454] on button "Zoom in" at bounding box center [1177, 457] width 28 height 28
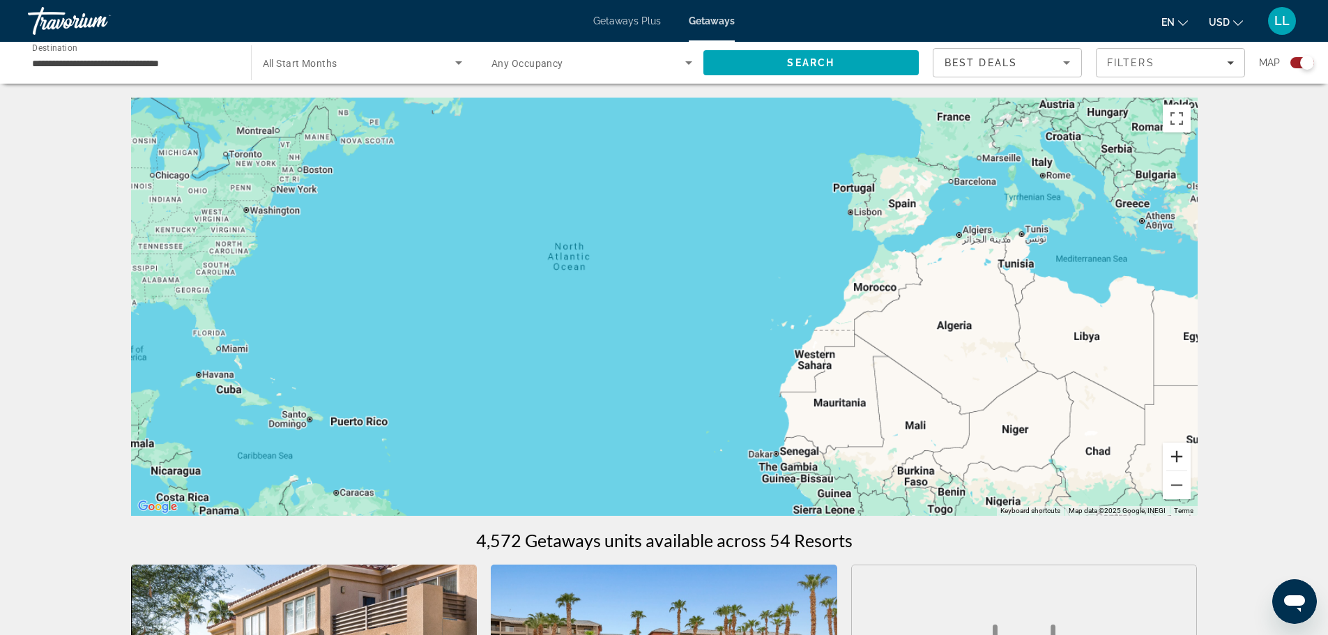
click at [1180, 454] on button "Zoom in" at bounding box center [1177, 457] width 28 height 28
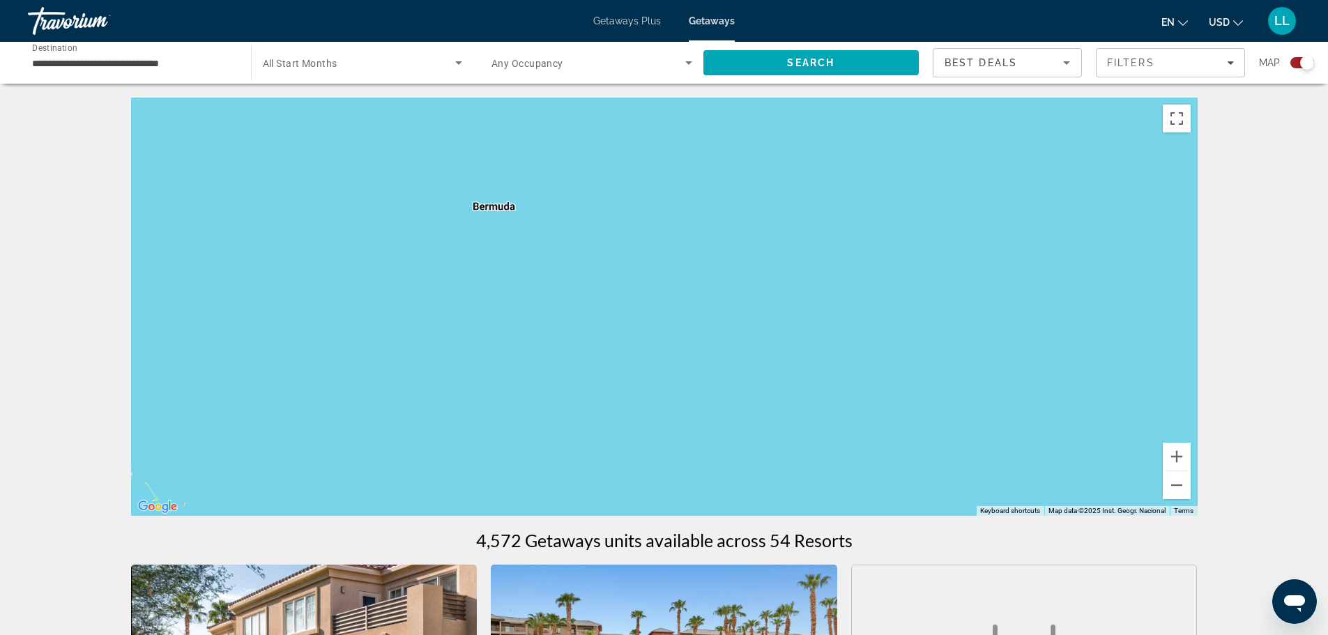
drag, startPoint x: 454, startPoint y: 282, endPoint x: 1303, endPoint y: 240, distance: 850.0
click at [1328, 250] on html "**********" at bounding box center [664, 317] width 1328 height 635
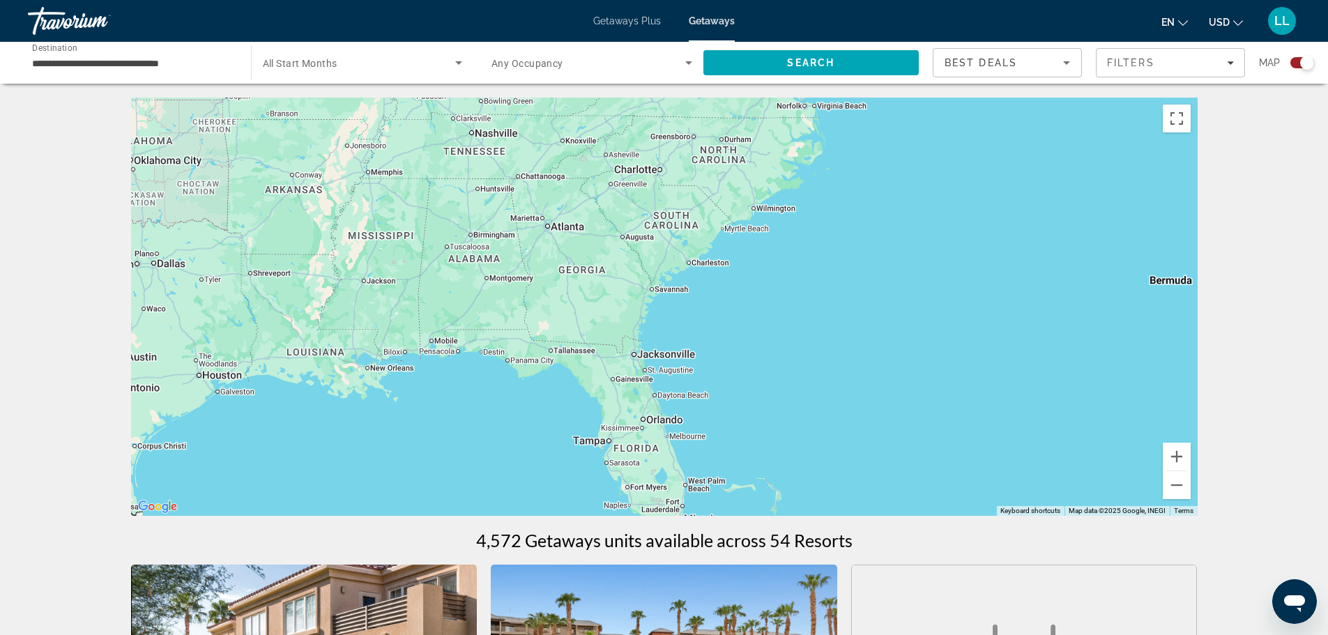
drag, startPoint x: 375, startPoint y: 225, endPoint x: 1087, endPoint y: 295, distance: 715.0
click at [1087, 295] on div "Main content" at bounding box center [664, 307] width 1066 height 418
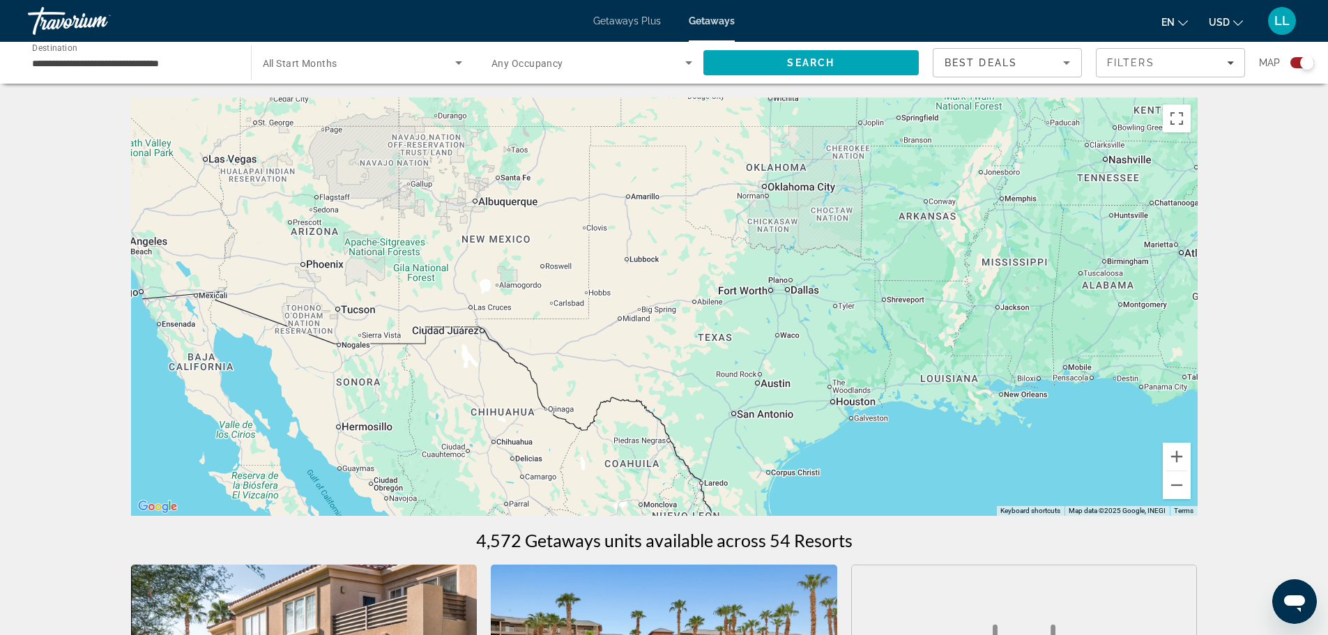
drag, startPoint x: 361, startPoint y: 273, endPoint x: 838, endPoint y: 279, distance: 477.5
click at [974, 291] on div "Main content" at bounding box center [664, 307] width 1066 height 418
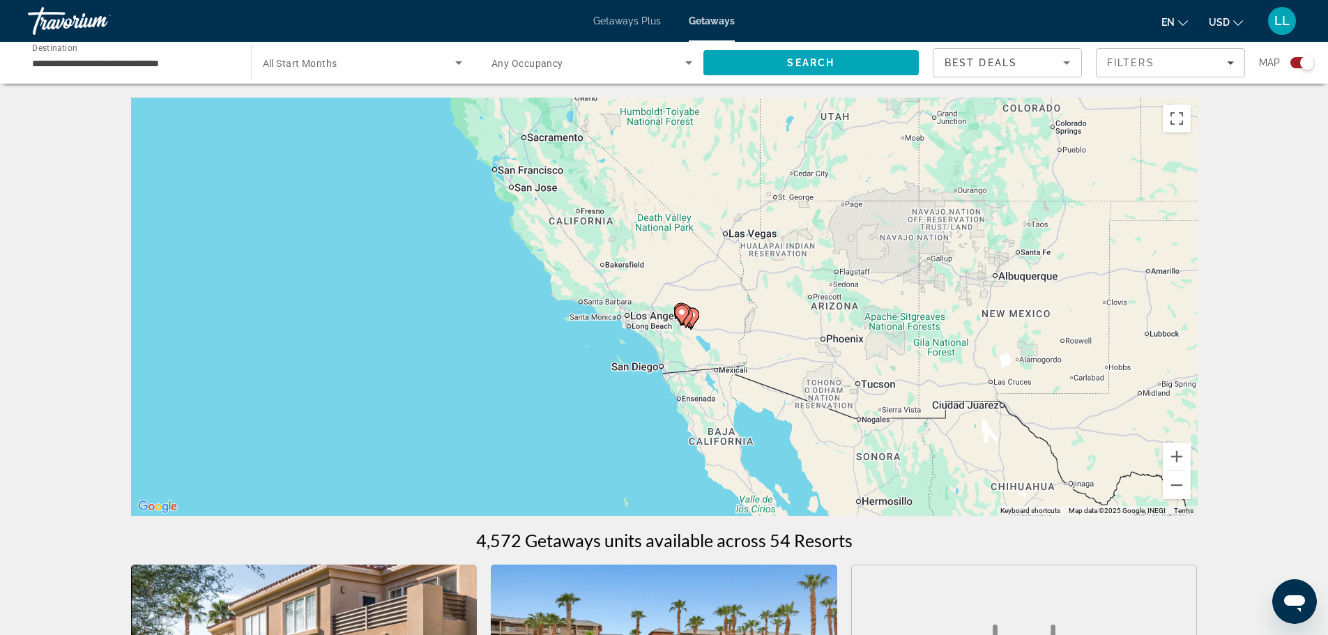
drag, startPoint x: 300, startPoint y: 275, endPoint x: 827, endPoint y: 344, distance: 531.4
click at [827, 346] on div "To activate drag with keyboard, press Alt + Enter. Once in keyboard drag state,…" at bounding box center [664, 307] width 1066 height 418
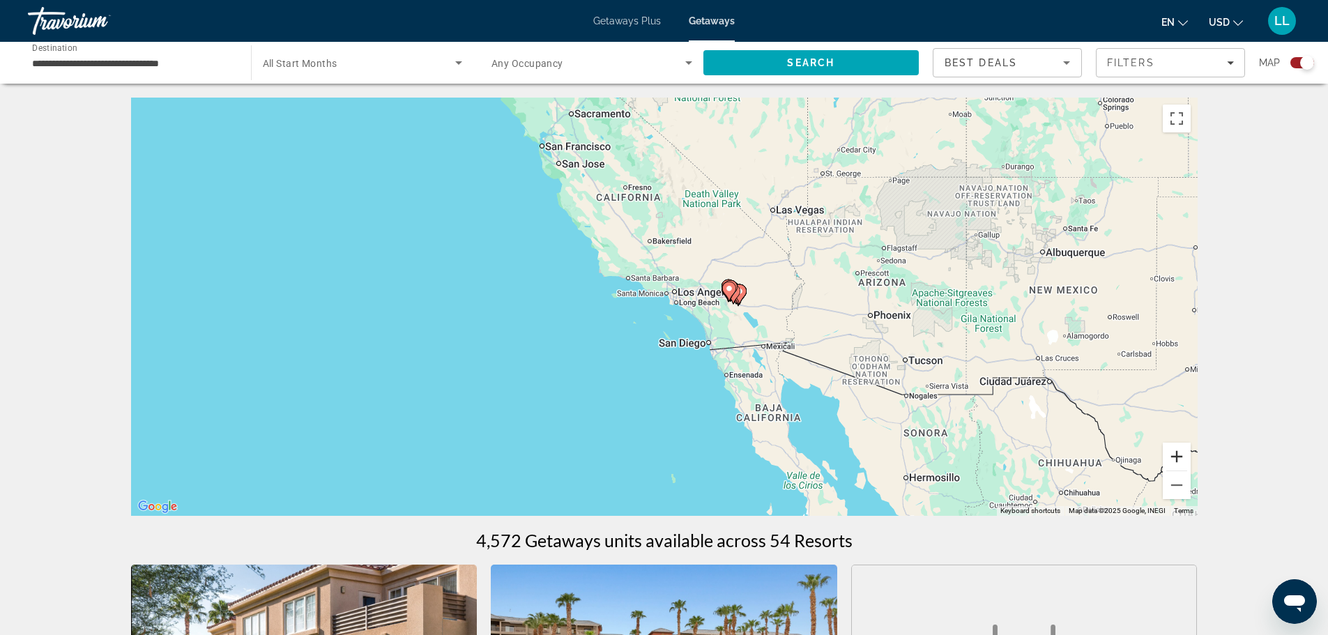
click at [1170, 459] on button "Zoom in" at bounding box center [1177, 457] width 28 height 28
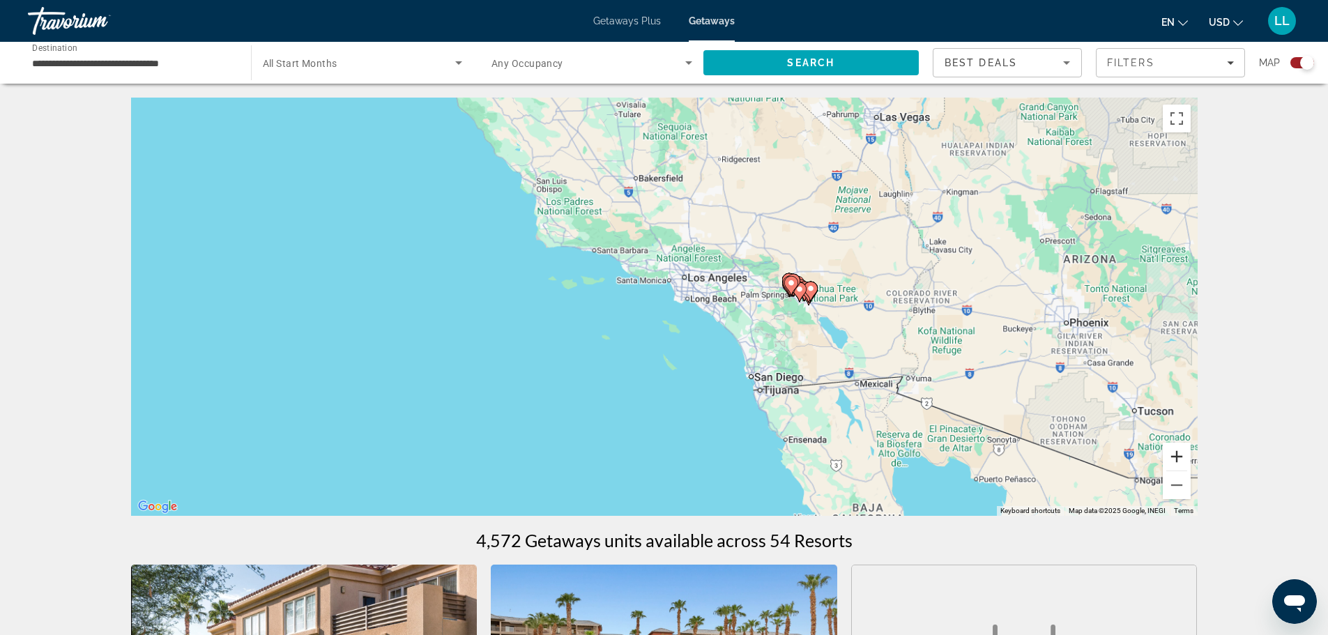
click at [1172, 459] on button "Zoom in" at bounding box center [1177, 457] width 28 height 28
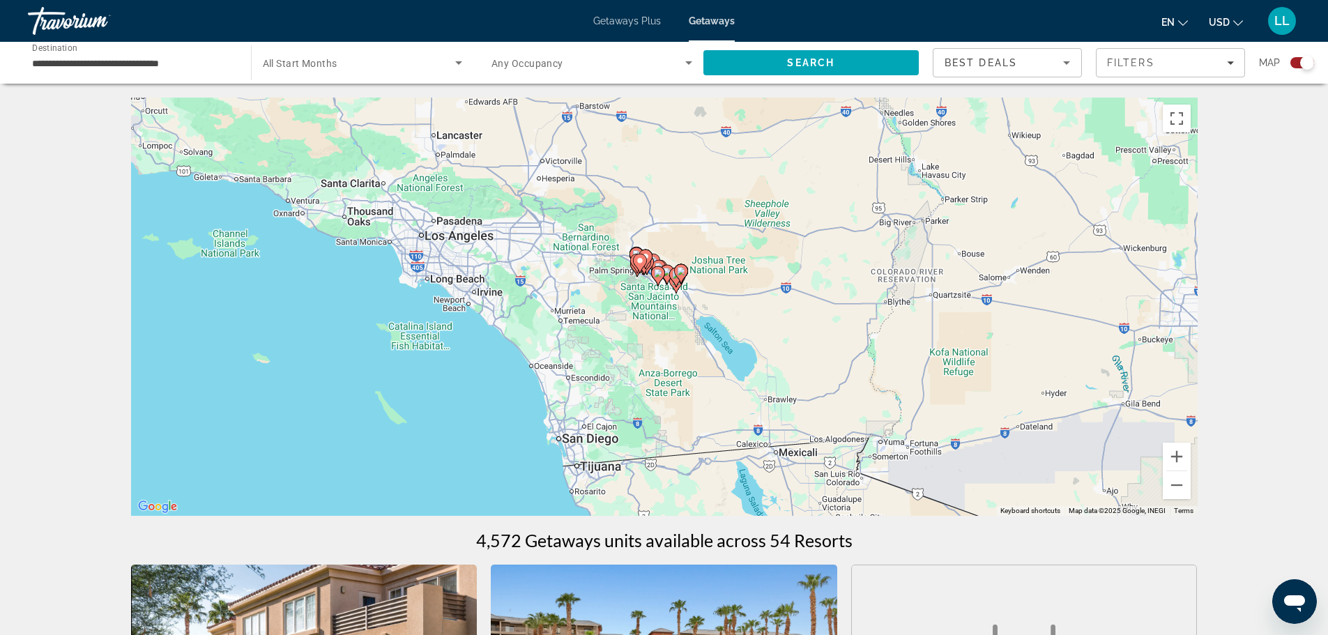
drag, startPoint x: 1066, startPoint y: 388, endPoint x: 967, endPoint y: 422, distance: 104.5
click at [783, 376] on div "To activate drag with keyboard, press Alt + Enter. Once in keyboard drag state,…" at bounding box center [664, 307] width 1066 height 418
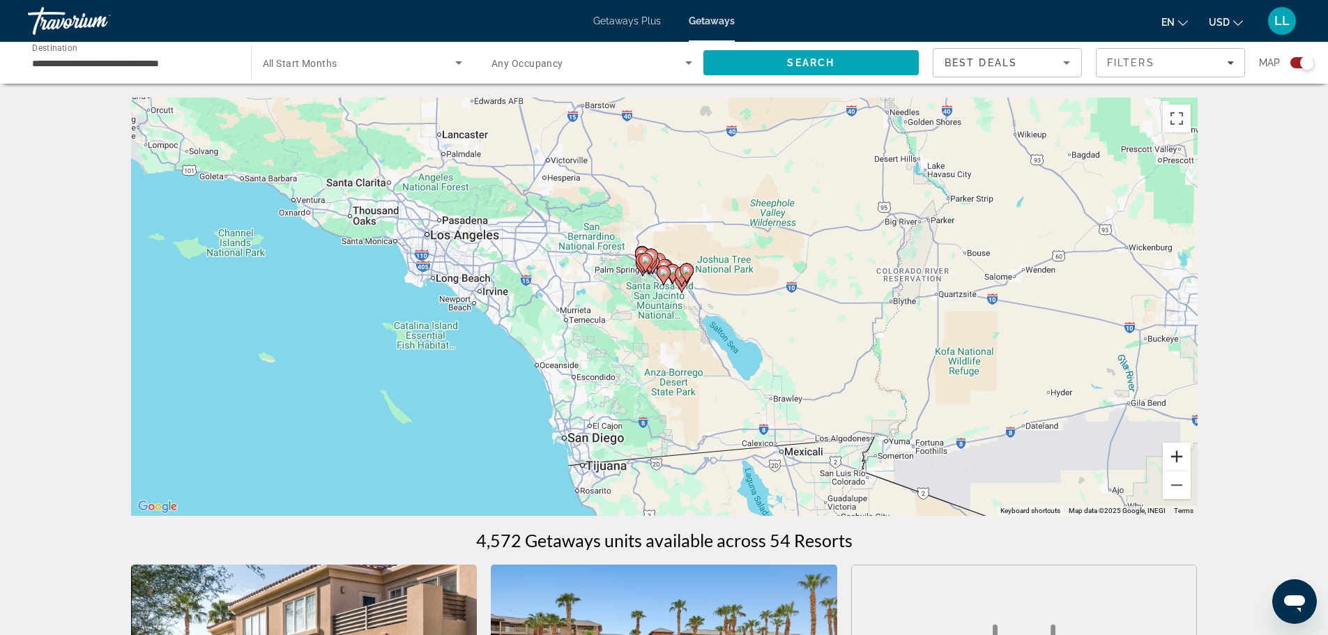
click at [1179, 457] on button "Zoom in" at bounding box center [1177, 457] width 28 height 28
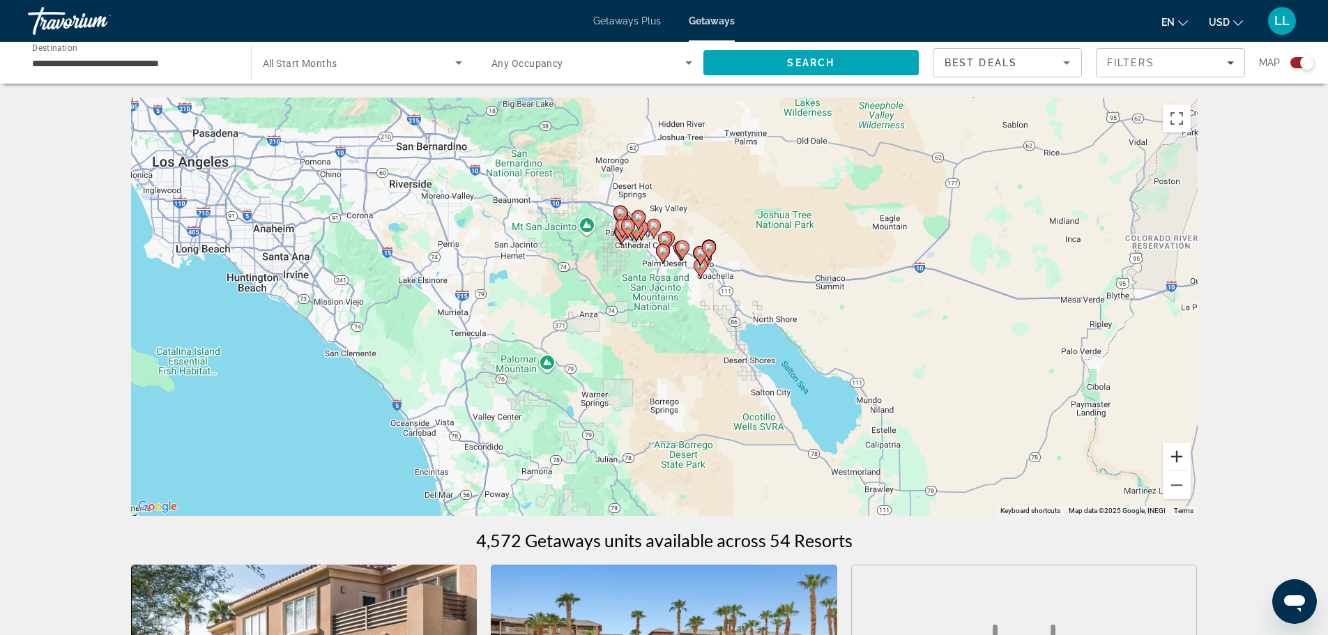
click at [1179, 457] on button "Zoom in" at bounding box center [1177, 457] width 28 height 28
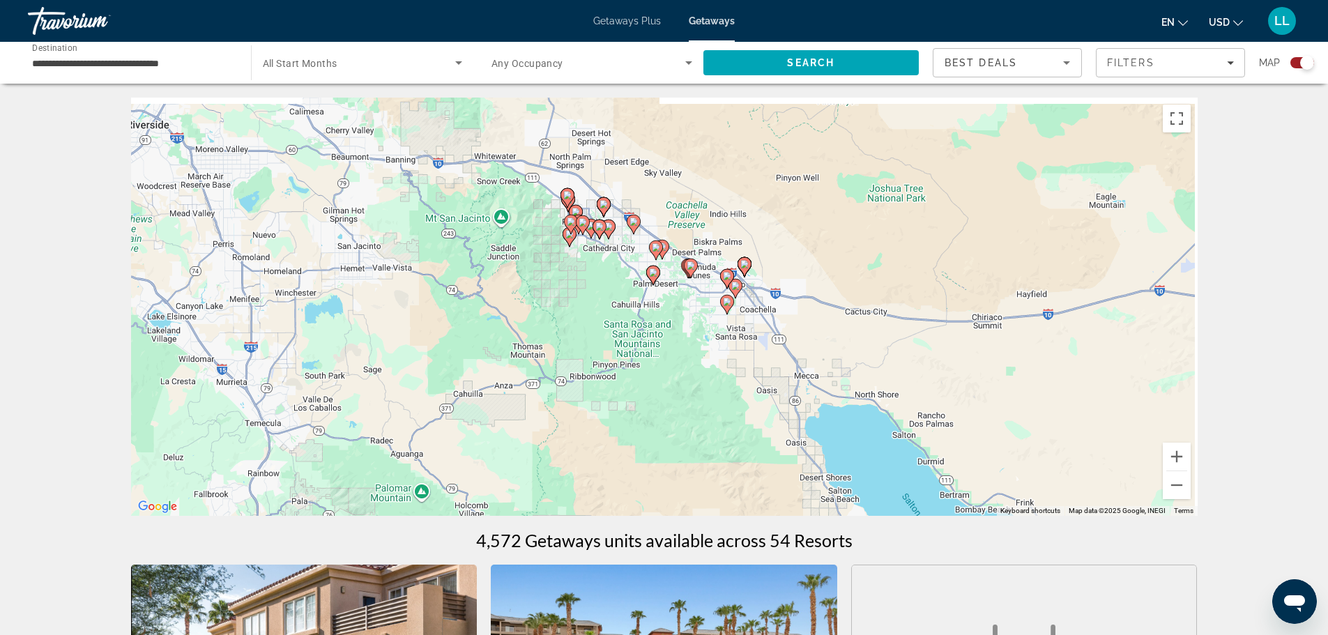
drag, startPoint x: 895, startPoint y: 285, endPoint x: 875, endPoint y: 376, distance: 93.5
click at [875, 376] on div "To activate drag with keyboard, press Alt + Enter. Once in keyboard drag state,…" at bounding box center [664, 307] width 1066 height 418
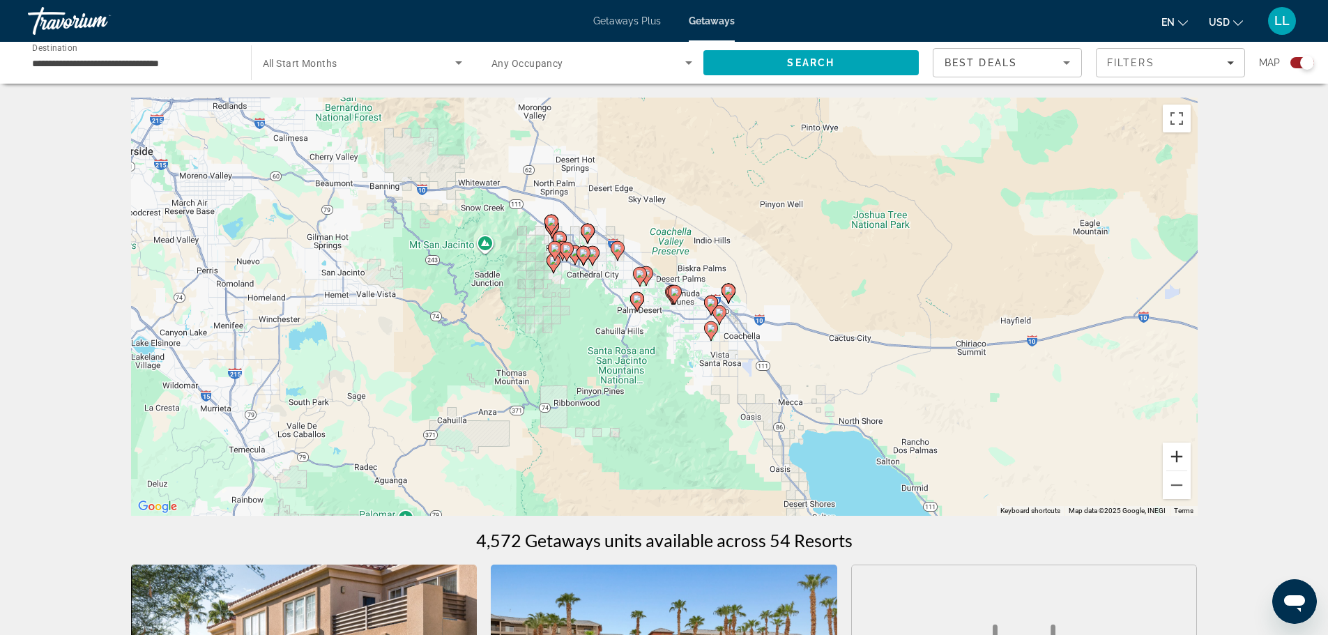
click at [1177, 456] on button "Zoom in" at bounding box center [1177, 457] width 28 height 28
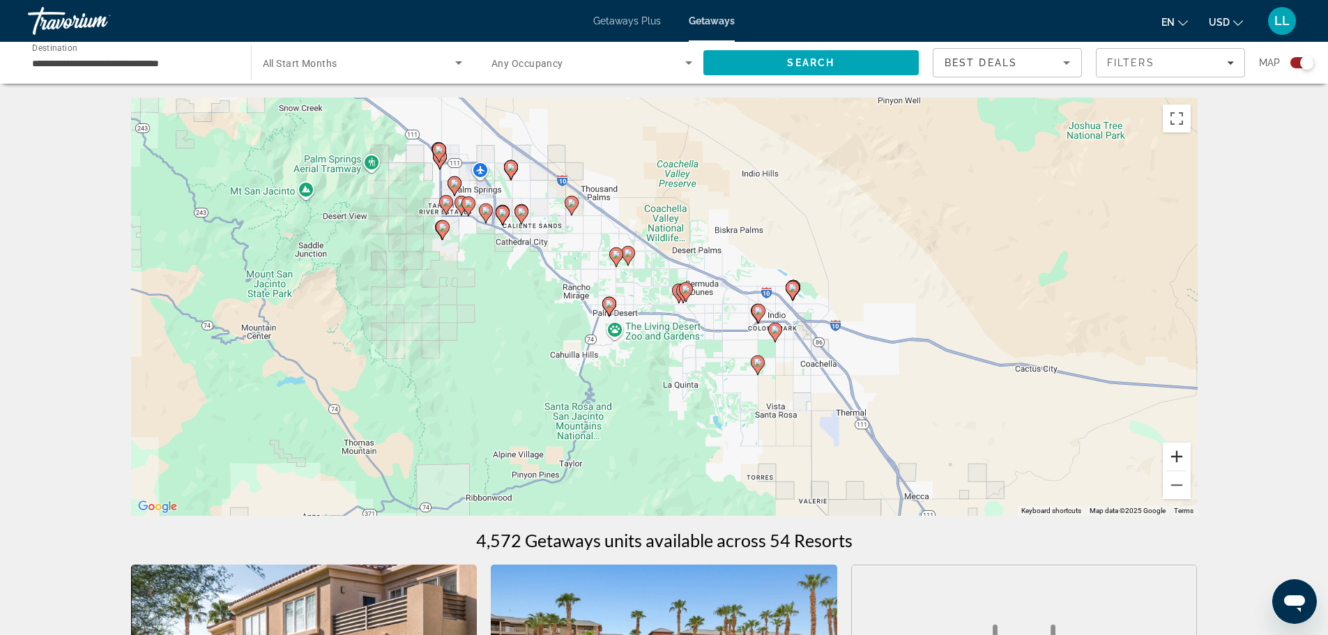
click at [1177, 456] on button "Zoom in" at bounding box center [1177, 457] width 28 height 28
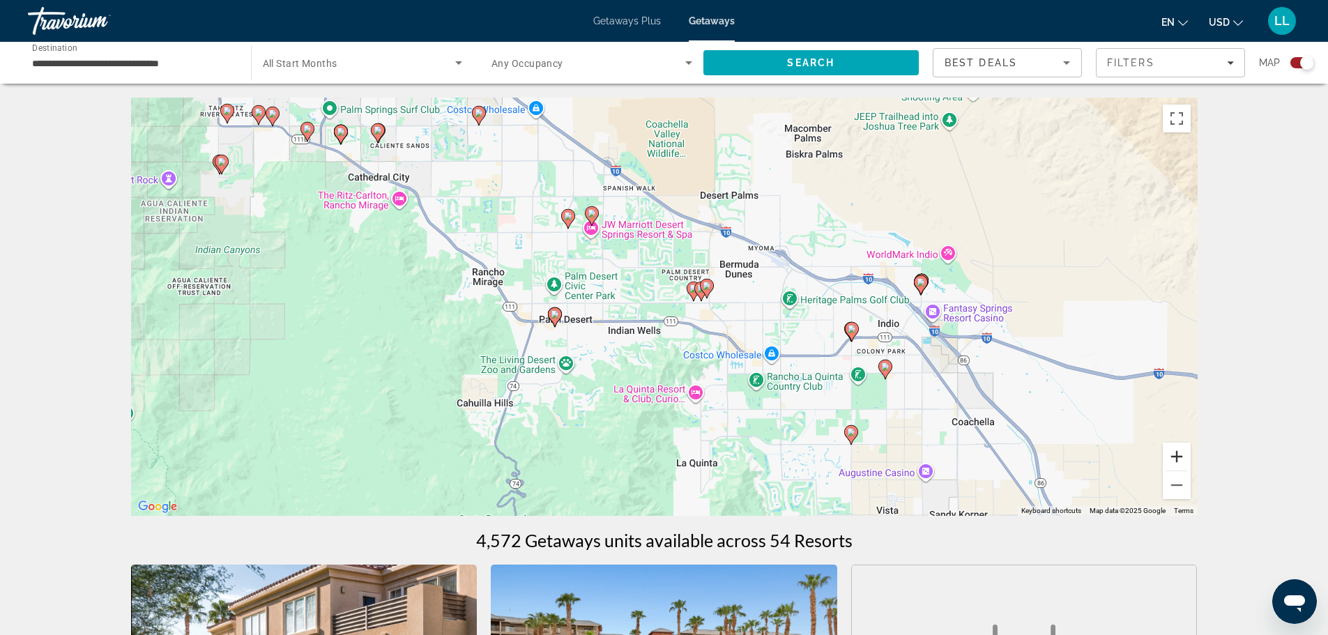
click at [1177, 457] on button "Zoom in" at bounding box center [1177, 457] width 28 height 28
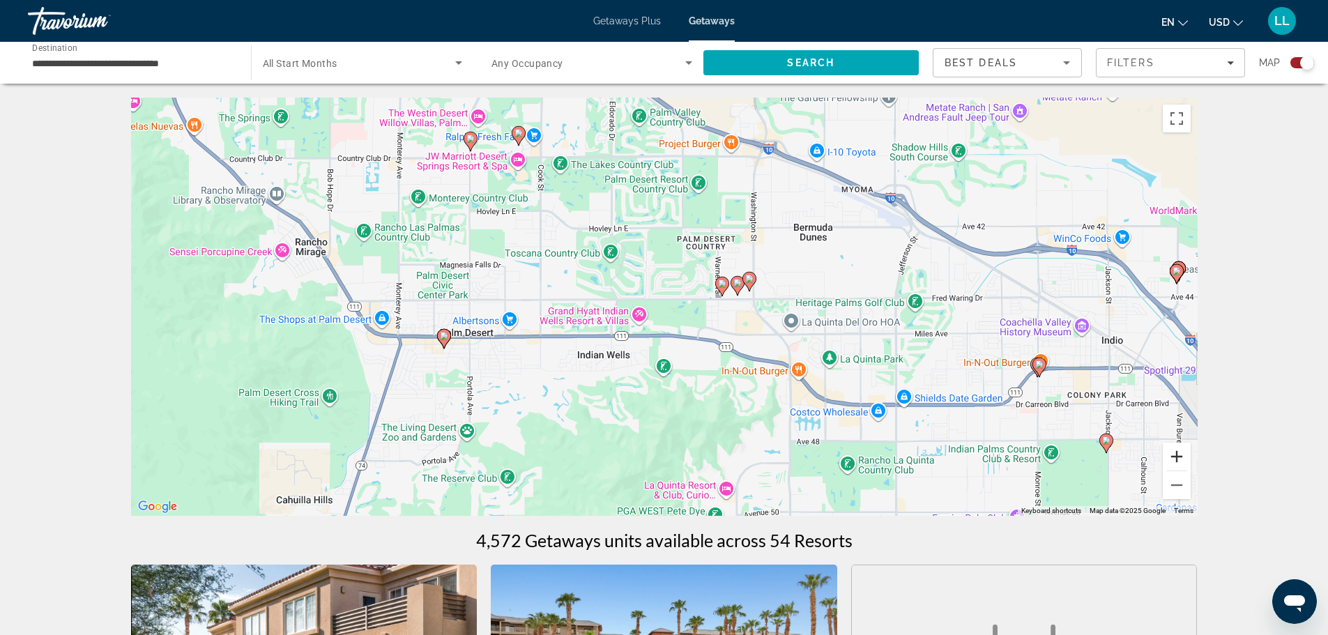
click at [1177, 457] on button "Zoom in" at bounding box center [1177, 457] width 28 height 28
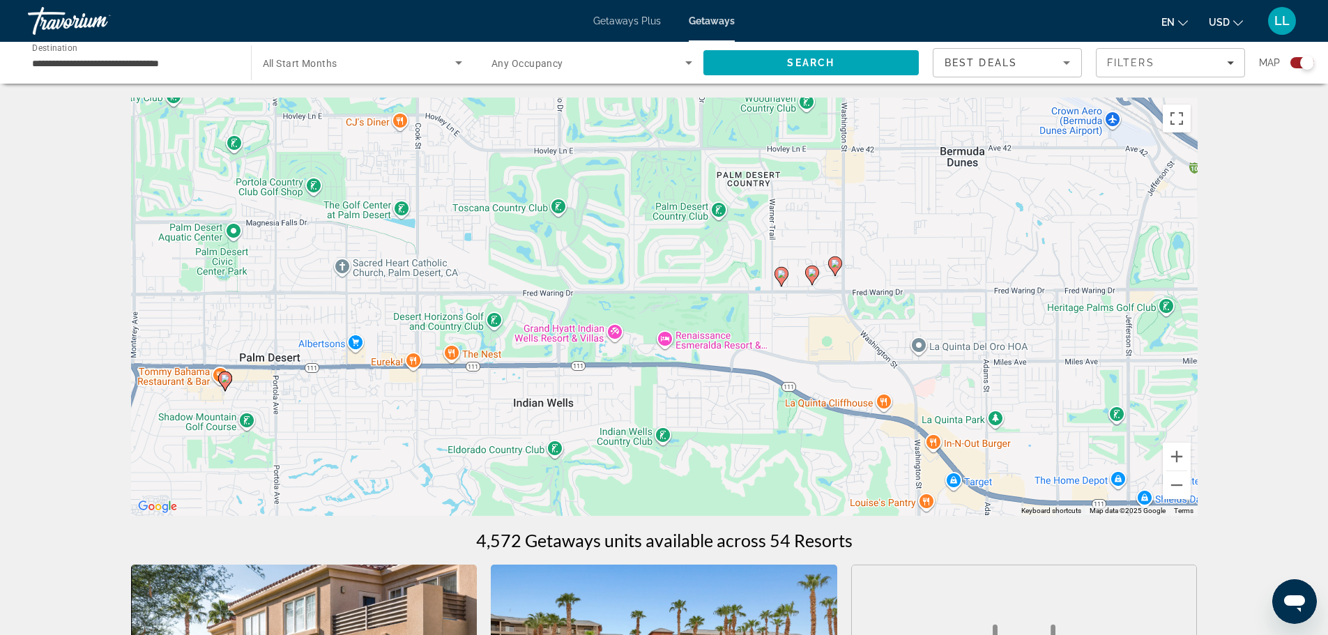
click at [834, 264] on image "Main content" at bounding box center [835, 263] width 8 height 8
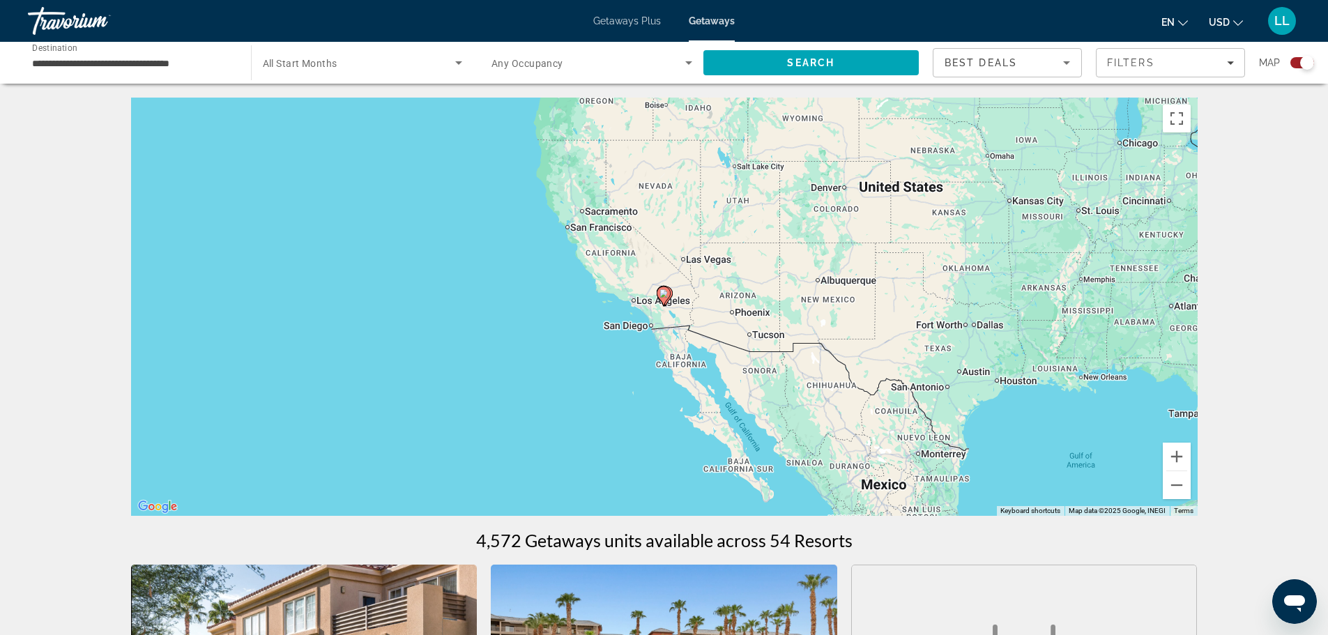
click at [660, 298] on icon "Main content" at bounding box center [663, 296] width 13 height 18
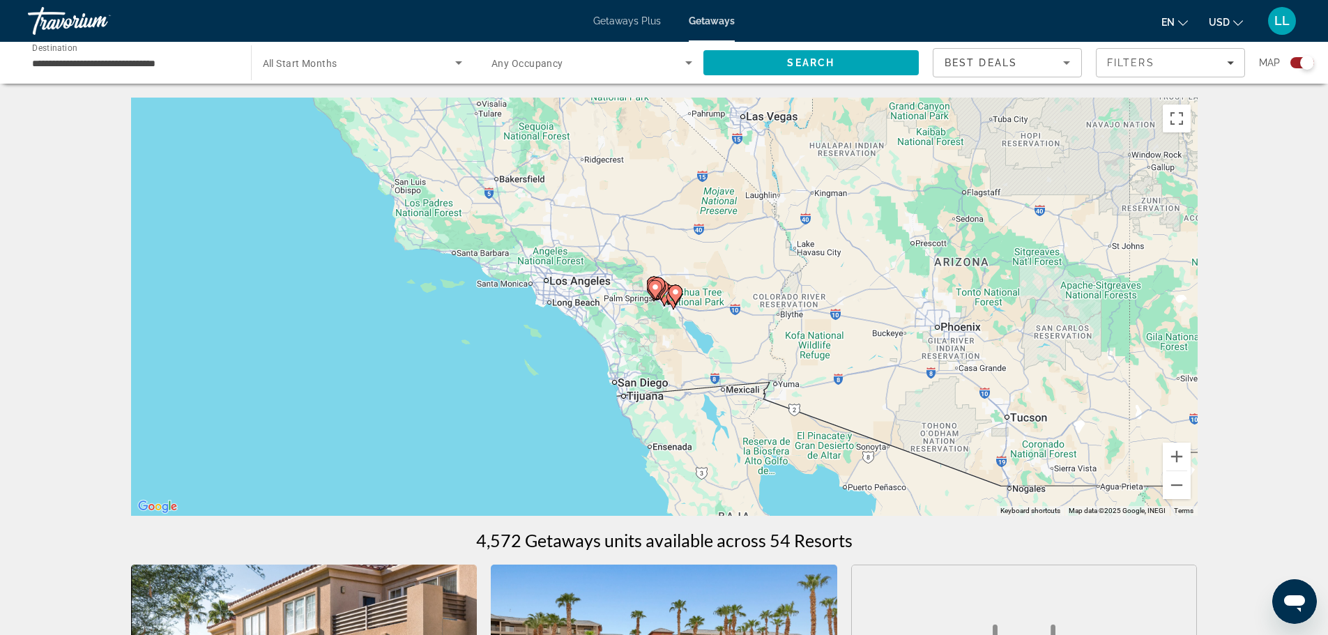
click at [679, 293] on image "Main content" at bounding box center [675, 292] width 8 height 8
type input "**********"
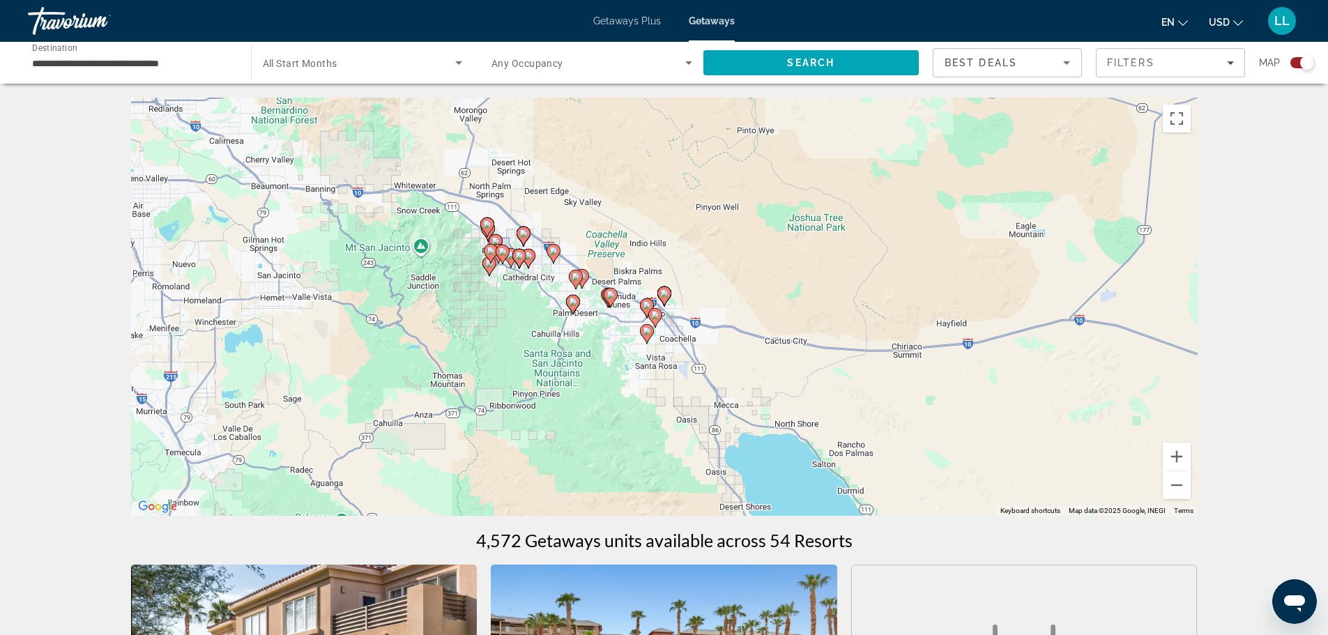
click at [611, 299] on icon "Main content" at bounding box center [610, 298] width 13 height 18
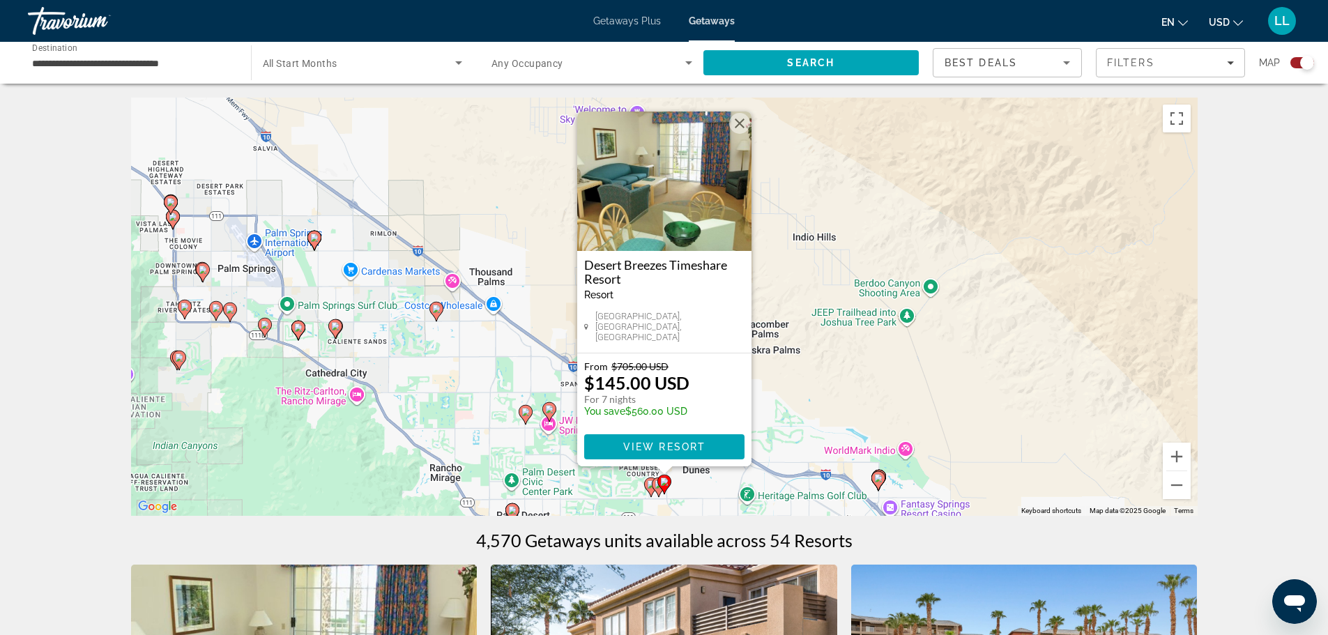
click at [737, 127] on button "Close" at bounding box center [739, 123] width 21 height 21
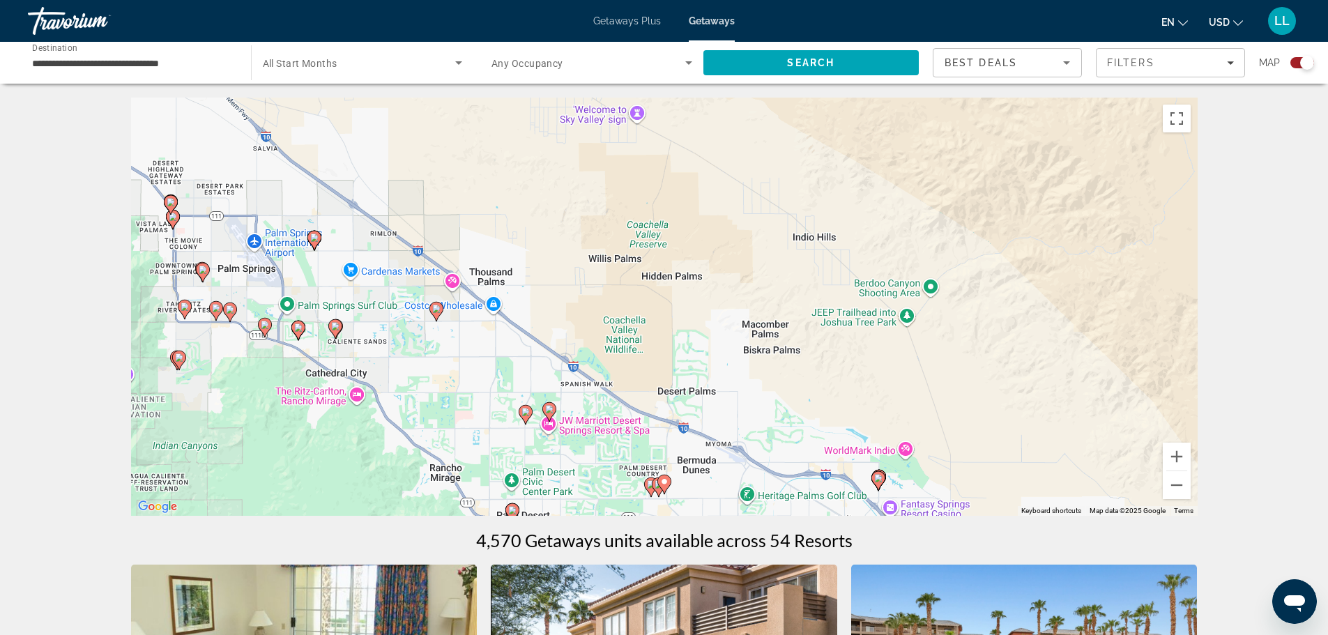
click at [649, 484] on image "Main content" at bounding box center [651, 484] width 8 height 8
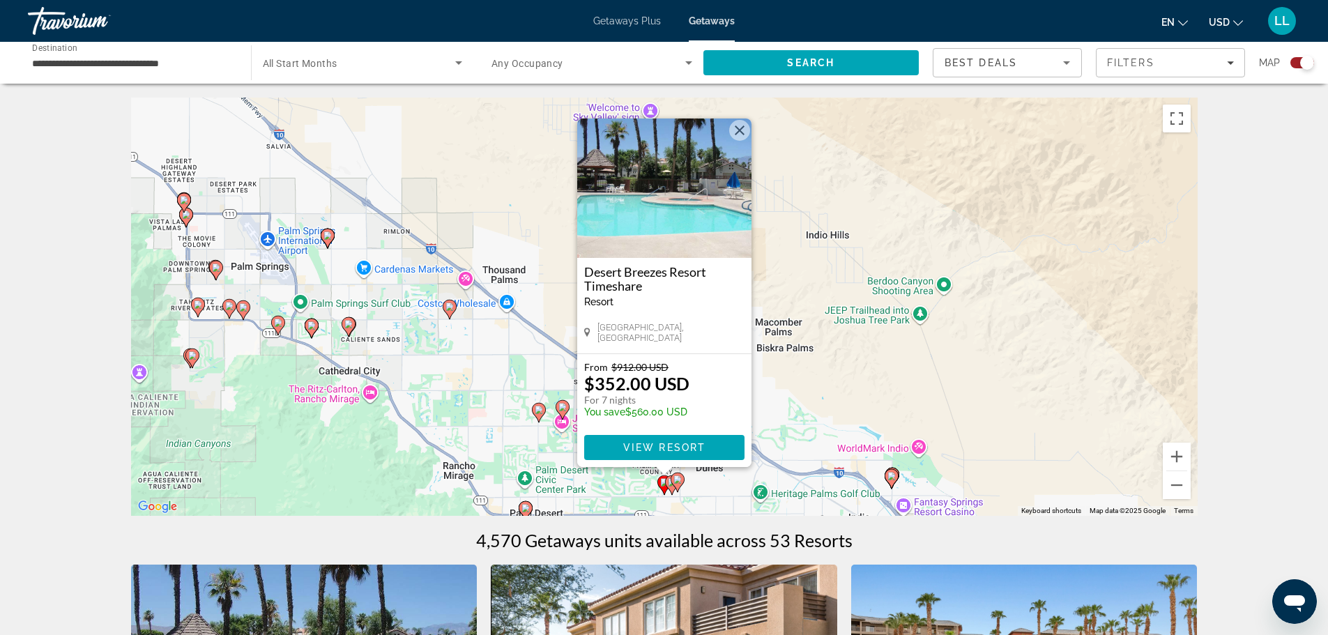
click at [739, 128] on button "Close" at bounding box center [739, 130] width 21 height 21
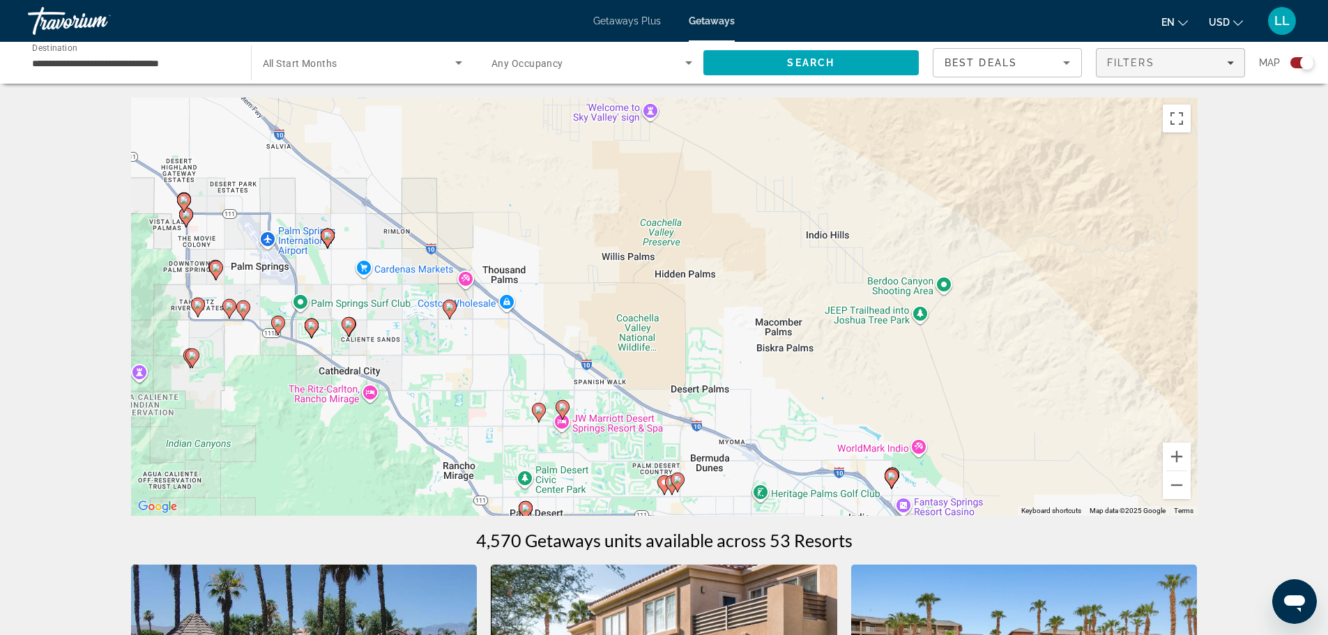
click at [1177, 62] on div "Filters" at bounding box center [1170, 62] width 127 height 11
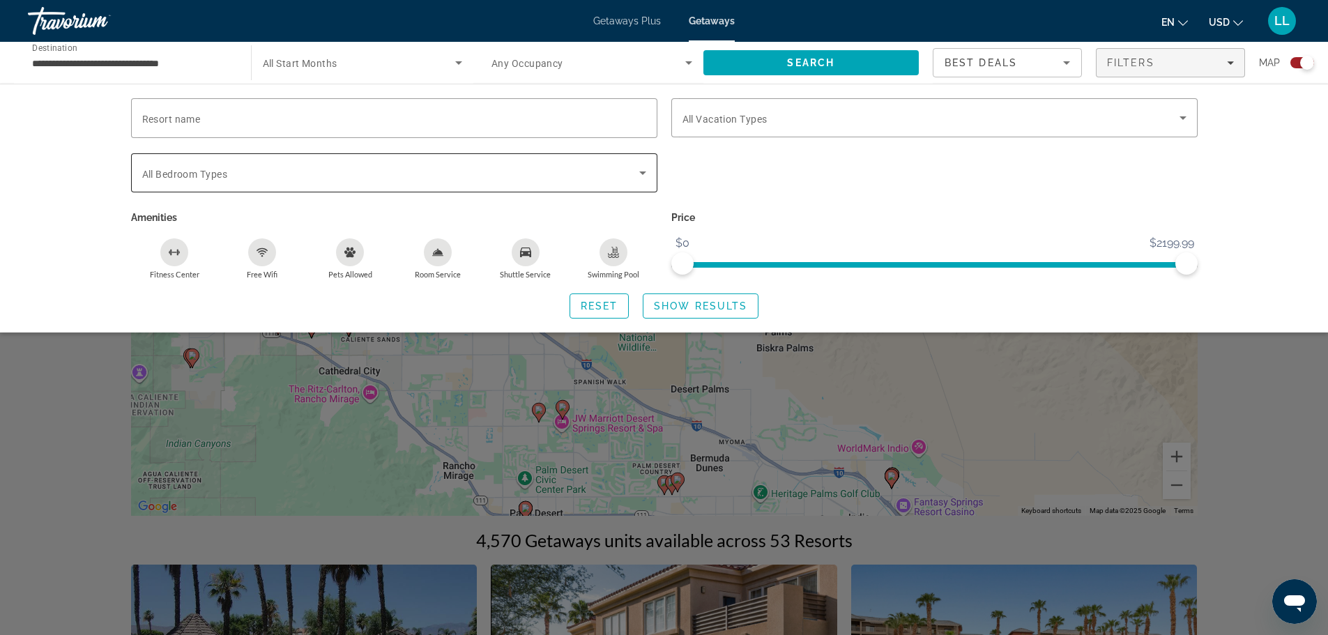
click at [197, 171] on span "All Bedroom Types" at bounding box center [184, 174] width 85 height 11
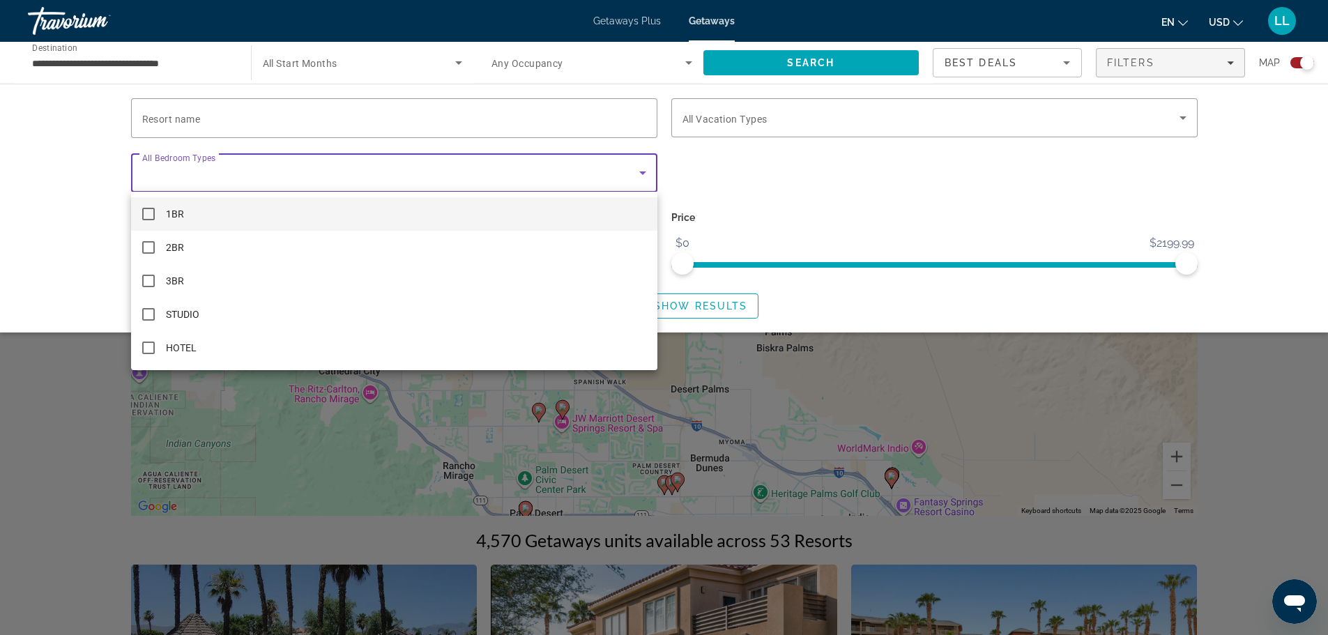
click at [61, 184] on div at bounding box center [664, 317] width 1328 height 635
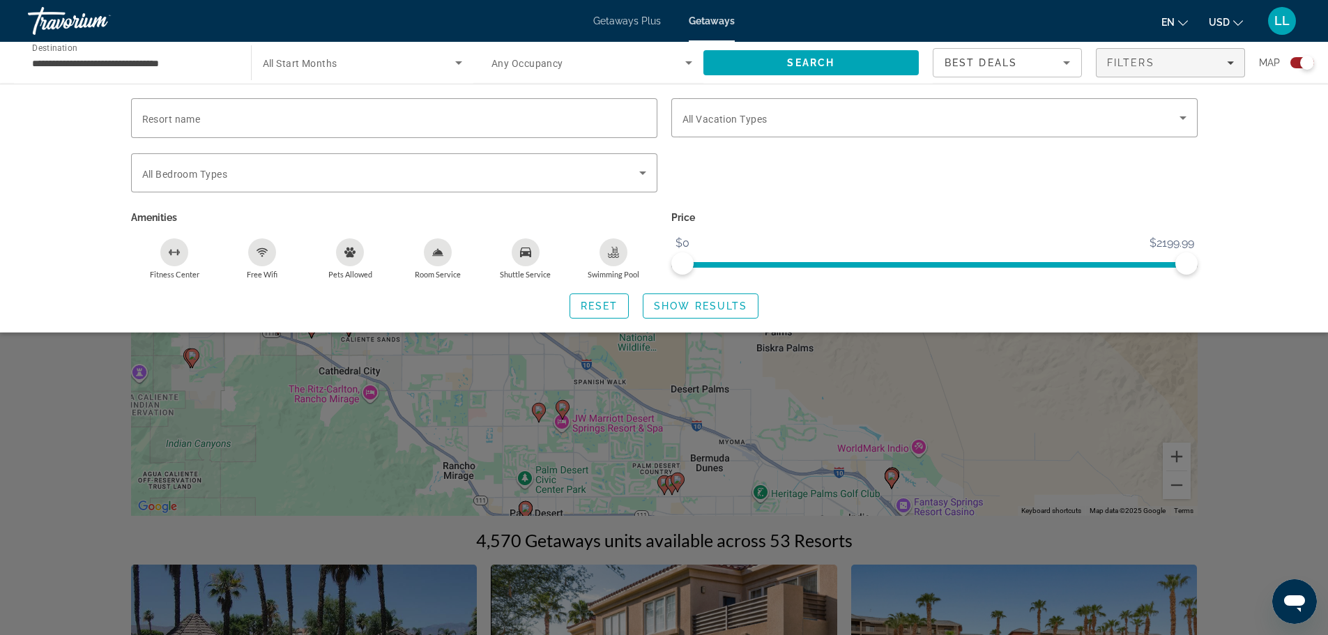
click at [615, 260] on div "Swimming Pool" at bounding box center [613, 252] width 28 height 28
click at [261, 251] on icon "Free Wifi" at bounding box center [261, 252] width 11 height 11
click at [712, 307] on span "Show Results" at bounding box center [700, 305] width 93 height 11
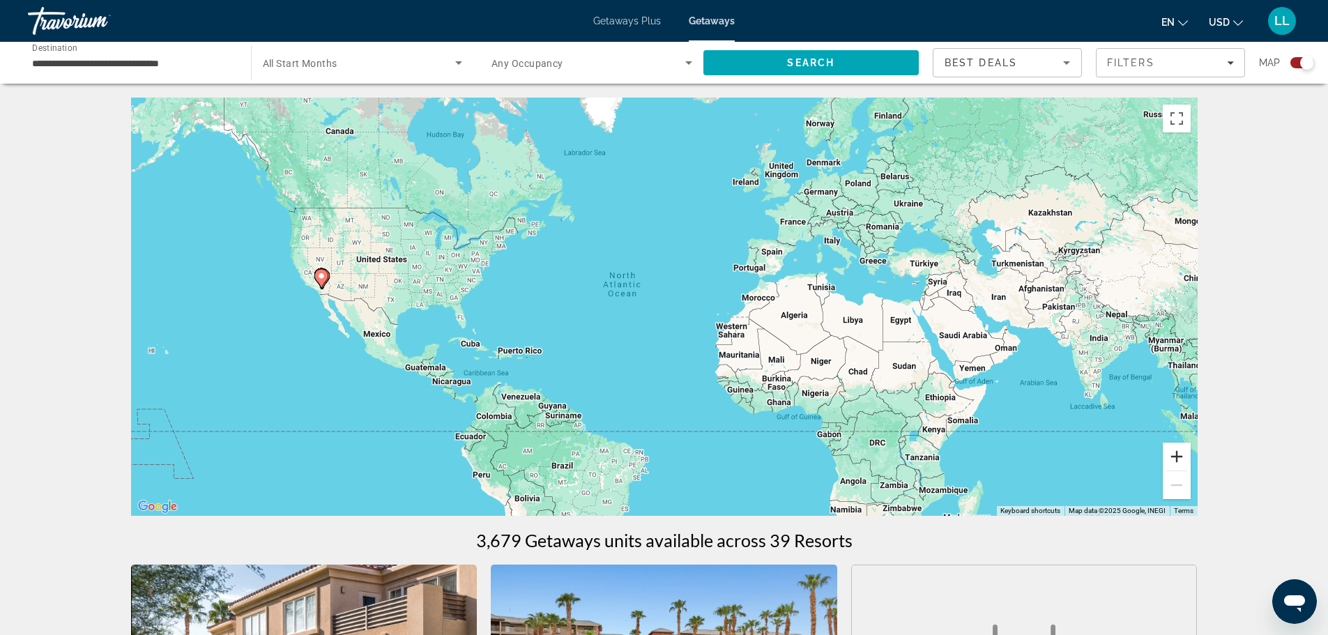
click at [1186, 456] on button "Zoom in" at bounding box center [1177, 457] width 28 height 28
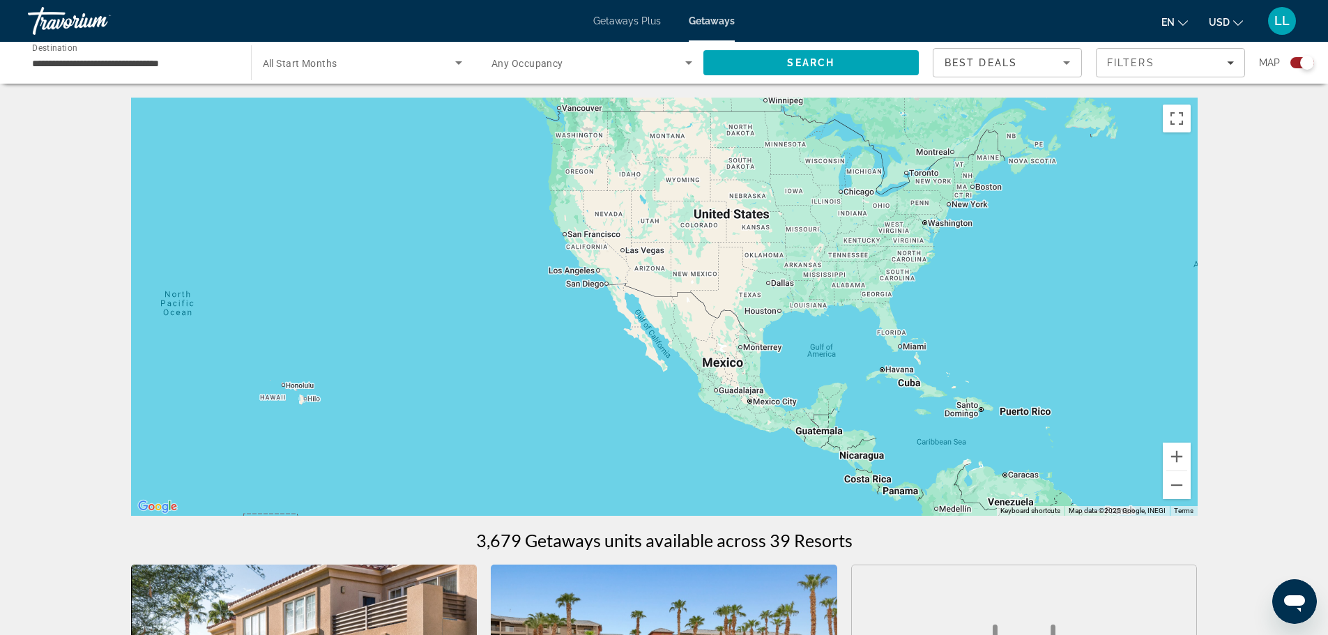
drag, startPoint x: 495, startPoint y: 347, endPoint x: 1147, endPoint y: 349, distance: 652.4
click at [1147, 349] on div "Main content" at bounding box center [664, 307] width 1066 height 418
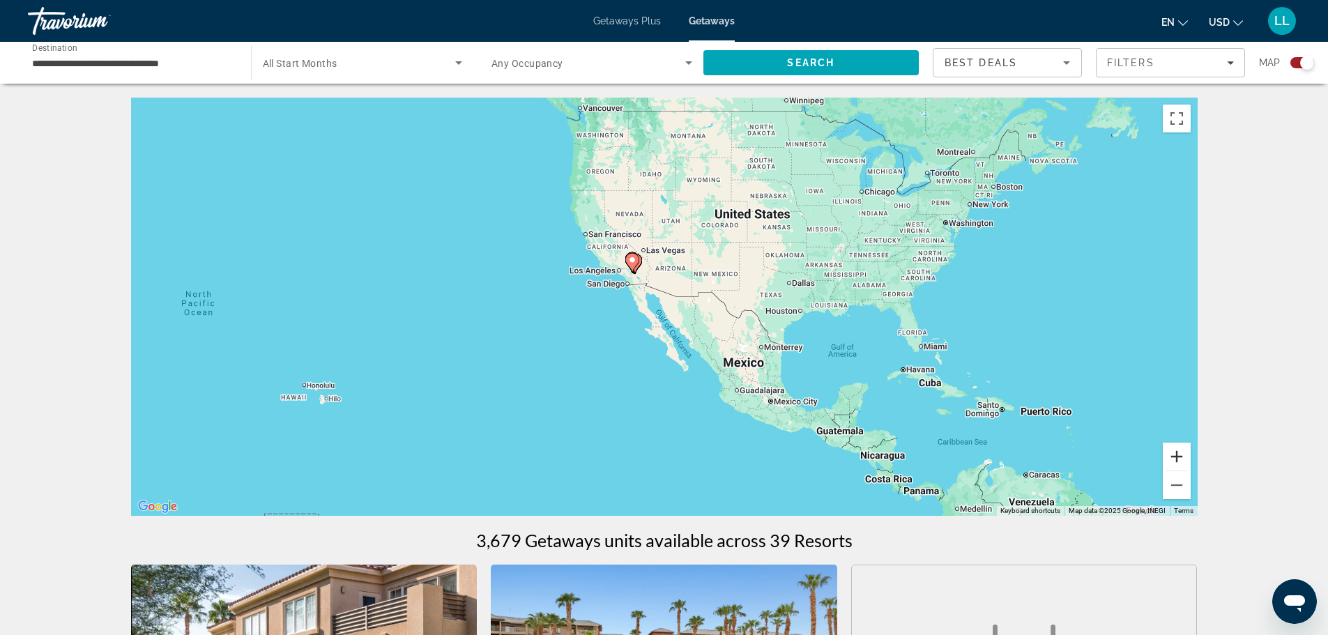
click at [1172, 461] on button "Zoom in" at bounding box center [1177, 457] width 28 height 28
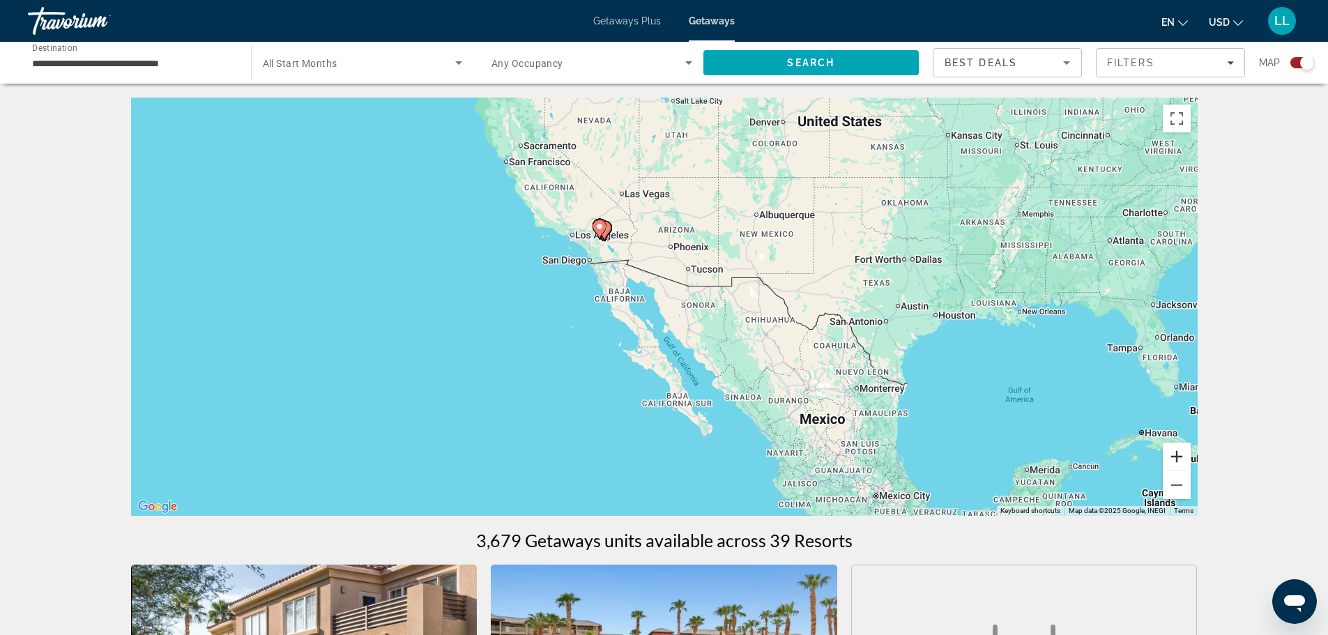
click at [1172, 461] on button "Zoom in" at bounding box center [1177, 457] width 28 height 28
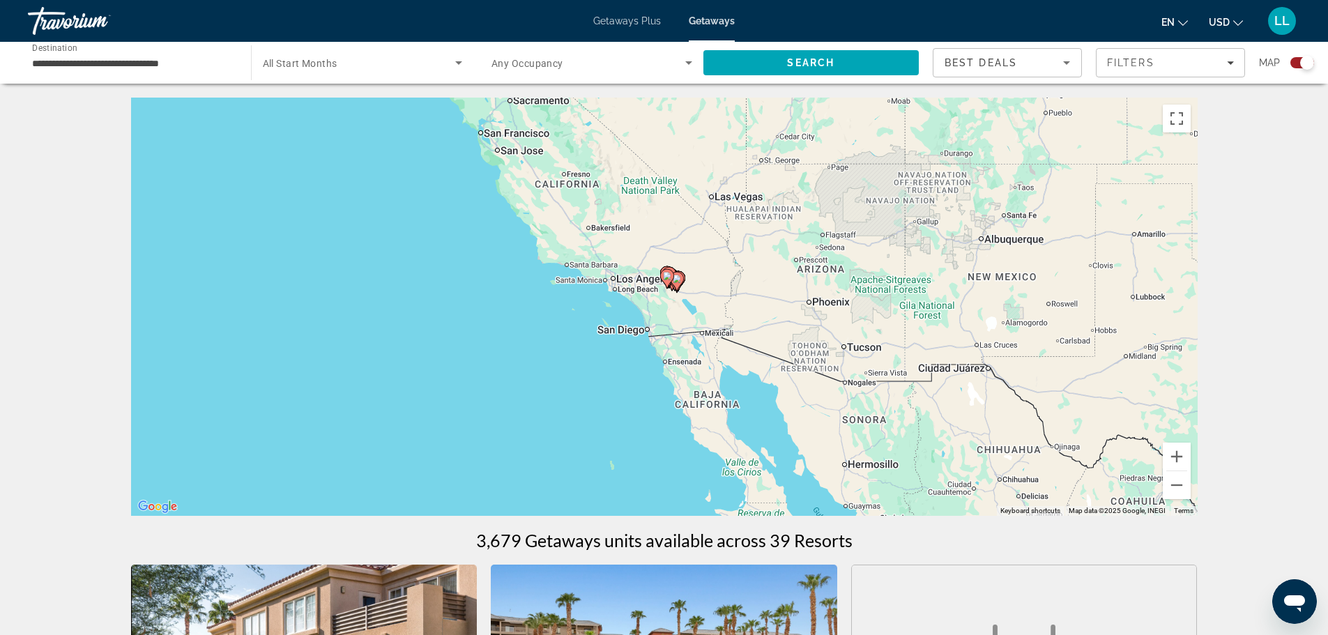
drag, startPoint x: 705, startPoint y: 227, endPoint x: 845, endPoint y: 352, distance: 187.1
click at [843, 351] on div "To activate drag with keyboard, press Alt + Enter. Once in keyboard drag state,…" at bounding box center [664, 307] width 1066 height 418
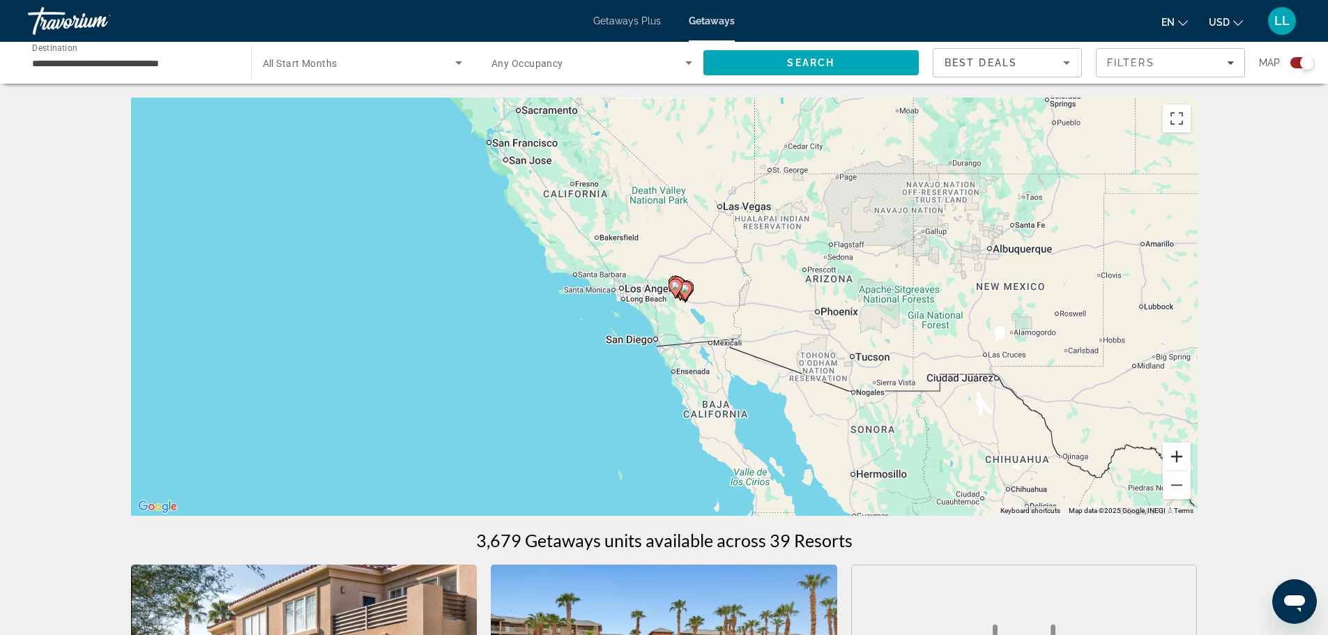
click at [1175, 456] on button "Zoom in" at bounding box center [1177, 457] width 28 height 28
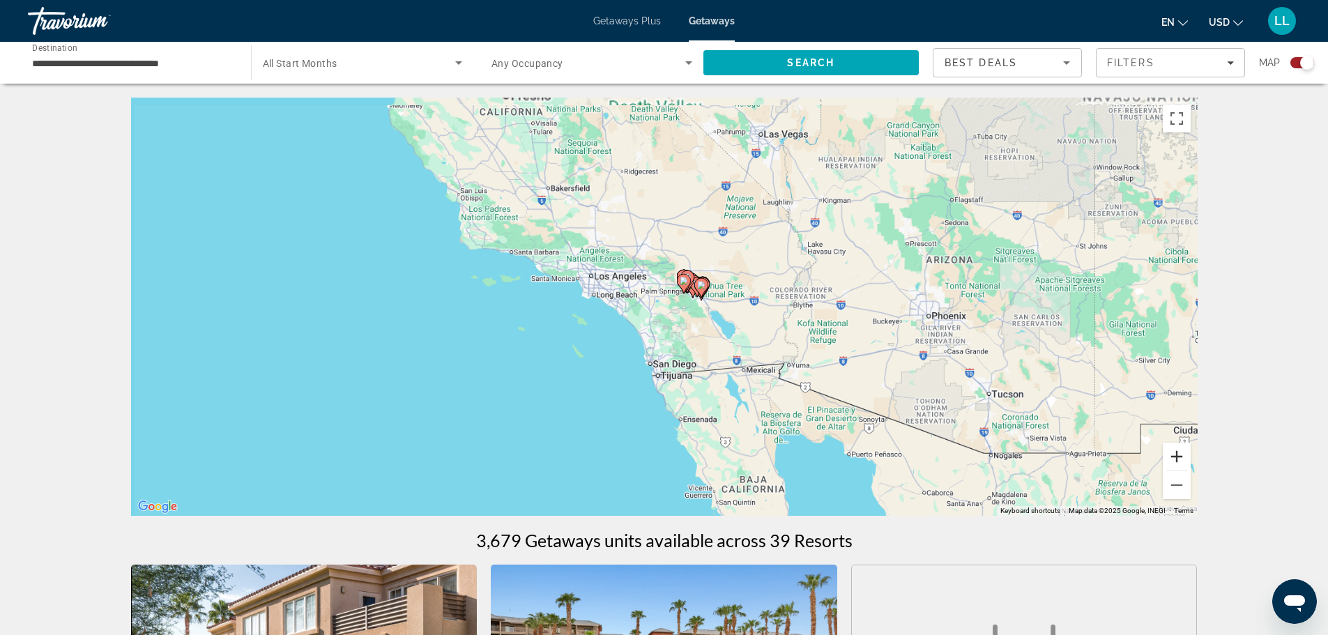
click at [1175, 456] on button "Zoom in" at bounding box center [1177, 457] width 28 height 28
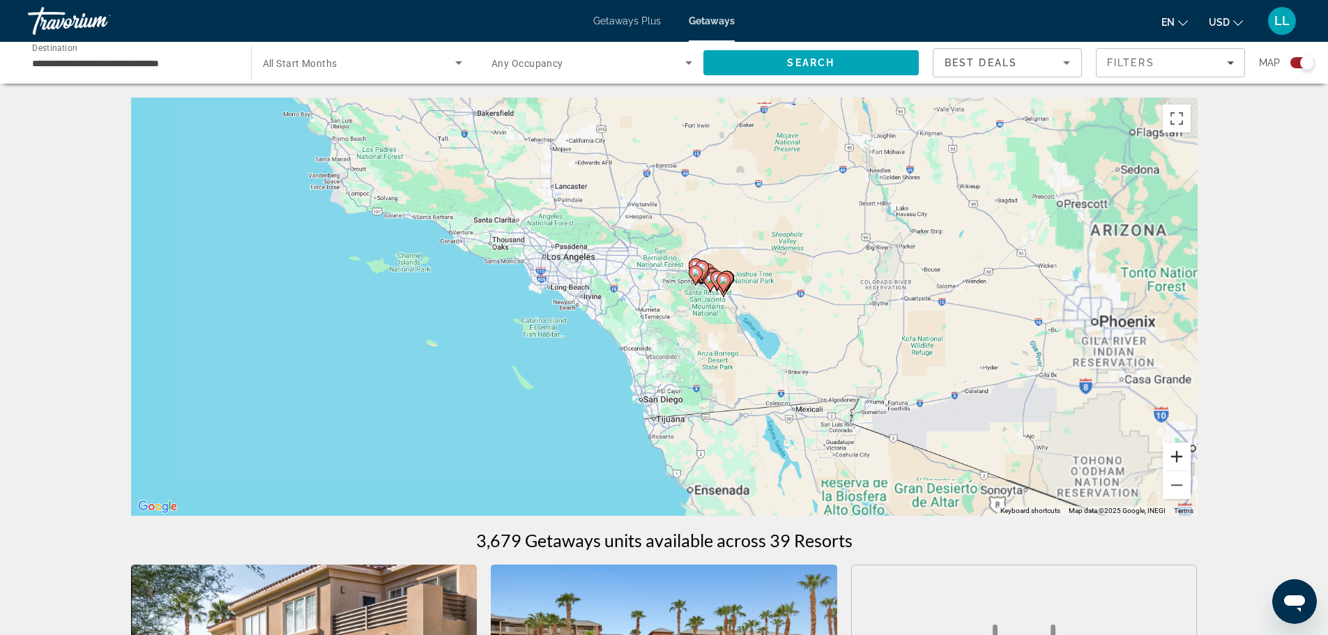
click at [1175, 456] on button "Zoom in" at bounding box center [1177, 457] width 28 height 28
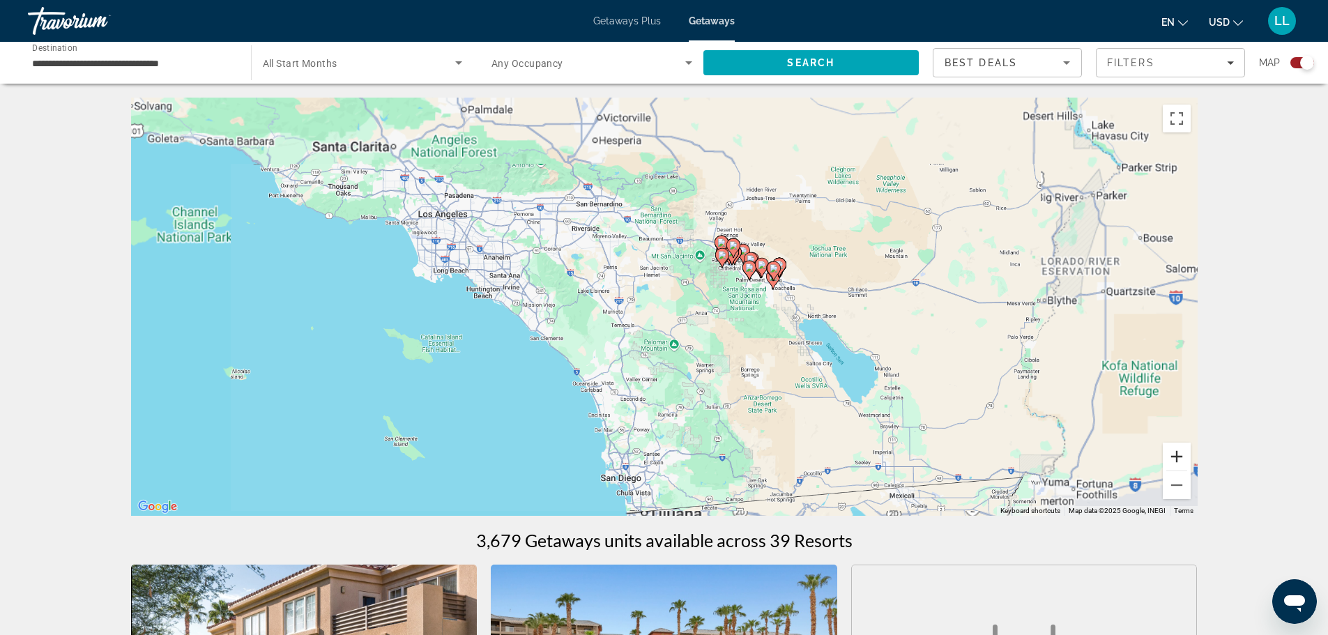
click at [1175, 456] on button "Zoom in" at bounding box center [1177, 457] width 28 height 28
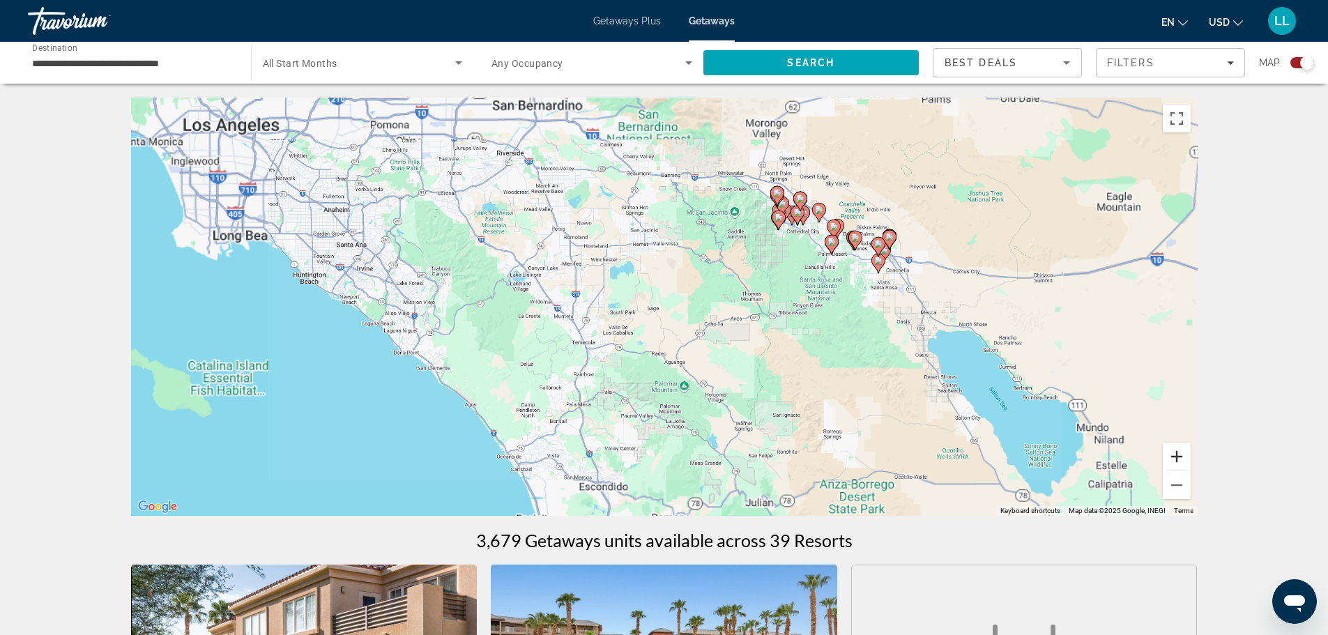
click at [1175, 456] on button "Zoom in" at bounding box center [1177, 457] width 28 height 28
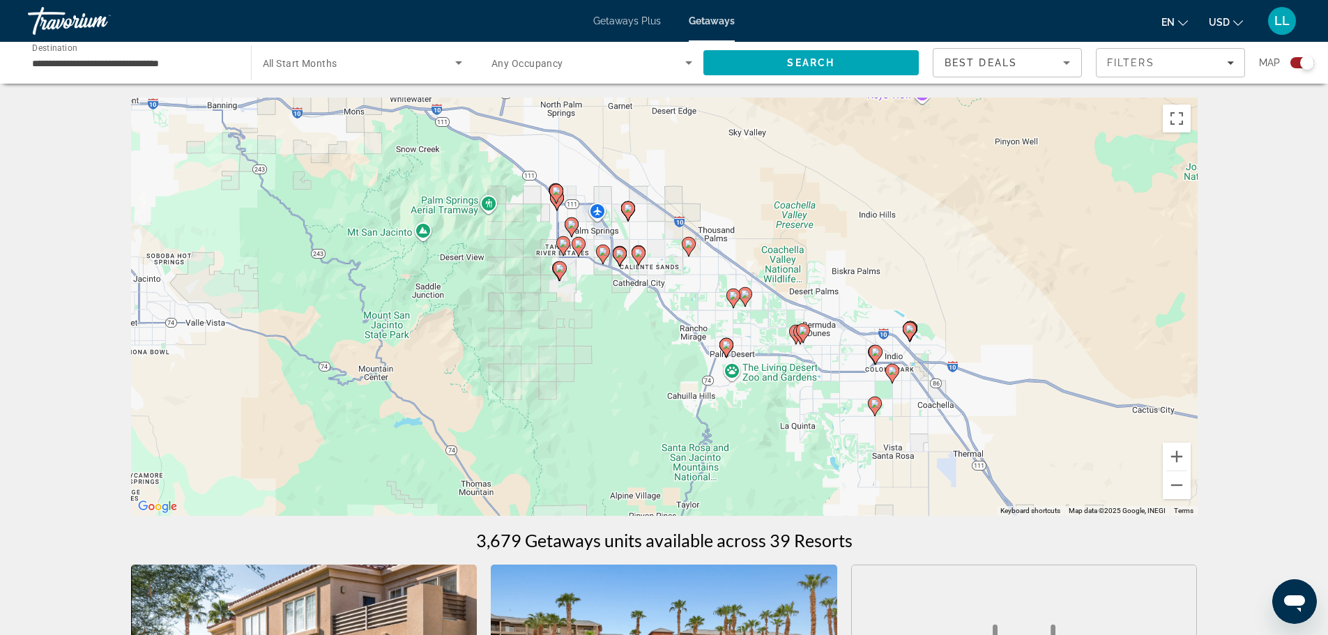
drag, startPoint x: 937, startPoint y: 282, endPoint x: 473, endPoint y: 496, distance: 511.1
click at [473, 496] on div "To activate drag with keyboard, press Alt + Enter. Once in keyboard drag state,…" at bounding box center [664, 307] width 1066 height 418
click at [1171, 456] on button "Zoom in" at bounding box center [1177, 457] width 28 height 28
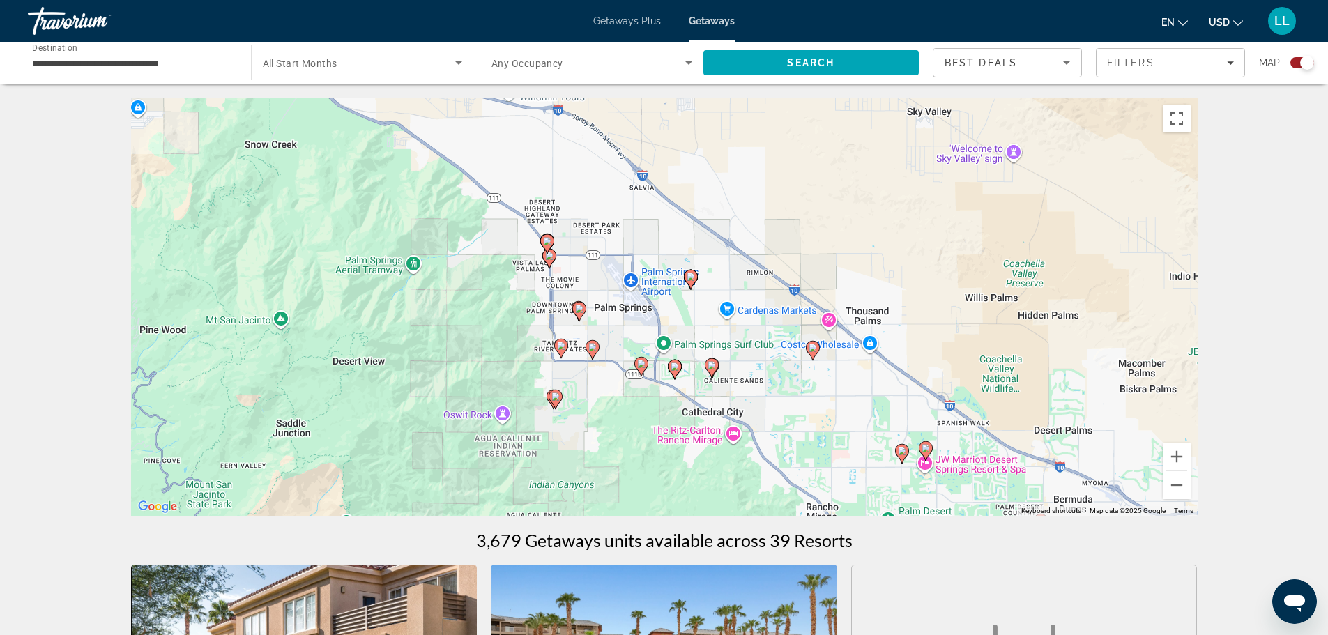
drag, startPoint x: 535, startPoint y: 224, endPoint x: 632, endPoint y: 382, distance: 185.3
click at [632, 382] on div "To activate drag with keyboard, press Alt + Enter. Once in keyboard drag state,…" at bounding box center [664, 307] width 1066 height 418
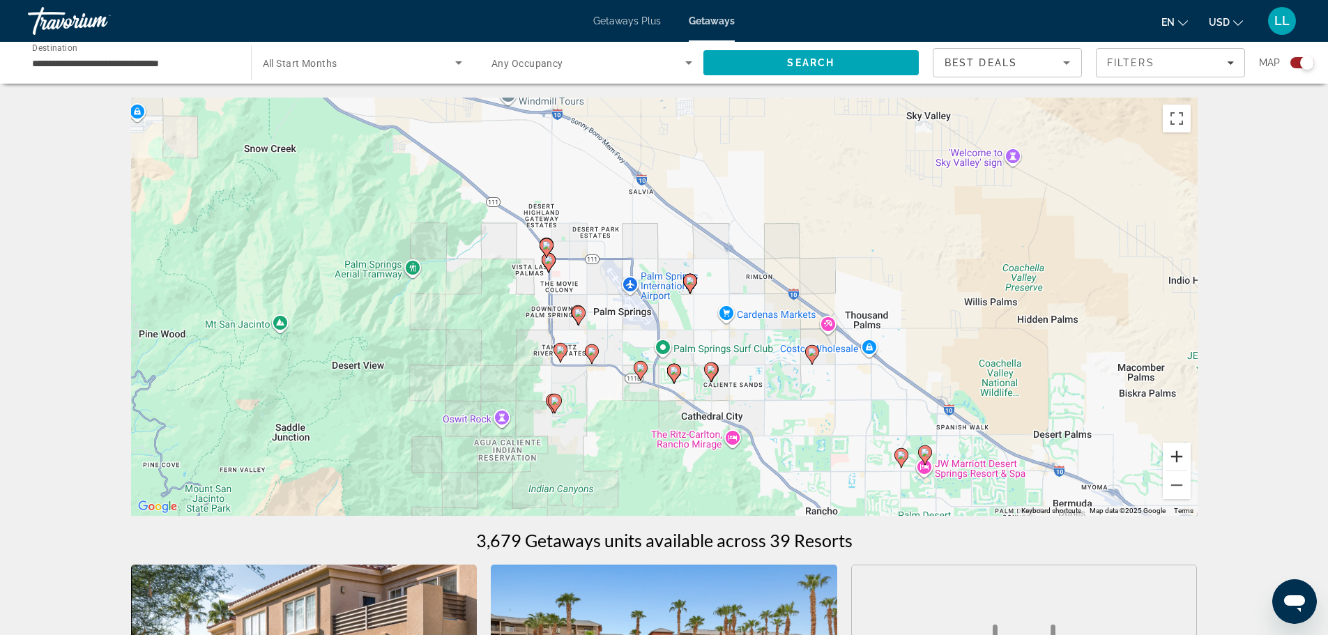
click at [1174, 458] on button "Zoom in" at bounding box center [1177, 457] width 28 height 28
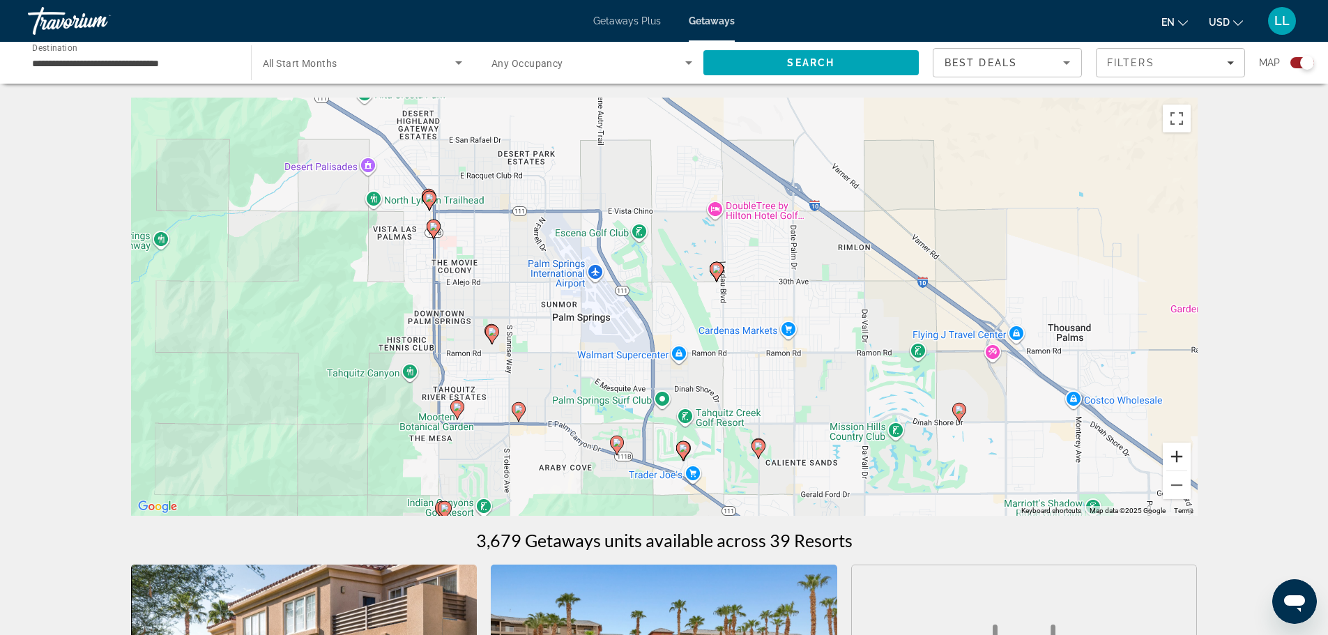
click at [1177, 458] on button "Zoom in" at bounding box center [1177, 457] width 28 height 28
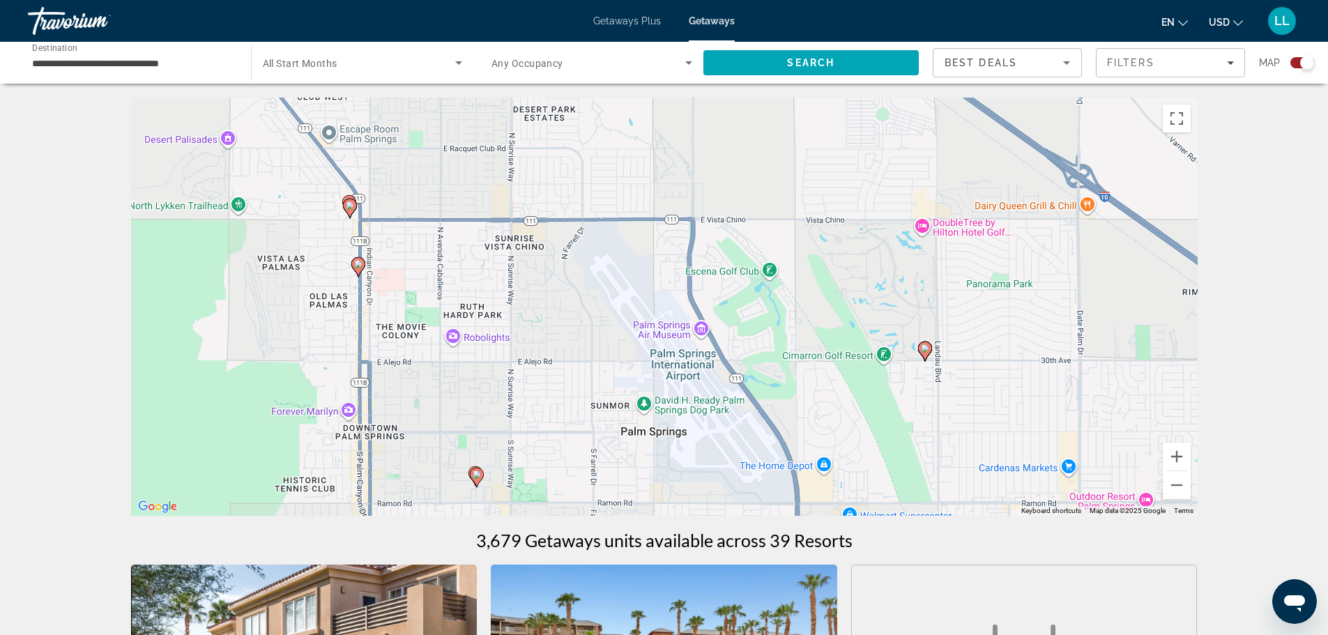
drag, startPoint x: 394, startPoint y: 198, endPoint x: 553, endPoint y: 303, distance: 190.6
click at [553, 303] on div "To activate drag with keyboard, press Alt + Enter. Once in keyboard drag state,…" at bounding box center [664, 307] width 1066 height 418
click at [346, 196] on gmp-advanced-marker "Main content" at bounding box center [349, 204] width 14 height 21
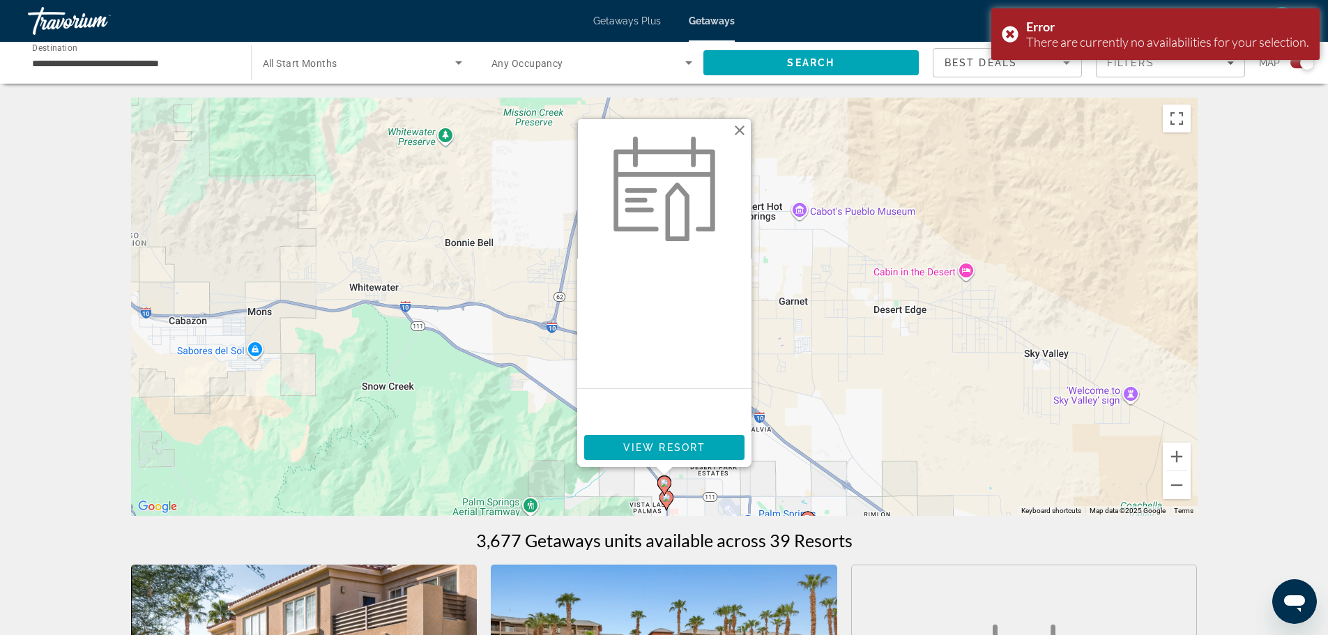
click at [740, 127] on button "Close" at bounding box center [739, 130] width 21 height 21
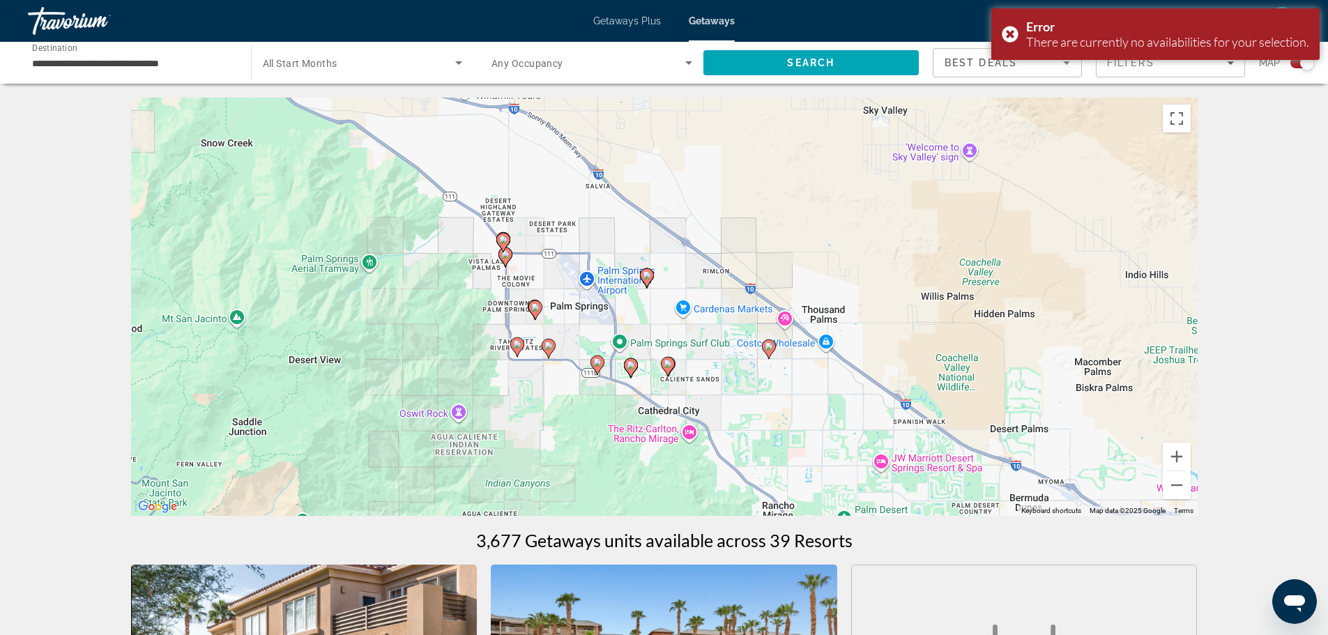
drag, startPoint x: 713, startPoint y: 418, endPoint x: 547, endPoint y: 167, distance: 300.8
click at [547, 167] on div "To activate drag with keyboard, press Alt + Enter. Once in keyboard drag state,…" at bounding box center [664, 307] width 1066 height 418
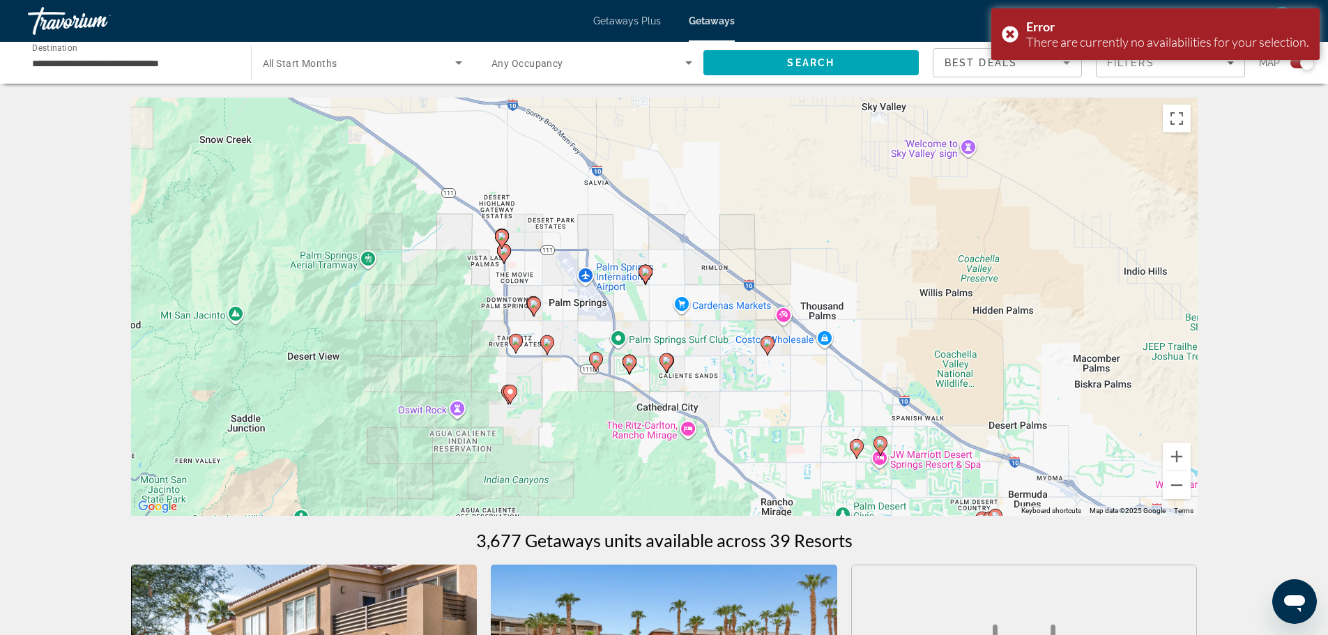
click at [531, 303] on image "Main content" at bounding box center [534, 304] width 8 height 8
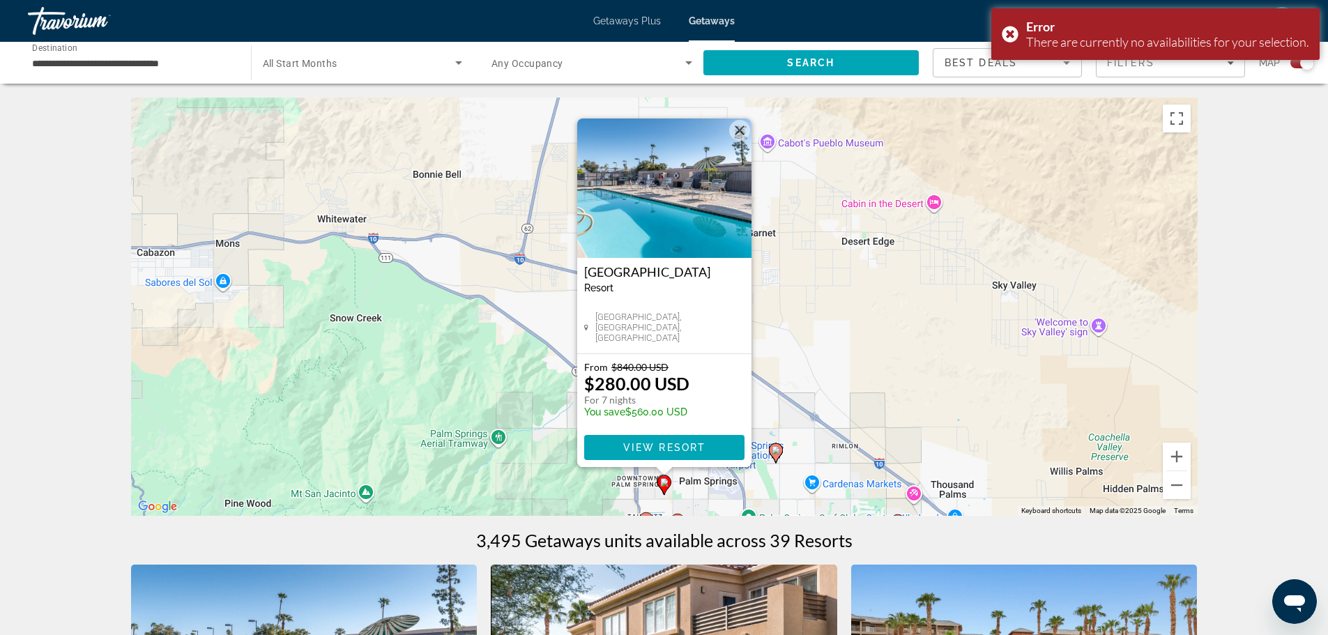
click at [691, 292] on div "Resort - This is an adults only resort" at bounding box center [664, 287] width 160 height 11
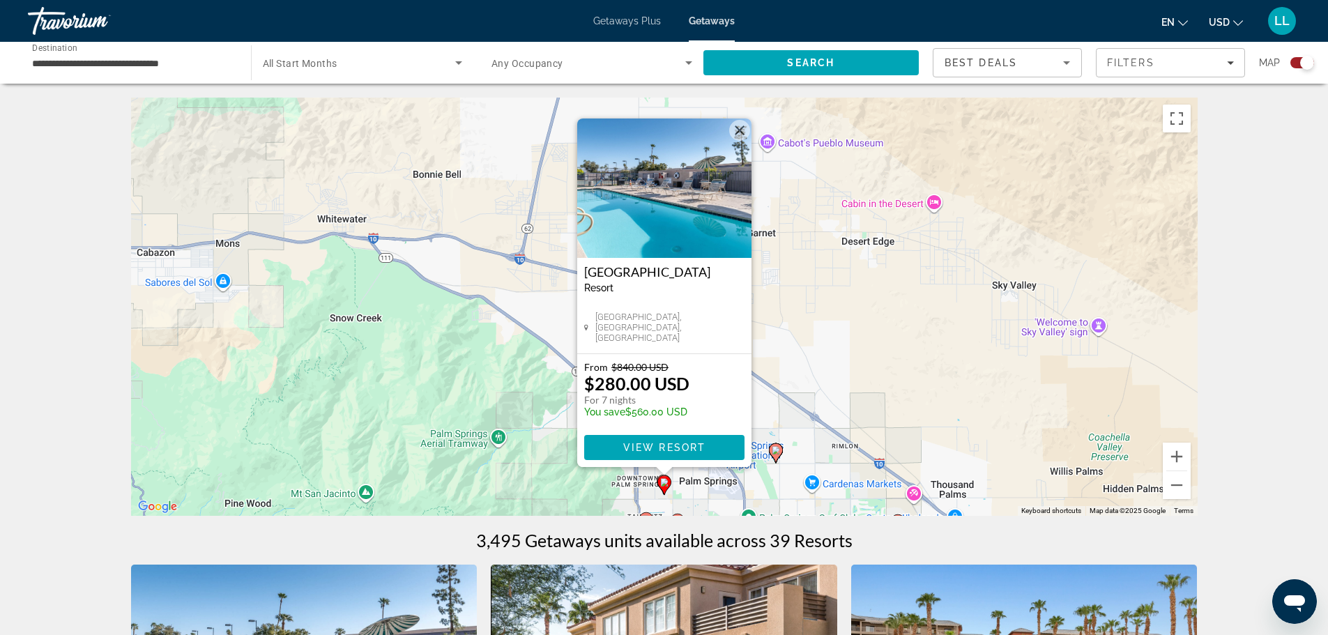
click at [737, 130] on button "Close" at bounding box center [739, 130] width 21 height 21
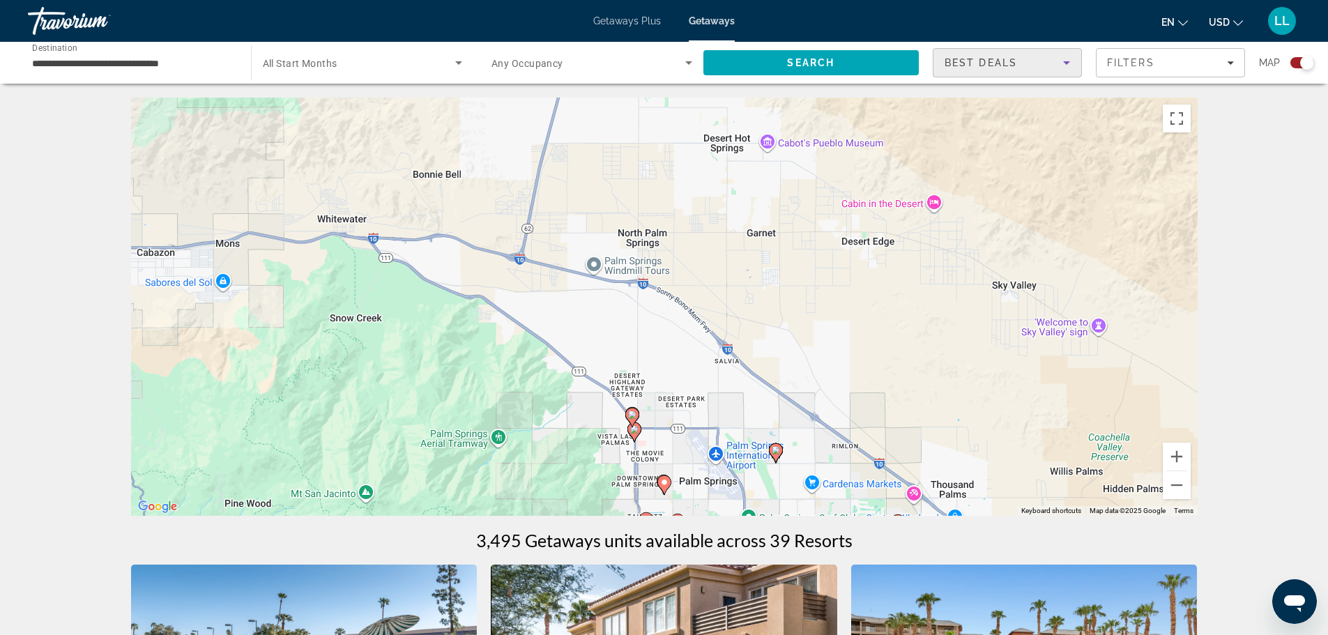
click at [983, 57] on span "Best Deals" at bounding box center [980, 62] width 72 height 11
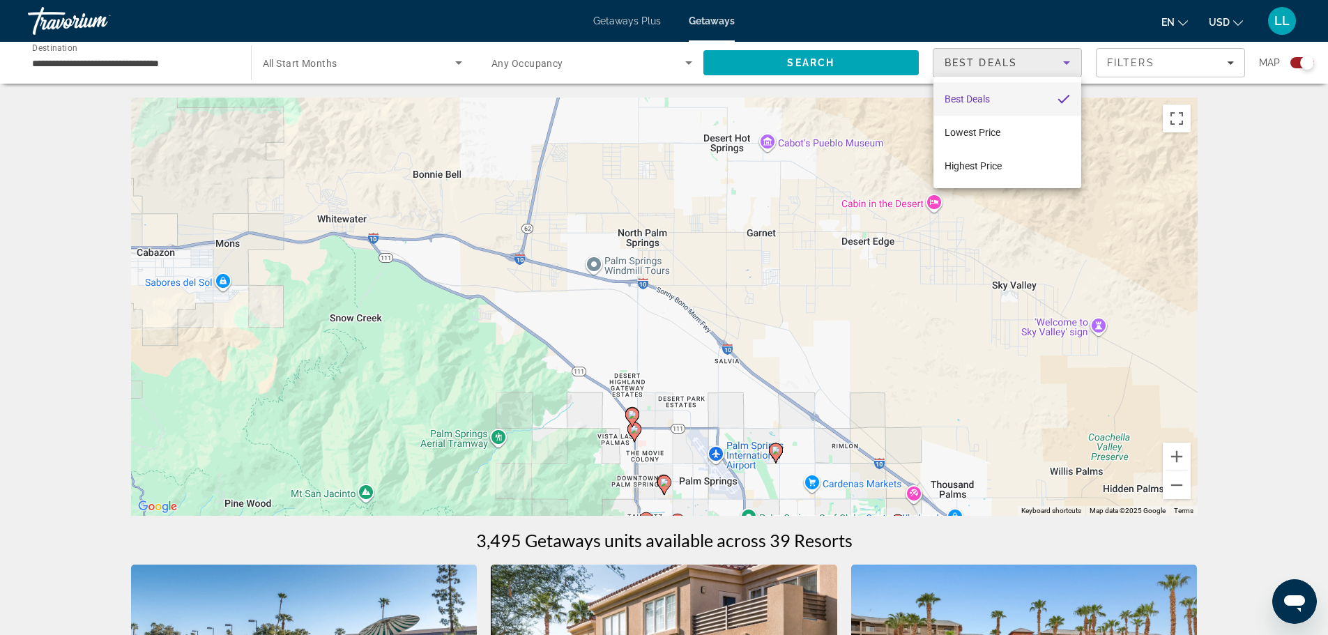
click at [1121, 59] on div at bounding box center [664, 317] width 1328 height 635
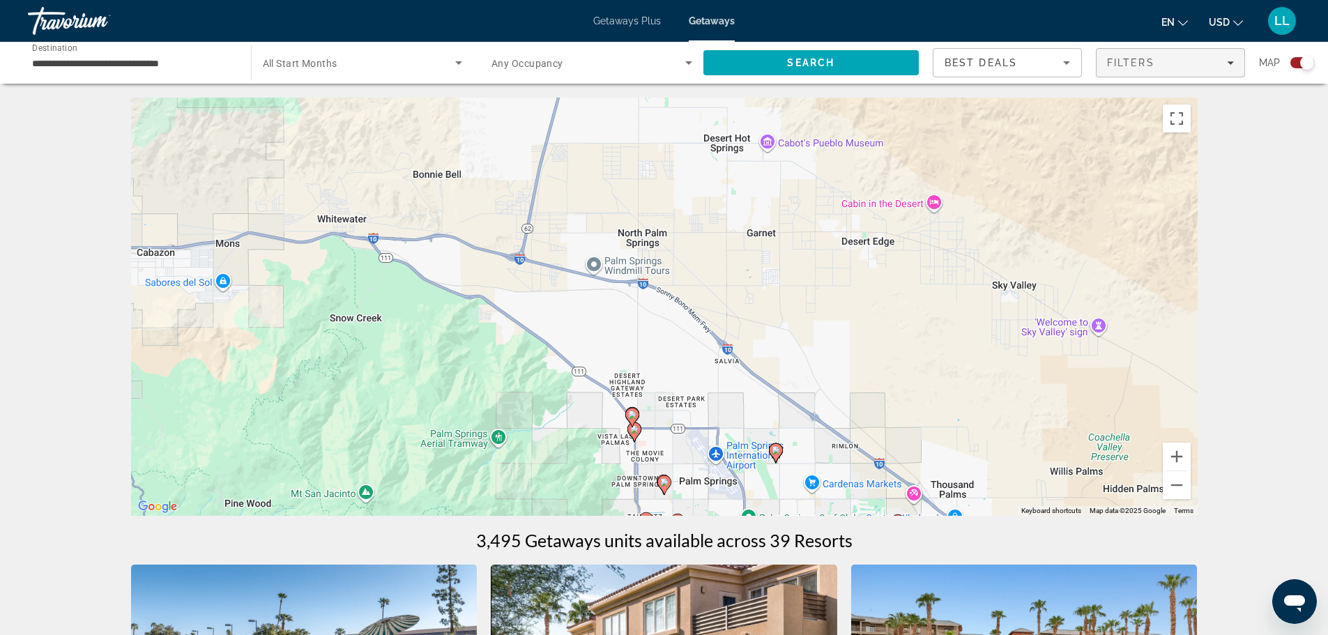
click at [1122, 63] on span "Filters" at bounding box center [1130, 62] width 47 height 11
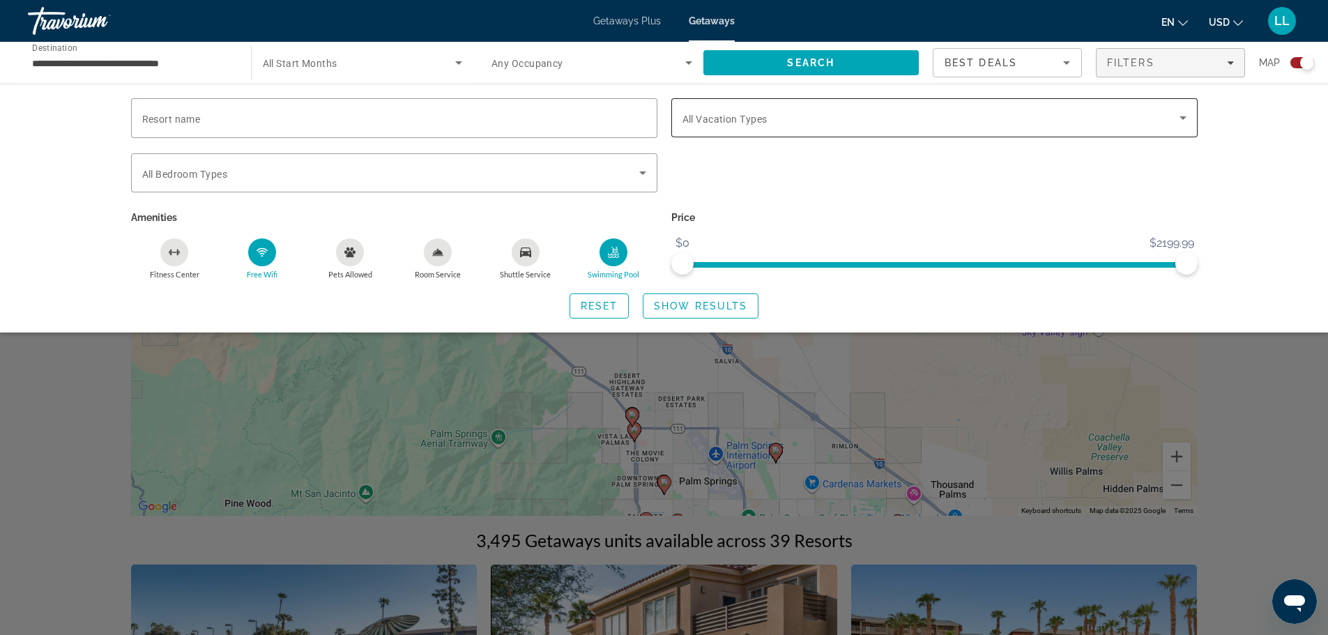
click at [739, 119] on span "All Vacation Types" at bounding box center [724, 119] width 85 height 11
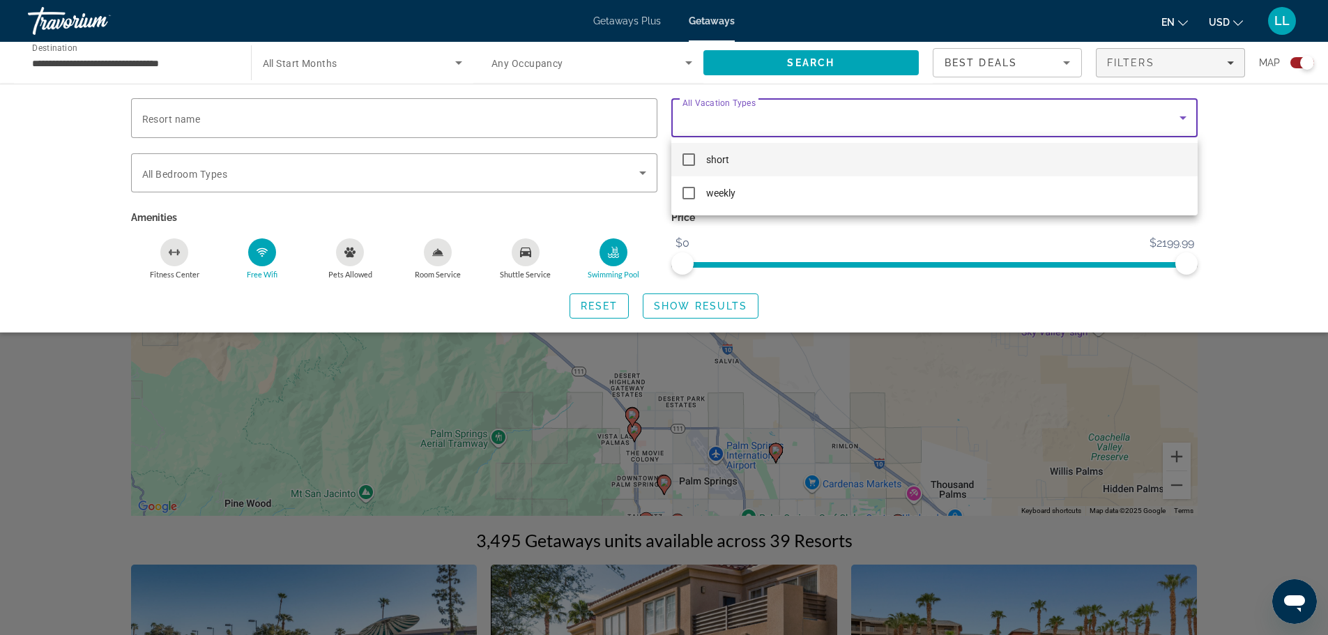
click at [726, 163] on span "short" at bounding box center [717, 159] width 23 height 17
click at [694, 304] on div at bounding box center [664, 317] width 1328 height 635
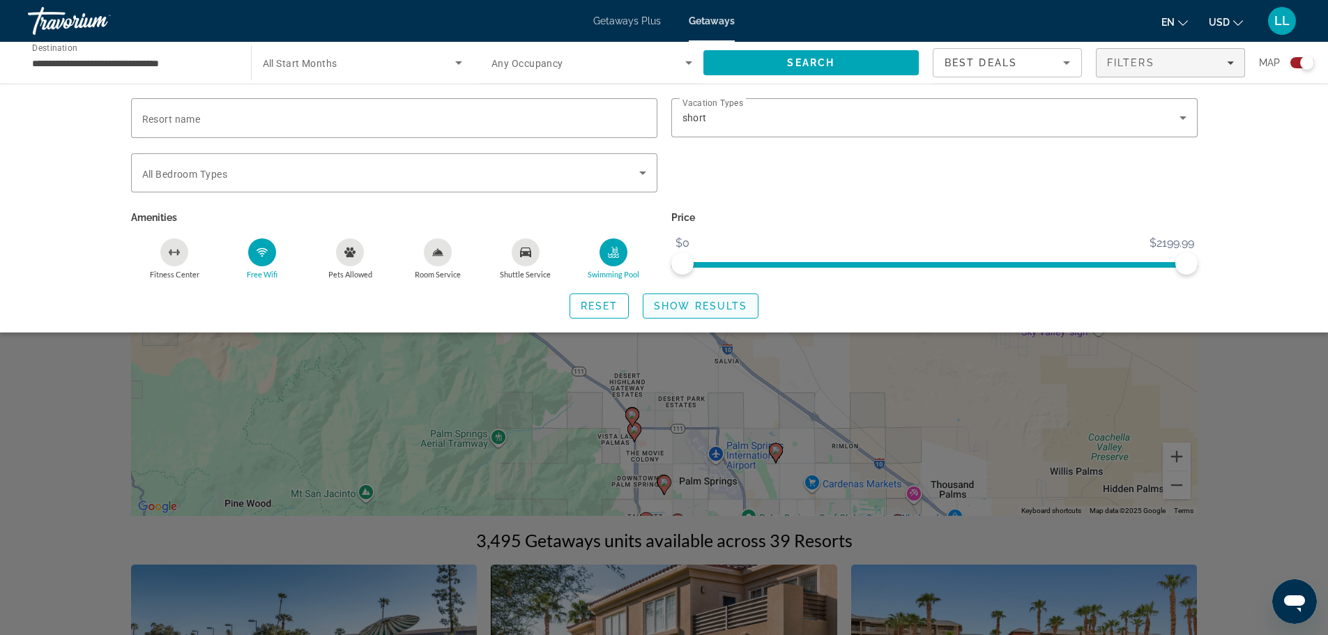
click at [693, 305] on span "Show Results" at bounding box center [700, 305] width 93 height 11
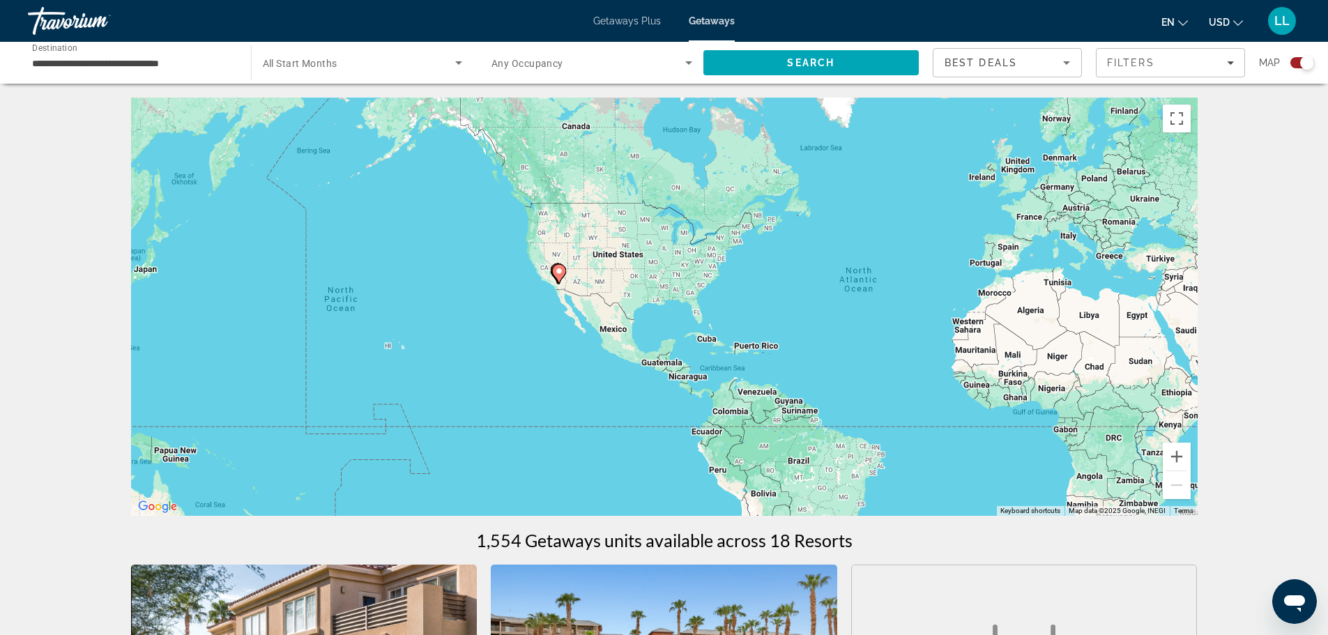
drag, startPoint x: 392, startPoint y: 245, endPoint x: 689, endPoint y: 250, distance: 296.9
click at [682, 247] on div "To activate drag with keyboard, press Alt + Enter. Once in keyboard drag state,…" at bounding box center [664, 307] width 1066 height 418
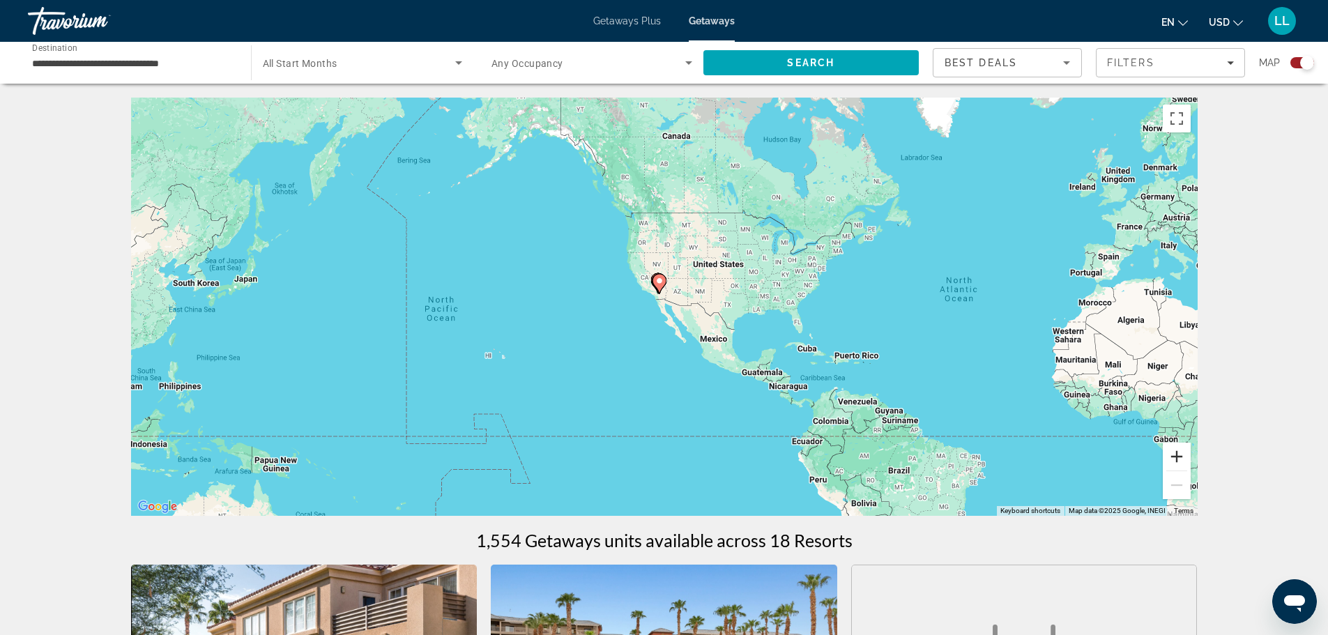
click at [1175, 460] on button "Zoom in" at bounding box center [1177, 457] width 28 height 28
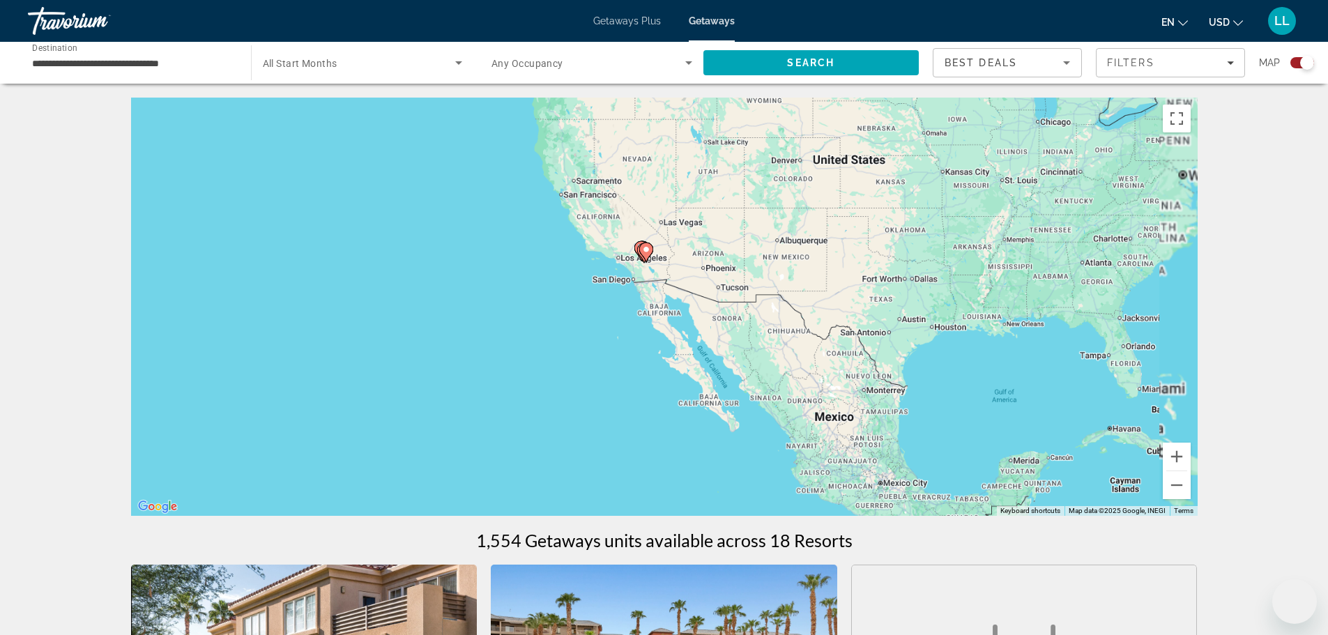
click at [1176, 458] on button "Zoom in" at bounding box center [1177, 457] width 28 height 28
drag, startPoint x: 0, startPoint y: 0, endPoint x: 1177, endPoint y: 458, distance: 1262.5
click at [1177, 458] on button "Zoom in" at bounding box center [1177, 457] width 28 height 28
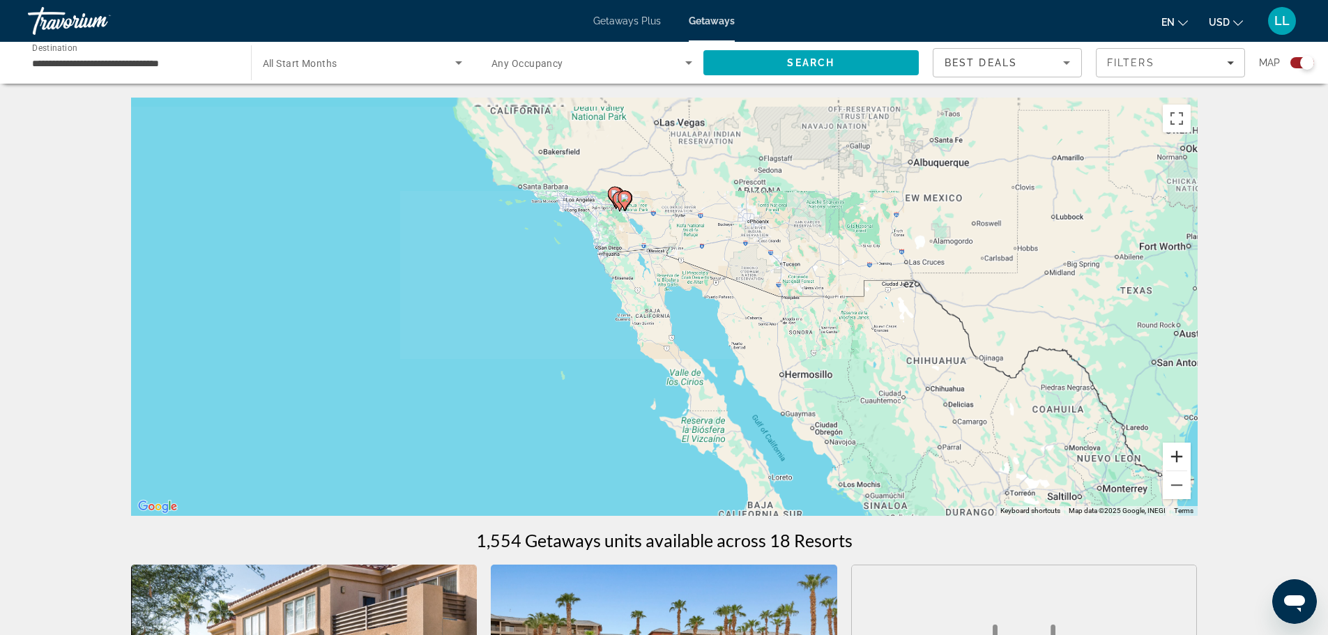
click at [1177, 458] on button "Zoom in" at bounding box center [1177, 457] width 28 height 28
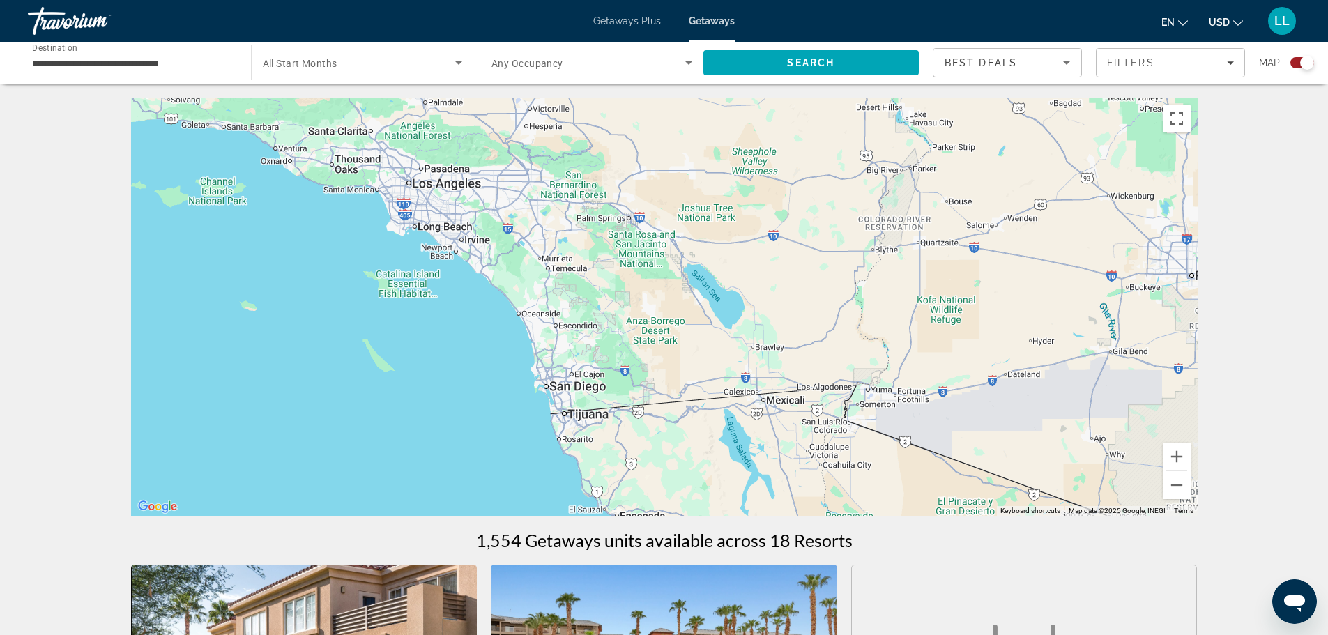
drag, startPoint x: 582, startPoint y: 154, endPoint x: 763, endPoint y: 498, distance: 388.5
click at [765, 500] on div "Main content" at bounding box center [664, 307] width 1066 height 418
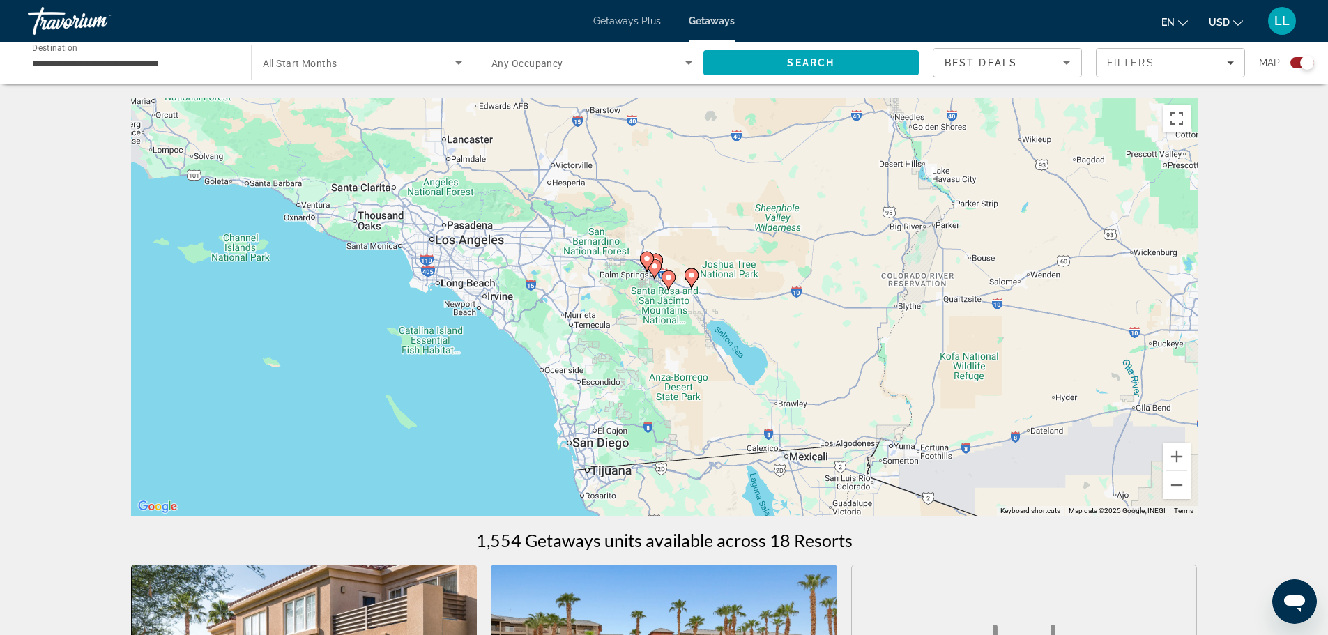
drag, startPoint x: 670, startPoint y: 276, endPoint x: 691, endPoint y: 352, distance: 79.0
click at [691, 352] on div "To activate drag with keyboard, press Alt + Enter. Once in keyboard drag state,…" at bounding box center [664, 307] width 1066 height 418
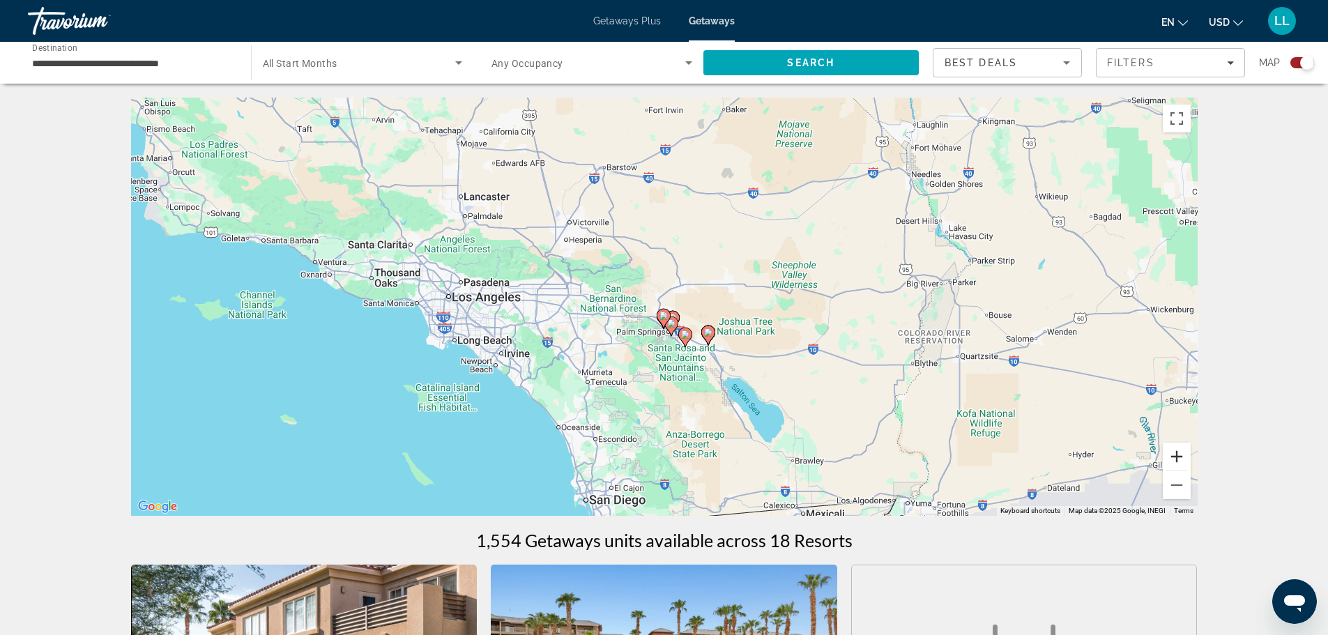
drag, startPoint x: 1168, startPoint y: 457, endPoint x: 1178, endPoint y: 457, distance: 9.8
click at [1170, 457] on button "Zoom in" at bounding box center [1177, 457] width 28 height 28
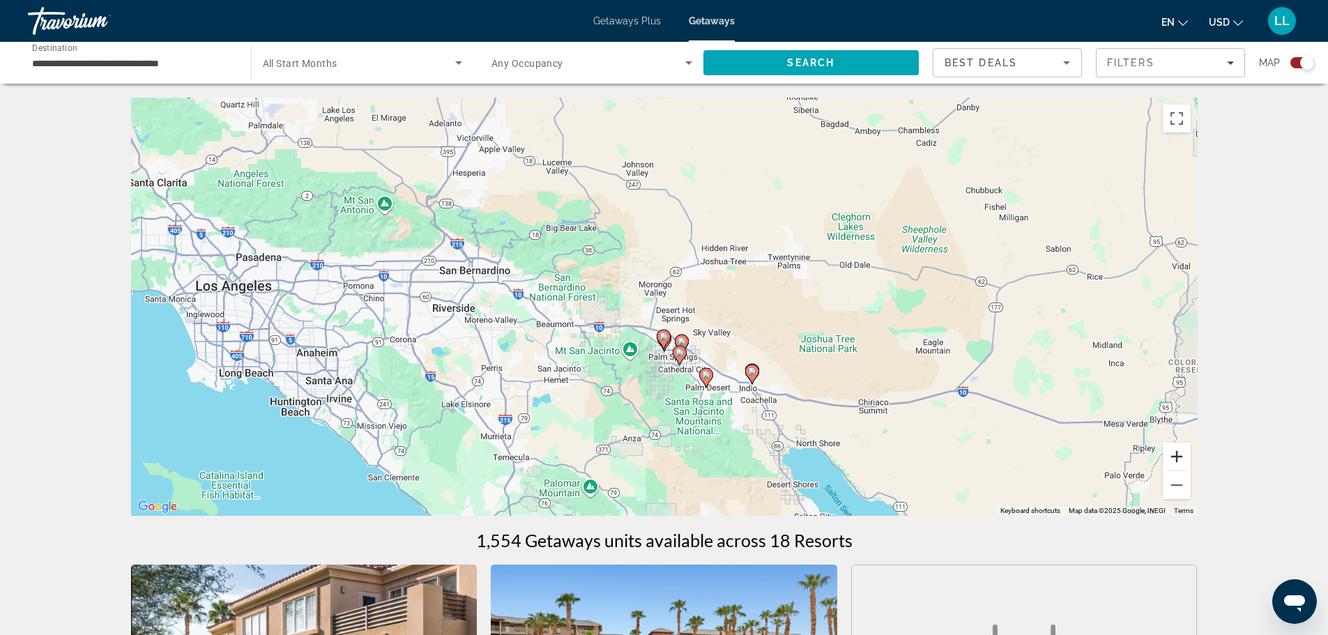
click at [1179, 457] on button "Zoom in" at bounding box center [1177, 457] width 28 height 28
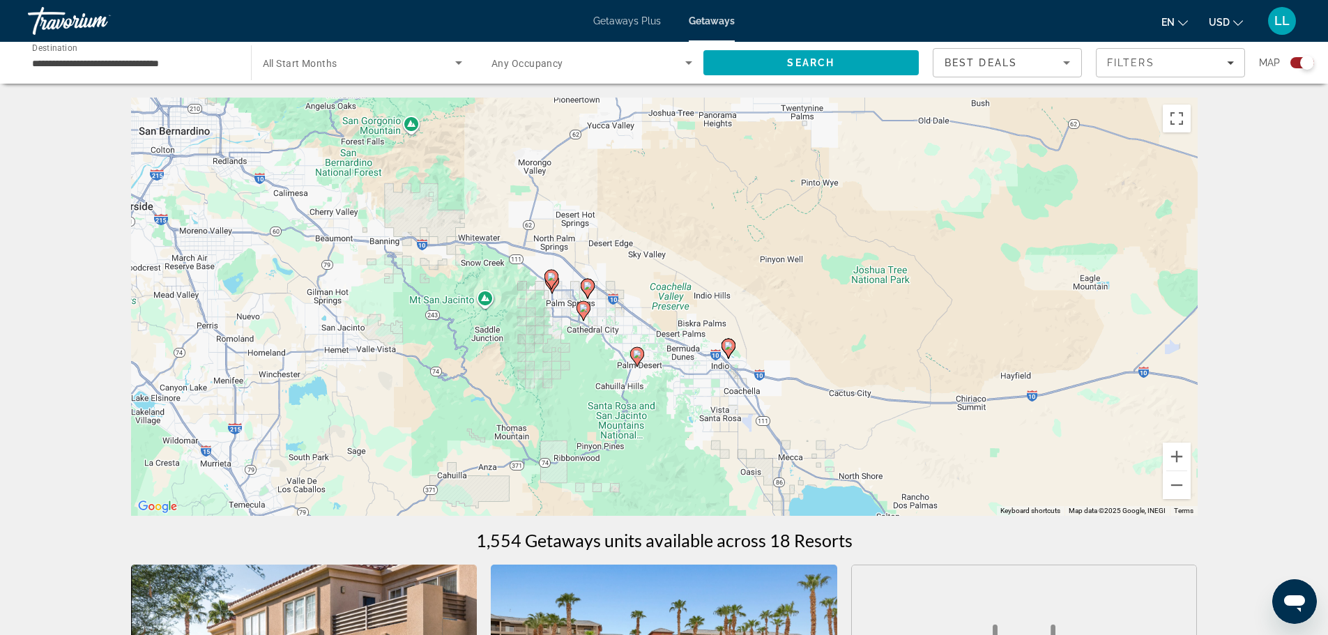
drag, startPoint x: 920, startPoint y: 433, endPoint x: 807, endPoint y: 328, distance: 153.9
click at [807, 328] on div "To activate drag with keyboard, press Alt + Enter. Once in keyboard drag state,…" at bounding box center [664, 307] width 1066 height 418
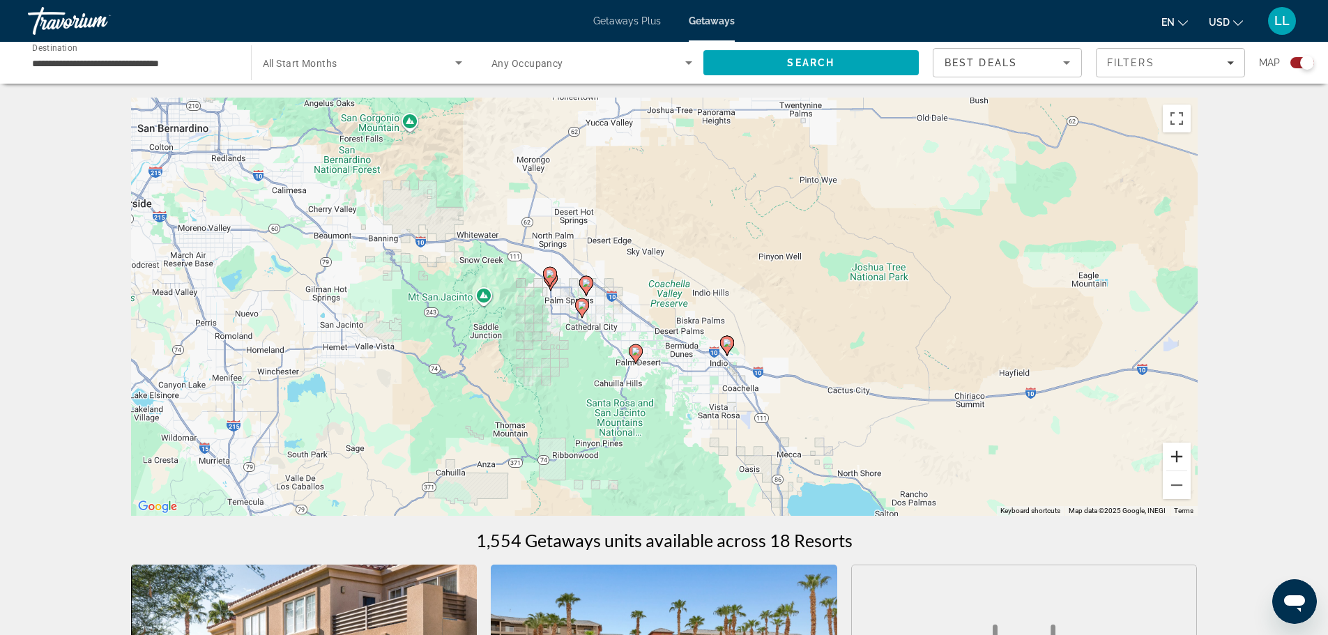
click at [1177, 457] on button "Zoom in" at bounding box center [1177, 457] width 28 height 28
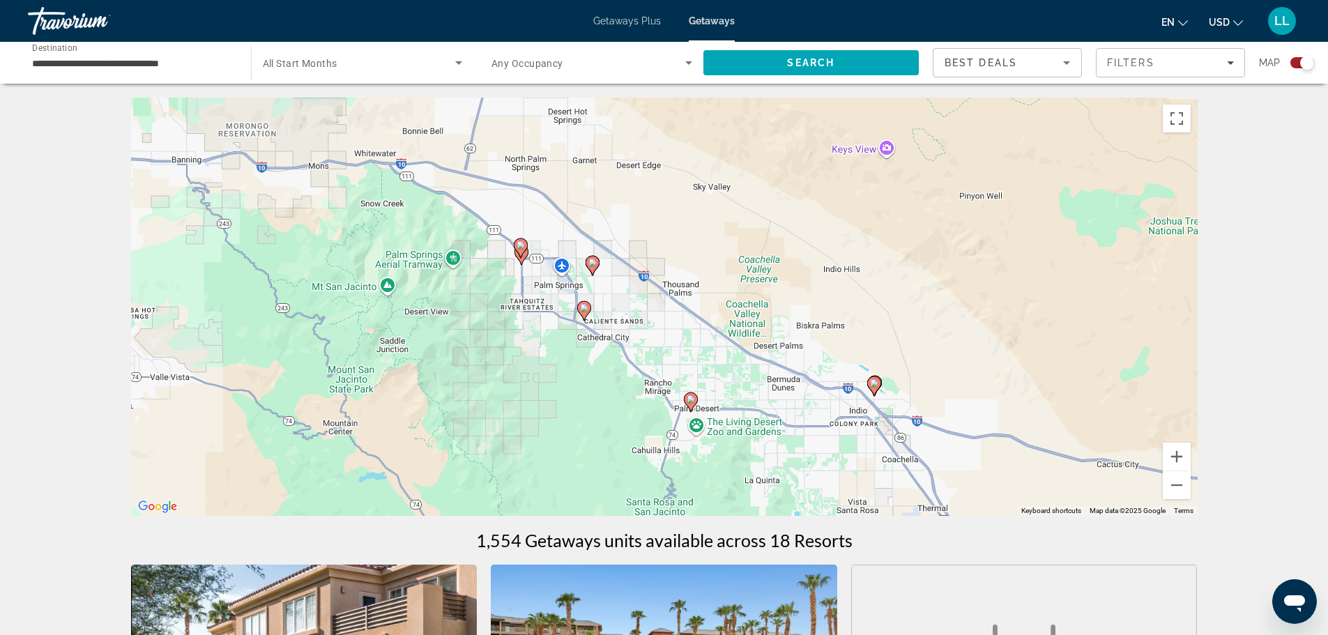
drag, startPoint x: 736, startPoint y: 319, endPoint x: 826, endPoint y: 307, distance: 90.6
click at [826, 307] on div "To activate drag with keyboard, press Alt + Enter. Once in keyboard drag state,…" at bounding box center [664, 307] width 1066 height 418
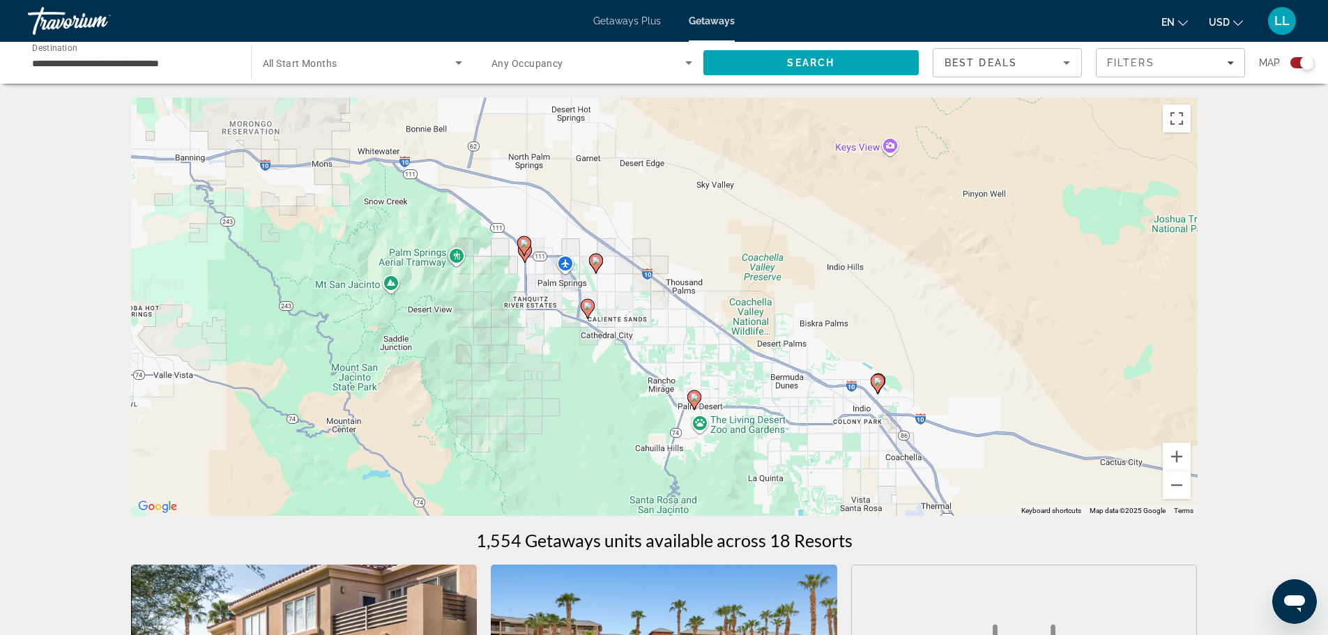
click at [693, 397] on image "Main content" at bounding box center [694, 397] width 8 height 8
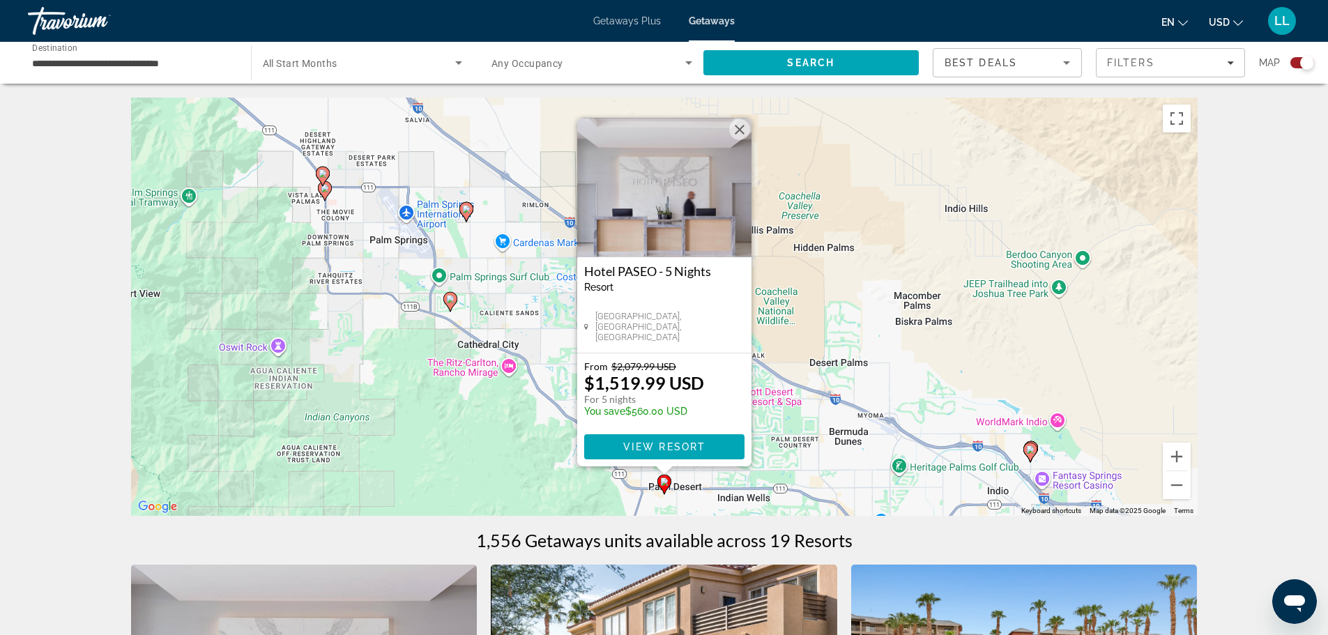
click at [468, 204] on icon "Main content" at bounding box center [465, 212] width 13 height 18
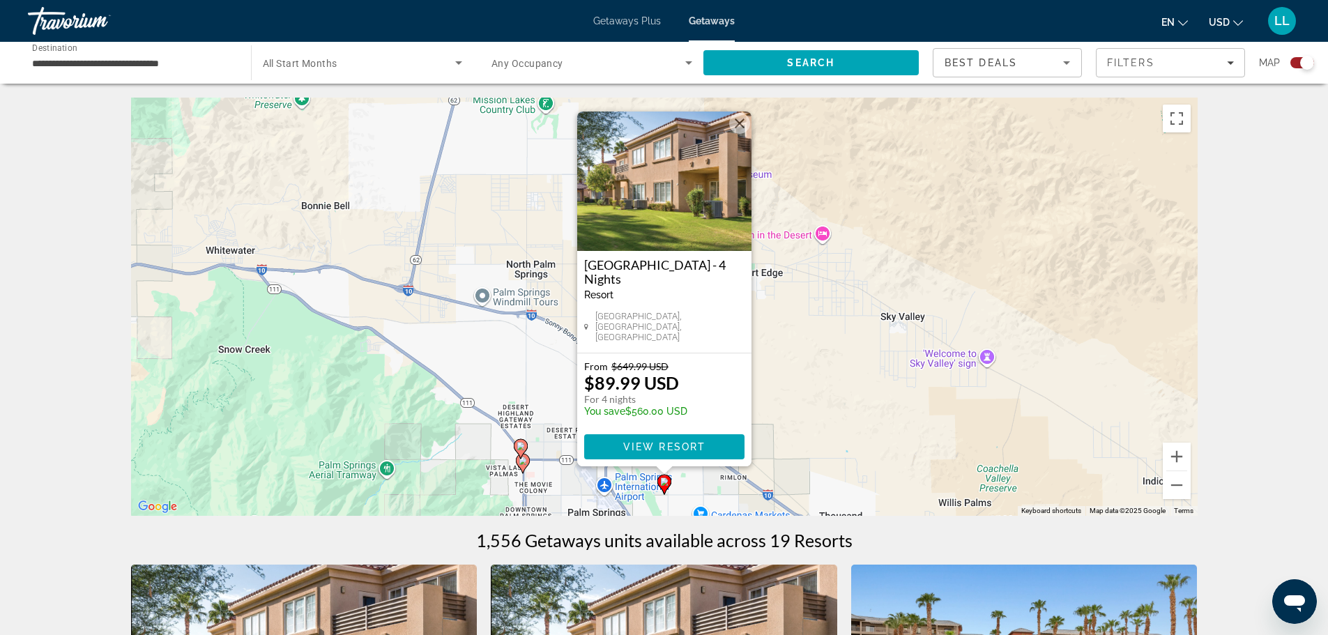
click at [519, 447] on image "Main content" at bounding box center [520, 446] width 8 height 8
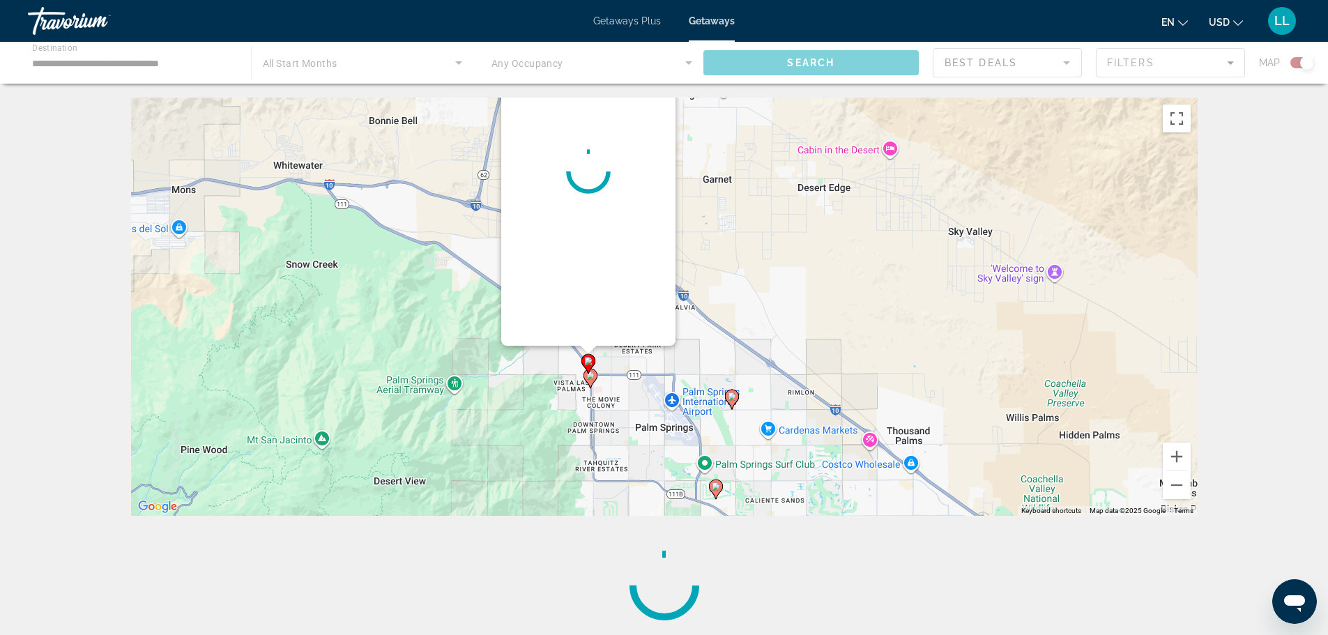
drag, startPoint x: 850, startPoint y: 409, endPoint x: 772, endPoint y: 289, distance: 143.3
click at [772, 289] on div "To activate drag with keyboard, press Alt + Enter. Once in keyboard drag state,…" at bounding box center [664, 307] width 1066 height 418
click at [733, 394] on image "Main content" at bounding box center [732, 396] width 8 height 8
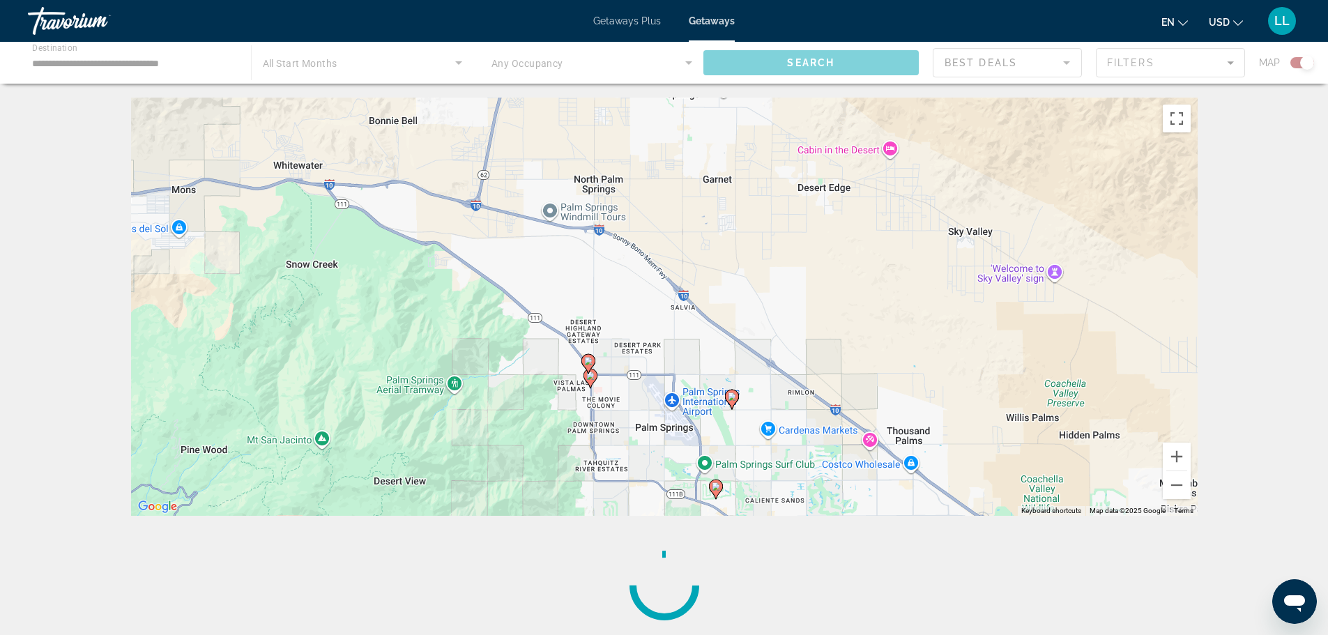
click at [733, 394] on image "Main content" at bounding box center [732, 396] width 8 height 8
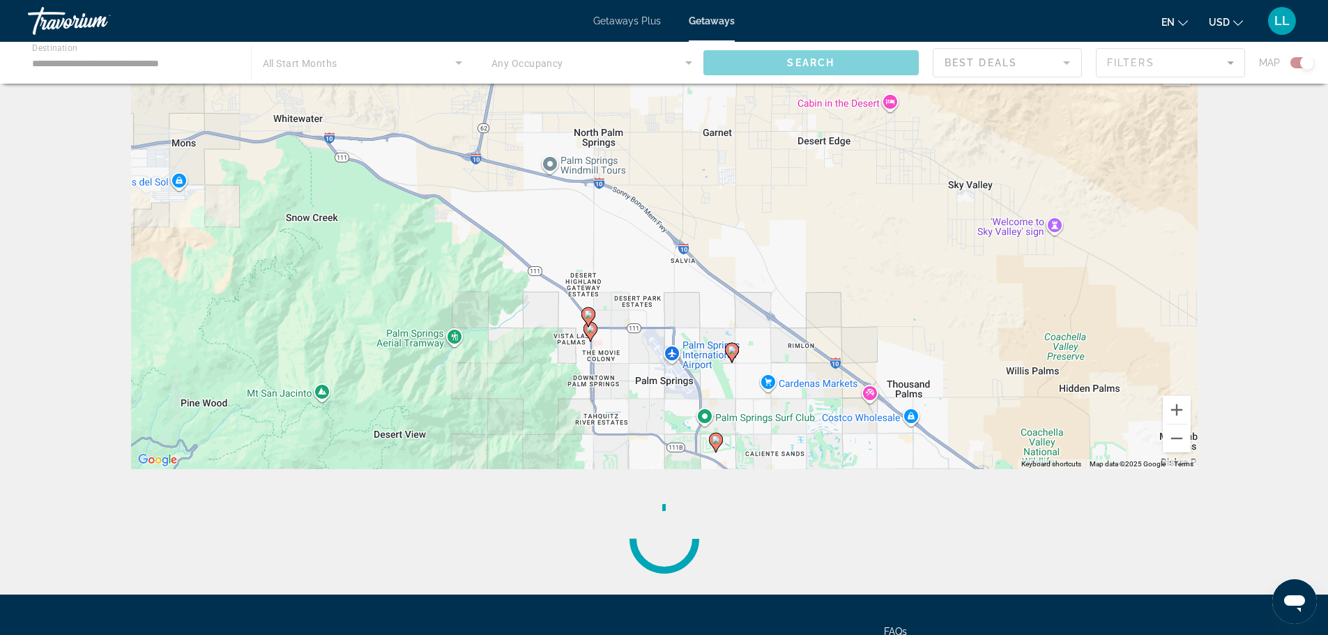
scroll to position [70, 0]
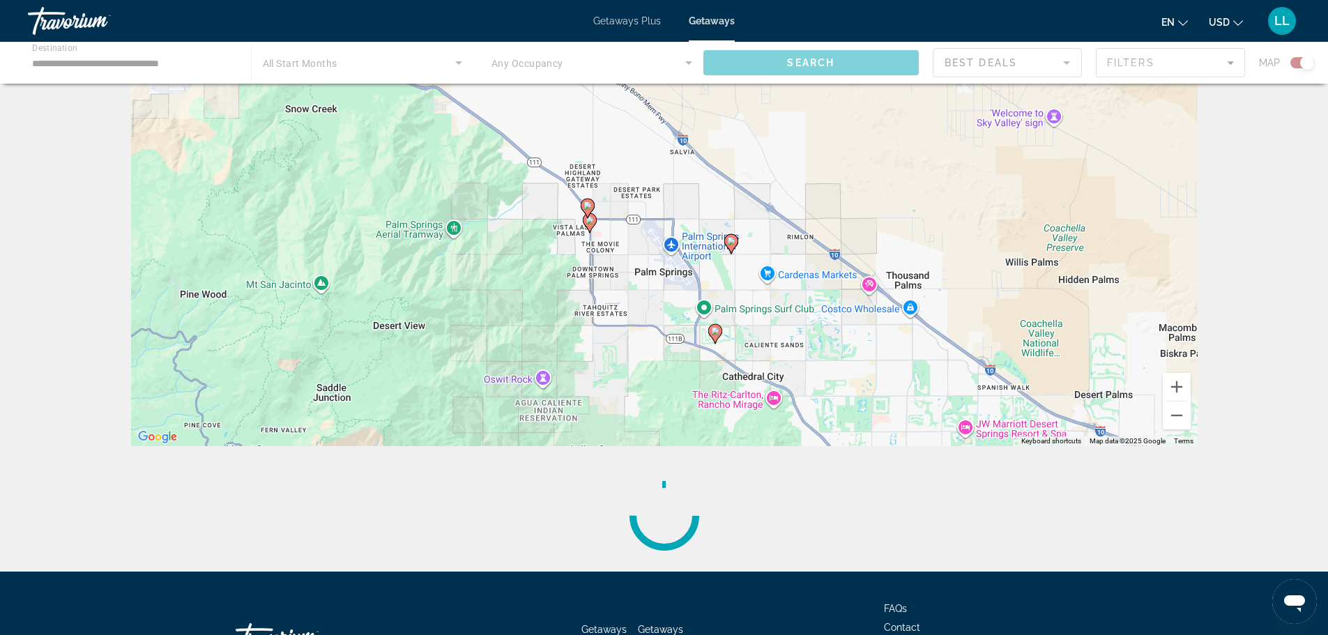
drag, startPoint x: 724, startPoint y: 289, endPoint x: 723, endPoint y: 202, distance: 87.1
click at [723, 202] on div "To activate drag with keyboard, press Alt + Enter. Once in keyboard drag state,…" at bounding box center [664, 237] width 1066 height 418
click at [714, 331] on image "Main content" at bounding box center [715, 331] width 8 height 8
click at [591, 222] on image "Main content" at bounding box center [589, 220] width 8 height 8
click at [590, 226] on icon "Main content" at bounding box center [589, 223] width 13 height 18
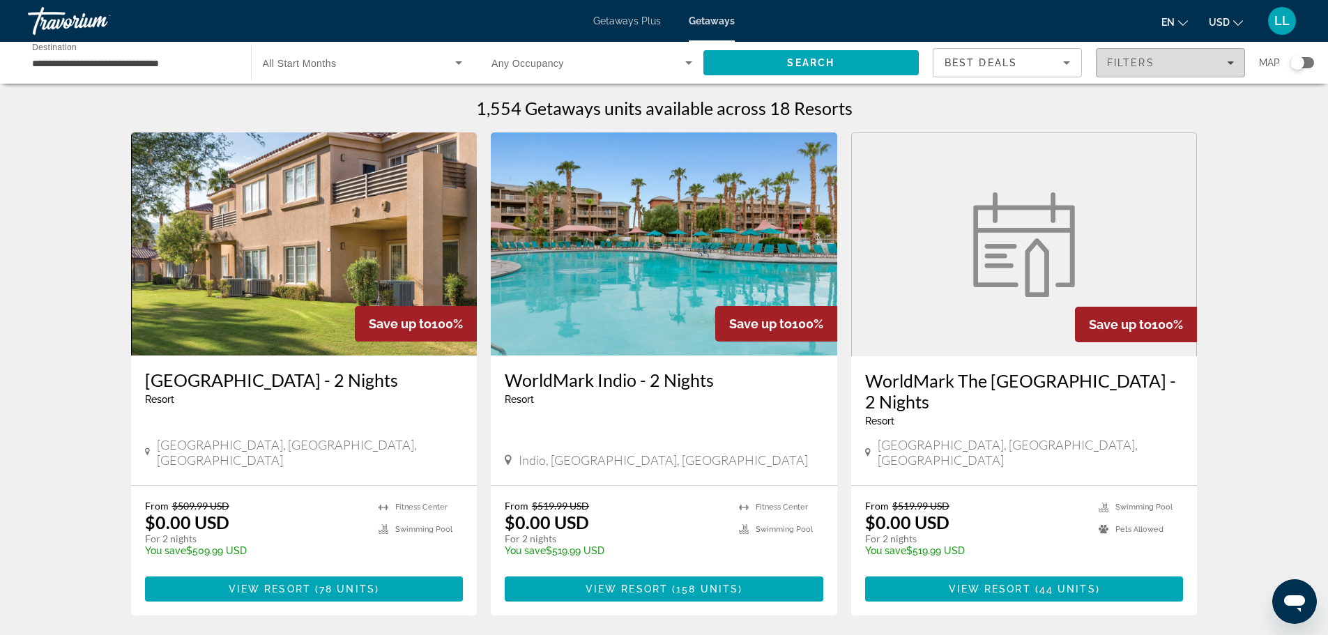
click at [1142, 69] on span "Filters" at bounding box center [1170, 62] width 148 height 33
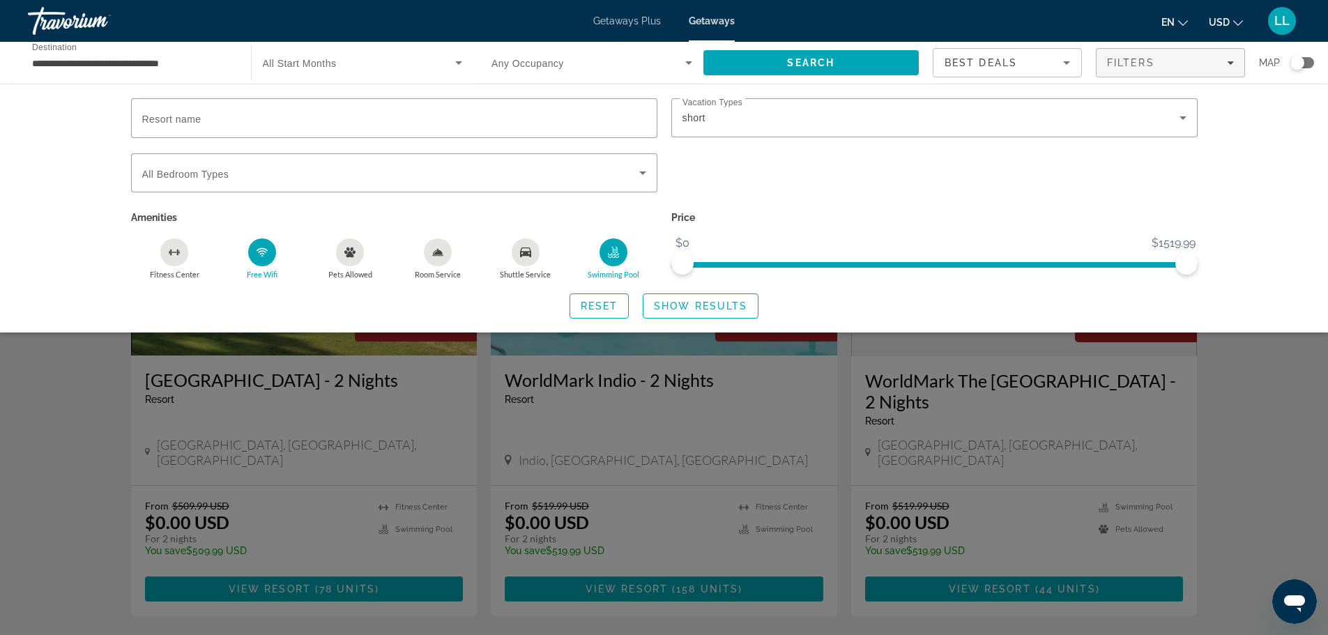
click at [1296, 60] on div "Search widget" at bounding box center [1297, 63] width 14 height 14
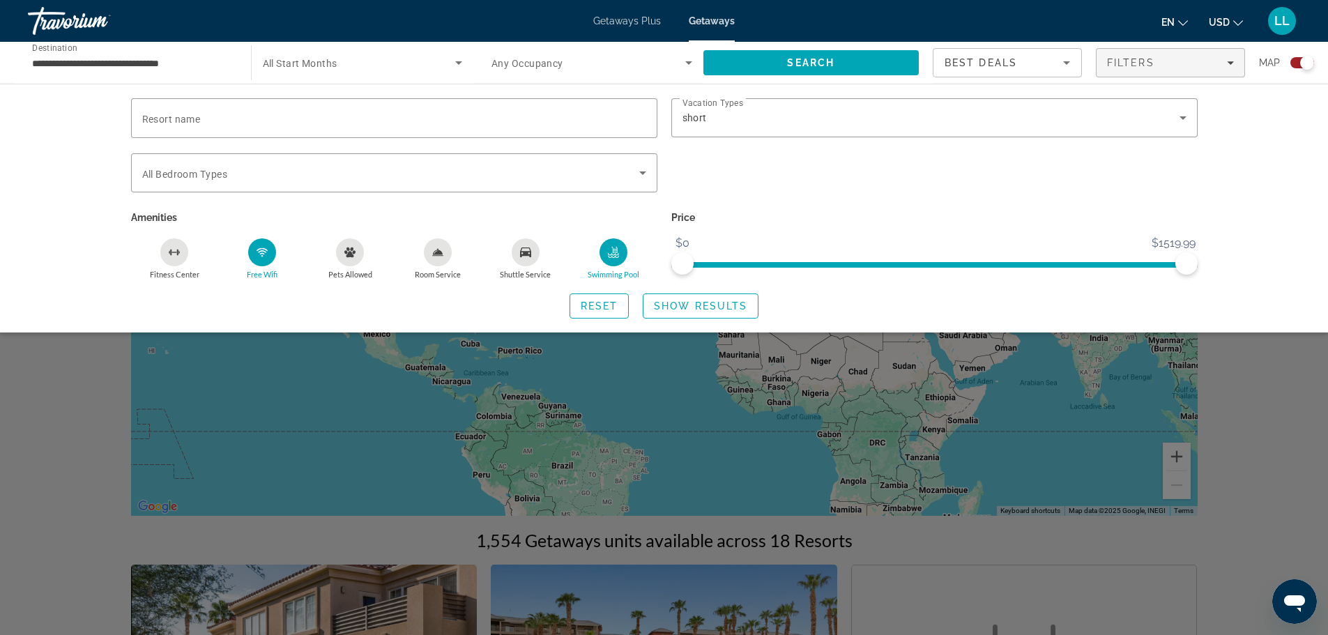
click at [870, 376] on div "Search widget" at bounding box center [664, 422] width 1328 height 426
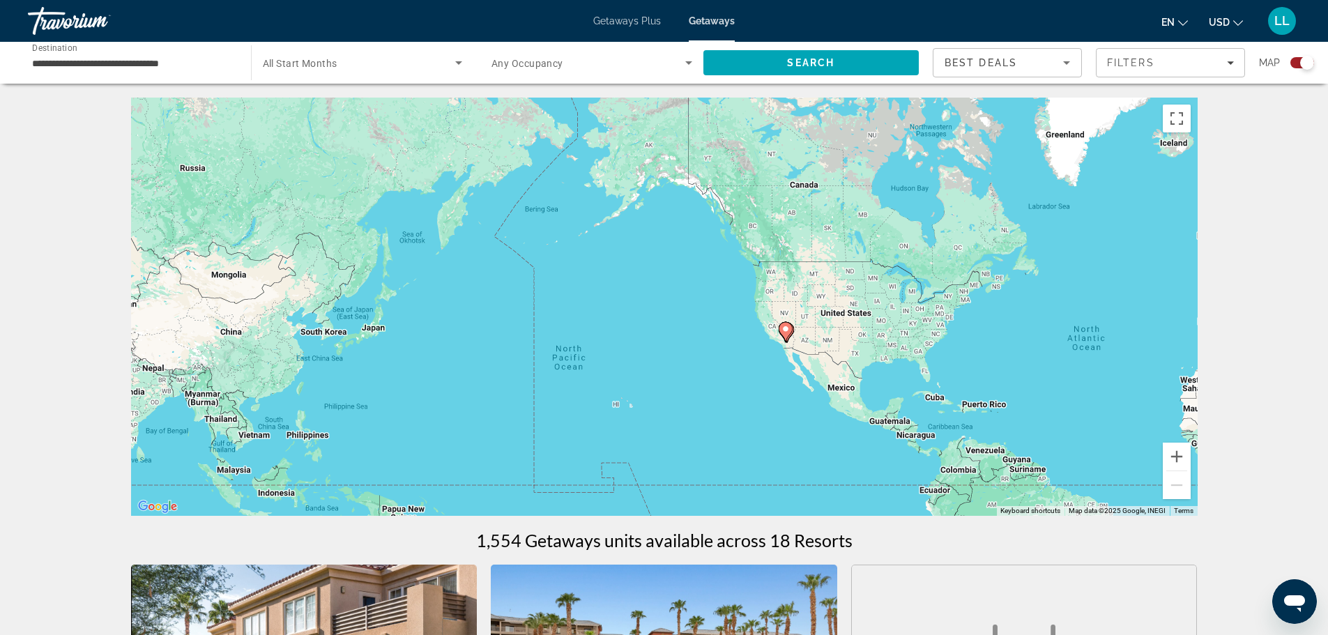
drag, startPoint x: 377, startPoint y: 311, endPoint x: 854, endPoint y: 371, distance: 480.5
click at [854, 371] on div "To activate drag with keyboard, press Alt + Enter. Once in keyboard drag state,…" at bounding box center [664, 307] width 1066 height 418
click at [1170, 451] on button "Zoom in" at bounding box center [1177, 457] width 28 height 28
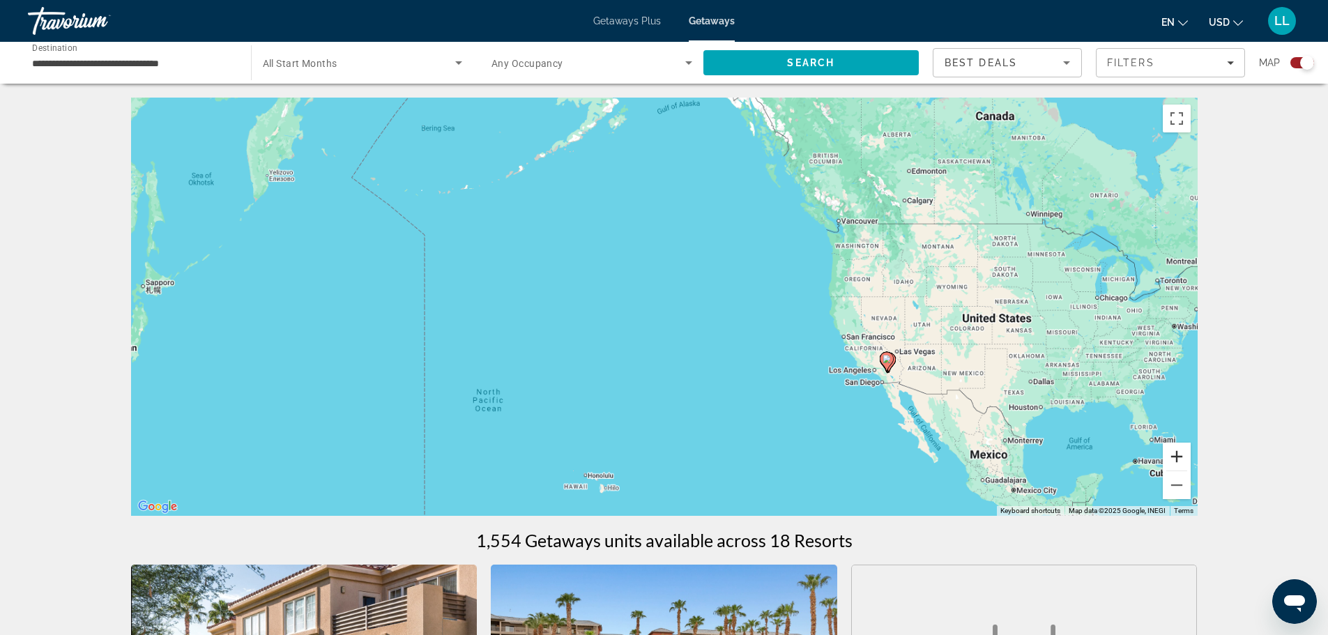
click at [1174, 454] on button "Zoom in" at bounding box center [1177, 457] width 28 height 28
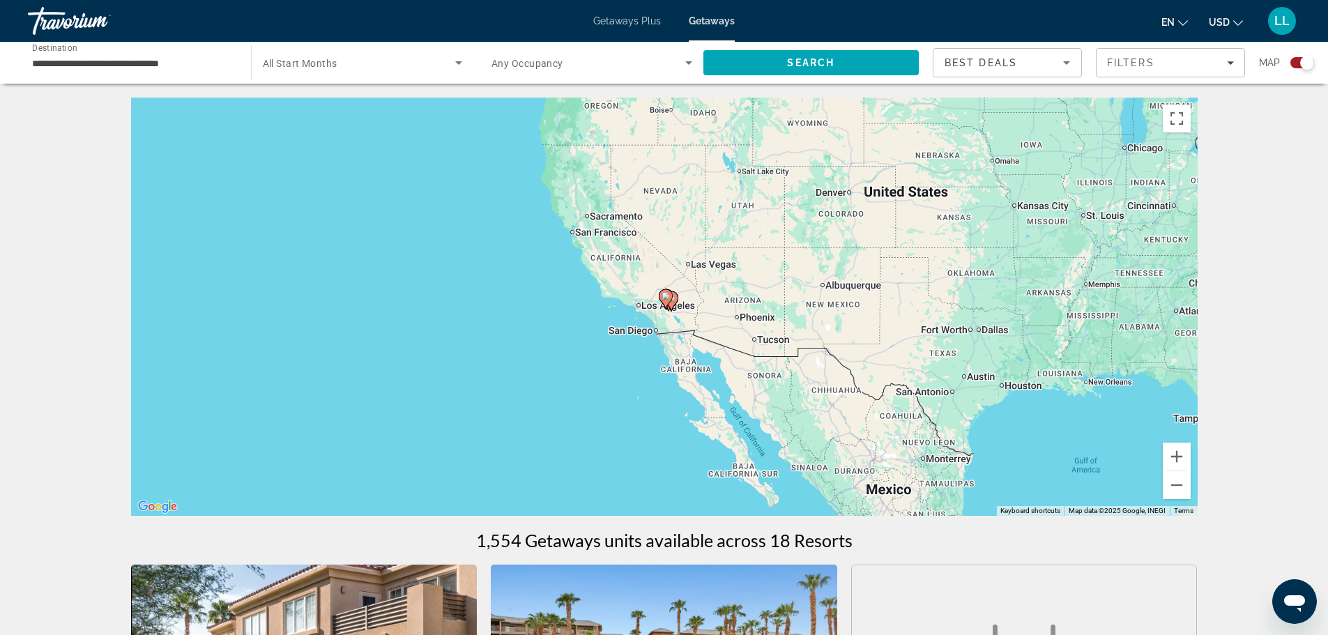
drag, startPoint x: 1113, startPoint y: 449, endPoint x: 627, endPoint y: 308, distance: 506.5
click at [627, 308] on div "To activate drag with keyboard, press Alt + Enter. Once in keyboard drag state,…" at bounding box center [664, 307] width 1066 height 418
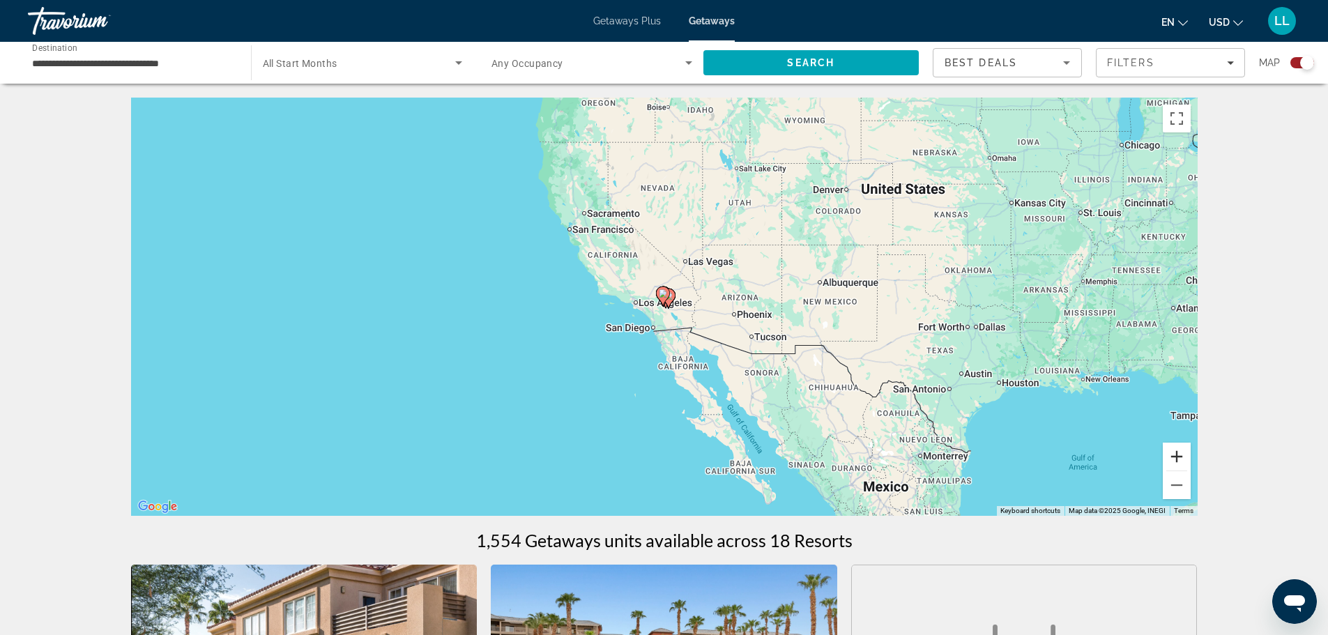
drag, startPoint x: 1165, startPoint y: 449, endPoint x: 1174, endPoint y: 454, distance: 10.3
click at [1170, 452] on button "Zoom in" at bounding box center [1177, 457] width 28 height 28
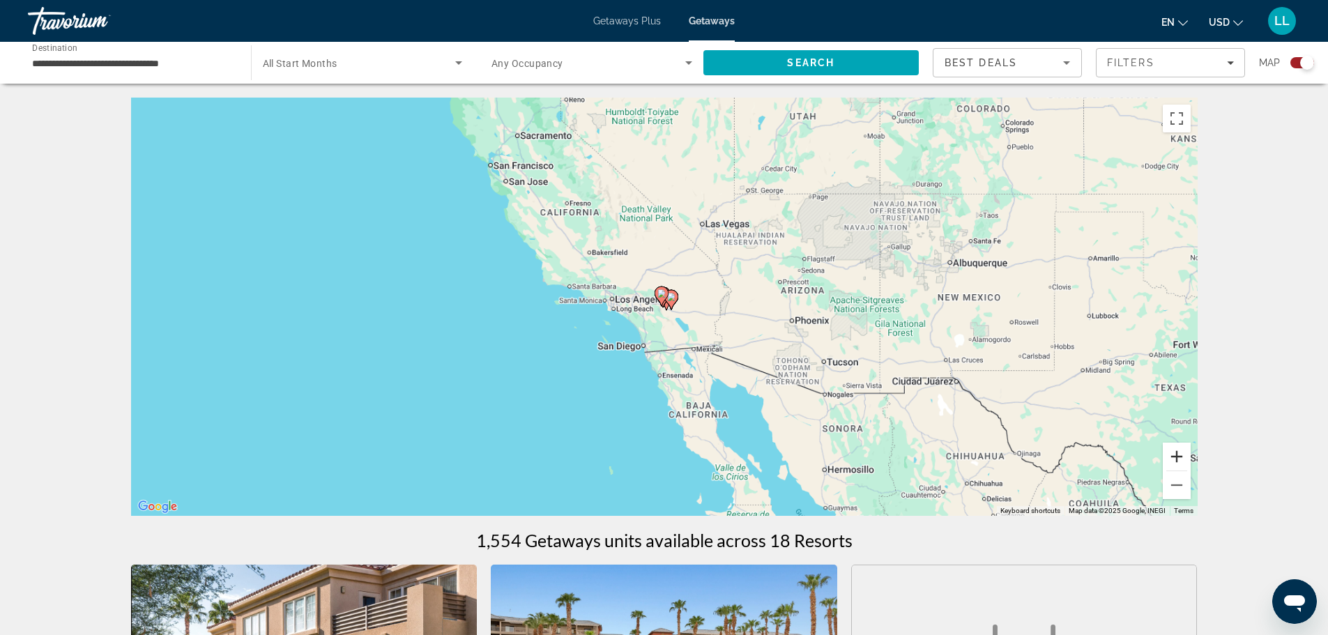
click at [1175, 454] on button "Zoom in" at bounding box center [1177, 457] width 28 height 28
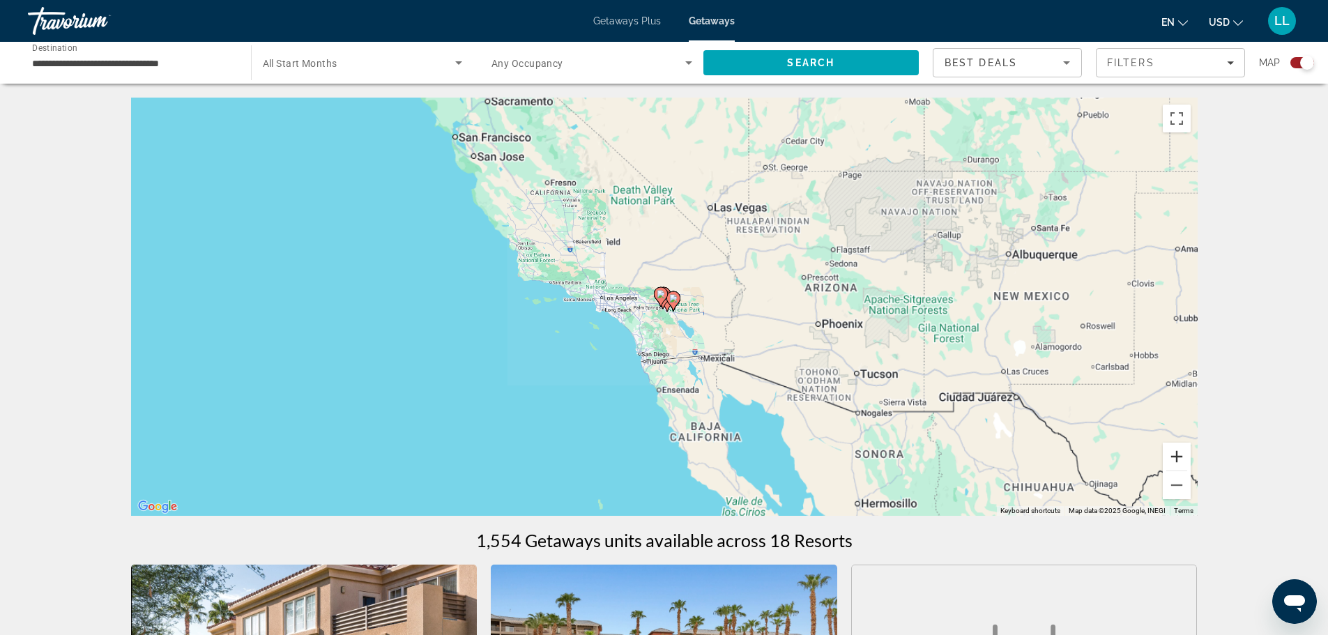
click at [1175, 454] on button "Zoom in" at bounding box center [1177, 457] width 28 height 28
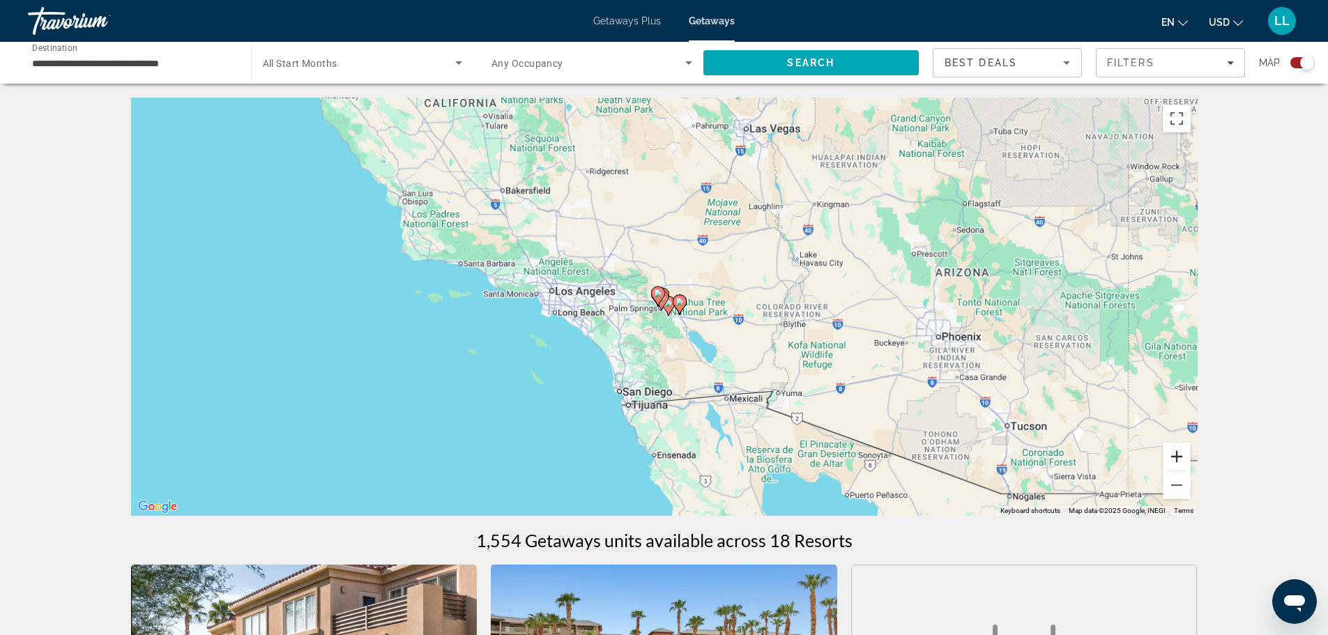
click at [1175, 454] on button "Zoom in" at bounding box center [1177, 457] width 28 height 28
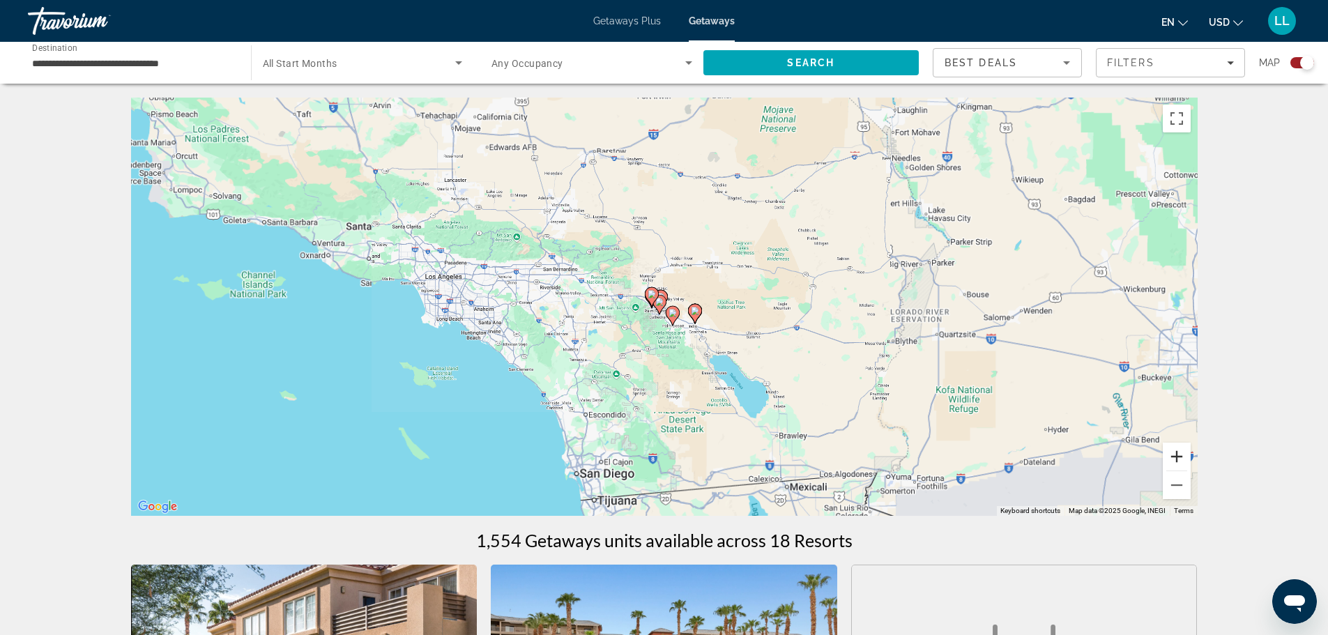
click at [1175, 454] on button "Zoom in" at bounding box center [1177, 457] width 28 height 28
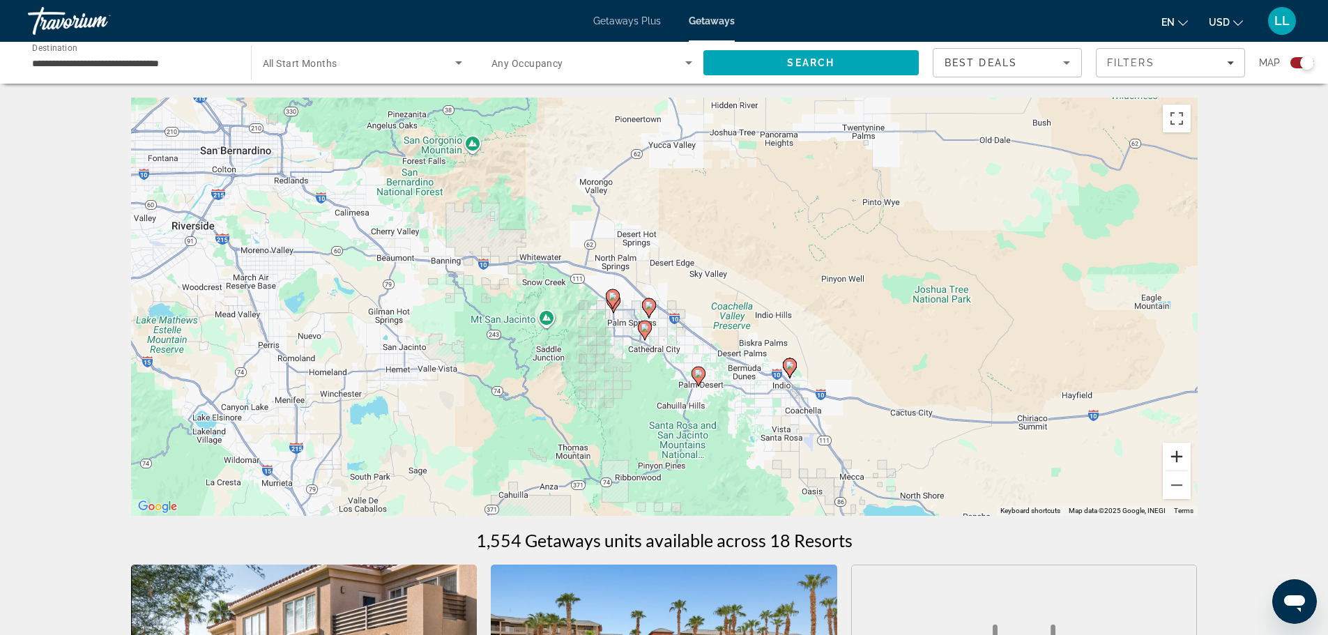
click at [1177, 460] on button "Zoom in" at bounding box center [1177, 457] width 28 height 28
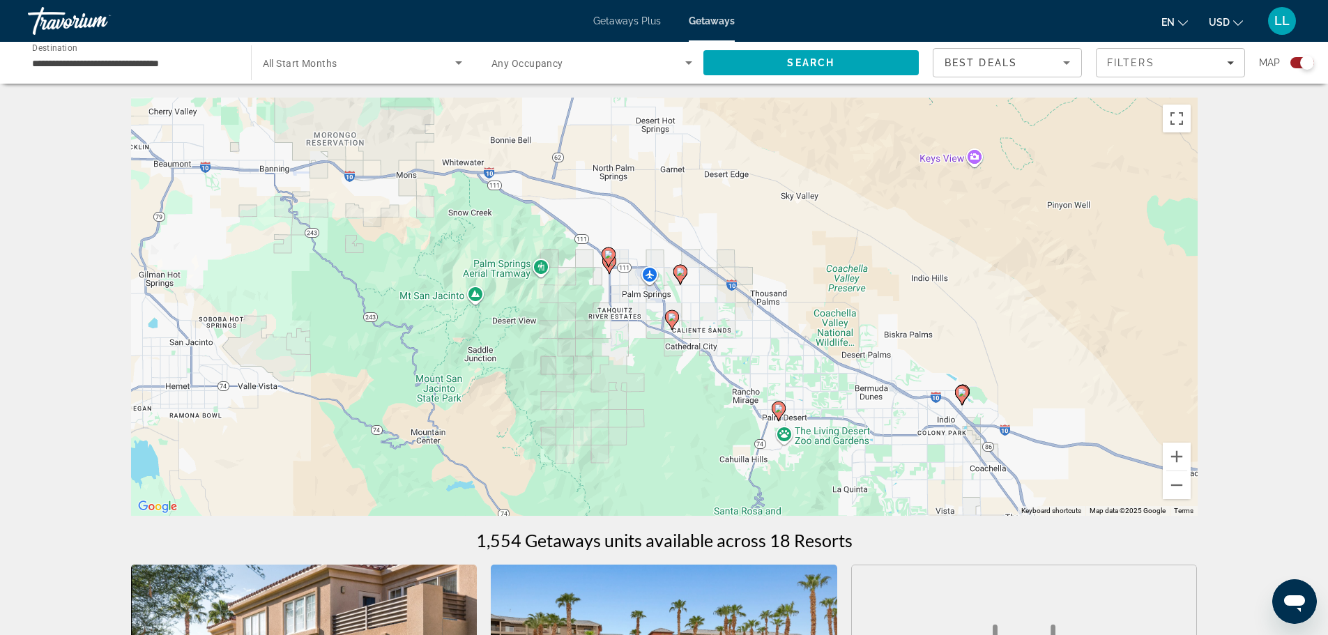
drag, startPoint x: 745, startPoint y: 369, endPoint x: 790, endPoint y: 315, distance: 70.8
click at [790, 315] on div "To activate drag with keyboard, press Alt + Enter. Once in keyboard drag state,…" at bounding box center [664, 307] width 1066 height 418
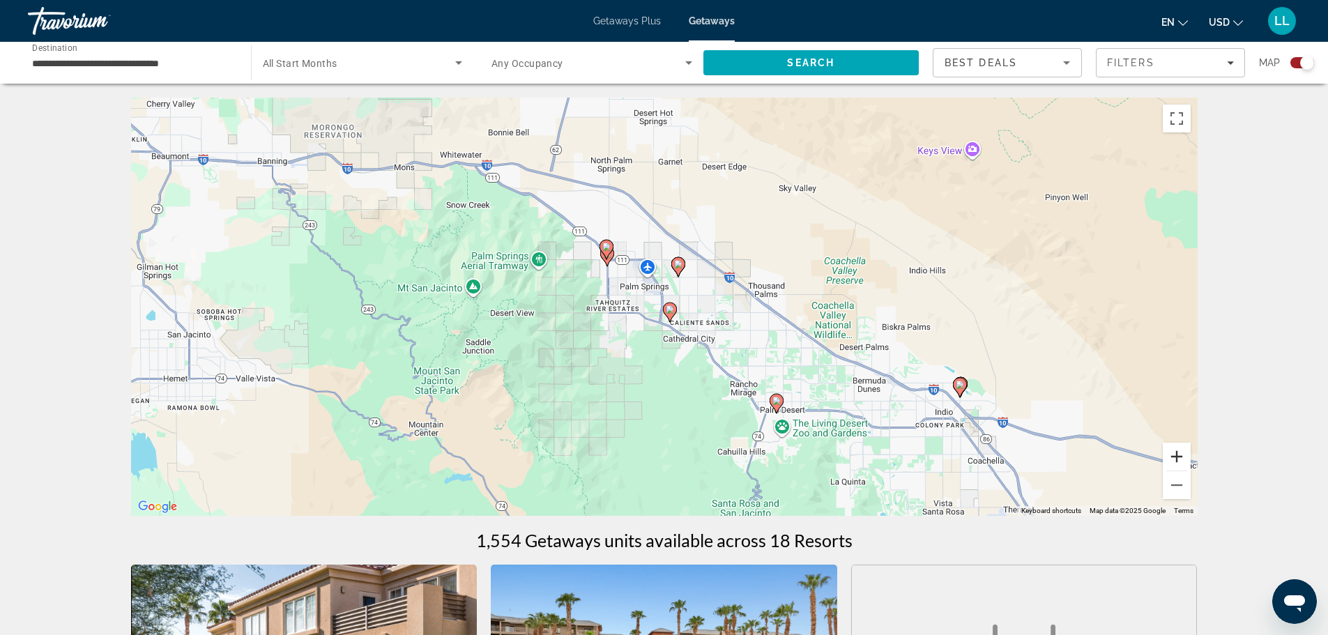
click at [1172, 455] on button "Zoom in" at bounding box center [1177, 457] width 28 height 28
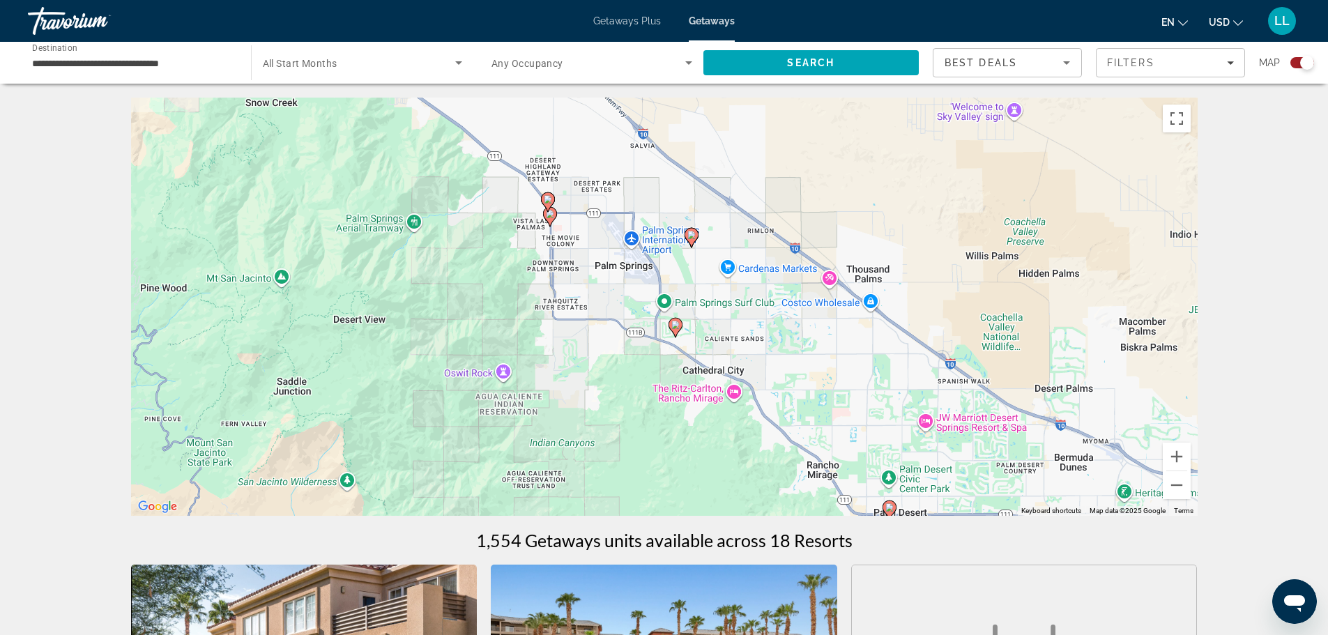
click at [692, 231] on icon "Main content" at bounding box center [690, 238] width 13 height 18
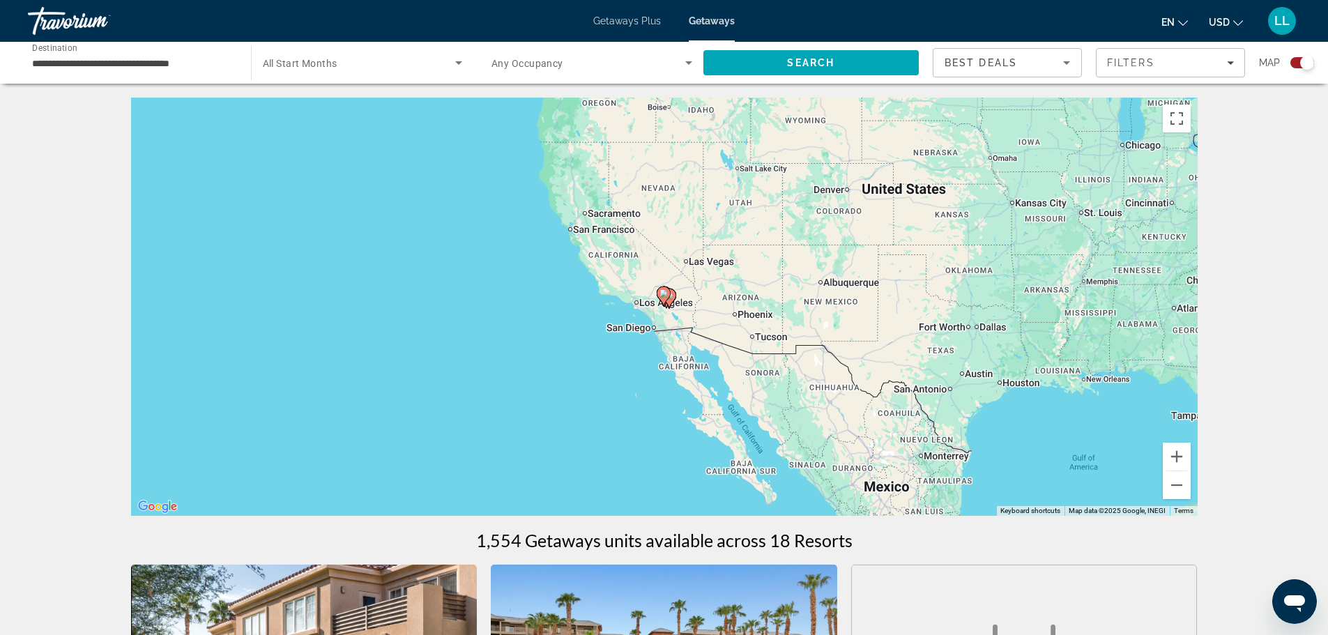
click at [667, 291] on image "Main content" at bounding box center [663, 293] width 8 height 8
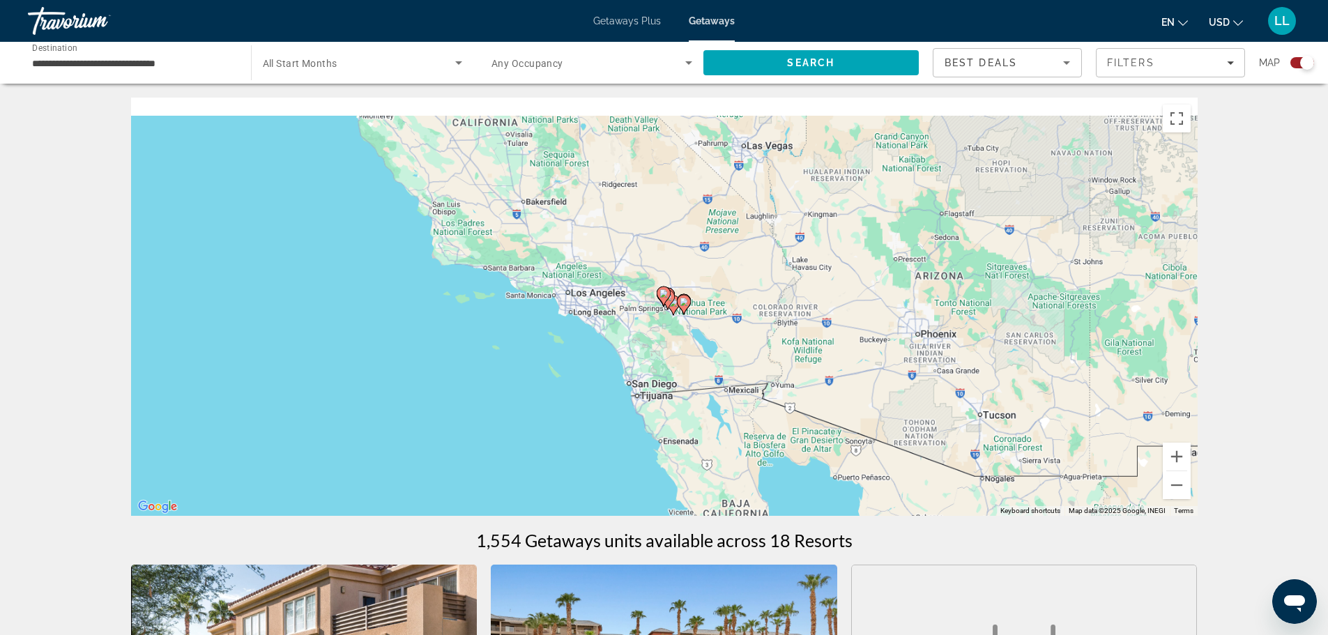
click at [668, 295] on icon "Main content" at bounding box center [663, 296] width 13 height 18
type input "**********"
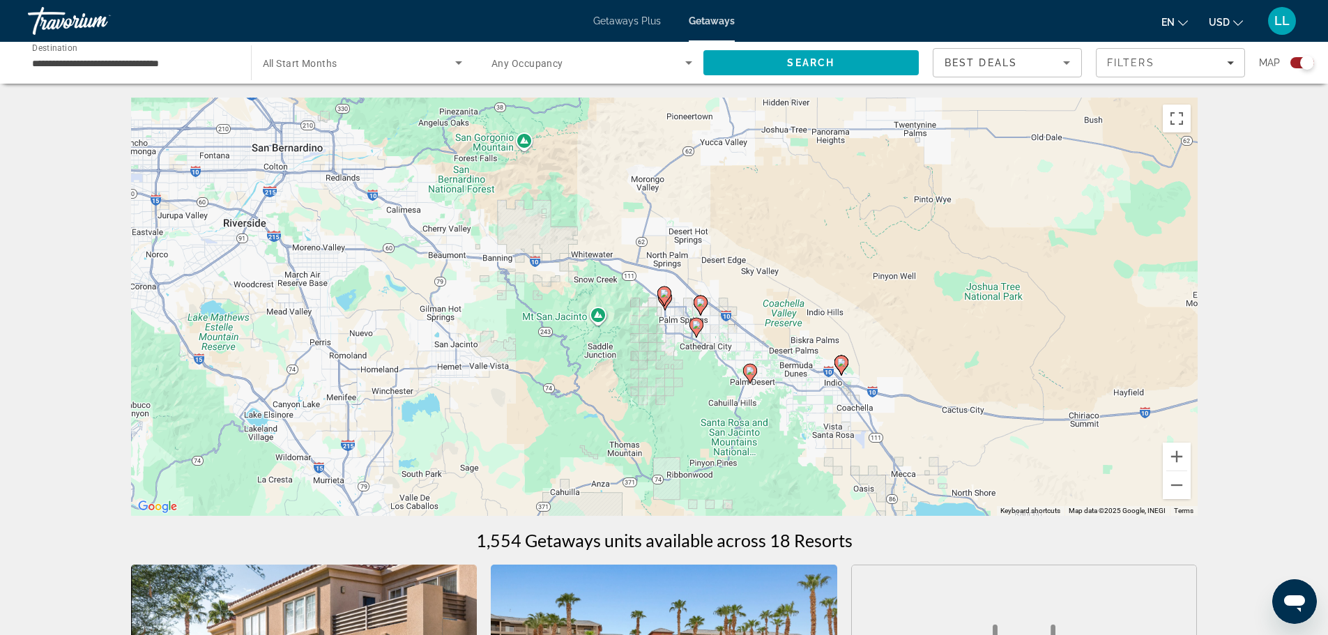
click at [700, 300] on image "Main content" at bounding box center [700, 302] width 8 height 8
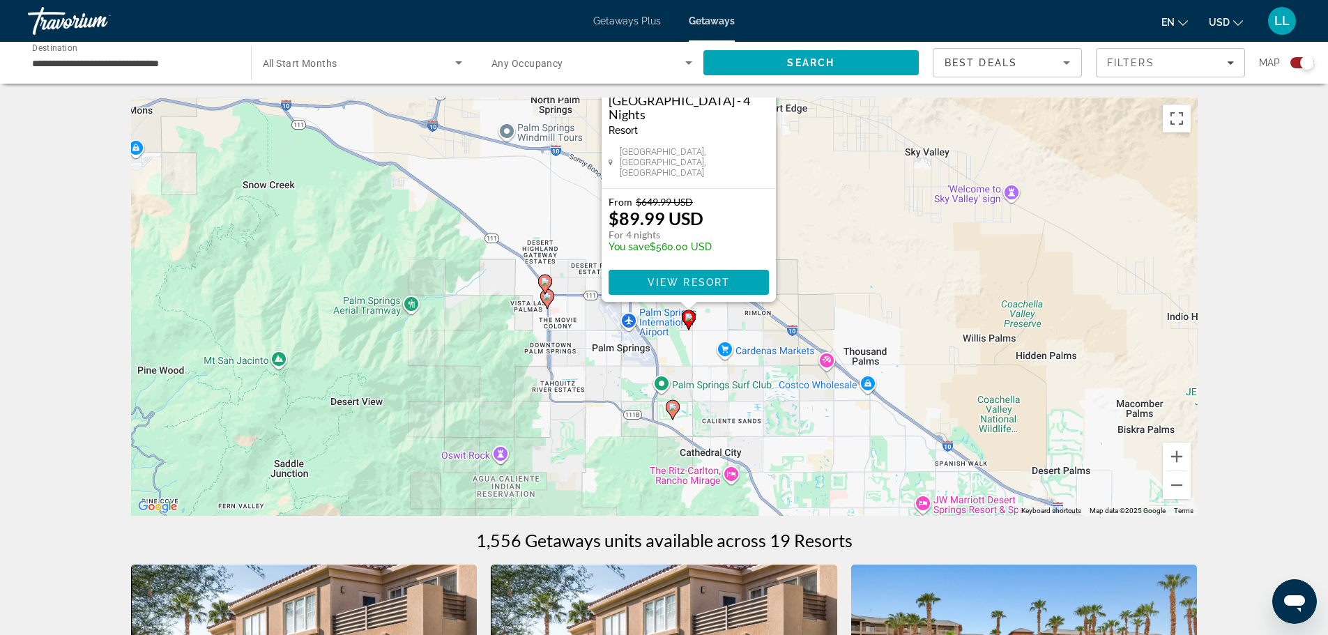
drag, startPoint x: 705, startPoint y: 482, endPoint x: 729, endPoint y: 316, distance: 168.4
click at [729, 316] on div "To activate drag with keyboard, press Alt + Enter. Once in keyboard drag state,…" at bounding box center [664, 307] width 1066 height 418
click at [673, 408] on image "Main content" at bounding box center [672, 407] width 8 height 8
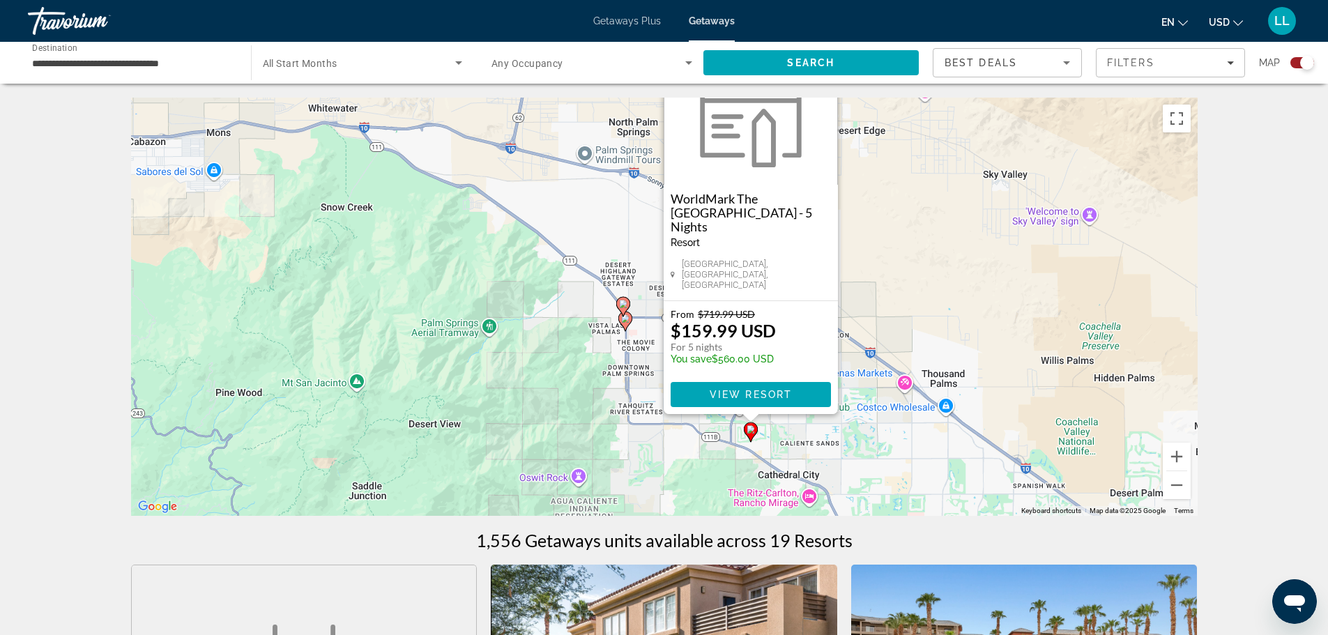
drag, startPoint x: 804, startPoint y: 362, endPoint x: 894, endPoint y: 307, distance: 105.1
click at [894, 307] on div "To activate drag with keyboard, press Alt + Enter. Once in keyboard drag state,…" at bounding box center [664, 307] width 1066 height 418
click at [918, 294] on div "To activate drag with keyboard, press Alt + Enter. Once in keyboard drag state,…" at bounding box center [664, 307] width 1066 height 418
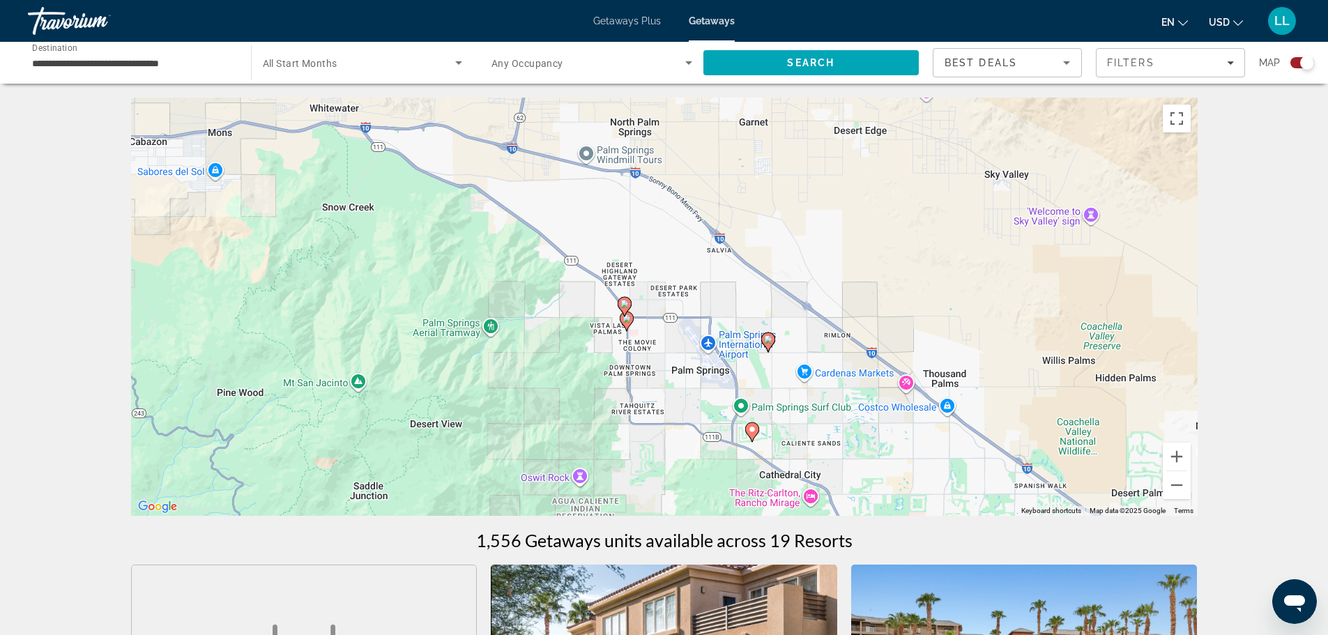
click at [629, 323] on icon "Main content" at bounding box center [626, 321] width 13 height 18
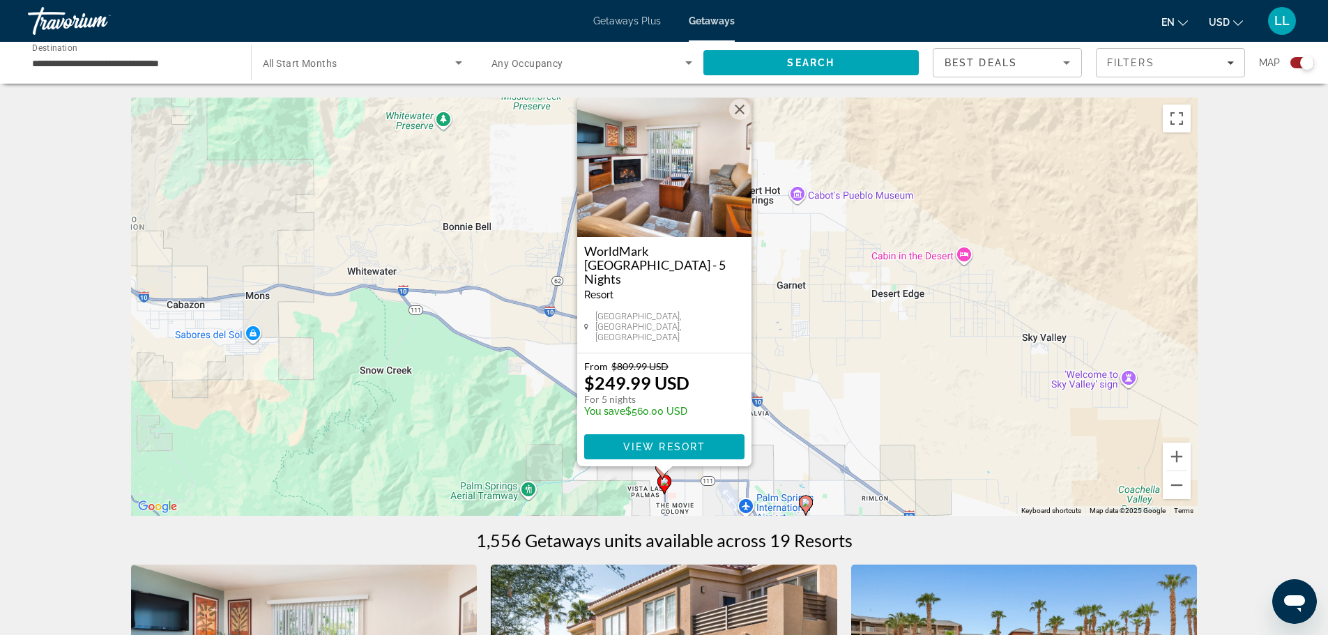
click at [859, 362] on div "To activate drag with keyboard, press Alt + Enter. Once in keyboard drag state,…" at bounding box center [664, 307] width 1066 height 418
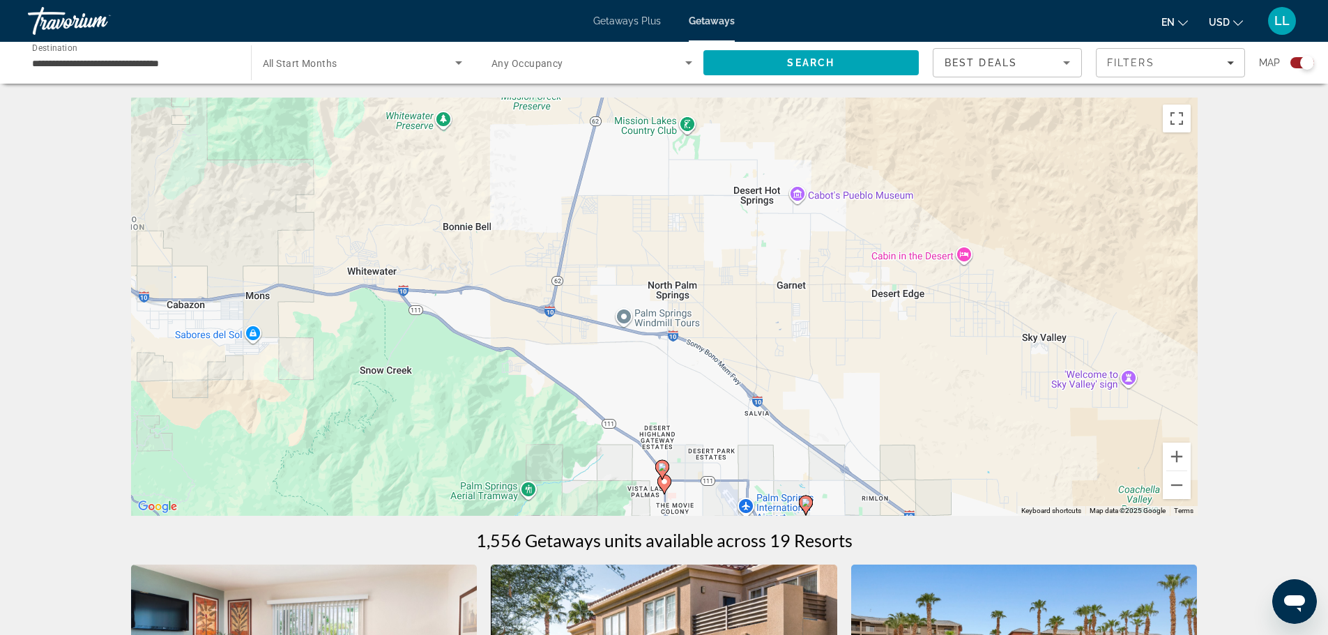
click at [661, 468] on image "Main content" at bounding box center [662, 467] width 8 height 8
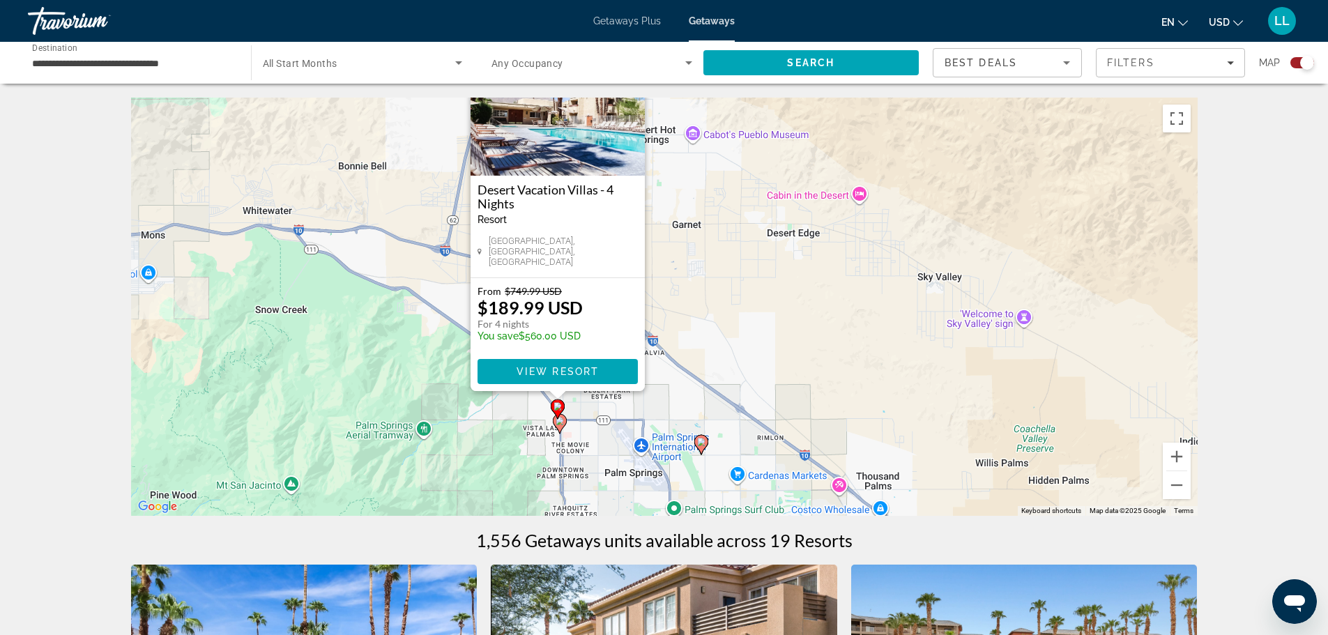
drag, startPoint x: 829, startPoint y: 403, endPoint x: 714, endPoint y: 320, distance: 141.2
click at [715, 321] on div "To activate drag with keyboard, press Alt + Enter. Once in keyboard drag state,…" at bounding box center [664, 307] width 1066 height 418
